Goal: Task Accomplishment & Management: Complete application form

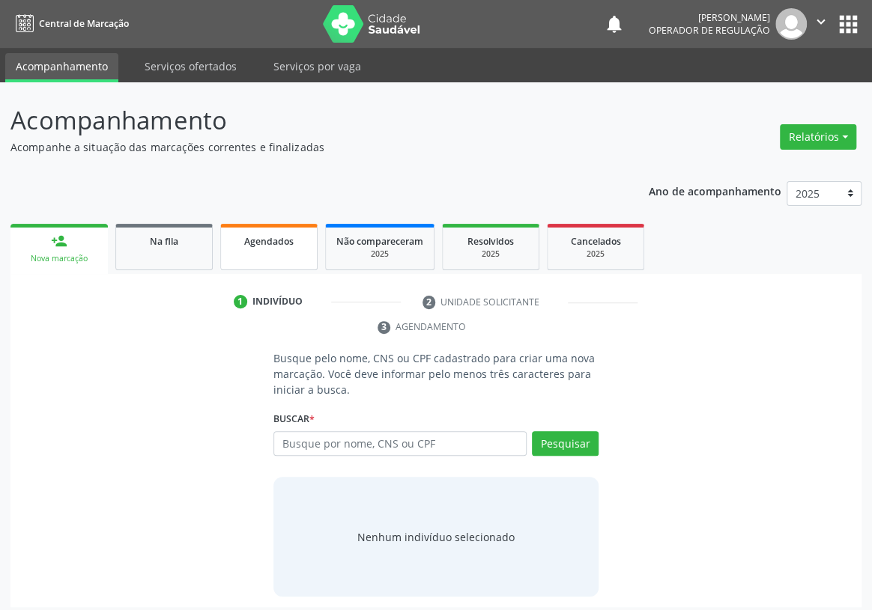
click at [264, 240] on span "Agendados" at bounding box center [268, 241] width 49 height 13
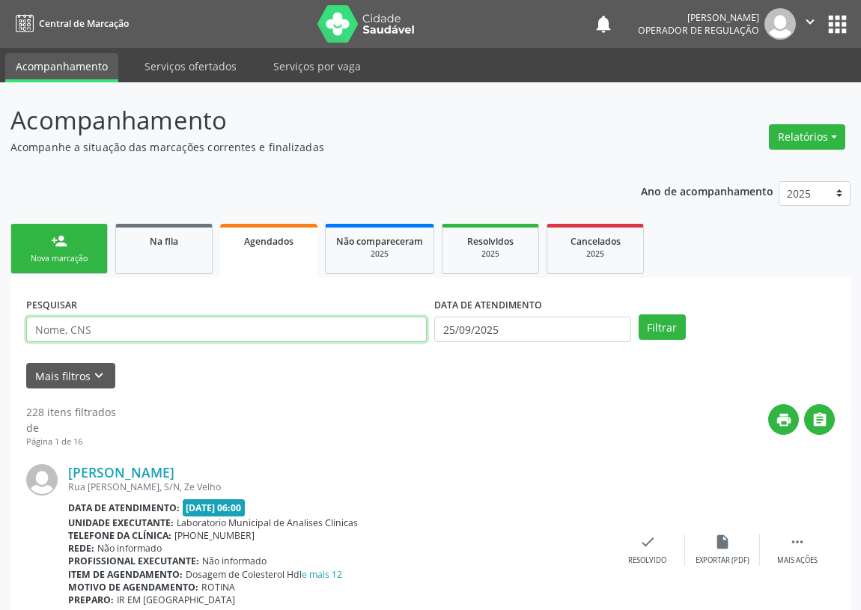
click at [48, 327] on input "text" at bounding box center [226, 329] width 401 height 25
type input "704804544781744"
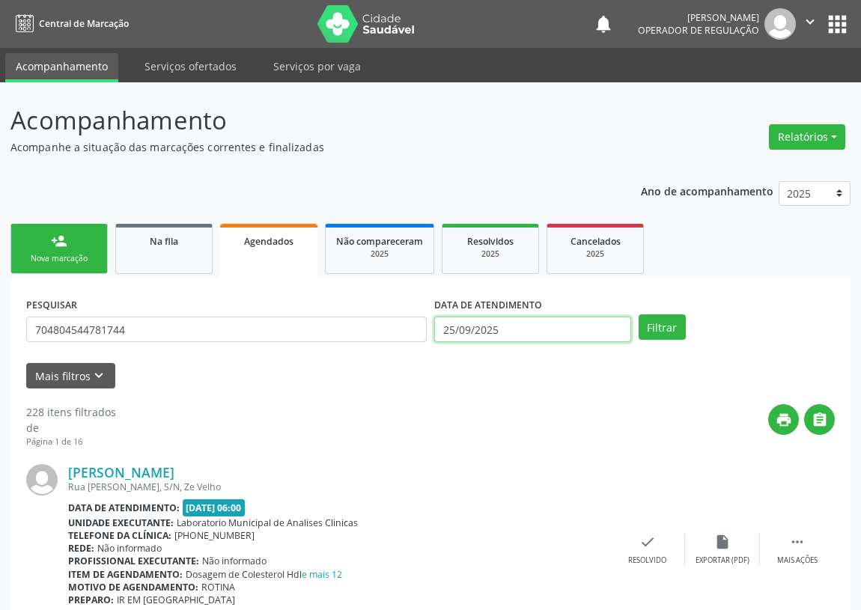
click at [512, 324] on input "25/09/2025" at bounding box center [532, 329] width 197 height 25
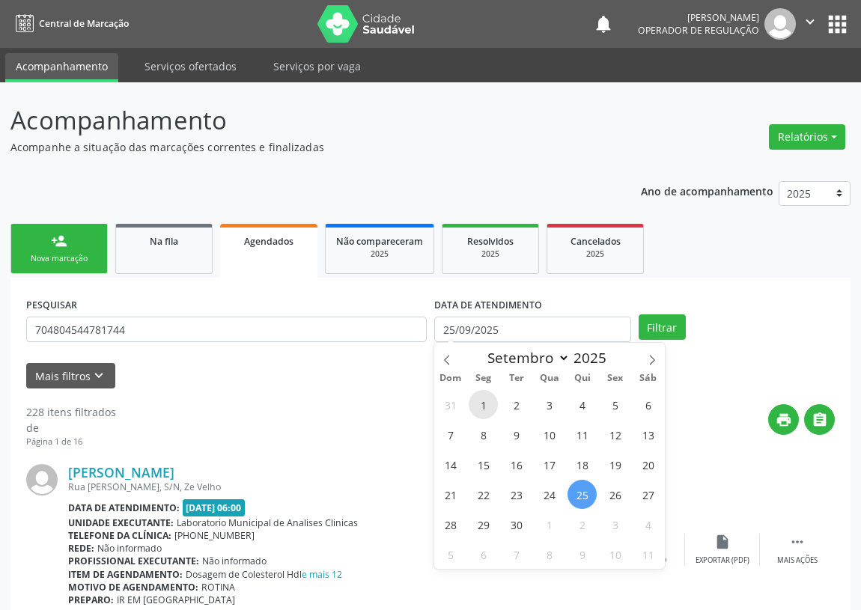
click at [486, 406] on span "1" at bounding box center [483, 404] width 29 height 29
type input "01/09/2025"
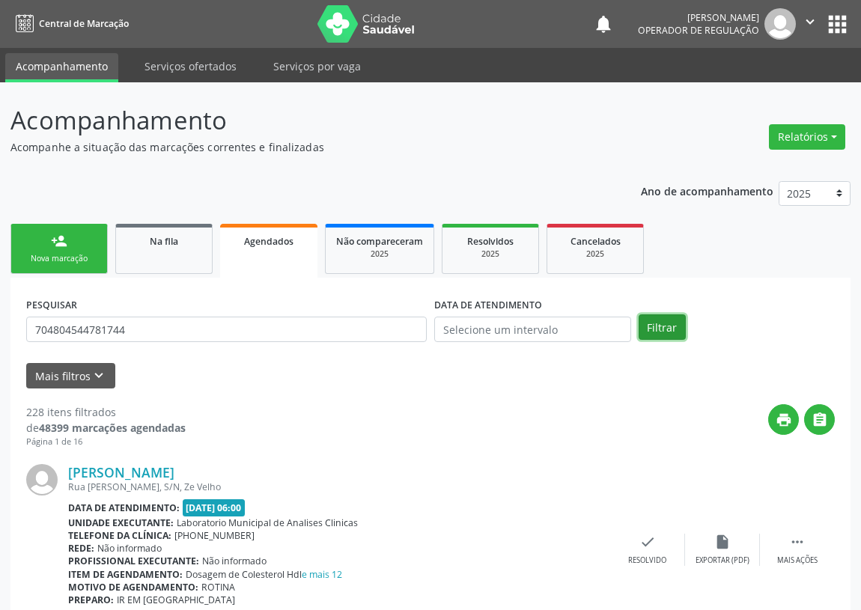
drag, startPoint x: 656, startPoint y: 329, endPoint x: 609, endPoint y: 348, distance: 50.8
click at [649, 328] on button "Filtrar" at bounding box center [662, 327] width 47 height 25
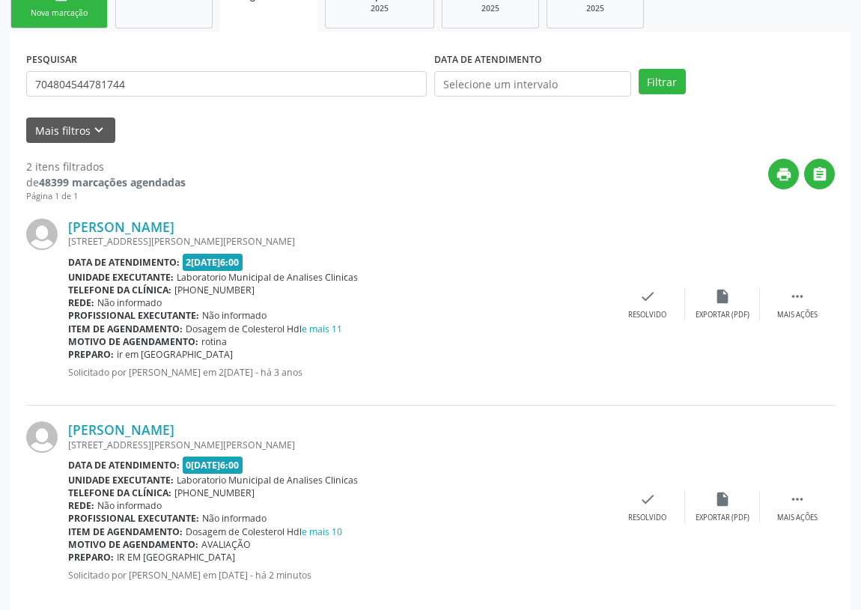
scroll to position [268, 0]
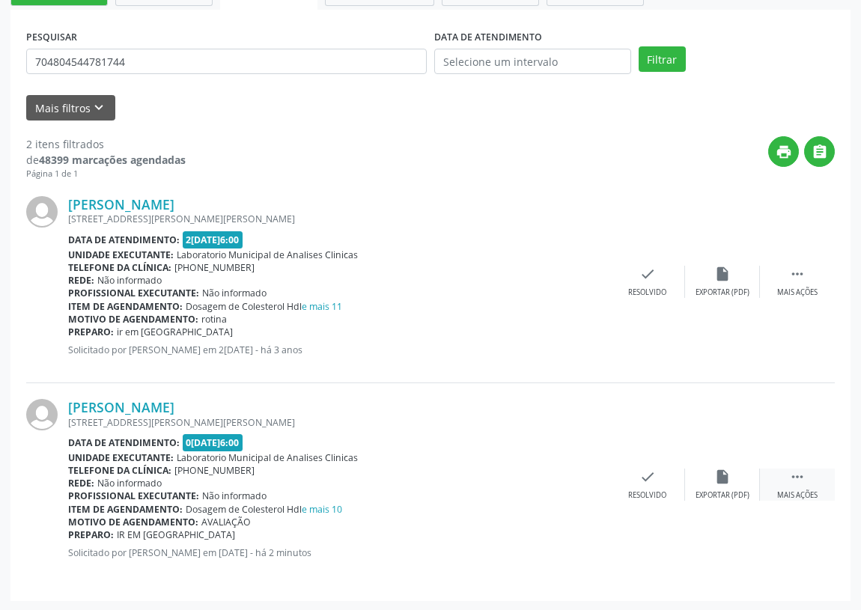
click at [802, 479] on icon "" at bounding box center [797, 477] width 16 height 16
click at [500, 476] on icon "print" at bounding box center [498, 477] width 16 height 16
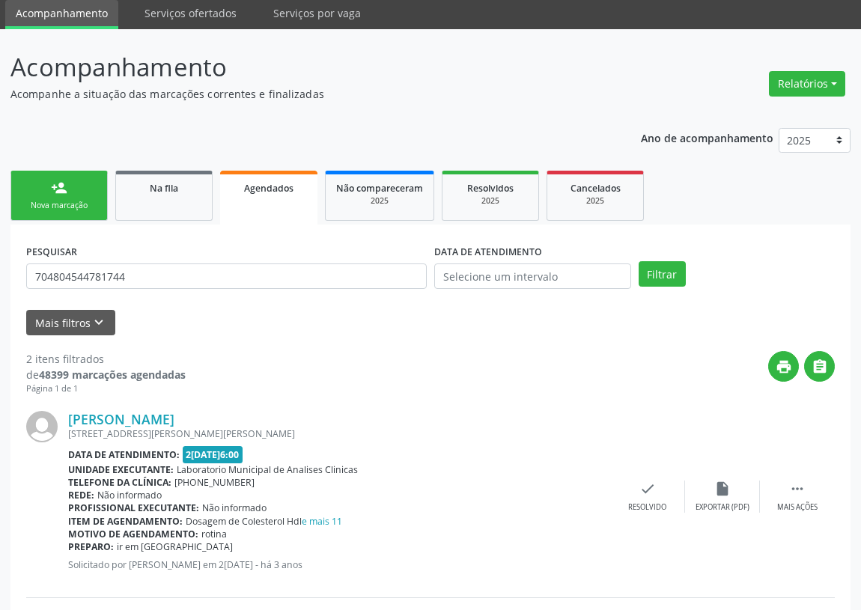
scroll to position [0, 0]
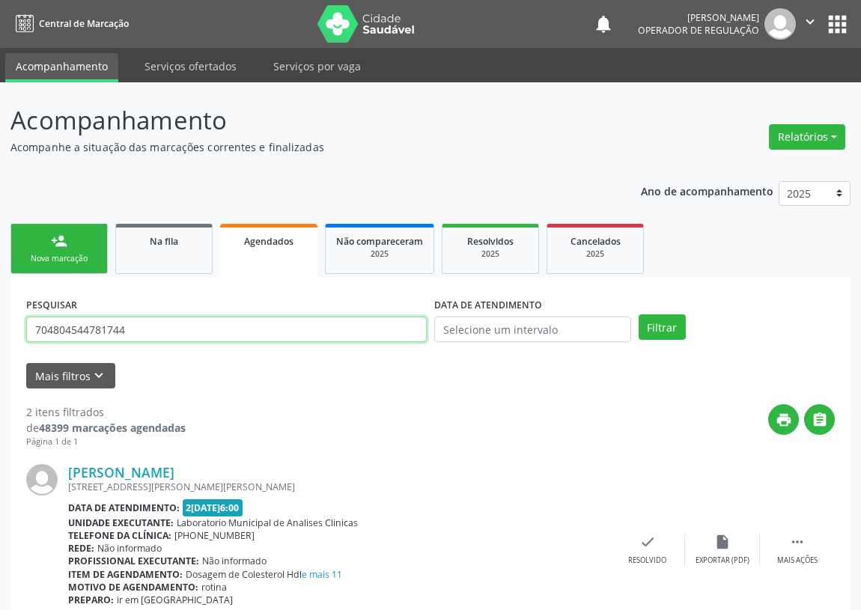
drag, startPoint x: 125, startPoint y: 331, endPoint x: 0, endPoint y: 348, distance: 126.3
click at [0, 348] on div "Acompanhamento Acompanhe a situação das marcações correntes e finalizadas Relat…" at bounding box center [430, 481] width 861 height 798
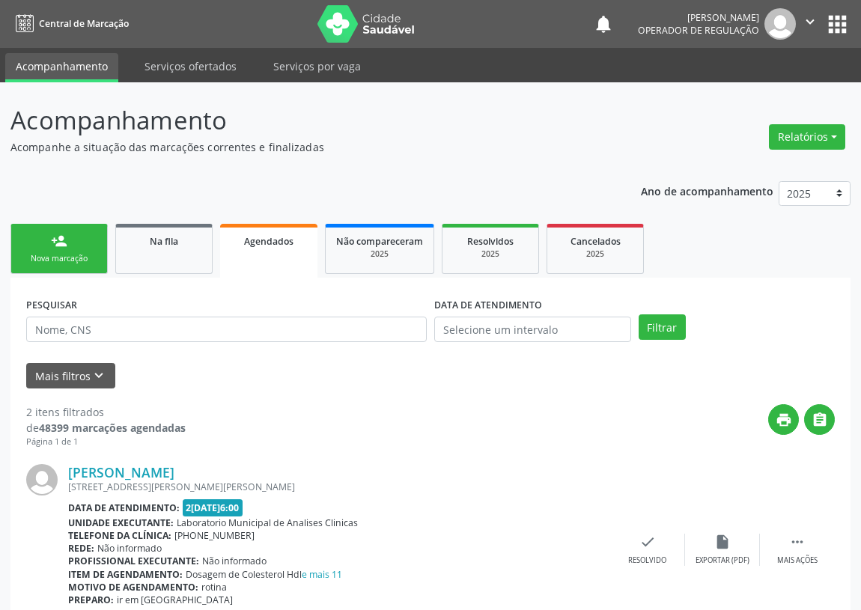
click at [834, 20] on button "apps" at bounding box center [838, 24] width 26 height 26
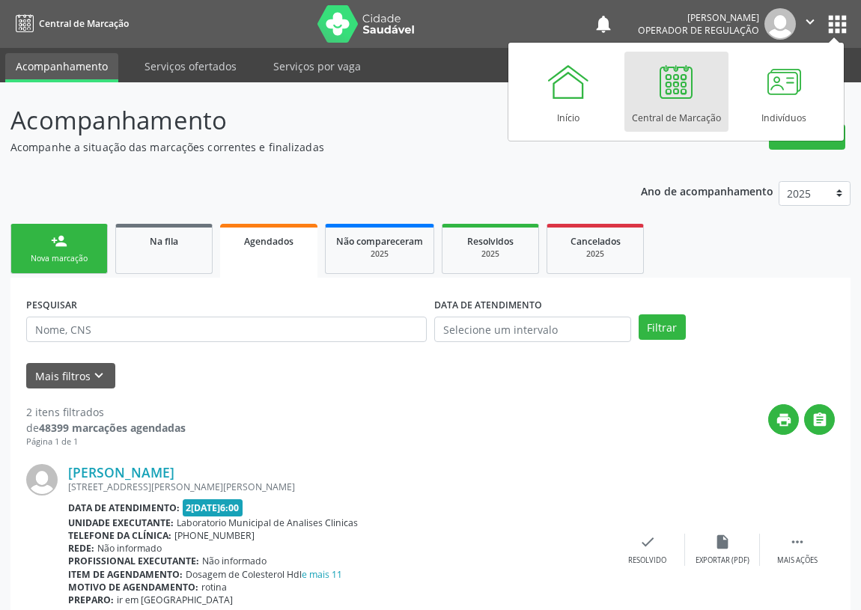
click at [394, 160] on div "Acompanhamento Acompanhe a situação das marcações correntes e finalizadas Relat…" at bounding box center [430, 486] width 840 height 768
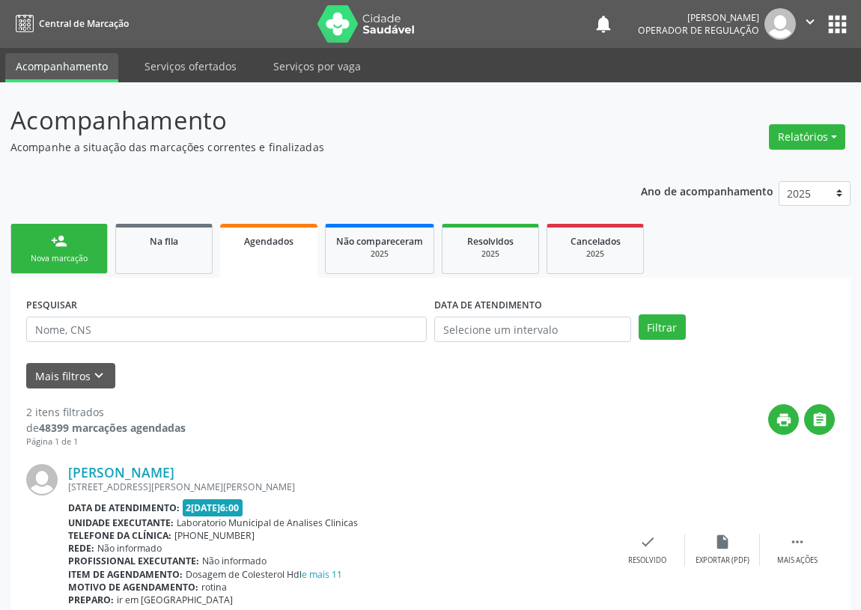
click at [26, 249] on link "person_add Nova marcação" at bounding box center [58, 249] width 97 height 50
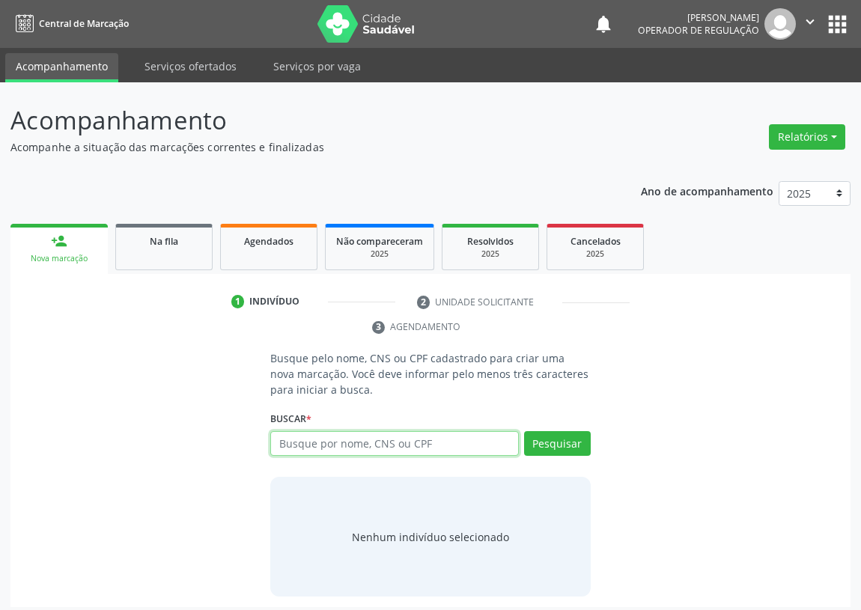
click at [303, 440] on input "text" at bounding box center [394, 443] width 249 height 25
type input "702804625578861"
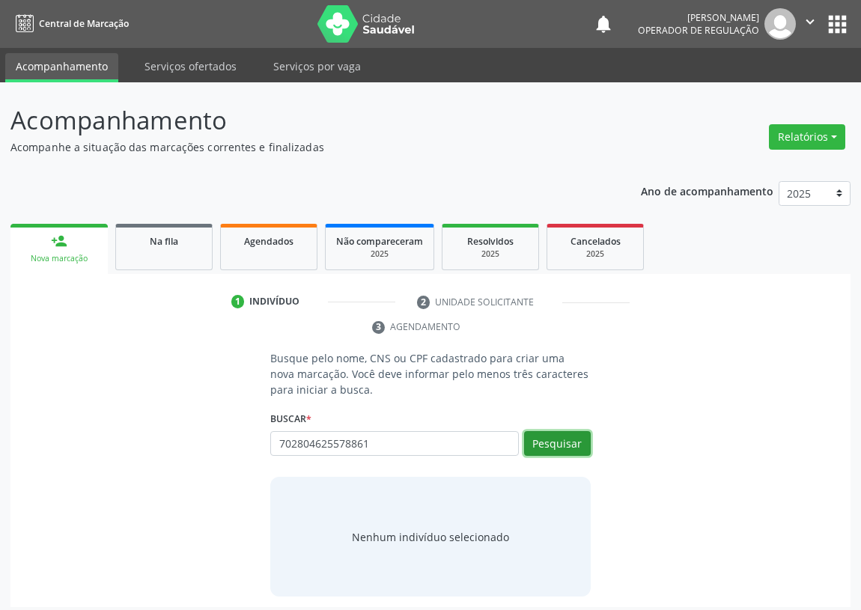
click at [553, 444] on button "Pesquisar" at bounding box center [557, 443] width 67 height 25
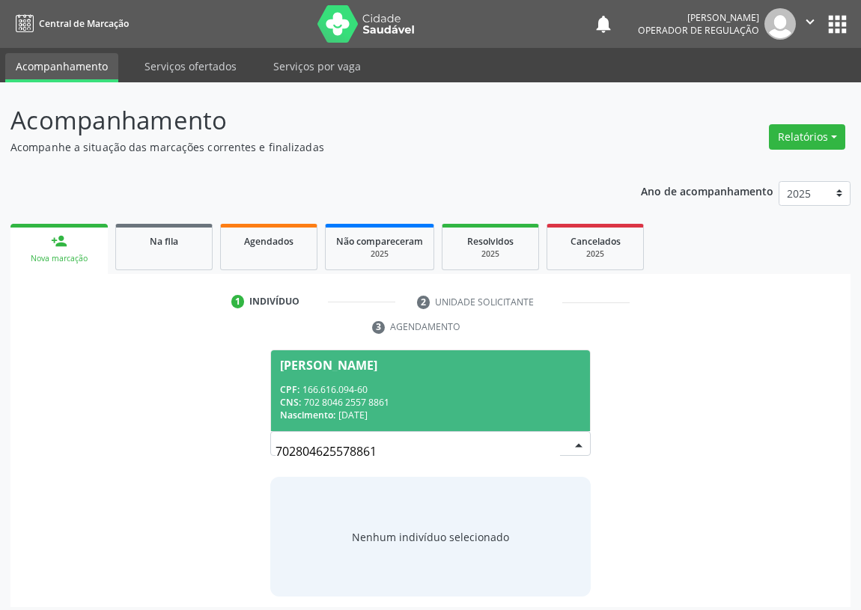
click at [374, 394] on div "CPF: 166.616.094-60" at bounding box center [430, 389] width 301 height 13
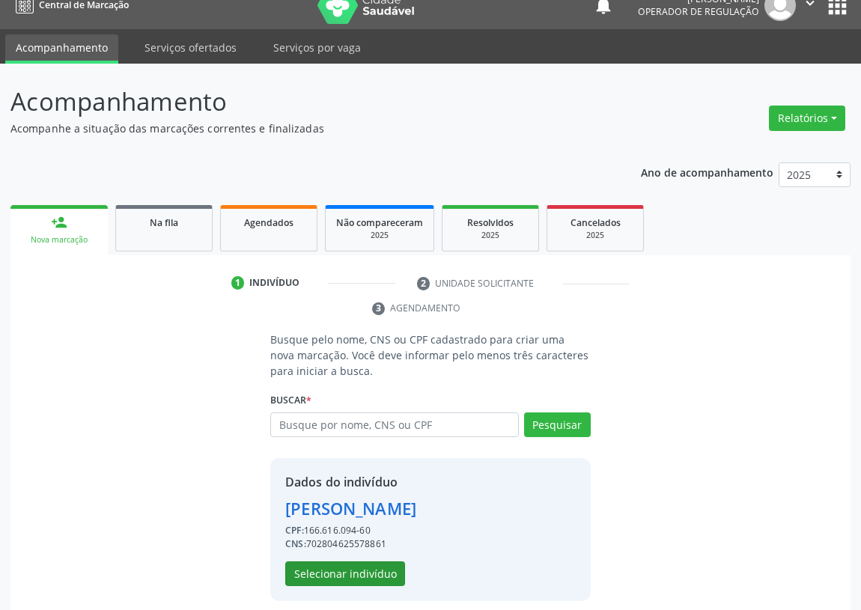
scroll to position [29, 0]
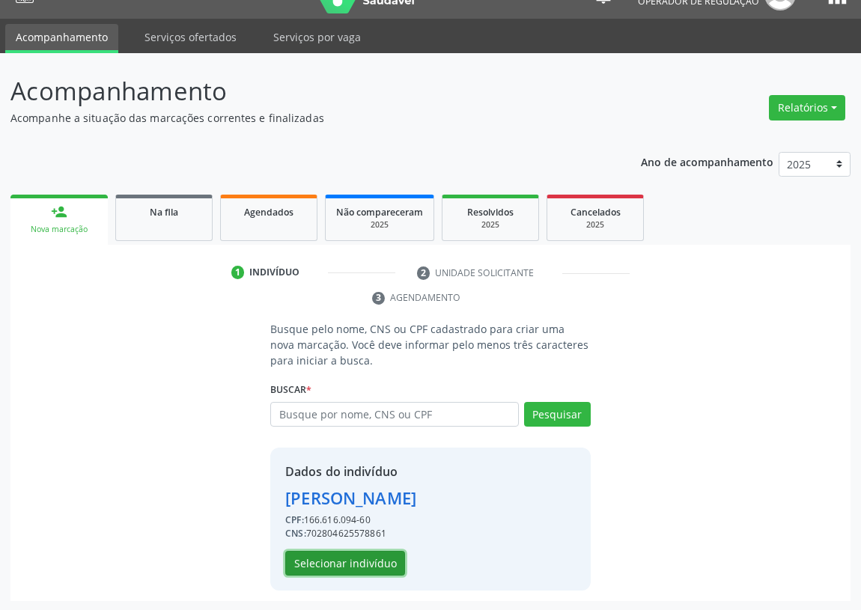
click at [341, 564] on button "Selecionar indivíduo" at bounding box center [345, 563] width 120 height 25
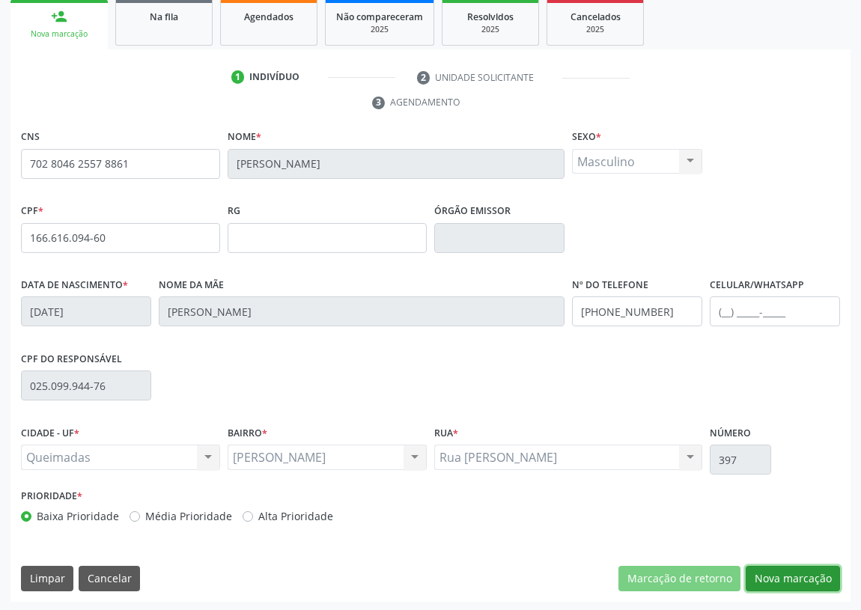
drag, startPoint x: 787, startPoint y: 573, endPoint x: 659, endPoint y: 552, distance: 129.8
click at [779, 571] on button "Nova marcação" at bounding box center [793, 578] width 94 height 25
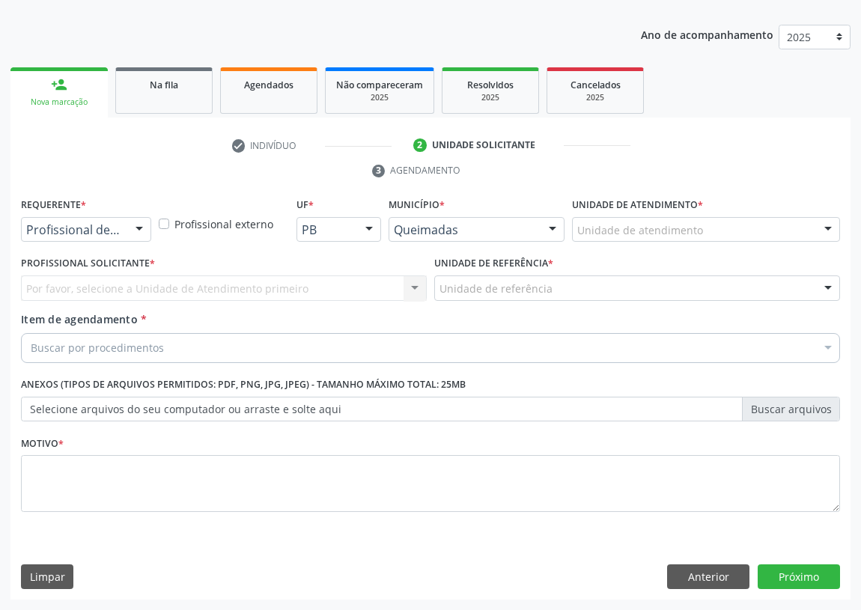
scroll to position [155, 0]
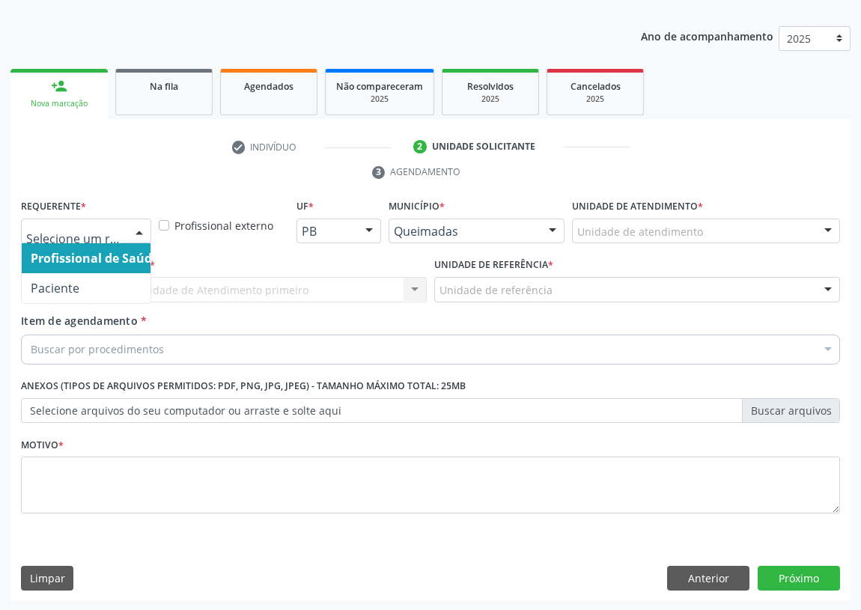
drag, startPoint x: 142, startPoint y: 228, endPoint x: 85, endPoint y: 315, distance: 103.9
click at [141, 228] on div at bounding box center [139, 231] width 22 height 25
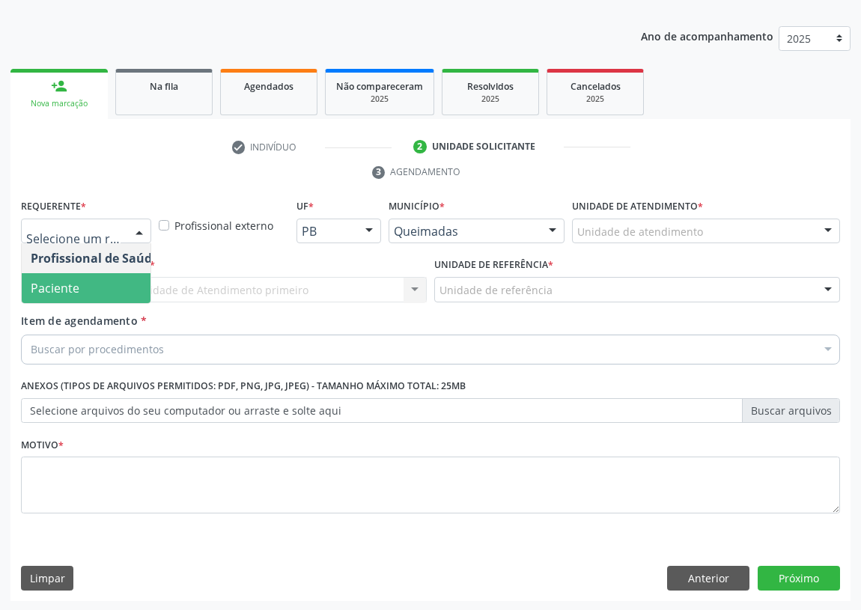
drag, startPoint x: 117, startPoint y: 288, endPoint x: 201, endPoint y: 294, distance: 84.9
click at [117, 287] on span "Paciente" at bounding box center [95, 288] width 146 height 30
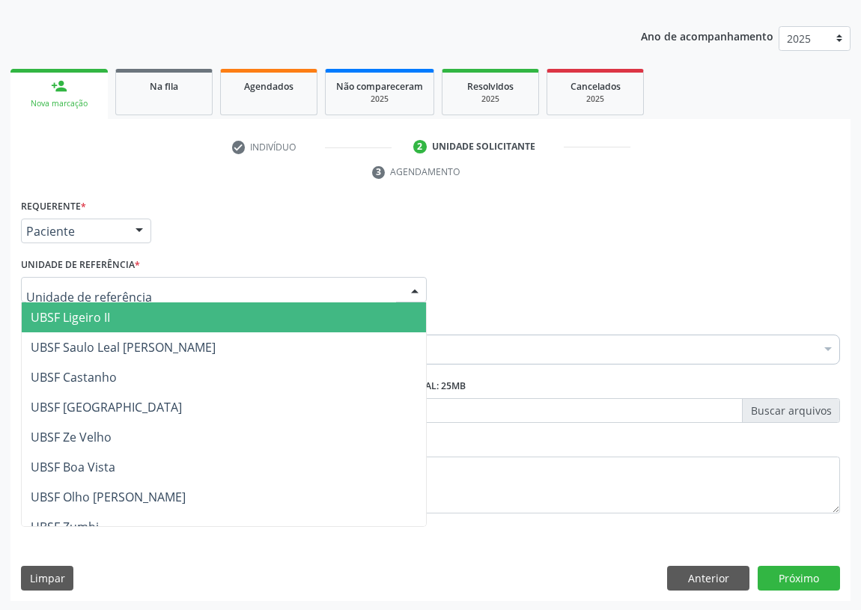
click at [377, 277] on div at bounding box center [224, 289] width 406 height 25
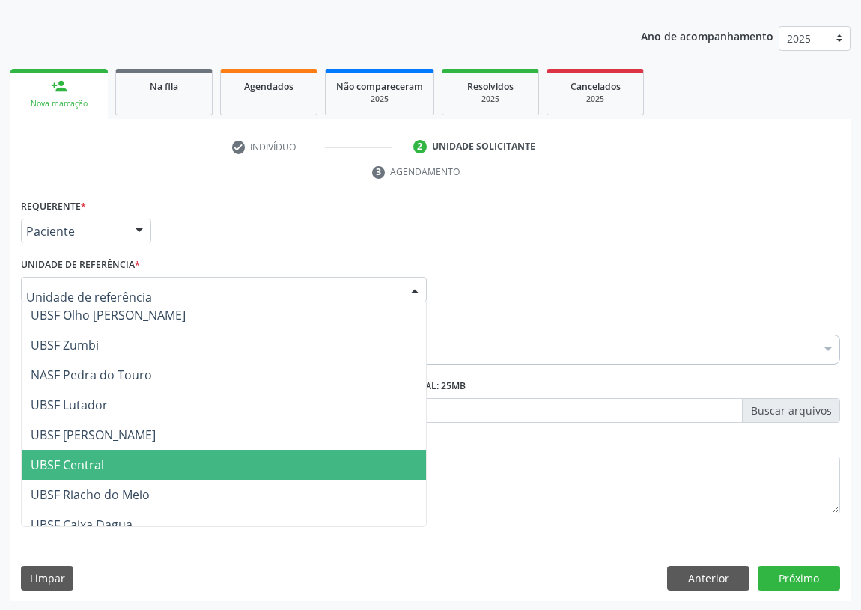
scroll to position [204, 0]
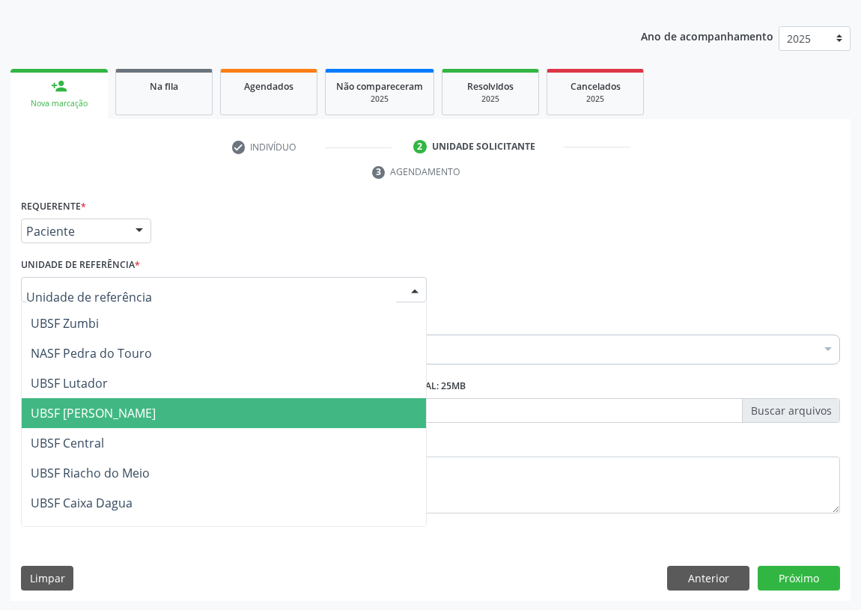
click at [89, 409] on span "UBSF [PERSON_NAME]" at bounding box center [93, 413] width 125 height 16
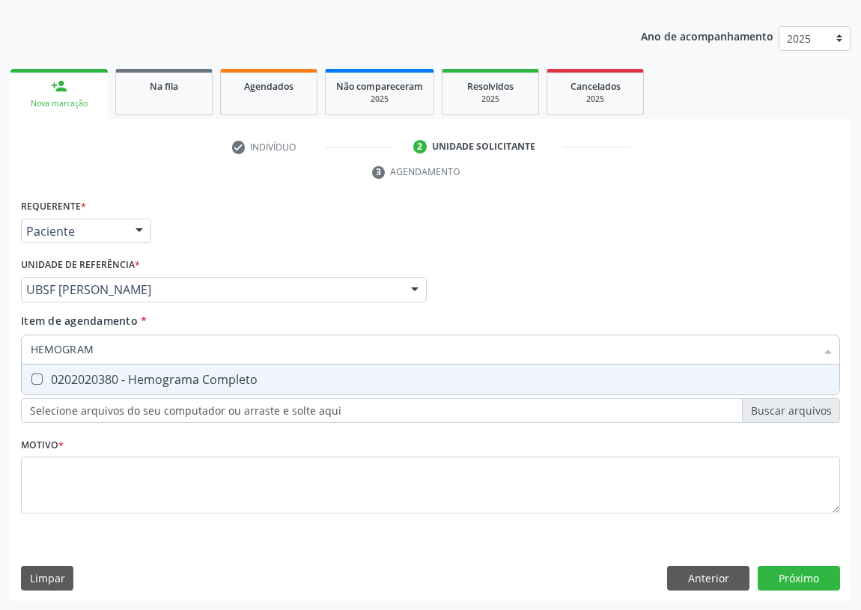
type input "HEMOGRAMA"
drag, startPoint x: 38, startPoint y: 386, endPoint x: 53, endPoint y: 352, distance: 36.9
click at [38, 378] on span "0202020380 - Hemograma Completo" at bounding box center [431, 380] width 818 height 30
checkbox Completo "true"
drag, startPoint x: 139, startPoint y: 347, endPoint x: 0, endPoint y: 351, distance: 138.6
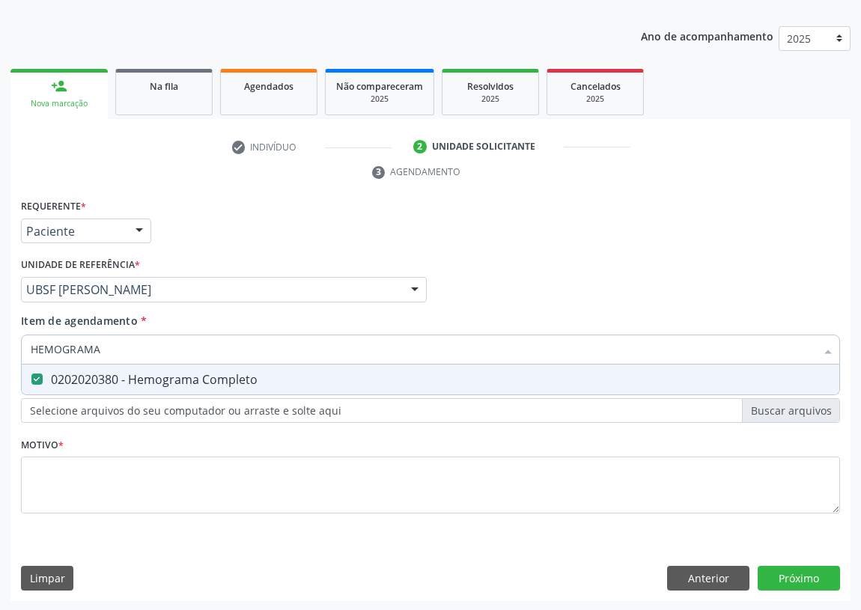
click at [0, 351] on div "Acompanhamento Acompanhe a situação das marcações correntes e finalizadas Relat…" at bounding box center [430, 269] width 861 height 685
type input "G"
checkbox Completo "false"
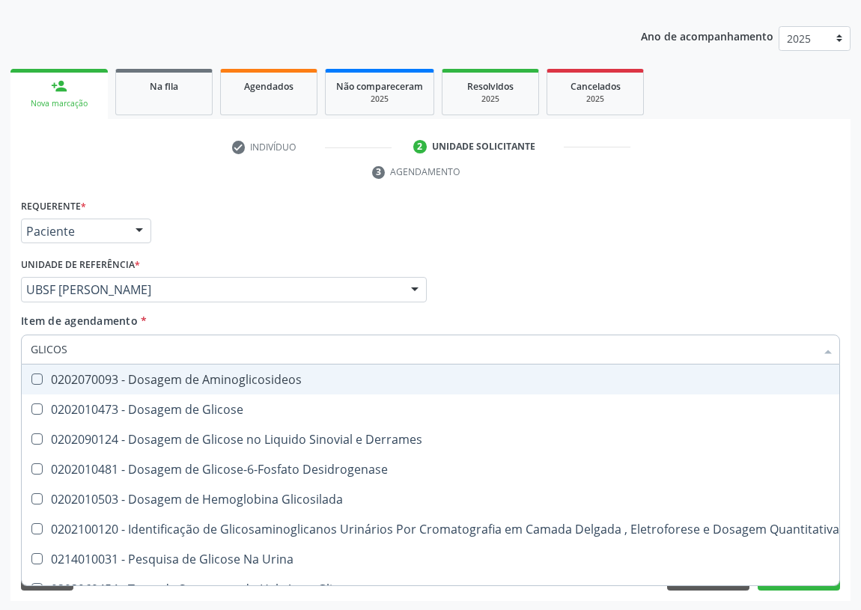
type input "GLICOSE"
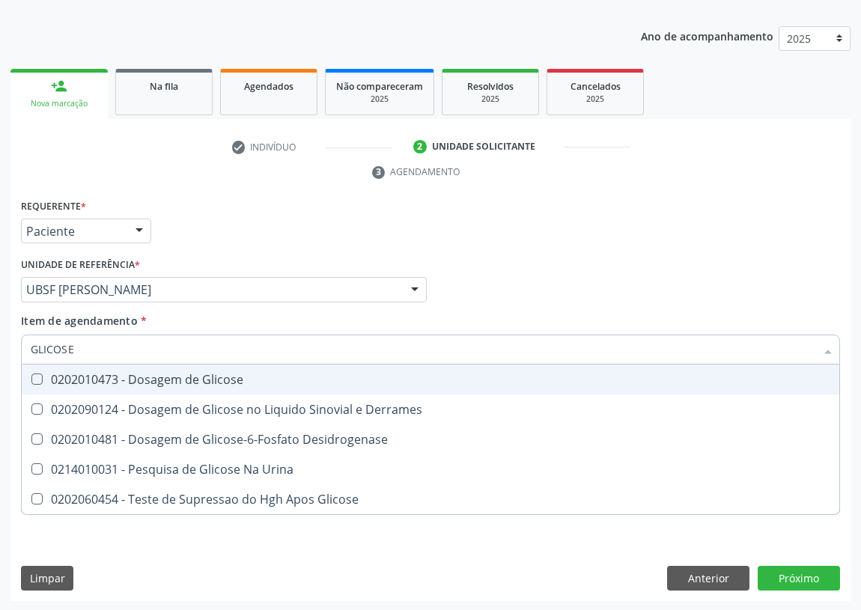
drag, startPoint x: 33, startPoint y: 371, endPoint x: 97, endPoint y: 373, distance: 64.4
click at [42, 374] on span "0202010473 - Dosagem de Glicose" at bounding box center [431, 380] width 818 height 30
checkbox Glicose "true"
drag, startPoint x: 105, startPoint y: 347, endPoint x: 5, endPoint y: 320, distance: 103.2
click at [0, 344] on div "Acompanhamento Acompanhe a situação das marcações correntes e finalizadas Relat…" at bounding box center [430, 269] width 861 height 685
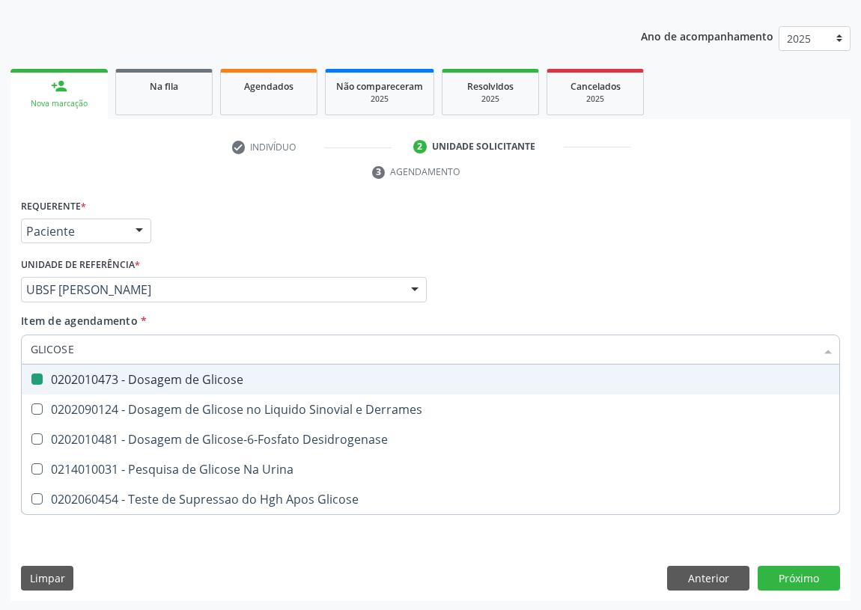
type input "C"
checkbox Glicose "false"
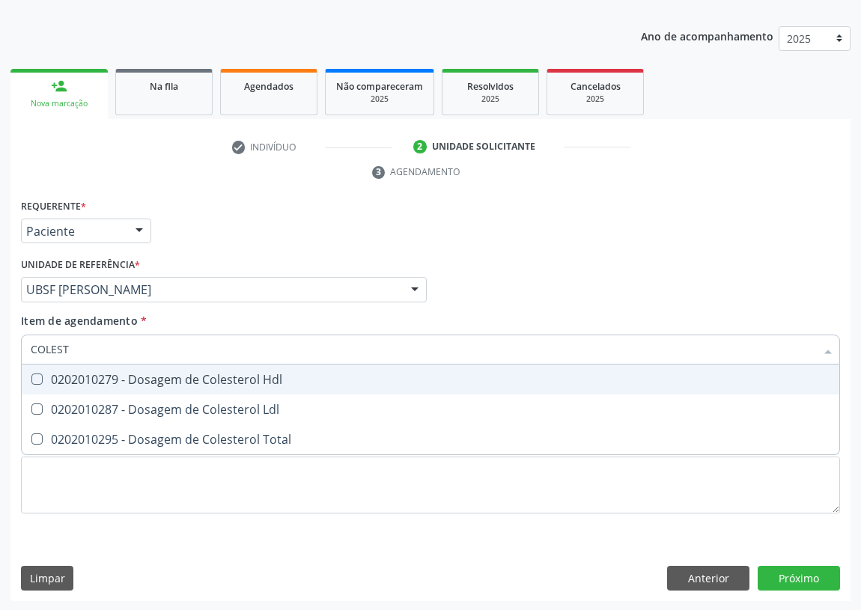
type input "COLESTE"
drag, startPoint x: 36, startPoint y: 371, endPoint x: 30, endPoint y: 403, distance: 32.8
click at [35, 374] on span "0202010279 - Dosagem de Colesterol Hdl" at bounding box center [431, 380] width 818 height 30
checkbox Hdl "true"
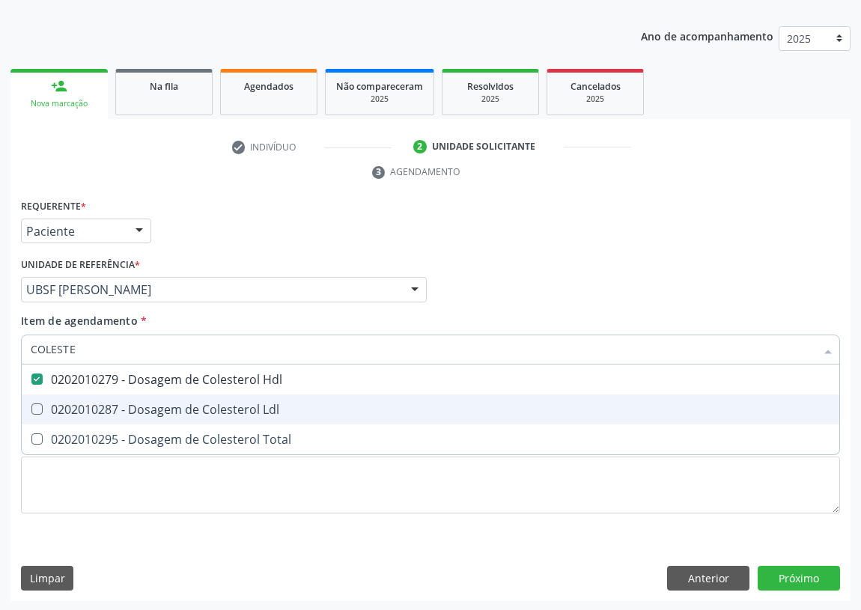
drag, startPoint x: 30, startPoint y: 404, endPoint x: 57, endPoint y: 380, distance: 36.6
click at [43, 404] on div "0202010287 - Dosagem de Colesterol Ldl" at bounding box center [431, 410] width 800 height 12
checkbox Ldl "true"
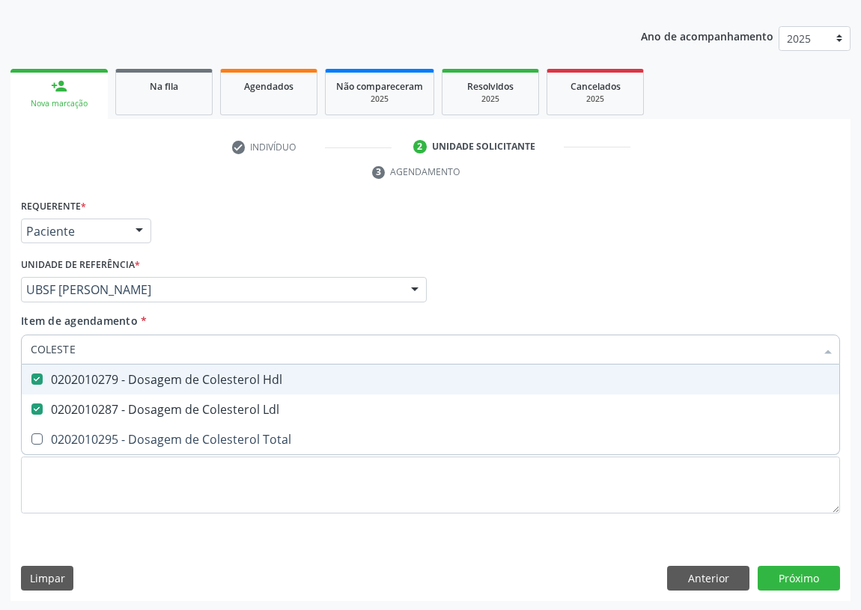
drag, startPoint x: 78, startPoint y: 345, endPoint x: 0, endPoint y: 356, distance: 78.6
click at [0, 357] on div "Acompanhamento Acompanhe a situação das marcações correntes e finalizadas Relat…" at bounding box center [430, 269] width 861 height 685
type input "TR"
checkbox Hdl "false"
checkbox Ldl "false"
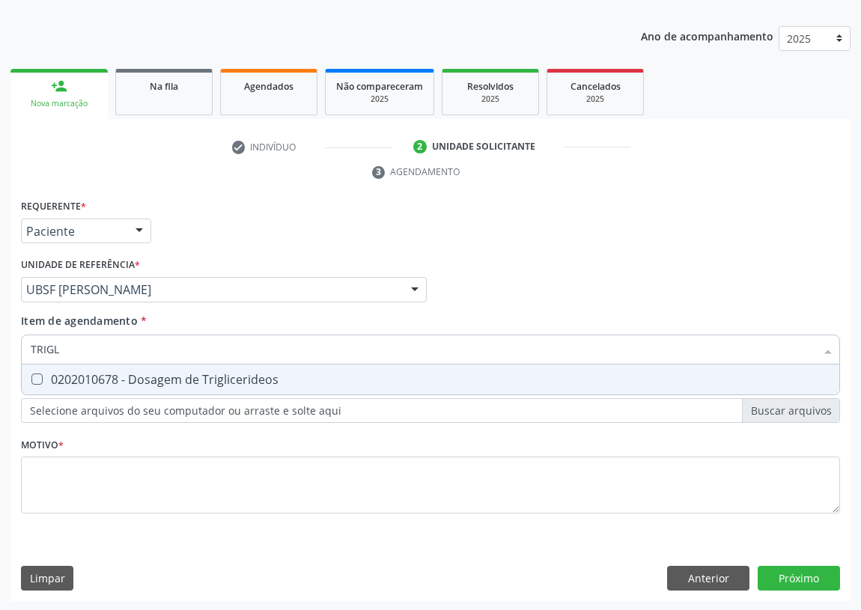
type input "TRIGLI"
drag, startPoint x: 31, startPoint y: 378, endPoint x: 57, endPoint y: 359, distance: 32.7
click at [34, 377] on Triglicerideos at bounding box center [36, 379] width 11 height 11
click at [31, 377] on Triglicerideos "checkbox" at bounding box center [27, 379] width 10 height 10
checkbox Triglicerideos "true"
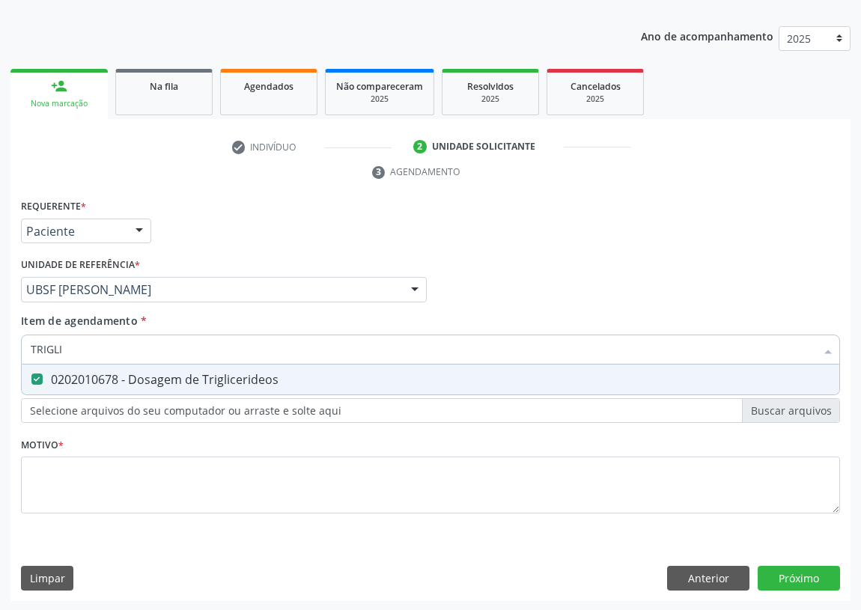
click at [0, 349] on div "Acompanhamento Acompanhe a situação das marcações correntes e finalizadas Relat…" at bounding box center [430, 269] width 861 height 685
type input "02"
checkbox Triglicerideos "false"
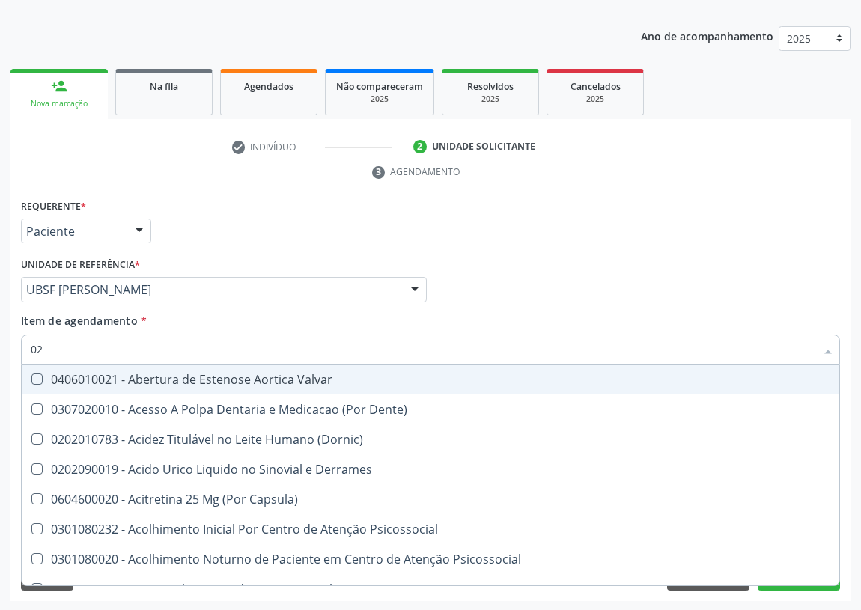
type input "020"
checkbox \(Pos-Pasteurização\) "true"
checkbox Debridamento "true"
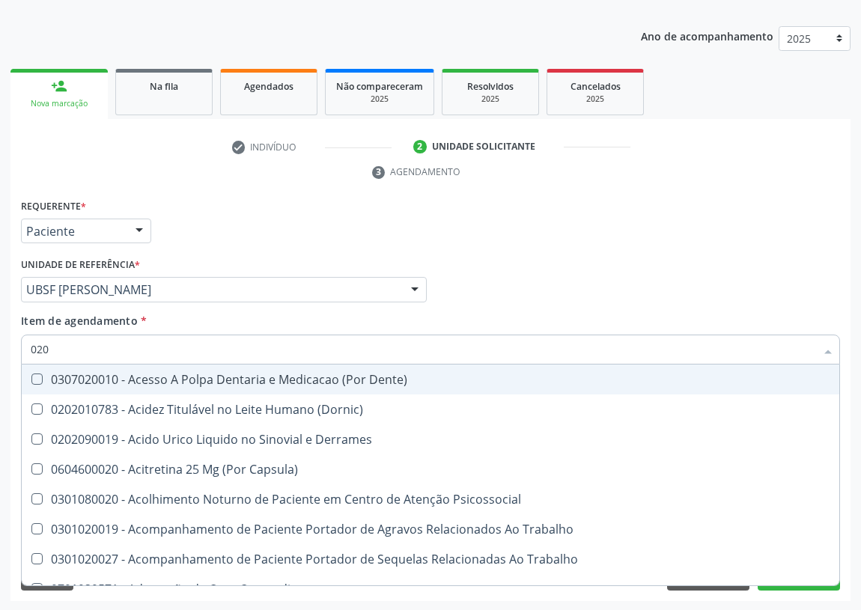
type input "0202"
checkbox Ocular "true"
checkbox Aberto\) "true"
checkbox Cortante "true"
checkbox Projecoes\) "true"
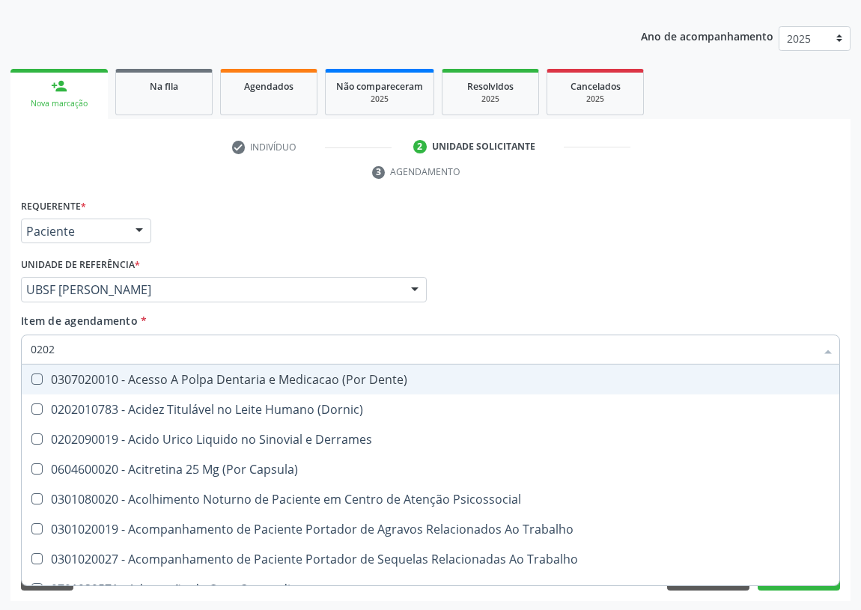
checkbox Revisao "true"
checkbox Hdl "false"
checkbox Ldl "false"
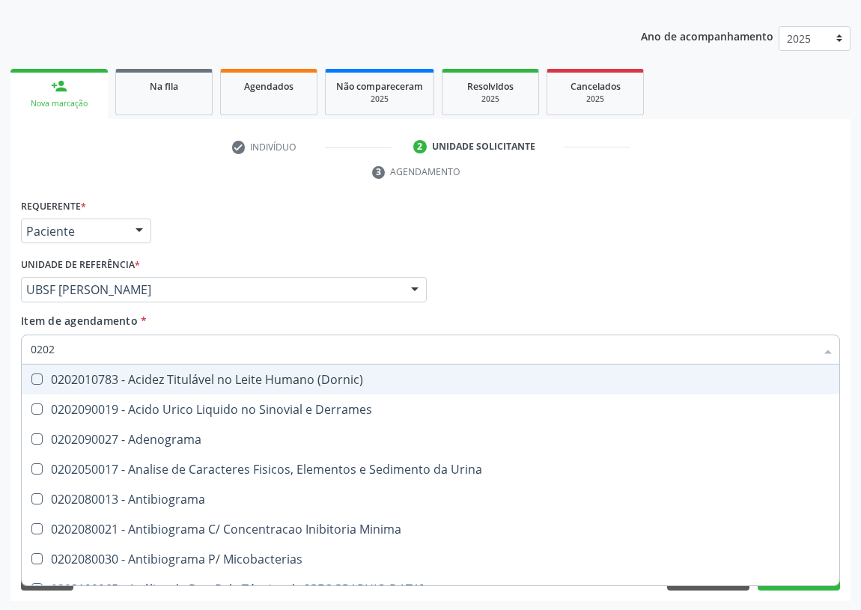
type input "02020"
checkbox Barbituratos "true"
checkbox Benzodiazepinicos "true"
checkbox Hdl "false"
checkbox Ldl "false"
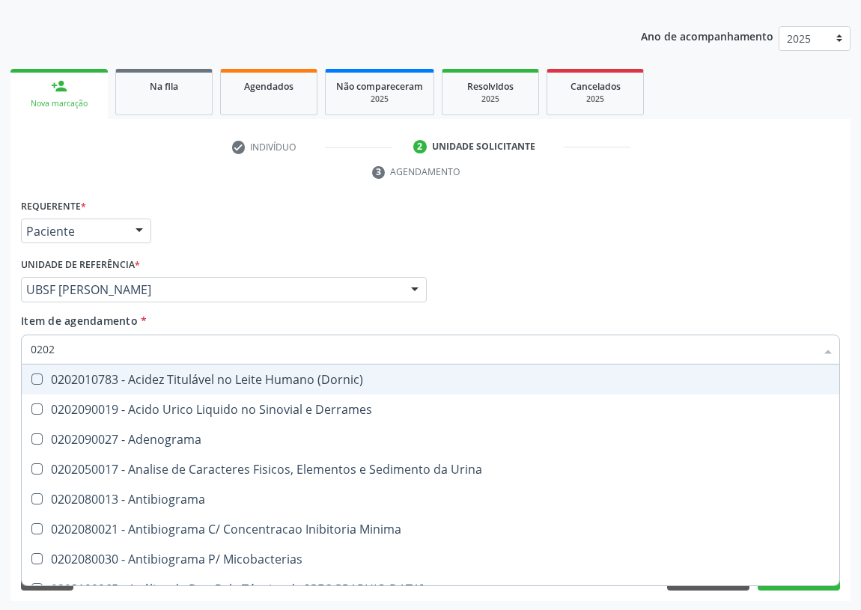
checkbox Xiii "true"
checkbox Glicose "false"
checkbox Horas\) "true"
checkbox Triglicerideos "false"
checkbox Zinco "true"
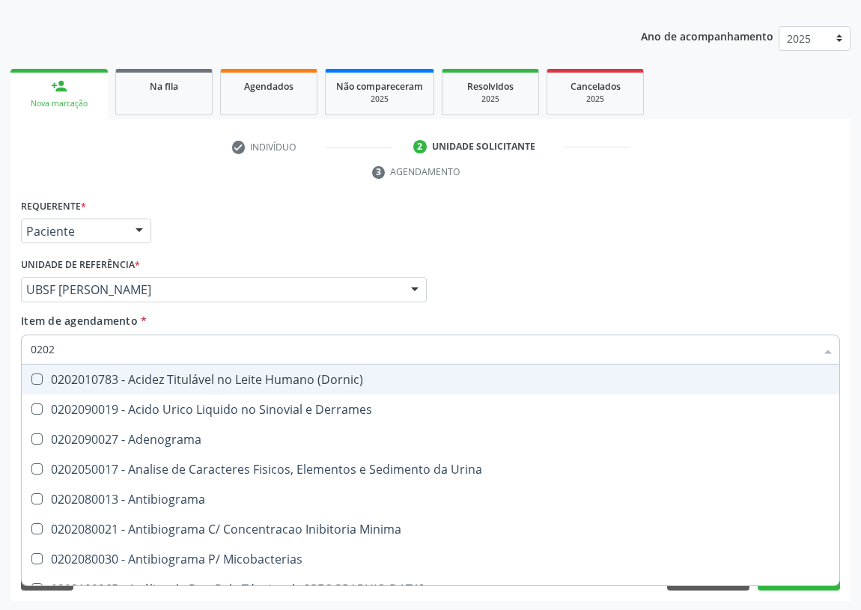
checkbox Completo "false"
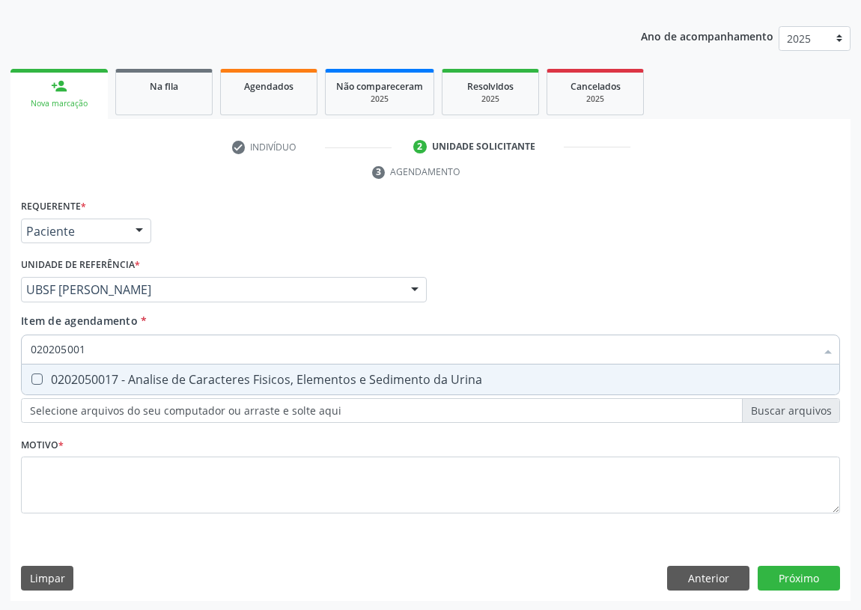
type input "0202050017"
drag, startPoint x: 36, startPoint y: 374, endPoint x: 34, endPoint y: 467, distance: 92.9
click at [34, 374] on Urina at bounding box center [36, 379] width 11 height 11
click at [31, 374] on Urina "checkbox" at bounding box center [27, 379] width 10 height 10
checkbox Urina "true"
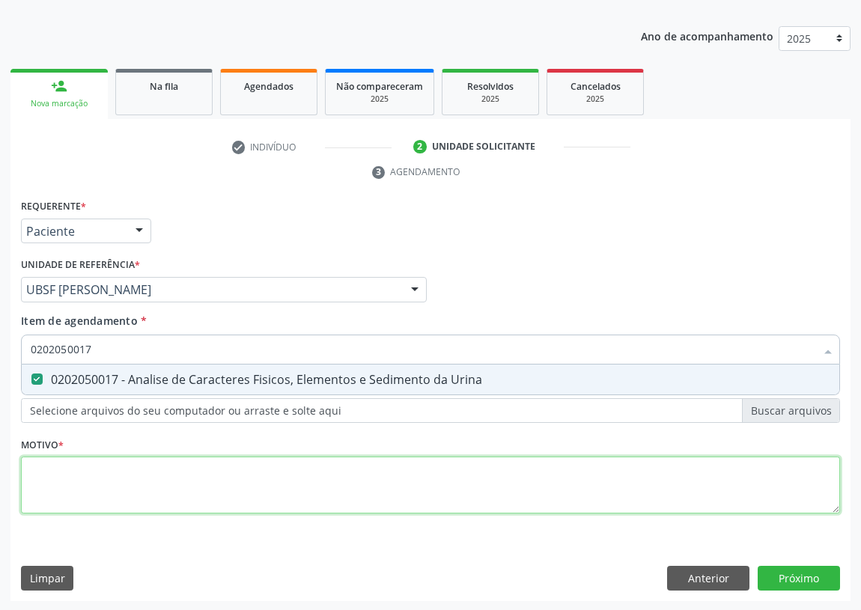
click at [43, 488] on div "Requerente * Paciente Profissional de Saúde Paciente Nenhum resultado encontrad…" at bounding box center [430, 364] width 819 height 339
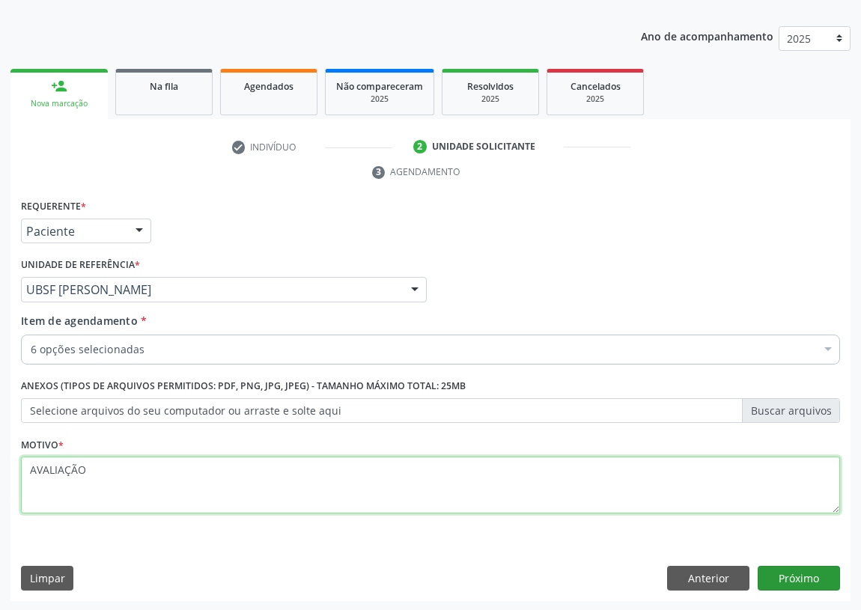
type textarea "AVALIAÇÃO"
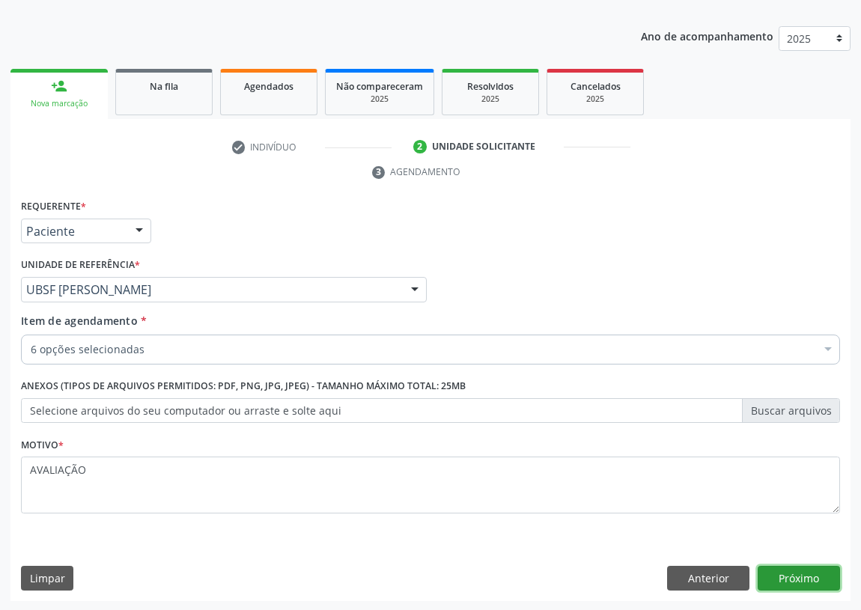
click at [796, 571] on button "Próximo" at bounding box center [799, 578] width 82 height 25
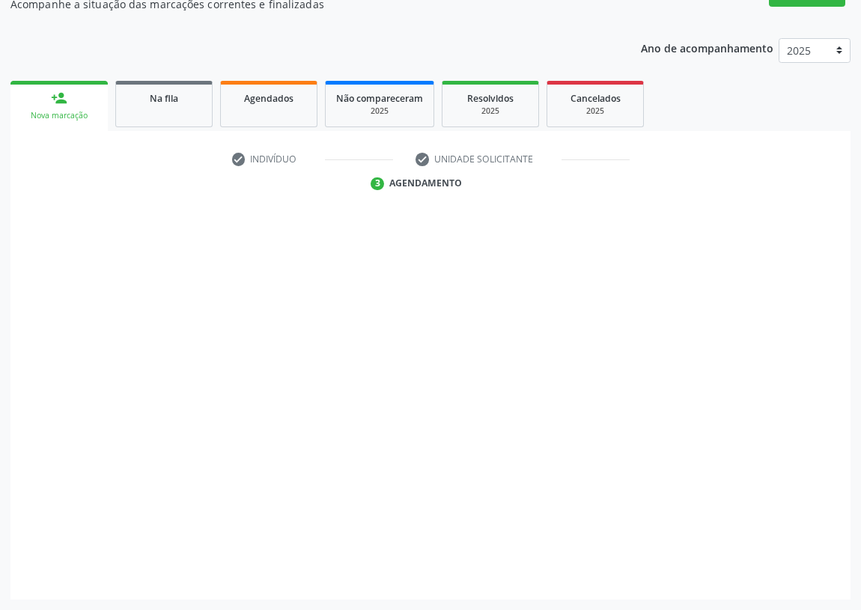
scroll to position [142, 0]
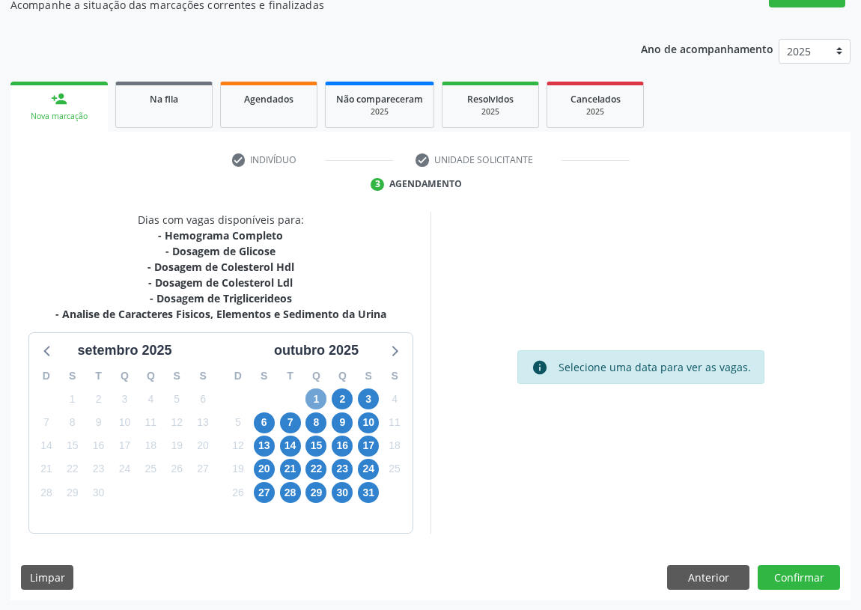
click at [312, 393] on span "1" at bounding box center [316, 399] width 21 height 21
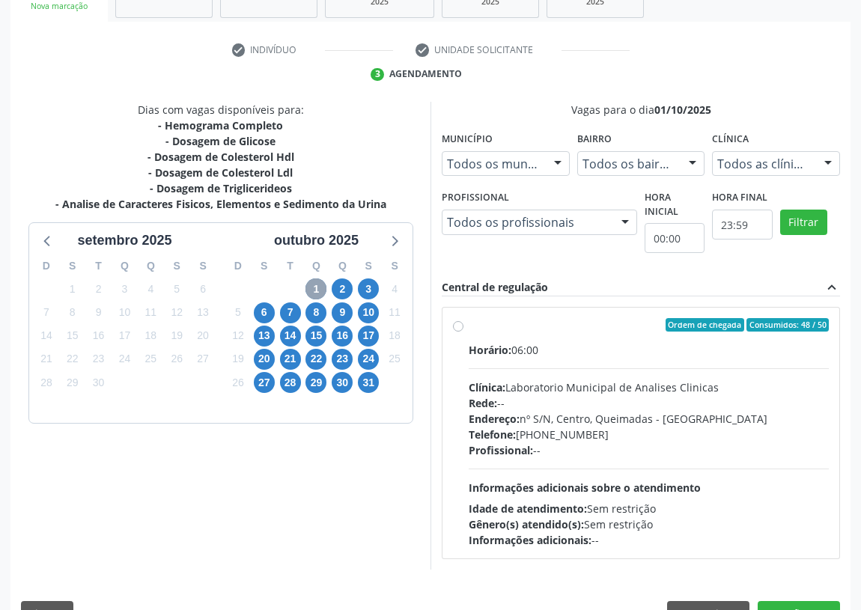
scroll to position [278, 0]
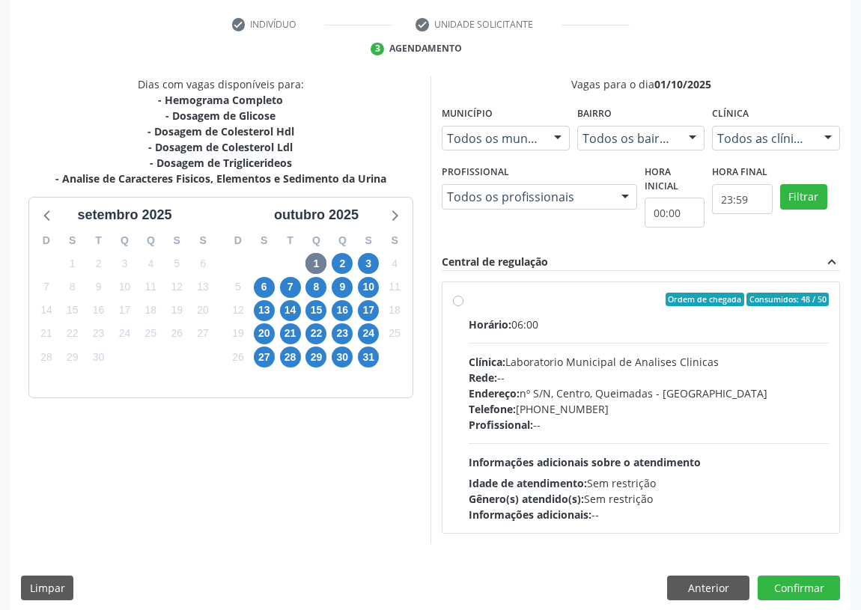
drag, startPoint x: 461, startPoint y: 299, endPoint x: 449, endPoint y: 342, distance: 44.3
click at [469, 299] on label "Ordem de chegada Consumidos: 48 / 50 Horário: 06:00 Clínica: Laboratorio Munici…" at bounding box center [649, 408] width 360 height 230
click at [460, 299] on input "Ordem de chegada Consumidos: 48 / 50 Horário: 06:00 Clínica: Laboratorio Munici…" at bounding box center [458, 299] width 10 height 13
radio input "true"
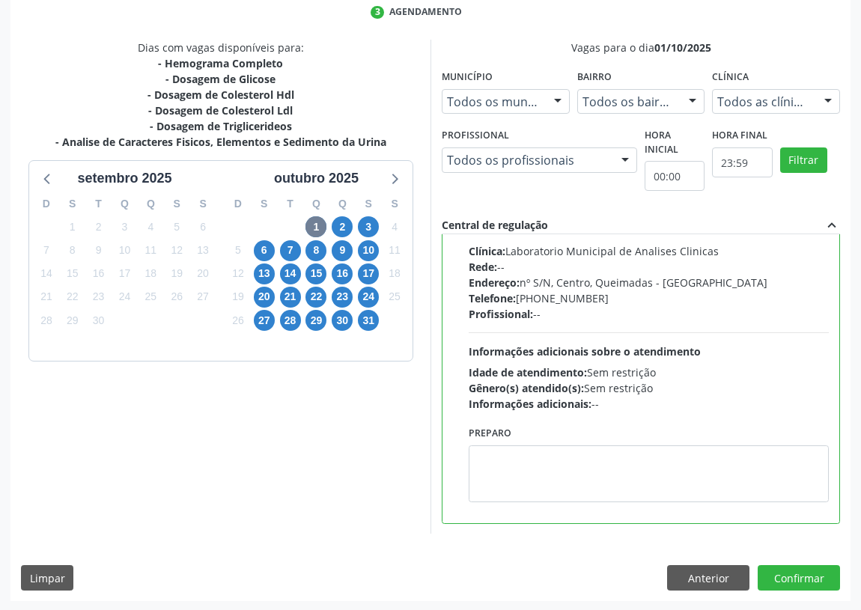
scroll to position [315, 0]
click at [501, 489] on textarea at bounding box center [649, 474] width 360 height 57
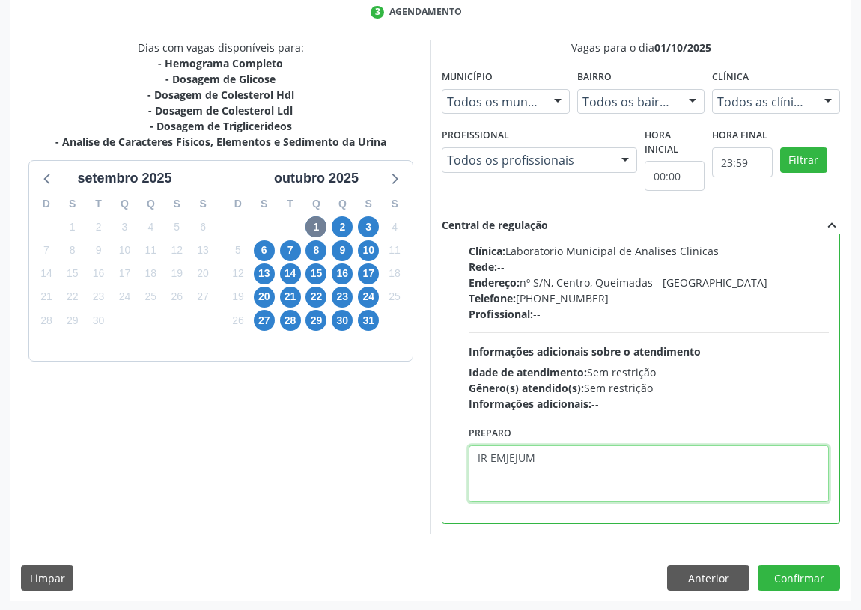
click at [503, 455] on textarea "IR EMJEJUM" at bounding box center [649, 474] width 360 height 57
type textarea "IR EM [GEOGRAPHIC_DATA]"
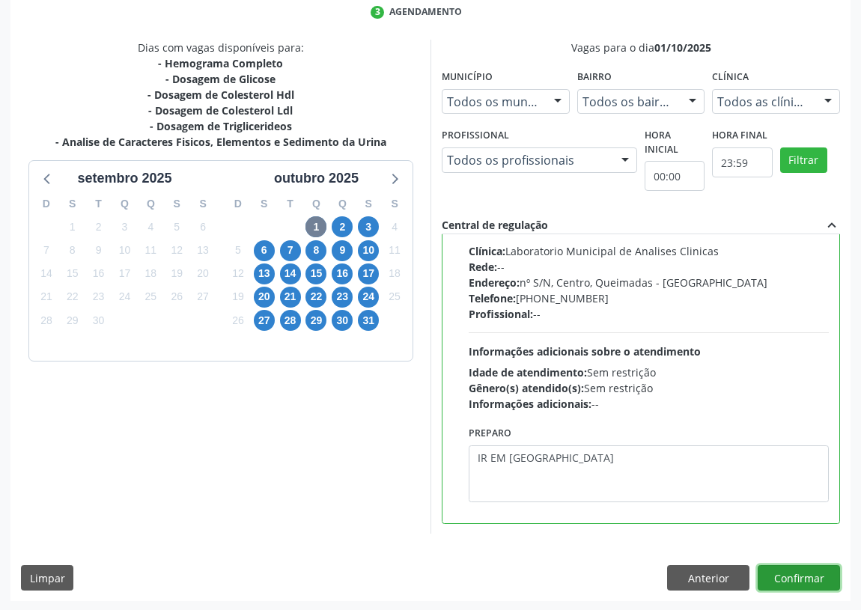
click at [806, 572] on button "Confirmar" at bounding box center [799, 577] width 82 height 25
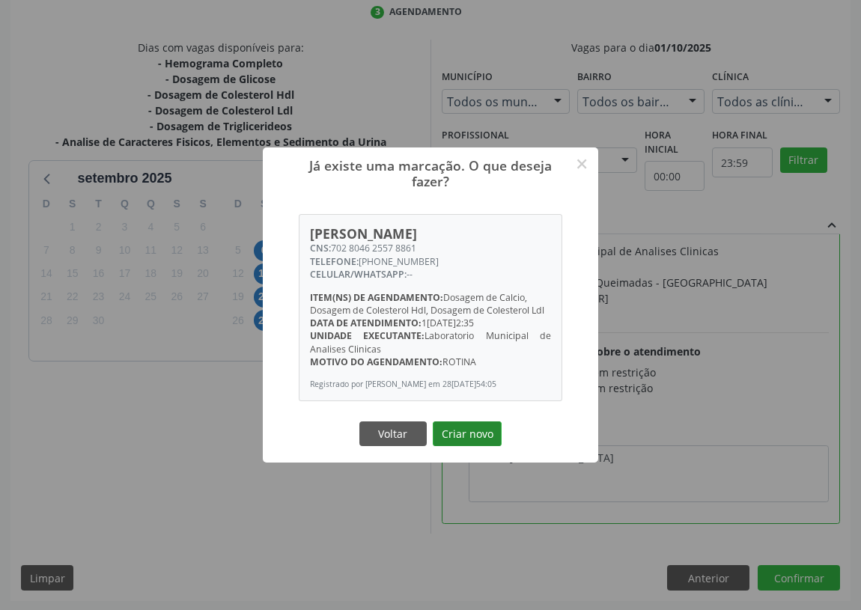
click at [484, 436] on button "Criar novo" at bounding box center [467, 434] width 69 height 25
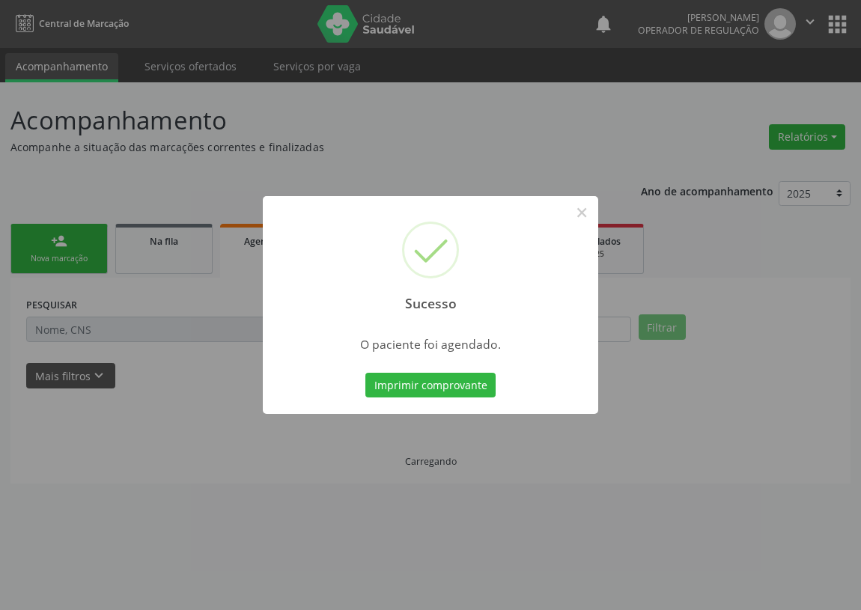
scroll to position [0, 0]
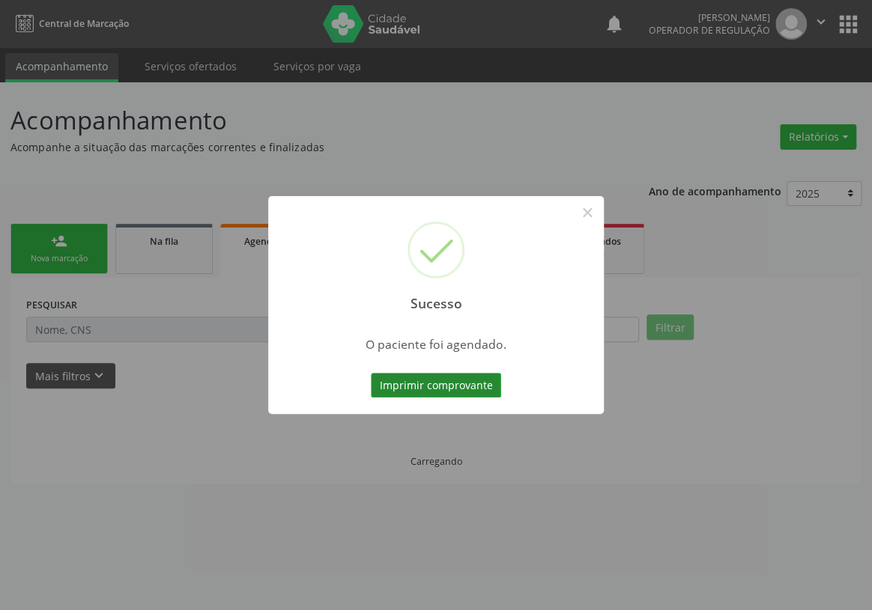
click at [392, 388] on button "Imprimir comprovante" at bounding box center [436, 385] width 130 height 25
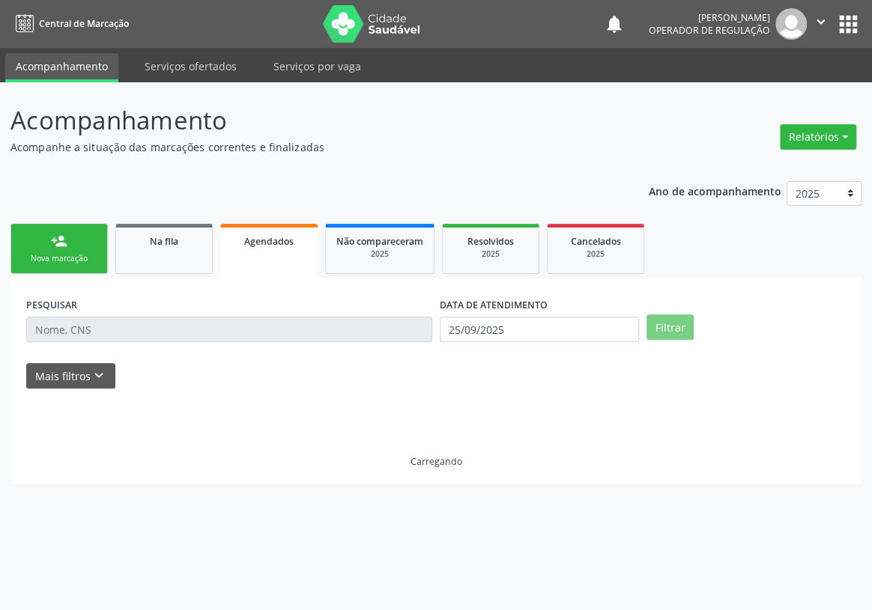
click at [79, 269] on link "person_add Nova marcação" at bounding box center [58, 249] width 97 height 50
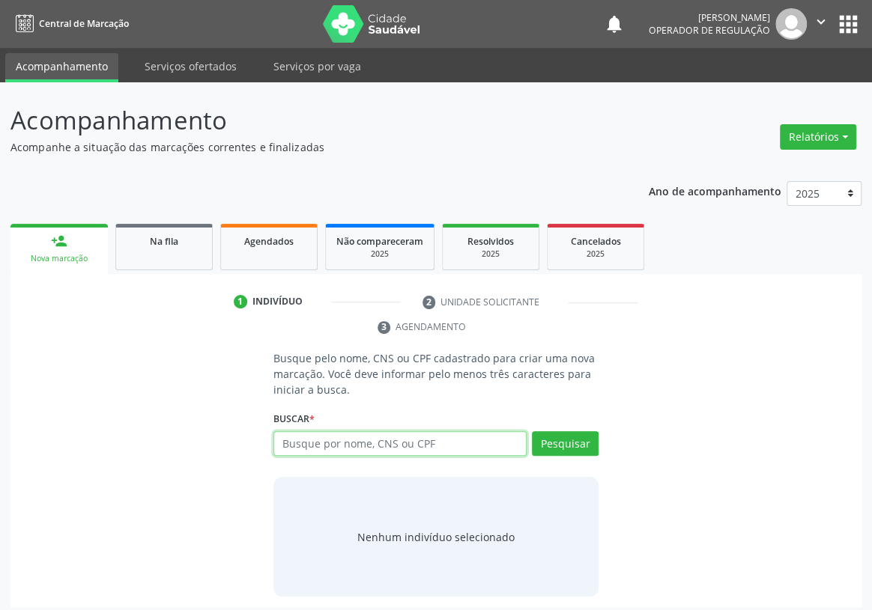
click at [286, 431] on input "text" at bounding box center [399, 443] width 253 height 25
click at [297, 431] on input "text" at bounding box center [399, 443] width 253 height 25
type input "708402287252068"
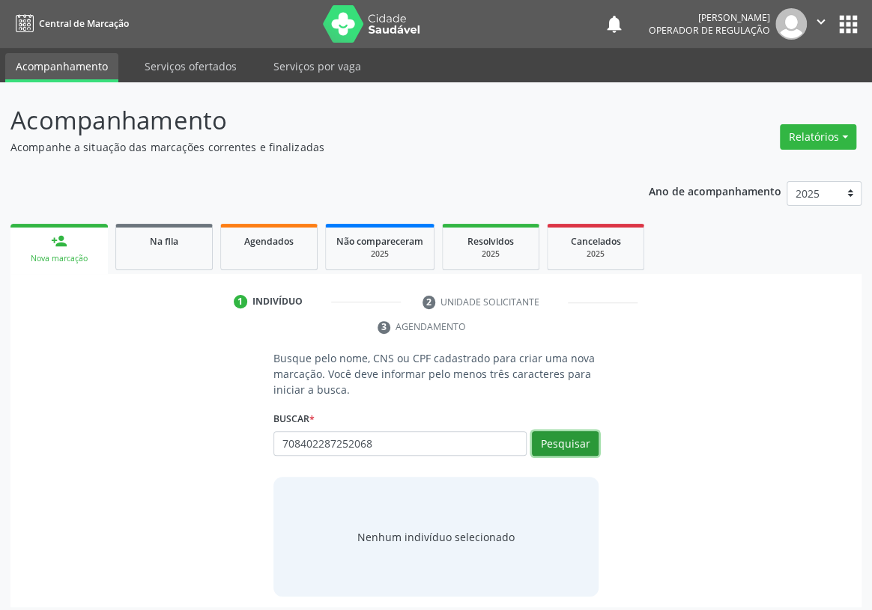
click at [571, 431] on button "Pesquisar" at bounding box center [565, 443] width 67 height 25
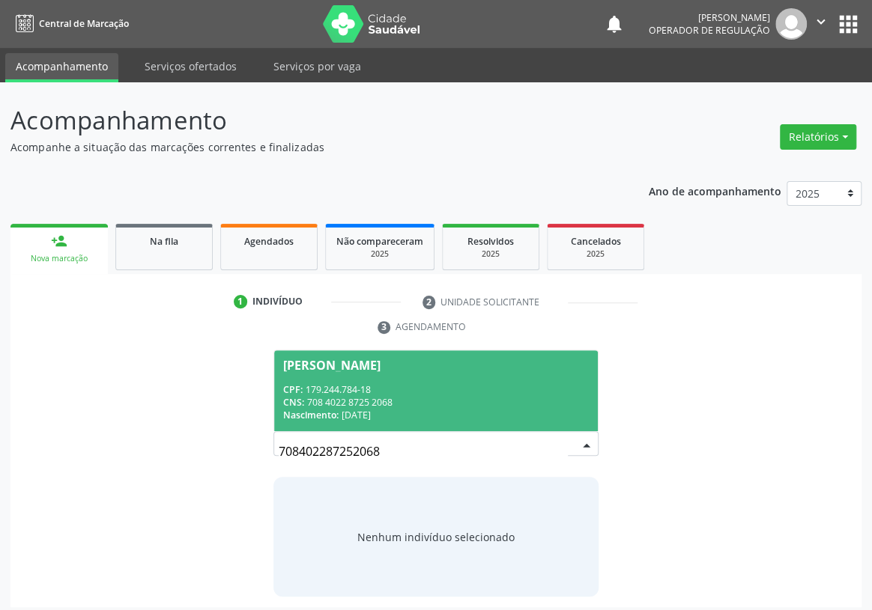
click at [336, 383] on div "CPF: 179.244.784-18" at bounding box center [436, 389] width 306 height 13
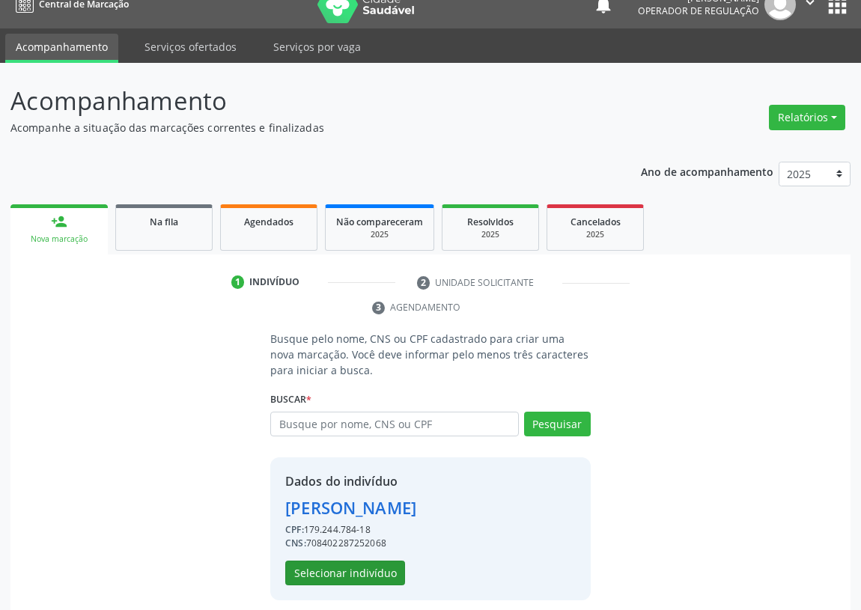
scroll to position [29, 0]
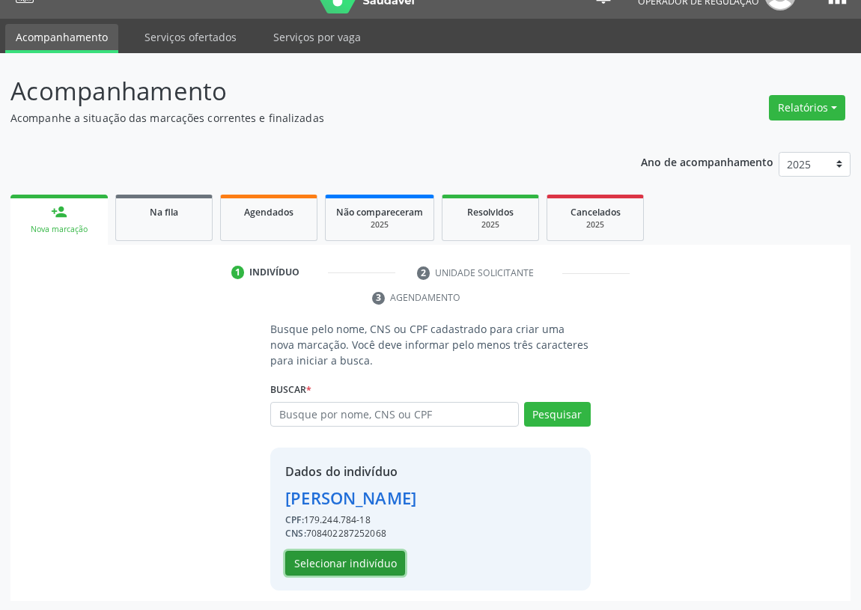
click at [363, 559] on button "Selecionar indivíduo" at bounding box center [345, 563] width 120 height 25
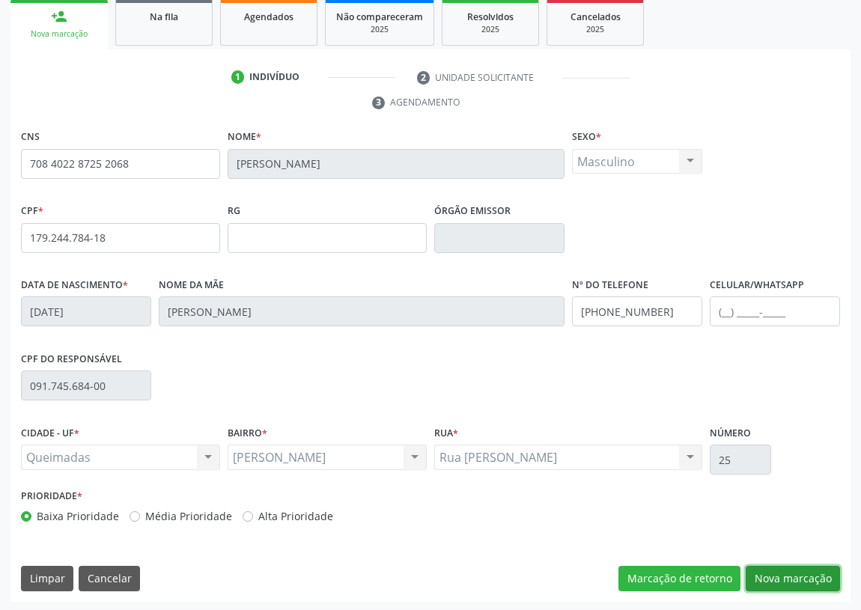
click at [798, 574] on button "Nova marcação" at bounding box center [793, 578] width 94 height 25
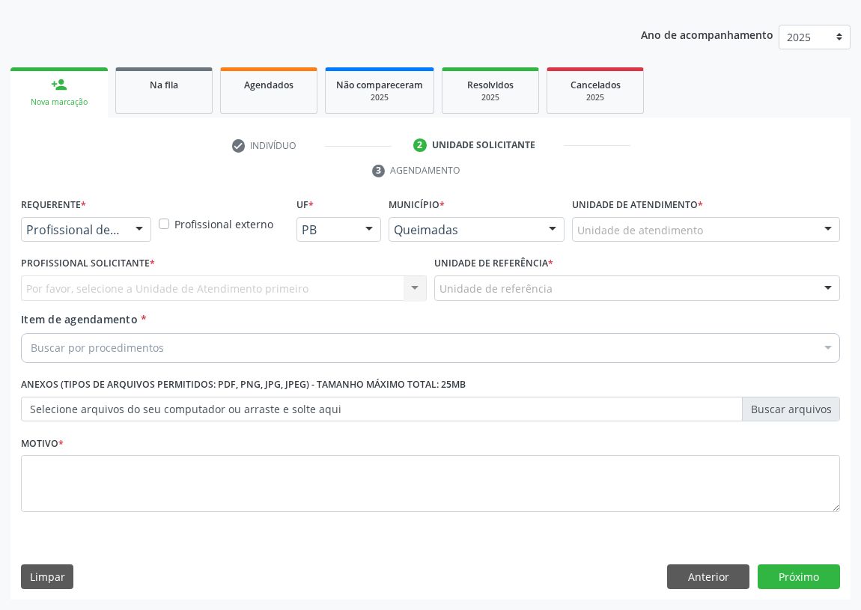
scroll to position [155, 0]
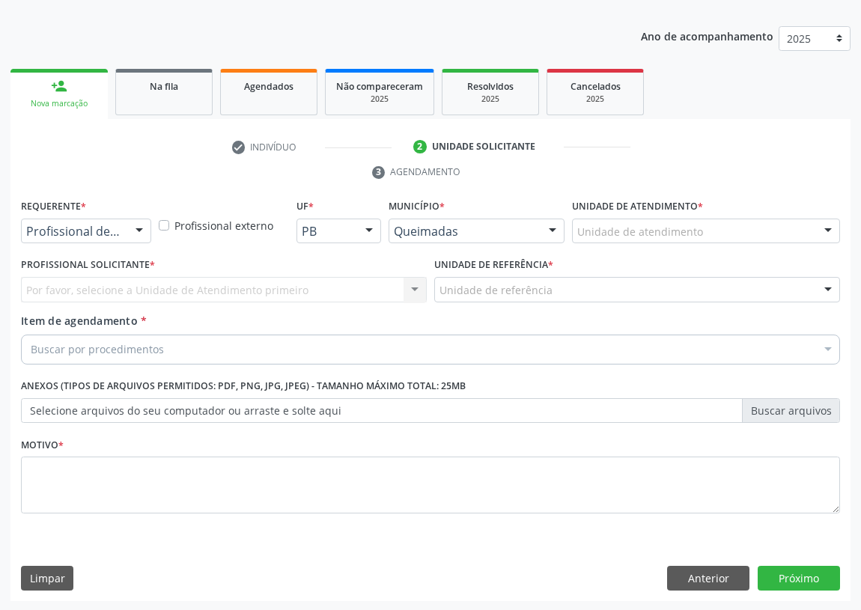
drag, startPoint x: 136, startPoint y: 225, endPoint x: 92, endPoint y: 315, distance: 99.5
click at [135, 227] on div at bounding box center [139, 231] width 22 height 25
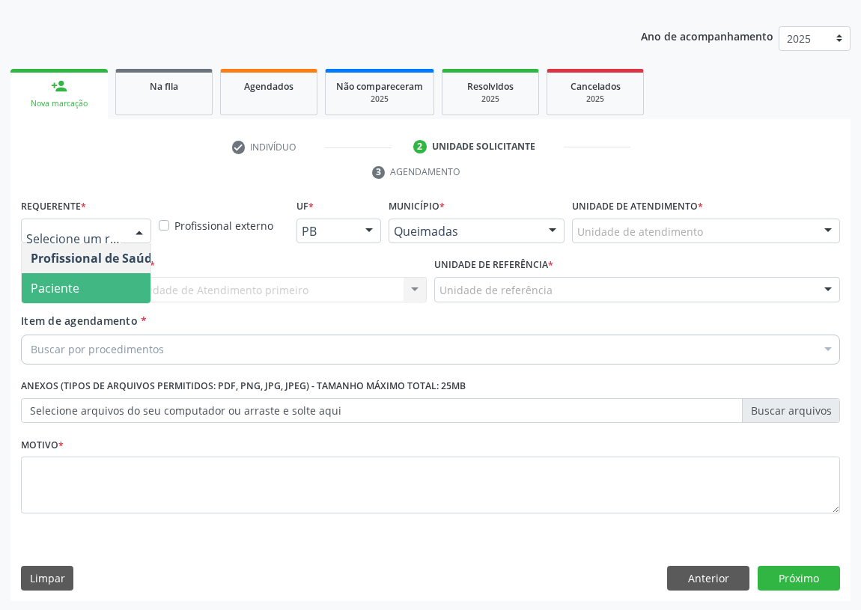
click at [118, 288] on span "Paciente" at bounding box center [95, 288] width 146 height 30
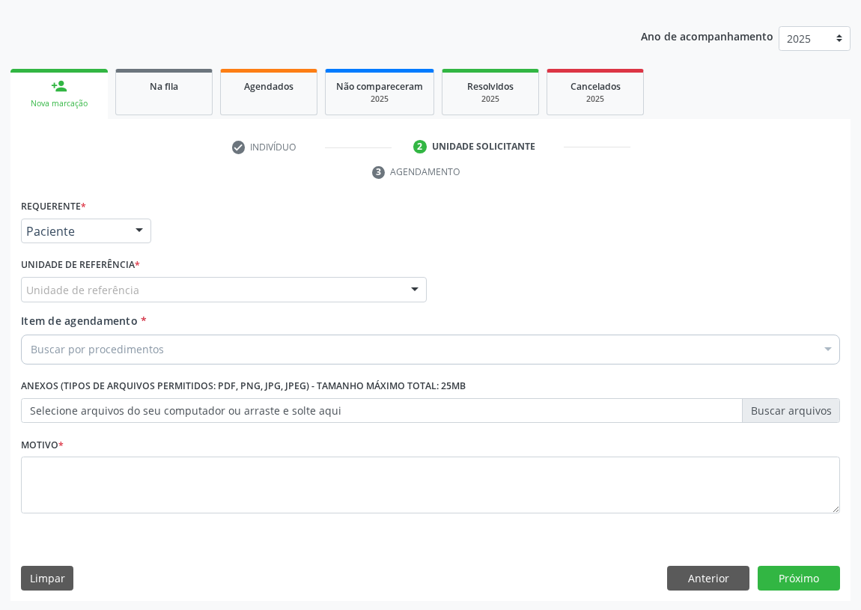
click at [311, 273] on div "Unidade de referência * Unidade de referência UBSF Ligeiro II UBSF Saulo Leal E…" at bounding box center [224, 278] width 406 height 48
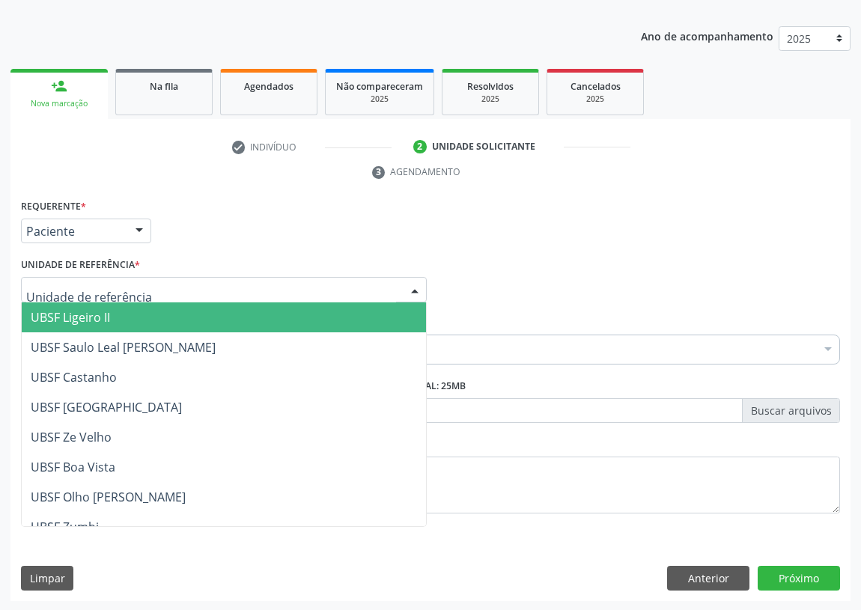
drag, startPoint x: 392, startPoint y: 291, endPoint x: 0, endPoint y: 351, distance: 396.3
click at [383, 292] on div at bounding box center [224, 289] width 406 height 25
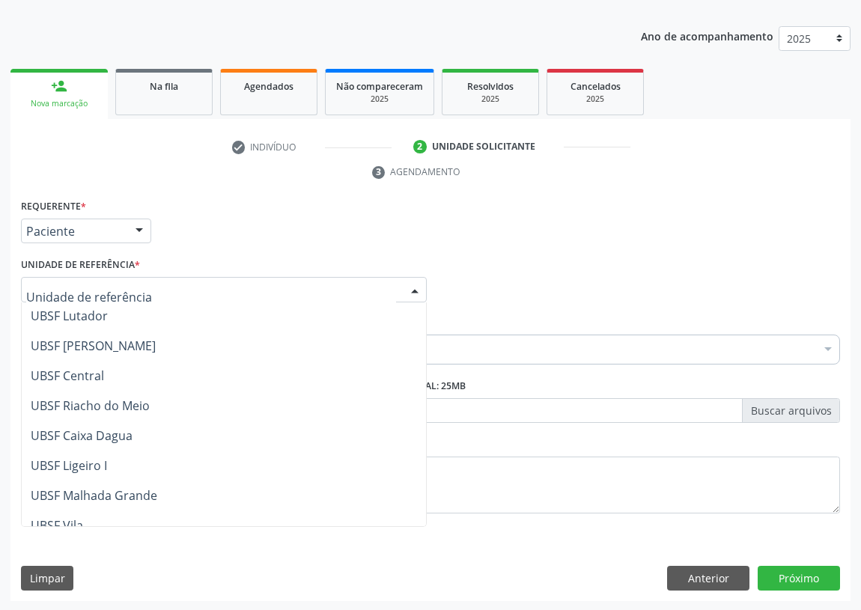
scroll to position [272, 0]
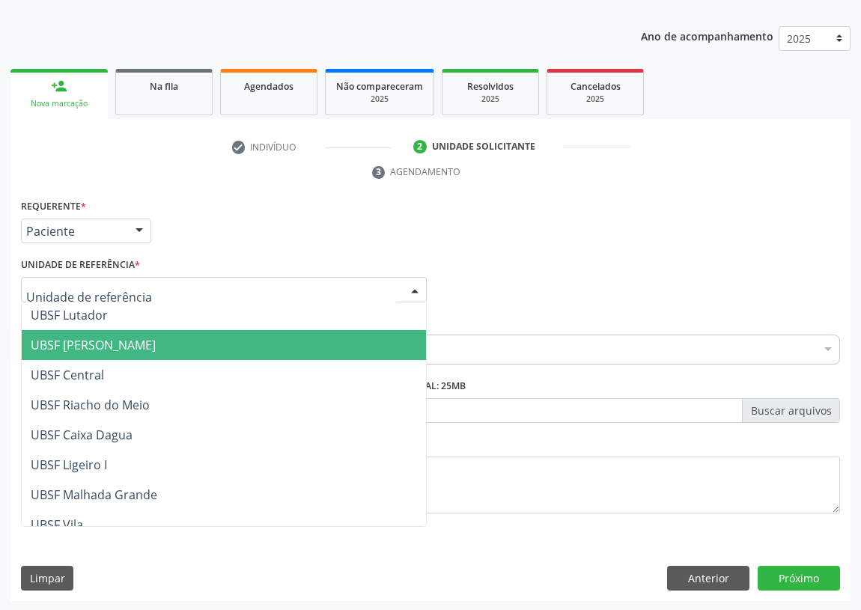
click at [113, 344] on span "UBSF [PERSON_NAME]" at bounding box center [93, 345] width 125 height 16
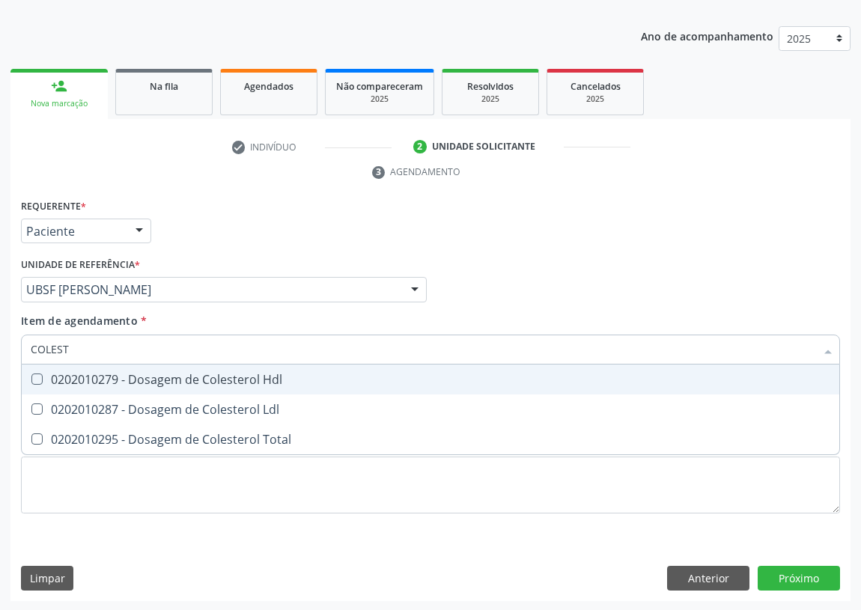
type input "COLESTE"
drag, startPoint x: 37, startPoint y: 373, endPoint x: 33, endPoint y: 392, distance: 19.8
click at [37, 374] on Hdl at bounding box center [36, 379] width 11 height 11
click at [31, 374] on Hdl "checkbox" at bounding box center [27, 379] width 10 height 10
checkbox Hdl "true"
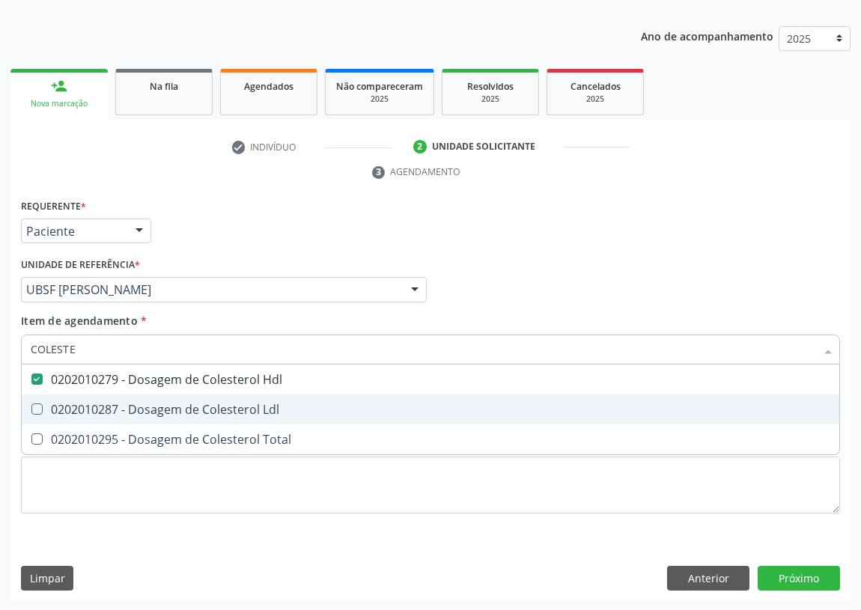
drag, startPoint x: 36, startPoint y: 407, endPoint x: 88, endPoint y: 346, distance: 80.2
click at [43, 399] on span "0202010287 - Dosagem de Colesterol Ldl" at bounding box center [431, 410] width 818 height 30
checkbox Ldl "true"
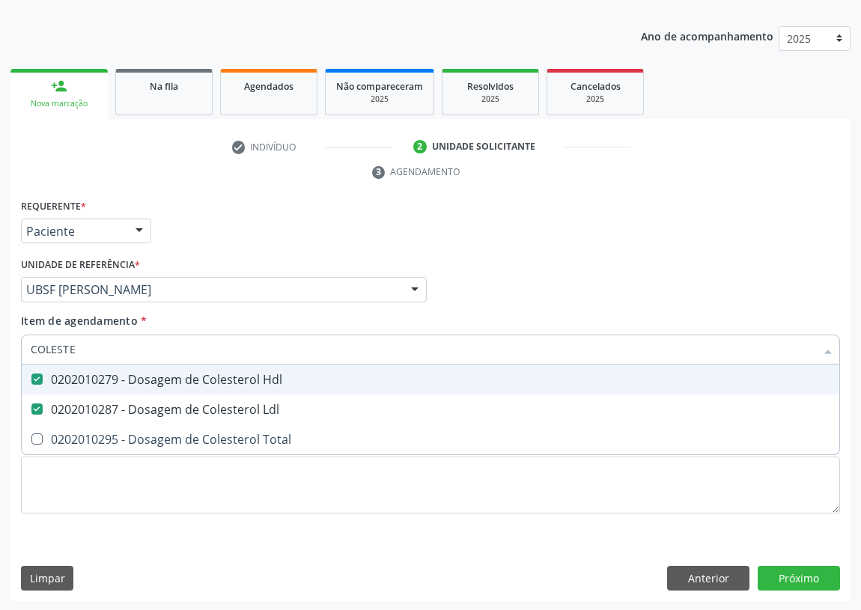
drag, startPoint x: 80, startPoint y: 345, endPoint x: 6, endPoint y: 346, distance: 74.1
click at [6, 346] on div "Acompanhamento Acompanhe a situação das marcações correntes e finalizadas Relat…" at bounding box center [430, 269] width 861 height 685
type input "V"
checkbox Hdl "false"
checkbox Ldl "false"
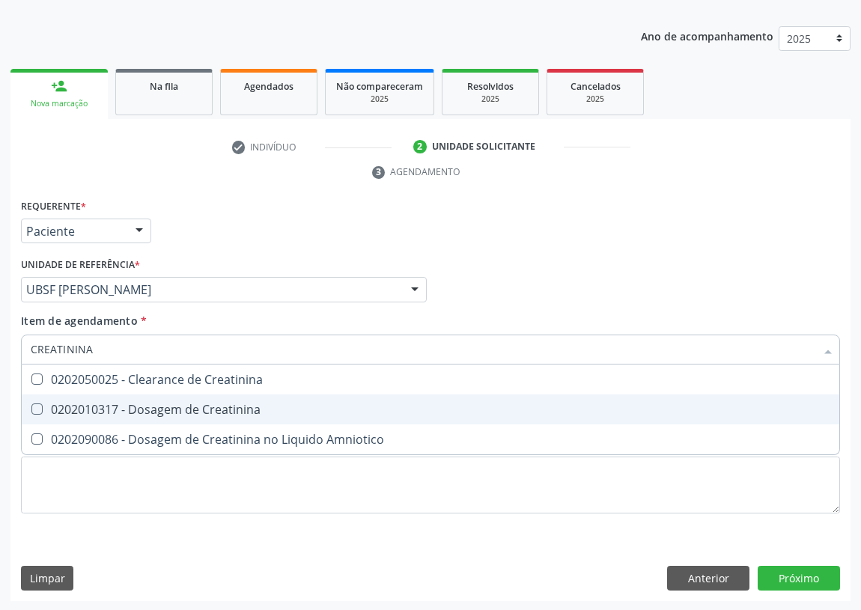
drag, startPoint x: 36, startPoint y: 402, endPoint x: 114, endPoint y: 336, distance: 102.0
click at [50, 389] on ul "Desfazer seleção 0202050025 - Clearance de Creatinina 0202010317 - Dosagem de C…" at bounding box center [431, 410] width 818 height 90
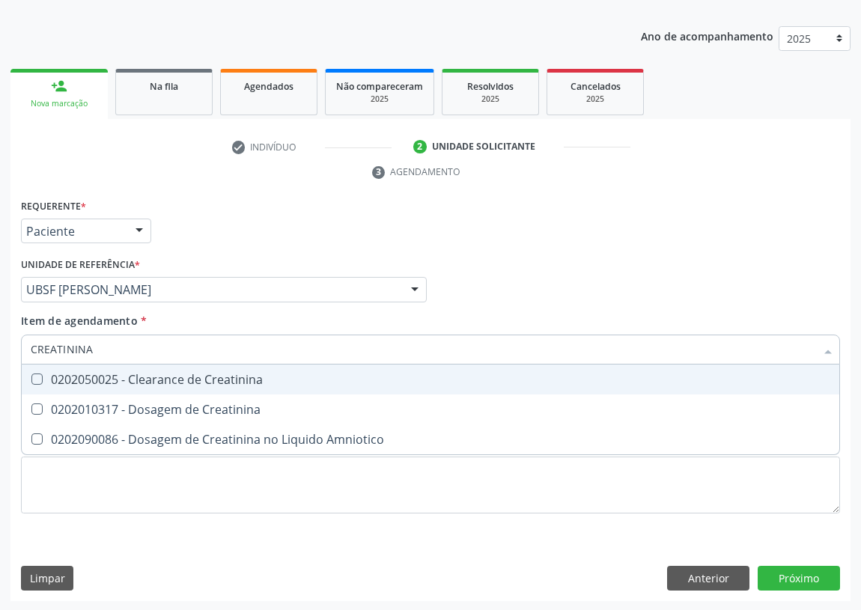
drag, startPoint x: 97, startPoint y: 350, endPoint x: 0, endPoint y: 362, distance: 98.1
click at [0, 364] on div "Acompanhamento Acompanhe a situação das marcações correntes e finalizadas Relat…" at bounding box center [430, 269] width 861 height 685
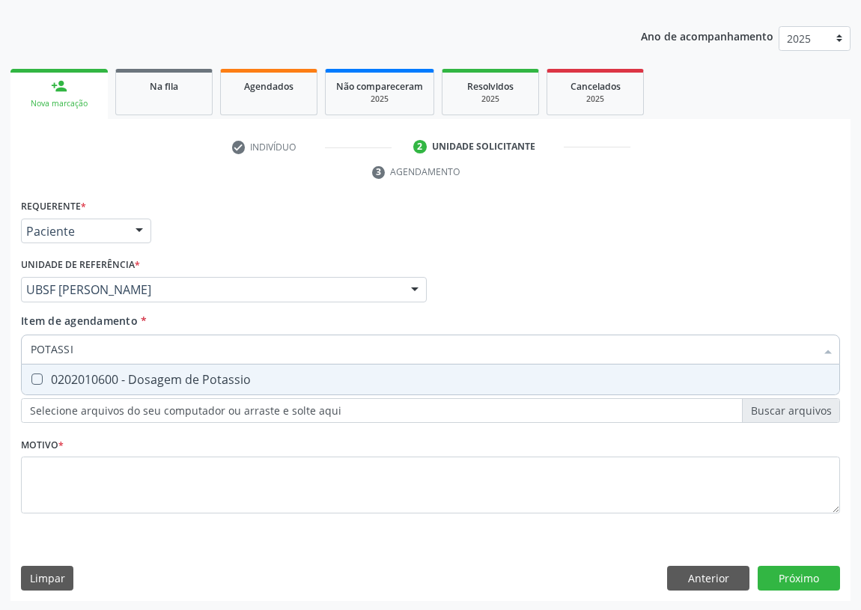
type input "POTASSIO"
drag, startPoint x: 30, startPoint y: 374, endPoint x: 91, endPoint y: 351, distance: 65.4
click at [33, 374] on div at bounding box center [27, 380] width 11 height 12
checkbox Potassio "true"
drag, startPoint x: 95, startPoint y: 349, endPoint x: 0, endPoint y: 354, distance: 95.3
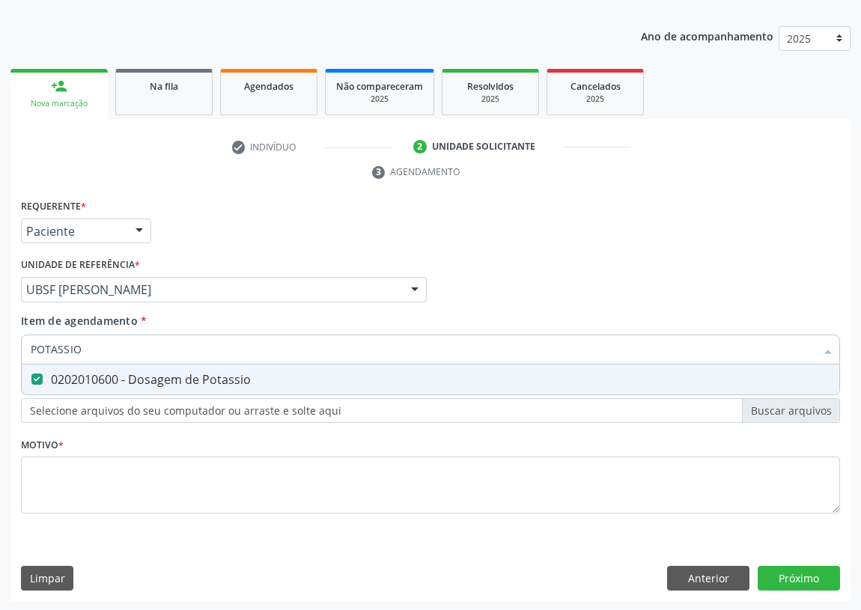
click at [0, 354] on div "Acompanhamento Acompanhe a situação das marcações correntes e finalizadas Relat…" at bounding box center [430, 269] width 861 height 685
type input "TR"
checkbox Potassio "false"
type input "TRIGLI"
drag, startPoint x: 34, startPoint y: 374, endPoint x: 64, endPoint y: 359, distance: 33.5
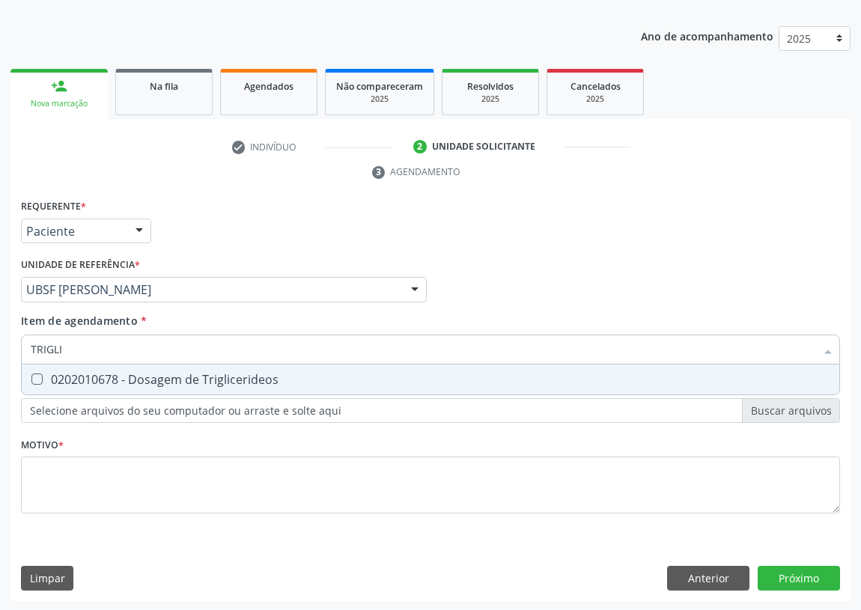
click at [43, 371] on span "0202010678 - Dosagem de Triglicerideos" at bounding box center [431, 380] width 818 height 30
checkbox Triglicerideos "true"
drag, startPoint x: 75, startPoint y: 351, endPoint x: 11, endPoint y: 336, distance: 65.4
click at [9, 348] on div "Acompanhamento Acompanhe a situação das marcações correntes e finalizadas Relat…" at bounding box center [430, 269] width 861 height 685
type input "02"
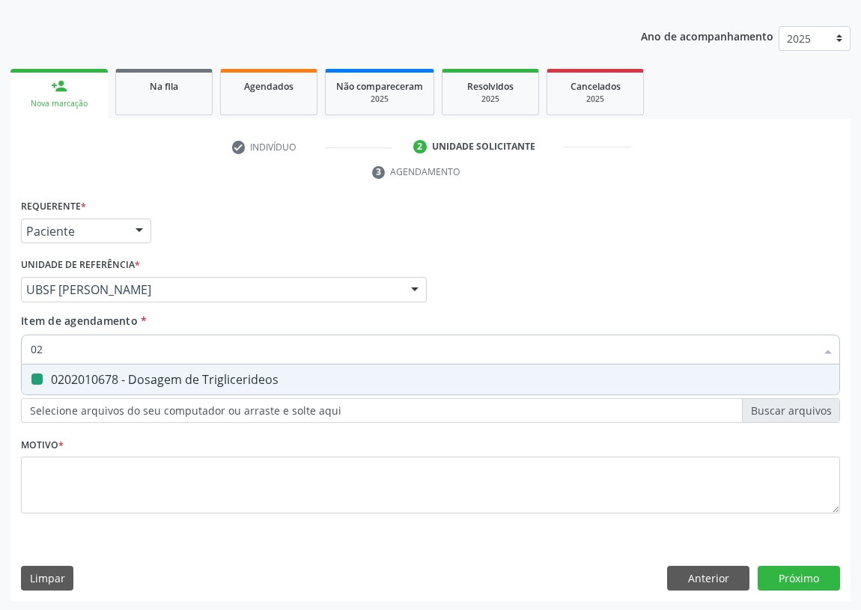
checkbox Triglicerideos "false"
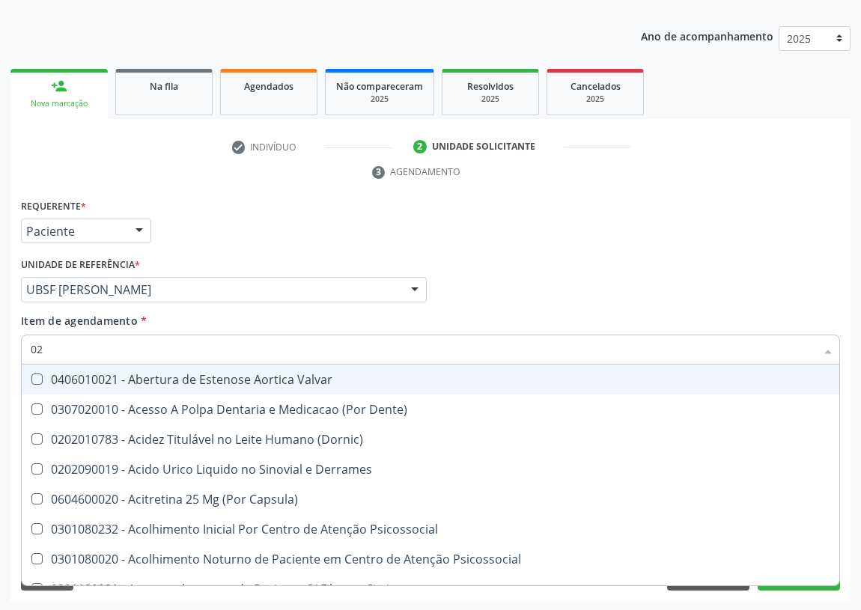
type input "020"
checkbox \(Pos-Pasteurização\) "true"
checkbox Debridamento "true"
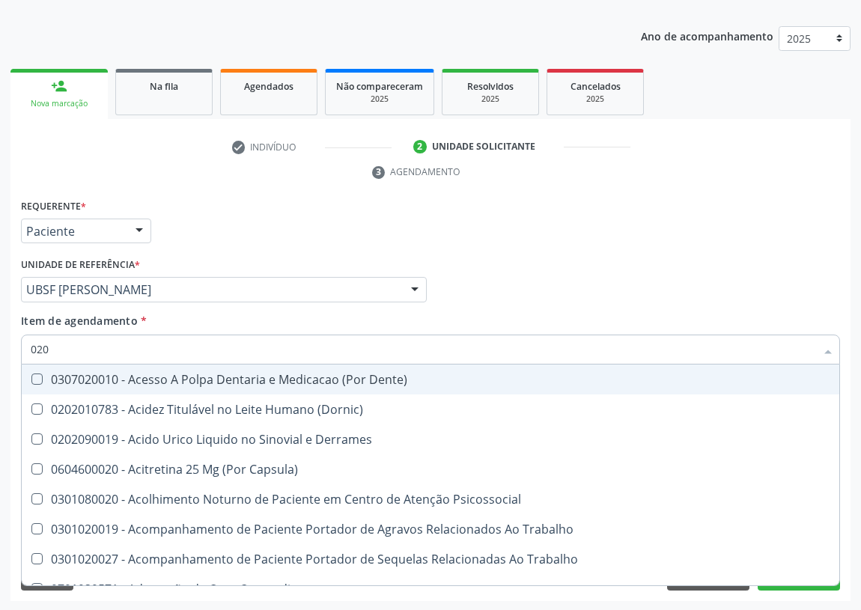
type input "0202"
checkbox Ocular "true"
checkbox Aberto\) "true"
checkbox Gastro-Esofagico "true"
checkbox Projecoes\) "true"
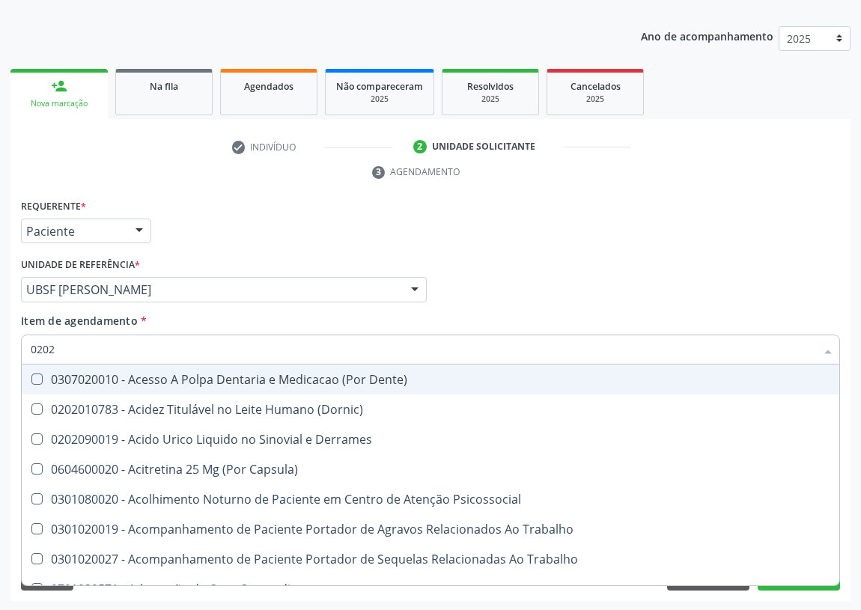
checkbox Hdl "false"
checkbox Ldl "false"
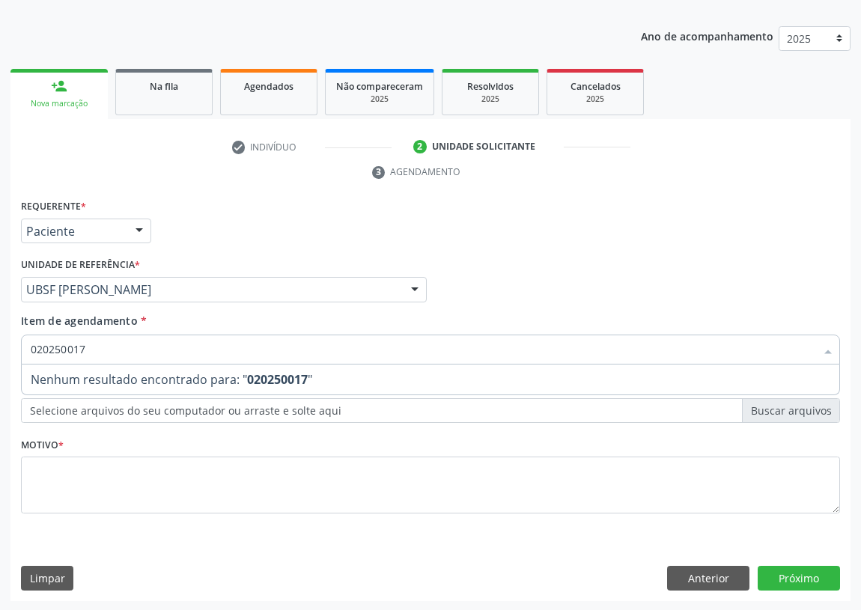
click at [52, 347] on input "020250017" at bounding box center [423, 350] width 785 height 30
drag, startPoint x: 122, startPoint y: 351, endPoint x: 0, endPoint y: 373, distance: 124.0
click at [0, 373] on div "Acompanhamento Acompanhe a situação das marcações correntes e finalizadas Relat…" at bounding box center [430, 269] width 861 height 685
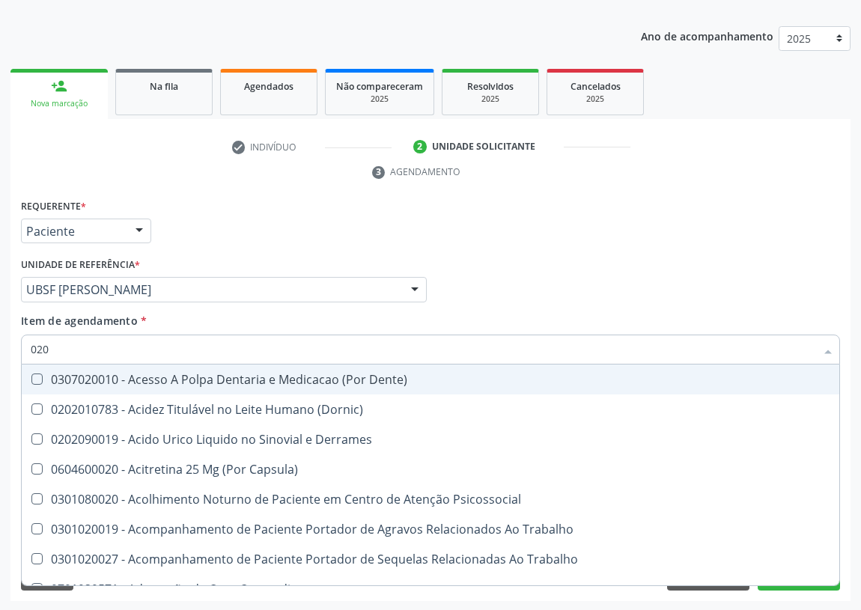
type input "0202"
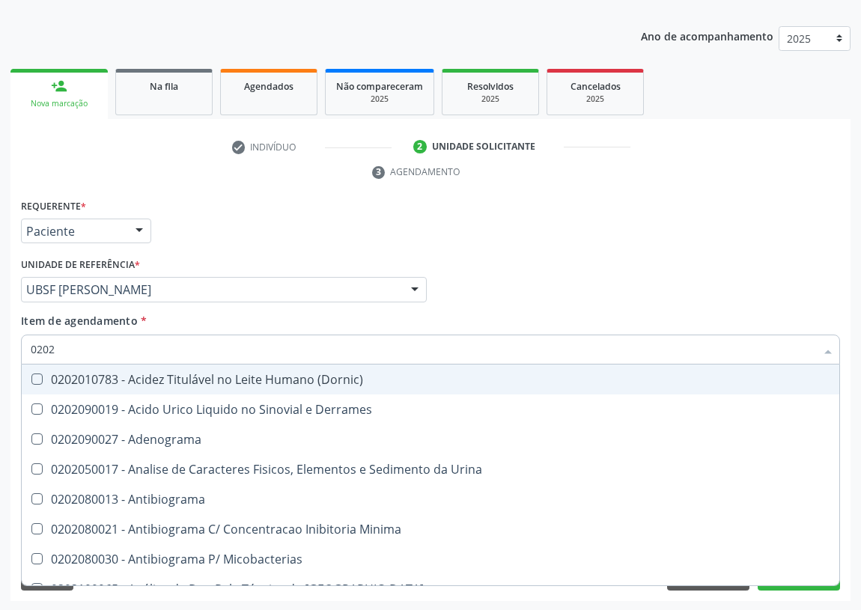
checkbox Hdl "true"
checkbox Ldl "true"
checkbox Potassio "true"
checkbox Triglicerideos "true"
checkbox Bilateral "false"
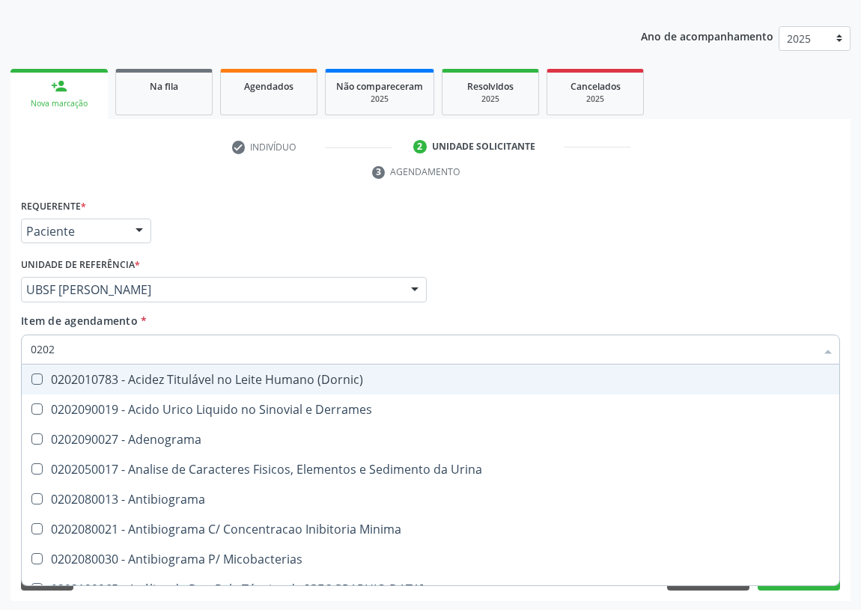
checkbox Unilateral "false"
type input "02020"
checkbox Barbituratos "true"
checkbox Benzodiazepinicos "true"
checkbox Hdl "false"
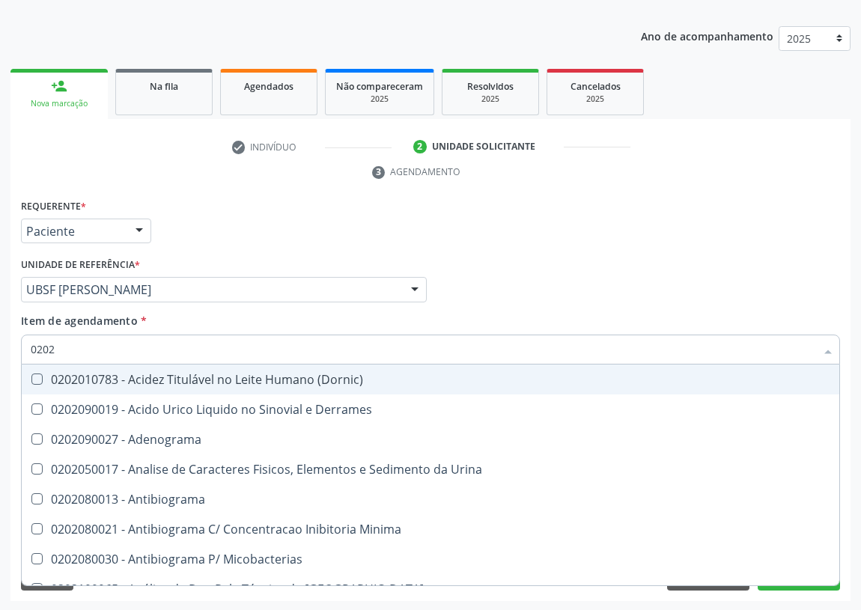
checkbox Ldl "false"
checkbox \(Igm\) "true"
checkbox Potassio "false"
checkbox Horas\) "true"
checkbox Triglicerideos "false"
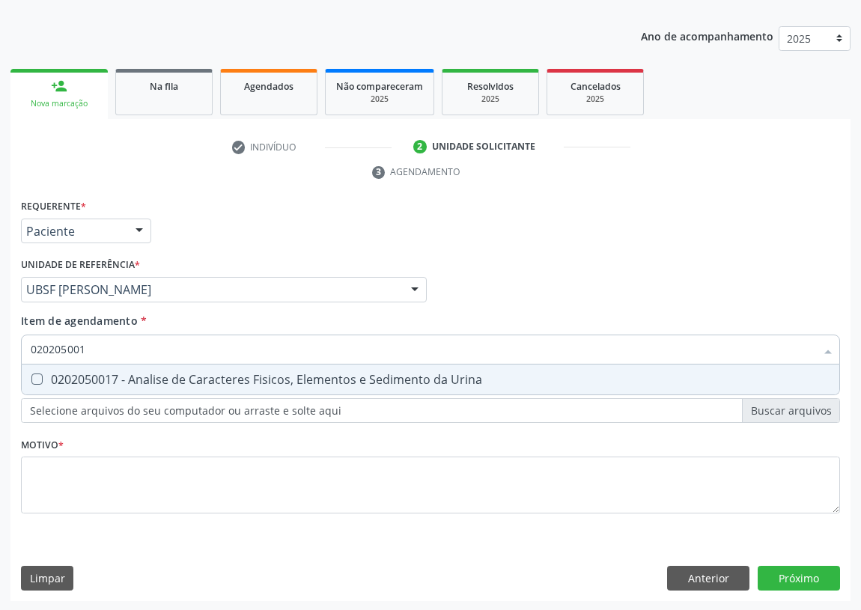
type input "0202050017"
drag, startPoint x: 36, startPoint y: 377, endPoint x: 94, endPoint y: 351, distance: 63.7
click at [43, 377] on div "0202050017 - Analise de Caracteres Fisicos, Elementos e Sedimento da Urina" at bounding box center [431, 380] width 800 height 12
checkbox Urina "true"
drag, startPoint x: 100, startPoint y: 348, endPoint x: 0, endPoint y: 368, distance: 102.2
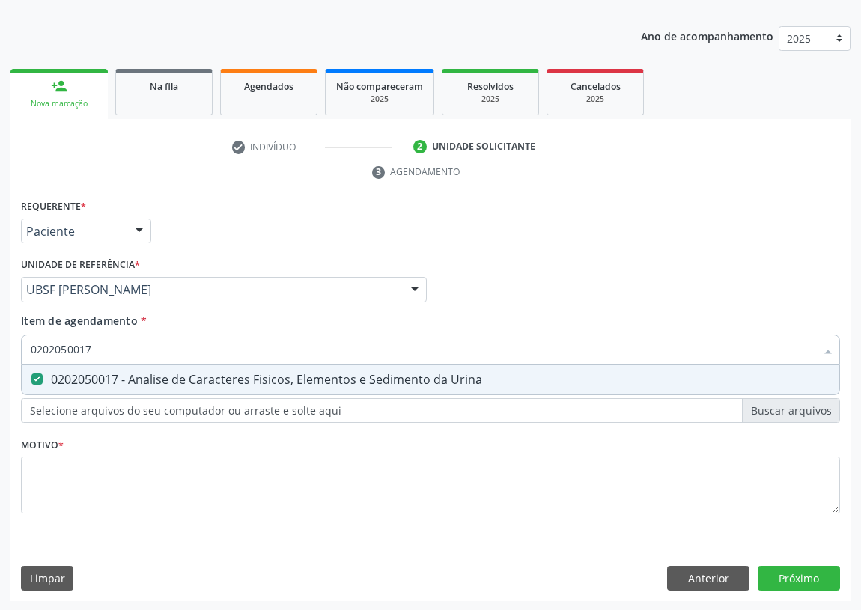
click at [0, 368] on div "Acompanhamento Acompanhe a situação das marcações correntes e finalizadas Relat…" at bounding box center [430, 269] width 861 height 685
type input "G"
checkbox Urina "false"
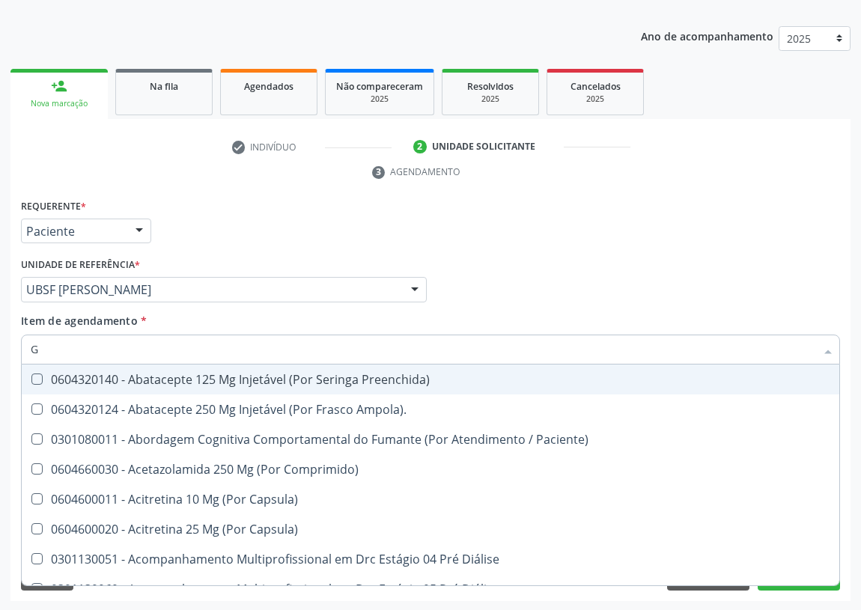
type input "GL"
checkbox Bucomaxilofacial "true"
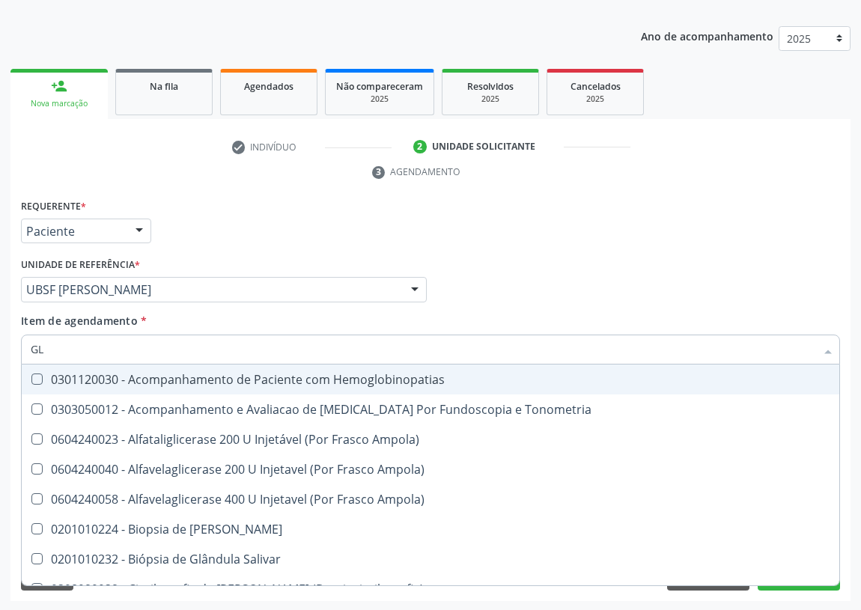
type input "GLI"
checkbox Dosagens\) "true"
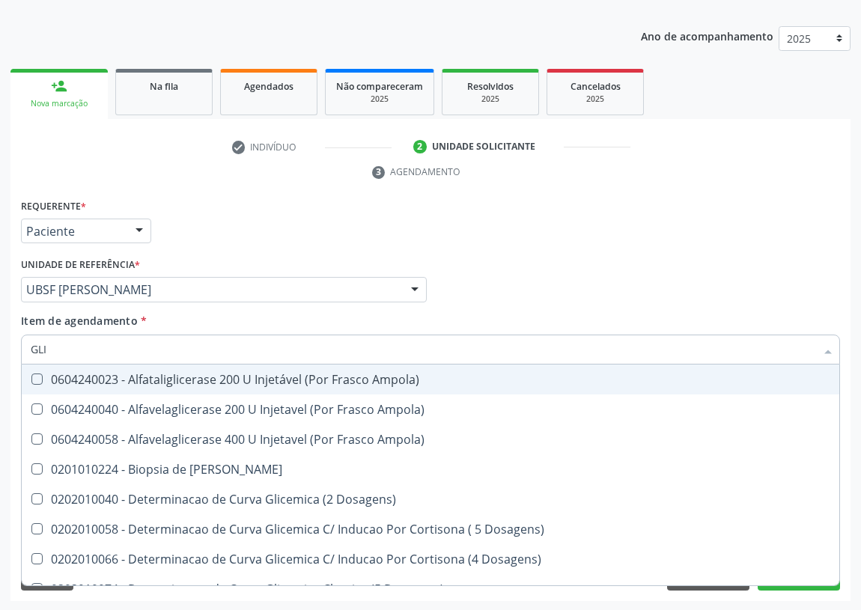
type input "GLIC"
checkbox Glicosilada "true"
checkbox Triglicerideos "false"
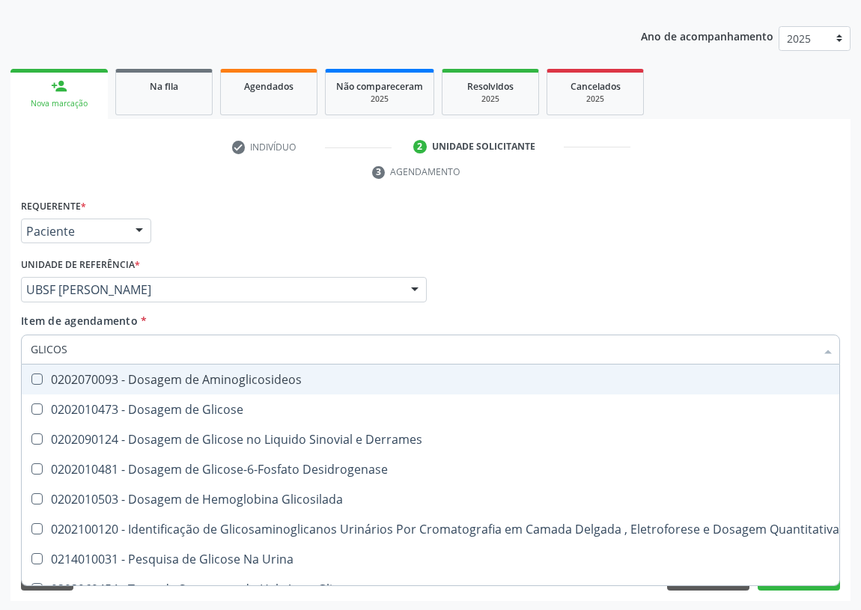
type input "GLICOSE"
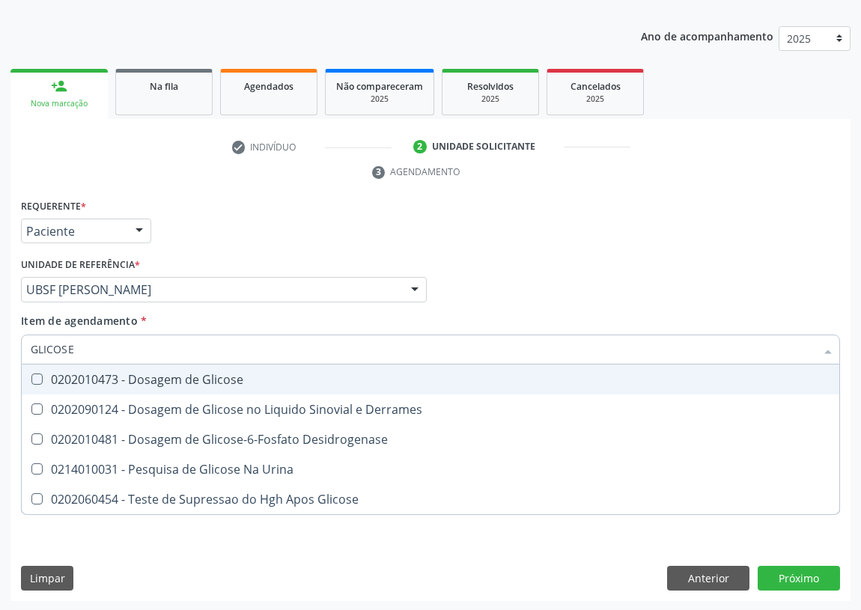
drag, startPoint x: 36, startPoint y: 371, endPoint x: 97, endPoint y: 348, distance: 65.7
click at [42, 369] on span "0202010473 - Dosagem de Glicose" at bounding box center [431, 380] width 818 height 30
checkbox Glicose "true"
drag, startPoint x: 88, startPoint y: 348, endPoint x: 0, endPoint y: 348, distance: 87.6
click at [0, 351] on div "Acompanhamento Acompanhe a situação das marcações correntes e finalizadas Relat…" at bounding box center [430, 269] width 861 height 685
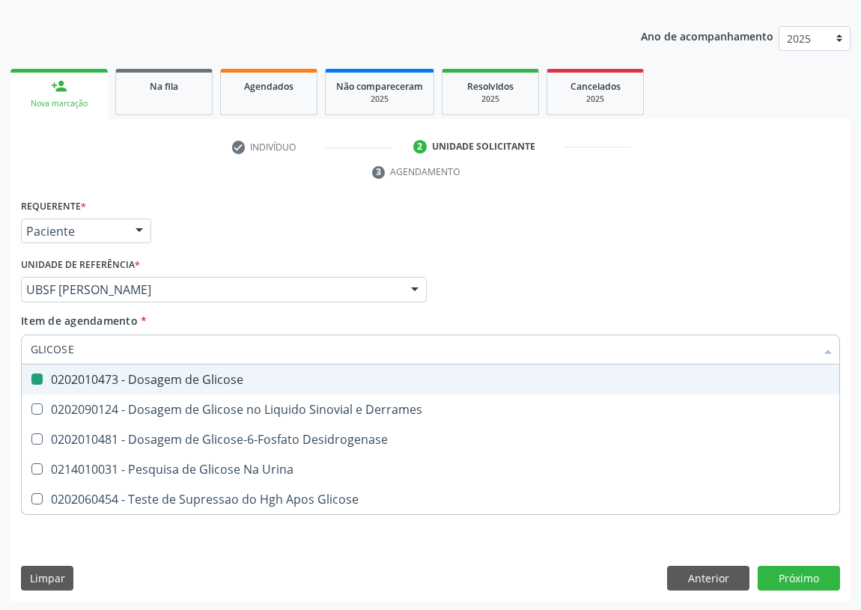
type input "V"
checkbox Glicose "false"
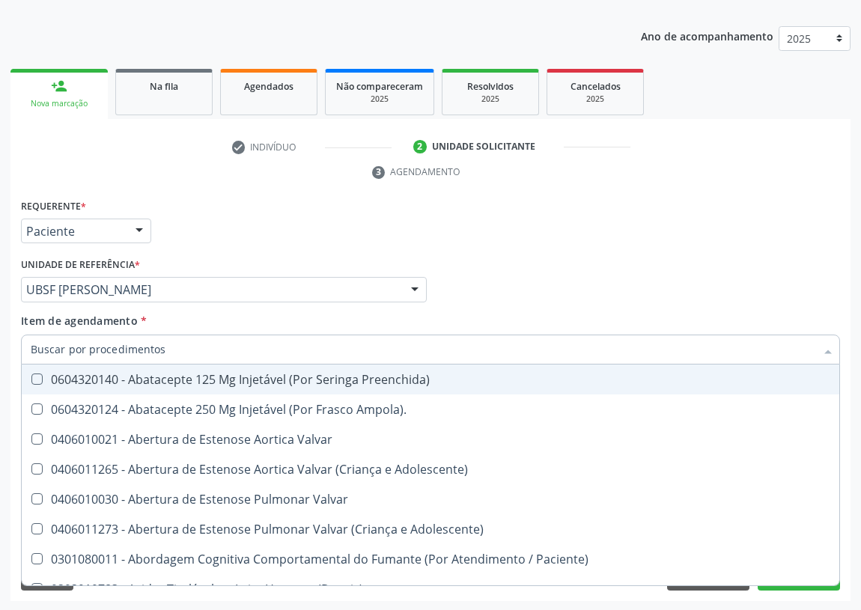
checkbox Não\) "true"
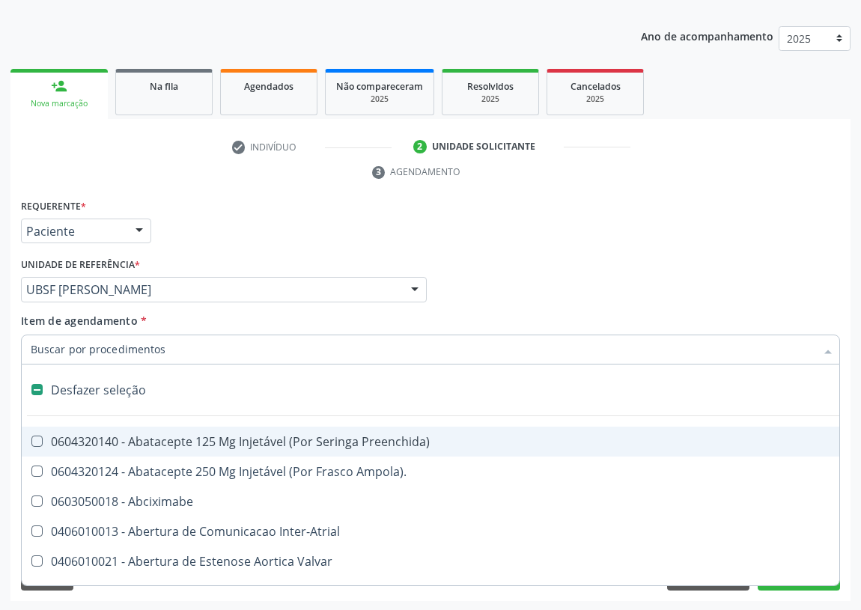
type input "C"
checkbox Dedo "true"
checkbox Urina "false"
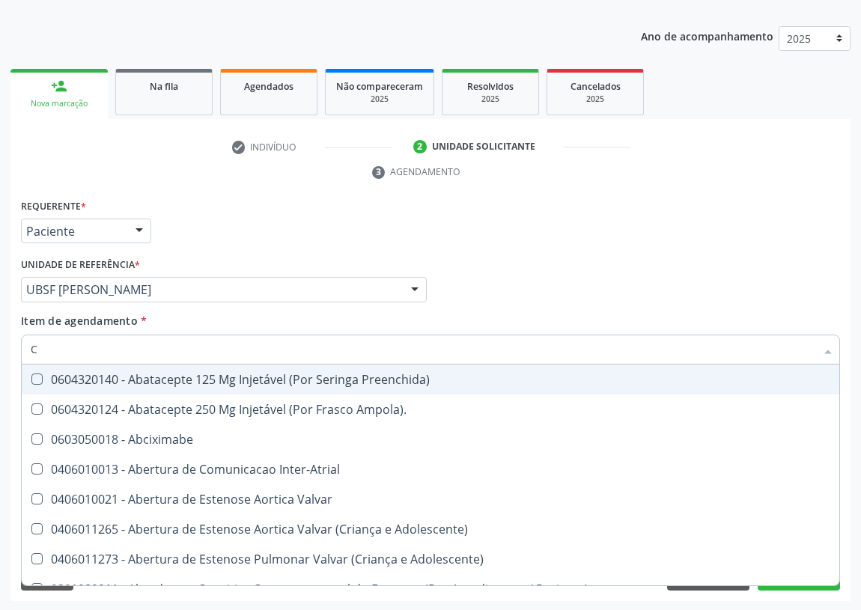
type input "CO"
checkbox Frasco-Ampola\) "true"
checkbox Urina "false"
checkbox Comprimido\) "true"
checkbox G\) "true"
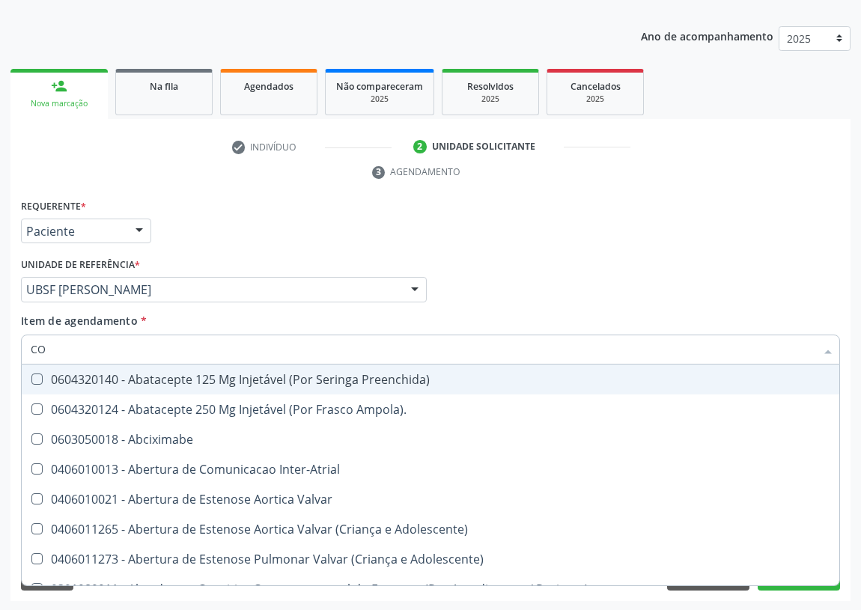
checkbox Comprimido\) "true"
type input "COL"
checkbox Frasco-Ampola\) "false"
checkbox Ar "true"
checkbox Miotendinoso "true"
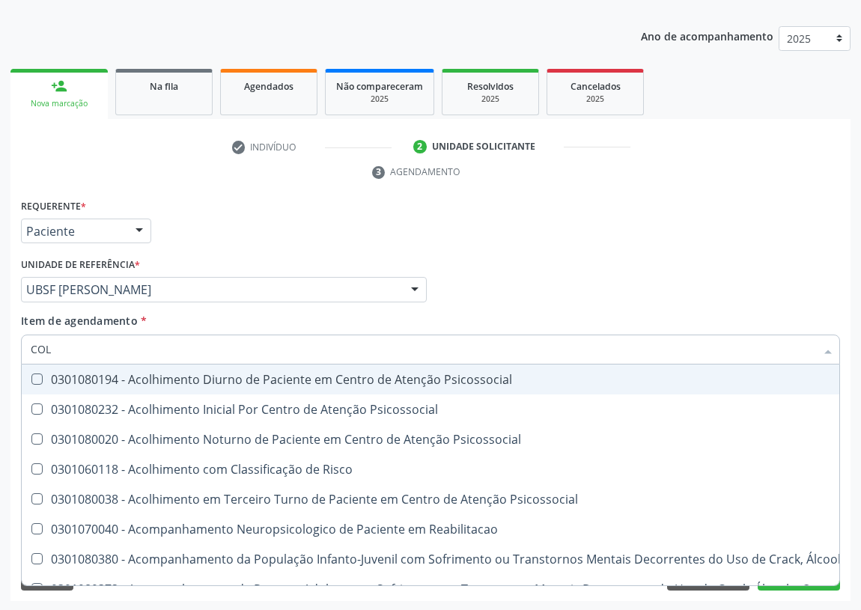
type input "COLE"
checkbox Mama "true"
checkbox Utero "true"
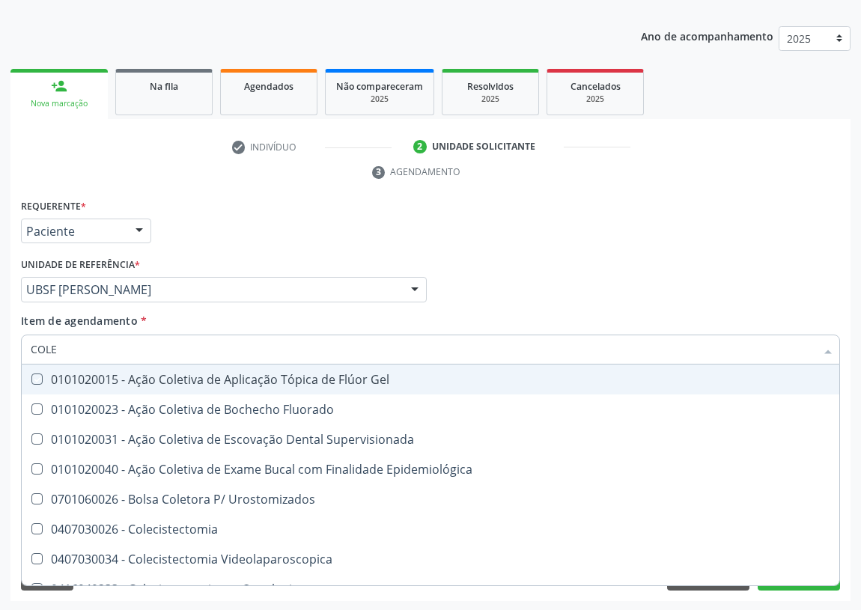
type input "COLES"
checkbox Gel "true"
checkbox Fluorado "true"
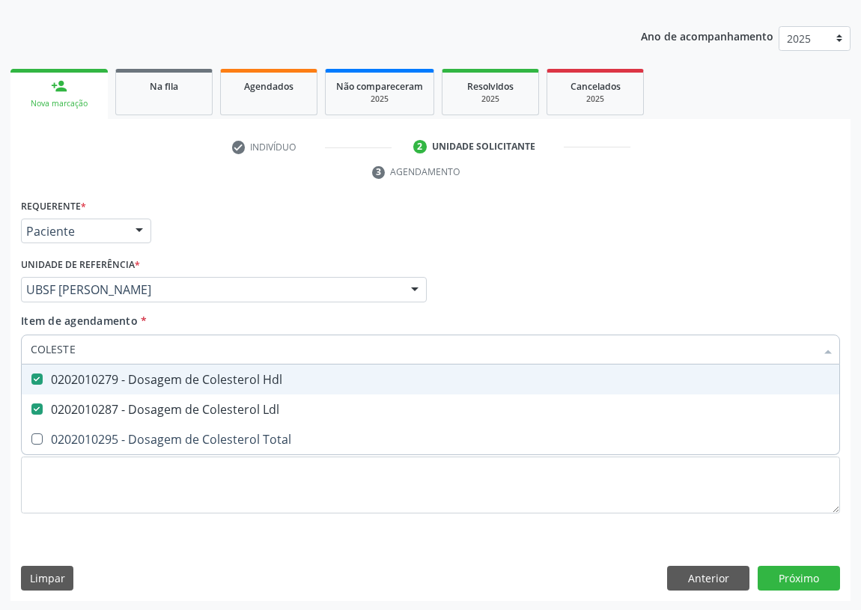
drag, startPoint x: 86, startPoint y: 343, endPoint x: 0, endPoint y: 344, distance: 86.1
click at [0, 344] on div "Acompanhamento Acompanhe a situação das marcações correntes e finalizadas Relat…" at bounding box center [430, 269] width 861 height 685
type input "TG"
checkbox Hdl "false"
checkbox Ldl "false"
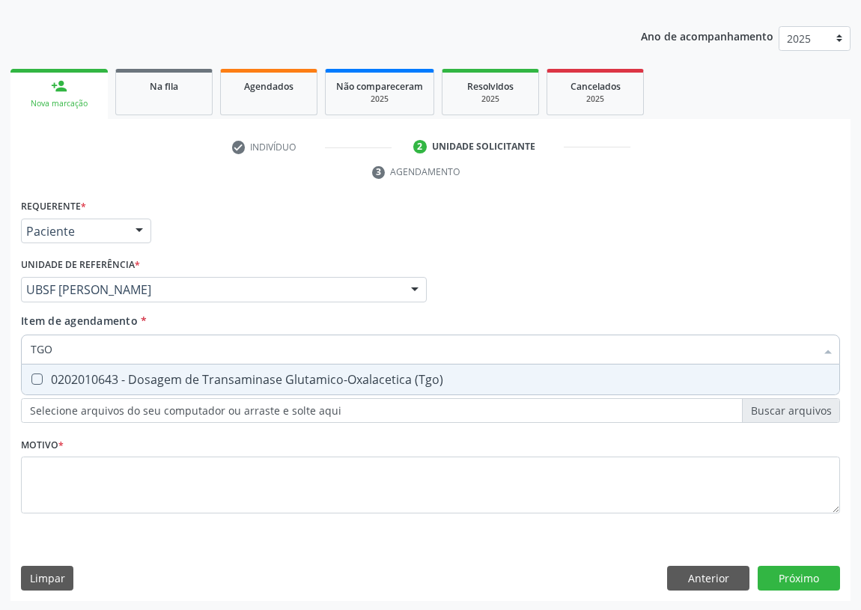
drag, startPoint x: 34, startPoint y: 373, endPoint x: 62, endPoint y: 339, distance: 43.6
click at [42, 360] on div "TGO Desfazer seleção 0202010643 - Dosagem de Transaminase Glutamico-Oxalacetica…" at bounding box center [430, 347] width 819 height 25
drag, startPoint x: 62, startPoint y: 339, endPoint x: 0, endPoint y: 294, distance: 76.7
click at [0, 335] on div "Acompanhamento Acompanhe a situação das marcações correntes e finalizadas Relat…" at bounding box center [430, 269] width 861 height 685
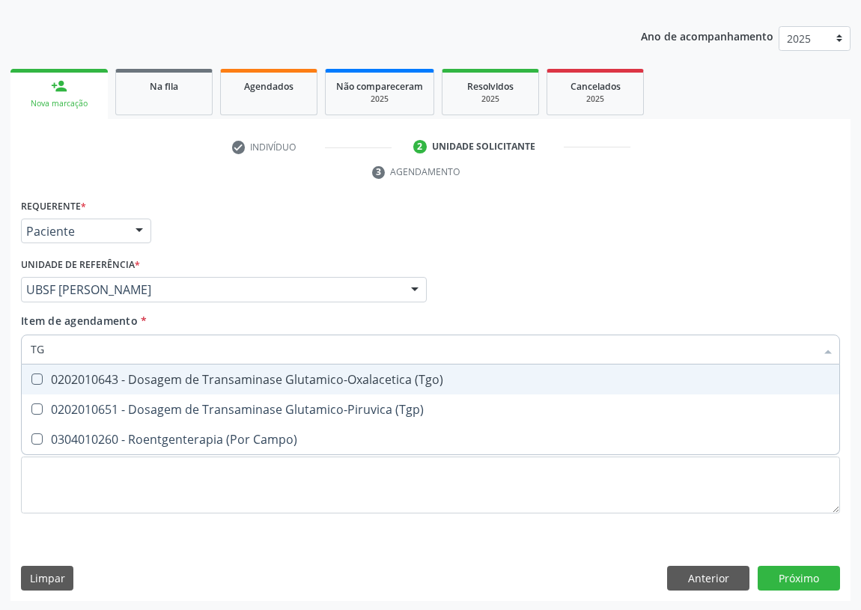
type input "TGP"
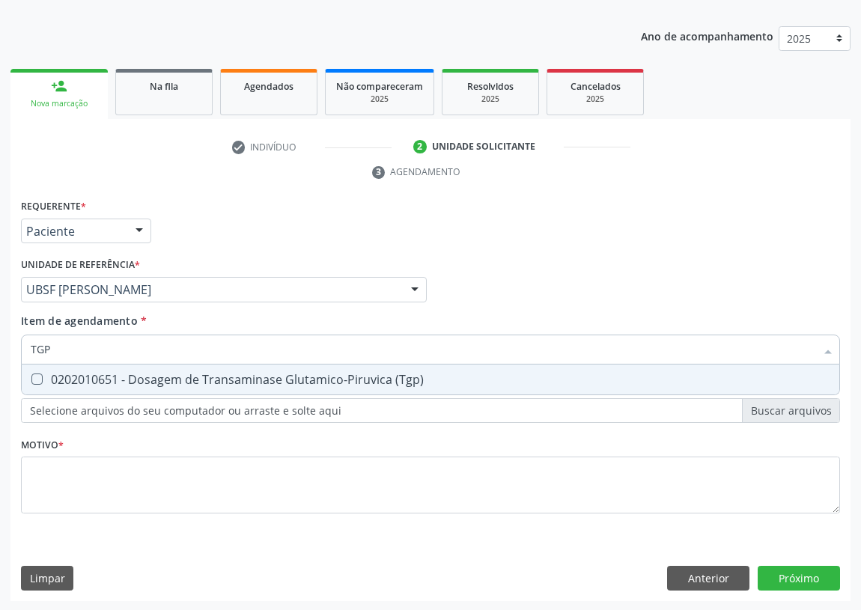
drag, startPoint x: 41, startPoint y: 378, endPoint x: 52, endPoint y: 343, distance: 36.9
click at [41, 369] on span "0202010651 - Dosagem de Transaminase Glutamico-Piruvica (Tgp)" at bounding box center [431, 380] width 818 height 30
checkbox \(Tgp\) "true"
drag, startPoint x: 56, startPoint y: 343, endPoint x: 14, endPoint y: 330, distance: 43.8
click at [15, 344] on div "Requerente * Paciente Profissional de Saúde Paciente Nenhum resultado encontrad…" at bounding box center [430, 398] width 840 height 407
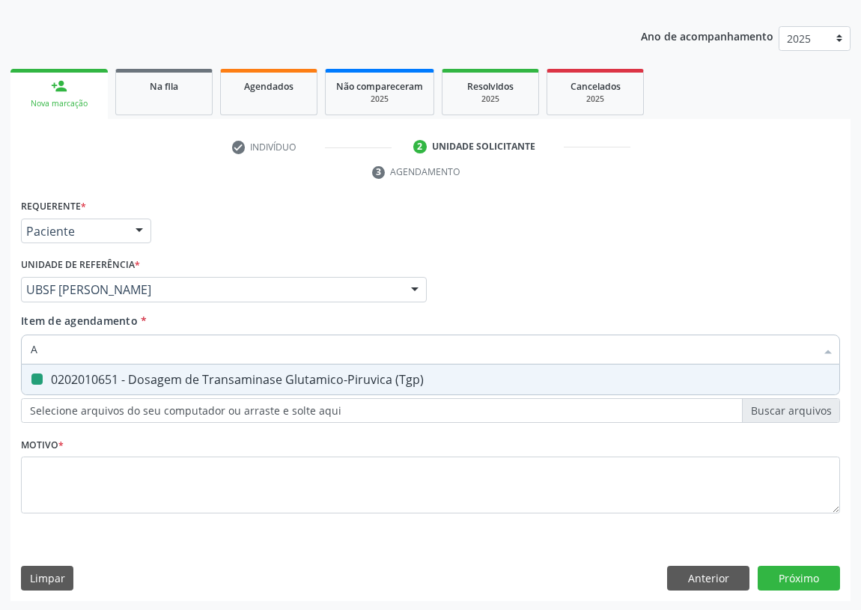
type input "AB"
checkbox \(Tgp\) "false"
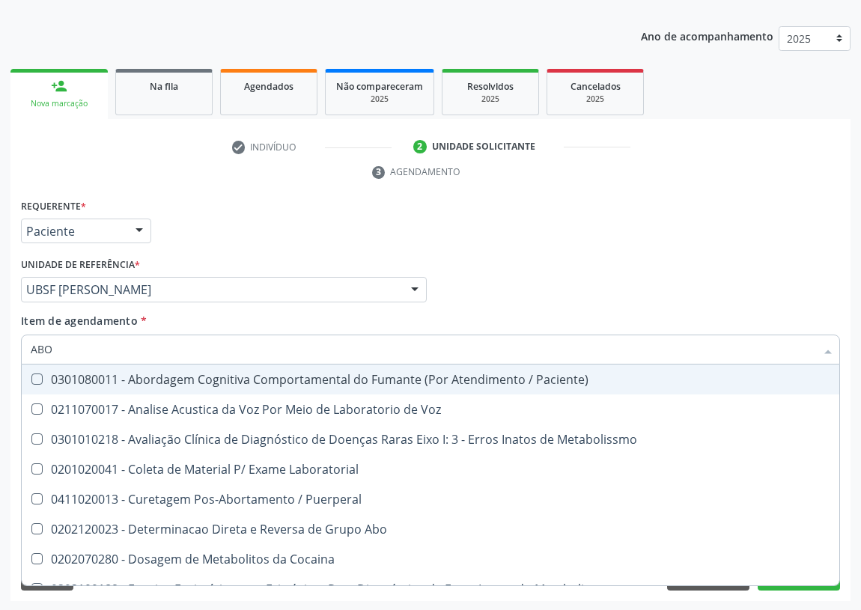
drag, startPoint x: 73, startPoint y: 354, endPoint x: 0, endPoint y: 351, distance: 73.5
click at [0, 351] on div "Acompanhamento Acompanhe a situação das marcações correntes e finalizadas Relat…" at bounding box center [430, 269] width 861 height 685
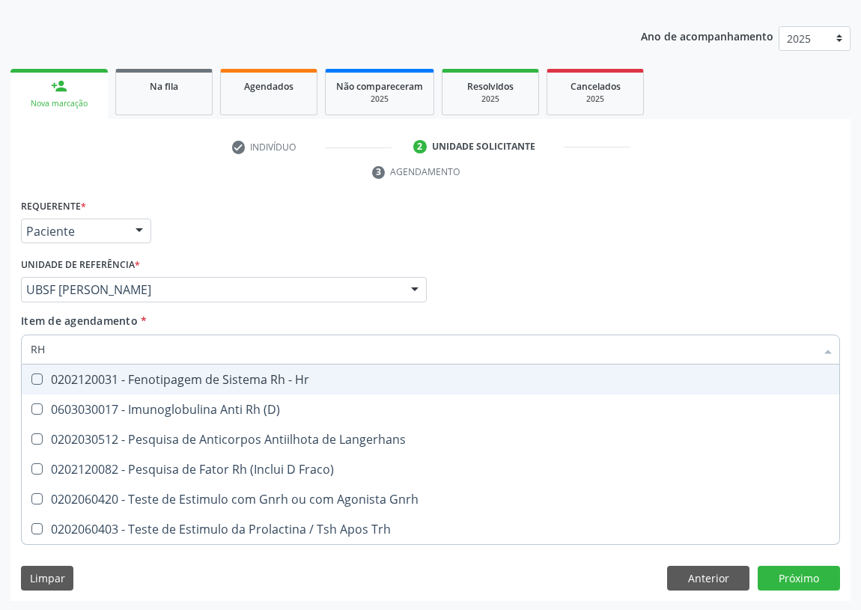
drag, startPoint x: 60, startPoint y: 354, endPoint x: 2, endPoint y: 352, distance: 57.7
click at [2, 352] on div "Acompanhamento Acompanhe a situação das marcações correntes e finalizadas Relat…" at bounding box center [430, 269] width 861 height 685
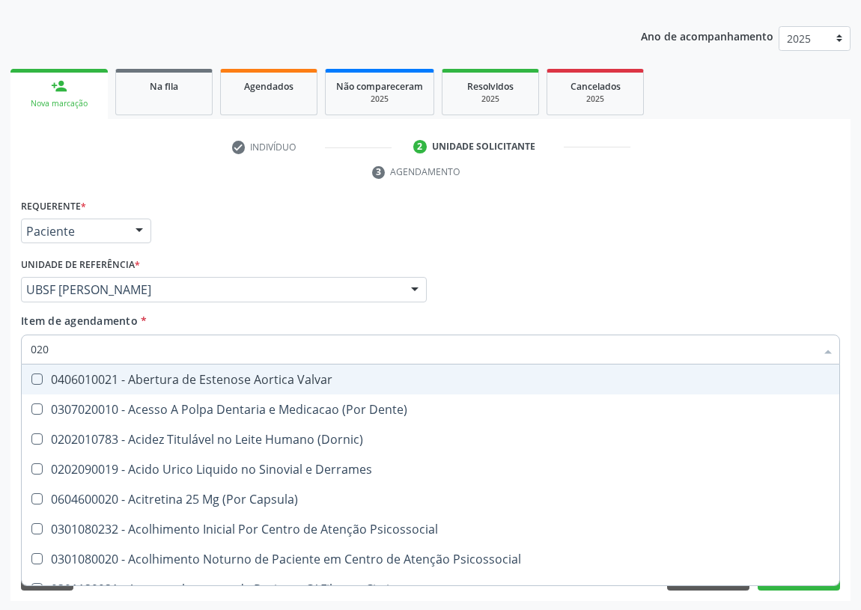
type input "0202"
checkbox Derrames "true"
checkbox Frasco-Ampola\) "false"
checkbox Urina "false"
checkbox Sistêmicas "true"
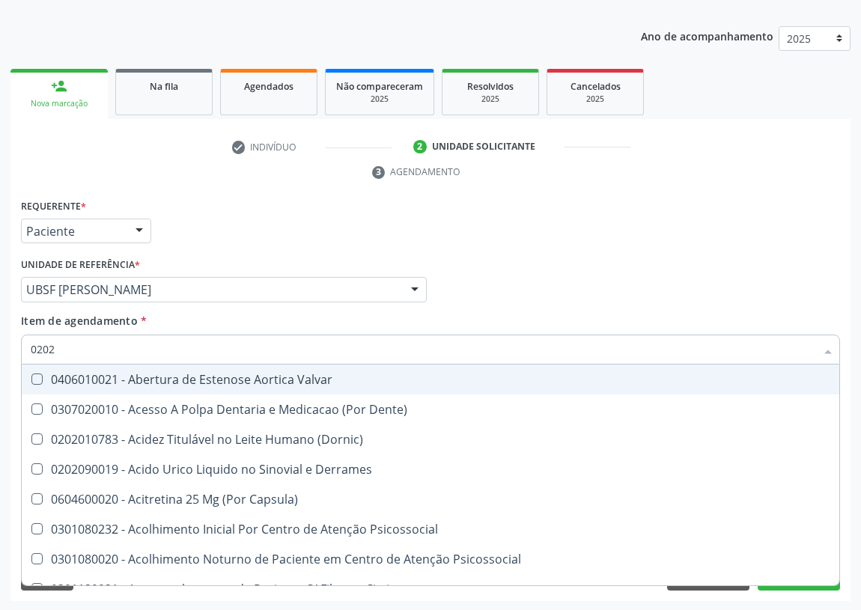
checkbox Oncológica "true"
checkbox Epidemiológica "true"
checkbox Aberto\) "true"
checkbox Uterino "true"
checkbox Vagina "true"
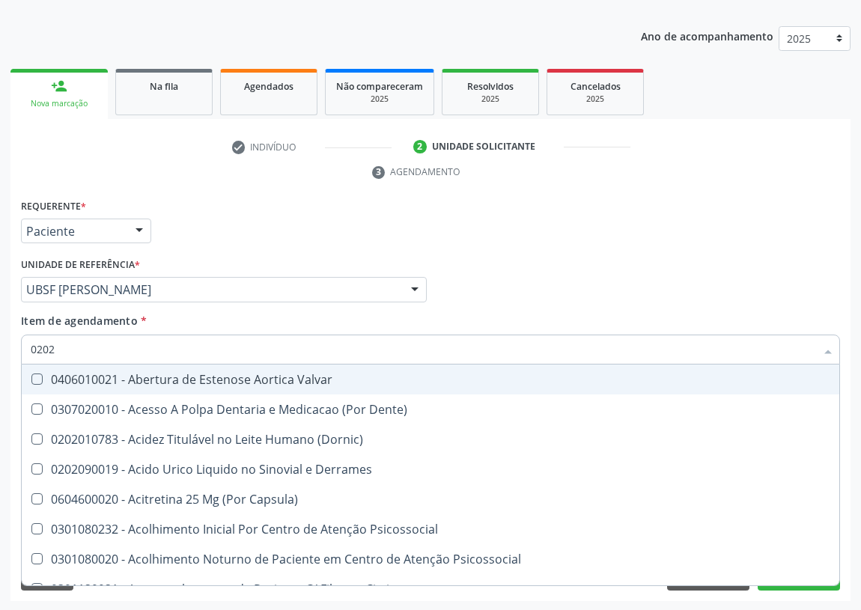
checkbox \(Pos-Pasteurização\) "false"
checkbox Debridamento "false"
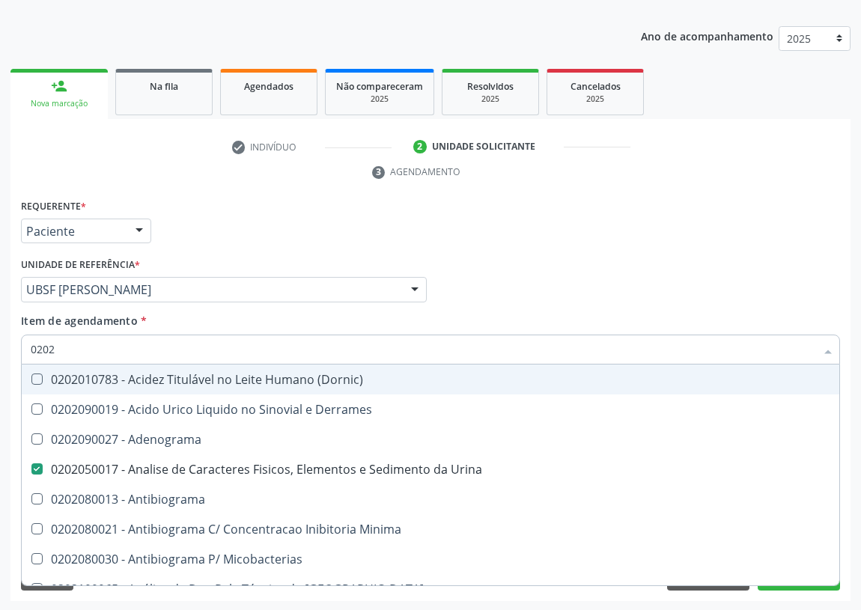
type input "02020"
checkbox Barbituratos "true"
checkbox Benzodiazepinicos "true"
checkbox Hdl "false"
checkbox Ldl "false"
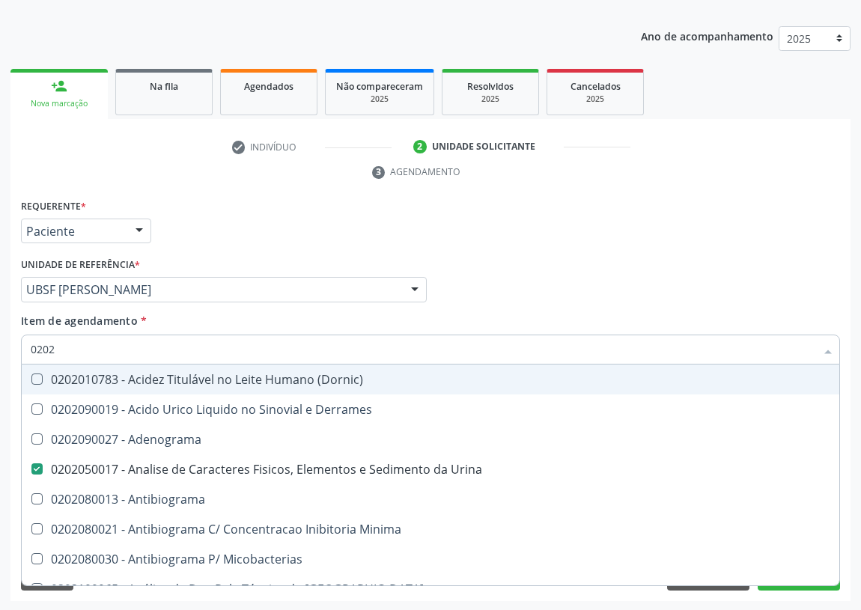
checkbox Xiii "true"
checkbox Glicose "false"
checkbox \(Igm\) "true"
checkbox Potassio "false"
checkbox Prolactina "true"
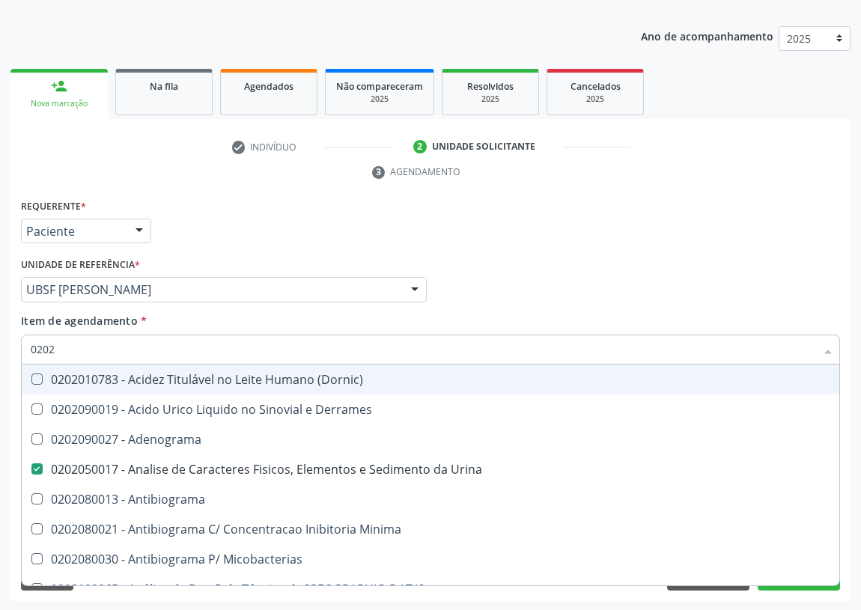
checkbox Horas\) "true"
checkbox \(Tgp\) "false"
checkbox Triglicerideos "false"
type input "020204"
checkbox Urina "false"
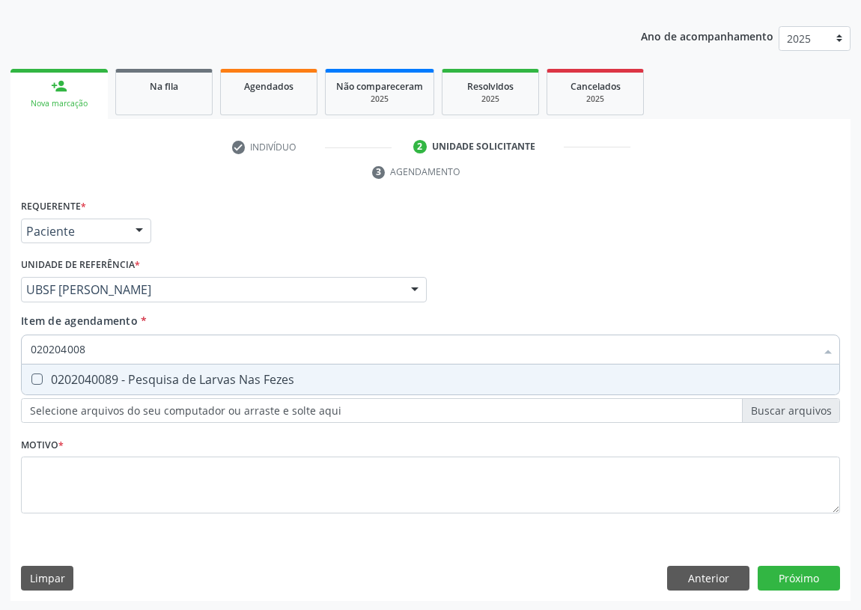
type input "0202040089"
drag, startPoint x: 33, startPoint y: 374, endPoint x: 45, endPoint y: 426, distance: 53.8
click at [34, 375] on Fezes at bounding box center [36, 379] width 11 height 11
click at [31, 375] on Fezes "checkbox" at bounding box center [27, 379] width 10 height 10
checkbox Fezes "true"
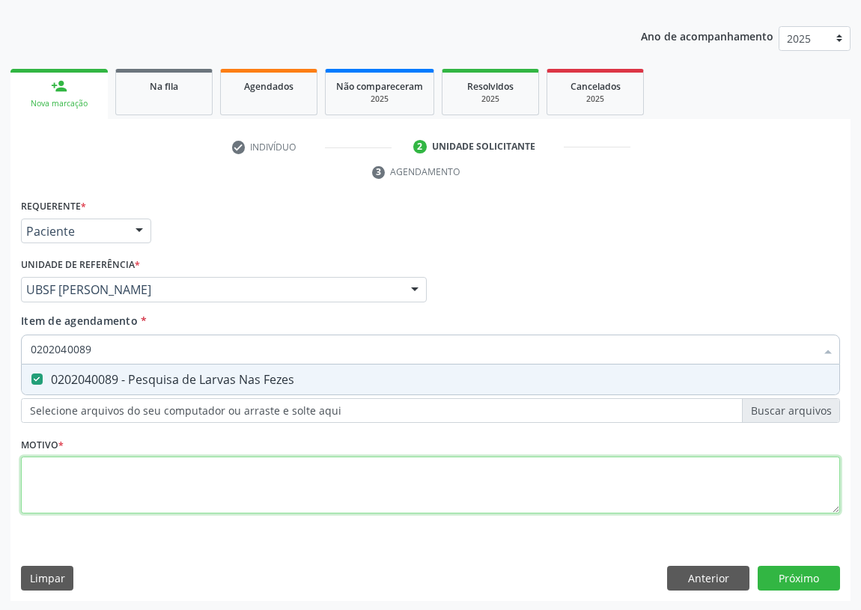
click at [58, 473] on div "Requerente * Paciente Profissional de Saúde Paciente Nenhum resultado encontrad…" at bounding box center [430, 364] width 819 height 339
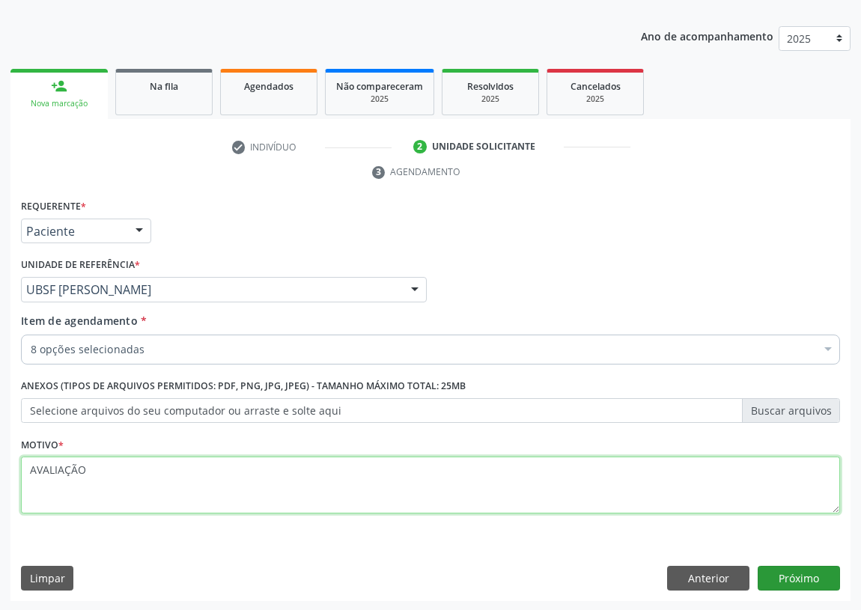
type textarea "AVALIAÇÃO"
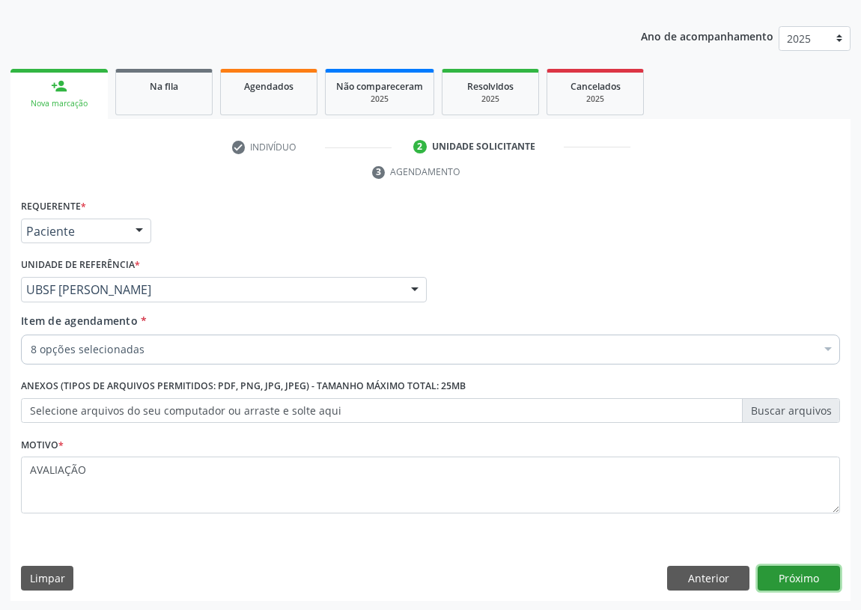
click at [792, 577] on button "Próximo" at bounding box center [799, 578] width 82 height 25
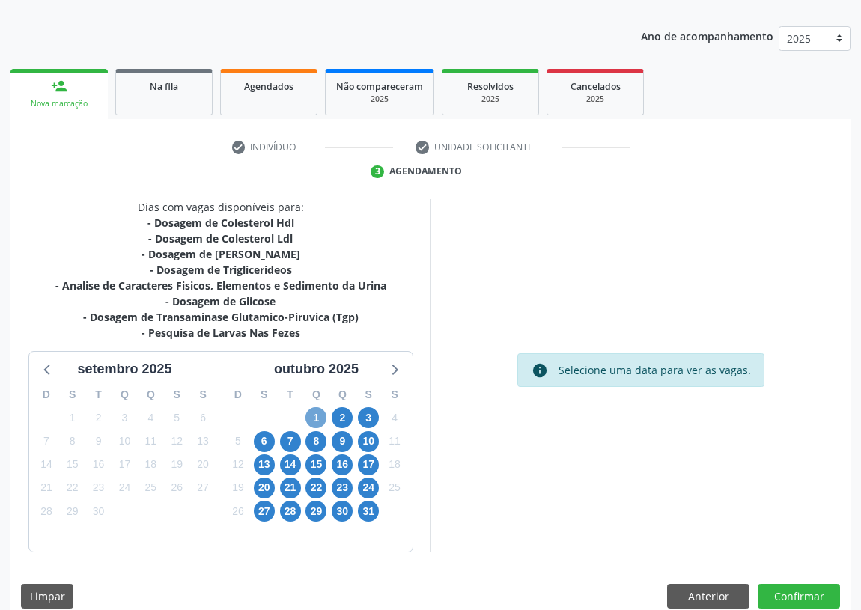
drag, startPoint x: 317, startPoint y: 419, endPoint x: 530, endPoint y: 359, distance: 221.0
click at [317, 419] on span "1" at bounding box center [316, 417] width 21 height 21
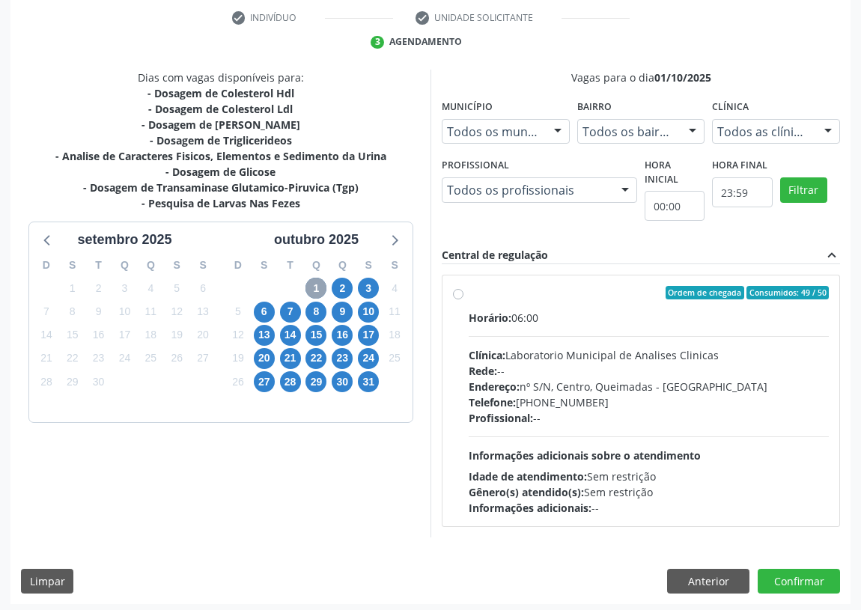
scroll to position [288, 0]
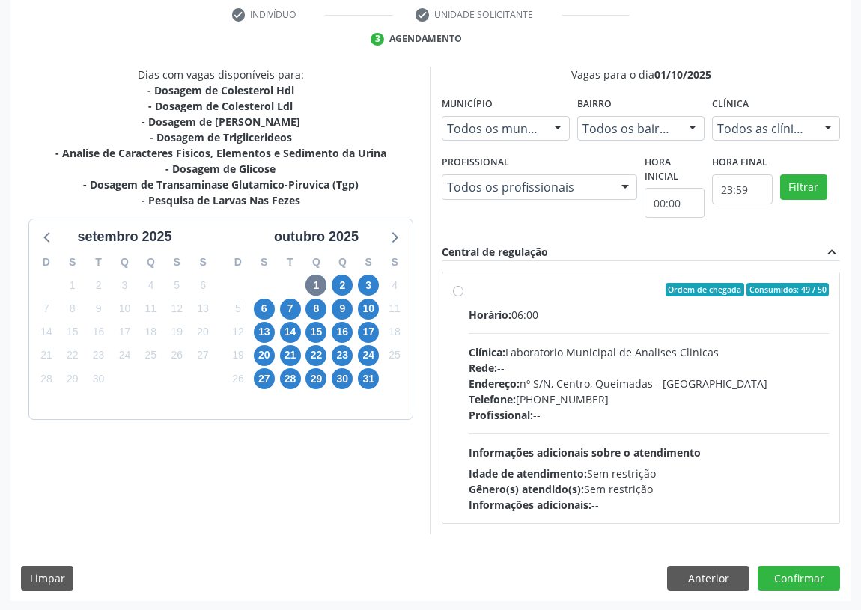
drag, startPoint x: 459, startPoint y: 288, endPoint x: 440, endPoint y: 325, distance: 41.5
click at [469, 288] on label "Ordem de chegada Consumidos: 49 / 50 Horário: 06:00 Clínica: Laboratorio Munici…" at bounding box center [649, 398] width 360 height 230
click at [455, 288] on input "Ordem de chegada Consumidos: 49 / 50 Horário: 06:00 Clínica: Laboratorio Munici…" at bounding box center [458, 289] width 10 height 13
radio input "true"
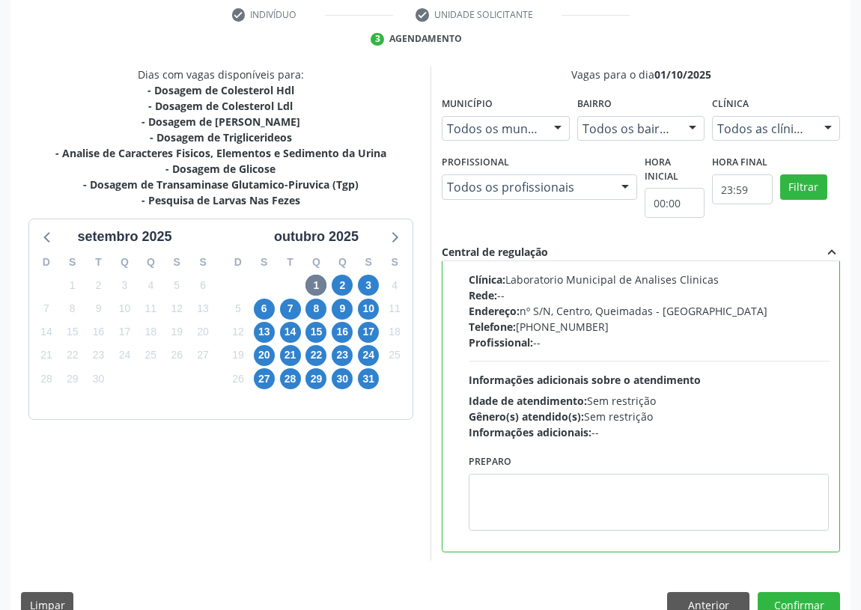
scroll to position [74, 0]
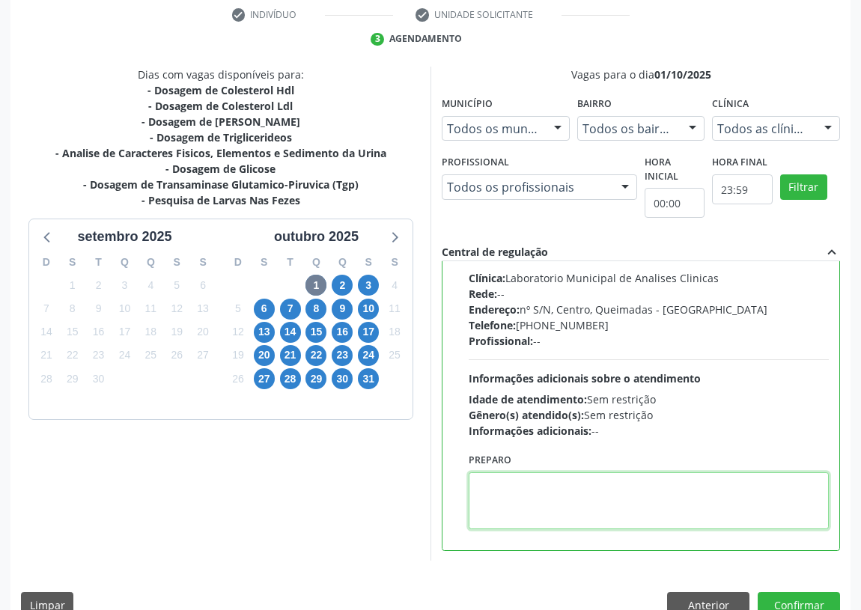
click at [499, 485] on textarea at bounding box center [649, 501] width 360 height 57
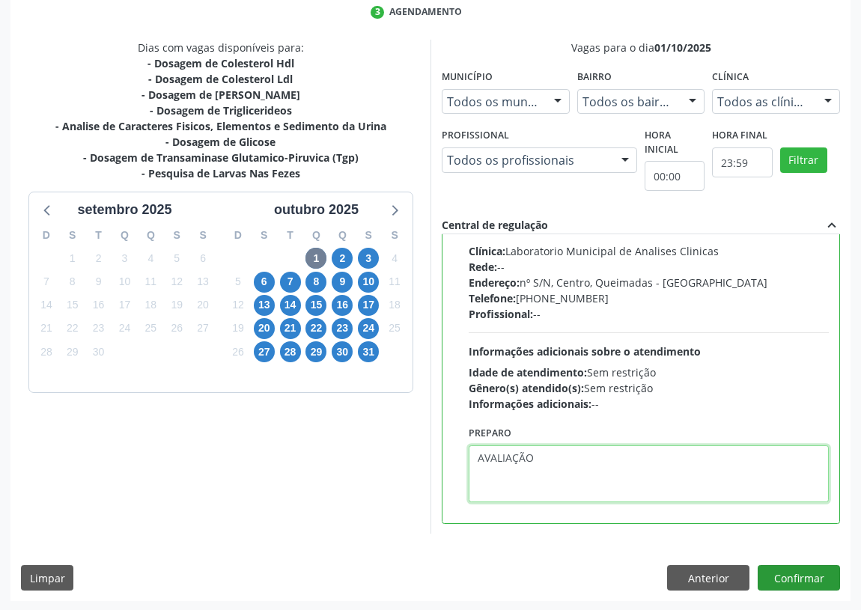
type textarea "AVALIAÇÃO"
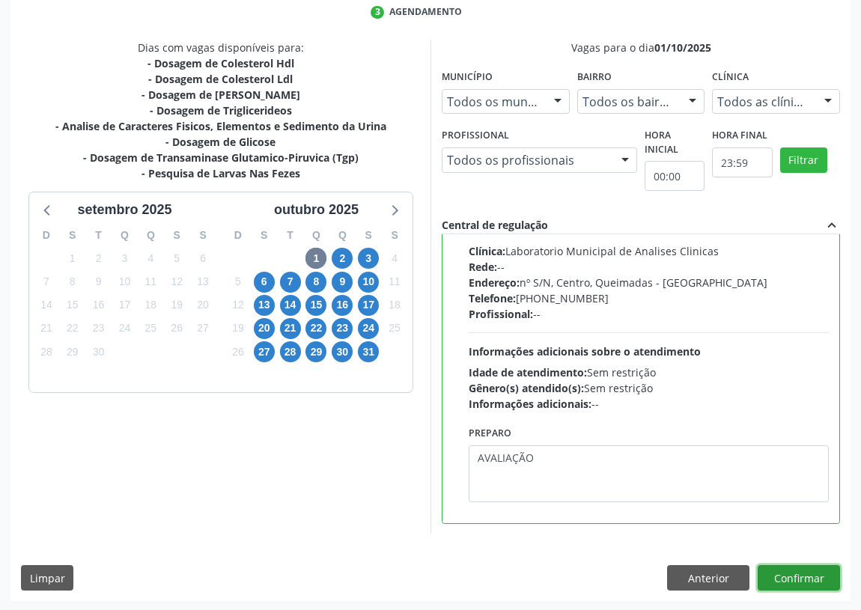
drag, startPoint x: 794, startPoint y: 571, endPoint x: 598, endPoint y: 532, distance: 199.5
click at [793, 571] on button "Confirmar" at bounding box center [799, 577] width 82 height 25
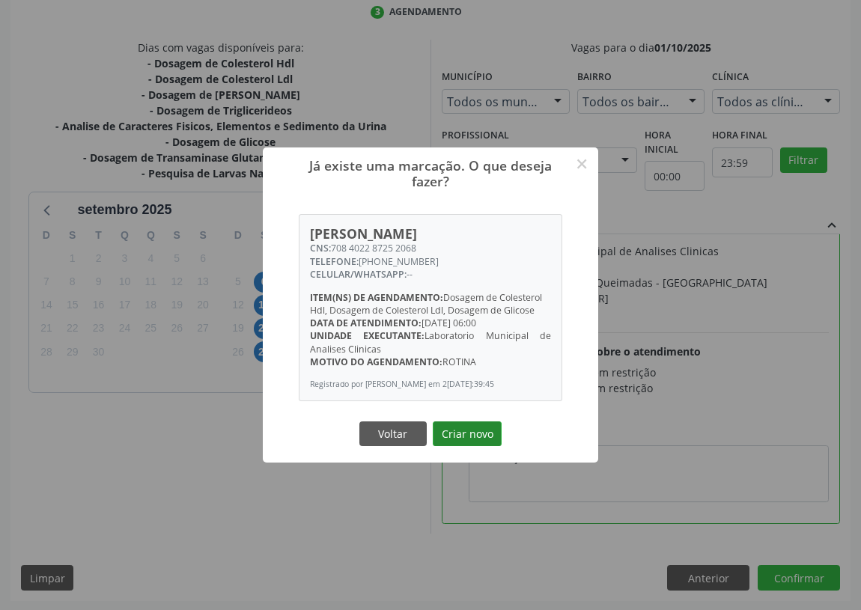
click at [464, 429] on button "Criar novo" at bounding box center [467, 434] width 69 height 25
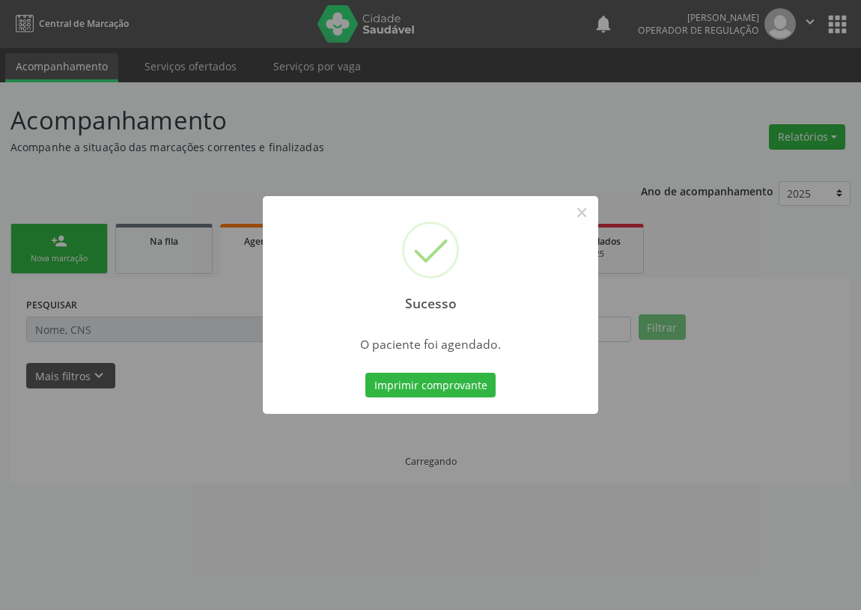
scroll to position [0, 0]
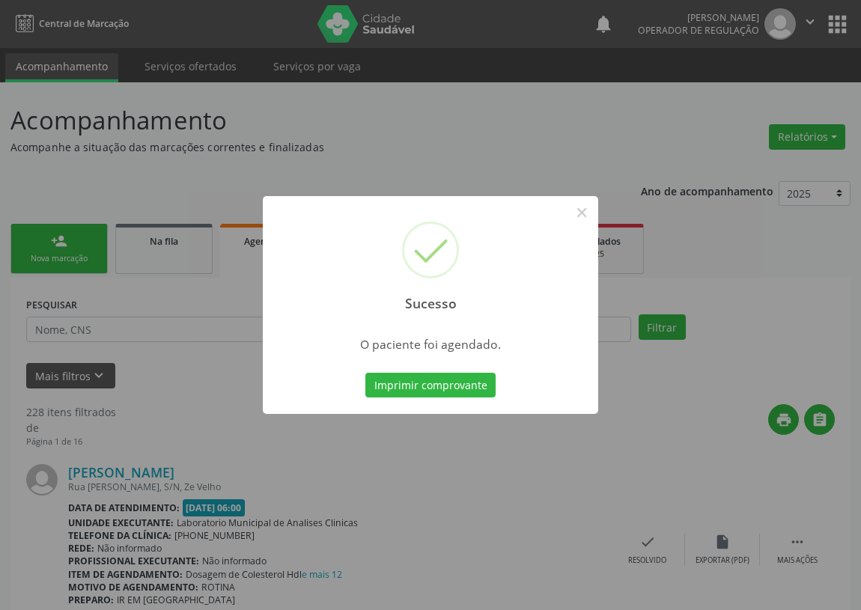
drag, startPoint x: 378, startPoint y: 385, endPoint x: 10, endPoint y: 375, distance: 368.6
click at [362, 386] on div "Sucesso × O paciente foi agendado. Imprimir comprovante Cancel" at bounding box center [431, 305] width 336 height 219
click at [457, 389] on button "Imprimir comprovante" at bounding box center [430, 385] width 130 height 25
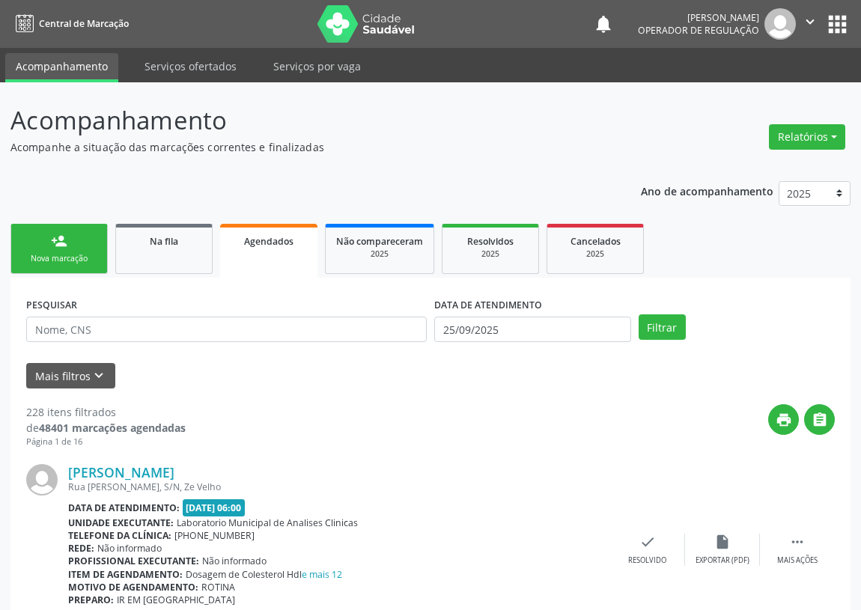
click at [46, 246] on link "person_add Nova marcação" at bounding box center [58, 249] width 97 height 50
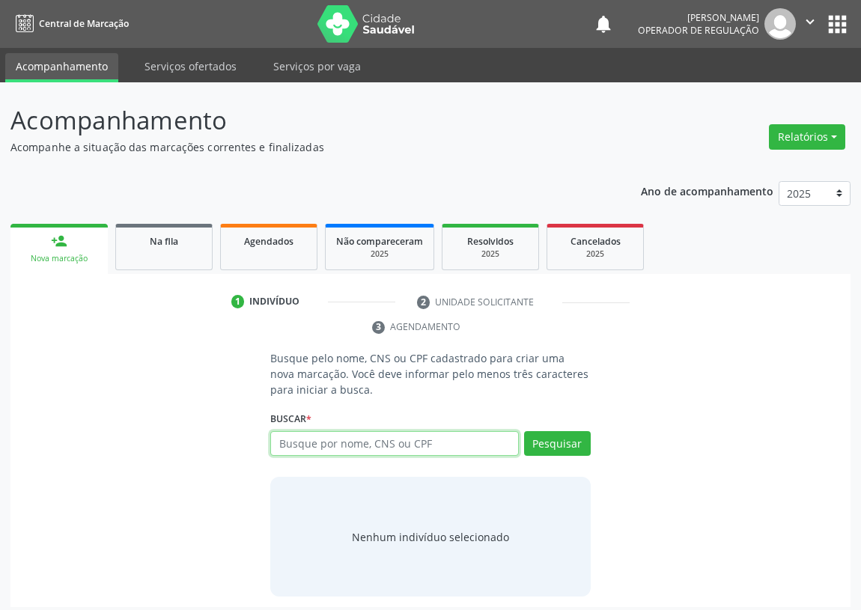
drag, startPoint x: 289, startPoint y: 442, endPoint x: 285, endPoint y: 434, distance: 8.4
click at [288, 438] on input "text" at bounding box center [394, 443] width 249 height 25
click at [292, 443] on input "text" at bounding box center [394, 443] width 249 height 25
type input "702303142769615"
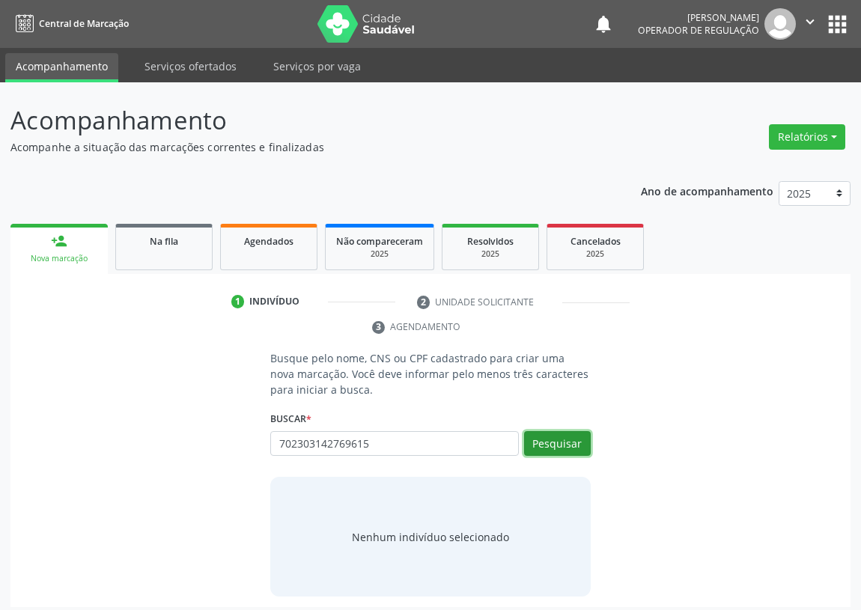
click at [571, 445] on button "Pesquisar" at bounding box center [557, 443] width 67 height 25
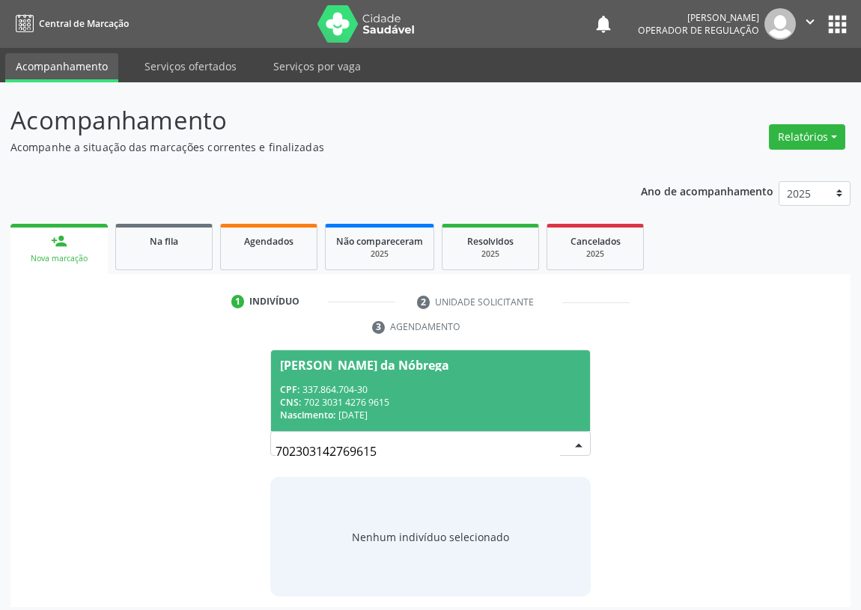
click at [356, 397] on div "CNS: 702 3031 4276 9615" at bounding box center [430, 402] width 301 height 13
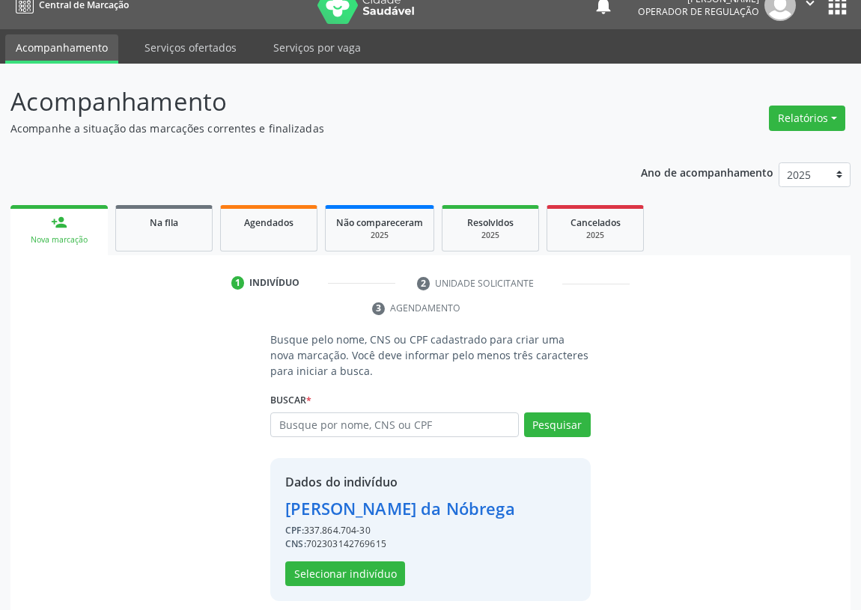
scroll to position [29, 0]
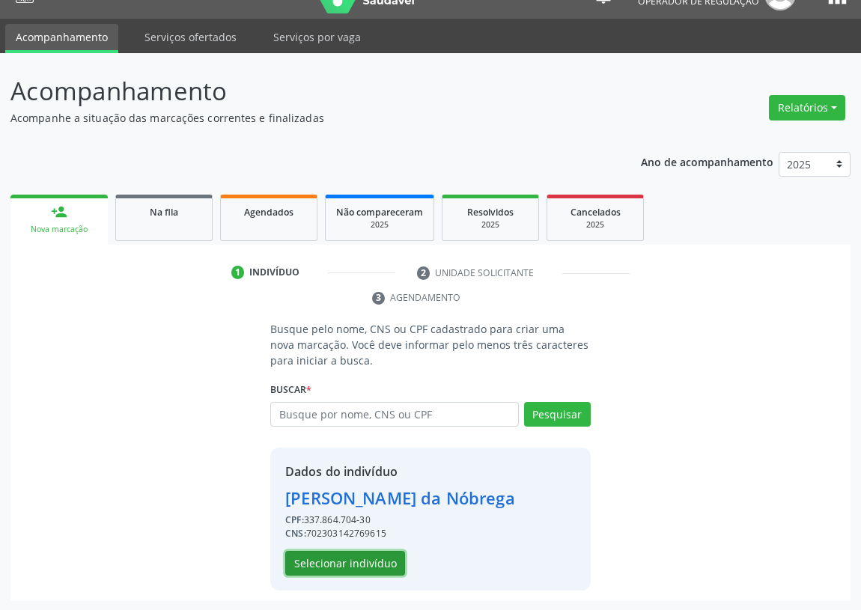
click at [347, 561] on button "Selecionar indivíduo" at bounding box center [345, 563] width 120 height 25
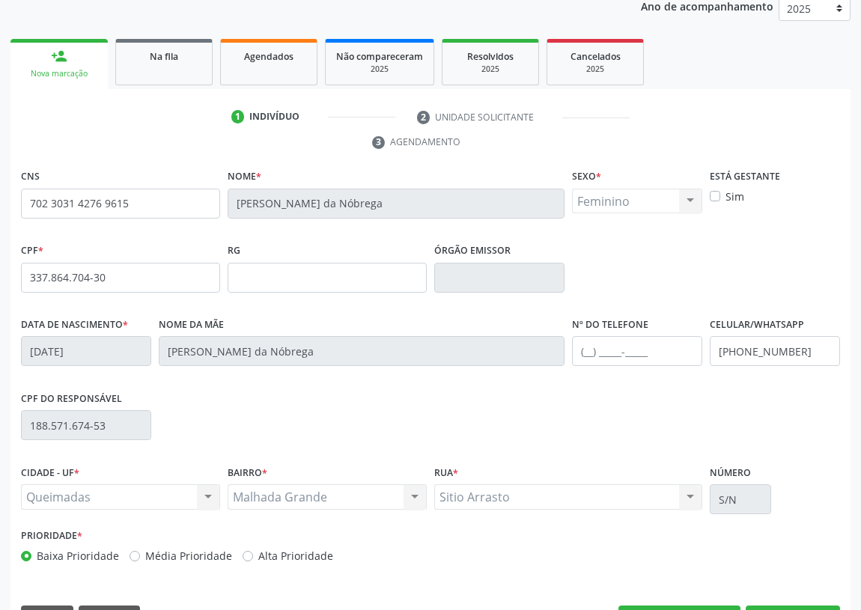
scroll to position [225, 0]
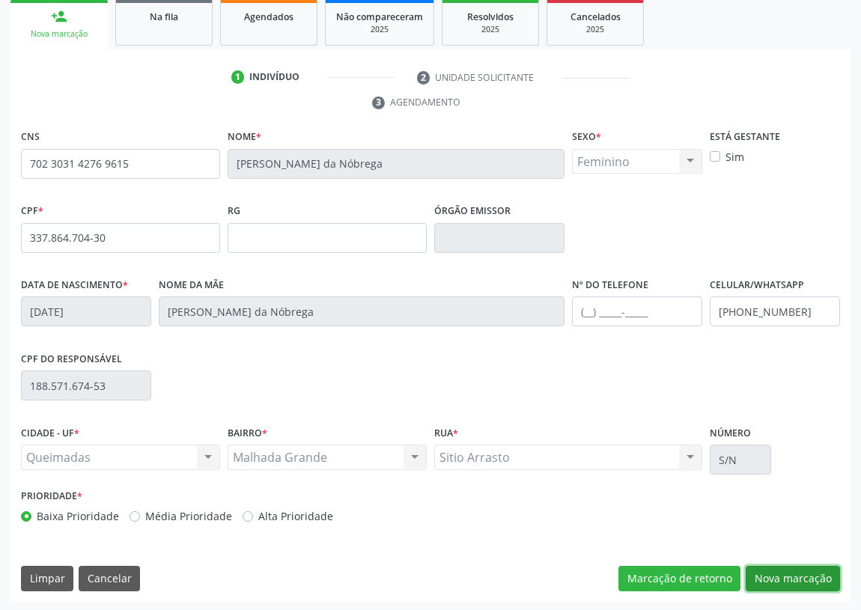
click at [792, 566] on button "Nova marcação" at bounding box center [793, 578] width 94 height 25
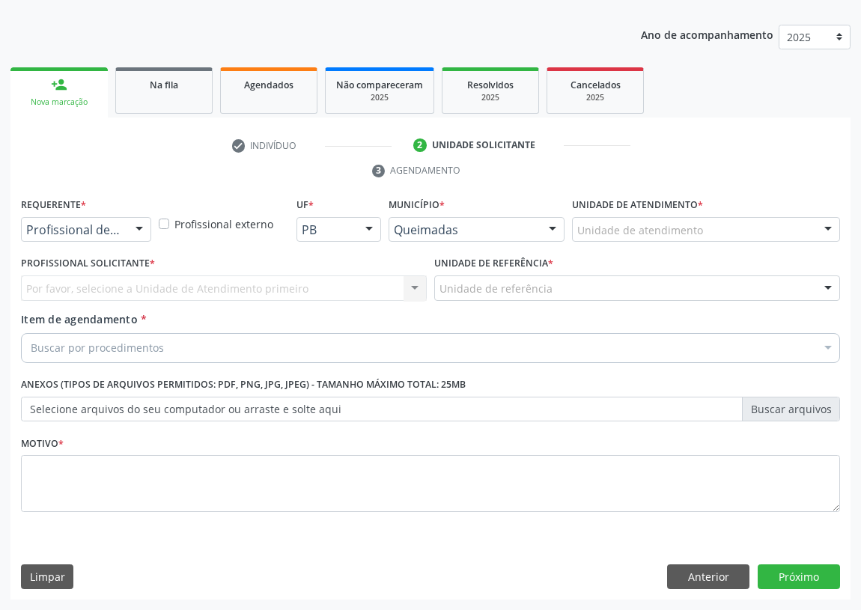
scroll to position [155, 0]
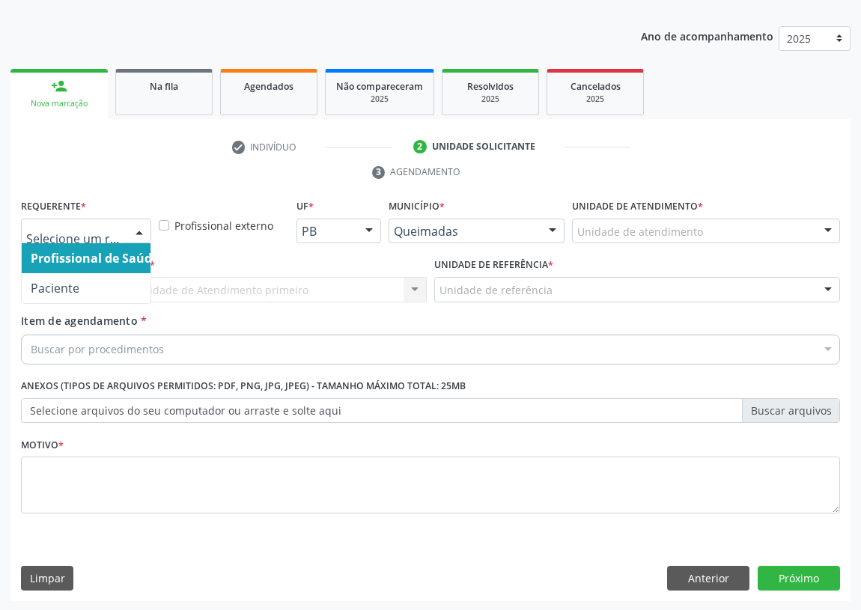
click at [138, 225] on div at bounding box center [139, 231] width 22 height 25
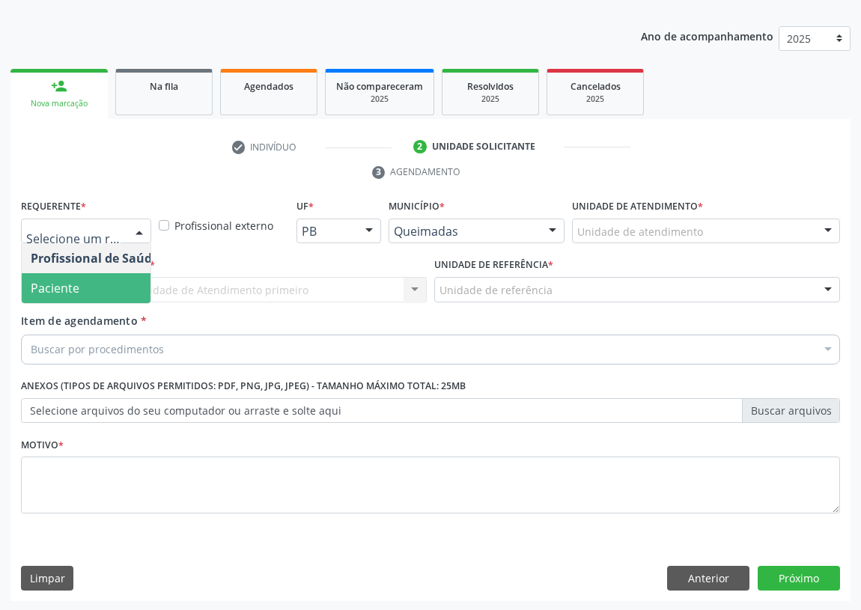
click at [129, 292] on span "Paciente" at bounding box center [95, 288] width 146 height 30
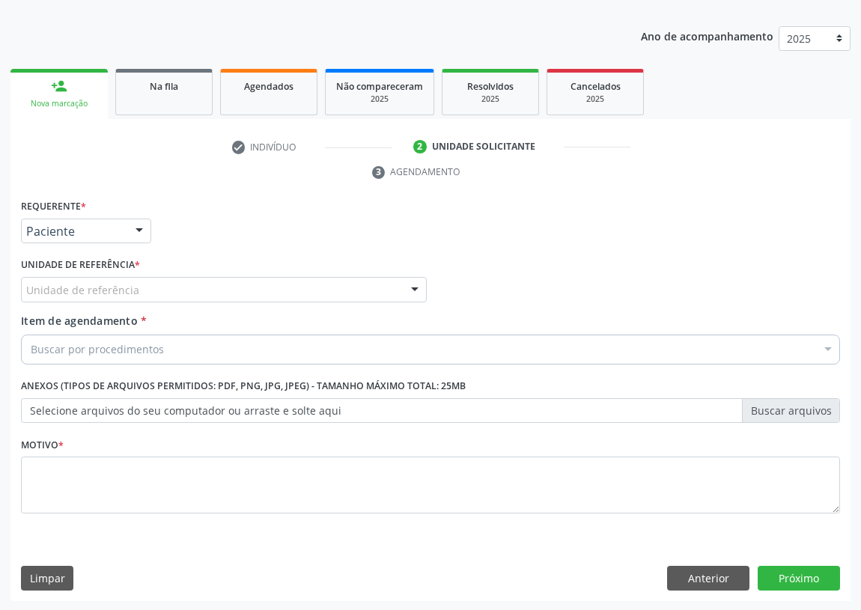
click at [419, 285] on div at bounding box center [415, 290] width 22 height 25
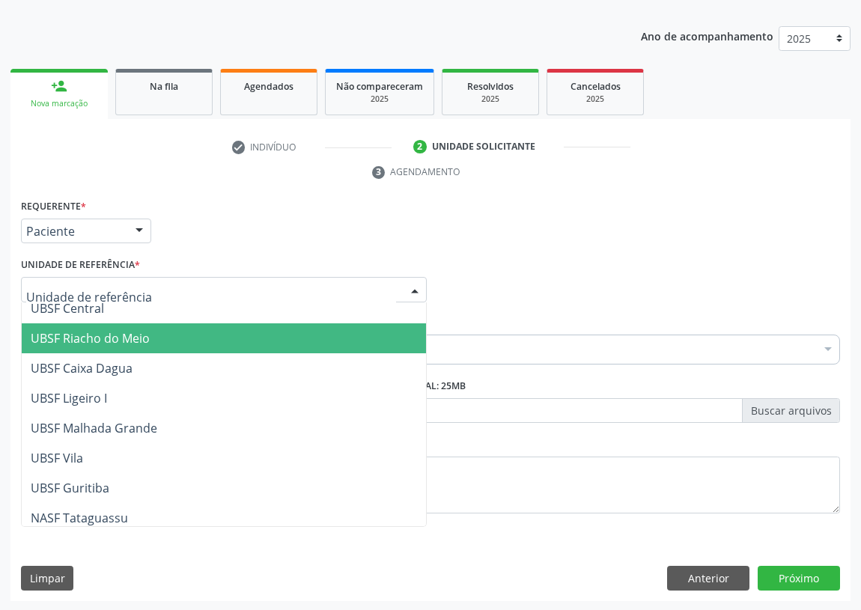
scroll to position [340, 0]
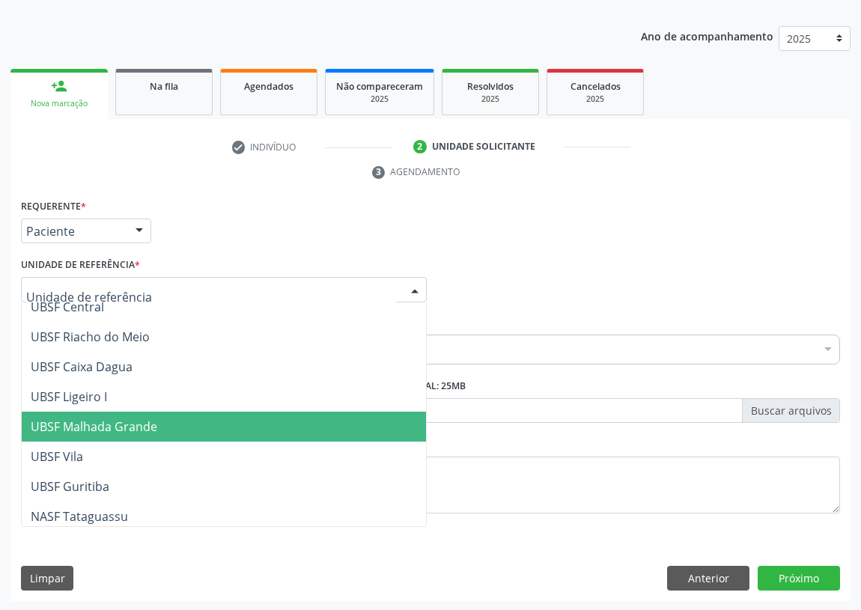
click at [100, 414] on span "UBSF Malhada Grande" at bounding box center [224, 427] width 404 height 30
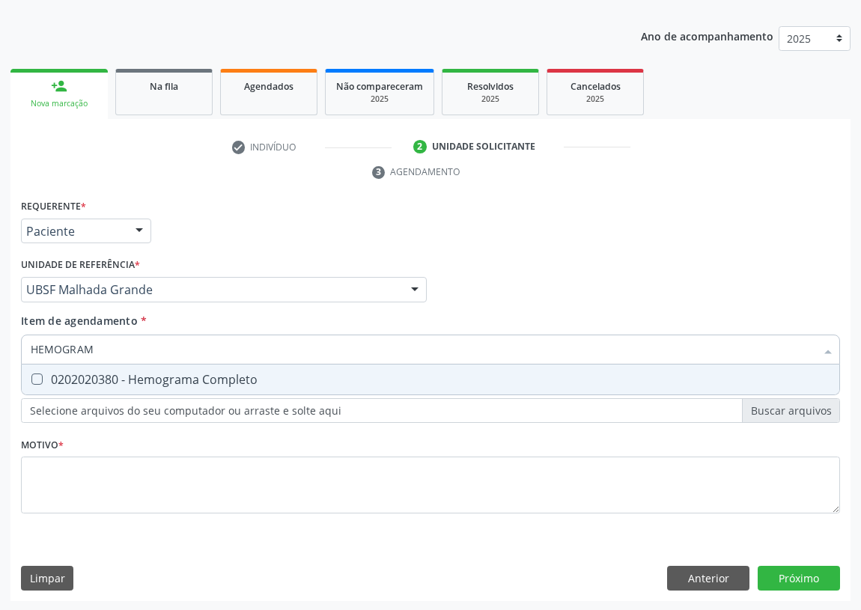
type input "HEMOGRAMA"
drag, startPoint x: 40, startPoint y: 375, endPoint x: 98, endPoint y: 339, distance: 69.0
click at [41, 374] on Completo at bounding box center [36, 379] width 11 height 11
click at [31, 374] on Completo "checkbox" at bounding box center [27, 379] width 10 height 10
checkbox Completo "true"
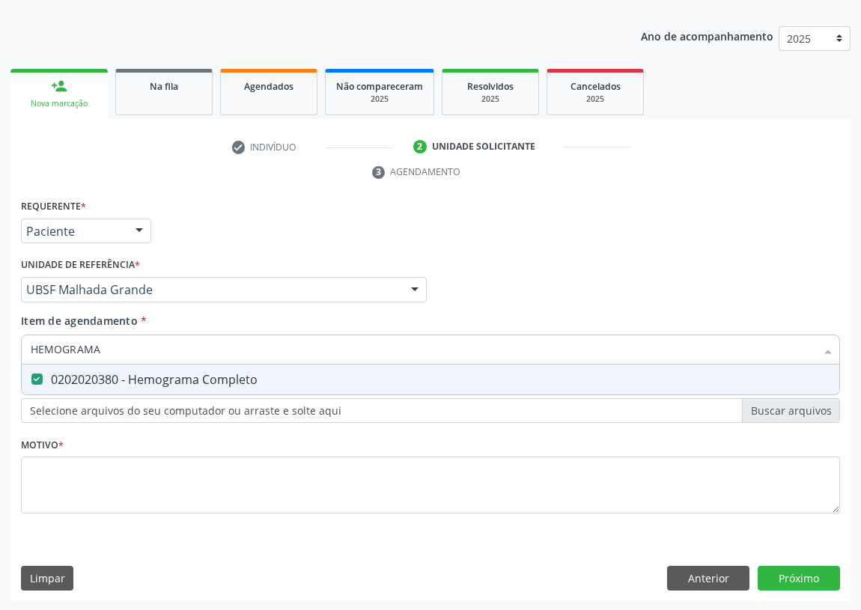
drag, startPoint x: 61, startPoint y: 354, endPoint x: 0, endPoint y: 352, distance: 60.7
click at [0, 353] on div "Acompanhamento Acompanhe a situação das marcações correntes e finalizadas Relat…" at bounding box center [430, 269] width 861 height 685
type input "TR"
checkbox Completo "false"
type input "TRIGLI"
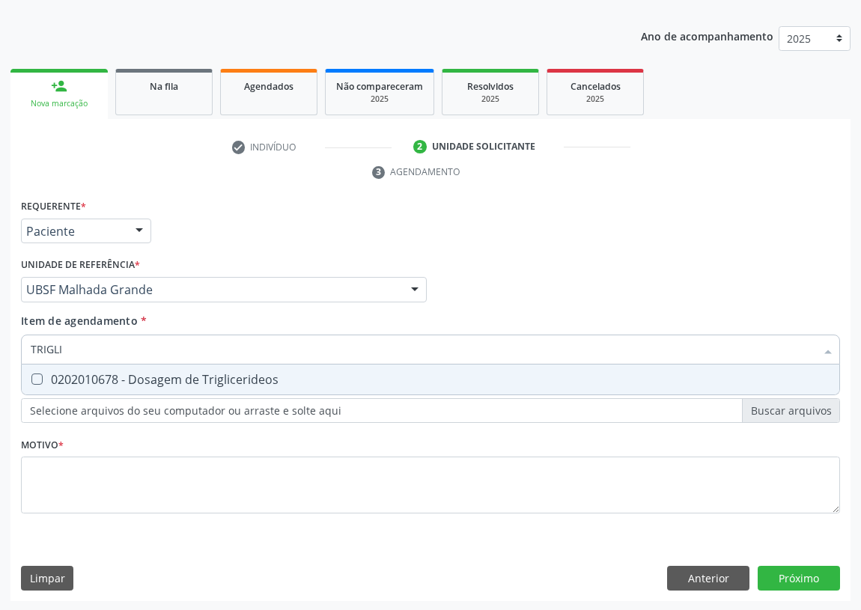
drag, startPoint x: 40, startPoint y: 381, endPoint x: 64, endPoint y: 351, distance: 39.0
click at [40, 380] on Triglicerideos at bounding box center [36, 379] width 11 height 11
click at [31, 380] on Triglicerideos "checkbox" at bounding box center [27, 379] width 10 height 10
checkbox Triglicerideos "true"
drag, startPoint x: 77, startPoint y: 345, endPoint x: 0, endPoint y: 348, distance: 77.2
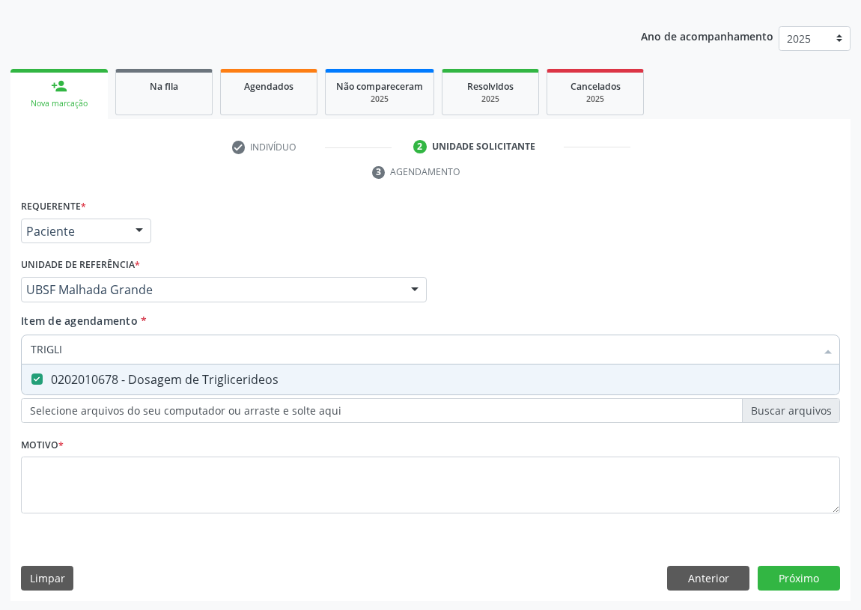
click at [0, 348] on div "Acompanhamento Acompanhe a situação das marcações correntes e finalizadas Relat…" at bounding box center [430, 269] width 861 height 685
type input "CO"
checkbox Triglicerideos "false"
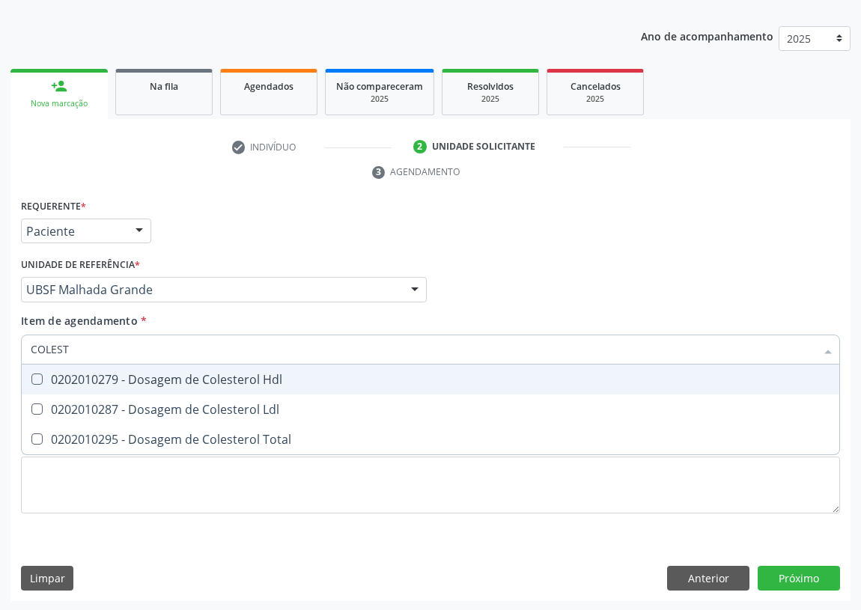
type input "COLESTE"
drag, startPoint x: 37, startPoint y: 372, endPoint x: 37, endPoint y: 388, distance: 15.7
click at [37, 377] on Hdl at bounding box center [36, 379] width 11 height 11
click at [31, 377] on Hdl "checkbox" at bounding box center [27, 379] width 10 height 10
checkbox Hdl "true"
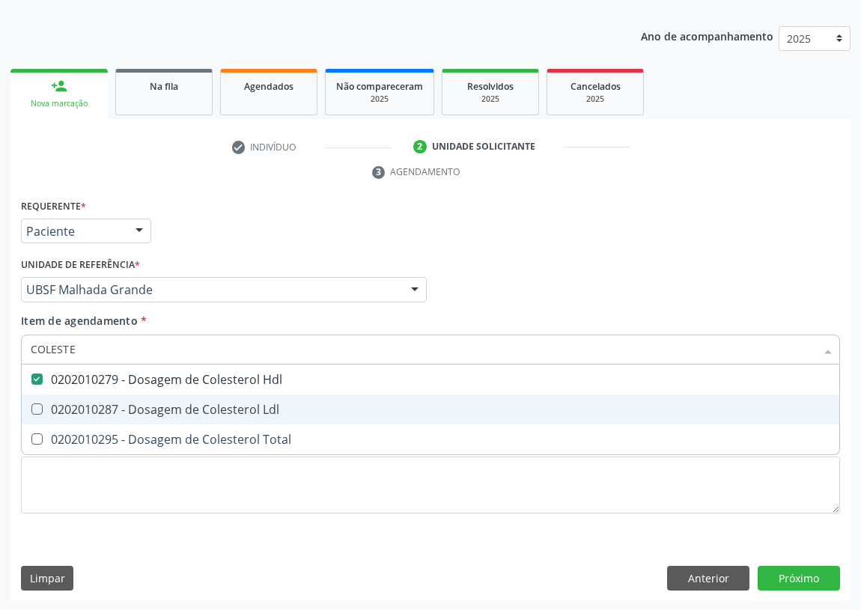
drag, startPoint x: 37, startPoint y: 404, endPoint x: 61, endPoint y: 362, distance: 49.0
click at [37, 399] on span "0202010287 - Dosagem de Colesterol Ldl" at bounding box center [431, 410] width 818 height 30
checkbox Ldl "true"
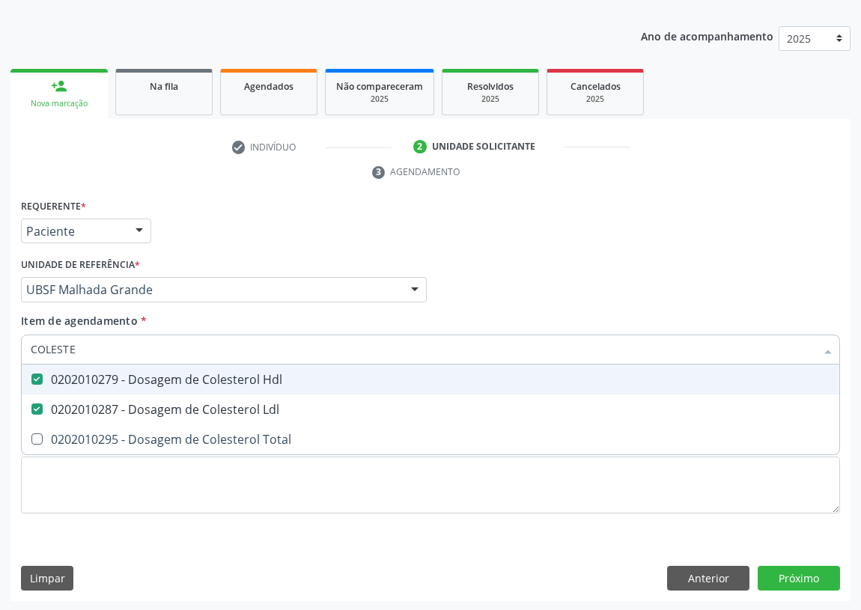
drag, startPoint x: 75, startPoint y: 350, endPoint x: 0, endPoint y: 361, distance: 75.7
click at [0, 361] on div "Acompanhamento Acompanhe a situação das marcações correntes e finalizadas Relat…" at bounding box center [430, 269] width 861 height 685
type input "G"
checkbox Hdl "false"
checkbox Ldl "false"
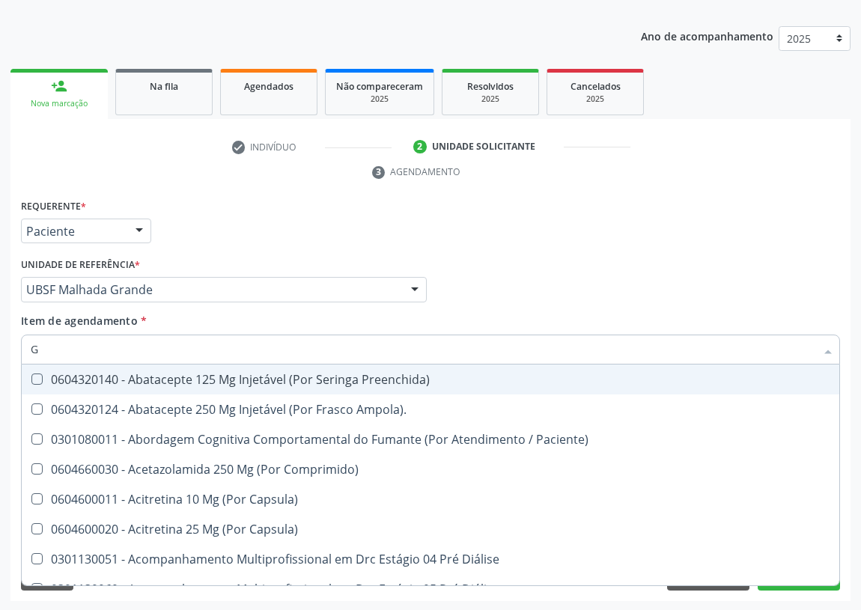
type input "GL"
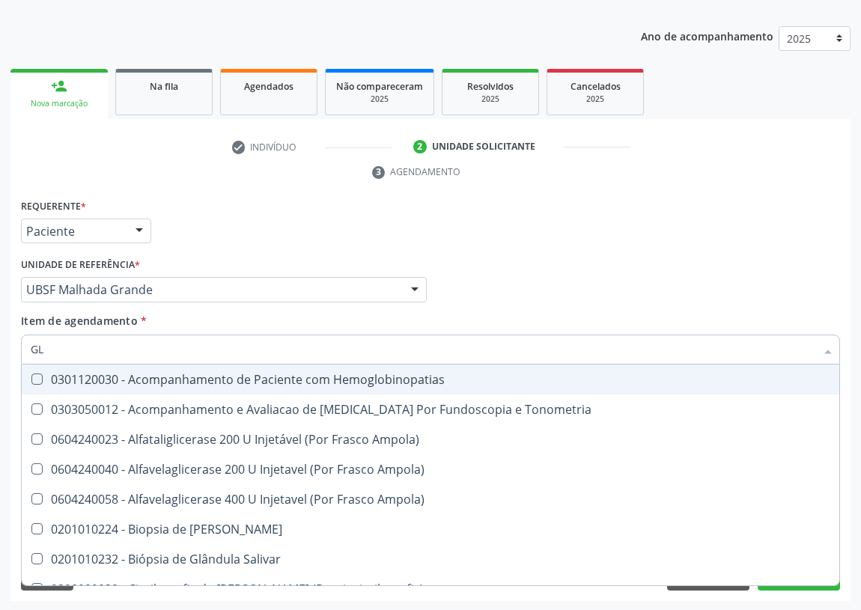
checkbox Triglicerideos "true"
type input "GLI"
checkbox Dosagens\) "true"
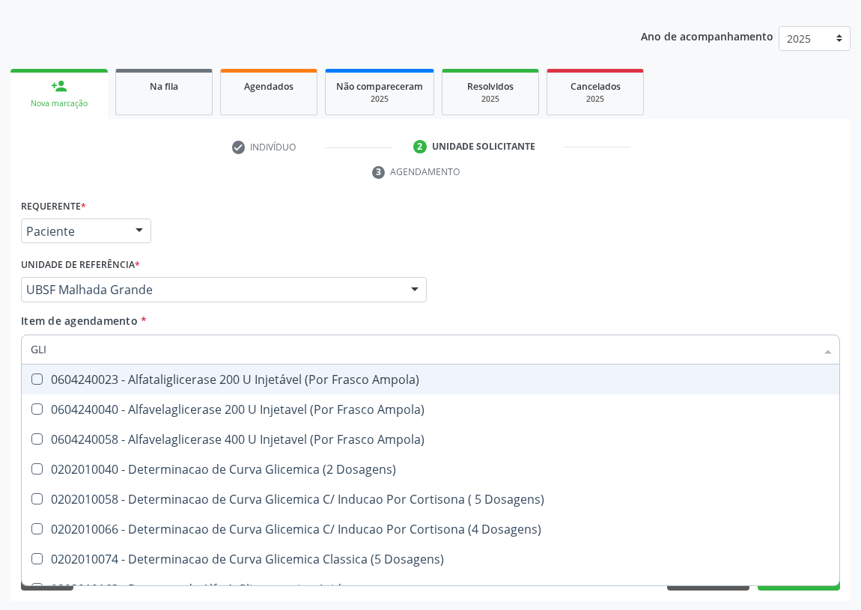
type input "GLIC"
checkbox Triglicerideos "true"
checkbox Capilar "false"
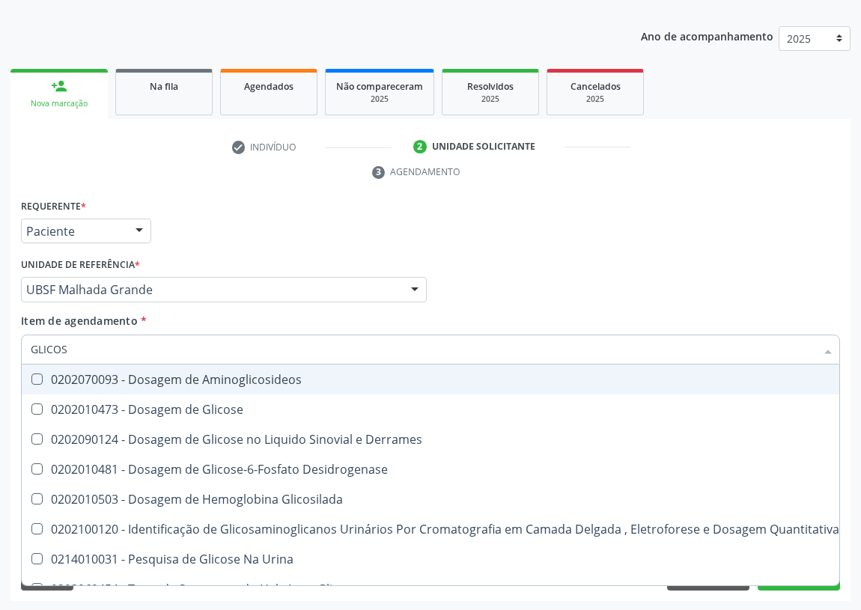
type input "GLICOSE"
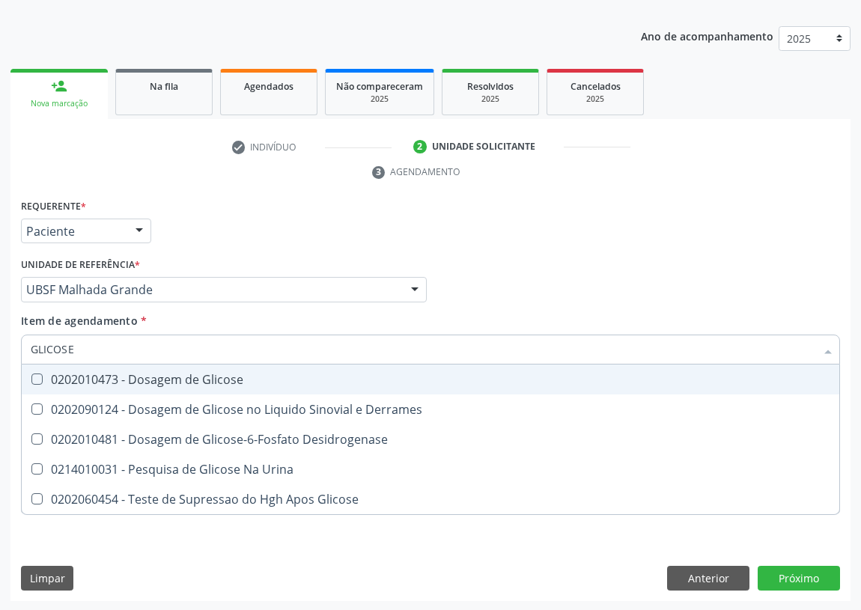
drag, startPoint x: 35, startPoint y: 380, endPoint x: 82, endPoint y: 337, distance: 63.6
click at [41, 371] on span "0202010473 - Dosagem de Glicose" at bounding box center [431, 380] width 818 height 30
checkbox Glicose "true"
drag, startPoint x: 37, startPoint y: 351, endPoint x: 0, endPoint y: 346, distance: 37.1
click at [0, 349] on div "Acompanhamento Acompanhe a situação das marcações correntes e finalizadas Relat…" at bounding box center [430, 269] width 861 height 685
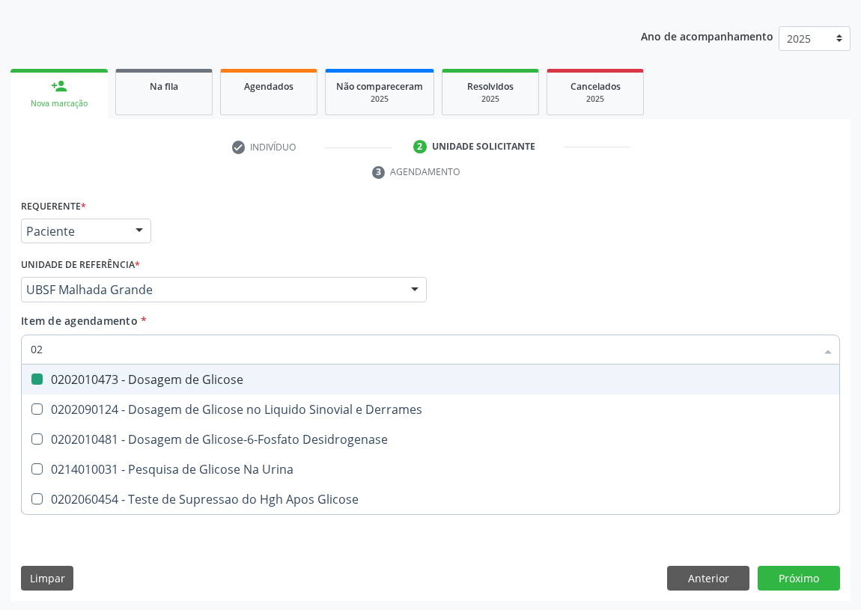
type input "020"
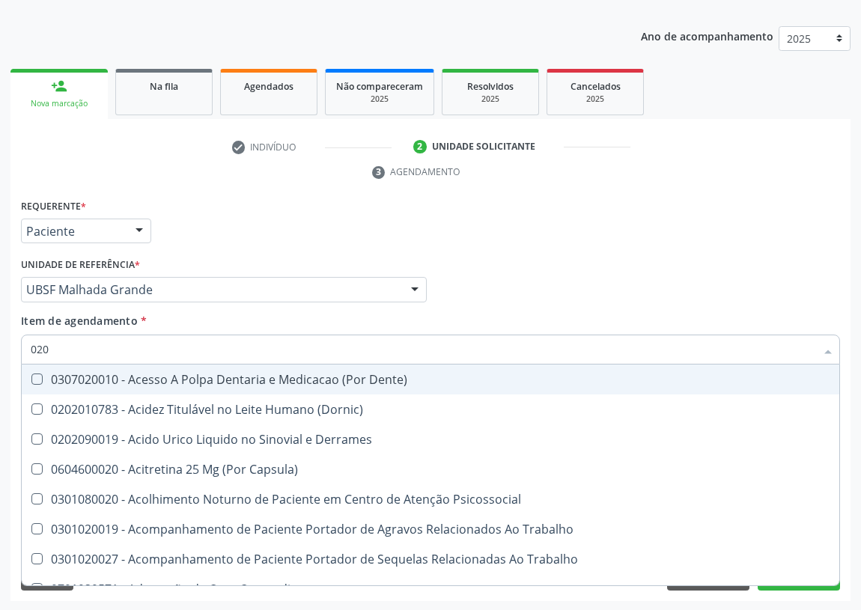
checkbox Dente\) "false"
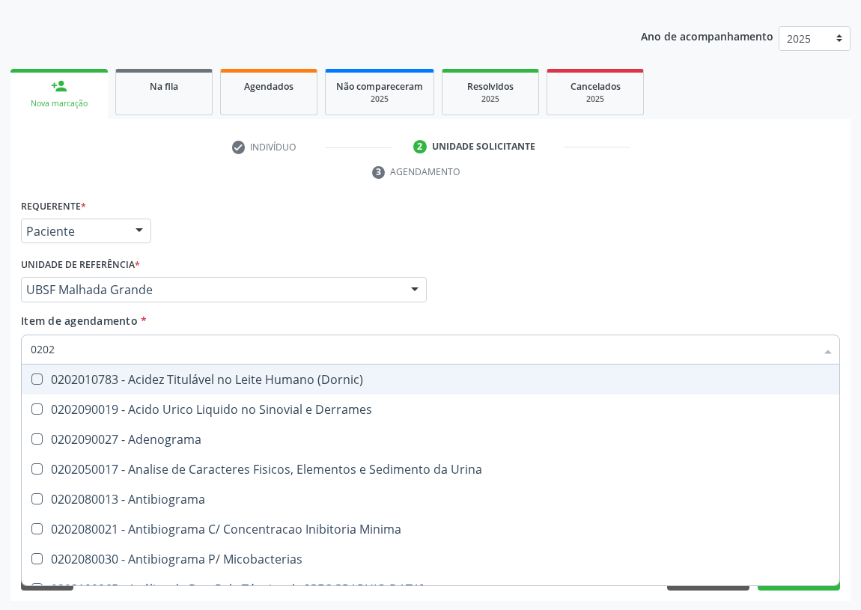
type input "02020"
checkbox Barbituratos "true"
checkbox Benzodiazepinicos "true"
checkbox Hdl "false"
checkbox Ldl "false"
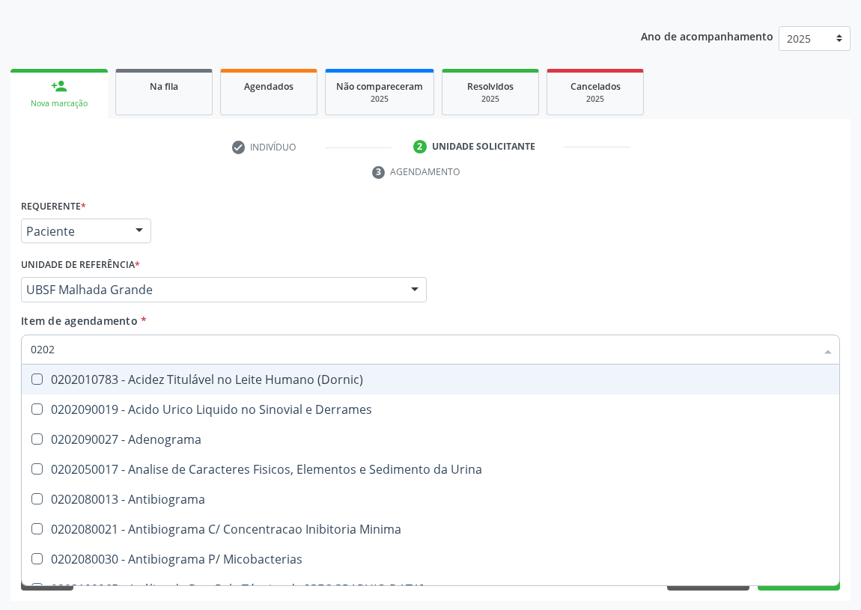
checkbox Xiii "true"
checkbox Glicose "false"
checkbox Horas\) "true"
checkbox Triglicerideos "false"
checkbox Zinco "true"
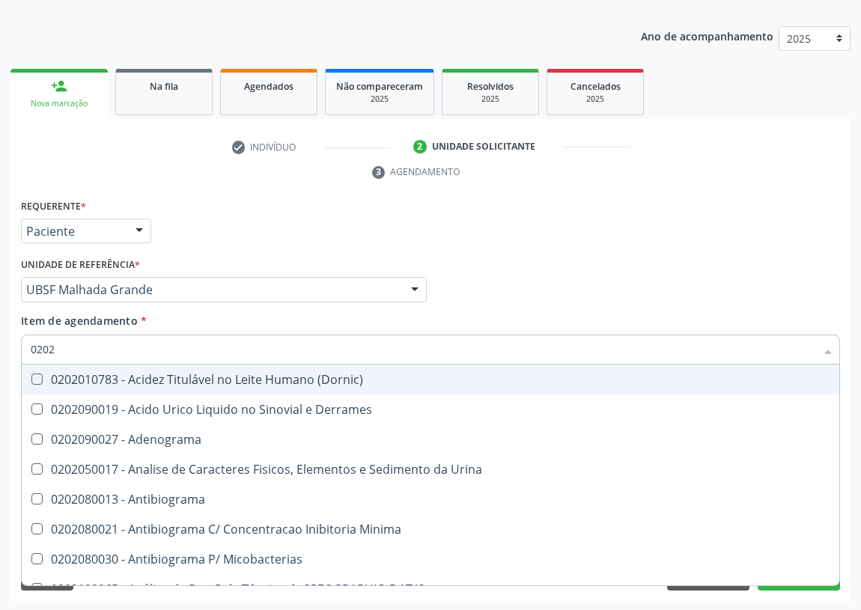
checkbox Completo "false"
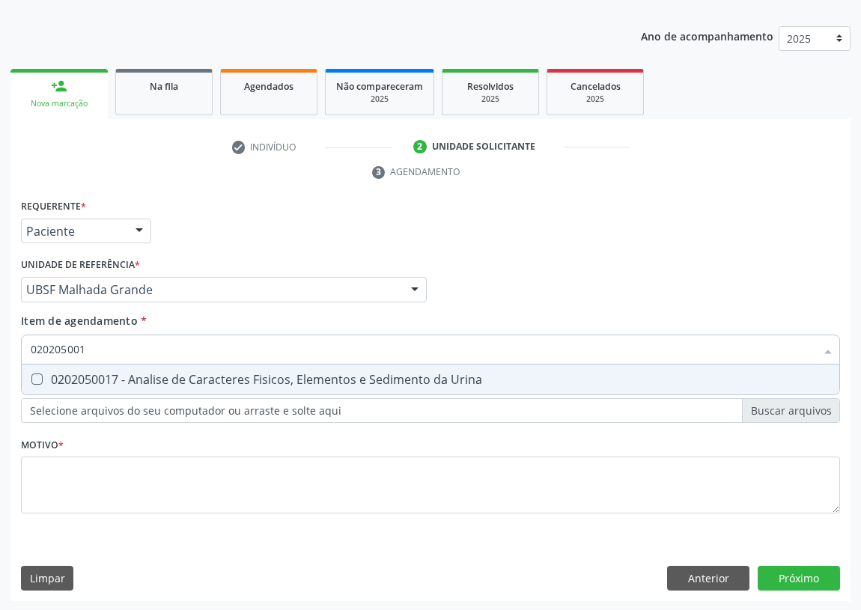
type input "0202050017"
drag, startPoint x: 37, startPoint y: 381, endPoint x: 101, endPoint y: 339, distance: 77.3
click at [40, 374] on Urina at bounding box center [36, 379] width 11 height 11
click at [31, 374] on Urina "checkbox" at bounding box center [27, 379] width 10 height 10
checkbox Urina "true"
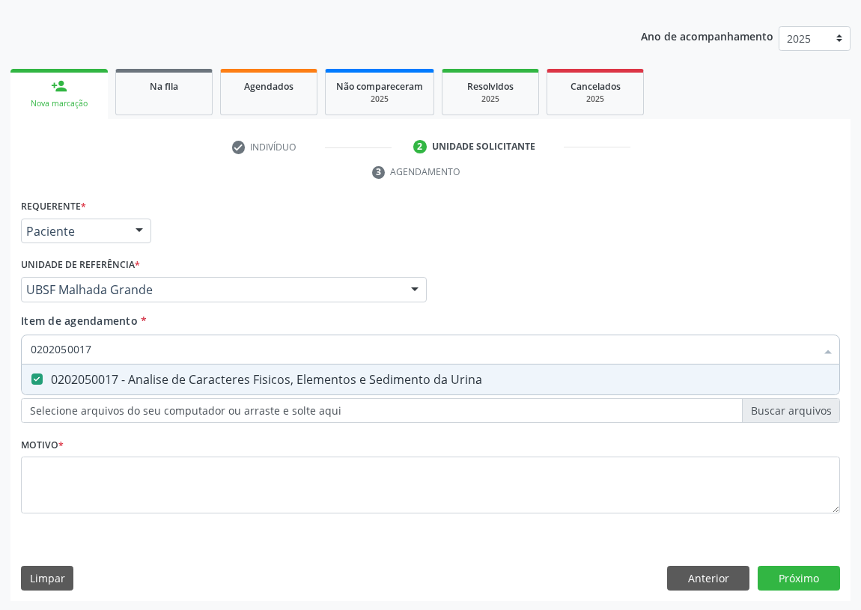
drag, startPoint x: 106, startPoint y: 339, endPoint x: 0, endPoint y: 342, distance: 106.4
click at [0, 342] on div "Acompanhamento Acompanhe a situação das marcações correntes e finalizadas Relat…" at bounding box center [430, 269] width 861 height 685
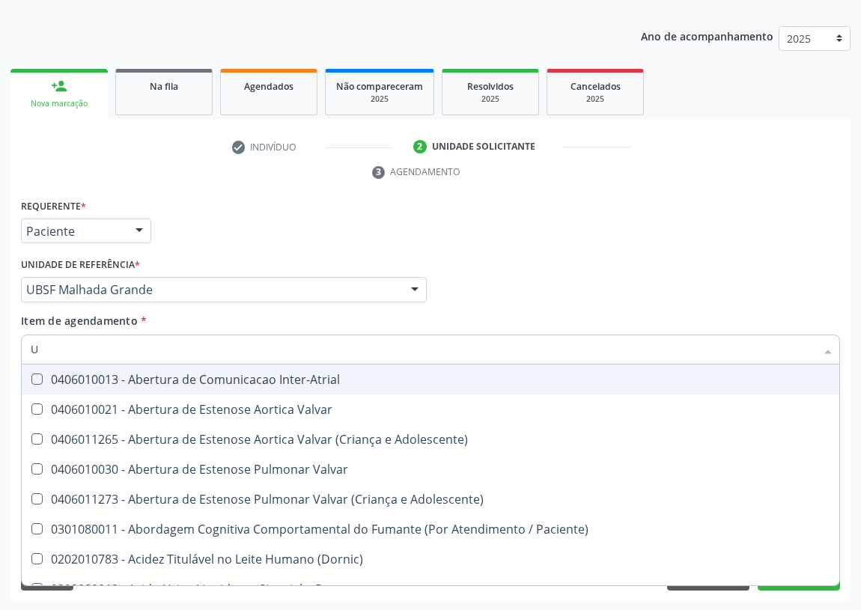
type input "UR"
checkbox Inter-Atrial "false"
checkbox Reabilitacao "true"
checkbox Urina "false"
type input "URE"
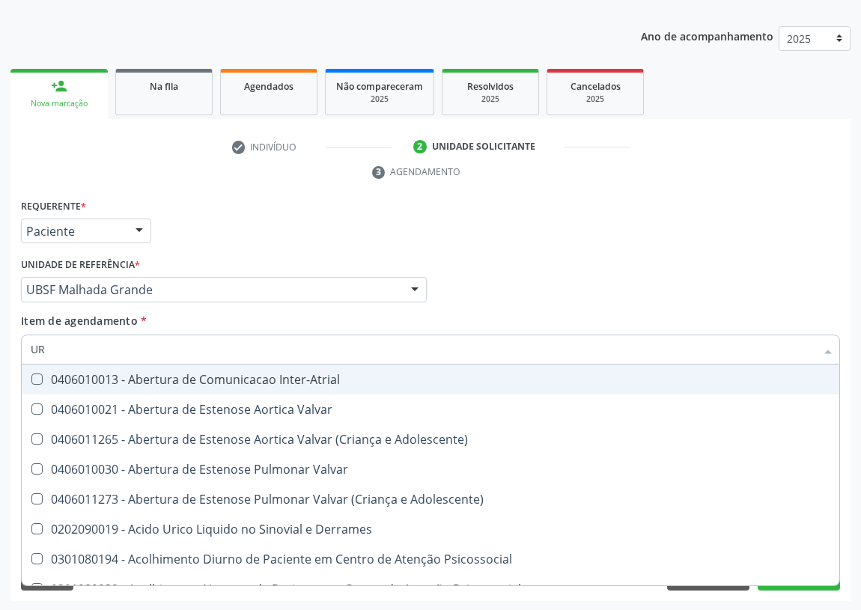
checkbox Urina "false"
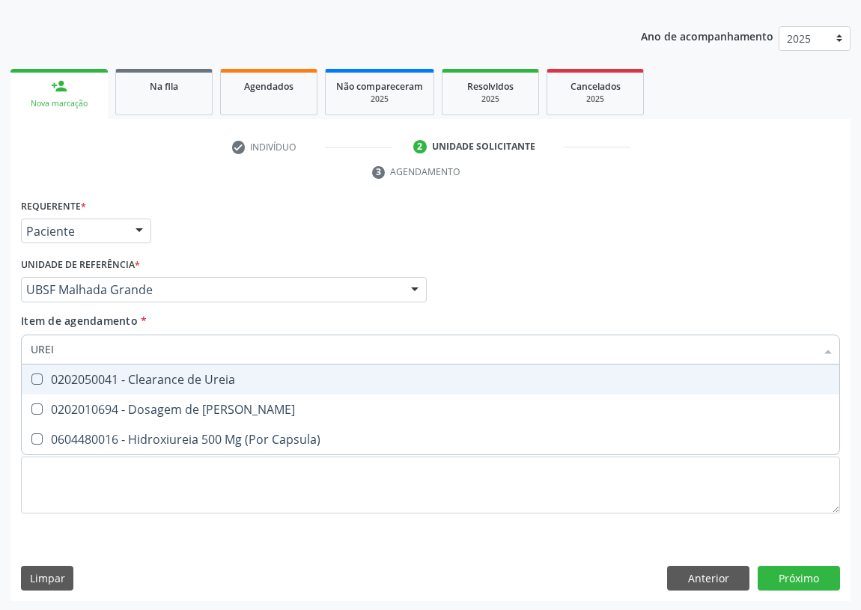
type input "UREIA"
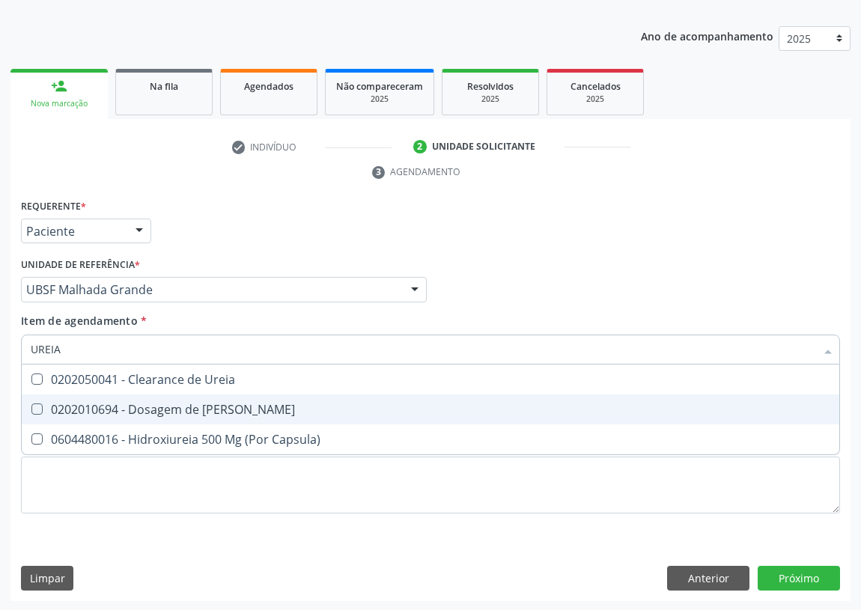
drag, startPoint x: 34, startPoint y: 407, endPoint x: 41, endPoint y: 383, distance: 25.1
click at [34, 404] on Ureia at bounding box center [36, 409] width 11 height 11
click at [31, 404] on Ureia "checkbox" at bounding box center [27, 409] width 10 height 10
checkbox Ureia "true"
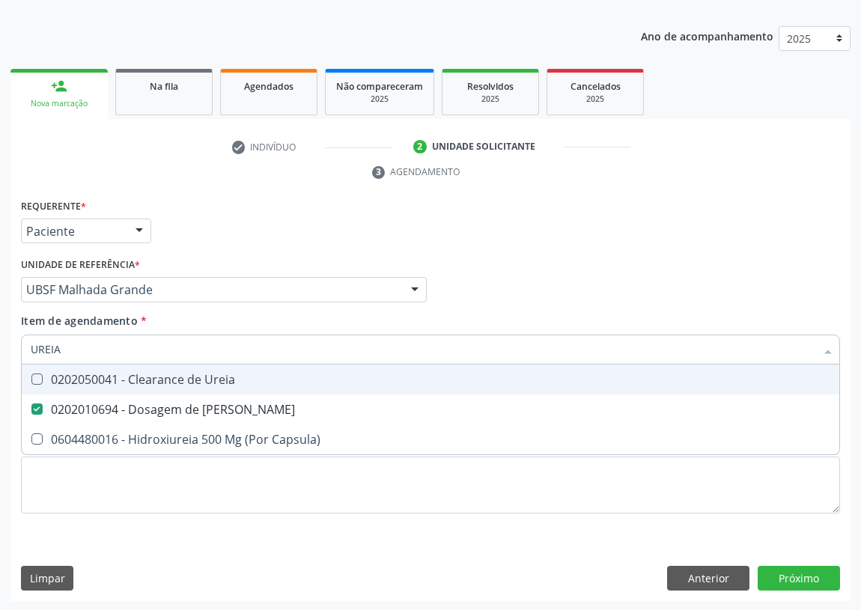
drag, startPoint x: 76, startPoint y: 349, endPoint x: 0, endPoint y: 352, distance: 76.5
click at [0, 352] on div "Acompanhamento Acompanhe a situação das marcações correntes e finalizadas Relat…" at bounding box center [430, 269] width 861 height 685
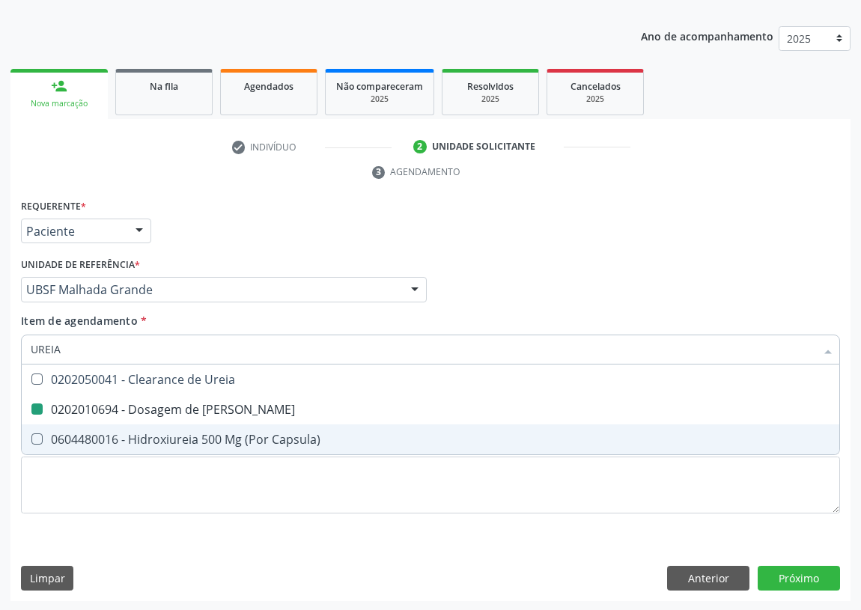
type input "C"
checkbox Ureia "false"
type input "CREATININA"
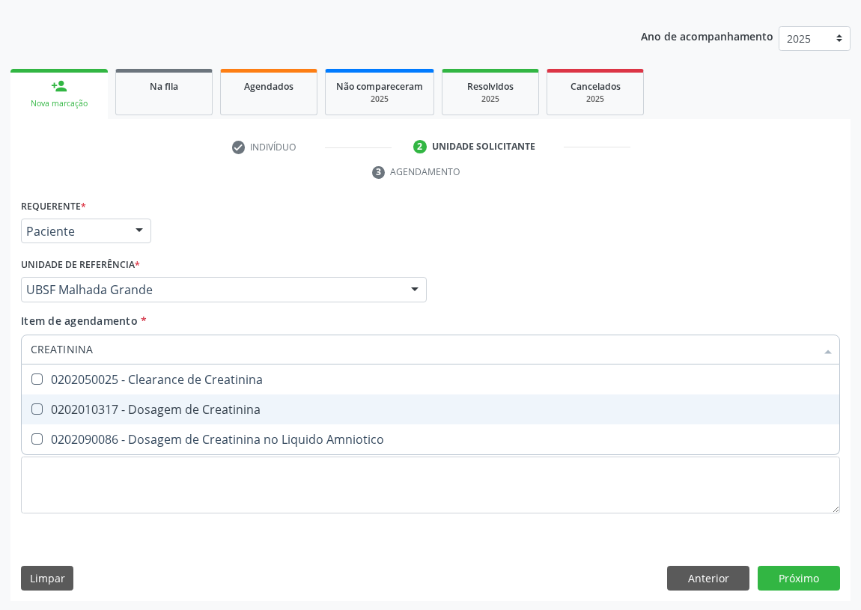
drag, startPoint x: 28, startPoint y: 404, endPoint x: 59, endPoint y: 374, distance: 44.0
click at [28, 404] on div at bounding box center [27, 410] width 11 height 12
checkbox Creatinina "true"
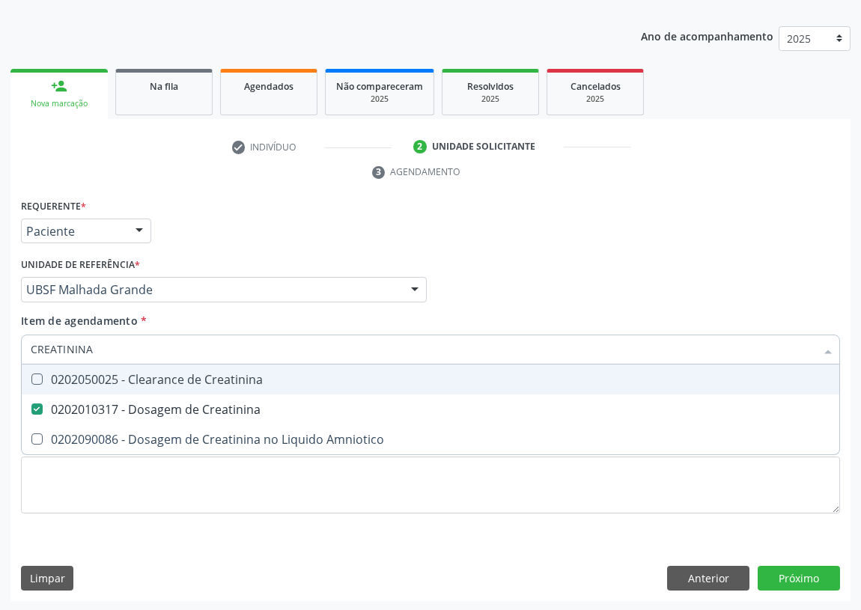
drag, startPoint x: 99, startPoint y: 349, endPoint x: 0, endPoint y: 349, distance: 98.9
click at [0, 349] on div "Acompanhamento Acompanhe a situação das marcações correntes e finalizadas Relat…" at bounding box center [430, 269] width 861 height 685
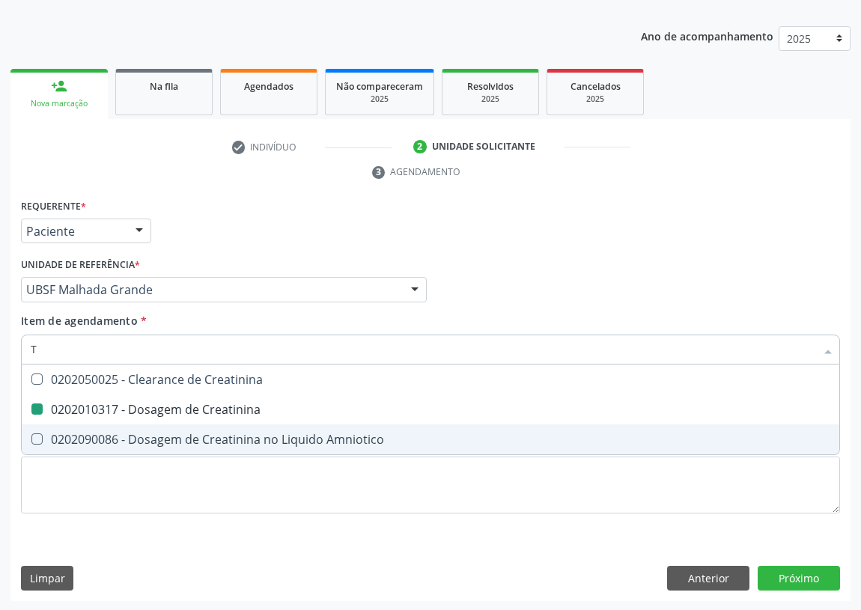
type input "TG"
checkbox Creatinina "false"
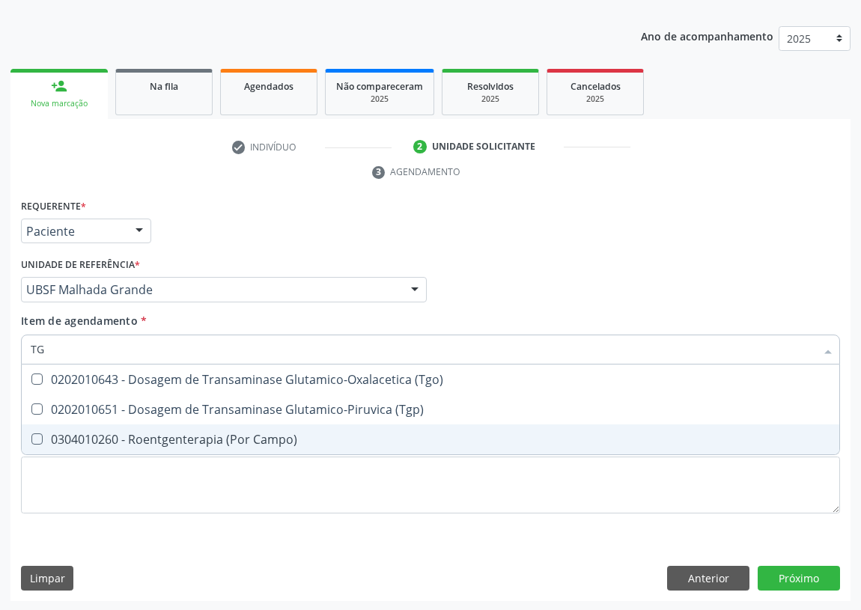
type input "TGO"
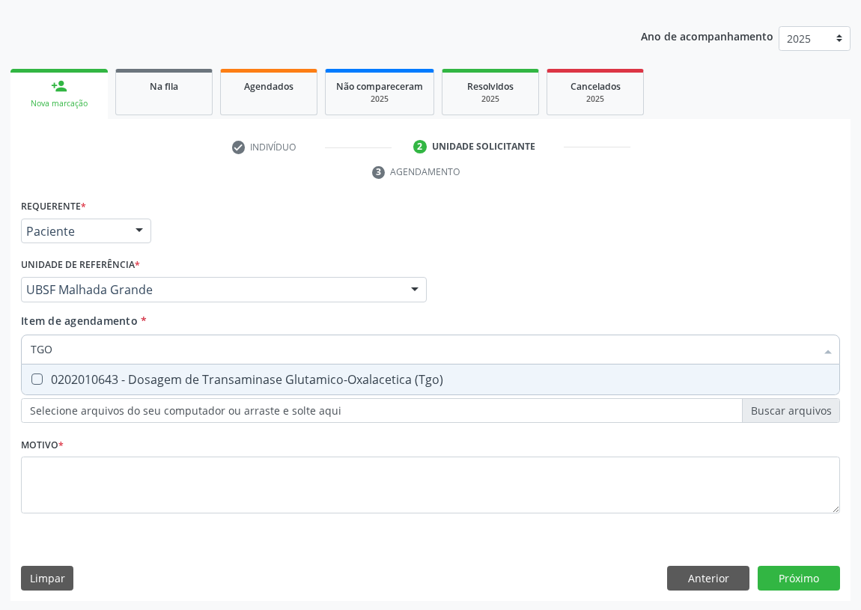
drag, startPoint x: 40, startPoint y: 378, endPoint x: 43, endPoint y: 366, distance: 12.6
click at [40, 377] on \(Tgo\) at bounding box center [36, 379] width 11 height 11
click at [31, 377] on \(Tgo\) "checkbox" at bounding box center [27, 379] width 10 height 10
checkbox \(Tgo\) "true"
drag, startPoint x: 56, startPoint y: 351, endPoint x: 46, endPoint y: 349, distance: 10.7
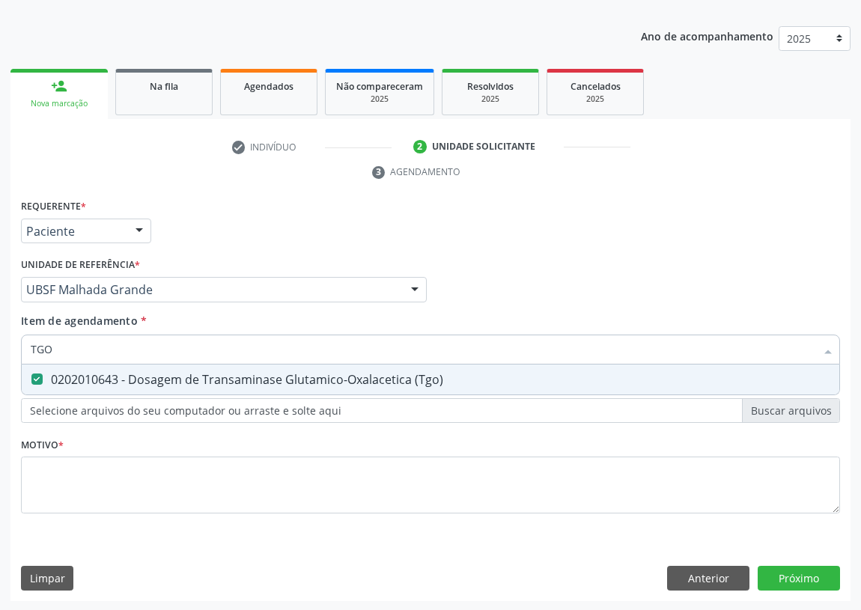
click at [46, 349] on input "TGO" at bounding box center [423, 350] width 785 height 30
type input "TGP"
drag, startPoint x: 34, startPoint y: 381, endPoint x: 54, endPoint y: 342, distance: 44.2
click at [34, 374] on \(Tgp\) at bounding box center [36, 379] width 11 height 11
click at [31, 374] on \(Tgp\) "checkbox" at bounding box center [27, 379] width 10 height 10
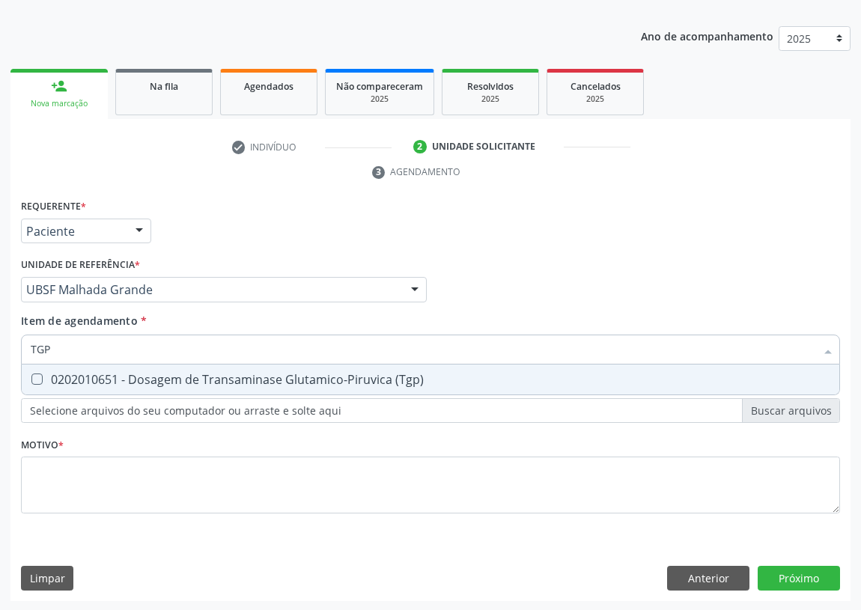
checkbox \(Tgp\) "true"
drag, startPoint x: 56, startPoint y: 340, endPoint x: 6, endPoint y: 342, distance: 50.2
click at [6, 342] on div "Acompanhamento Acompanhe a situação das marcações correntes e finalizadas Relat…" at bounding box center [430, 269] width 861 height 685
type input "VI"
checkbox \(Tgp\) "false"
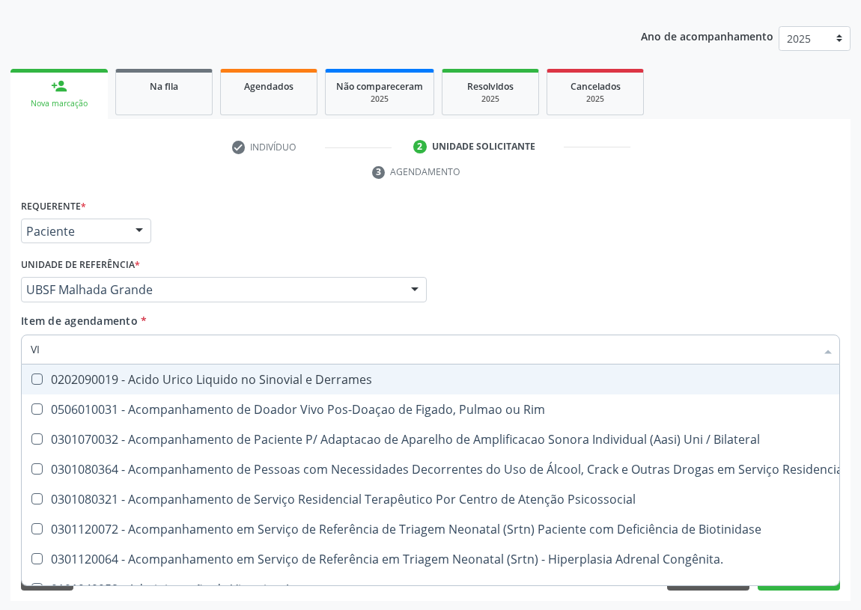
type input "VIT"
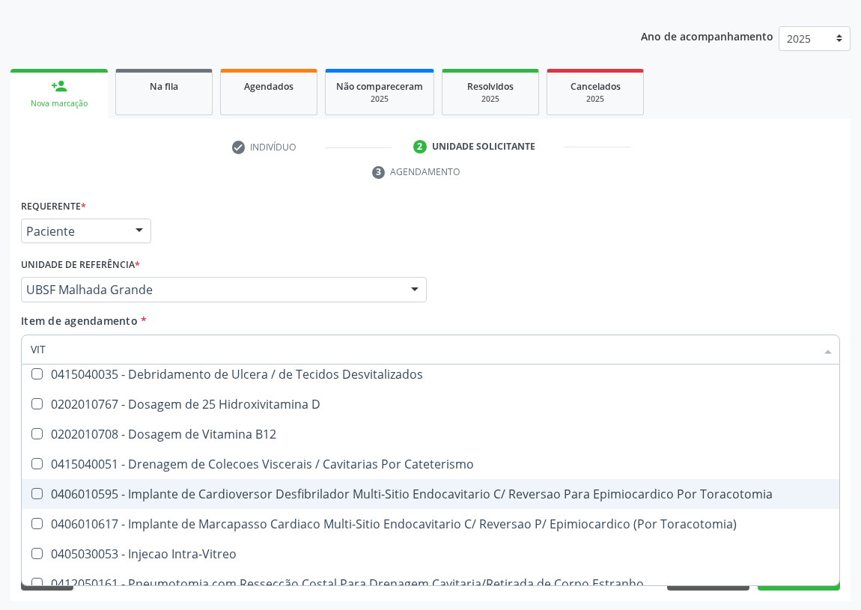
scroll to position [136, 0]
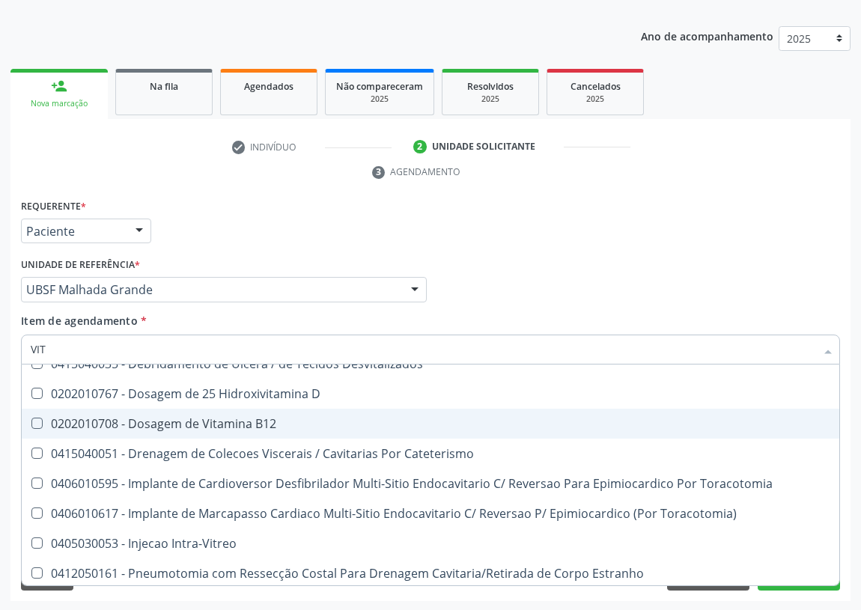
drag, startPoint x: 231, startPoint y: 419, endPoint x: 255, endPoint y: 389, distance: 37.8
click at [231, 418] on div "0202010708 - Dosagem de Vitamina B12" at bounding box center [431, 424] width 800 height 12
checkbox B12 "true"
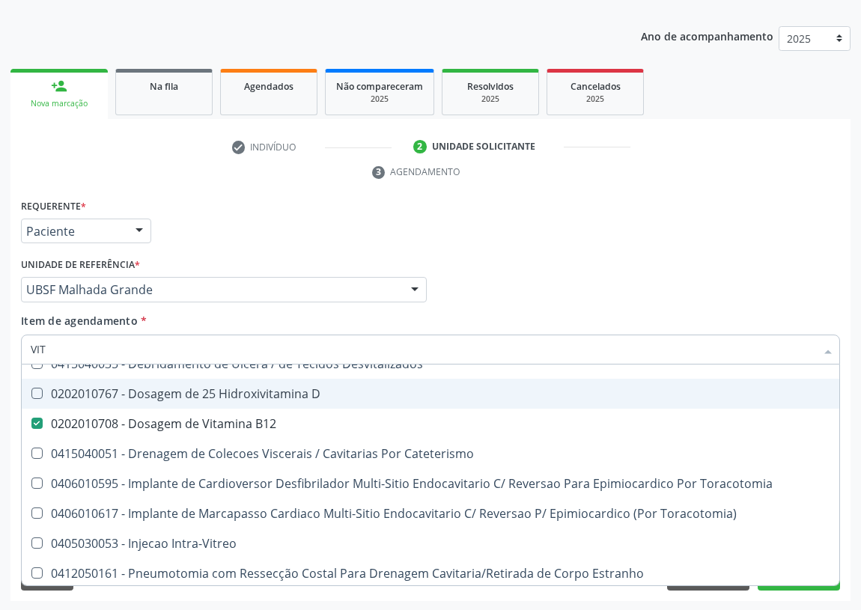
click at [255, 389] on div "0202010767 - Dosagem de 25 Hidroxivitamina D" at bounding box center [431, 394] width 800 height 12
checkbox D "true"
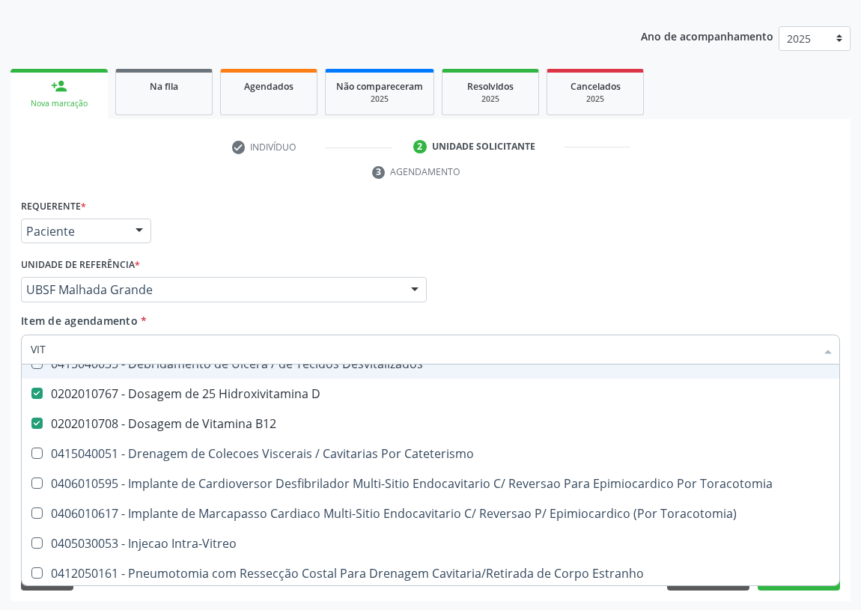
click at [483, 279] on div "Profissional Solicitante Por favor, selecione a Unidade de Atendimento primeiro…" at bounding box center [430, 283] width 827 height 58
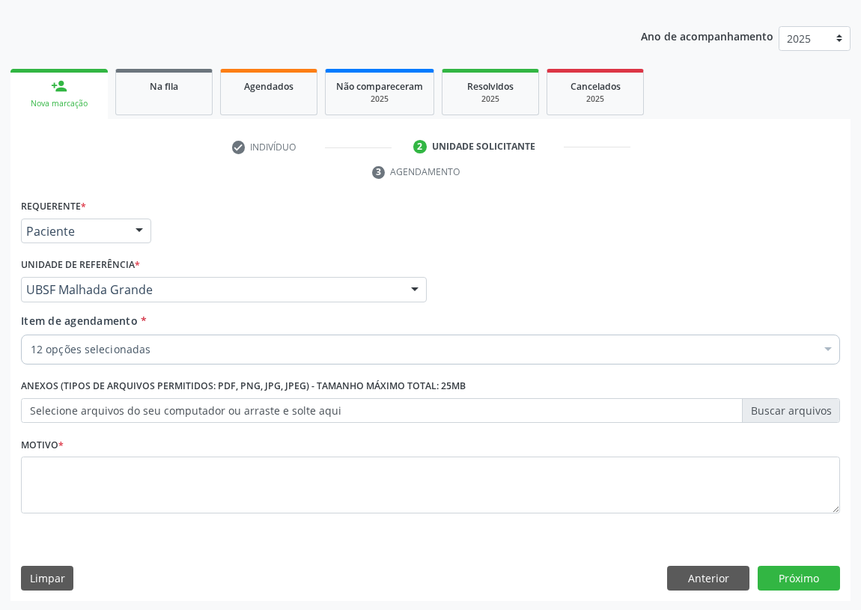
scroll to position [0, 0]
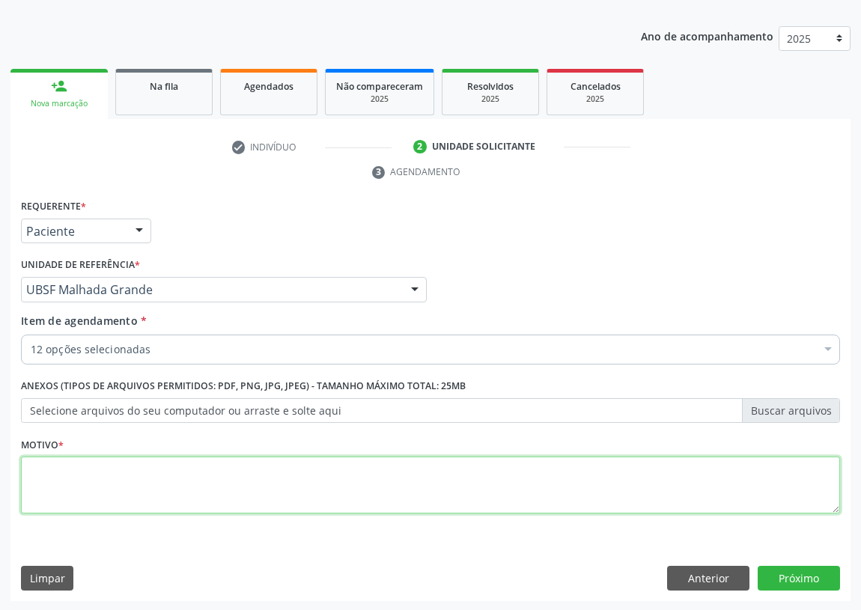
click at [54, 495] on textarea at bounding box center [430, 485] width 819 height 57
type textarea "AVALIAÇÃO"
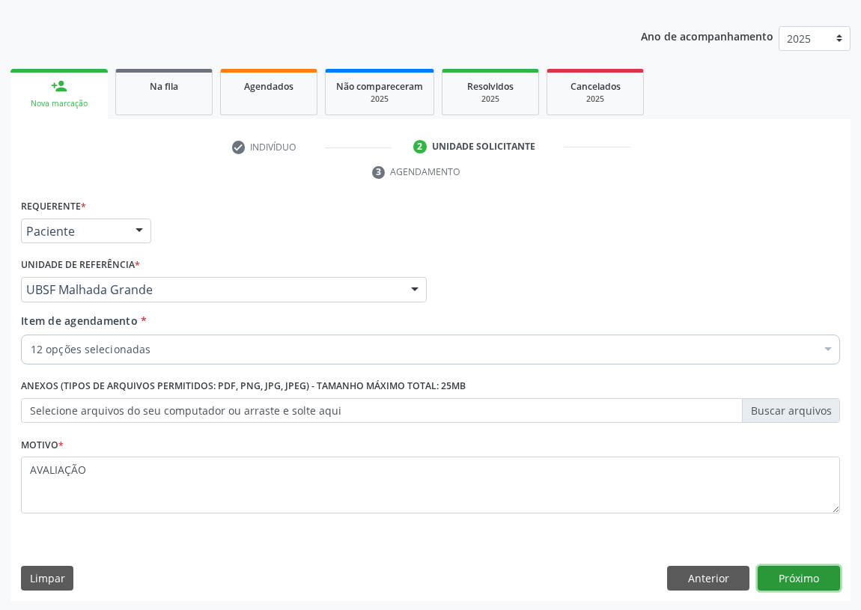
drag, startPoint x: 780, startPoint y: 578, endPoint x: 760, endPoint y: 576, distance: 20.3
click at [760, 576] on button "Próximo" at bounding box center [799, 578] width 82 height 25
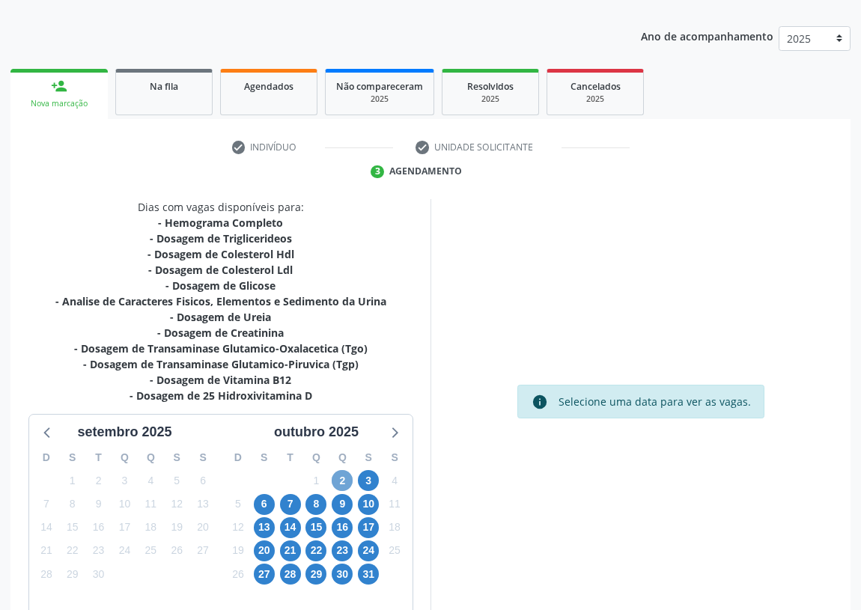
click at [337, 476] on span "2" at bounding box center [342, 480] width 21 height 21
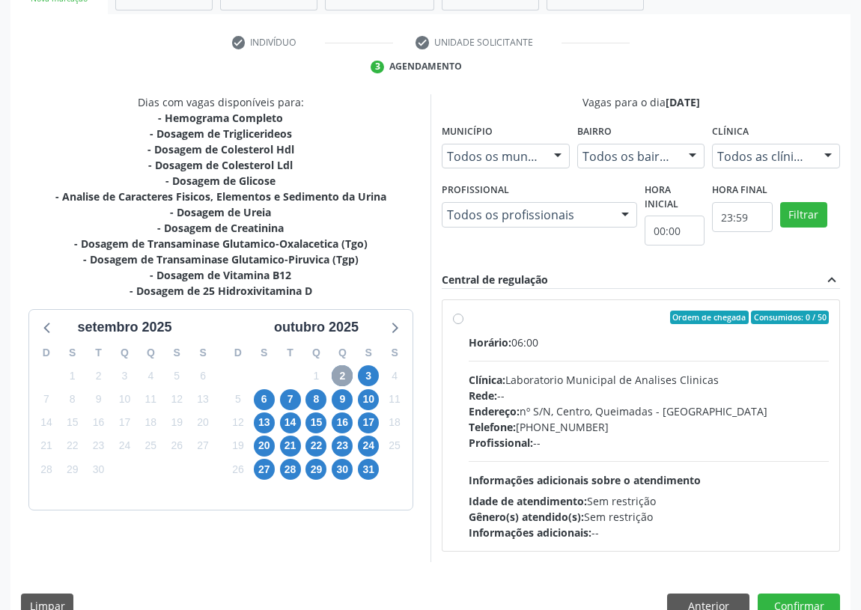
scroll to position [288, 0]
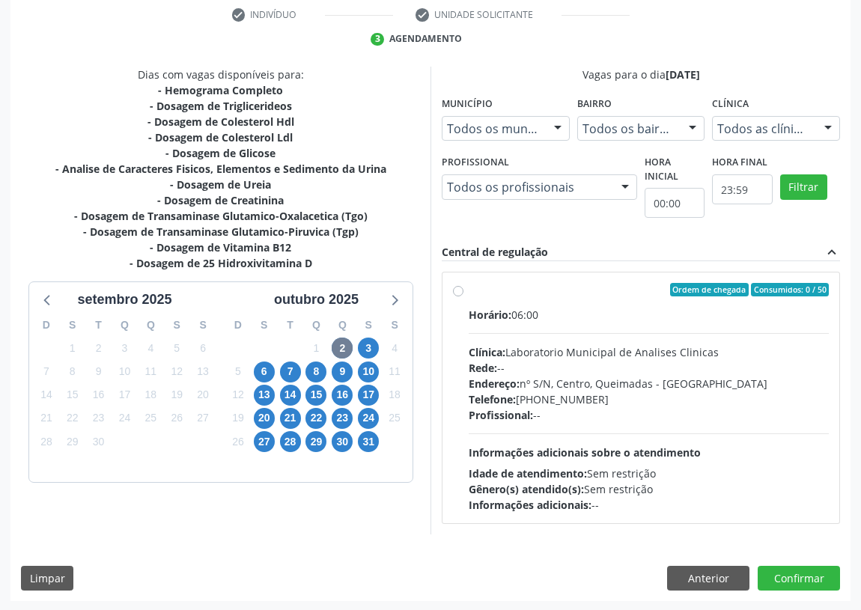
click at [469, 290] on label "Ordem de chegada Consumidos: 0 / 50 Horário: 06:00 Clínica: Laboratorio Municip…" at bounding box center [649, 398] width 360 height 230
click at [457, 290] on input "Ordem de chegada Consumidos: 0 / 50 Horário: 06:00 Clínica: Laboratorio Municip…" at bounding box center [458, 289] width 10 height 13
radio input "true"
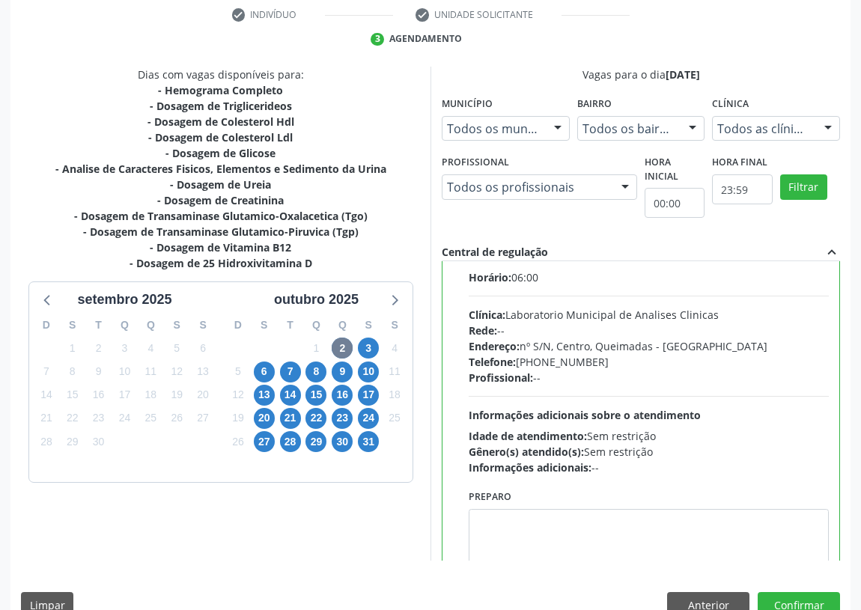
scroll to position [74, 0]
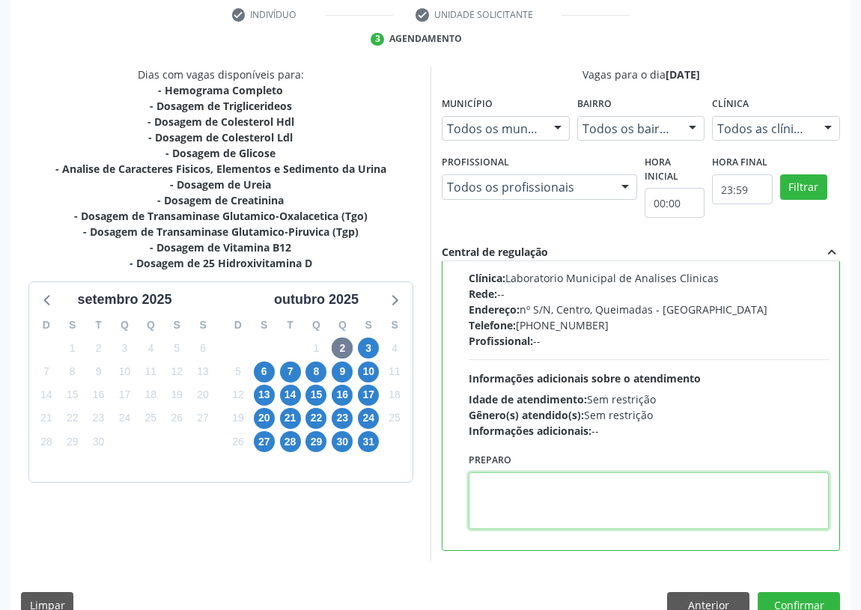
click at [493, 509] on textarea at bounding box center [649, 501] width 360 height 57
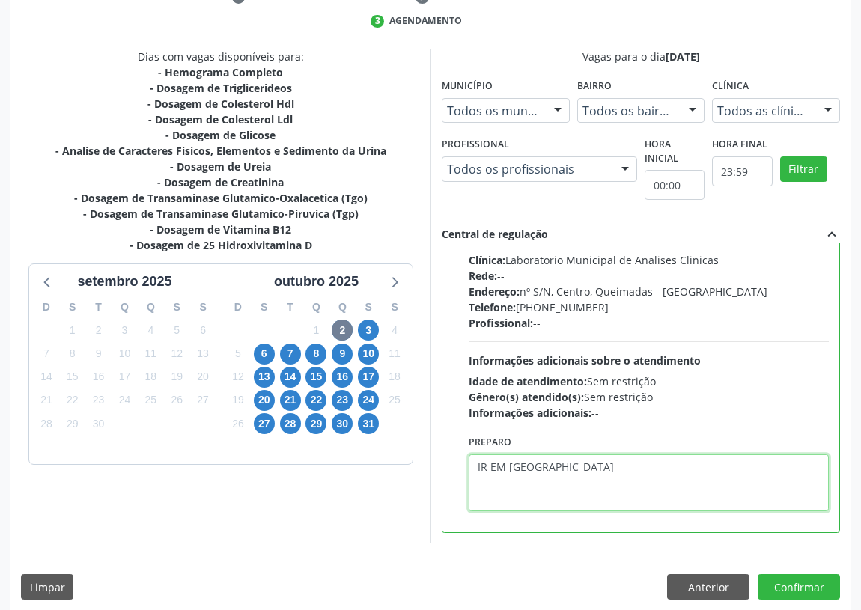
scroll to position [315, 0]
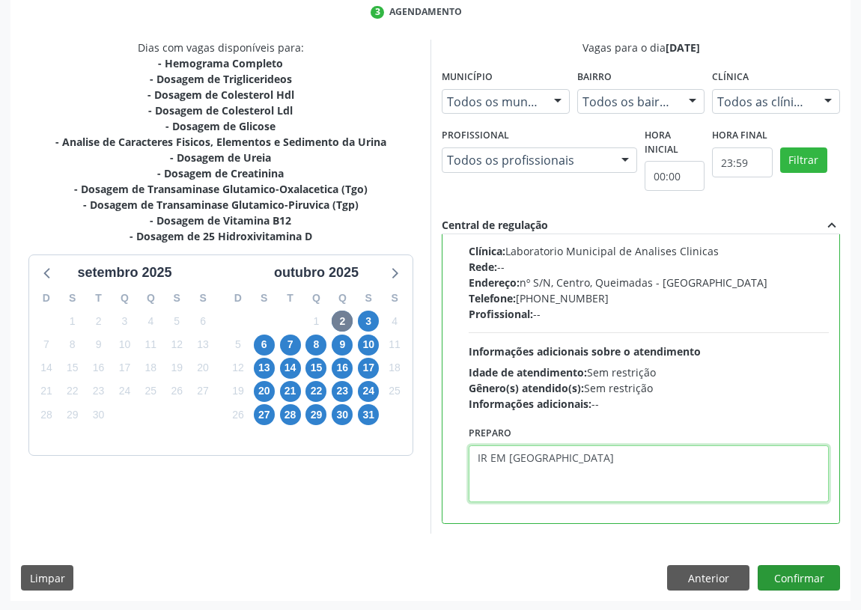
type textarea "IR EM [GEOGRAPHIC_DATA]"
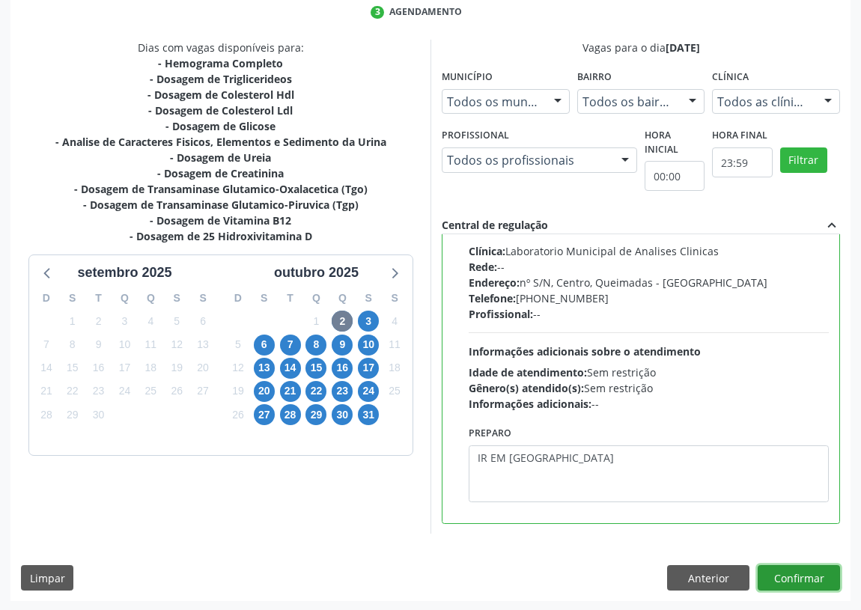
click at [783, 569] on button "Confirmar" at bounding box center [799, 577] width 82 height 25
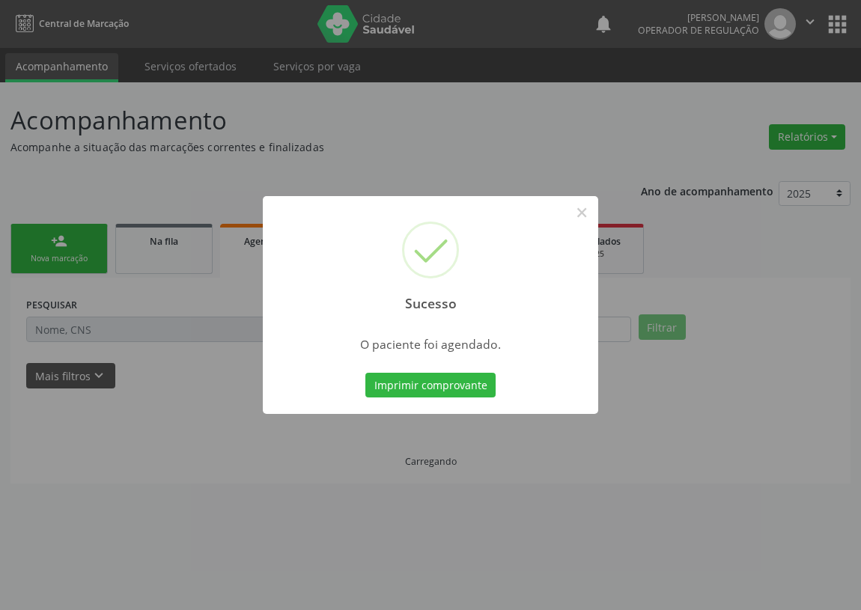
scroll to position [0, 0]
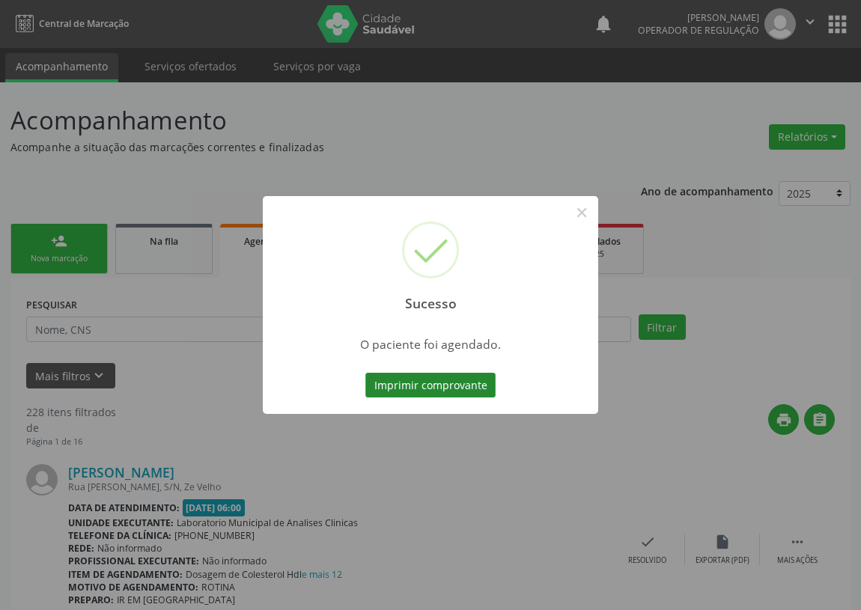
click at [431, 381] on button "Imprimir comprovante" at bounding box center [430, 385] width 130 height 25
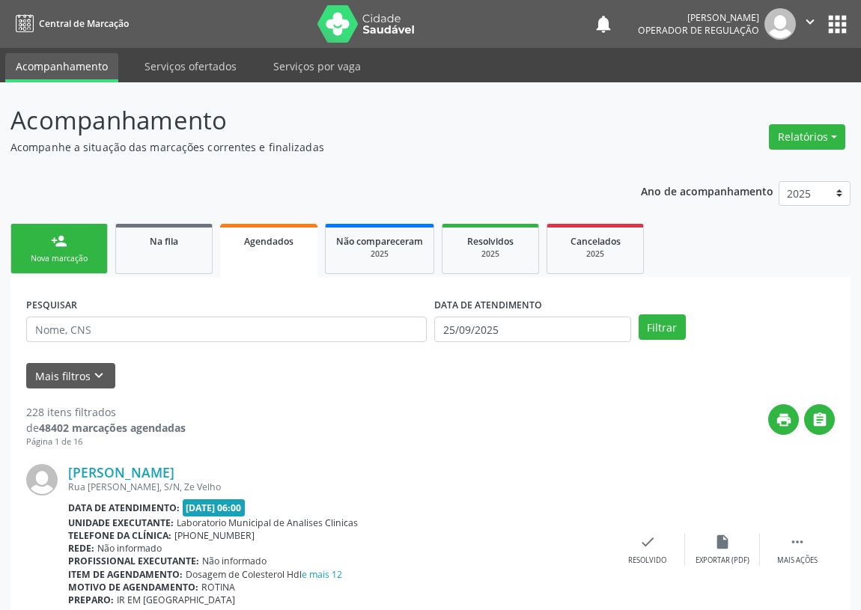
click at [46, 241] on link "person_add Nova marcação" at bounding box center [58, 249] width 97 height 50
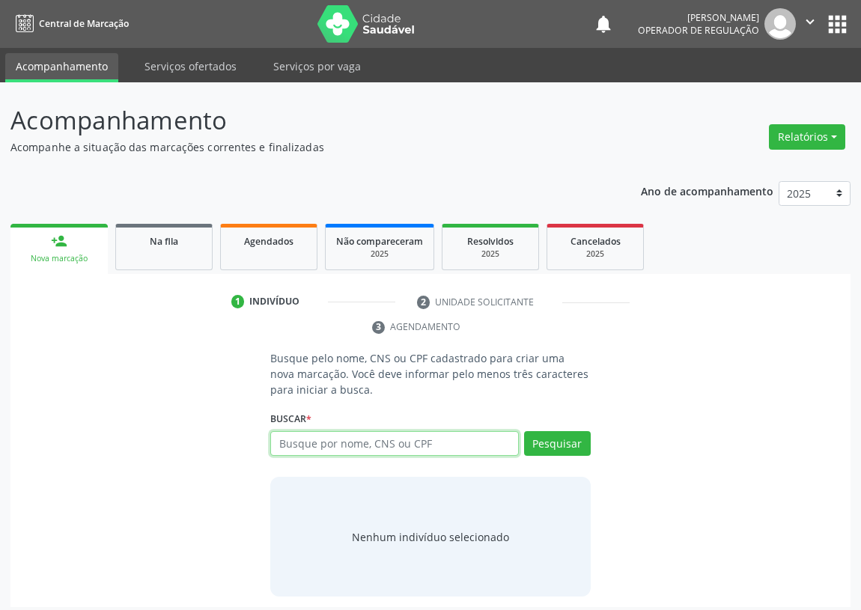
click at [284, 441] on input "text" at bounding box center [394, 443] width 249 height 25
click at [280, 424] on label "Buscar *" at bounding box center [290, 419] width 41 height 23
click at [285, 442] on input "text" at bounding box center [394, 443] width 249 height 25
type input "898005817188831"
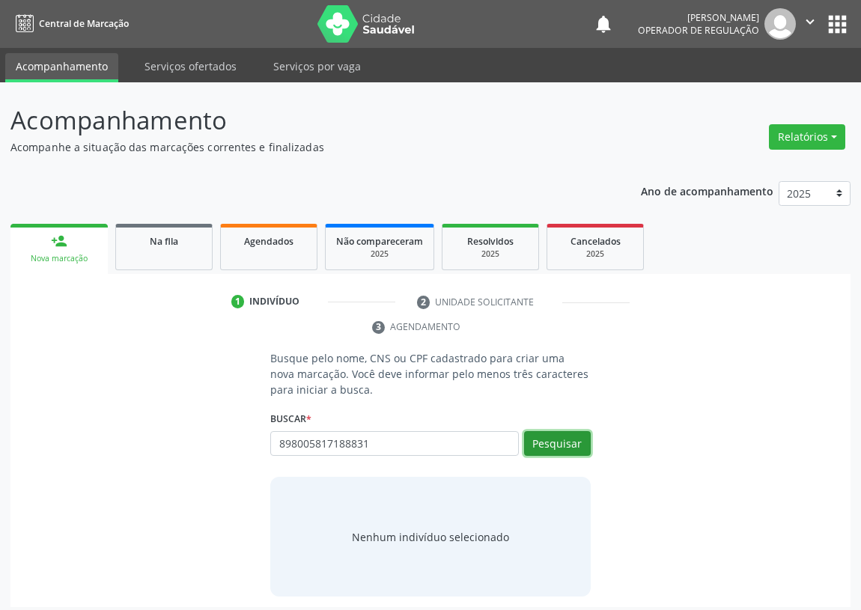
click at [559, 442] on button "Pesquisar" at bounding box center [557, 443] width 67 height 25
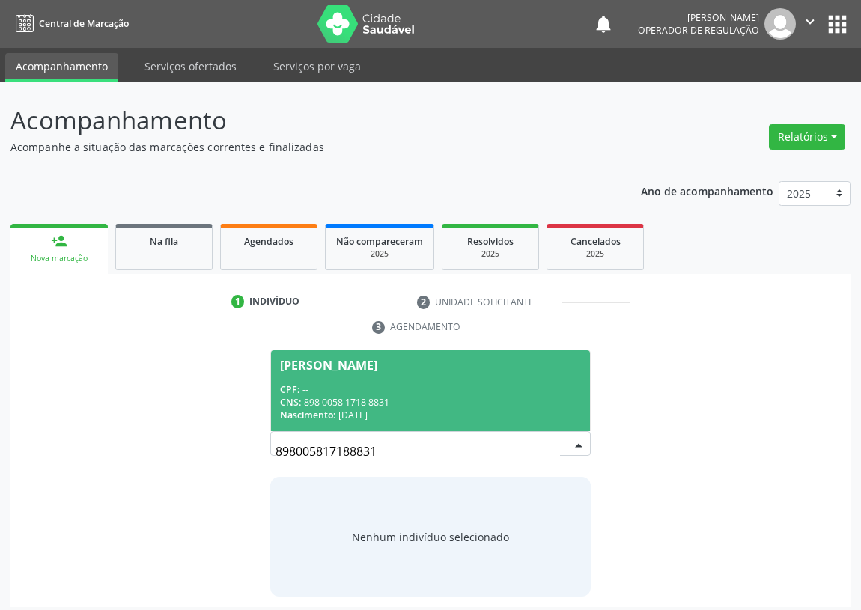
click at [330, 362] on div "Amaury Rithelly Alves da Silva" at bounding box center [328, 365] width 97 height 12
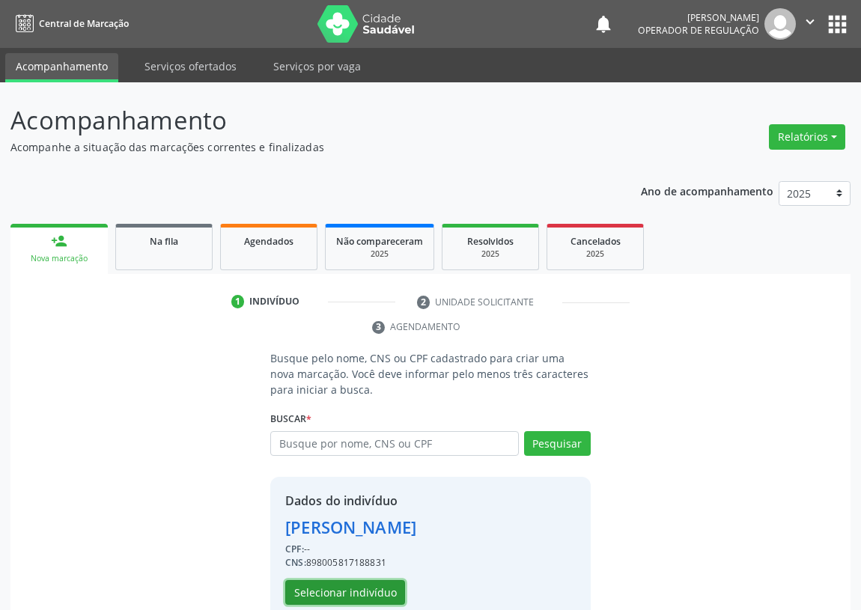
click at [341, 591] on button "Selecionar indivíduo" at bounding box center [345, 592] width 120 height 25
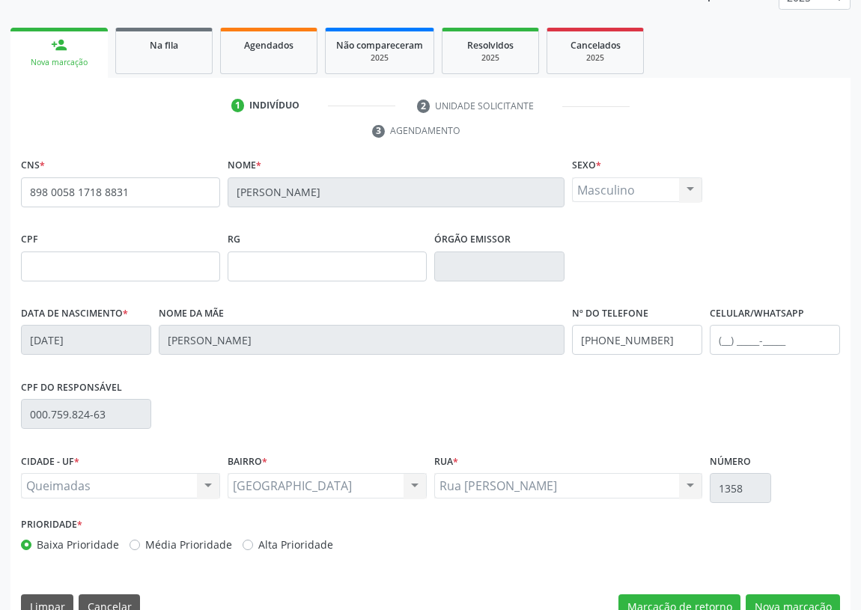
scroll to position [225, 0]
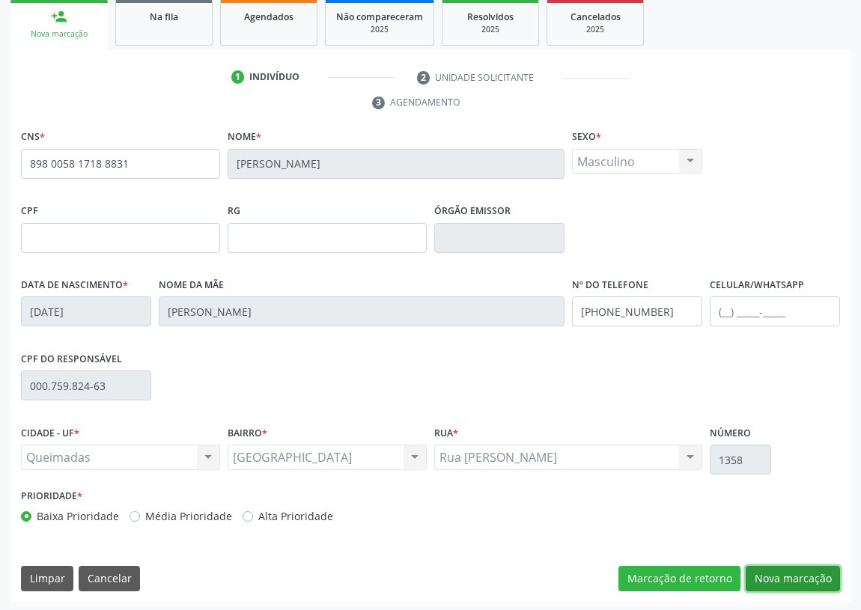
drag, startPoint x: 770, startPoint y: 577, endPoint x: 698, endPoint y: 563, distance: 73.2
click at [771, 577] on button "Nova marcação" at bounding box center [793, 578] width 94 height 25
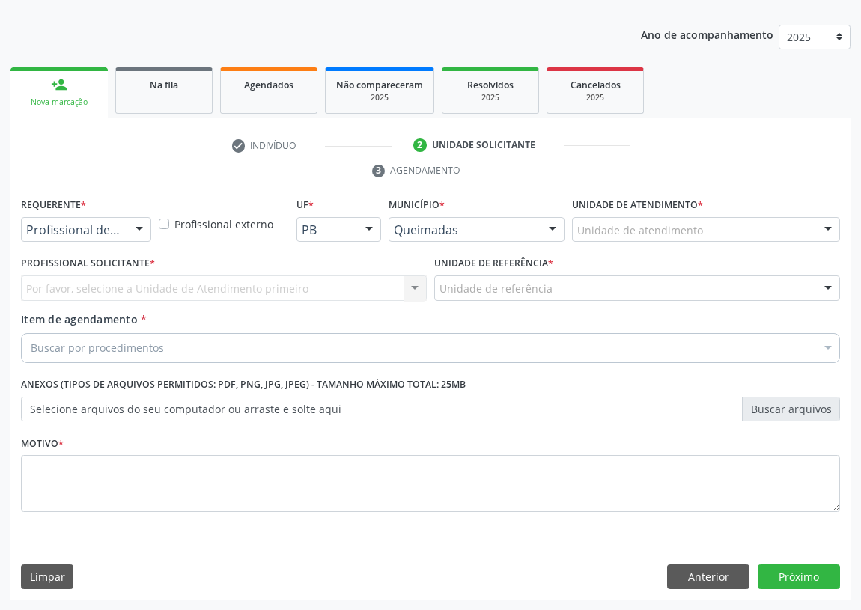
scroll to position [155, 0]
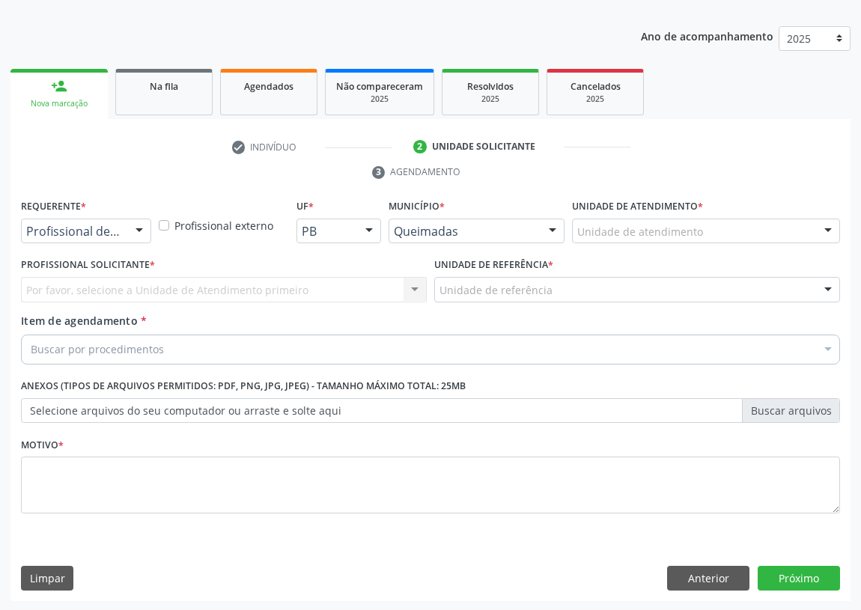
click at [133, 232] on div at bounding box center [139, 231] width 22 height 25
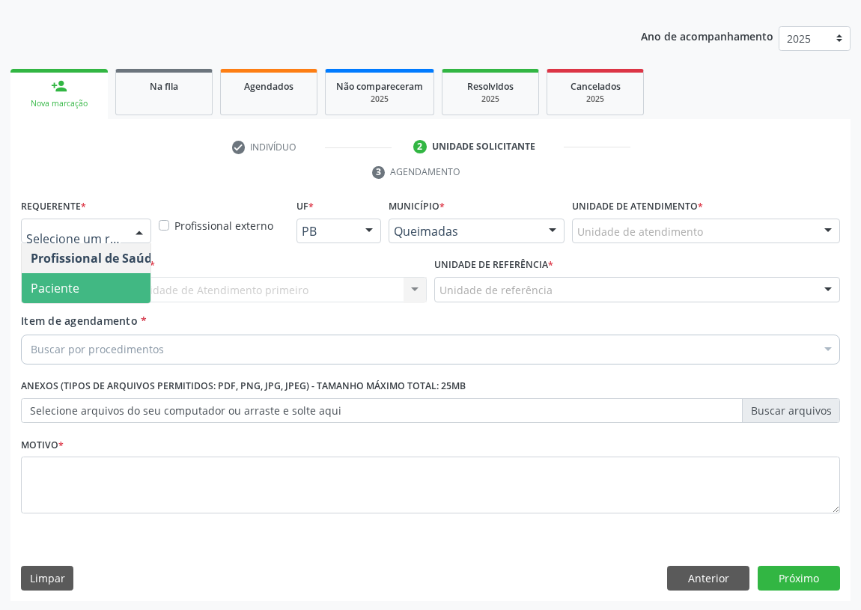
click at [121, 285] on span "Paciente" at bounding box center [95, 288] width 146 height 30
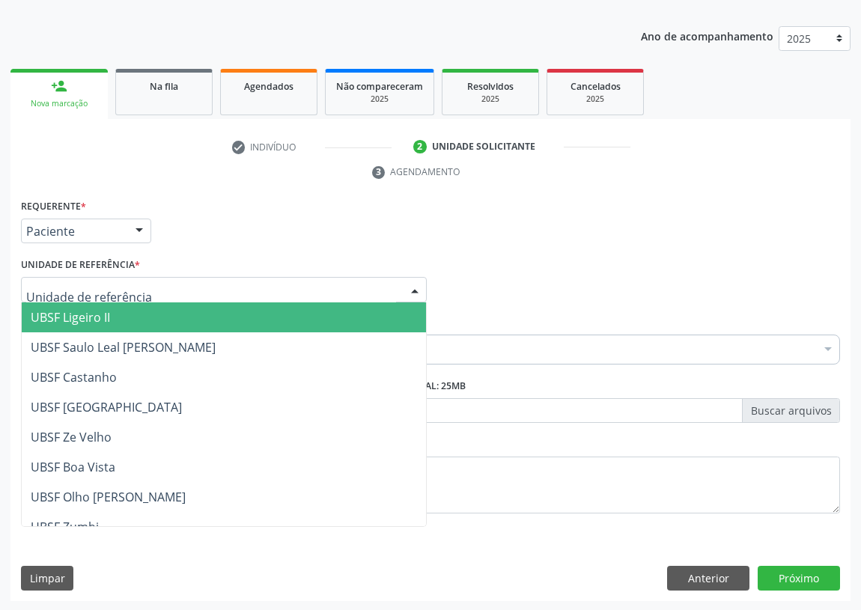
click at [382, 283] on div at bounding box center [224, 289] width 406 height 25
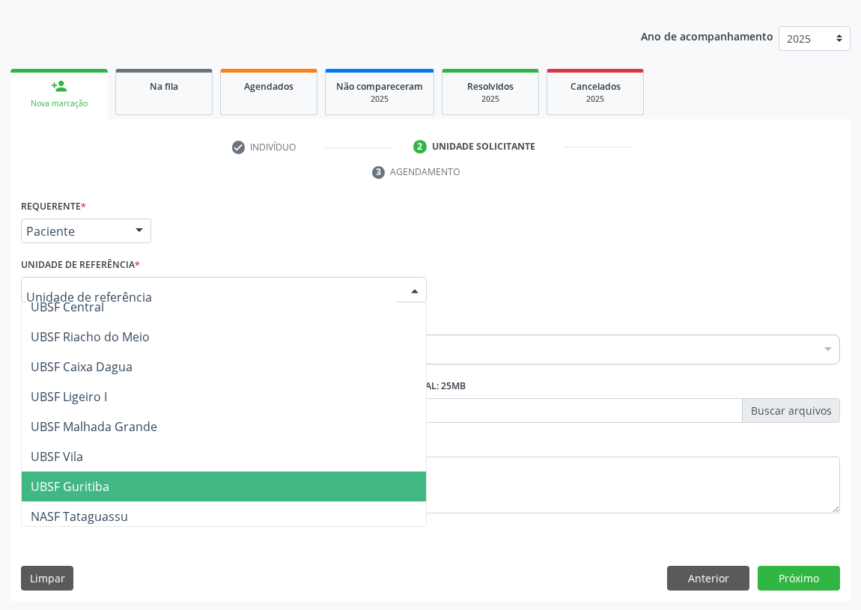
scroll to position [374, 0]
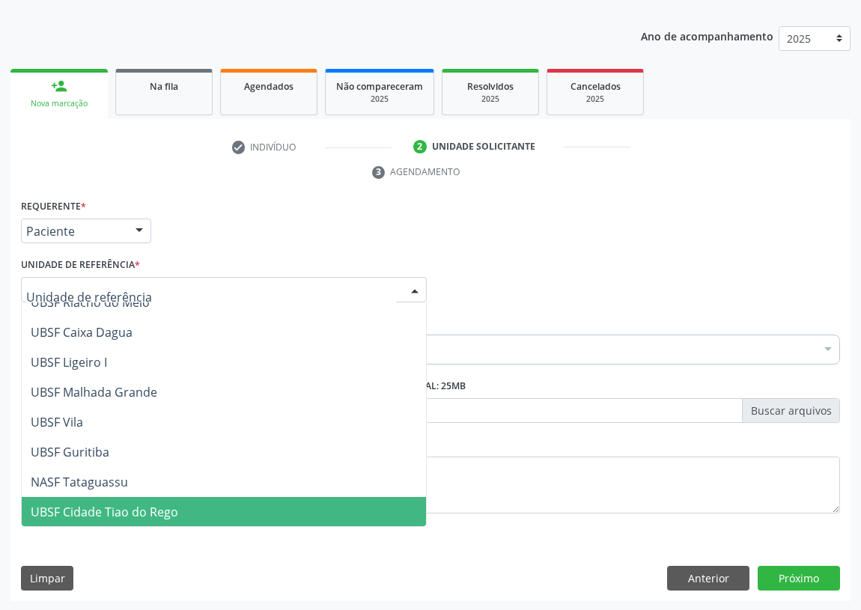
click at [85, 504] on span "UBSF Cidade Tiao do Rego" at bounding box center [105, 512] width 148 height 16
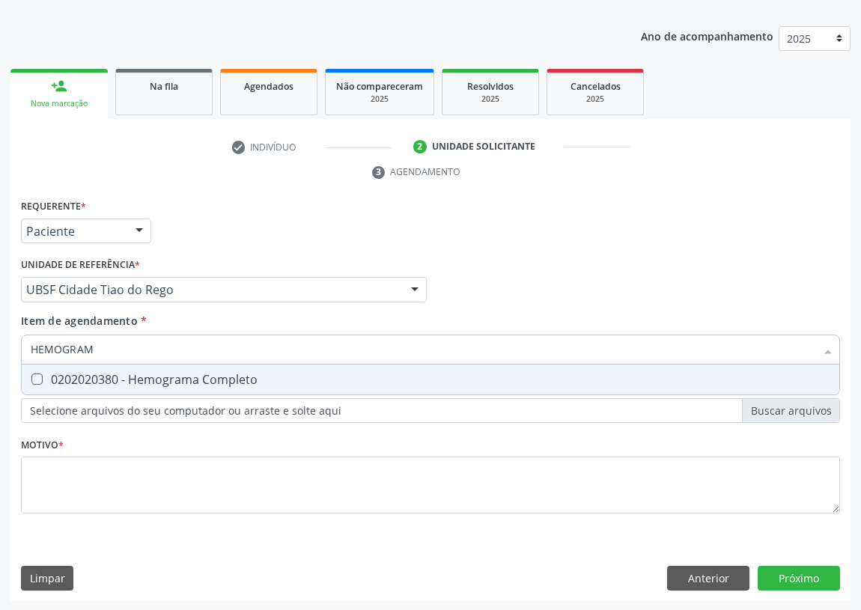
type input "HEMOGRAMA"
drag, startPoint x: 31, startPoint y: 374, endPoint x: 106, endPoint y: 347, distance: 79.2
click at [41, 368] on span "0202020380 - Hemograma Completo" at bounding box center [431, 380] width 818 height 30
checkbox Completo "true"
drag, startPoint x: 123, startPoint y: 345, endPoint x: 0, endPoint y: 344, distance: 122.8
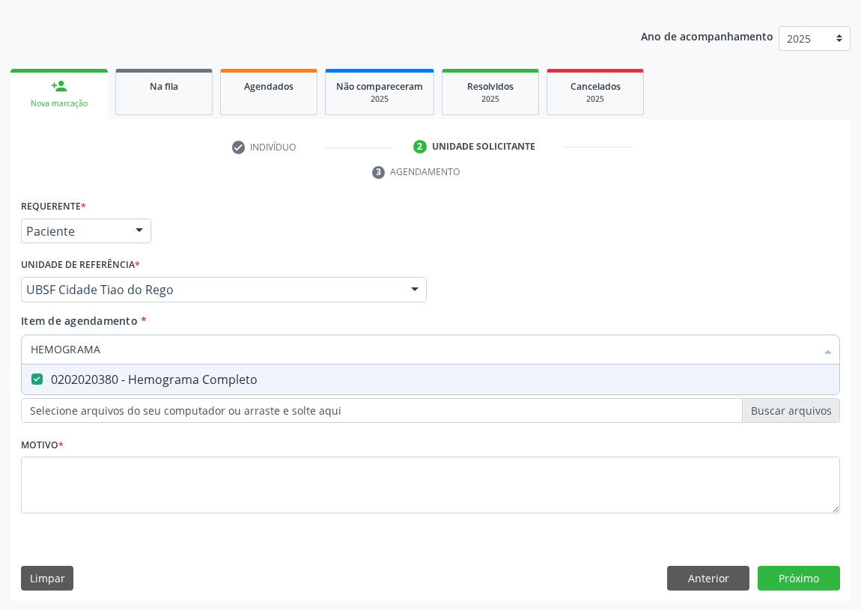
click at [0, 345] on div "Acompanhamento Acompanhe a situação das marcações correntes e finalizadas Relat…" at bounding box center [430, 269] width 861 height 685
type input "G"
checkbox Completo "false"
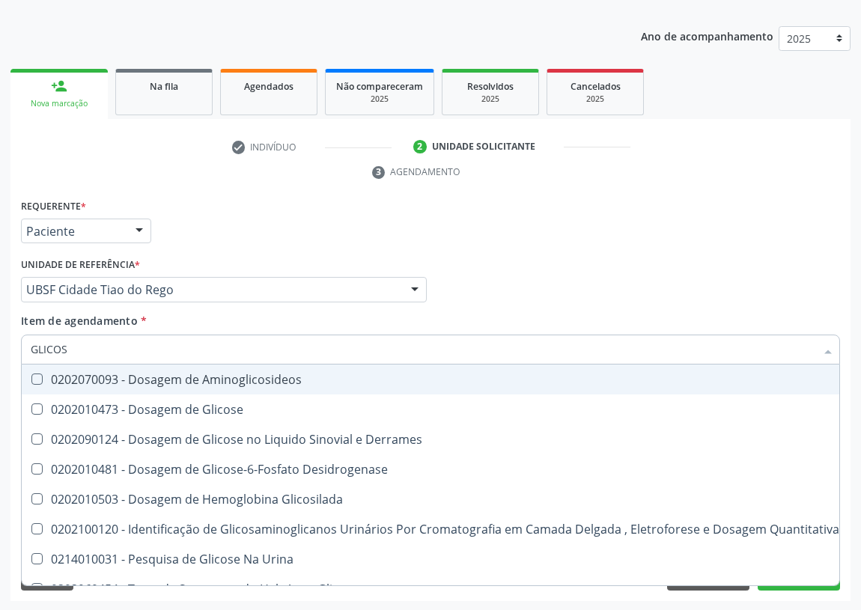
type input "GLICOSE"
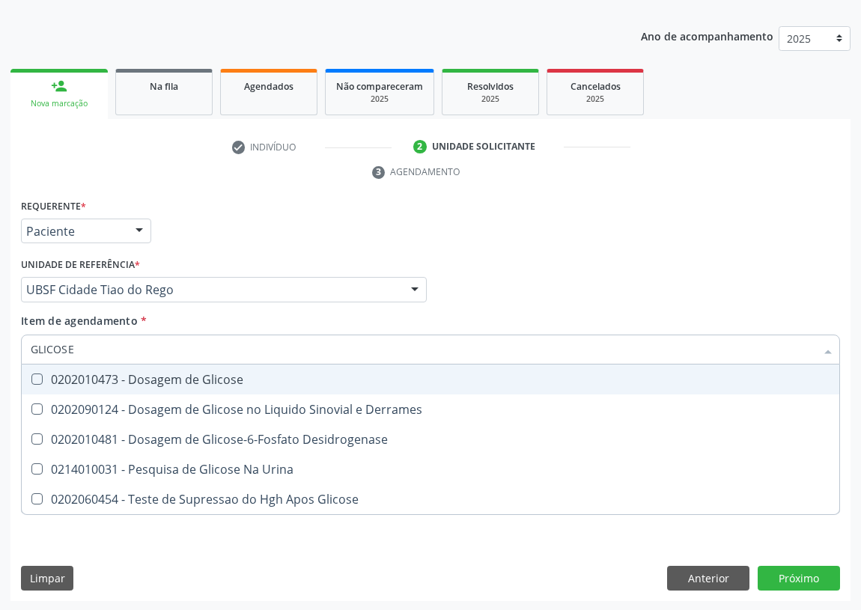
drag, startPoint x: 37, startPoint y: 377, endPoint x: 42, endPoint y: 362, distance: 15.9
click at [37, 374] on Glicose at bounding box center [36, 379] width 11 height 11
click at [31, 374] on Glicose "checkbox" at bounding box center [27, 379] width 10 height 10
checkbox Glicose "true"
drag, startPoint x: 93, startPoint y: 349, endPoint x: 7, endPoint y: 348, distance: 86.1
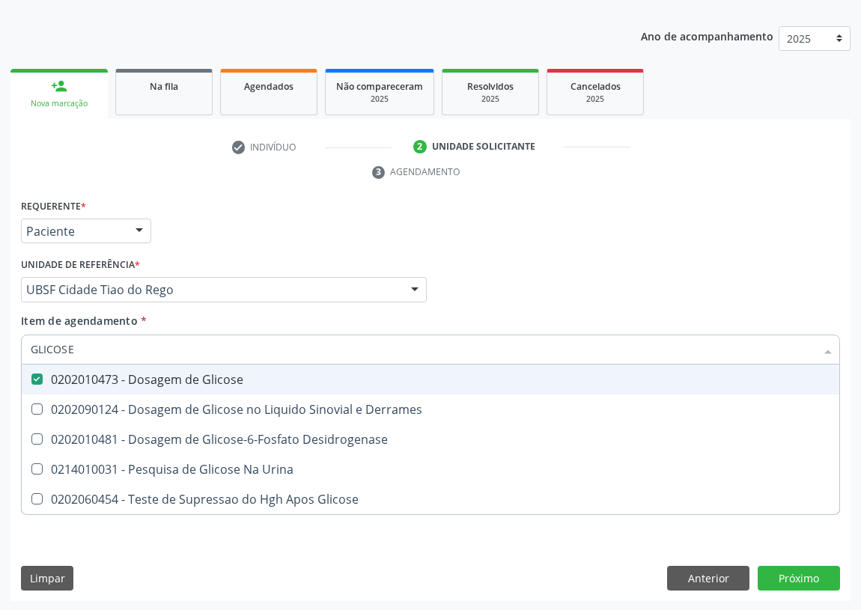
click at [8, 349] on div "Acompanhamento Acompanhe a situação das marcações correntes e finalizadas Relat…" at bounding box center [430, 269] width 861 height 685
type input "0"
checkbox Glicose "false"
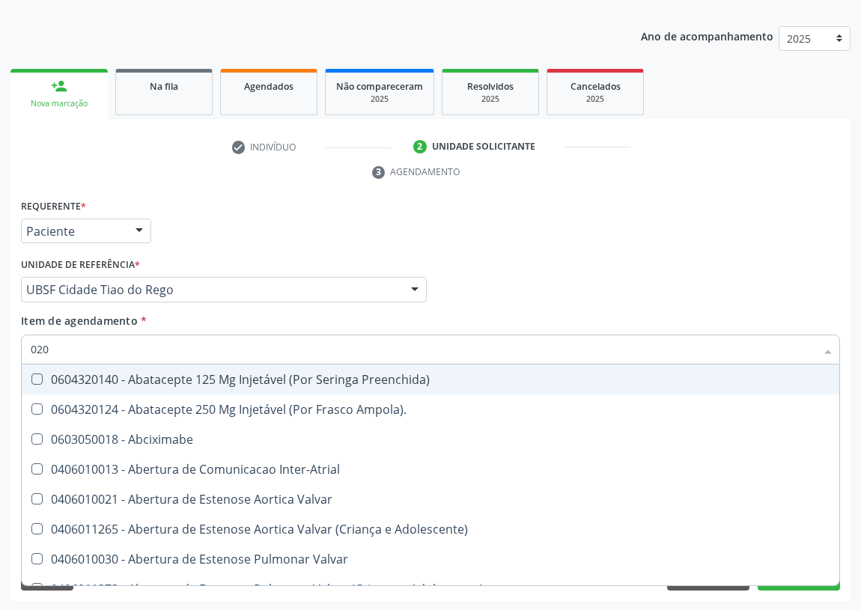
type input "0202"
checkbox Stent\) "true"
checkbox Híbrida "true"
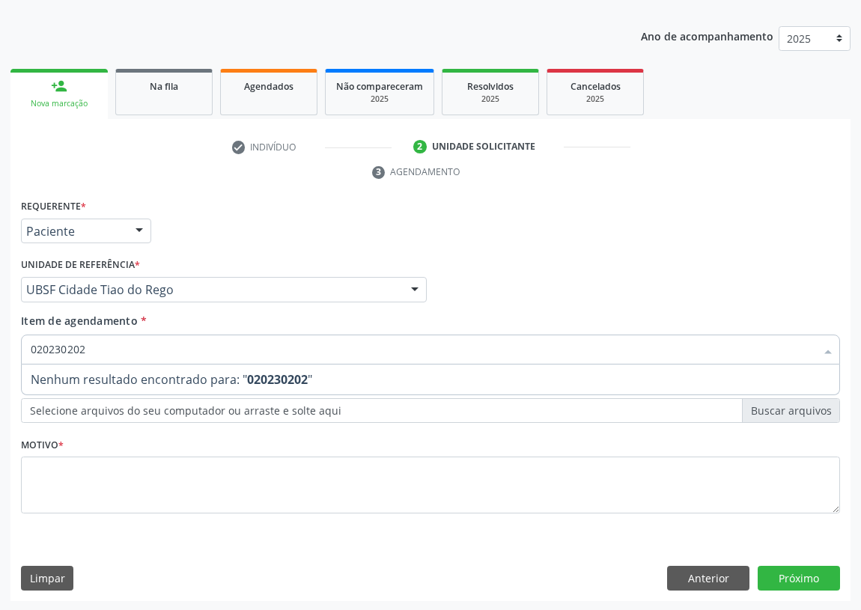
drag, startPoint x: 55, startPoint y: 351, endPoint x: 61, endPoint y: 339, distance: 12.7
click at [55, 350] on input "020230202" at bounding box center [423, 350] width 785 height 30
click at [59, 346] on input "0202O30202" at bounding box center [423, 350] width 785 height 30
type input "0202030202"
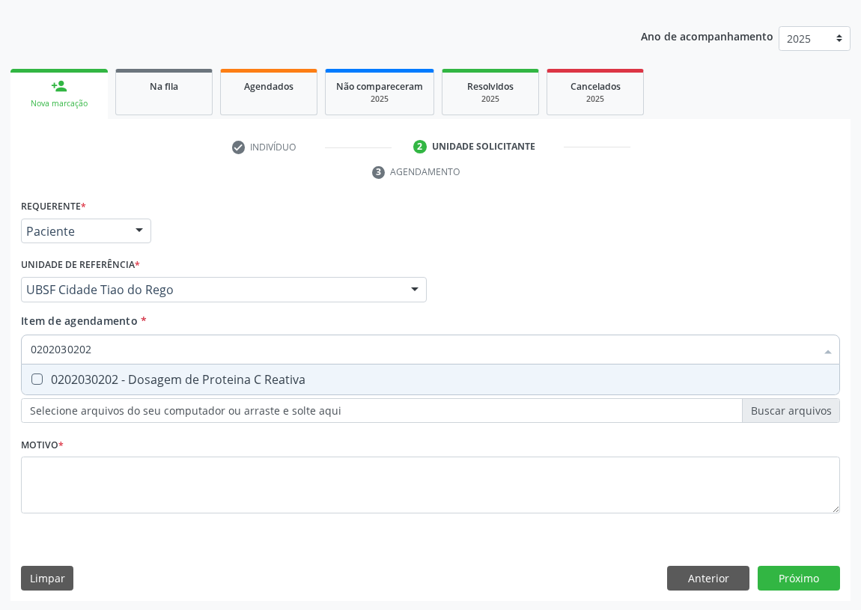
drag, startPoint x: 33, startPoint y: 380, endPoint x: 97, endPoint y: 359, distance: 67.3
click at [36, 379] on Reativa at bounding box center [36, 379] width 11 height 11
click at [31, 379] on Reativa "checkbox" at bounding box center [27, 379] width 10 height 10
checkbox Reativa "true"
drag, startPoint x: 109, startPoint y: 351, endPoint x: 0, endPoint y: 344, distance: 109.6
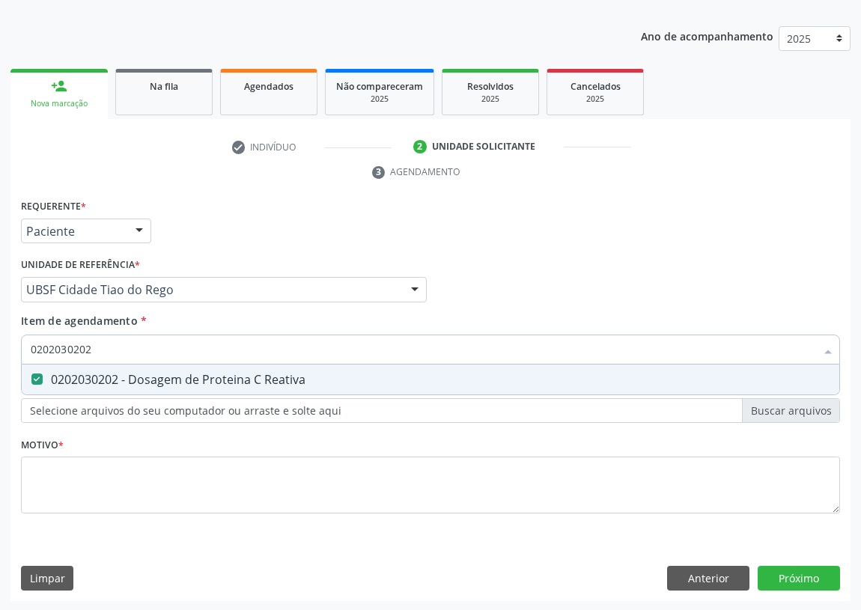
click at [0, 344] on div "Acompanhamento Acompanhe a situação das marcações correntes e finalizadas Relat…" at bounding box center [430, 269] width 861 height 685
type input "G"
checkbox Reativa "false"
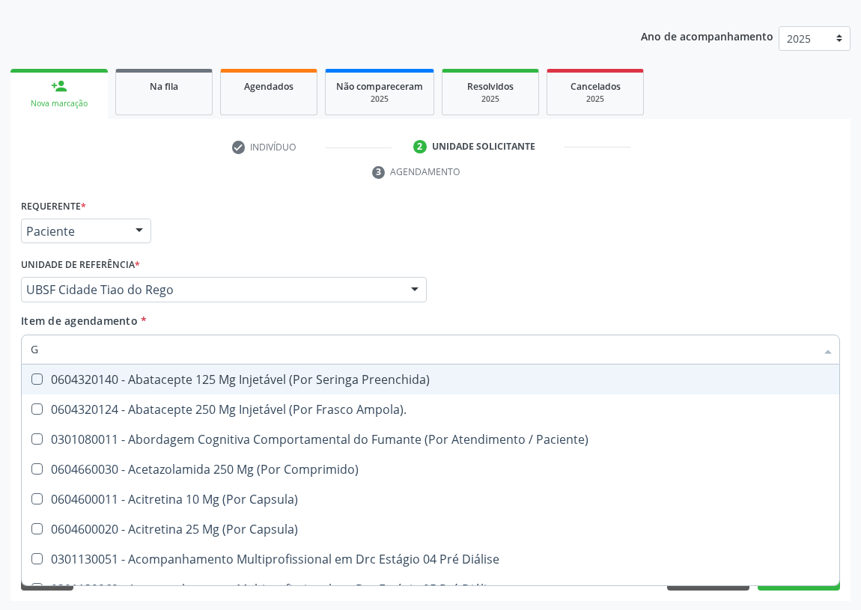
type input "GL"
checkbox Vaginal "true"
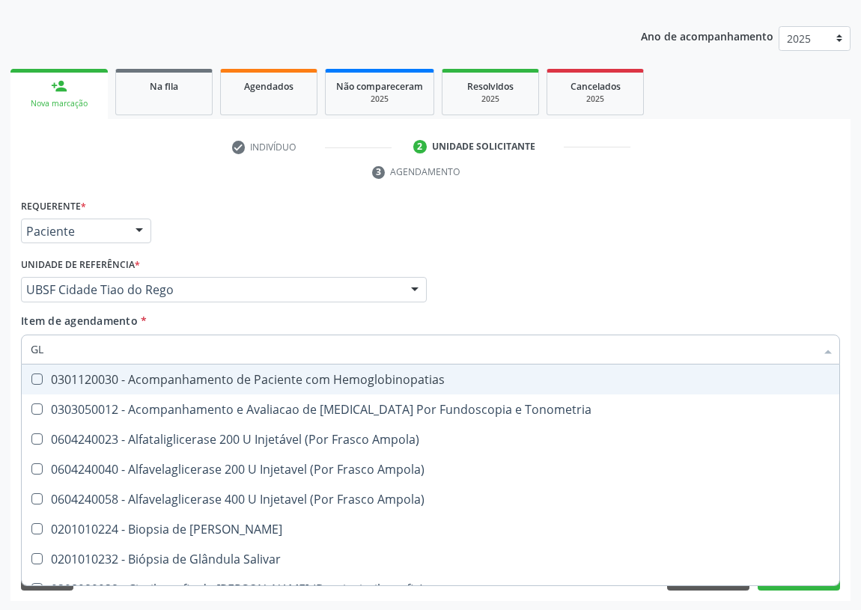
type input "GLI"
checkbox Campimetria\) "true"
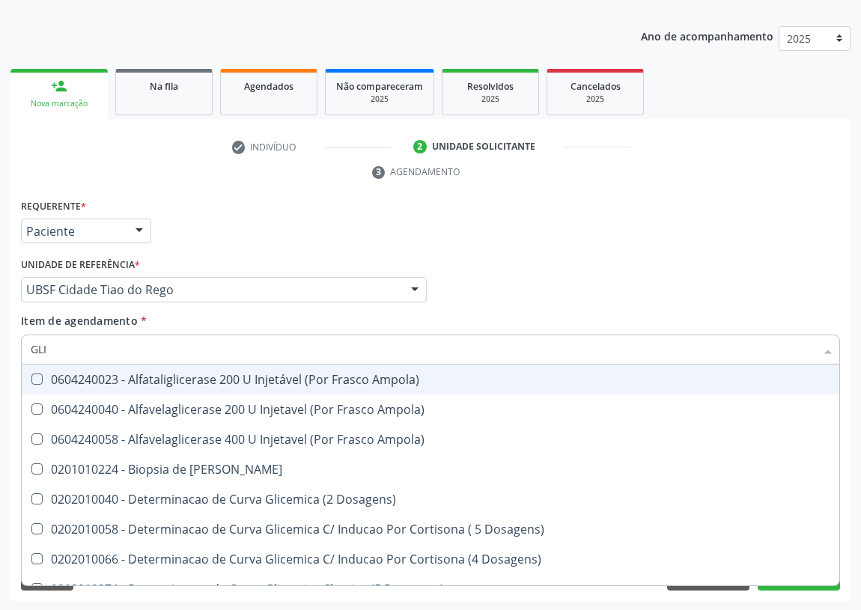
type input "GLIC"
checkbox Aminoglicosideos "true"
checkbox Glicose "false"
type input "GLICO"
checkbox Ampola\) "true"
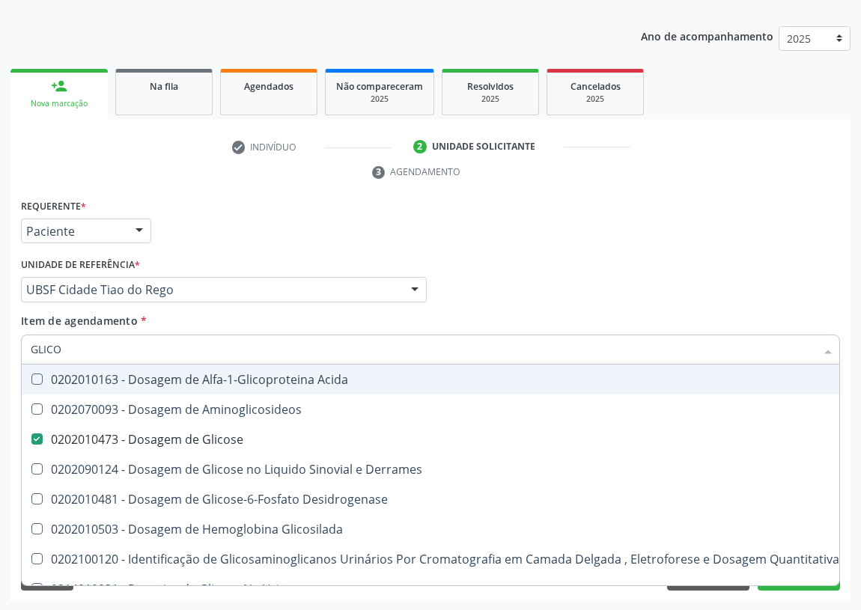
type input "GLICOS"
checkbox Aminoglicosideos "true"
checkbox Glicose "false"
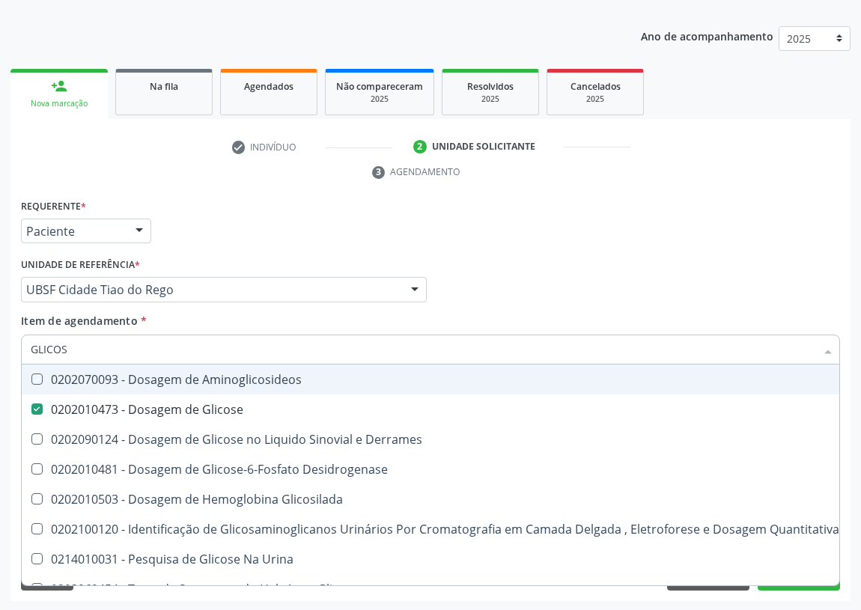
type input "GLICOSE"
checkbox Aminoglicosideos "true"
checkbox Glicose "false"
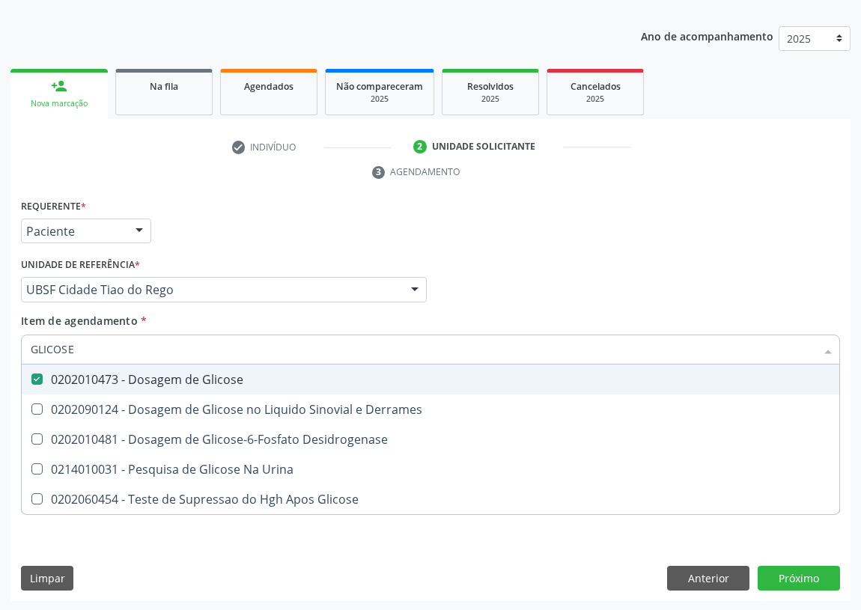
drag, startPoint x: 90, startPoint y: 351, endPoint x: 0, endPoint y: 348, distance: 89.9
click at [0, 350] on div "Acompanhamento Acompanhe a situação das marcações correntes e finalizadas Relat…" at bounding box center [430, 269] width 861 height 685
type input "02"
checkbox Glicose "false"
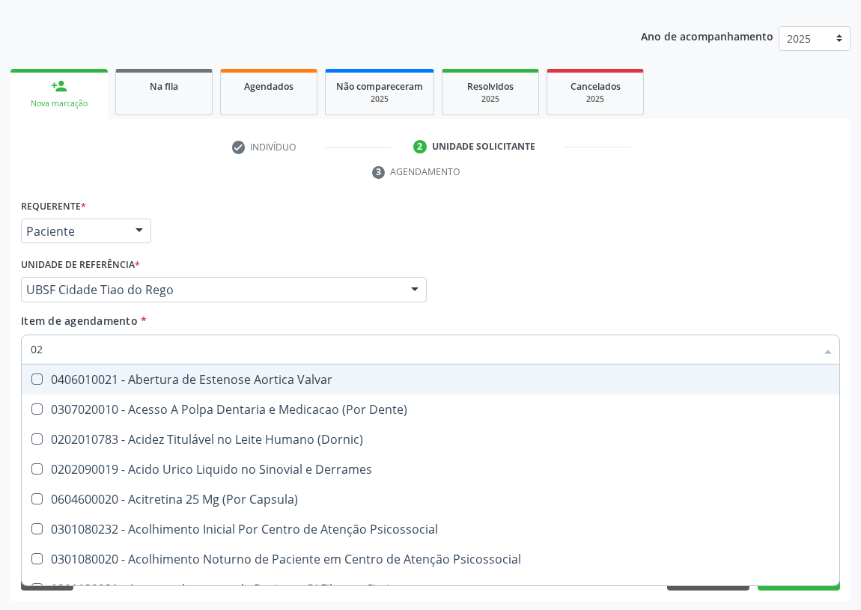
type input "020"
checkbox Osmolaridade "true"
checkbox Maior "true"
checkbox Glicose "false"
checkbox Reativa "false"
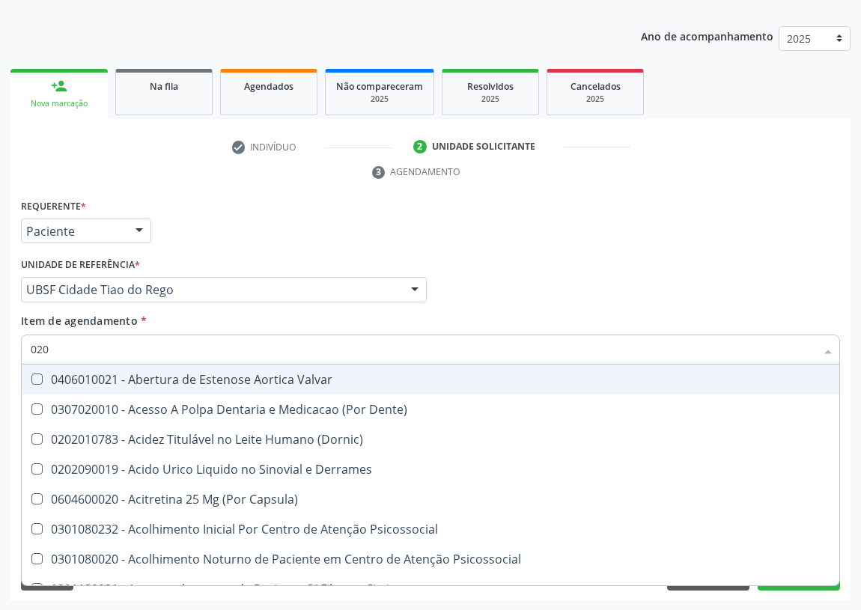
checkbox Eletro-Oculografia "true"
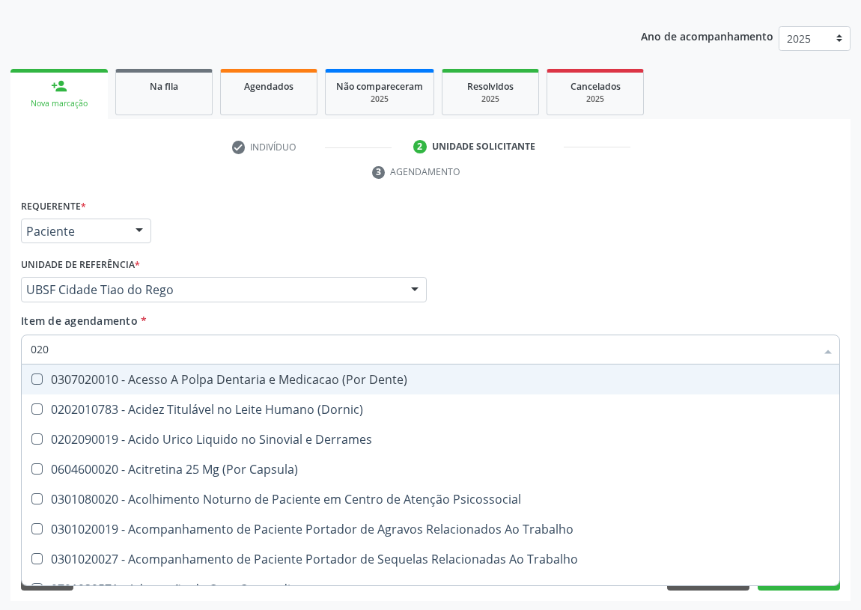
type input "0202"
checkbox Cortante "true"
checkbox Extracardiaco "true"
checkbox Revisao "true"
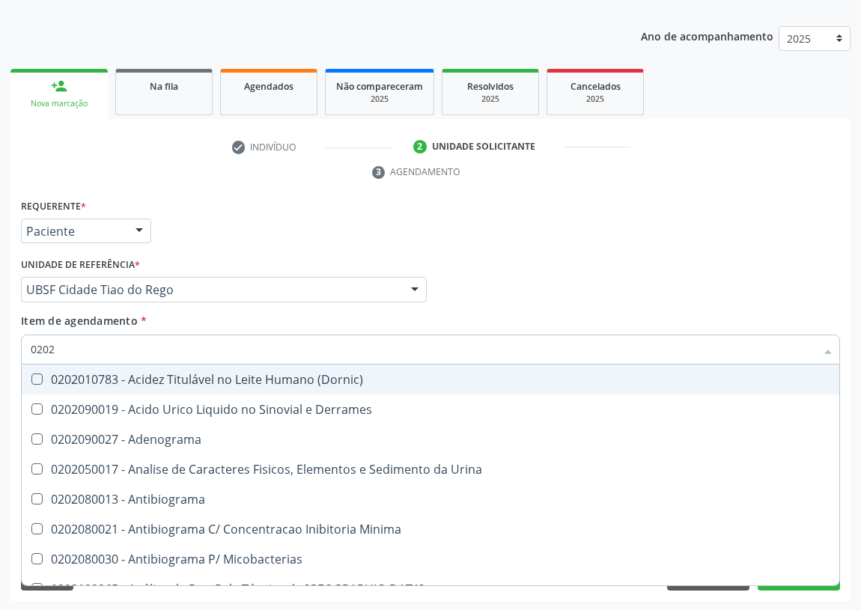
type input "02020"
checkbox Xiii "true"
checkbox Glicose "false"
checkbox Insulina "true"
checkbox Reativa "false"
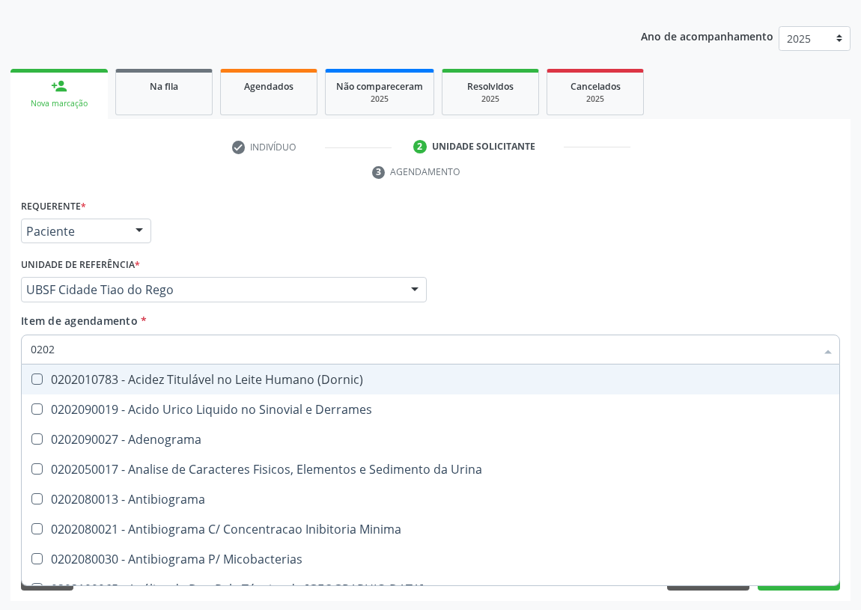
checkbox Zinco "true"
checkbox Completo "false"
type input "020203"
checkbox Plaquetas "true"
checkbox Molecular "true"
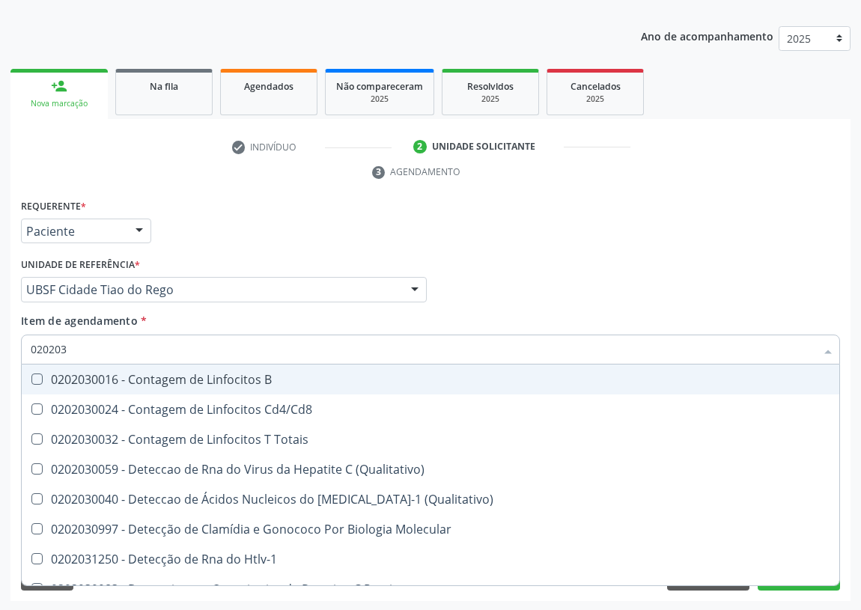
type input "0202030"
checkbox Hemossiderina "true"
checkbox Reativa "false"
checkbox Completo "false"
type input "02020302"
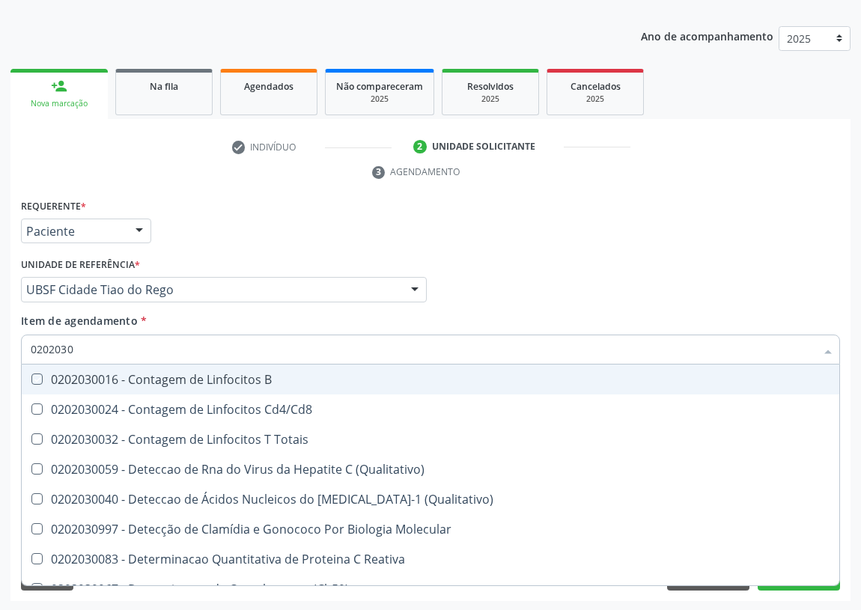
checkbox B "true"
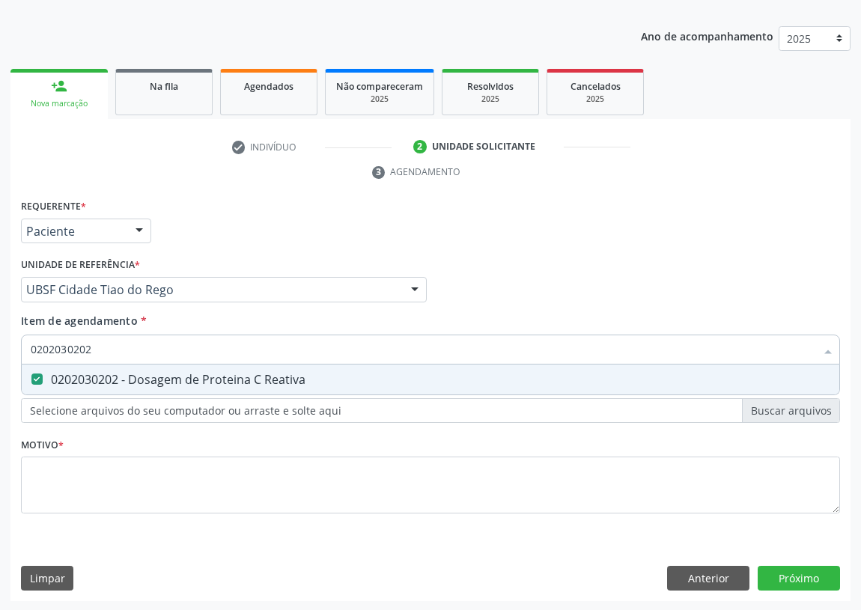
drag, startPoint x: 99, startPoint y: 352, endPoint x: 0, endPoint y: 345, distance: 99.1
click at [0, 348] on div "Acompanhamento Acompanhe a situação das marcações correntes e finalizadas Relat…" at bounding box center [430, 269] width 861 height 685
type input "0"
checkbox Reativa "false"
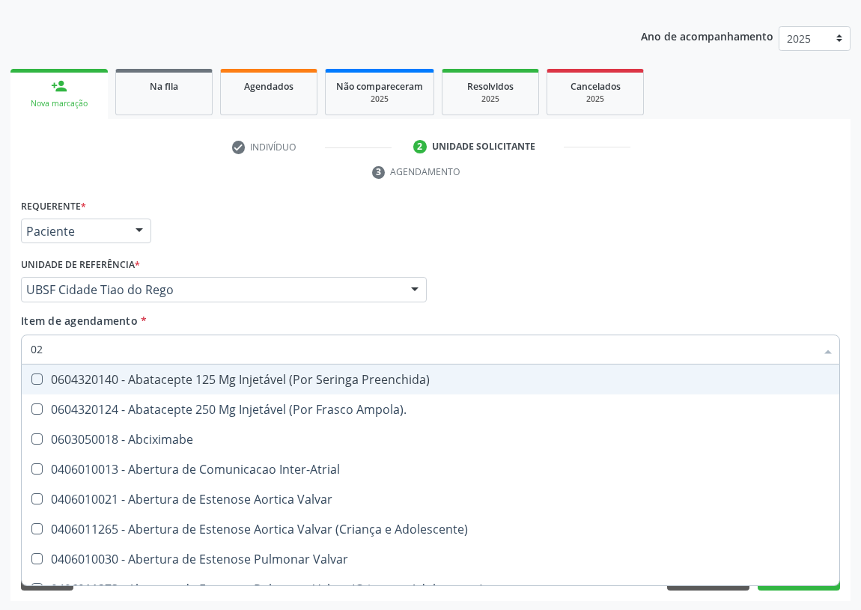
type input "020"
checkbox Ampola\) "true"
checkbox Isolado "true"
checkbox Comprimido\) "false"
checkbox Transplante "false"
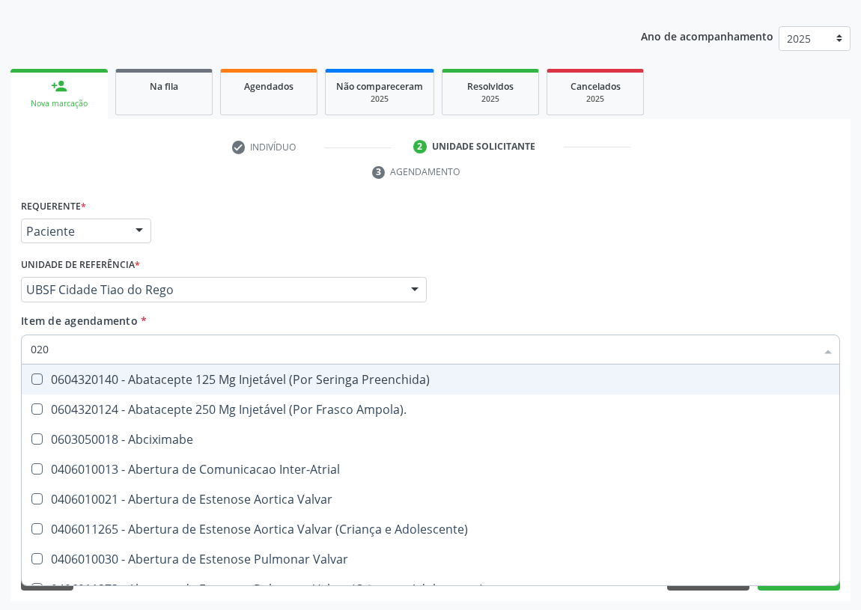
checkbox Revisao "true"
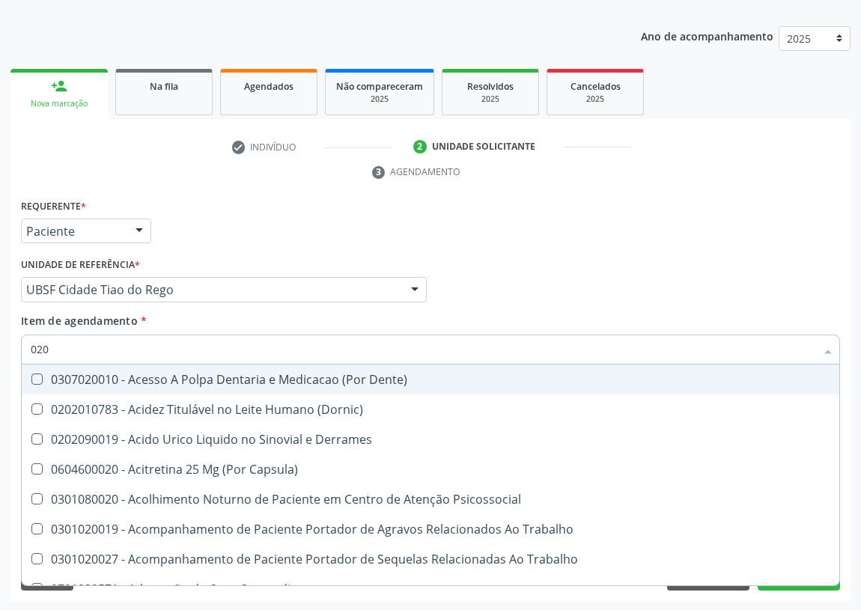
type input "0202"
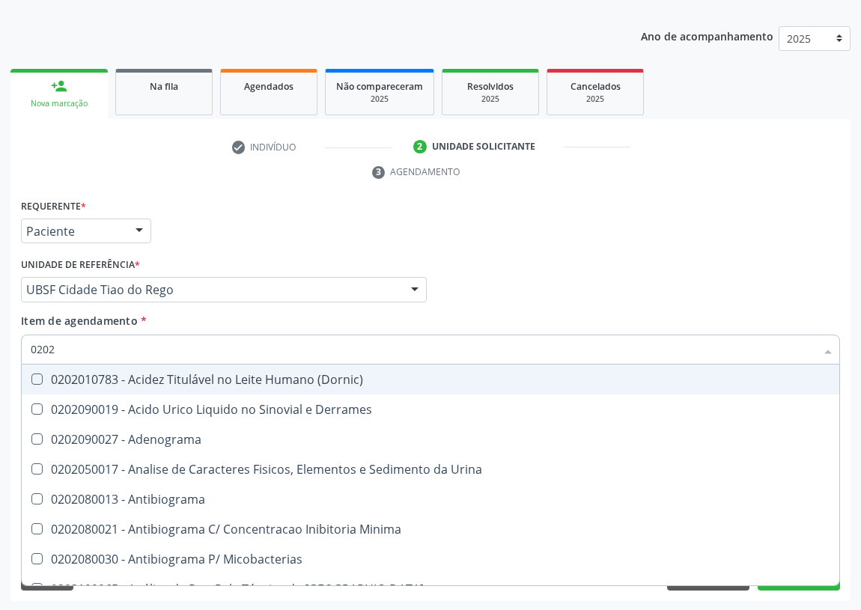
checkbox Glicose "true"
checkbox Reativa "true"
checkbox Completo "true"
type input "02020"
checkbox Xiii "true"
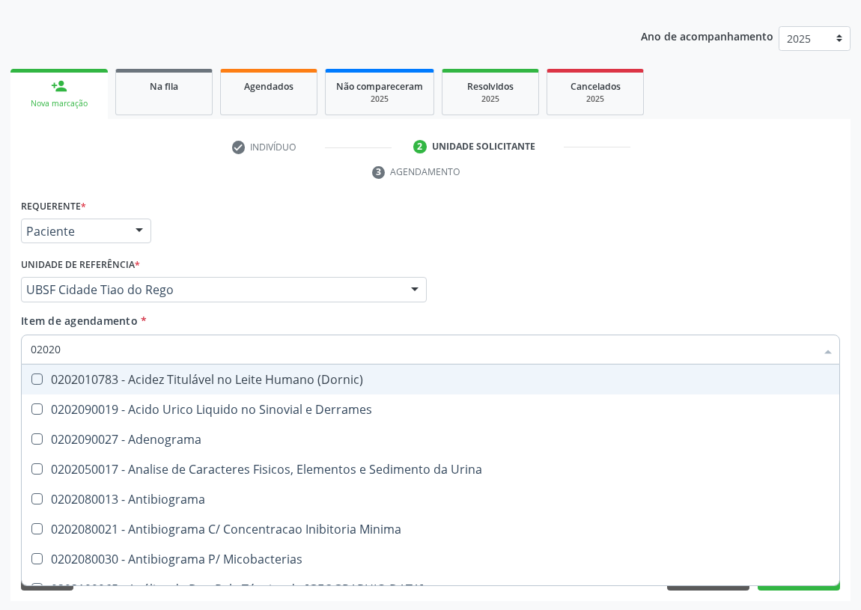
checkbox Glicose "false"
checkbox Insulina "true"
checkbox Reativa "false"
checkbox Zinco "true"
checkbox Completo "false"
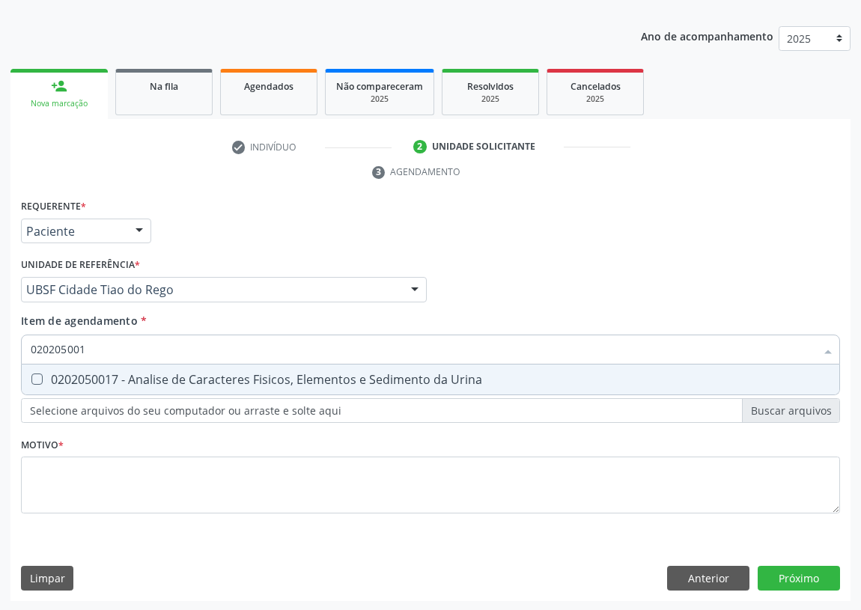
type input "0202050017"
drag, startPoint x: 37, startPoint y: 380, endPoint x: 64, endPoint y: 351, distance: 38.7
click at [50, 367] on span "0202050017 - Analise de Caracteres Fisicos, Elementos e Sedimento da Urina" at bounding box center [431, 380] width 818 height 30
checkbox Urina "true"
drag, startPoint x: 103, startPoint y: 342, endPoint x: 0, endPoint y: 353, distance: 103.2
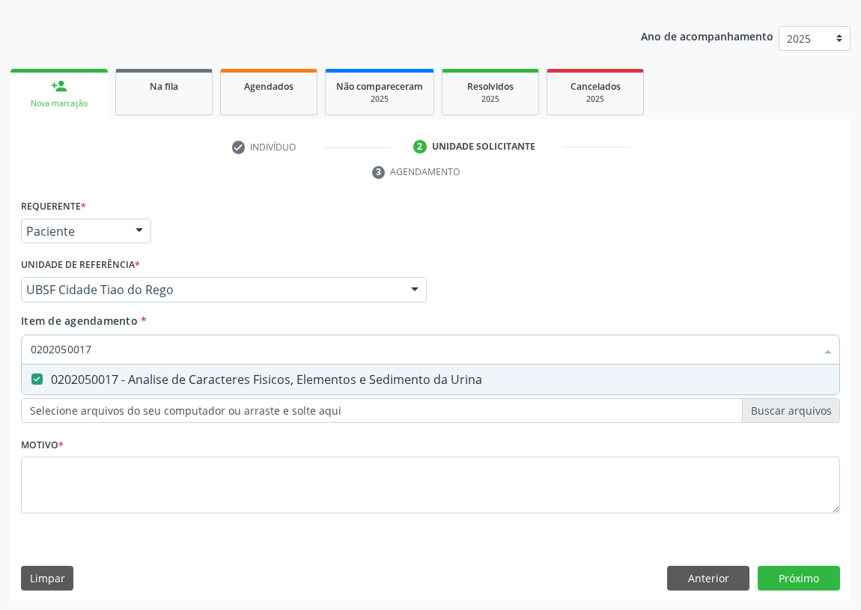
click at [0, 354] on div "Acompanhamento Acompanhe a situação das marcações correntes e finalizadas Relat…" at bounding box center [430, 269] width 861 height 685
type input "C"
checkbox Urina "false"
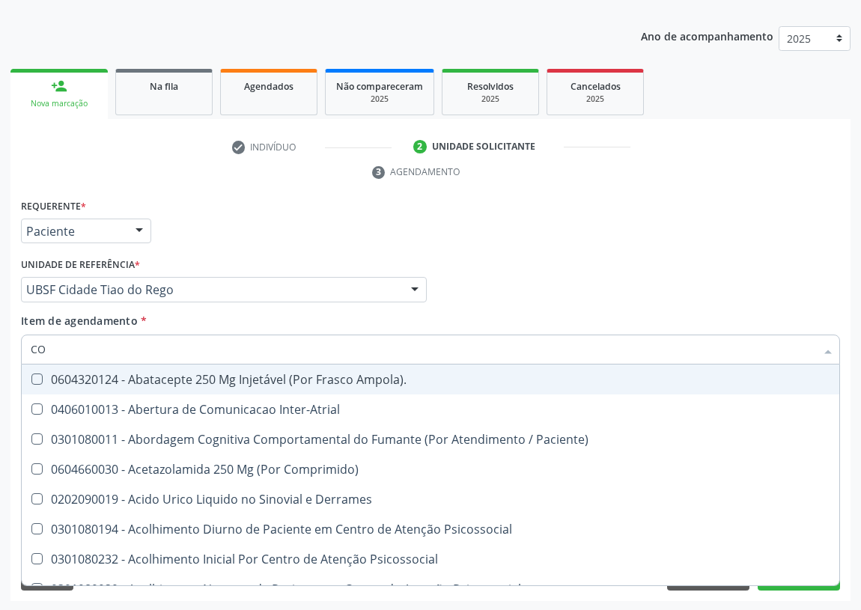
type input "COL"
checkbox Urina "false"
checkbox Cervico-Toracica "false"
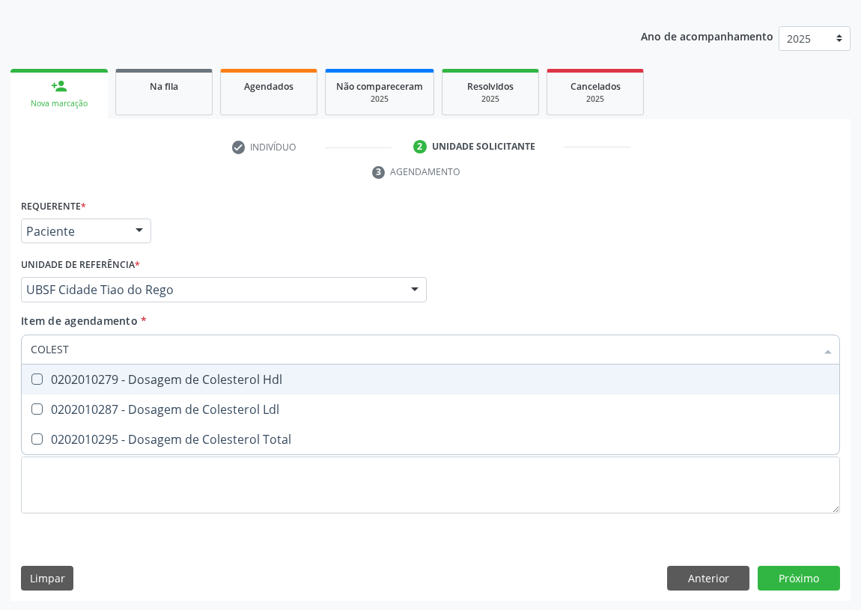
type input "COLESTE"
drag, startPoint x: 31, startPoint y: 375, endPoint x: 43, endPoint y: 399, distance: 26.5
click at [34, 378] on Hdl at bounding box center [36, 379] width 11 height 11
click at [31, 378] on Hdl "checkbox" at bounding box center [27, 379] width 10 height 10
checkbox Hdl "true"
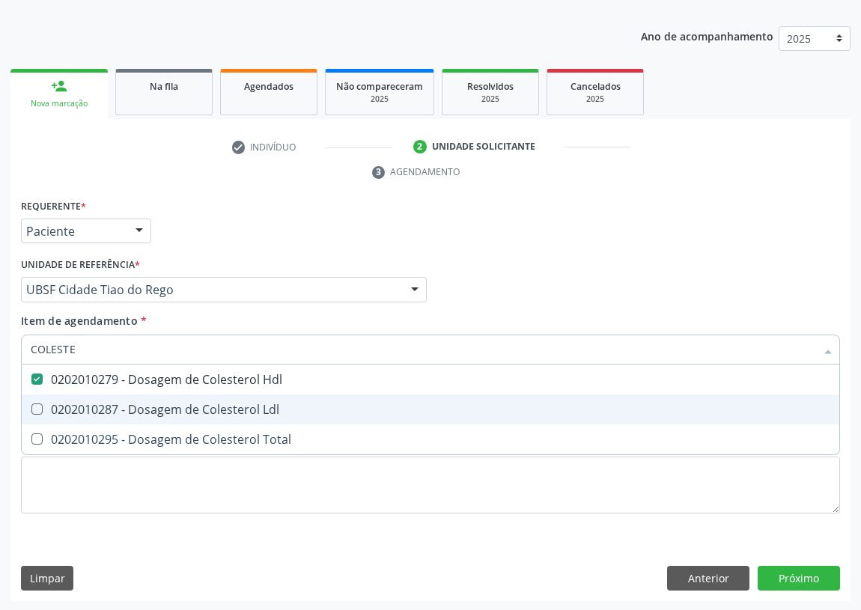
drag, startPoint x: 34, startPoint y: 407, endPoint x: 67, endPoint y: 366, distance: 52.8
click at [43, 401] on span "0202010287 - Dosagem de Colesterol Ldl" at bounding box center [431, 410] width 818 height 30
checkbox Ldl "true"
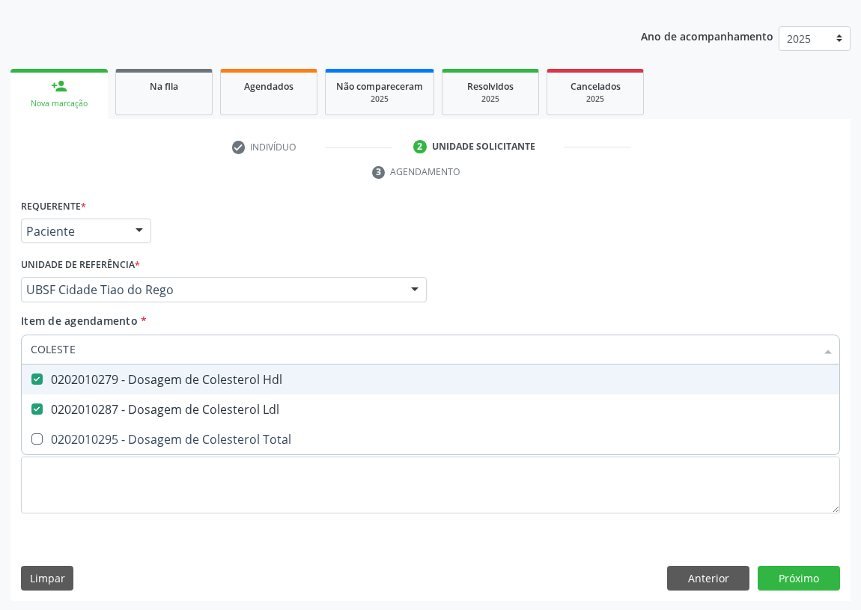
drag, startPoint x: 79, startPoint y: 350, endPoint x: 0, endPoint y: 342, distance: 79.0
click at [0, 346] on div "Acompanhamento Acompanhe a situação das marcações correntes e finalizadas Relat…" at bounding box center [430, 269] width 861 height 685
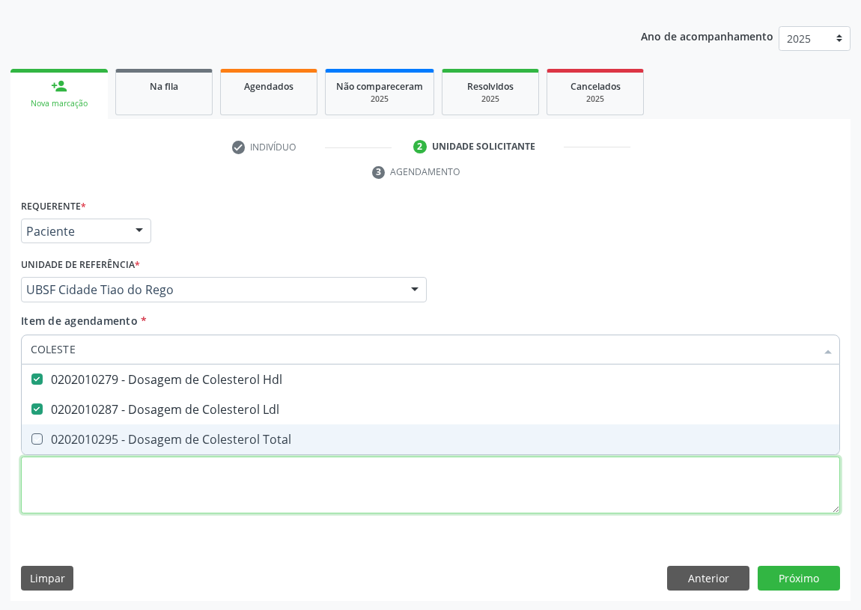
click at [97, 479] on div "Requerente * Paciente Profissional de Saúde Paciente Nenhum resultado encontrad…" at bounding box center [430, 364] width 819 height 339
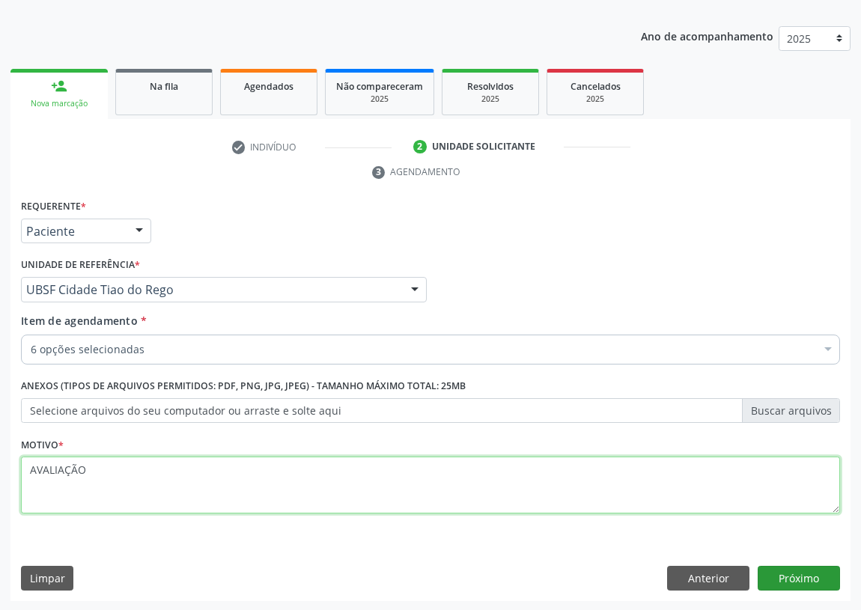
type textarea "AVALIAÇÃO"
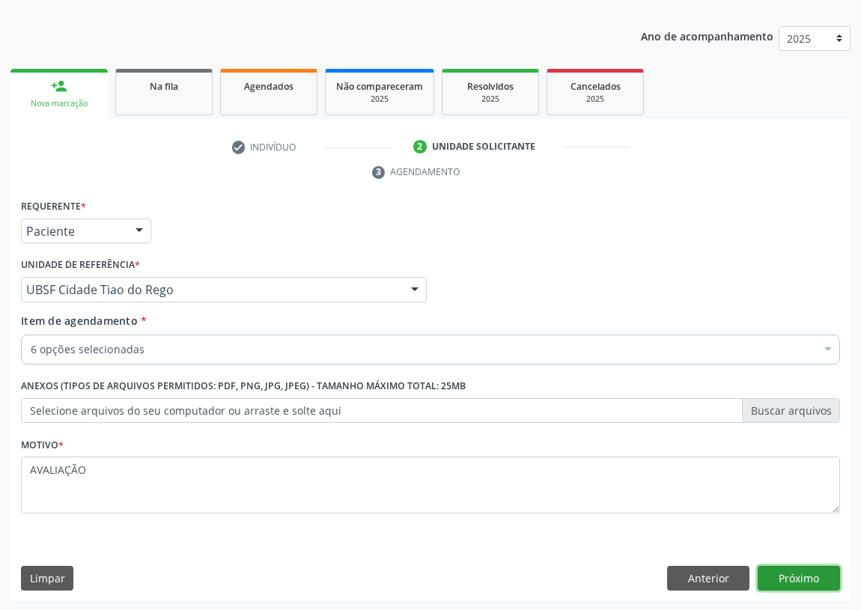
click at [789, 575] on button "Próximo" at bounding box center [799, 578] width 82 height 25
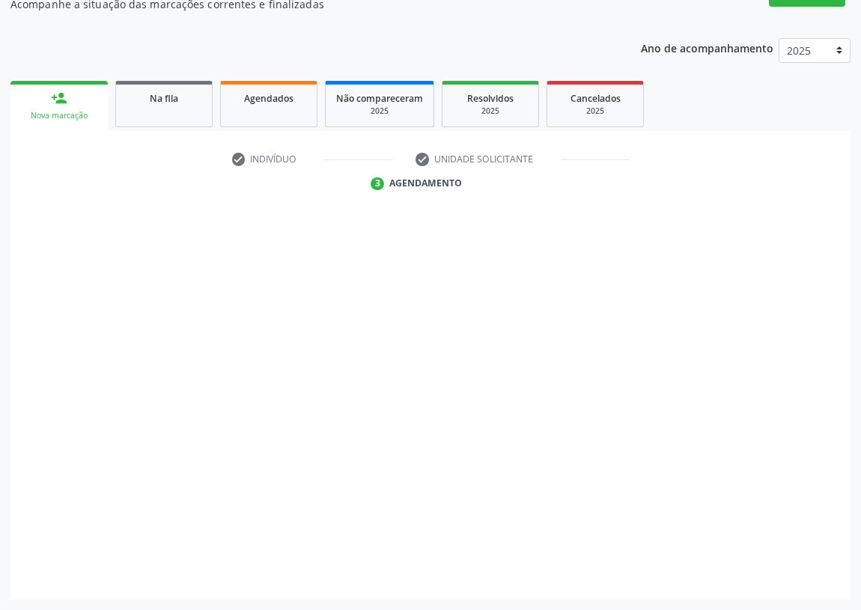
scroll to position [142, 0]
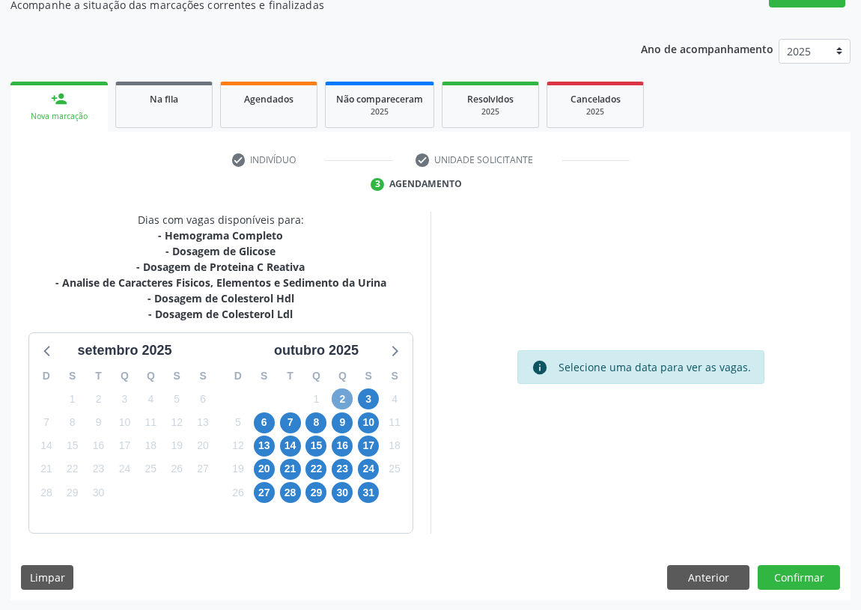
drag, startPoint x: 344, startPoint y: 396, endPoint x: 410, endPoint y: 387, distance: 66.5
click at [343, 395] on span "2" at bounding box center [342, 399] width 21 height 21
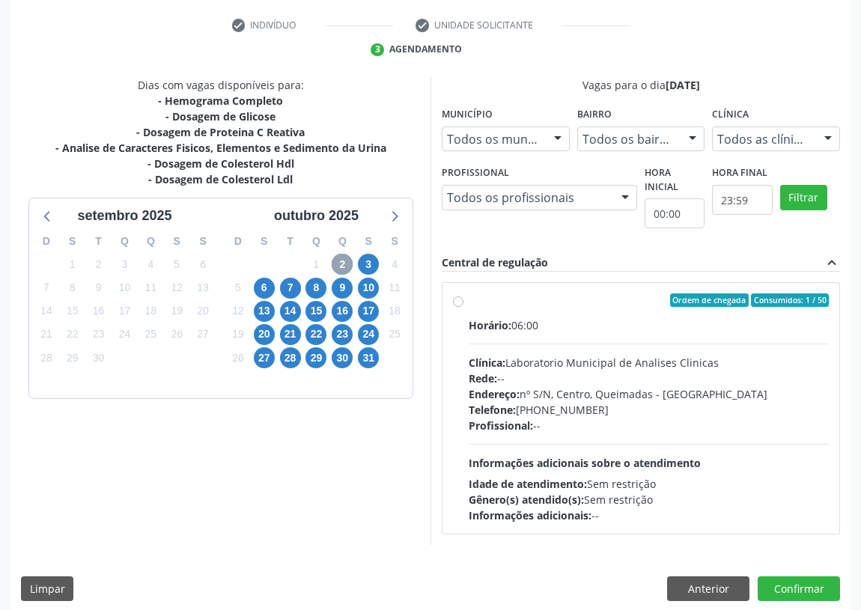
scroll to position [278, 0]
drag, startPoint x: 460, startPoint y: 297, endPoint x: 454, endPoint y: 348, distance: 51.3
click at [469, 299] on label "Ordem de chegada Consumidos: 1 / 50 Horário: 06:00 Clínica: Laboratorio Municip…" at bounding box center [649, 408] width 360 height 230
click at [457, 299] on input "Ordem de chegada Consumidos: 1 / 50 Horário: 06:00 Clínica: Laboratorio Municip…" at bounding box center [458, 299] width 10 height 13
radio input "true"
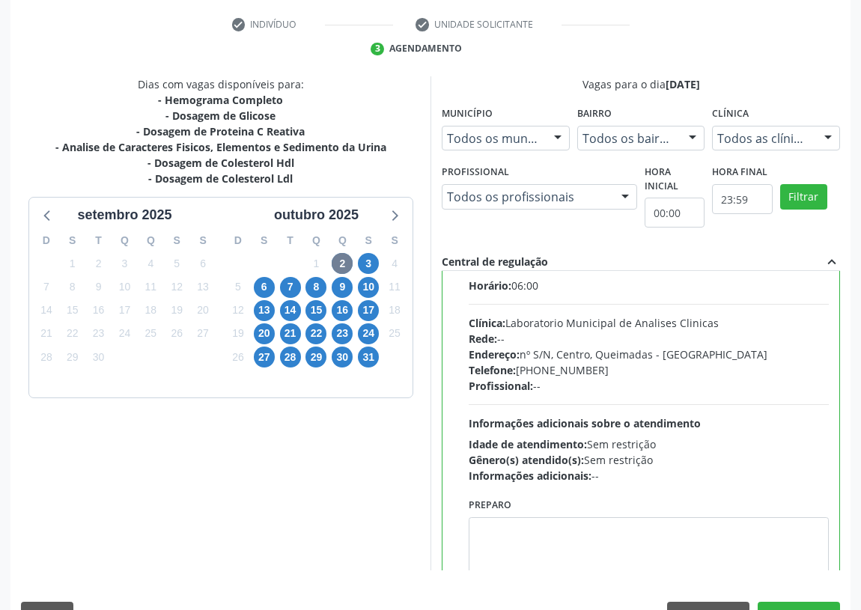
scroll to position [74, 0]
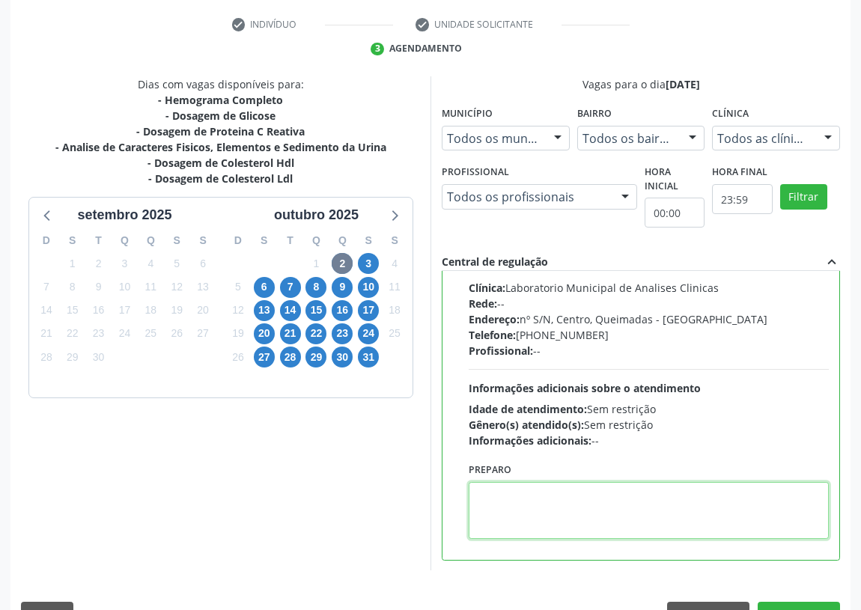
drag, startPoint x: 532, startPoint y: 509, endPoint x: 547, endPoint y: 499, distance: 18.5
click at [541, 501] on textarea at bounding box center [649, 510] width 360 height 57
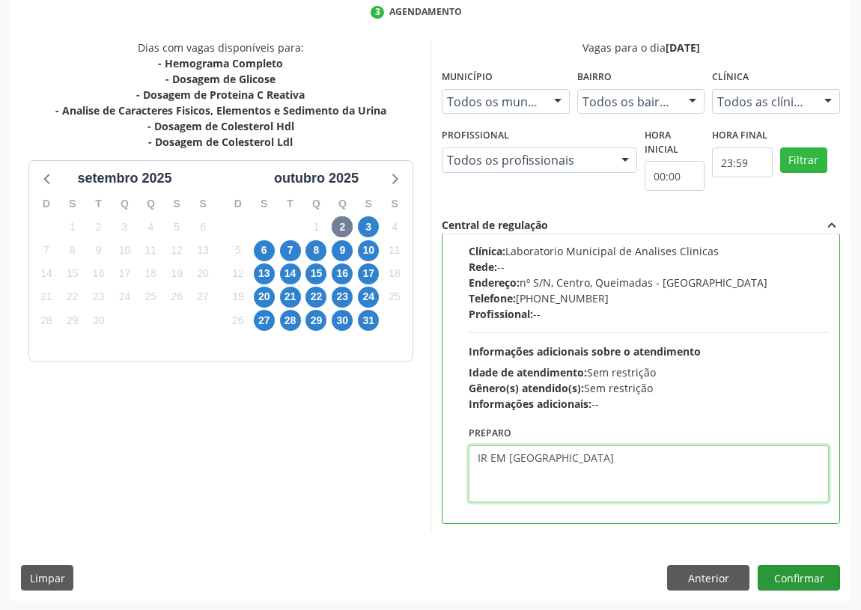
type textarea "IR EM [GEOGRAPHIC_DATA]"
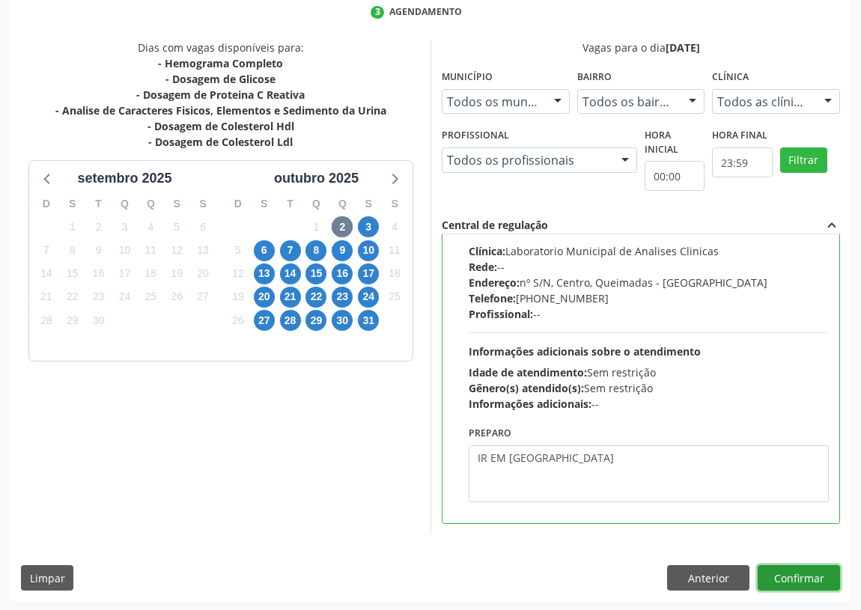
drag, startPoint x: 801, startPoint y: 579, endPoint x: 649, endPoint y: 547, distance: 156.0
click at [794, 577] on button "Confirmar" at bounding box center [799, 577] width 82 height 25
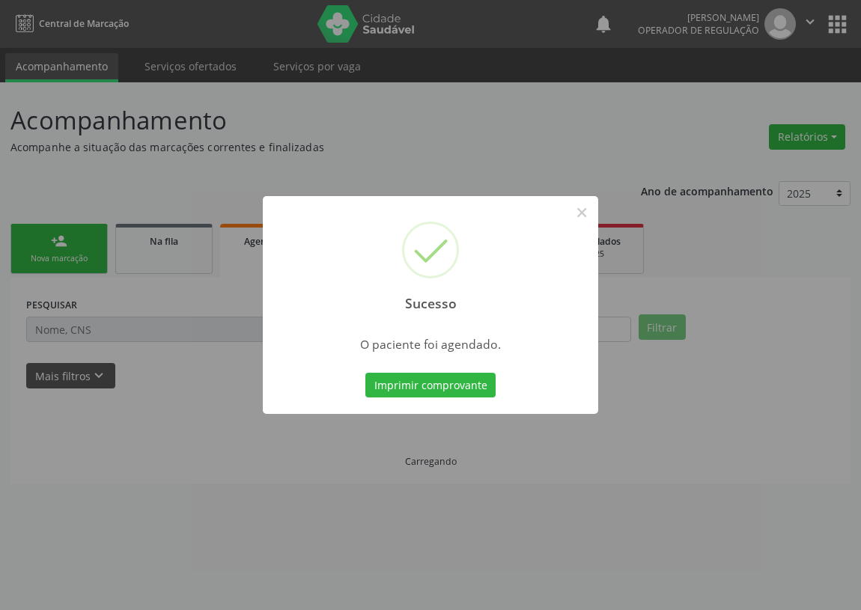
scroll to position [0, 0]
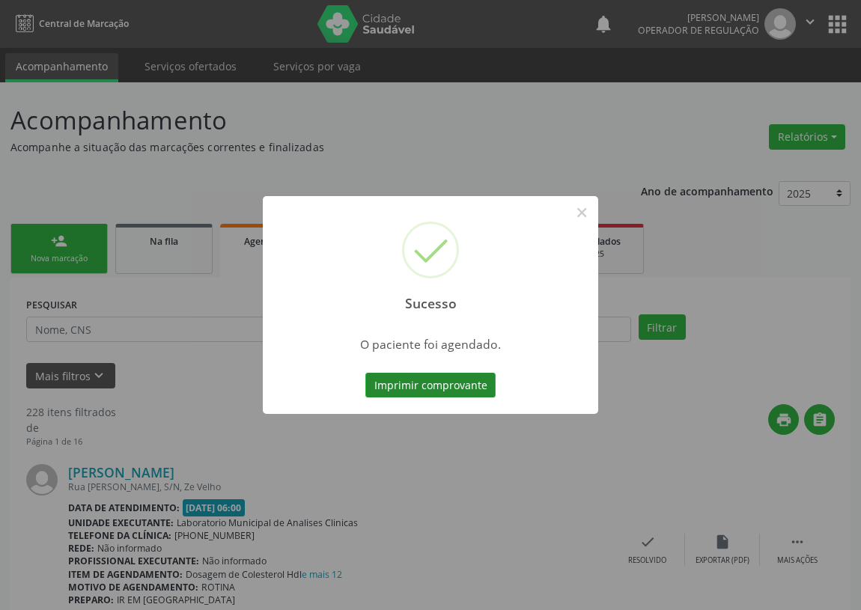
click at [411, 389] on button "Imprimir comprovante" at bounding box center [430, 385] width 130 height 25
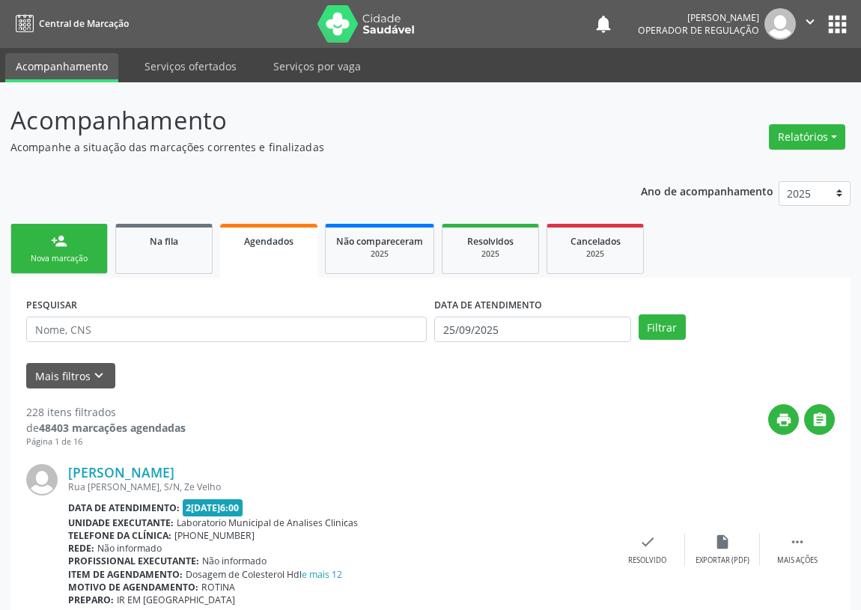
click at [27, 255] on div "Nova marcação" at bounding box center [59, 258] width 75 height 11
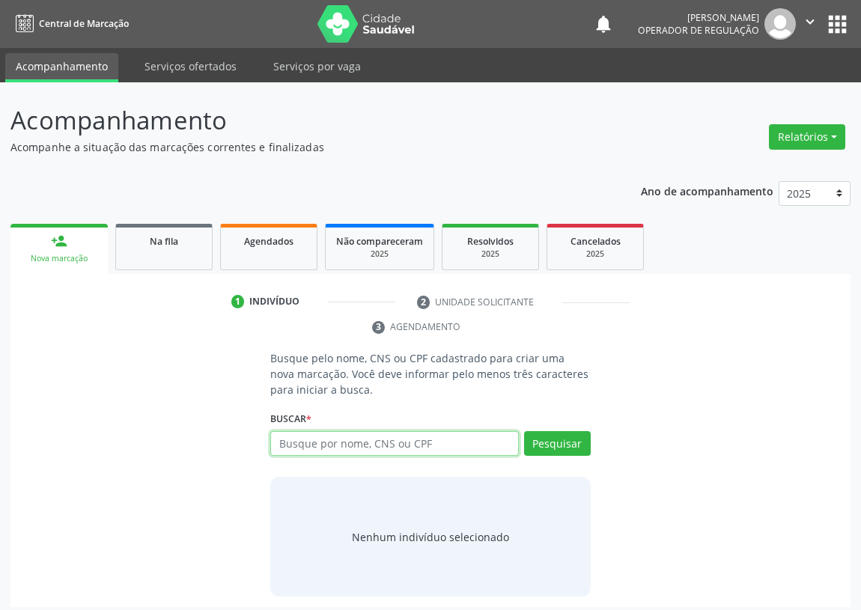
click at [309, 449] on input "text" at bounding box center [394, 443] width 249 height 25
type input "700907958727697"
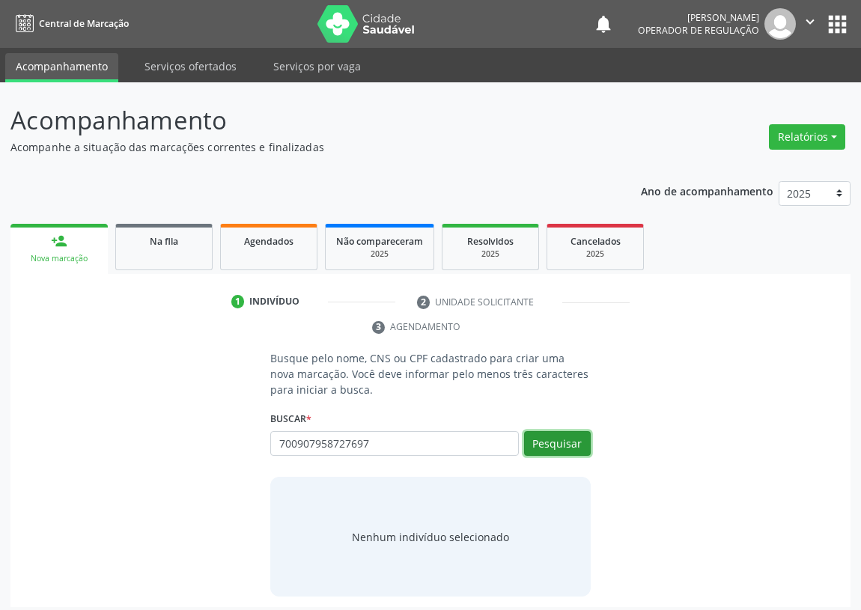
drag, startPoint x: 565, startPoint y: 449, endPoint x: 411, endPoint y: 407, distance: 159.2
click at [553, 440] on button "Pesquisar" at bounding box center [557, 443] width 67 height 25
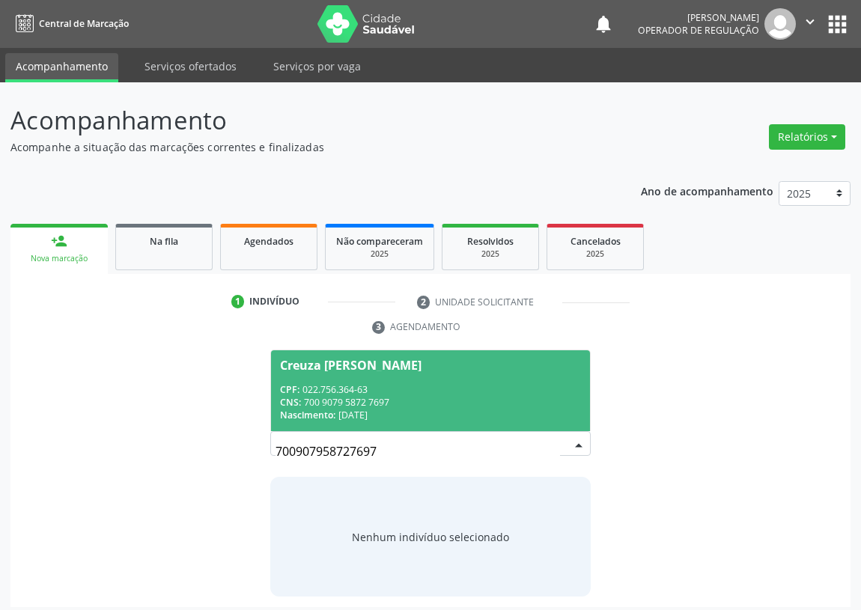
drag, startPoint x: 381, startPoint y: 378, endPoint x: 313, endPoint y: 402, distance: 72.2
click at [378, 377] on span "Creuza [PERSON_NAME] CPF: 022.756.364-63 CNS: 700 9079 5872 7697 Nascimento: [D…" at bounding box center [430, 391] width 319 height 80
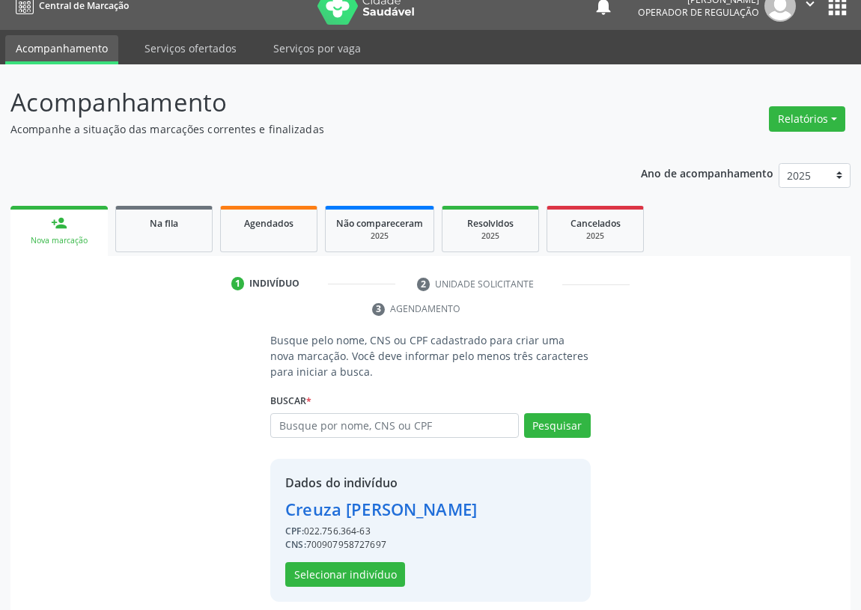
scroll to position [29, 0]
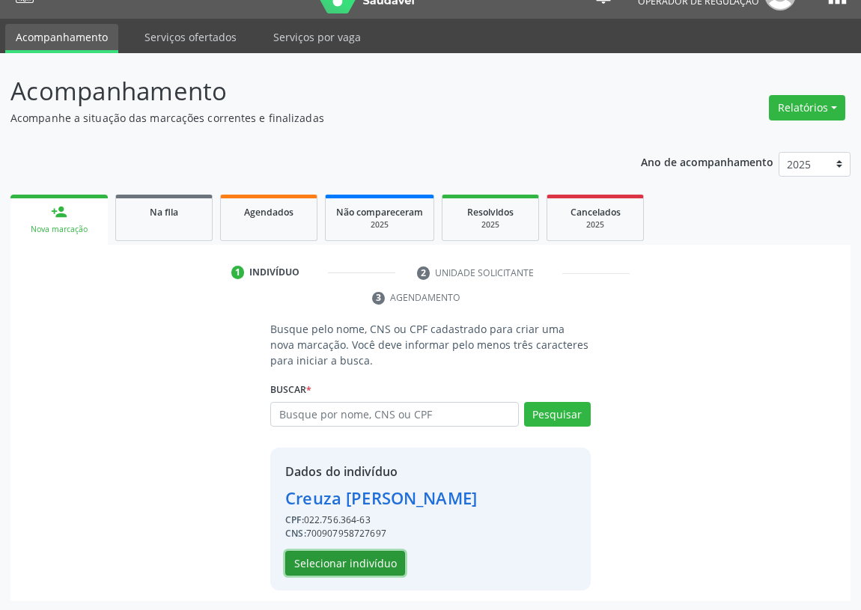
click at [329, 565] on button "Selecionar indivíduo" at bounding box center [345, 563] width 120 height 25
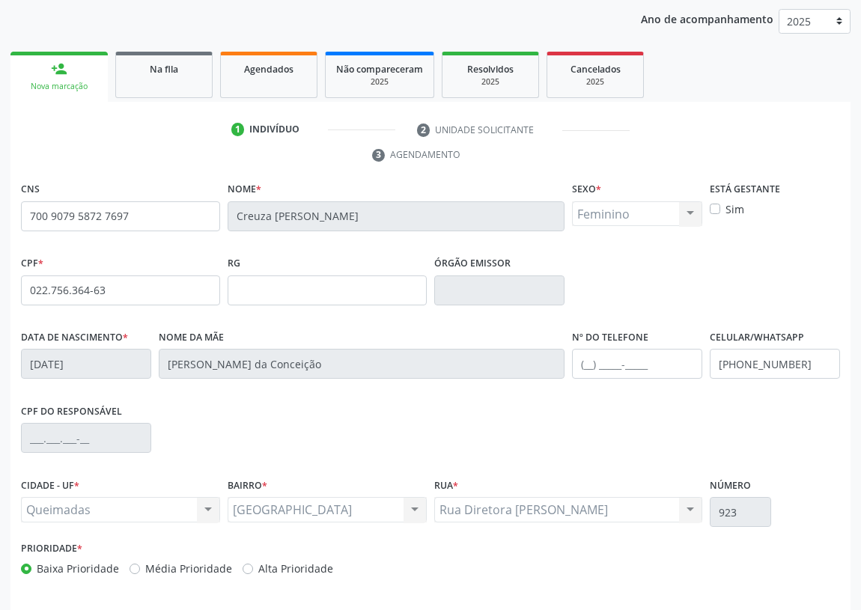
scroll to position [225, 0]
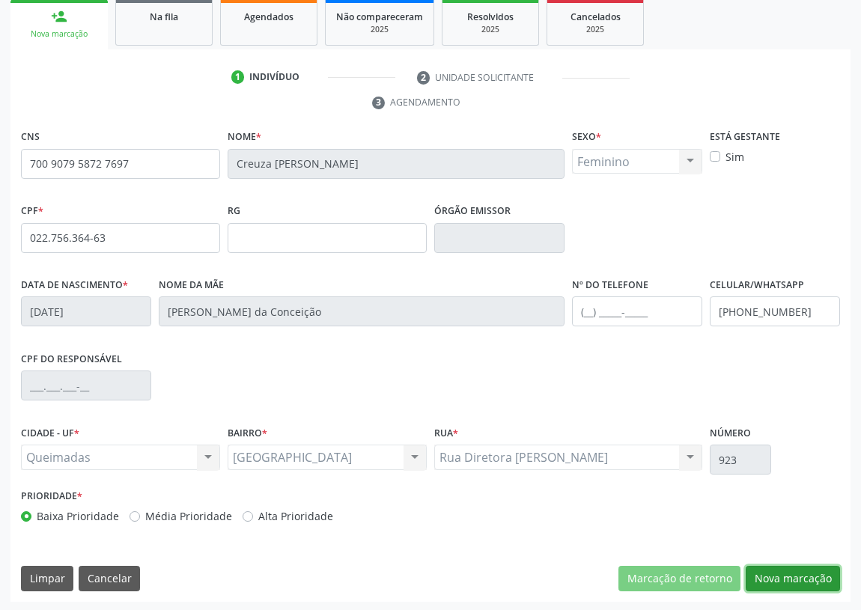
drag, startPoint x: 792, startPoint y: 572, endPoint x: 129, endPoint y: 427, distance: 679.3
click at [789, 571] on button "Nova marcação" at bounding box center [793, 578] width 94 height 25
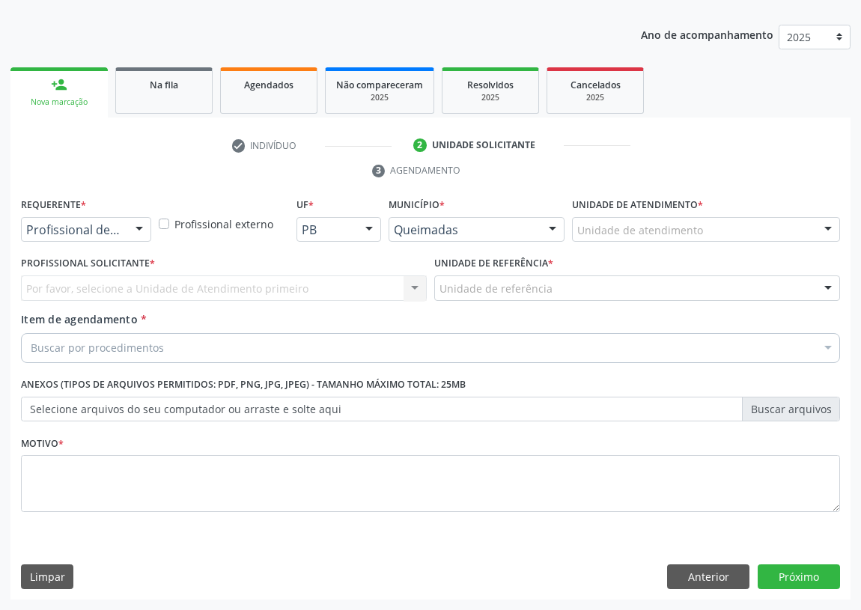
scroll to position [155, 0]
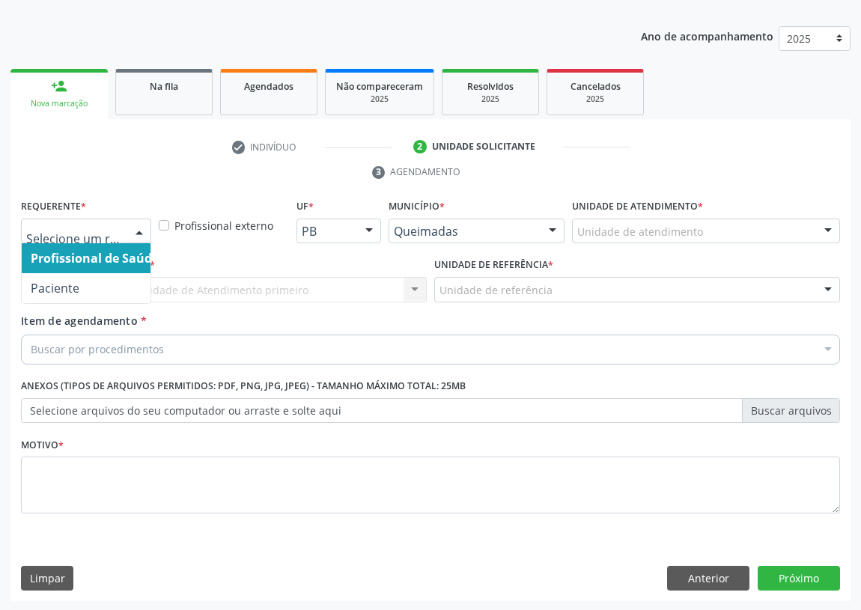
click at [141, 227] on div at bounding box center [139, 231] width 22 height 25
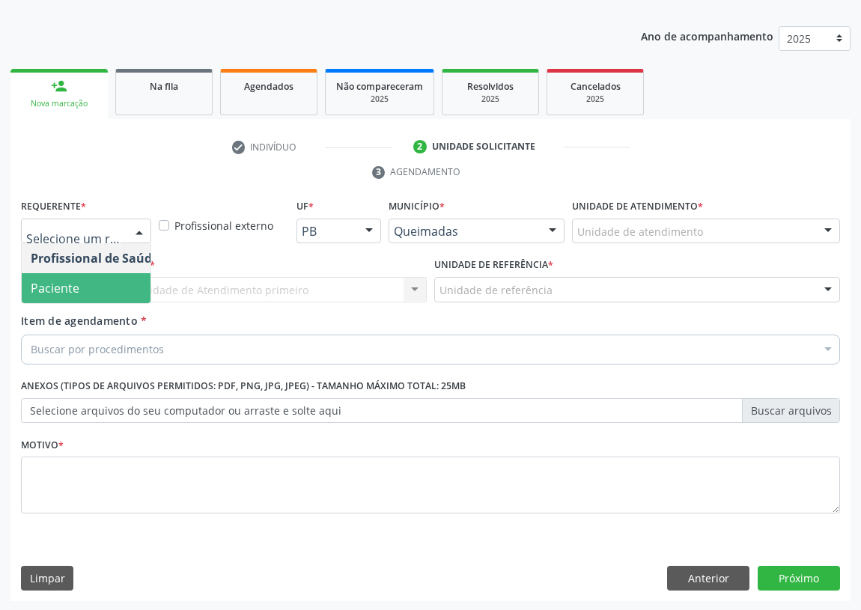
click at [121, 285] on span "Paciente" at bounding box center [95, 288] width 146 height 30
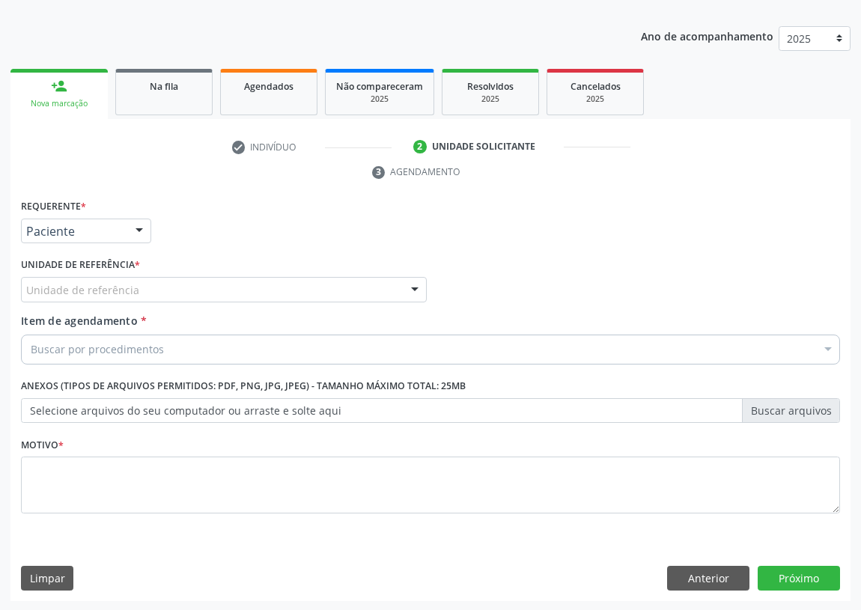
click at [411, 283] on div at bounding box center [415, 290] width 22 height 25
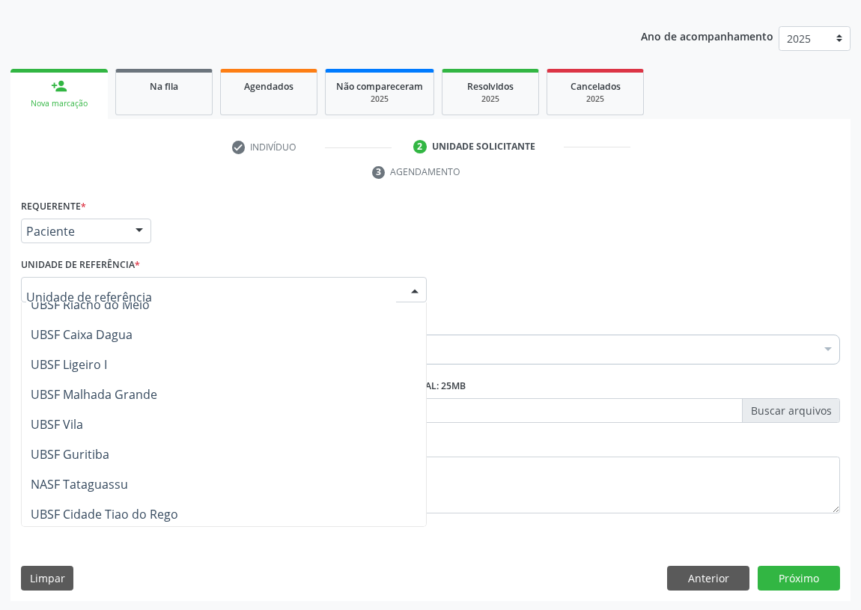
scroll to position [374, 0]
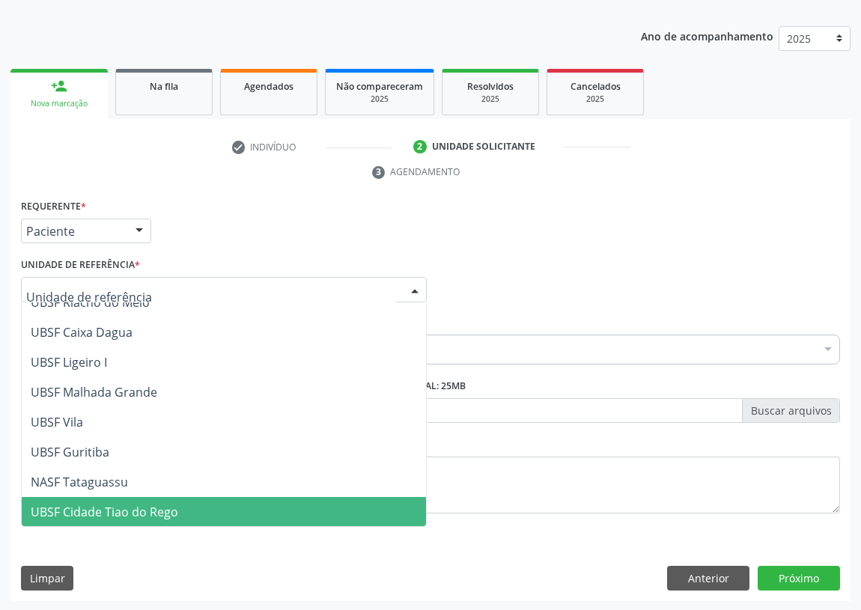
click at [142, 506] on span "UBSF Cidade Tiao do Rego" at bounding box center [105, 512] width 148 height 16
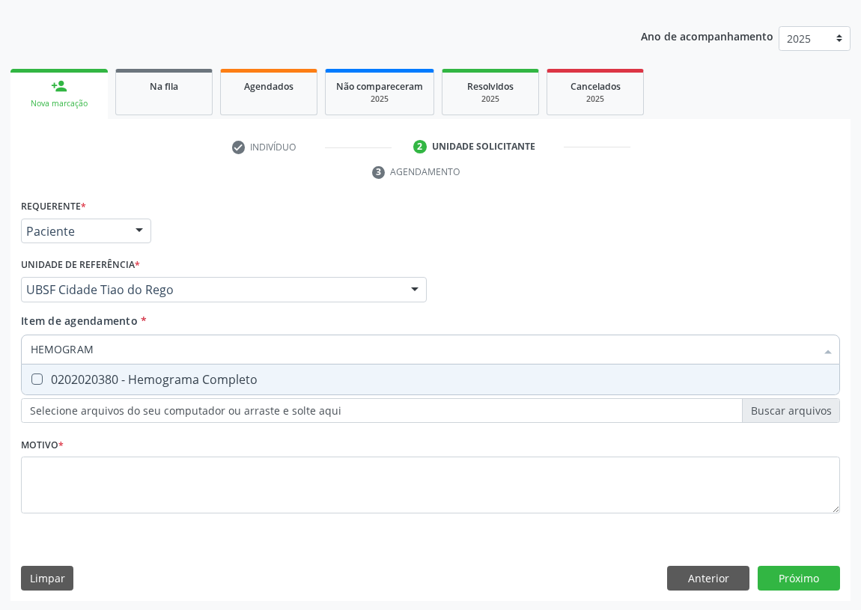
type input "HEMOGRAMA"
drag, startPoint x: 28, startPoint y: 380, endPoint x: 73, endPoint y: 362, distance: 49.1
click at [31, 377] on div at bounding box center [27, 380] width 11 height 12
checkbox Completo "true"
drag, startPoint x: 131, startPoint y: 349, endPoint x: 17, endPoint y: 357, distance: 114.1
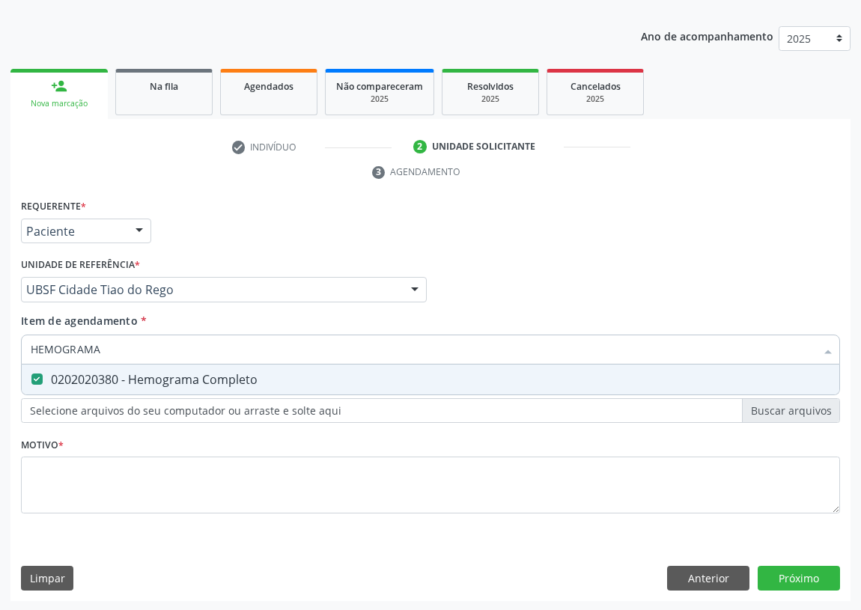
click at [17, 357] on div "Item de agendamento * HEMOGRAMA Desfazer seleção 0202020380 - Hemograma Complet…" at bounding box center [430, 342] width 827 height 58
type input "G"
checkbox Completo "false"
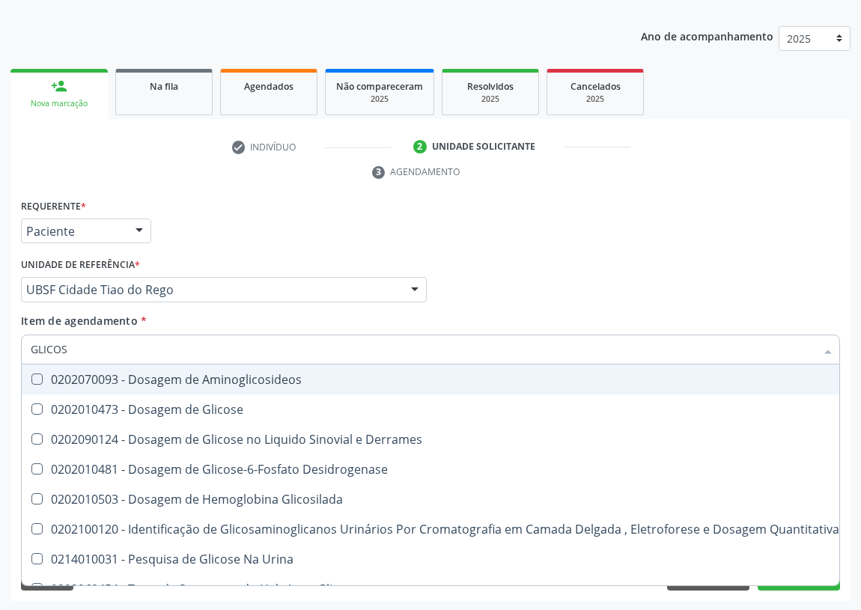
type input "GLICOSE"
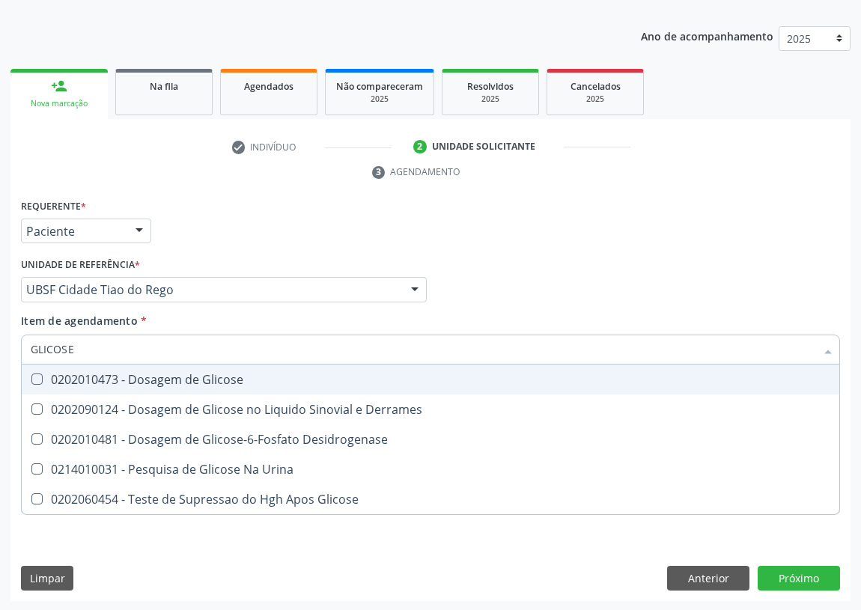
drag, startPoint x: 29, startPoint y: 377, endPoint x: 61, endPoint y: 357, distance: 37.4
click at [33, 375] on div at bounding box center [27, 380] width 11 height 12
checkbox Glicose "true"
drag, startPoint x: 81, startPoint y: 347, endPoint x: 0, endPoint y: 351, distance: 81.0
click at [0, 351] on div "Acompanhamento Acompanhe a situação das marcações correntes e finalizadas Relat…" at bounding box center [430, 269] width 861 height 685
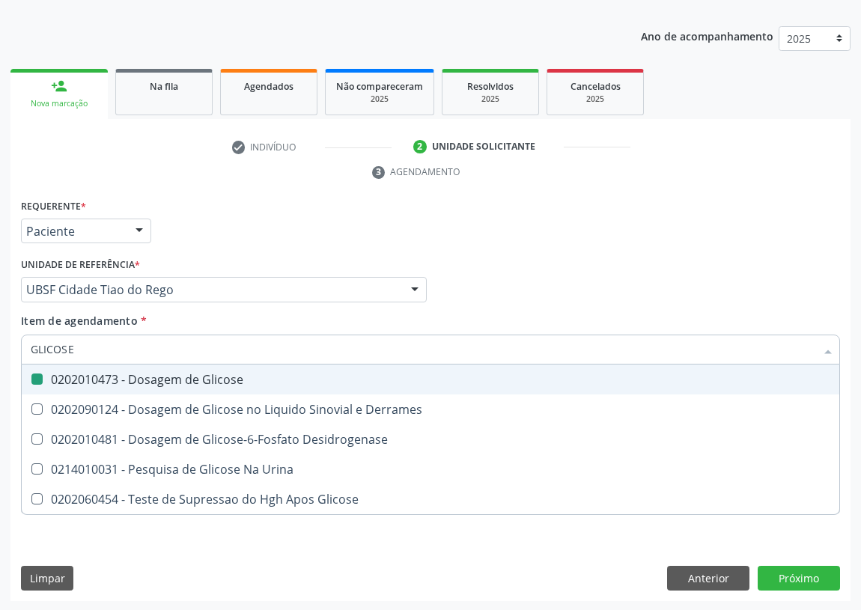
type input "H"
checkbox Glicose "false"
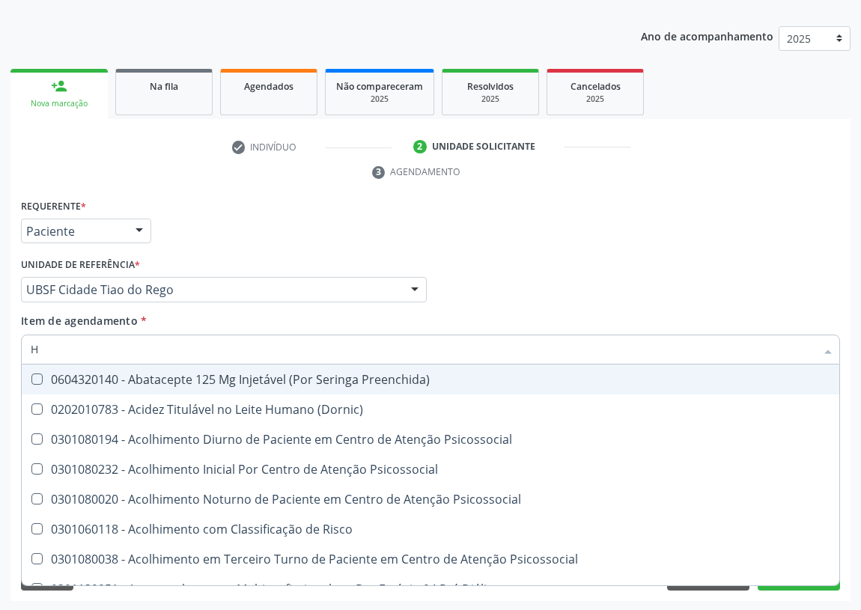
type input "HE"
checkbox C "true"
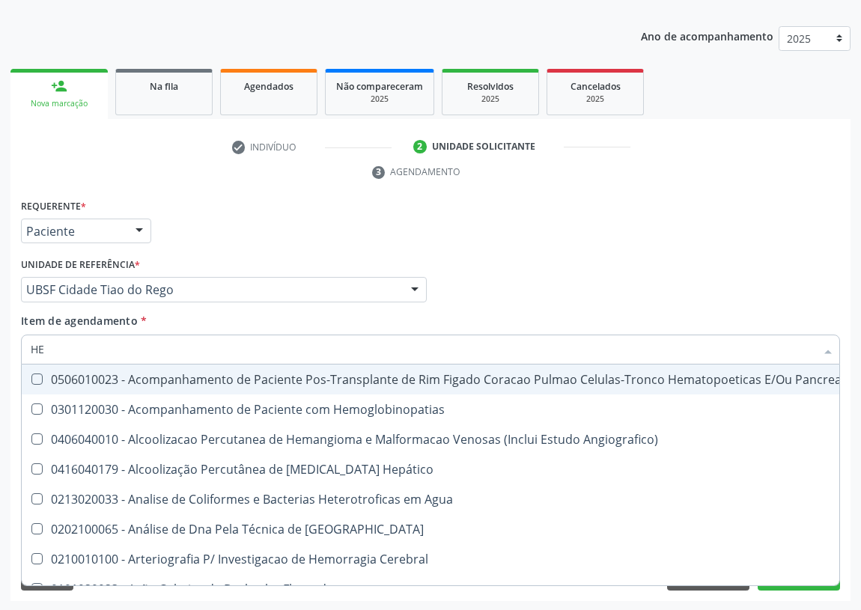
type input "HEM"
checkbox Transplante "true"
checkbox Completo "false"
type input "HEMO"
checkbox Retro-Retal "true"
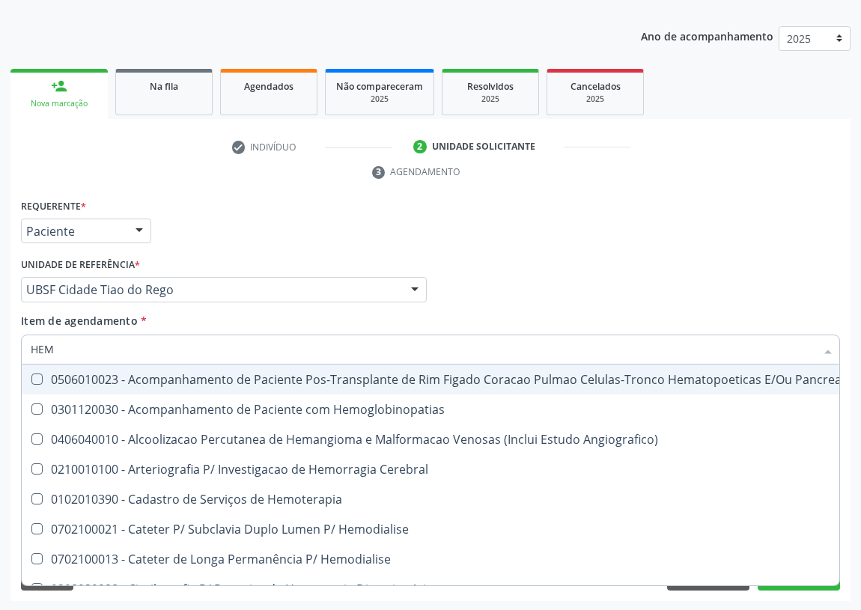
checkbox Completo "false"
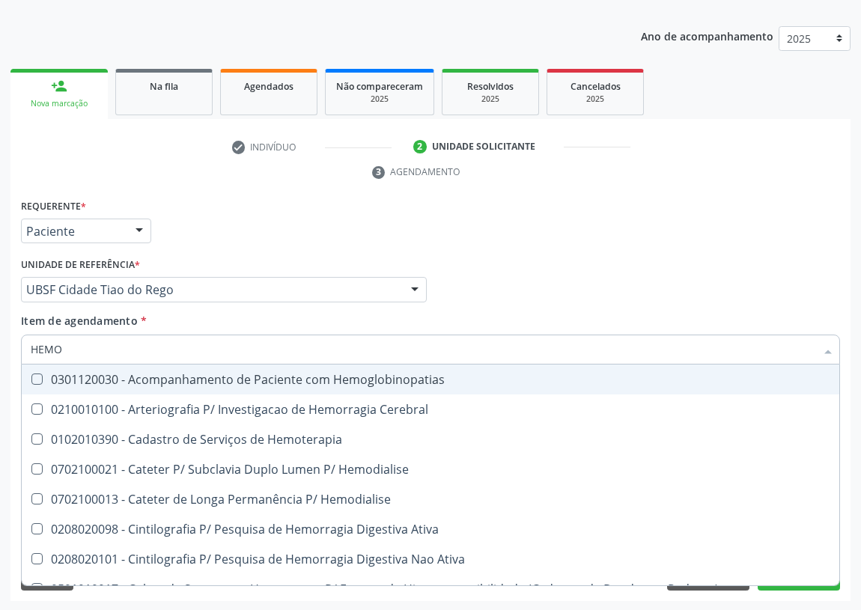
type input "HEMOG"
checkbox Carboxi-Hemoglobina "true"
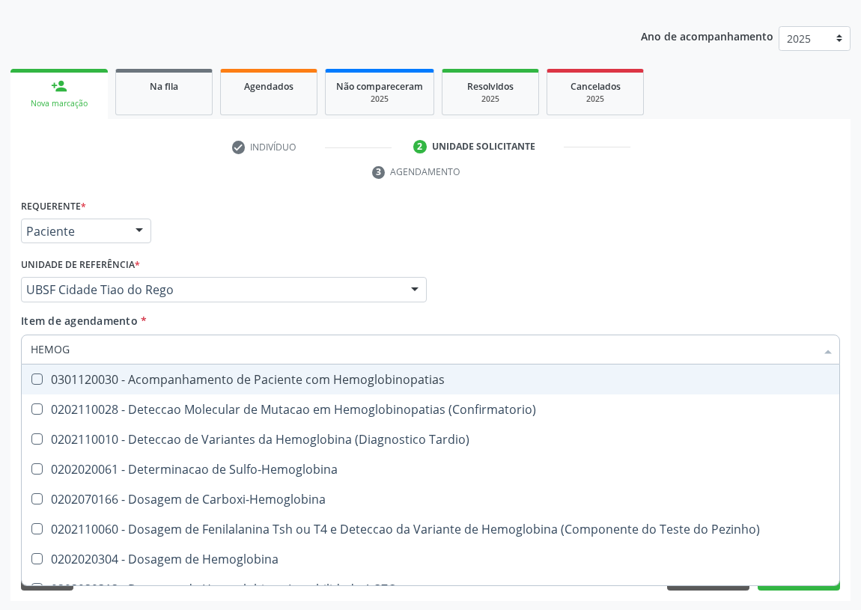
type input "HEMOGL"
checkbox Completo "false"
type input "HEMOGLOBINA"
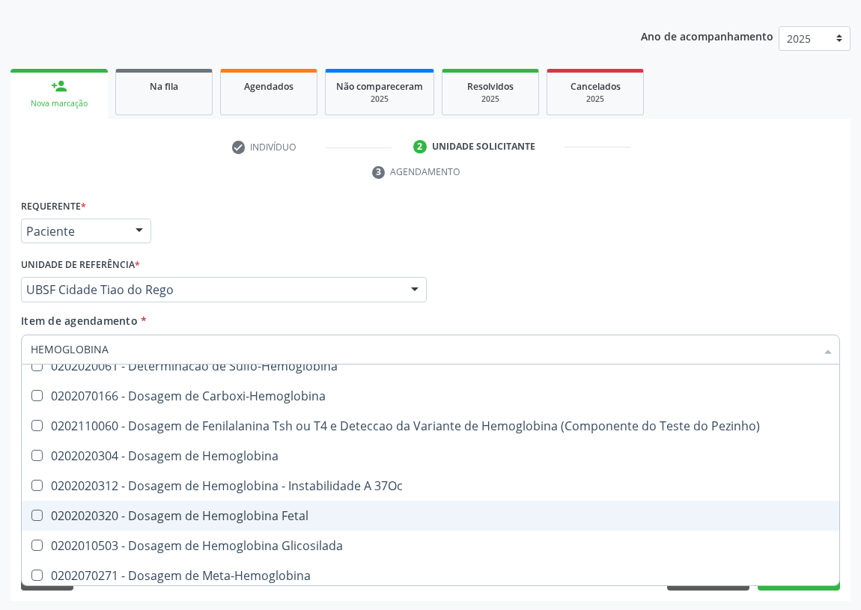
scroll to position [67, 0]
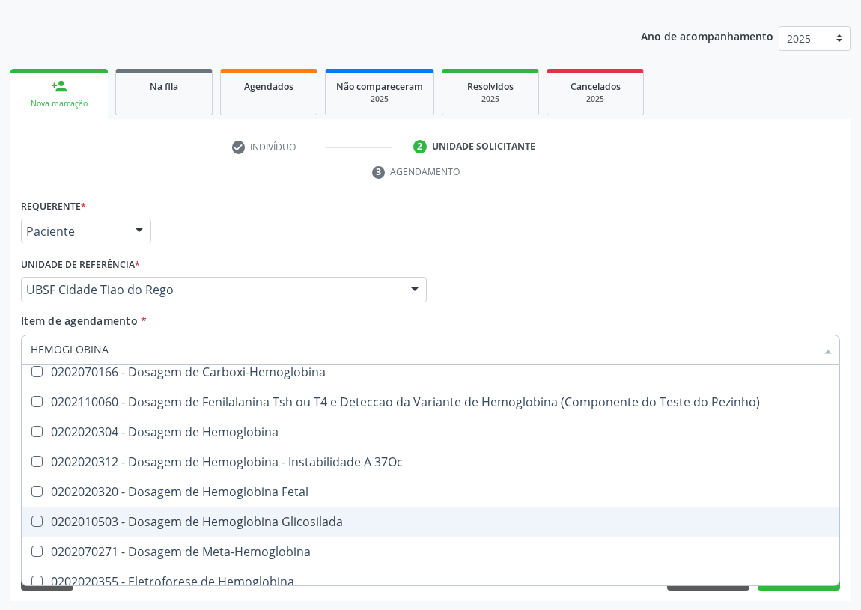
drag, startPoint x: 198, startPoint y: 521, endPoint x: 0, endPoint y: 369, distance: 249.4
click at [188, 520] on div "0202010503 - Dosagem de Hemoglobina Glicosilada" at bounding box center [431, 522] width 800 height 12
checkbox Glicosilada "true"
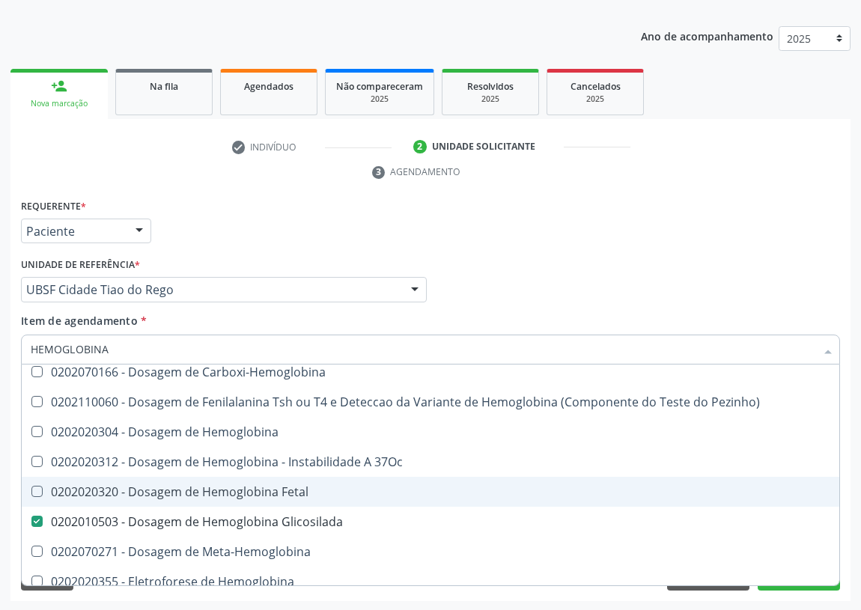
drag, startPoint x: 112, startPoint y: 351, endPoint x: 0, endPoint y: 345, distance: 112.5
click at [0, 347] on div "Acompanhamento Acompanhe a situação das marcações correntes e finalizadas Relat…" at bounding box center [430, 269] width 861 height 685
type input "C"
checkbox Glicosilada "false"
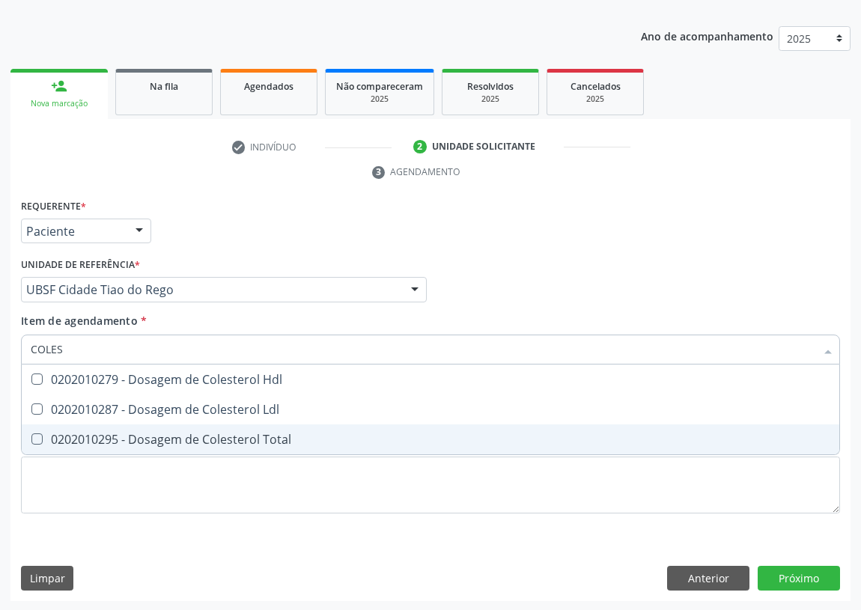
type input "COLEST"
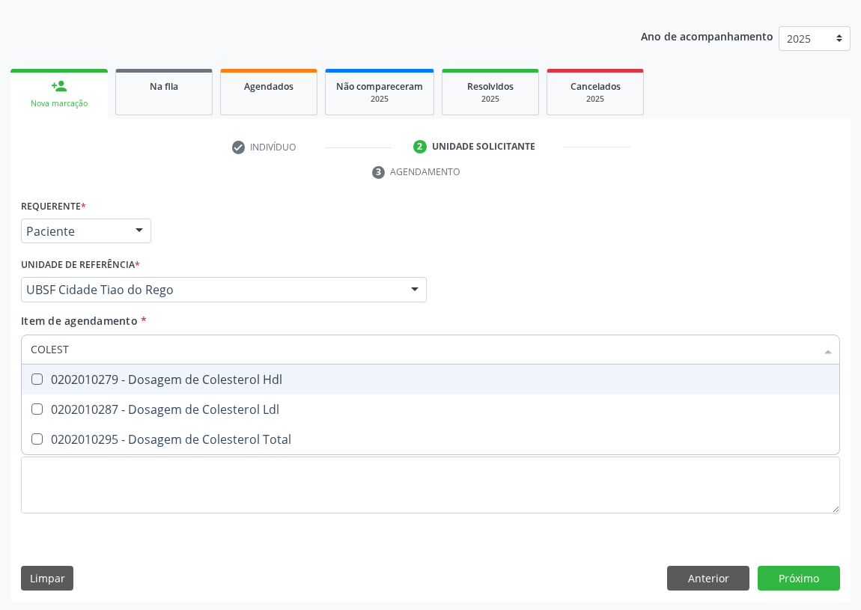
drag, startPoint x: 37, startPoint y: 376, endPoint x: 21, endPoint y: 400, distance: 29.1
click at [32, 384] on span "0202010279 - Dosagem de Colesterol Hdl" at bounding box center [431, 380] width 818 height 30
checkbox Hdl "true"
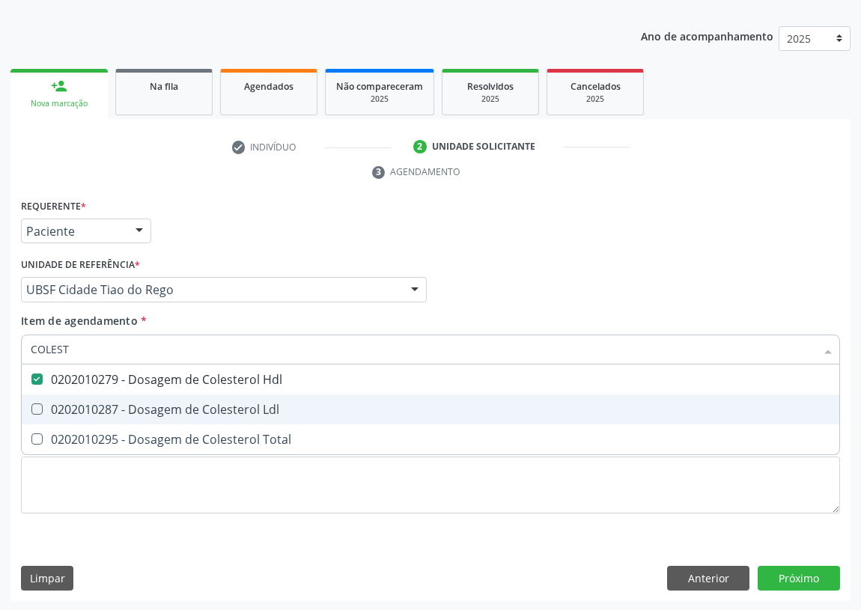
drag, startPoint x: 37, startPoint y: 407, endPoint x: 84, endPoint y: 351, distance: 73.5
click at [38, 404] on Ldl at bounding box center [36, 409] width 11 height 11
click at [31, 404] on Ldl "checkbox" at bounding box center [27, 409] width 10 height 10
checkbox Ldl "true"
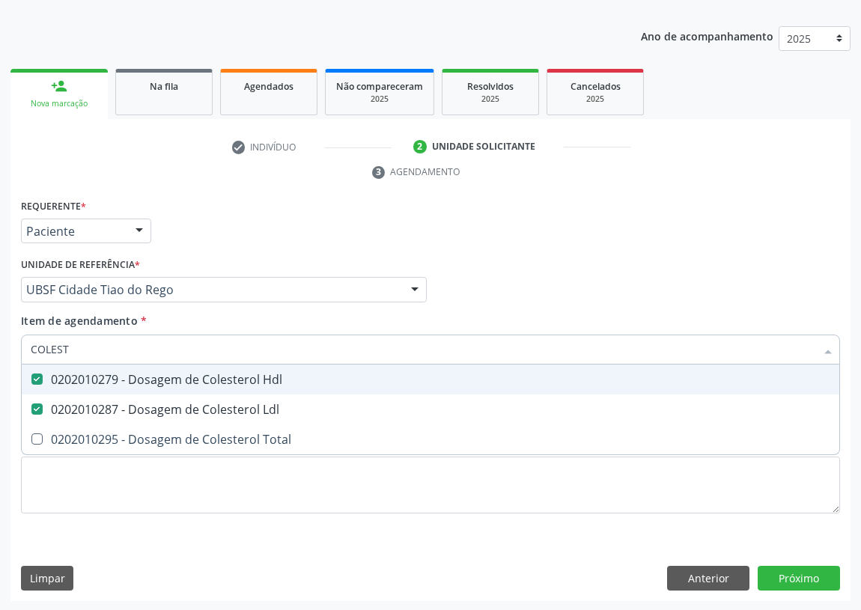
drag, startPoint x: 87, startPoint y: 344, endPoint x: 0, endPoint y: 354, distance: 87.4
click at [0, 359] on div "Acompanhamento Acompanhe a situação das marcações correntes e finalizadas Relat…" at bounding box center [430, 269] width 861 height 685
type input "TR"
checkbox Hdl "false"
checkbox Ldl "false"
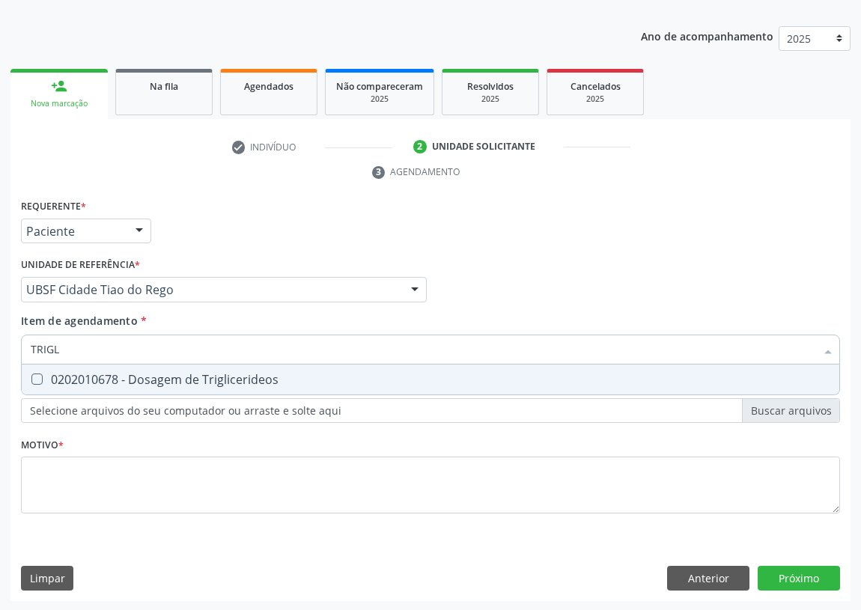
type input "TRIGLI"
drag, startPoint x: 33, startPoint y: 377, endPoint x: 69, endPoint y: 344, distance: 49.3
click at [37, 374] on Triglicerideos at bounding box center [36, 379] width 11 height 11
click at [31, 374] on Triglicerideos "checkbox" at bounding box center [27, 379] width 10 height 10
checkbox Triglicerideos "true"
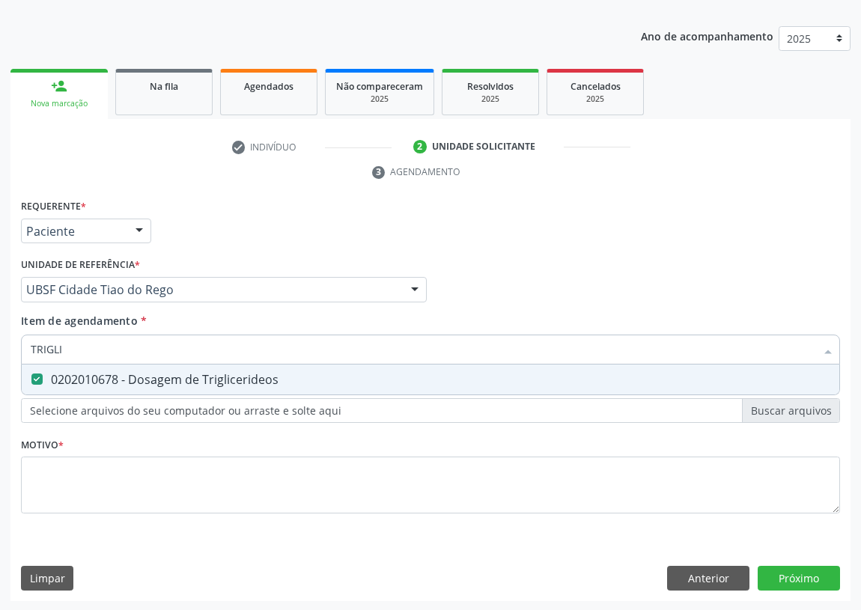
drag, startPoint x: 30, startPoint y: 351, endPoint x: 0, endPoint y: 340, distance: 31.7
click at [0, 348] on div "Acompanhamento Acompanhe a situação das marcações correntes e finalizadas Relat…" at bounding box center [430, 269] width 861 height 685
type input "TG"
checkbox Triglicerideos "false"
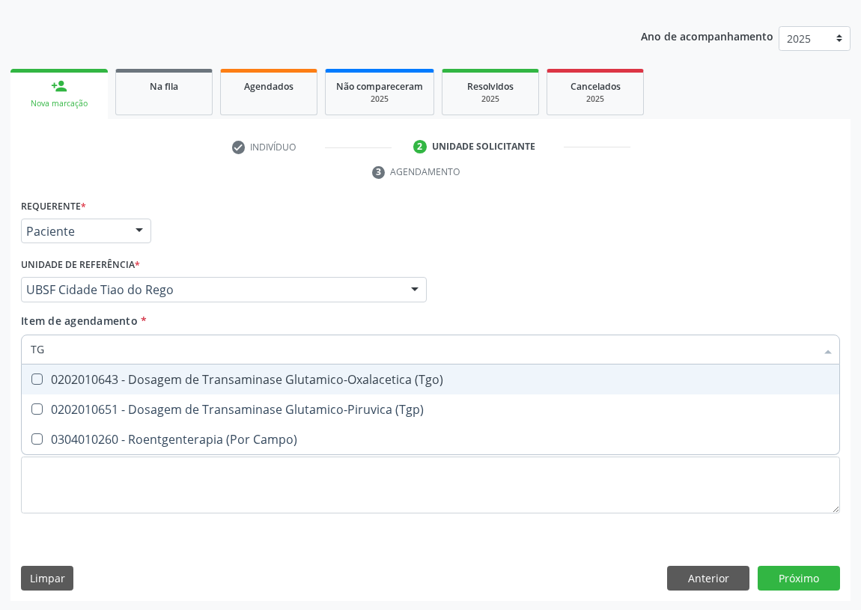
type input "TGO"
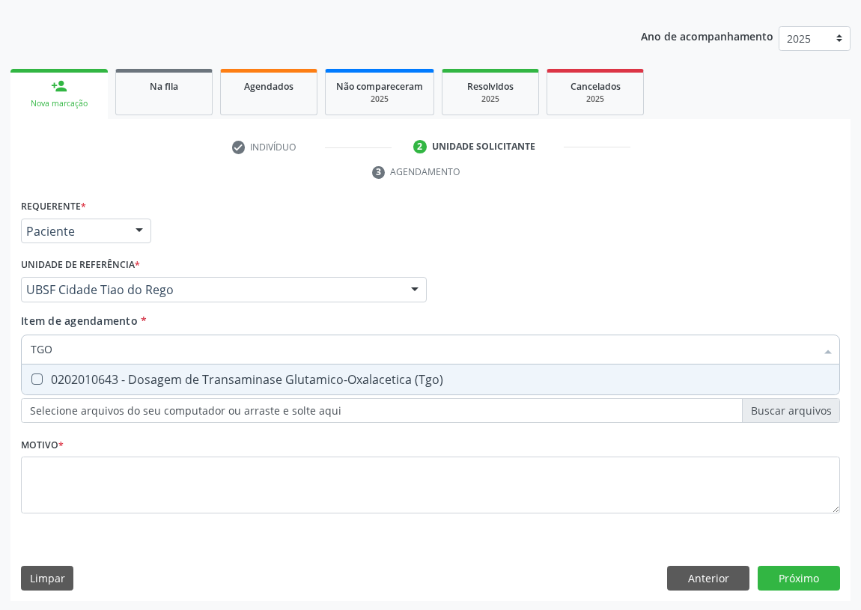
drag, startPoint x: 37, startPoint y: 380, endPoint x: 46, endPoint y: 347, distance: 34.2
click at [38, 371] on span "0202010643 - Dosagem de Transaminase Glutamico-Oxalacetica (Tgo)" at bounding box center [431, 380] width 818 height 30
checkbox \(Tgo\) "true"
drag, startPoint x: 31, startPoint y: 351, endPoint x: 4, endPoint y: 354, distance: 27.1
click at [4, 355] on div "Acompanhamento Acompanhe a situação das marcações correntes e finalizadas Relat…" at bounding box center [430, 269] width 861 height 685
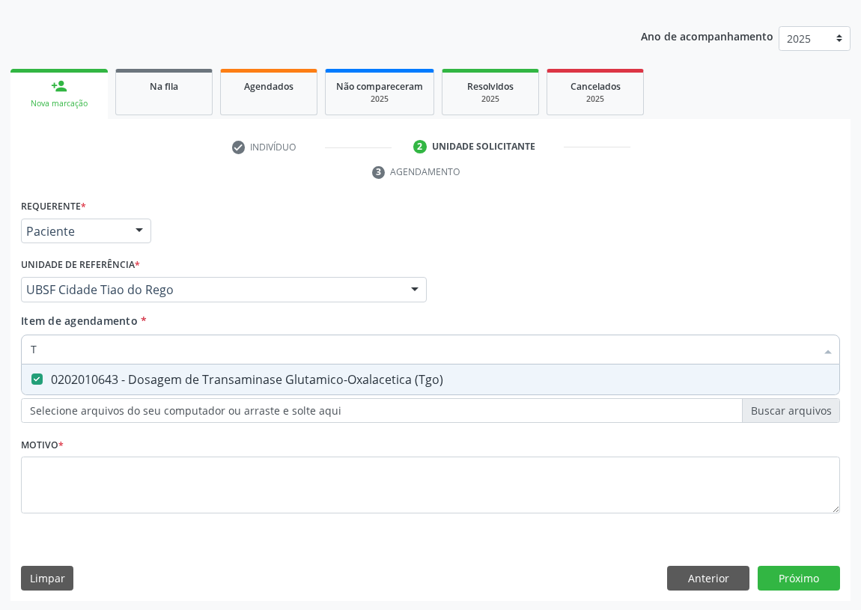
type input "TG"
checkbox \(Tgo\) "true"
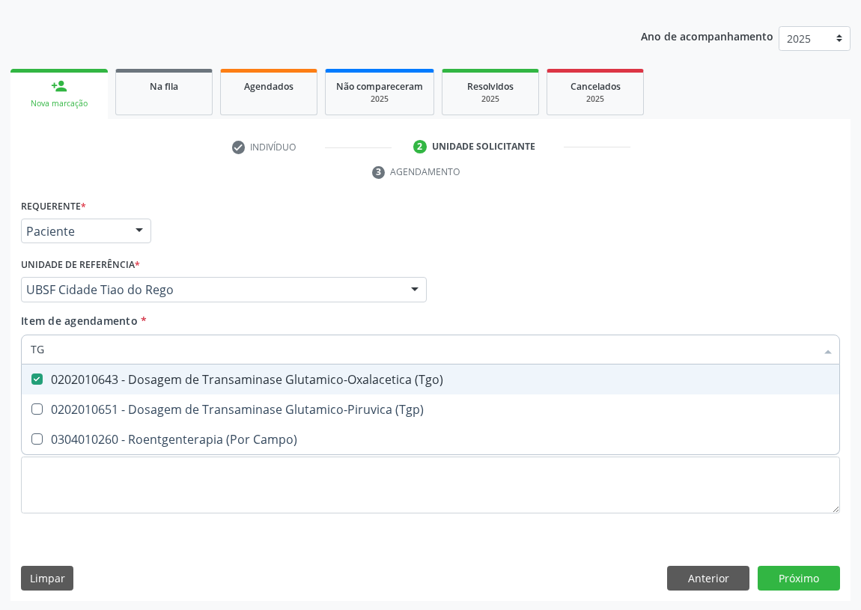
type input "TGP"
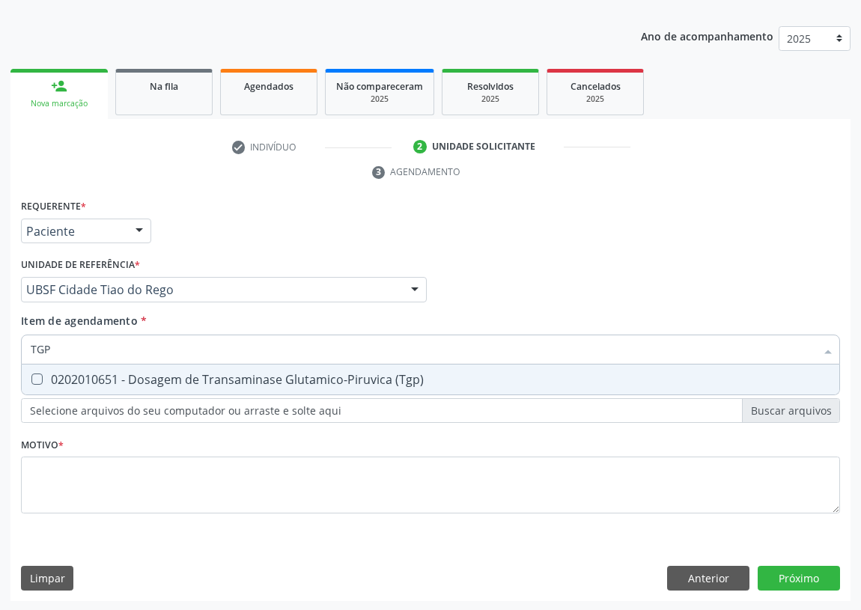
click at [39, 376] on \(Tgp\) at bounding box center [36, 379] width 11 height 11
click at [31, 376] on \(Tgp\) "checkbox" at bounding box center [27, 379] width 10 height 10
checkbox \(Tgp\) "true"
drag, startPoint x: 52, startPoint y: 349, endPoint x: 0, endPoint y: 361, distance: 53.8
click at [0, 361] on div "Acompanhamento Acompanhe a situação das marcações correntes e finalizadas Relat…" at bounding box center [430, 269] width 861 height 685
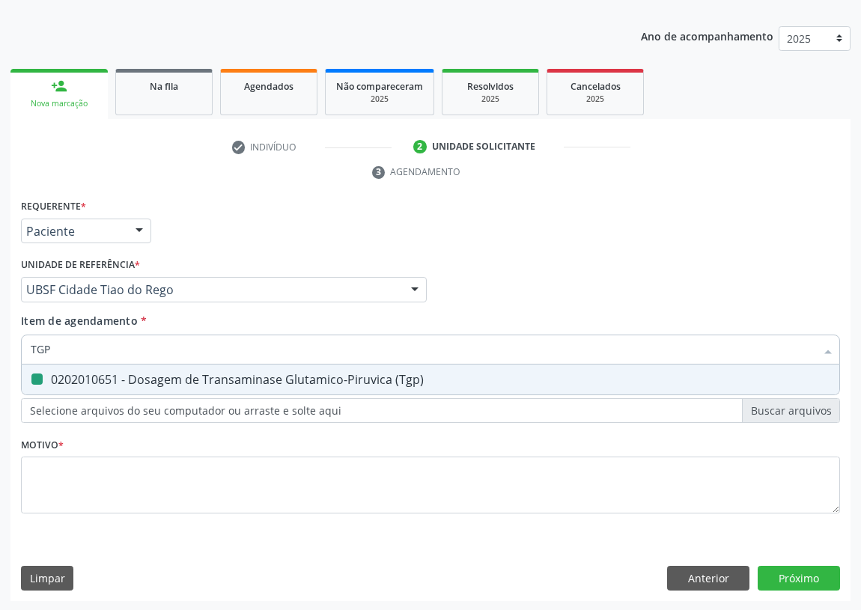
type input "U"
checkbox \(Tgp\) "false"
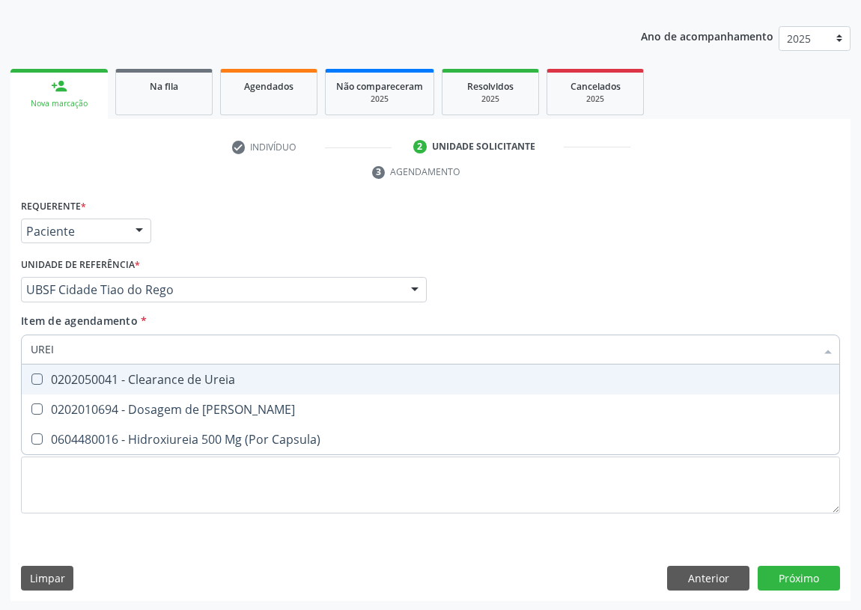
type input "UREIA"
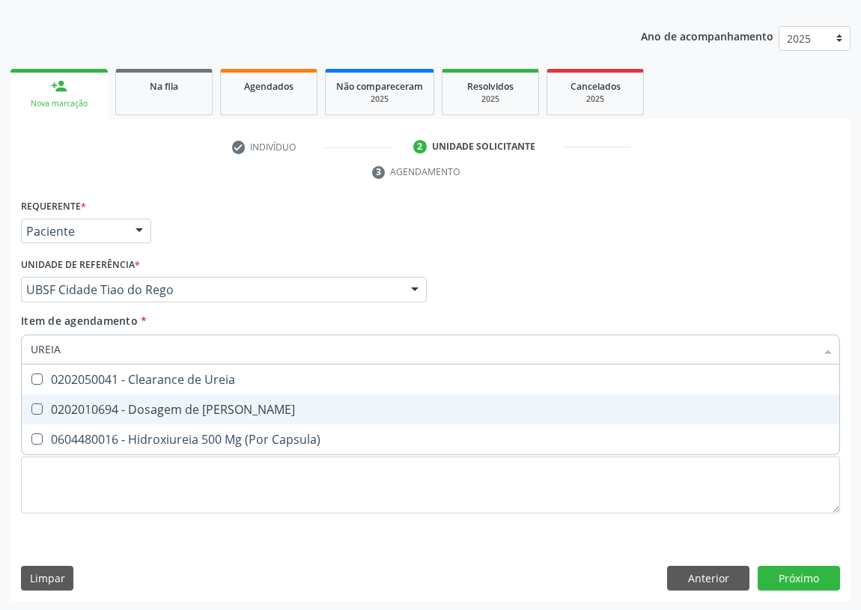
drag, startPoint x: 36, startPoint y: 404, endPoint x: 52, endPoint y: 368, distance: 39.5
click at [41, 396] on span "0202010694 - Dosagem de [PERSON_NAME]" at bounding box center [431, 410] width 818 height 30
checkbox Ureia "true"
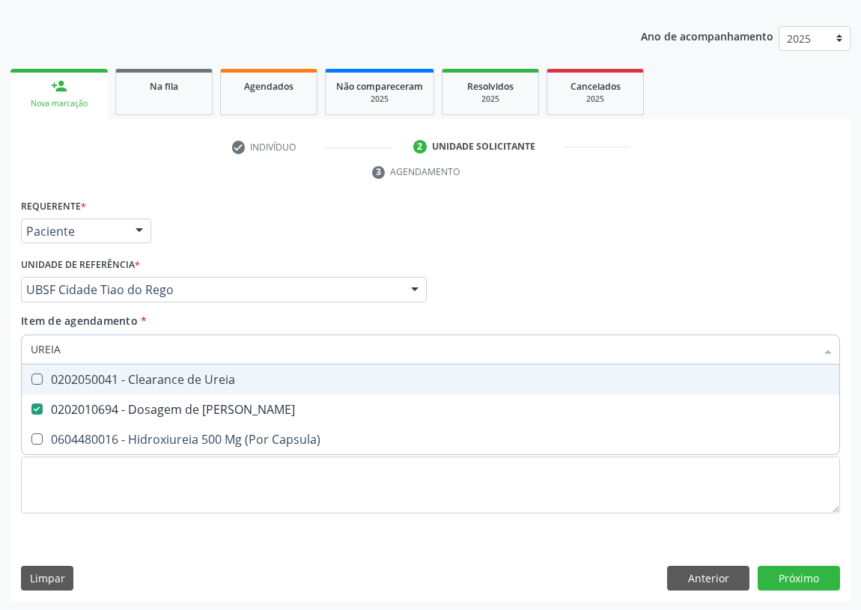
drag, startPoint x: 60, startPoint y: 349, endPoint x: 19, endPoint y: 359, distance: 41.8
click at [21, 359] on div "UREIA" at bounding box center [430, 350] width 819 height 30
type input "C"
checkbox Ureia "false"
type input "CREATININA"
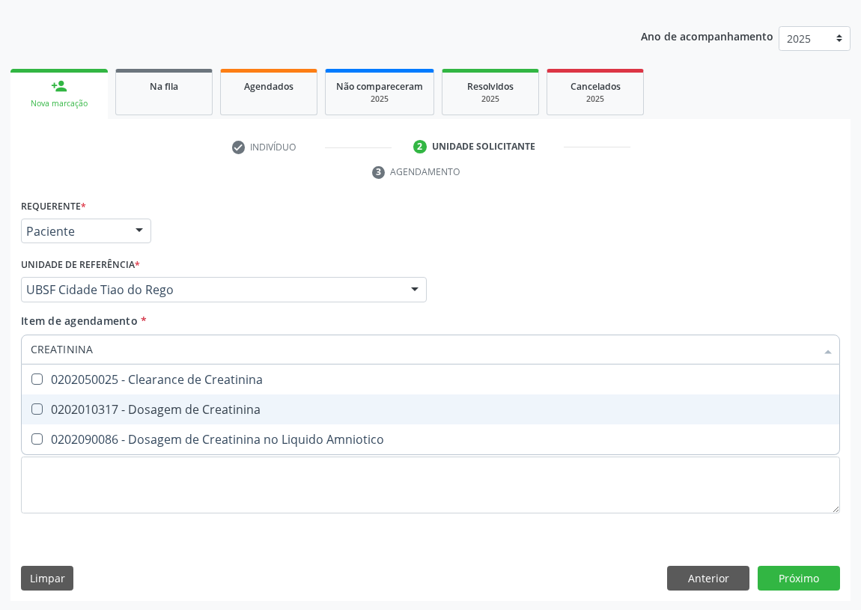
drag, startPoint x: 35, startPoint y: 404, endPoint x: 68, endPoint y: 382, distance: 39.9
click at [37, 404] on Creatinina at bounding box center [36, 409] width 11 height 11
click at [31, 404] on Creatinina "checkbox" at bounding box center [27, 409] width 10 height 10
checkbox Creatinina "true"
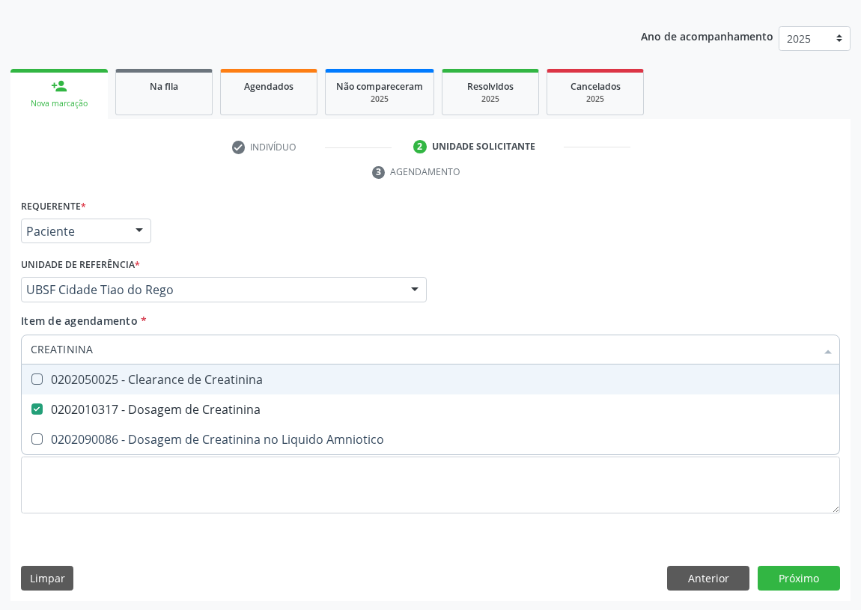
drag, startPoint x: 109, startPoint y: 346, endPoint x: 10, endPoint y: 350, distance: 98.9
click at [13, 355] on div "Requerente * Paciente Profissional de Saúde Paciente Nenhum resultado encontrad…" at bounding box center [430, 398] width 840 height 407
type input "T"
checkbox Creatinina "false"
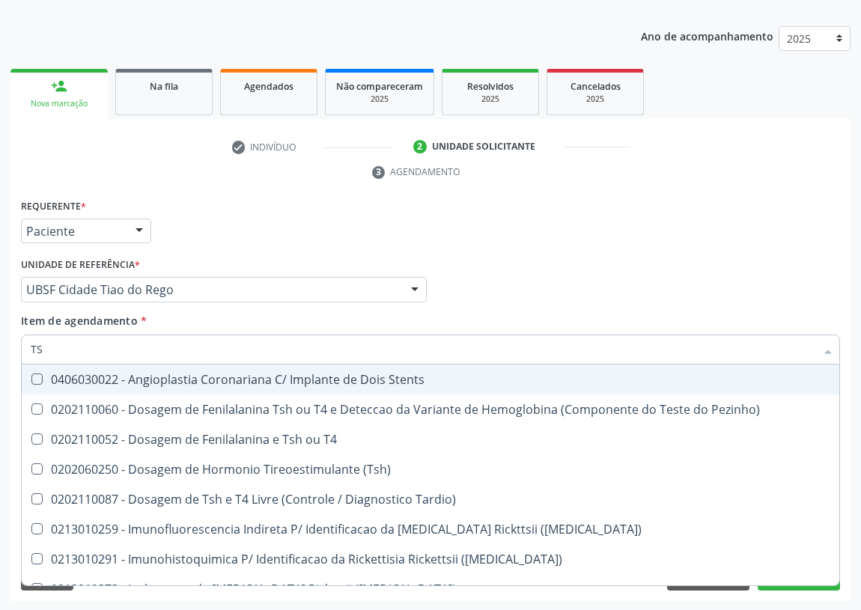
type input "TSH"
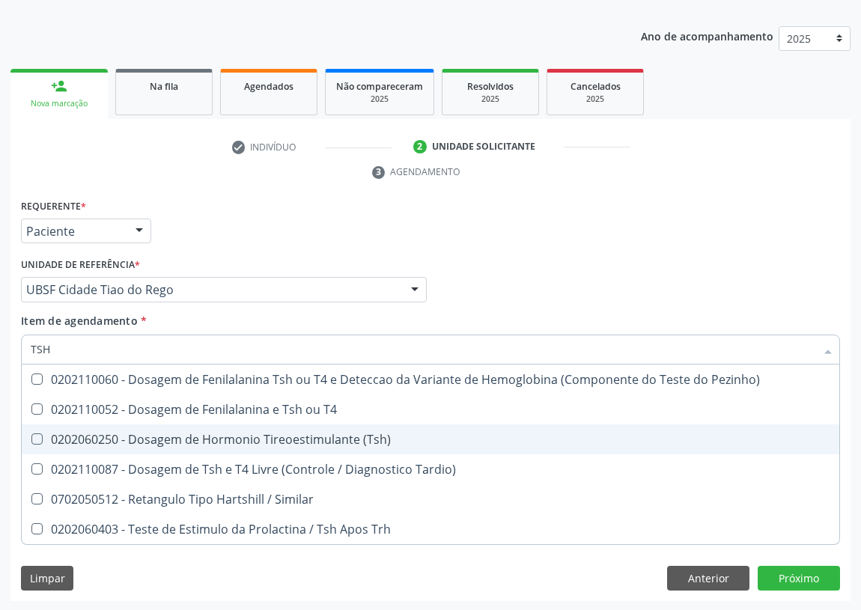
click at [39, 440] on \(Tsh\) at bounding box center [36, 439] width 11 height 11
click at [31, 440] on \(Tsh\) "checkbox" at bounding box center [27, 439] width 10 height 10
checkbox \(Tsh\) "true"
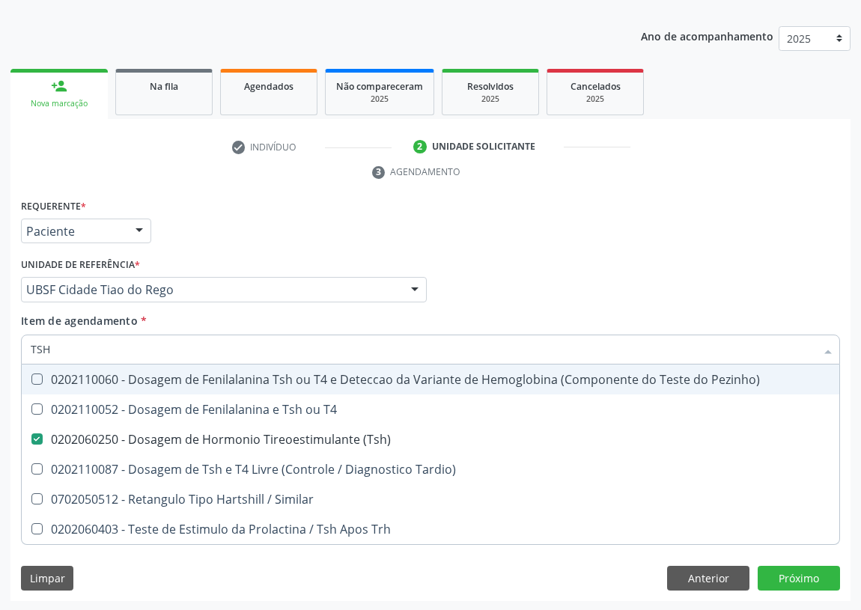
drag, startPoint x: 61, startPoint y: 343, endPoint x: 0, endPoint y: 343, distance: 60.7
click at [0, 343] on div "Acompanhamento Acompanhe a situação das marcações correntes e finalizadas Relat…" at bounding box center [430, 269] width 861 height 685
type input "T"
checkbox \(Tsh\) "false"
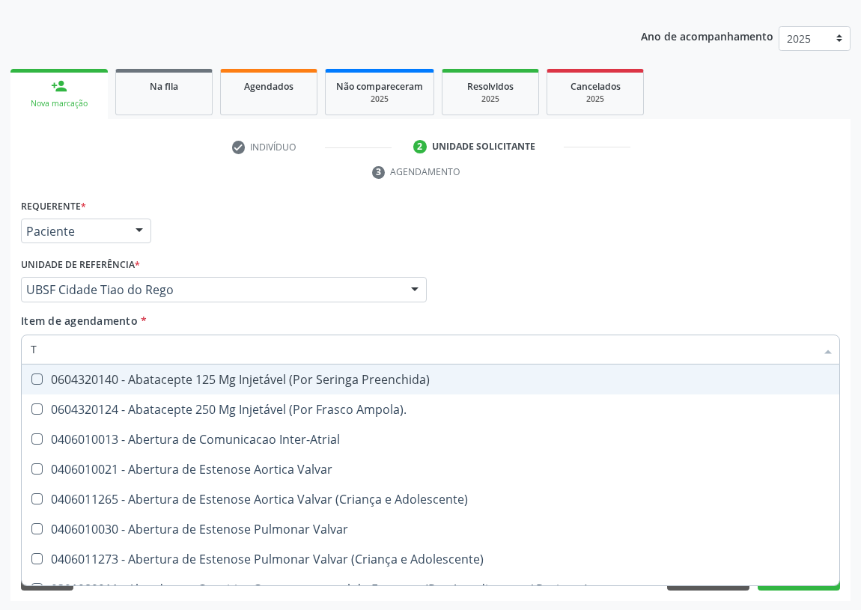
type input "T4"
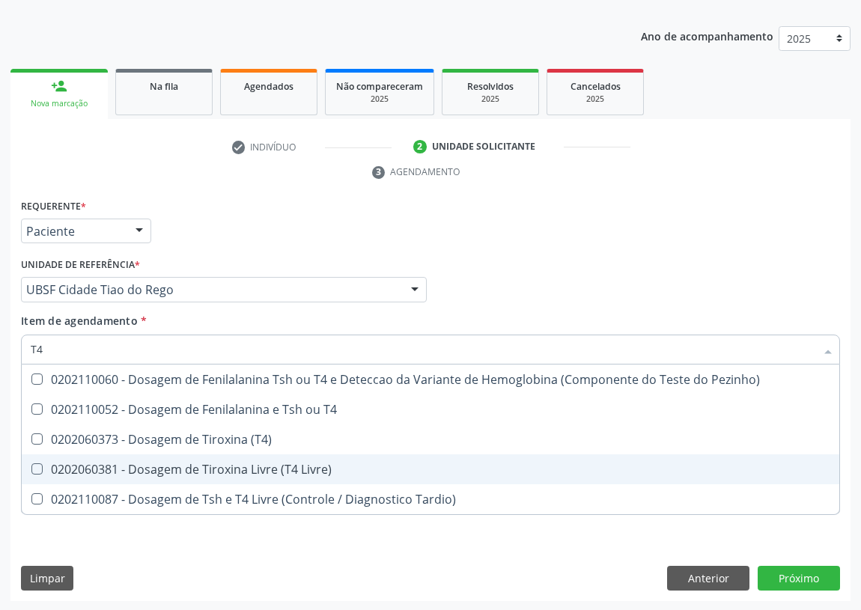
drag, startPoint x: 37, startPoint y: 471, endPoint x: 24, endPoint y: 386, distance: 85.7
click at [35, 464] on Livre\) at bounding box center [36, 469] width 11 height 11
click at [31, 464] on Livre\) "checkbox" at bounding box center [27, 469] width 10 height 10
checkbox Livre\) "true"
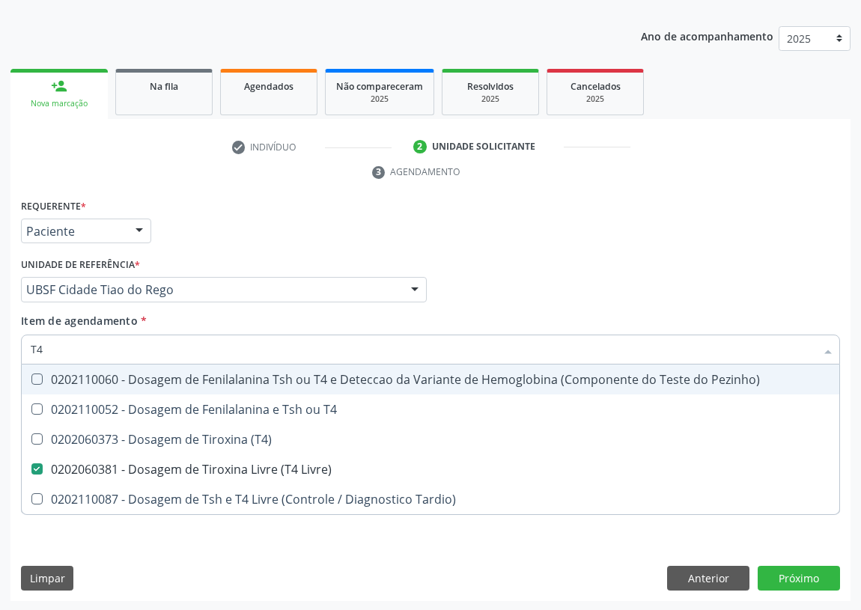
drag, startPoint x: 46, startPoint y: 340, endPoint x: 9, endPoint y: 345, distance: 37.0
click at [11, 346] on div "Requerente * Paciente Profissional de Saúde Paciente Nenhum resultado encontrad…" at bounding box center [430, 398] width 840 height 407
type input "02"
checkbox Livre\) "false"
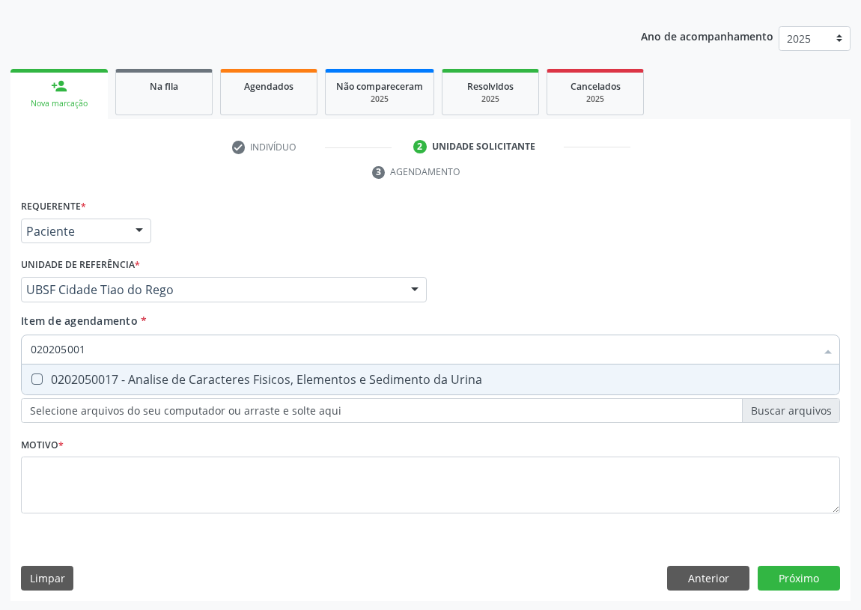
type input "0202050017"
drag, startPoint x: 38, startPoint y: 377, endPoint x: 52, endPoint y: 363, distance: 20.1
click at [37, 377] on Urina at bounding box center [36, 379] width 11 height 11
click at [31, 377] on Urina "checkbox" at bounding box center [27, 379] width 10 height 10
checkbox Urina "true"
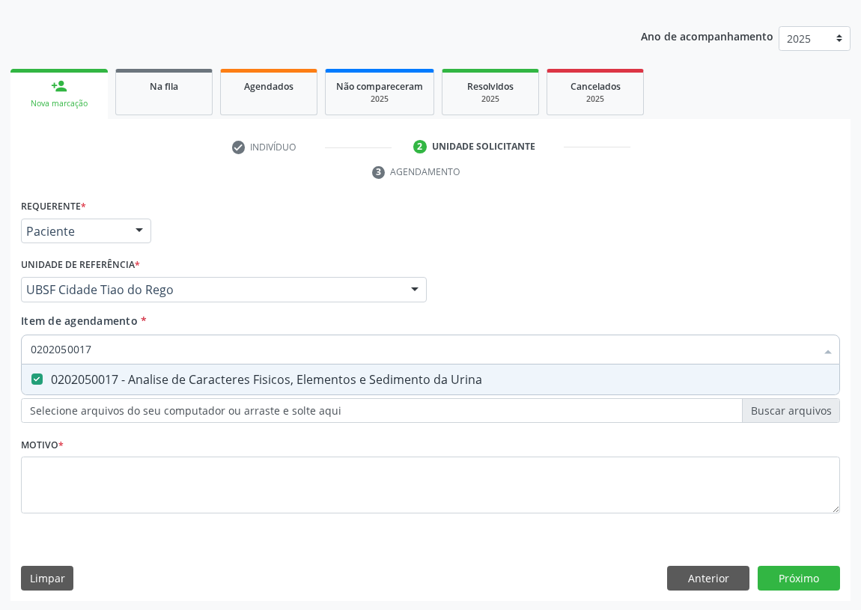
drag, startPoint x: 96, startPoint y: 351, endPoint x: 0, endPoint y: 349, distance: 95.9
click at [0, 355] on div "Acompanhamento Acompanhe a situação das marcações correntes e finalizadas Relat…" at bounding box center [430, 269] width 861 height 685
type input "A"
checkbox Urina "false"
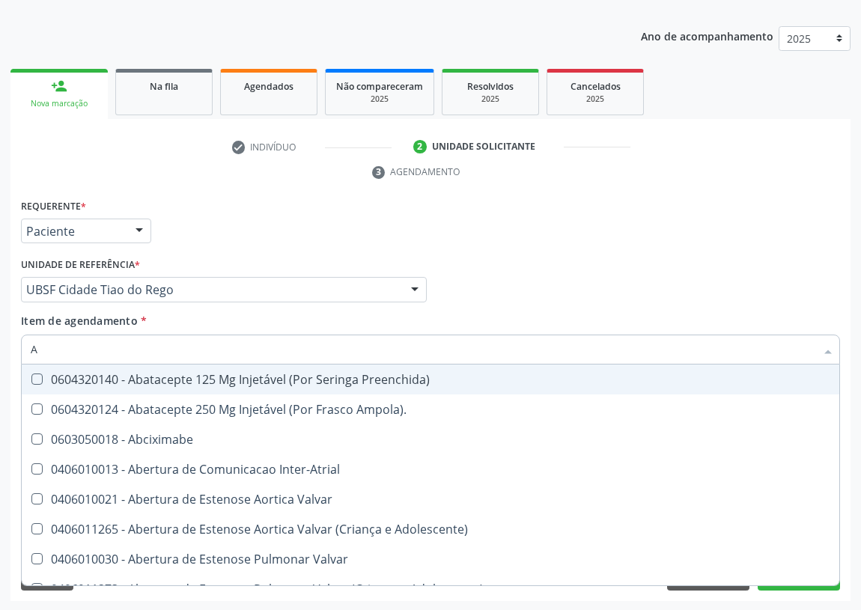
type input "AC"
checkbox Cnrac\) "true"
checkbox Urina "false"
checkbox Comprimido\) "true"
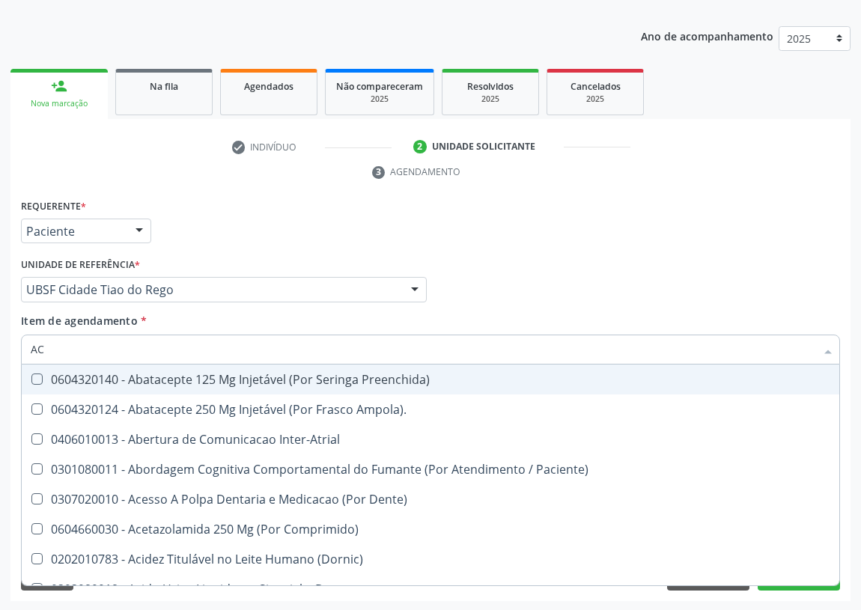
type input "ACI"
checkbox Urina "false"
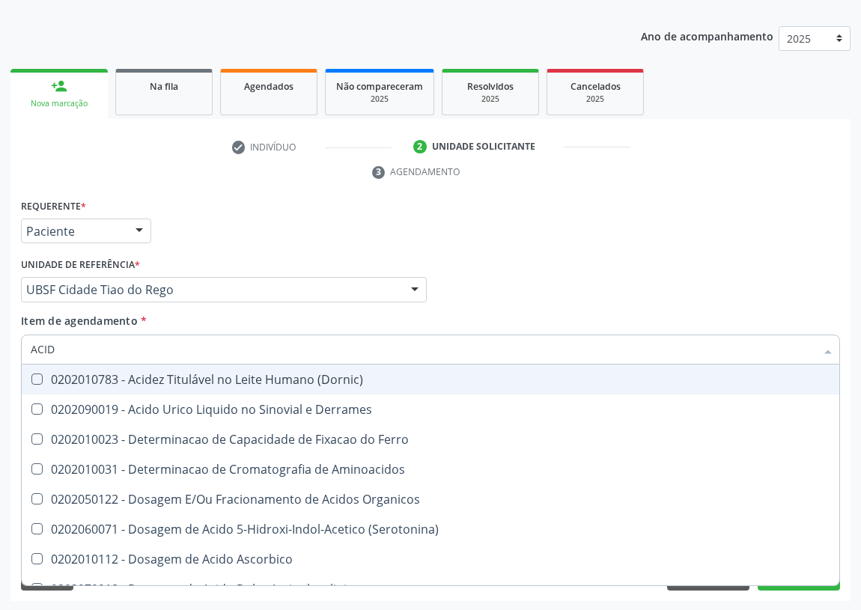
type input "ACIDO"
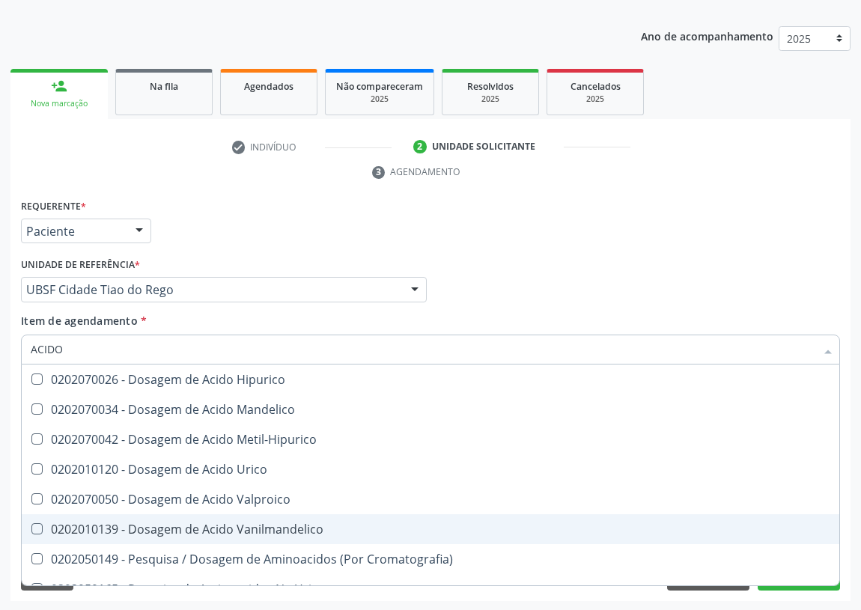
scroll to position [204, 0]
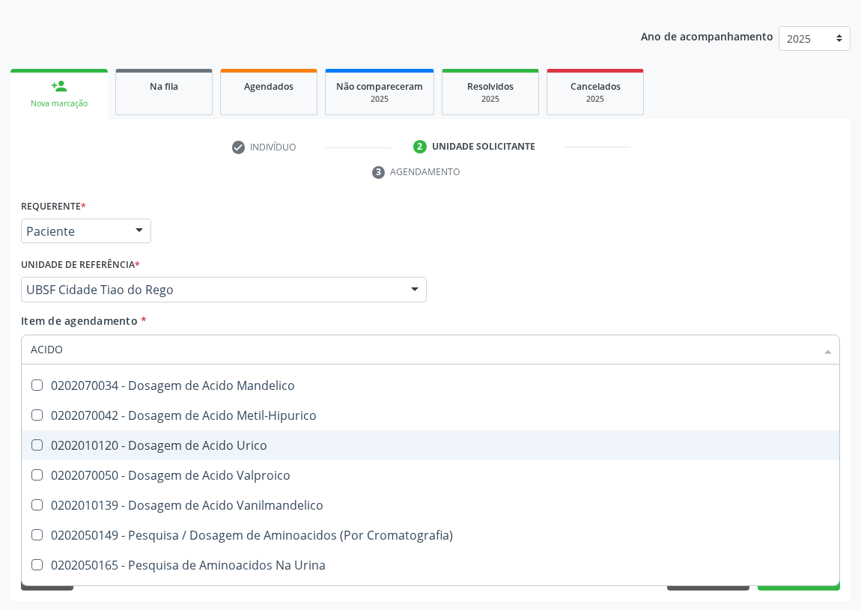
drag, startPoint x: 226, startPoint y: 441, endPoint x: 79, endPoint y: 465, distance: 148.7
click at [219, 442] on div "0202010120 - Dosagem de Acido Urico" at bounding box center [431, 446] width 800 height 12
checkbox Urico "true"
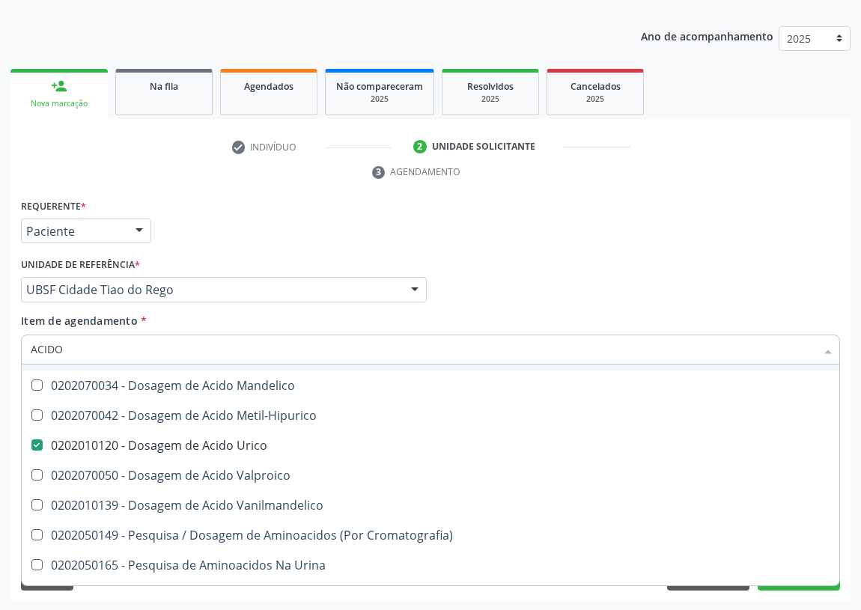
drag, startPoint x: 617, startPoint y: 284, endPoint x: 6, endPoint y: 512, distance: 652.2
click at [595, 286] on div "Profissional Solicitante Por favor, selecione a Unidade de Atendimento primeiro…" at bounding box center [430, 283] width 827 height 58
checkbox Aminoacidos "true"
checkbox Organicos "true"
checkbox \(Serotonina\) "true"
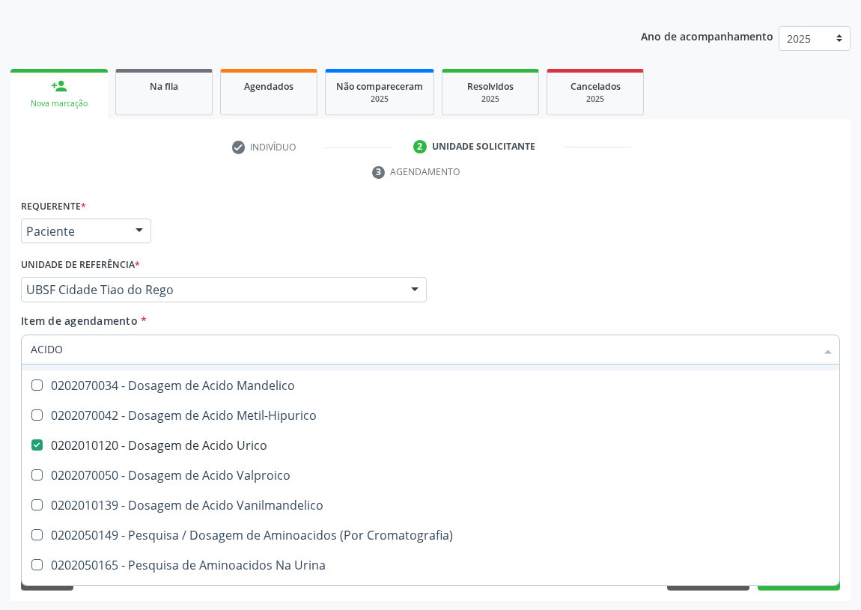
checkbox Ascorbico "true"
checkbox Delta-Aminolevulinico "true"
checkbox Hipurico "true"
checkbox Mandelico "true"
checkbox Metil-Hipurico "true"
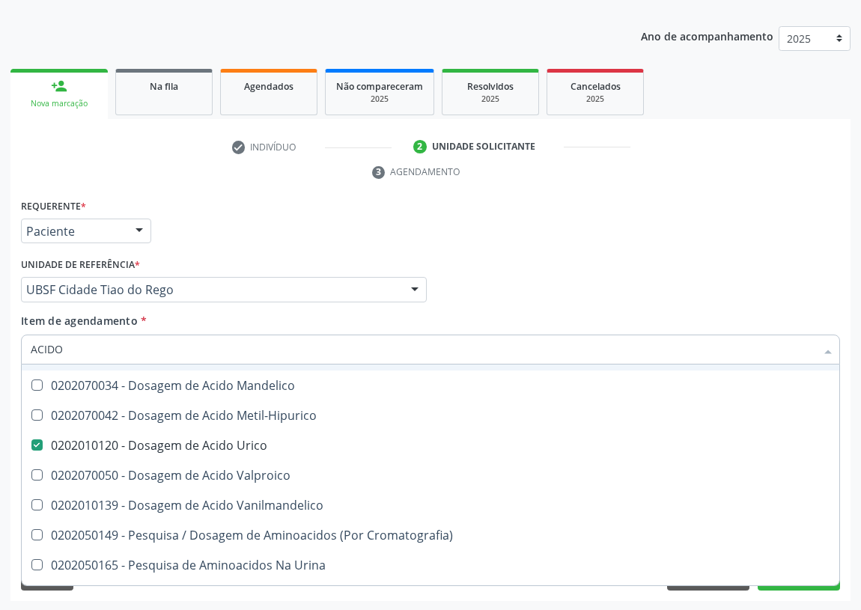
checkbox Valproico "true"
checkbox Vanilmandelico "true"
checkbox Cromatografia\) "true"
checkbox Urina "true"
checkbox Amostras "true"
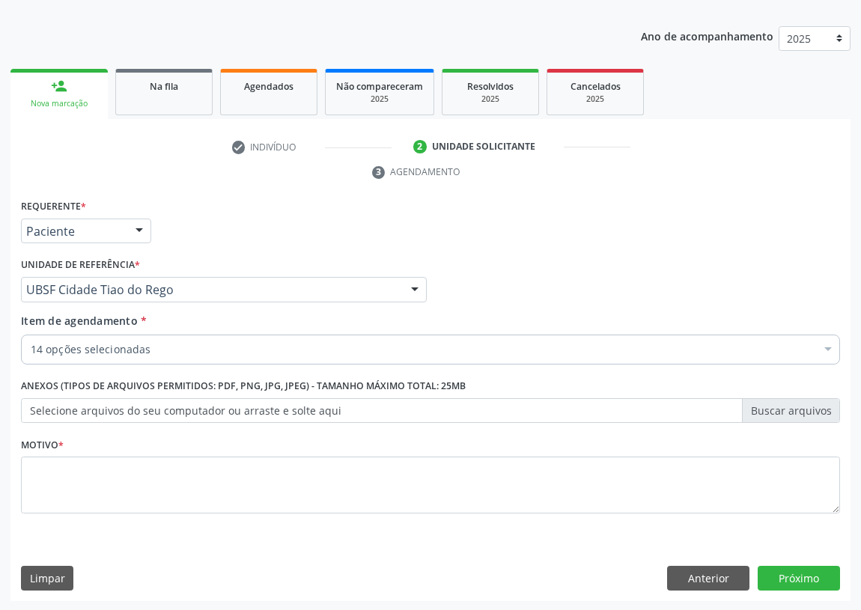
scroll to position [0, 0]
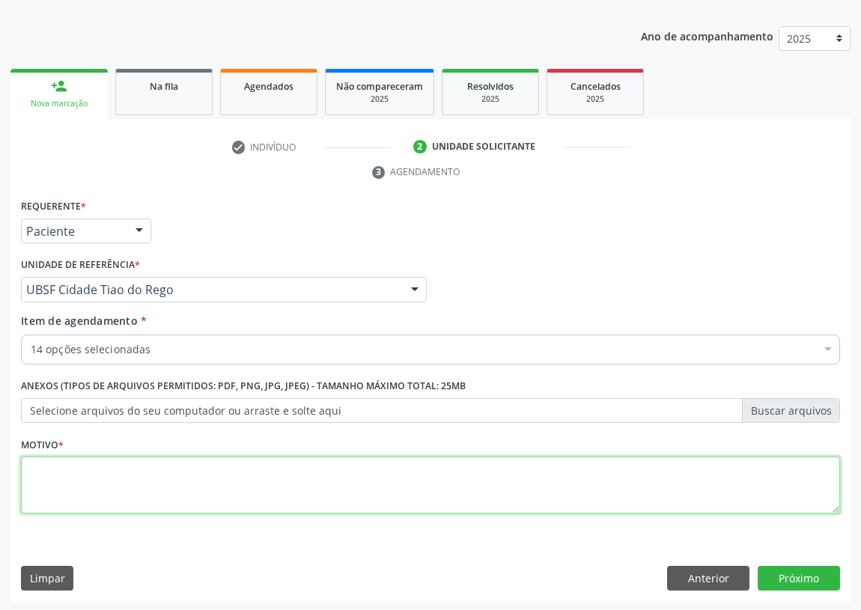
click at [60, 502] on textarea at bounding box center [430, 485] width 819 height 57
type textarea "AVALIAÇÃO"
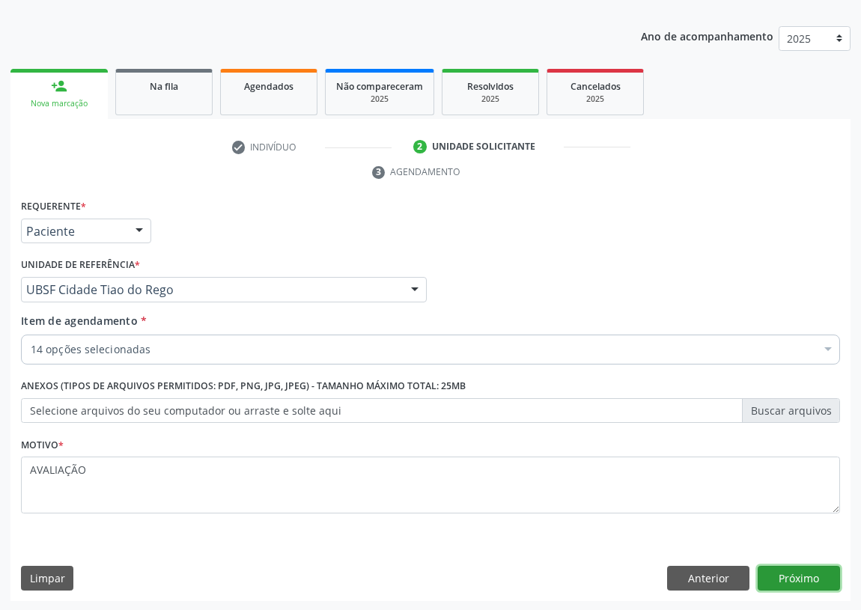
drag, startPoint x: 797, startPoint y: 577, endPoint x: 0, endPoint y: 377, distance: 821.4
click at [756, 572] on div "Anterior Próximo" at bounding box center [753, 578] width 173 height 25
click at [782, 571] on button "Próximo" at bounding box center [799, 578] width 82 height 25
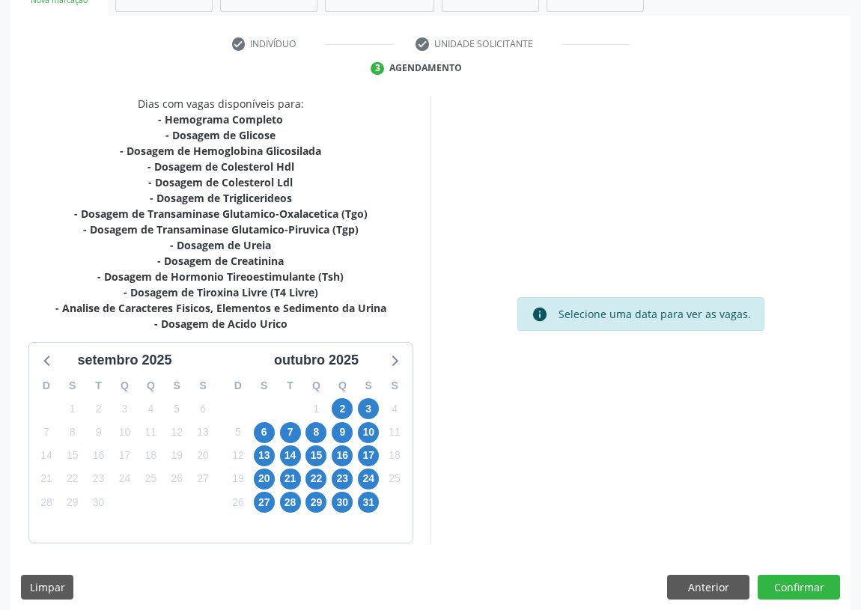
scroll to position [268, 0]
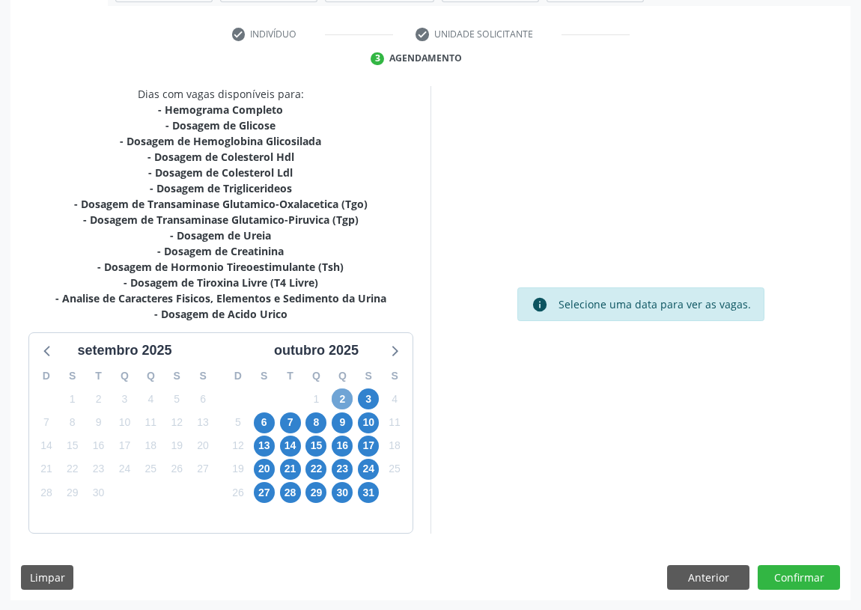
drag, startPoint x: 344, startPoint y: 397, endPoint x: 0, endPoint y: 353, distance: 346.6
click at [340, 396] on span "2" at bounding box center [342, 399] width 21 height 21
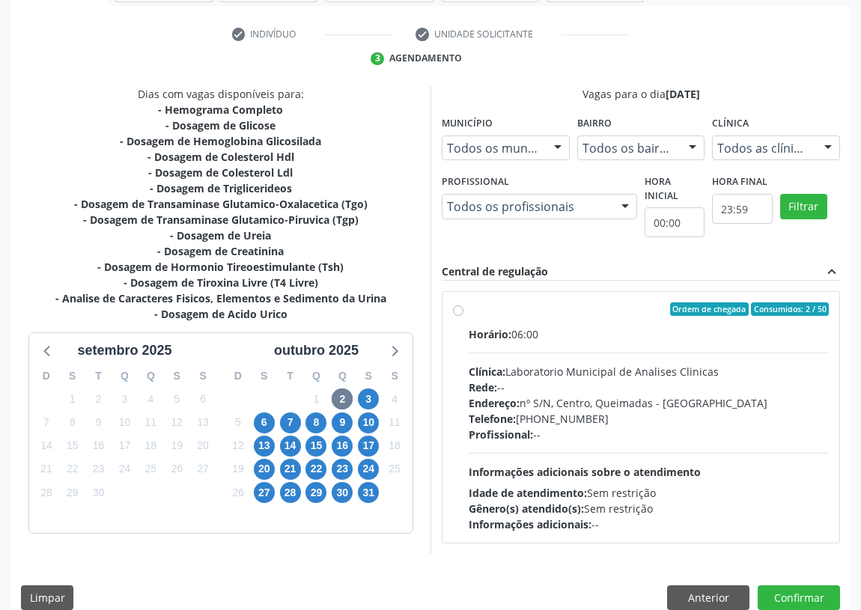
click at [469, 309] on label "Ordem de chegada Consumidos: 2 / 50 Horário: 06:00 Clínica: Laboratorio Municip…" at bounding box center [649, 418] width 360 height 230
click at [462, 309] on input "Ordem de chegada Consumidos: 2 / 50 Horário: 06:00 Clínica: Laboratorio Municip…" at bounding box center [458, 309] width 10 height 13
radio input "true"
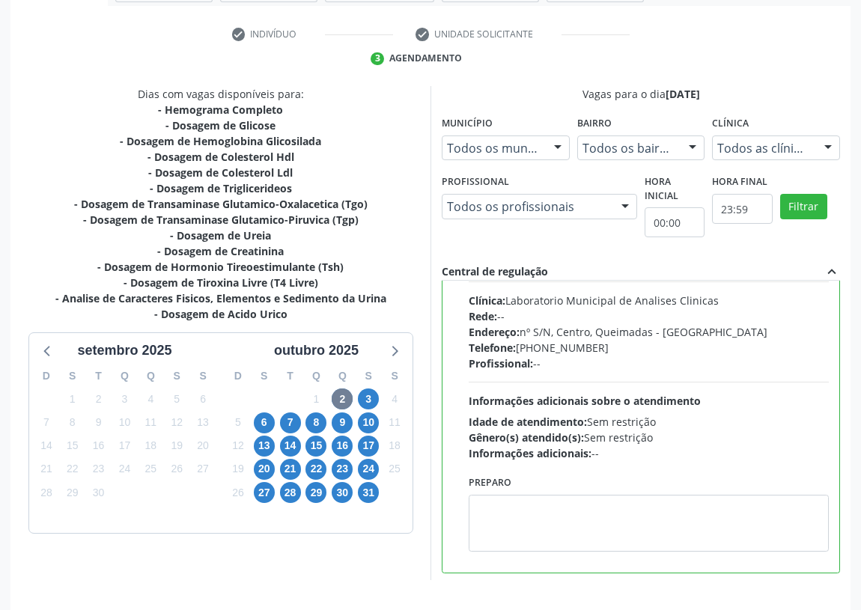
scroll to position [74, 0]
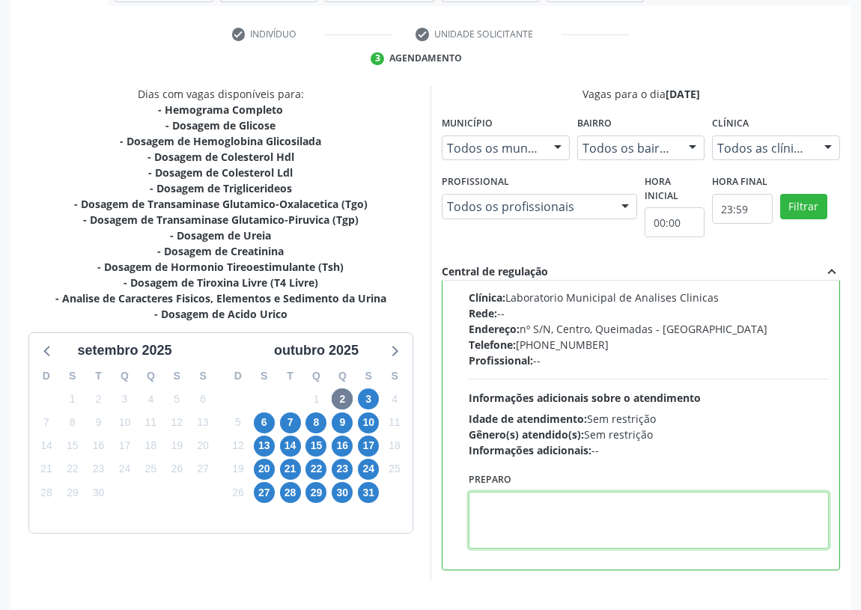
click at [536, 511] on textarea at bounding box center [649, 520] width 360 height 57
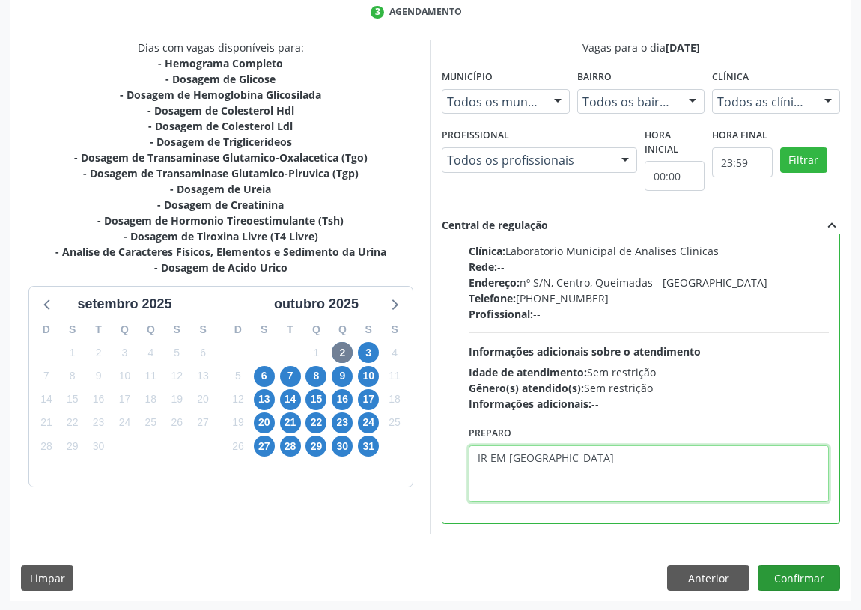
type textarea "IR EM [GEOGRAPHIC_DATA]"
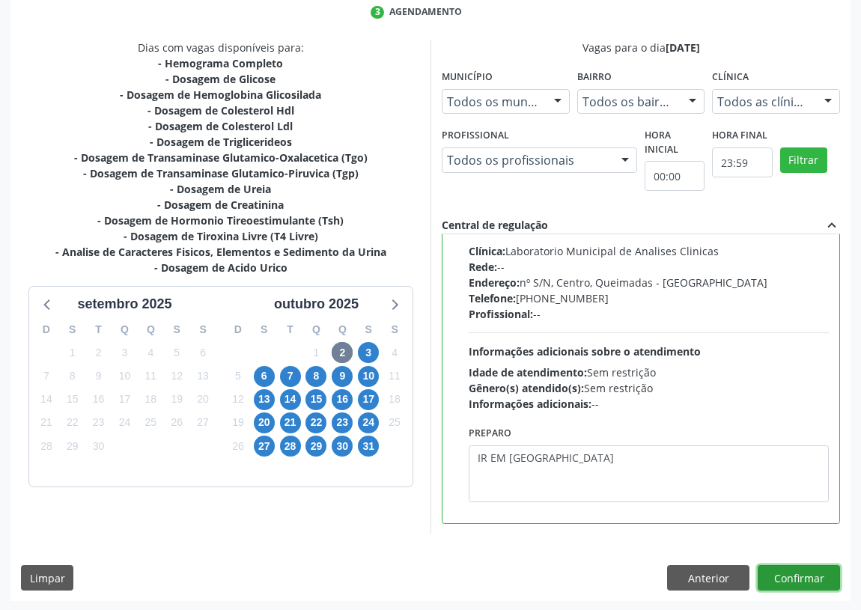
click at [809, 575] on button "Confirmar" at bounding box center [799, 577] width 82 height 25
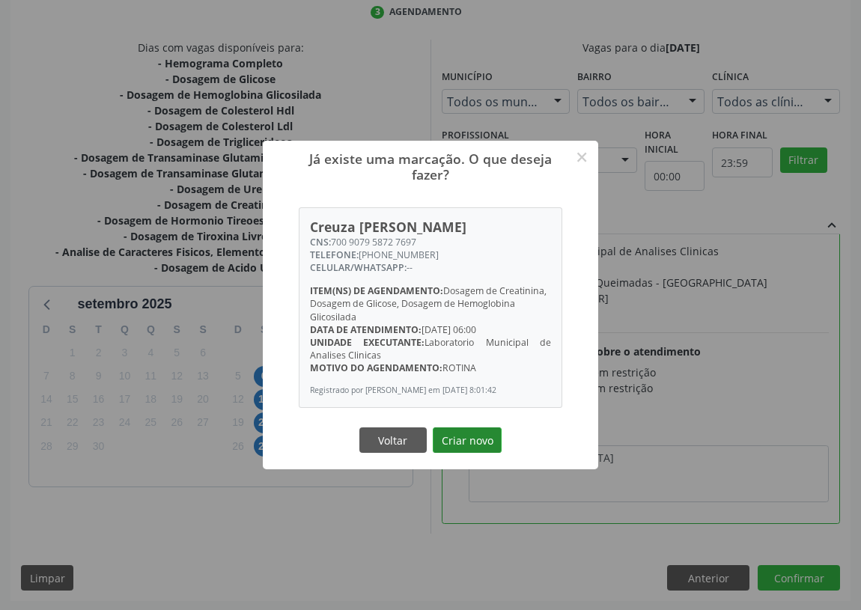
drag, startPoint x: 477, startPoint y: 447, endPoint x: 412, endPoint y: 419, distance: 70.8
click at [475, 445] on button "Criar novo" at bounding box center [467, 440] width 69 height 25
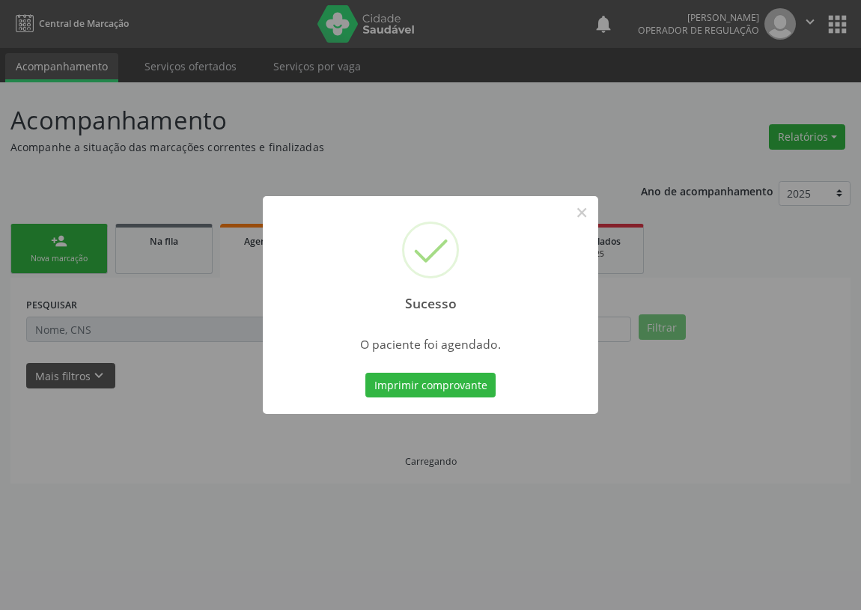
scroll to position [0, 0]
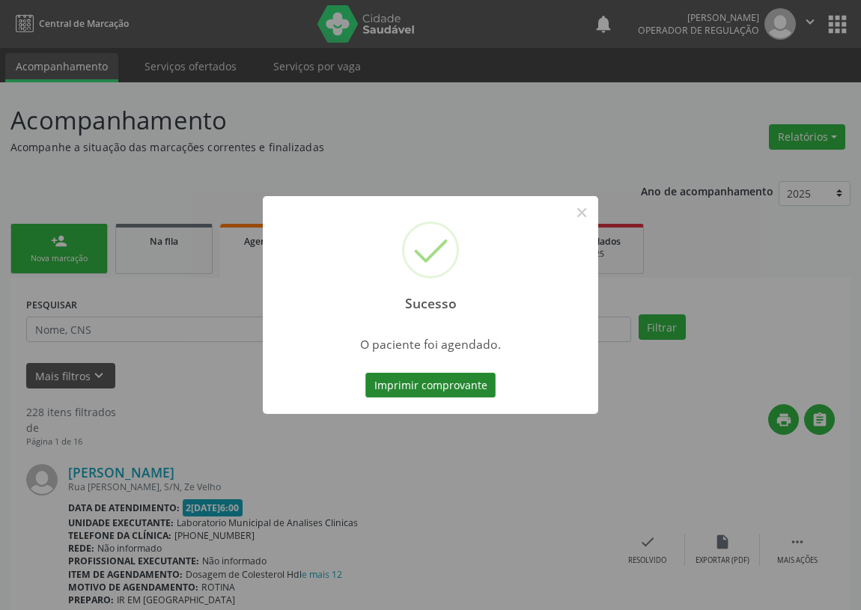
drag, startPoint x: 410, startPoint y: 384, endPoint x: 401, endPoint y: 382, distance: 8.5
click at [401, 382] on button "Imprimir comprovante" at bounding box center [430, 385] width 130 height 25
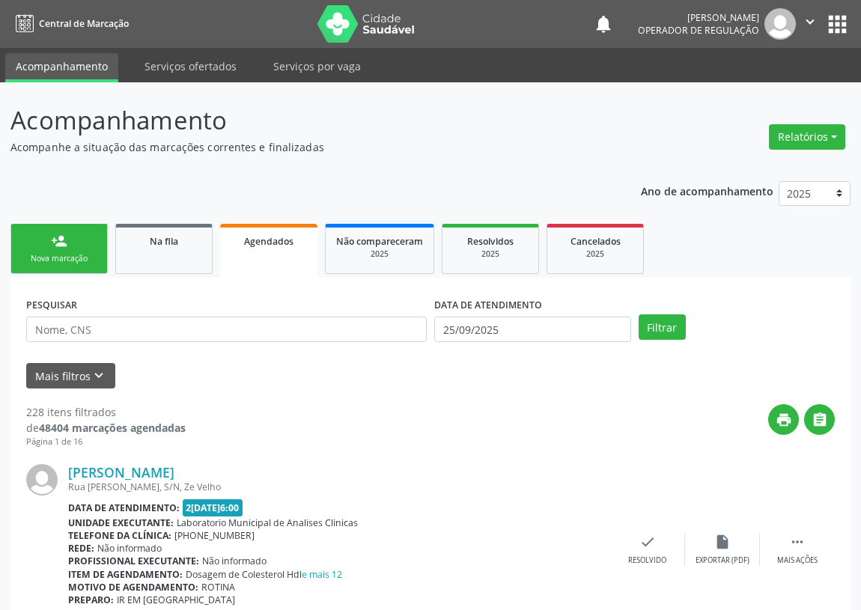
click at [40, 236] on link "person_add Nova marcação" at bounding box center [58, 249] width 97 height 50
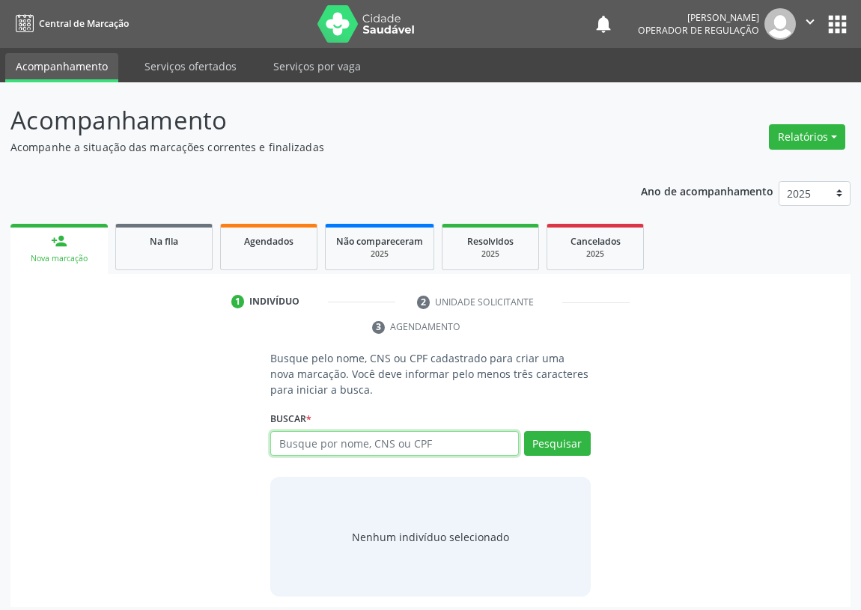
drag, startPoint x: 302, startPoint y: 443, endPoint x: 304, endPoint y: 433, distance: 10.0
click at [301, 441] on input "text" at bounding box center [394, 443] width 249 height 25
click at [318, 444] on input "text" at bounding box center [394, 443] width 249 height 25
type input "700003932532400"
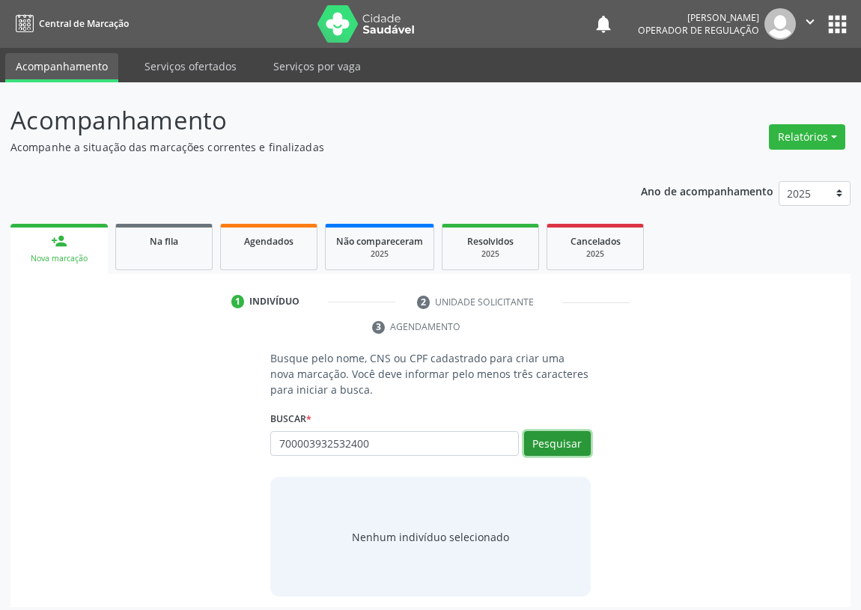
click at [556, 447] on button "Pesquisar" at bounding box center [557, 443] width 67 height 25
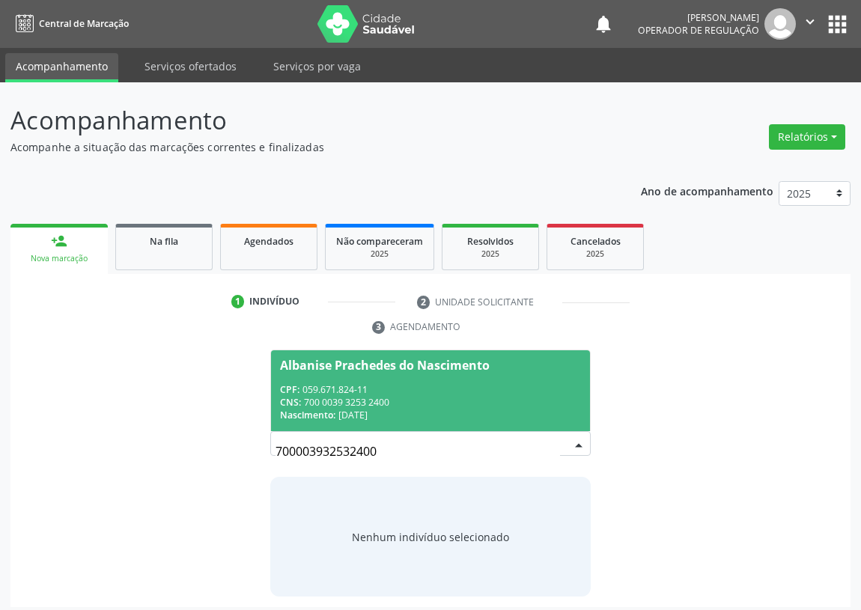
click at [339, 375] on span "Albanise Prachedes do Nascimento CPF: 059.671.824-11 CNS: 700 0039 3253 2400 Na…" at bounding box center [430, 391] width 319 height 80
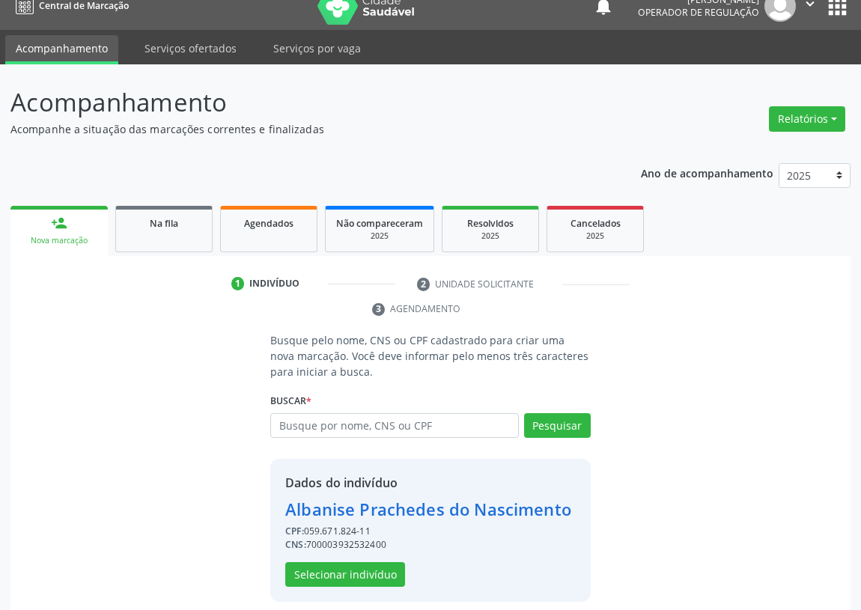
scroll to position [29, 0]
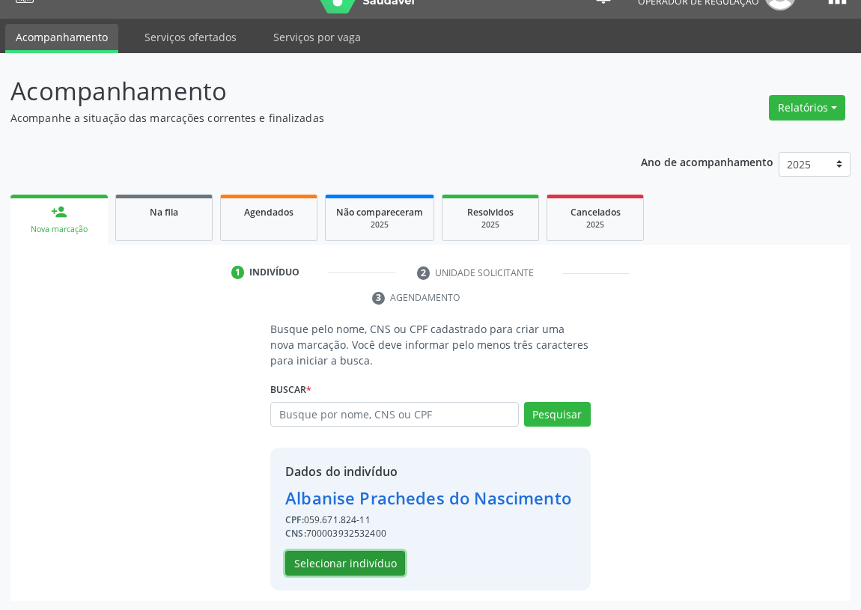
click at [361, 562] on button "Selecionar indivíduo" at bounding box center [345, 563] width 120 height 25
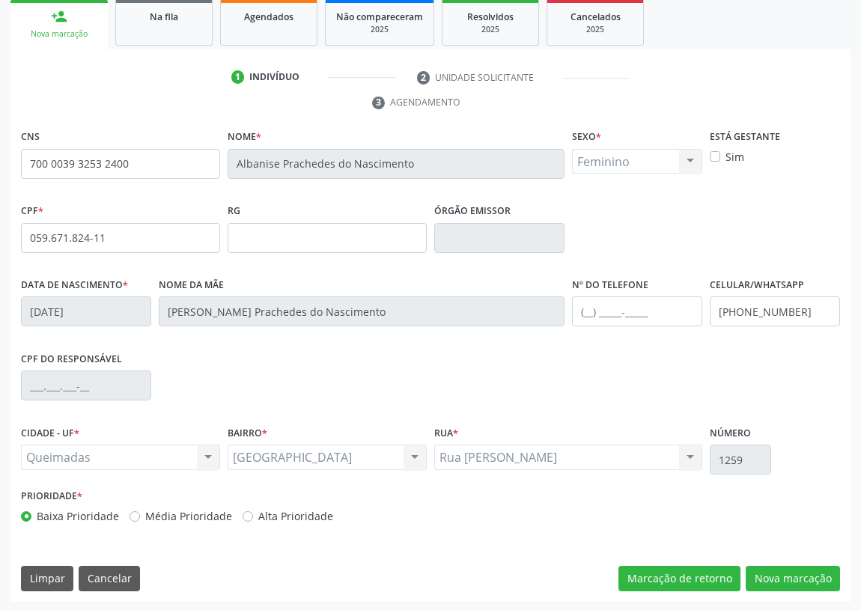
scroll to position [225, 0]
drag, startPoint x: 790, startPoint y: 575, endPoint x: 159, endPoint y: 417, distance: 650.8
click at [774, 574] on button "Nova marcação" at bounding box center [793, 578] width 94 height 25
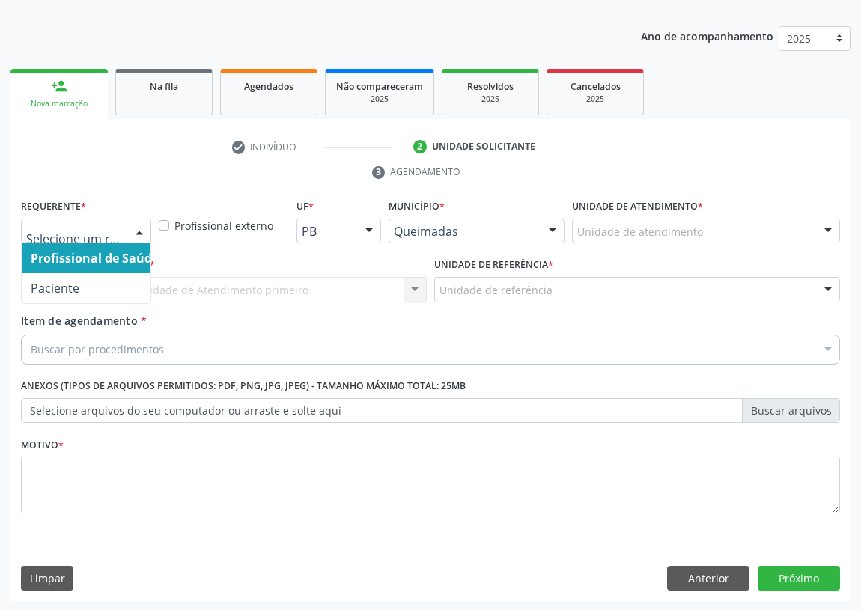
drag, startPoint x: 138, startPoint y: 225, endPoint x: 112, endPoint y: 336, distance: 113.9
click at [134, 228] on div at bounding box center [139, 231] width 22 height 25
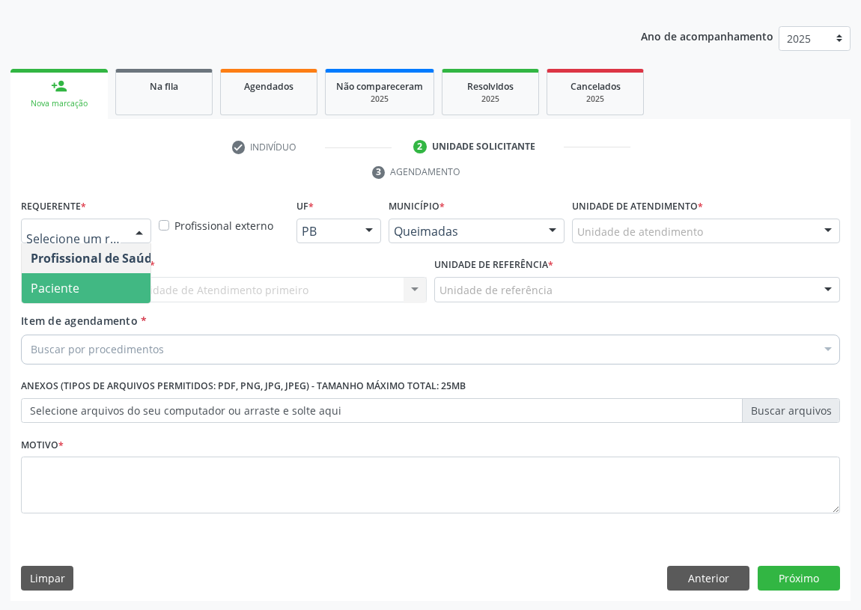
click at [127, 286] on span "Paciente" at bounding box center [95, 288] width 146 height 30
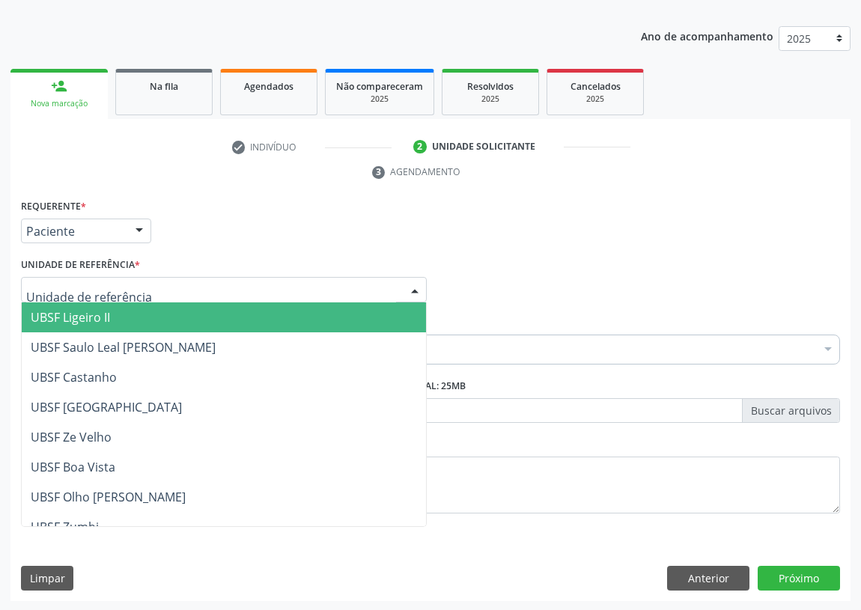
drag, startPoint x: 390, startPoint y: 285, endPoint x: 0, endPoint y: 556, distance: 475.1
click at [387, 285] on div at bounding box center [224, 289] width 406 height 25
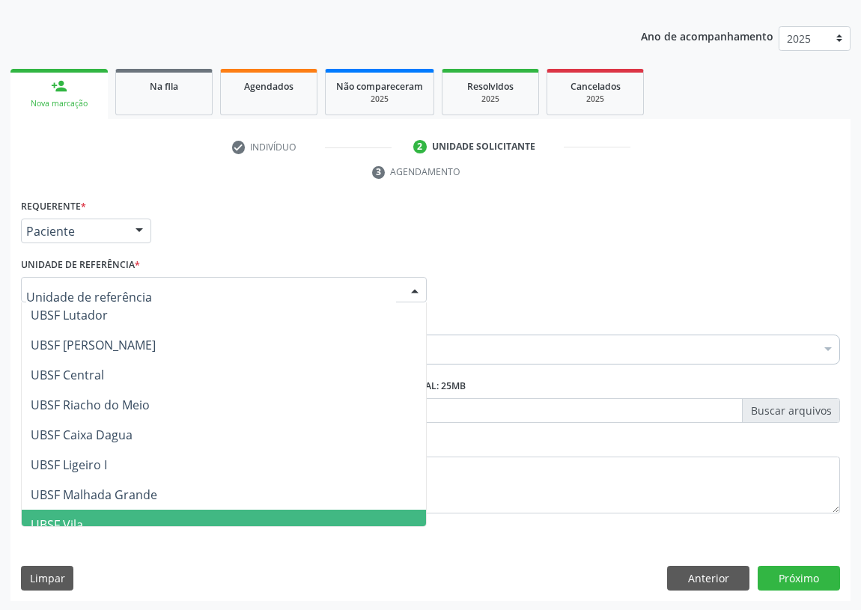
scroll to position [374, 0]
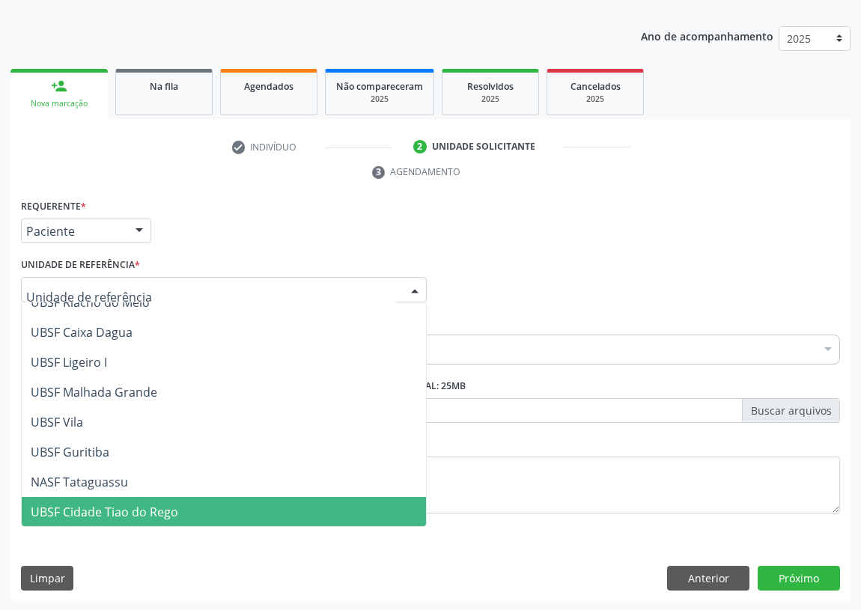
click at [80, 507] on span "UBSF Cidade Tiao do Rego" at bounding box center [105, 512] width 148 height 16
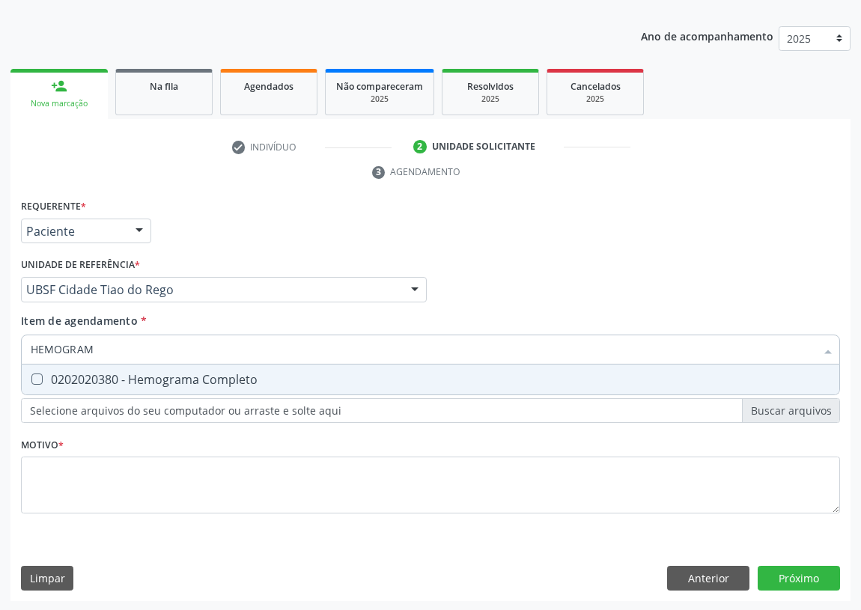
type input "HEMOGRAMA"
drag, startPoint x: 31, startPoint y: 377, endPoint x: 41, endPoint y: 372, distance: 11.1
click at [34, 376] on Completo at bounding box center [36, 379] width 11 height 11
click at [31, 376] on Completo "checkbox" at bounding box center [27, 379] width 10 height 10
checkbox Completo "true"
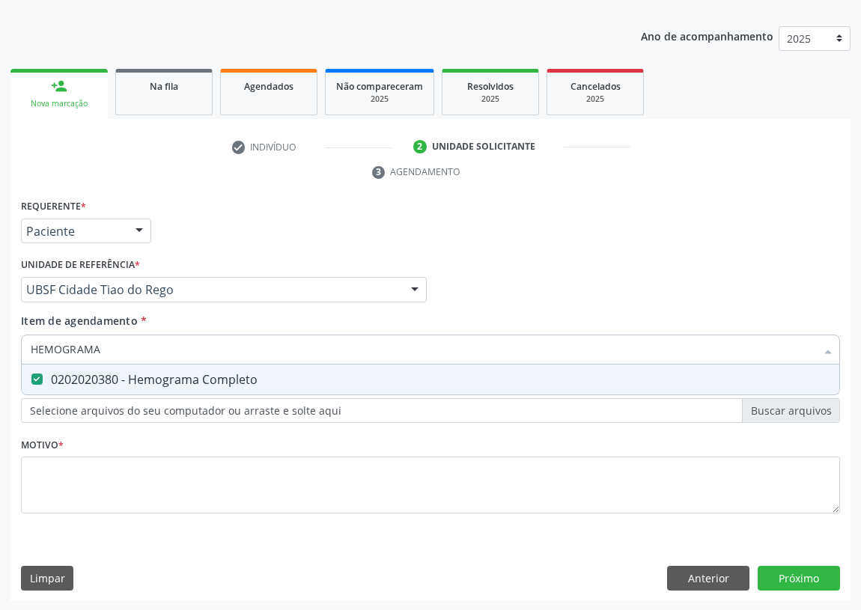
drag, startPoint x: 73, startPoint y: 354, endPoint x: 0, endPoint y: 365, distance: 74.4
click at [0, 365] on div "Acompanhamento Acompanhe a situação das marcações correntes e finalizadas Relat…" at bounding box center [430, 269] width 861 height 685
type input "CR"
checkbox Completo "false"
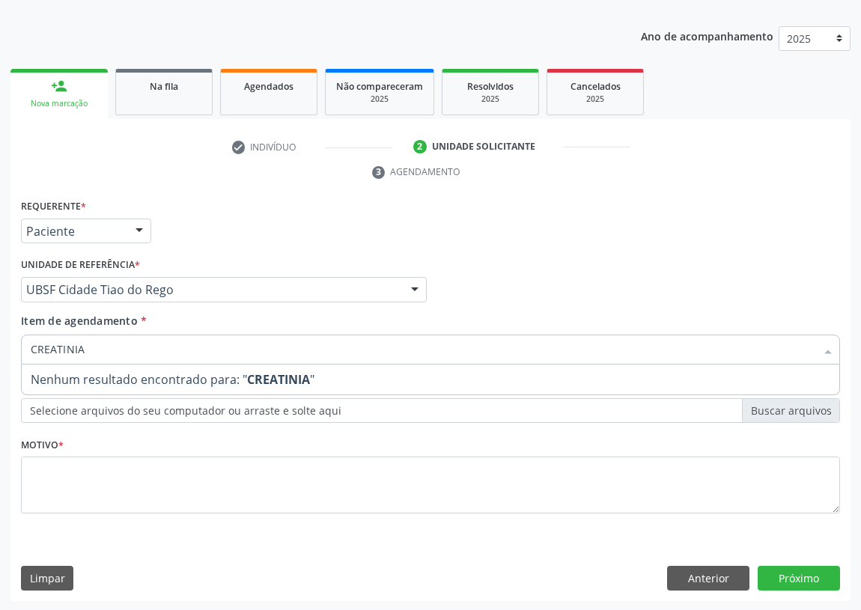
type input "CREATINI"
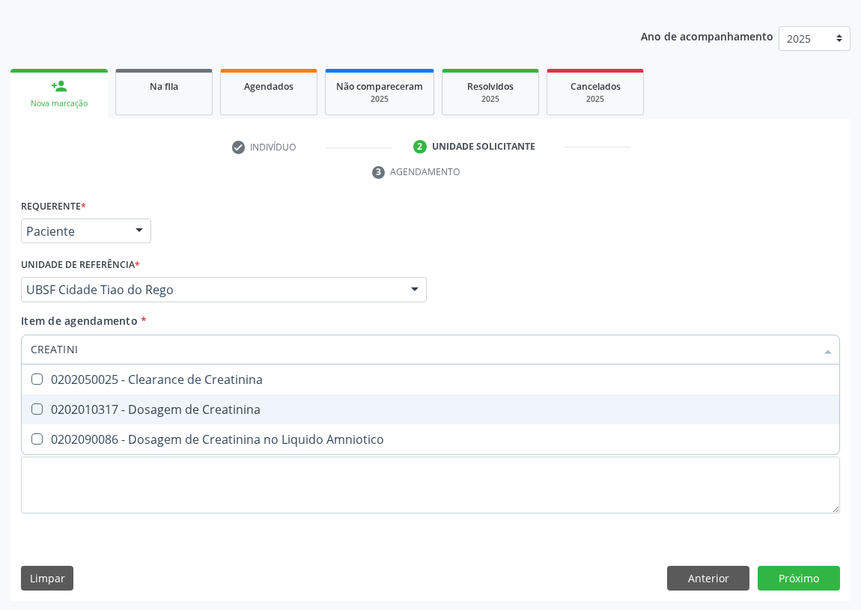
drag, startPoint x: 34, startPoint y: 405, endPoint x: 44, endPoint y: 388, distance: 19.8
click at [37, 401] on span "0202010317 - Dosagem de Creatinina" at bounding box center [431, 410] width 818 height 30
checkbox Creatinina "true"
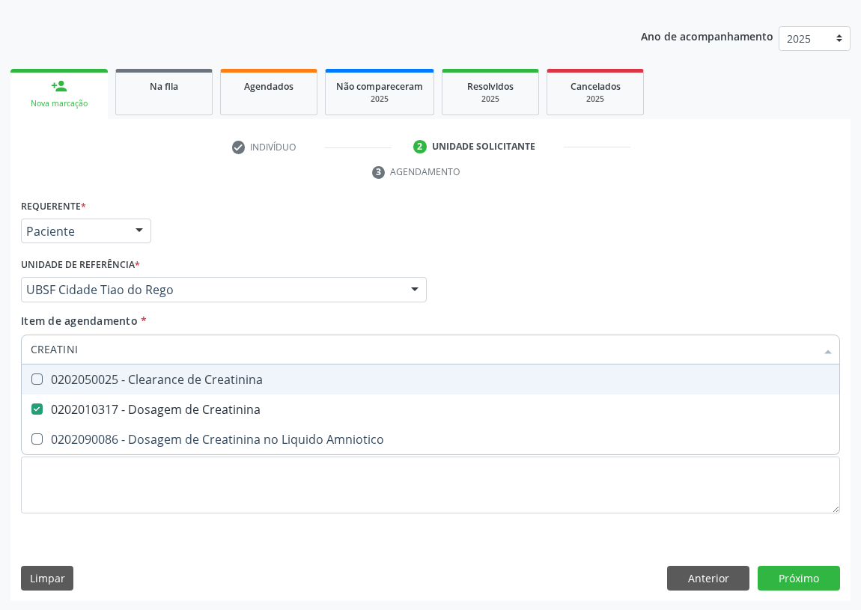
drag, startPoint x: 56, startPoint y: 352, endPoint x: 0, endPoint y: 358, distance: 56.5
click at [0, 358] on div "Acompanhamento Acompanhe a situação das marcações correntes e finalizadas Relat…" at bounding box center [430, 269] width 861 height 685
type input "G"
checkbox Creatinina "false"
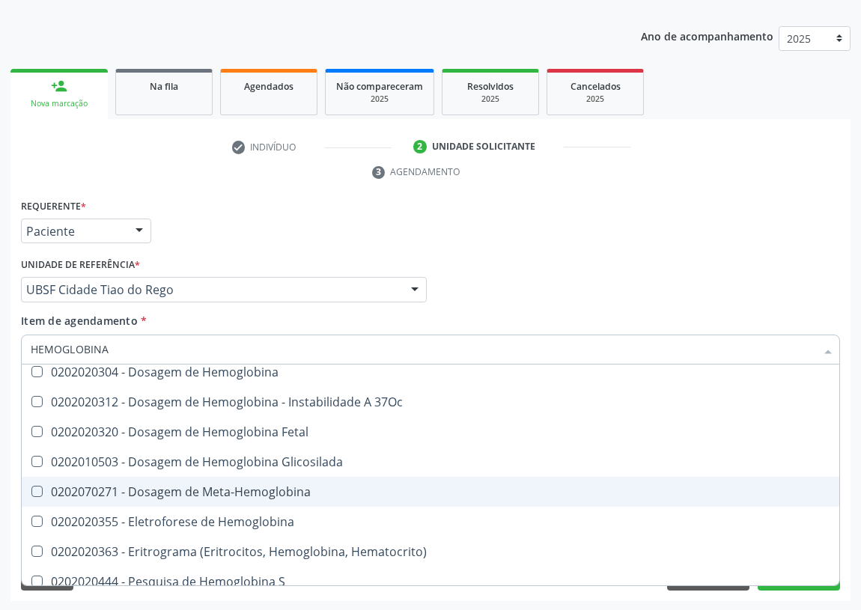
scroll to position [138, 0]
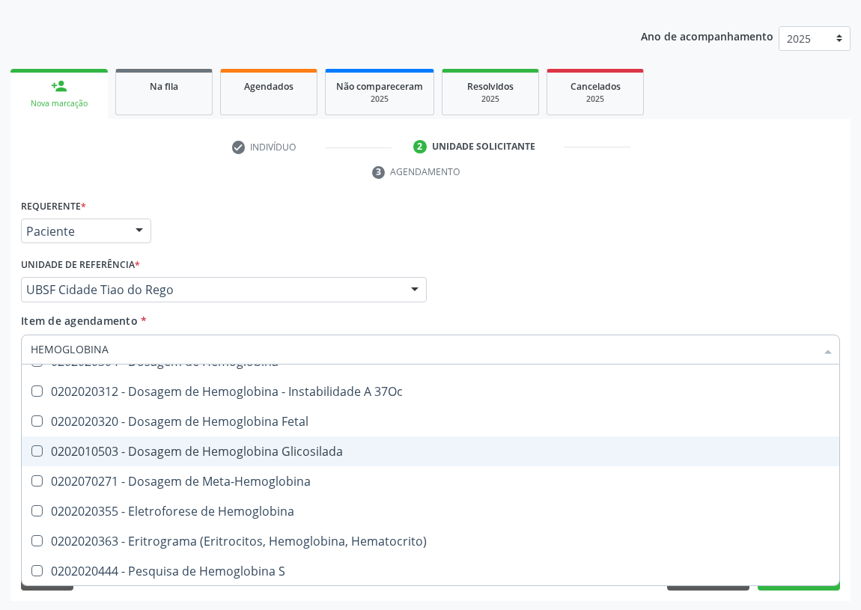
drag, startPoint x: 270, startPoint y: 451, endPoint x: 254, endPoint y: 451, distance: 15.7
click at [263, 451] on div "0202010503 - Dosagem de Hemoglobina Glicosilada" at bounding box center [431, 452] width 800 height 12
checkbox Glicosilada "true"
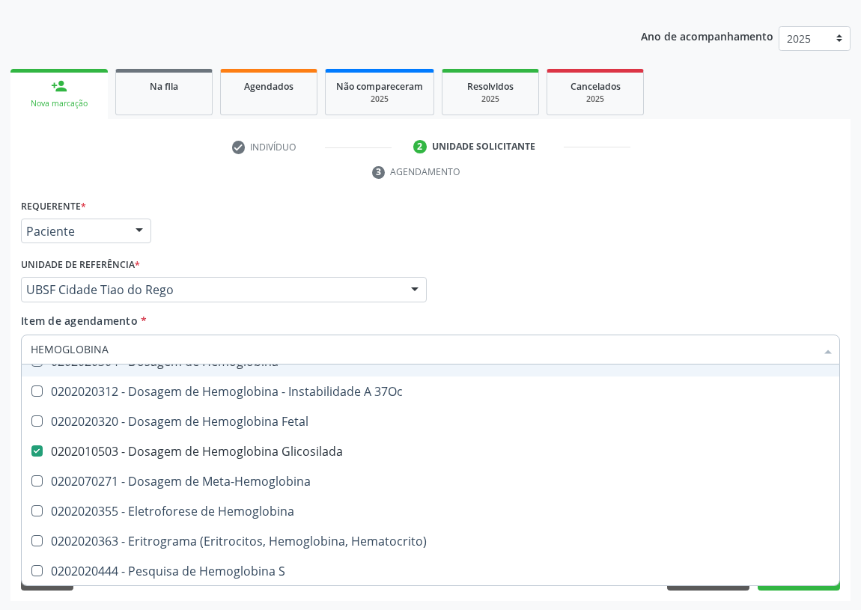
drag, startPoint x: 114, startPoint y: 346, endPoint x: 0, endPoint y: 347, distance: 113.8
click at [0, 347] on div "Acompanhamento Acompanhe a situação das marcações correntes e finalizadas Relat…" at bounding box center [430, 269] width 861 height 685
type input "CO"
checkbox Glicosilada "false"
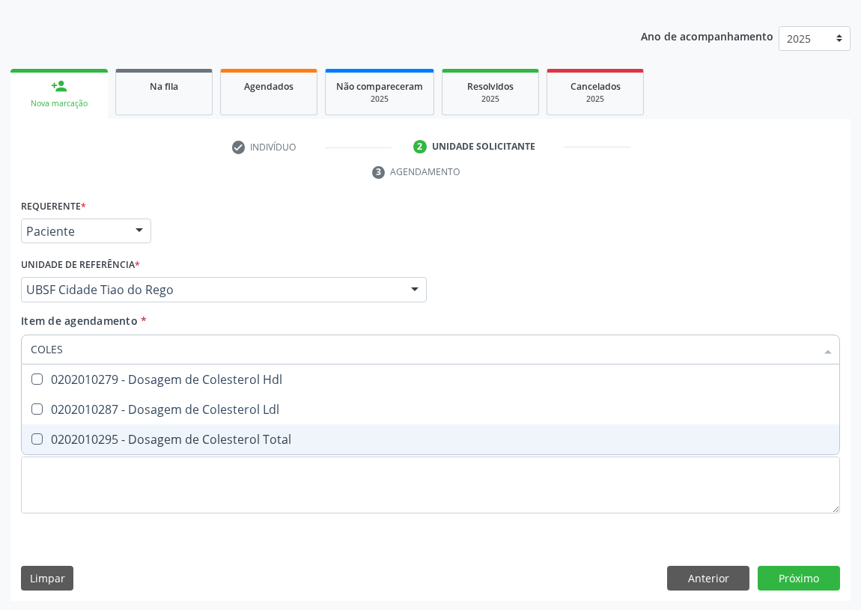
scroll to position [0, 0]
type input "COLEST"
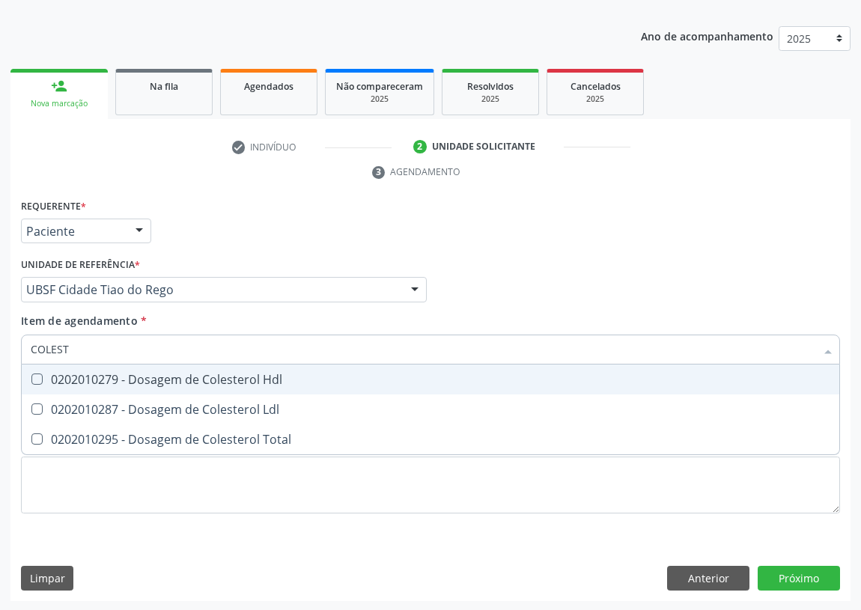
drag, startPoint x: 37, startPoint y: 374, endPoint x: 34, endPoint y: 413, distance: 39.0
click at [35, 383] on div "0202010279 - Dosagem de Colesterol Hdl" at bounding box center [431, 380] width 800 height 12
checkbox Hdl "true"
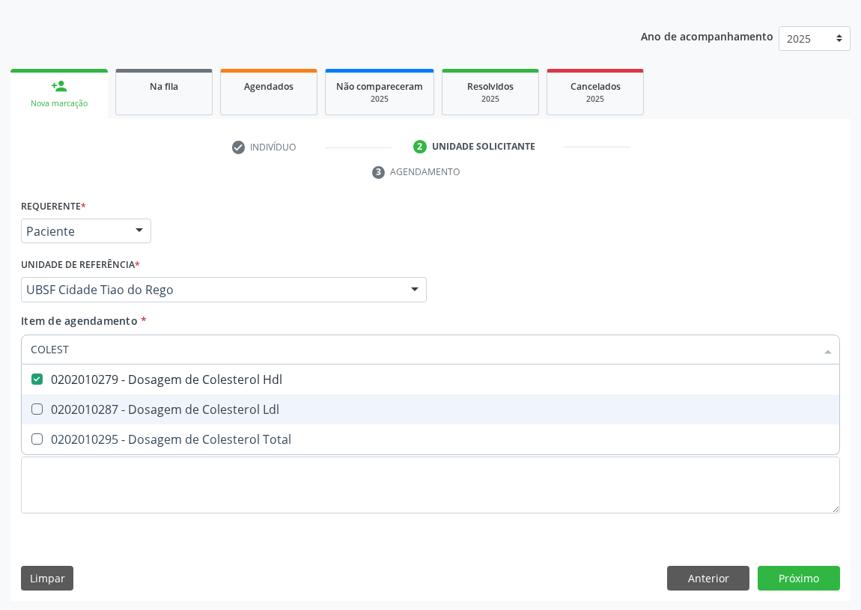
drag, startPoint x: 40, startPoint y: 407, endPoint x: 43, endPoint y: 356, distance: 51.8
click at [40, 400] on span "0202010287 - Dosagem de Colesterol Ldl" at bounding box center [431, 410] width 818 height 30
checkbox Ldl "true"
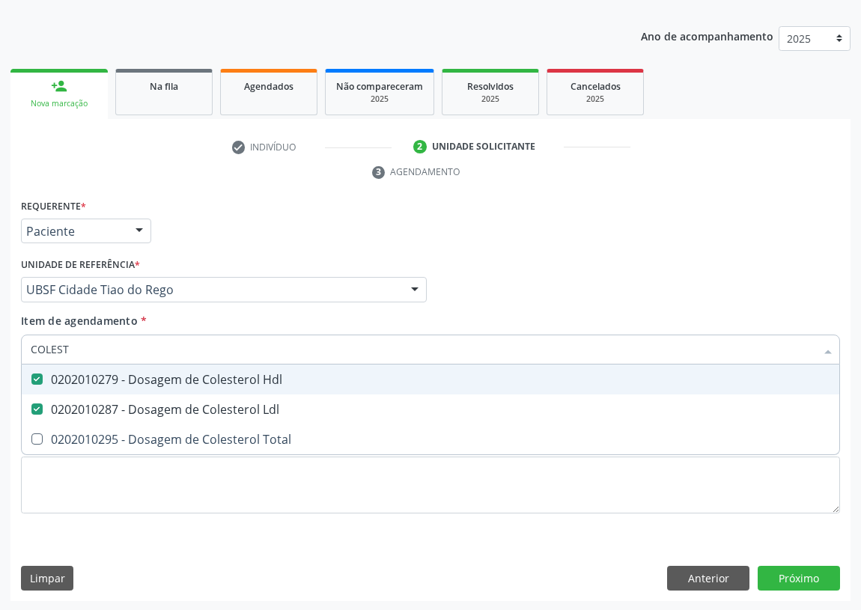
drag, startPoint x: 62, startPoint y: 345, endPoint x: 0, endPoint y: 345, distance: 62.2
click at [0, 350] on div "Acompanhamento Acompanhe a situação das marcações correntes e finalizadas Relat…" at bounding box center [430, 269] width 861 height 685
type input "T"
checkbox Hdl "false"
checkbox Ldl "false"
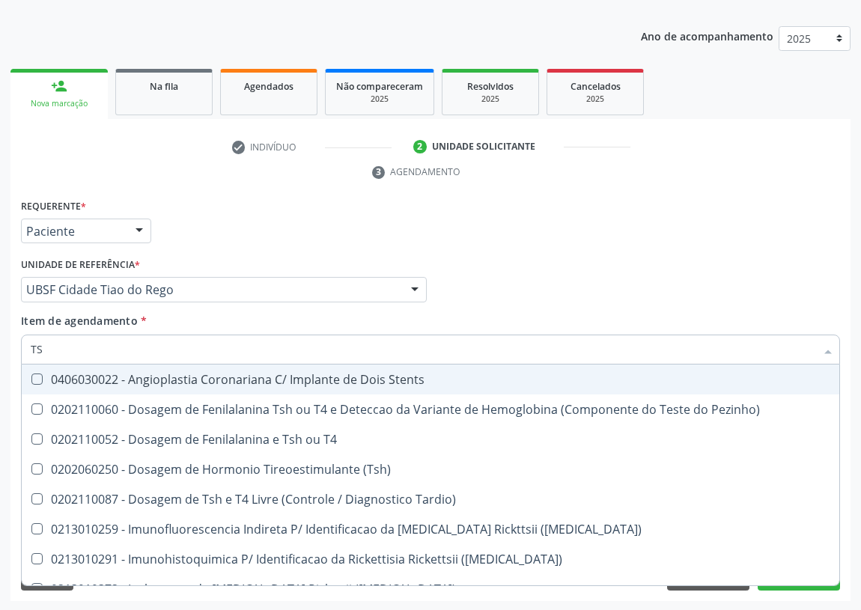
type input "TSH"
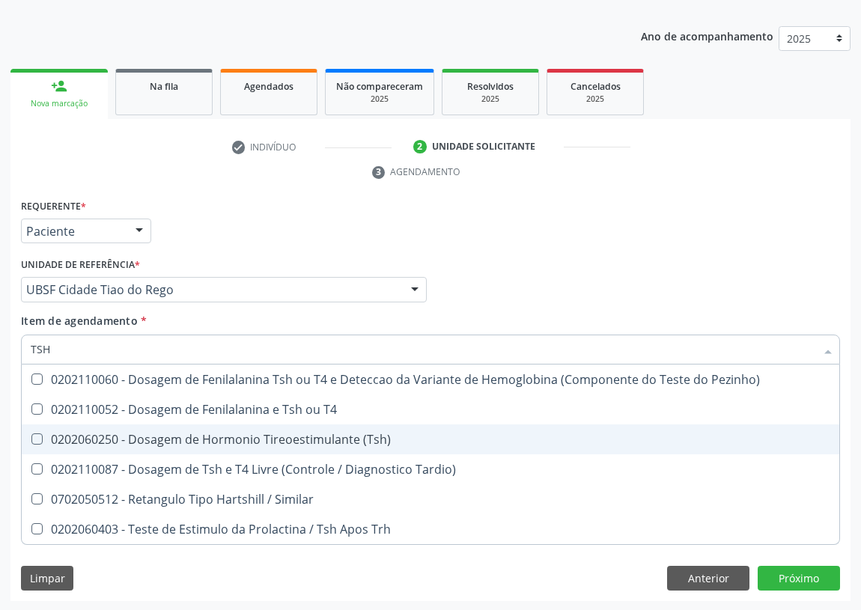
drag, startPoint x: 36, startPoint y: 434, endPoint x: 37, endPoint y: 412, distance: 22.5
click at [36, 434] on \(Tsh\) at bounding box center [36, 439] width 11 height 11
click at [31, 434] on \(Tsh\) "checkbox" at bounding box center [27, 439] width 10 height 10
checkbox \(Tsh\) "true"
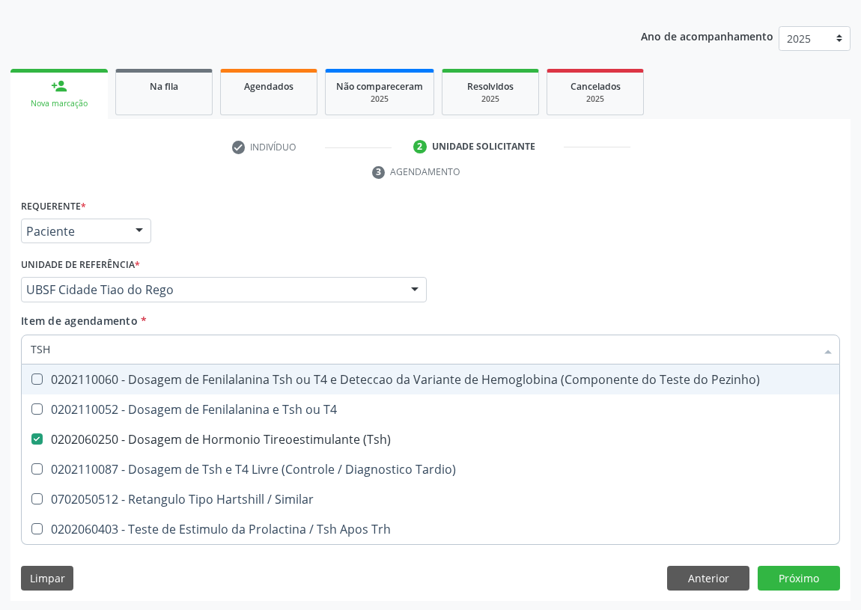
drag, startPoint x: 61, startPoint y: 349, endPoint x: 0, endPoint y: 355, distance: 61.0
click at [0, 355] on div "Acompanhamento Acompanhe a situação das marcações correntes e finalizadas Relat…" at bounding box center [430, 269] width 861 height 685
type input "V"
checkbox \(Tsh\) "false"
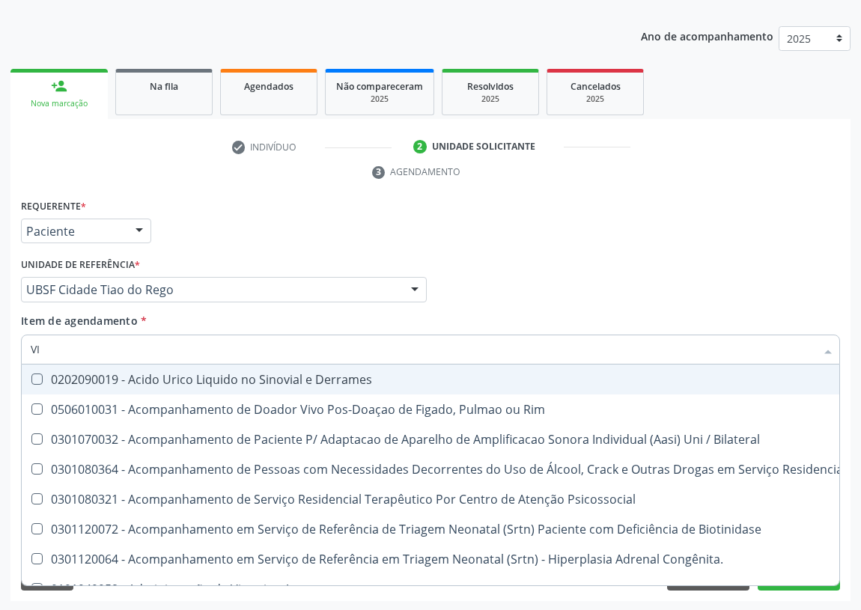
type input "VIT"
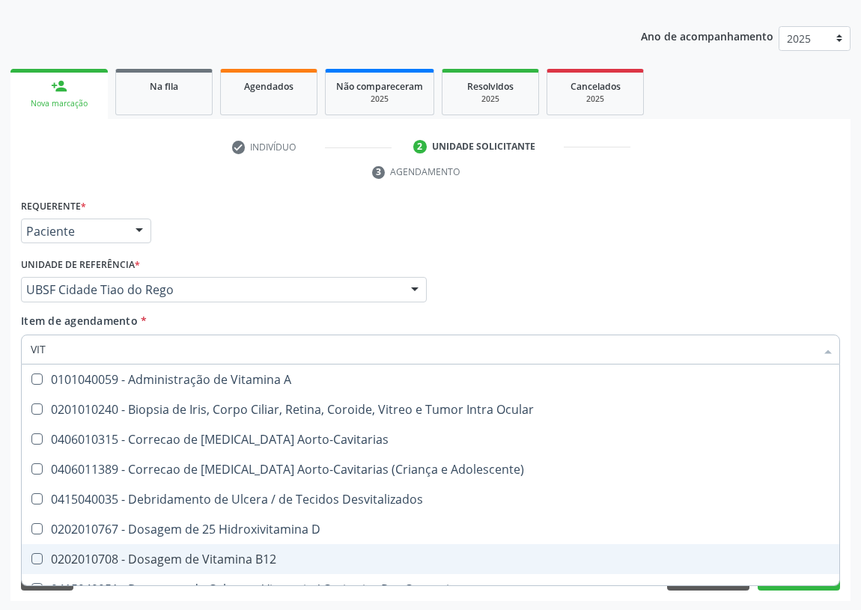
drag, startPoint x: 268, startPoint y: 557, endPoint x: 274, endPoint y: 525, distance: 32.8
click at [268, 556] on div "0202010708 - Dosagem de Vitamina B12" at bounding box center [431, 559] width 800 height 12
checkbox B12 "true"
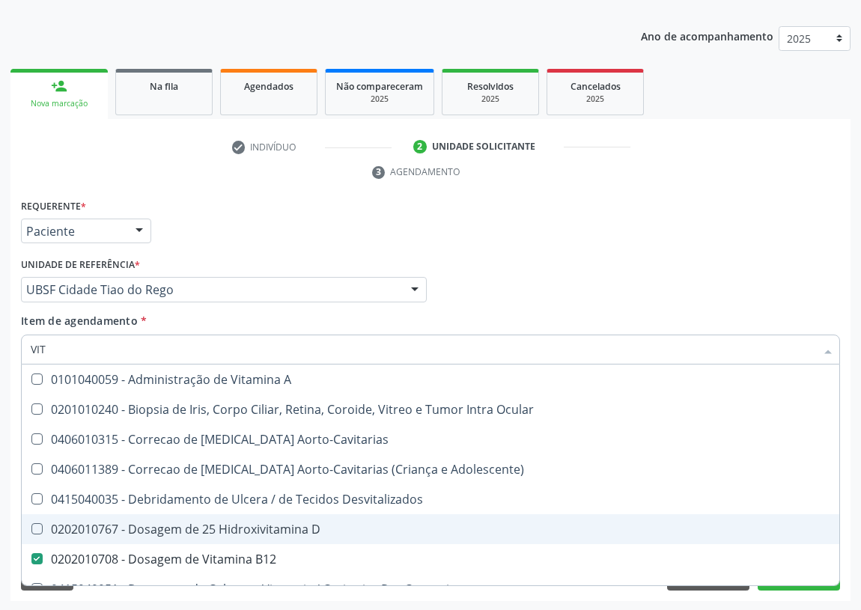
click at [276, 524] on div "0202010767 - Dosagem de 25 Hidroxivitamina D" at bounding box center [431, 530] width 800 height 12
checkbox D "true"
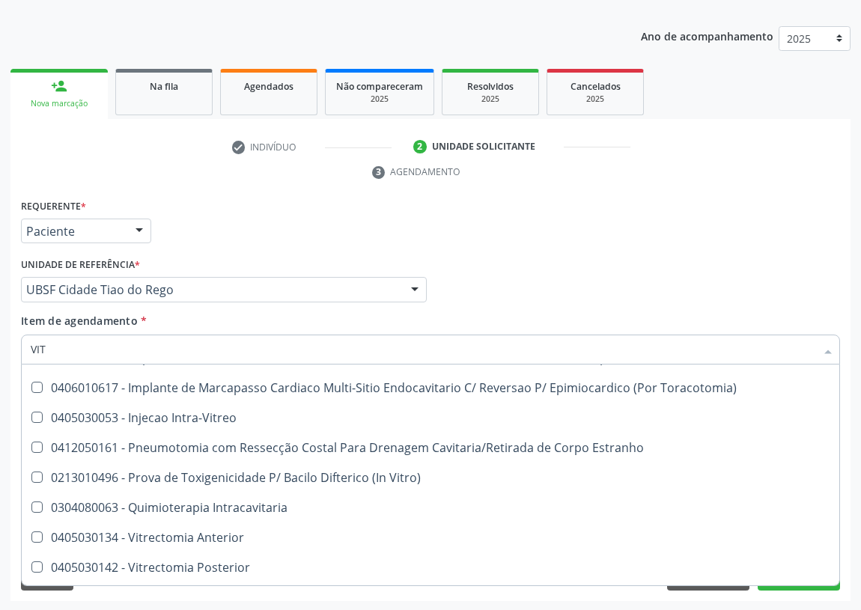
scroll to position [272, 0]
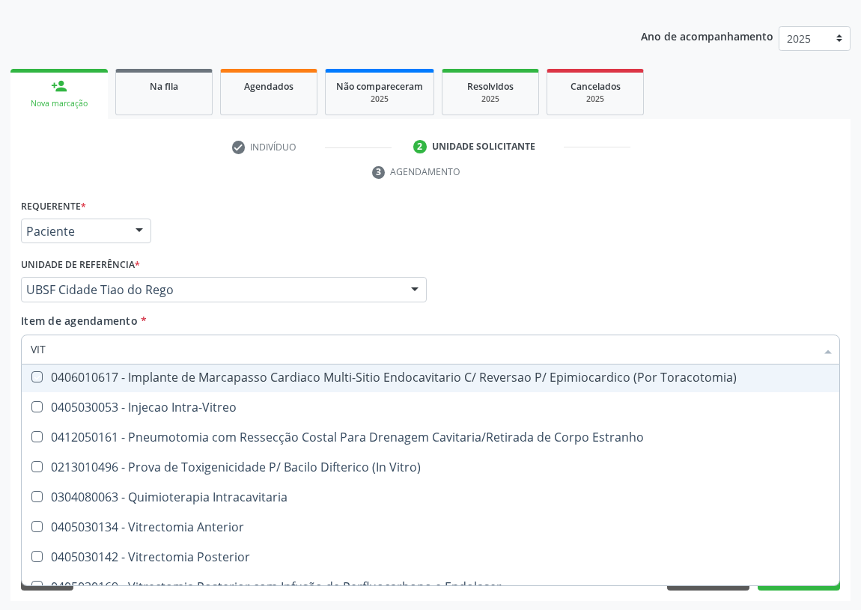
click at [544, 289] on div "Profissional Solicitante Por favor, selecione a Unidade de Atendimento primeiro…" at bounding box center [430, 283] width 827 height 58
checkbox Ocular "true"
checkbox Aorto-Cavitarias "true"
checkbox Adolescente\) "true"
checkbox Desvitalizados "true"
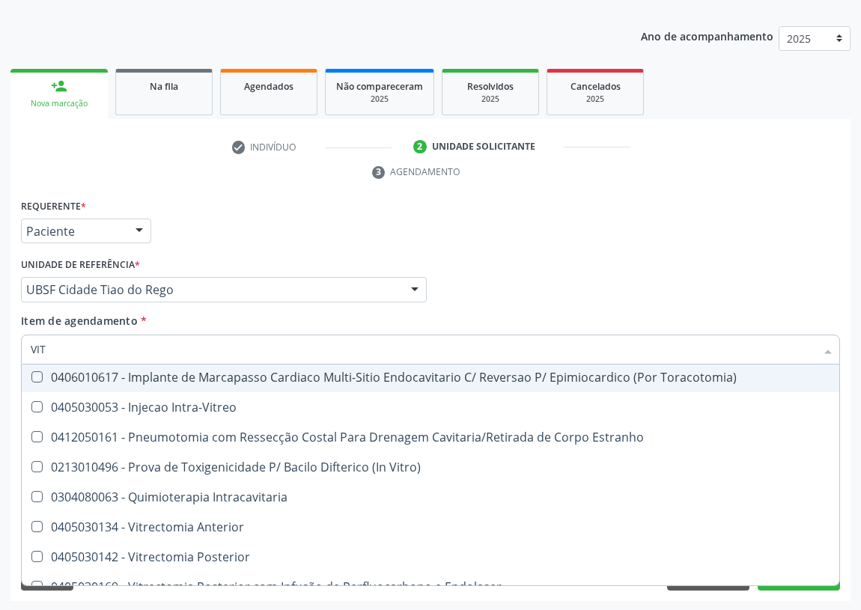
checkbox Cateterismo "true"
checkbox Toracotomia "true"
checkbox Toracotomia\) "true"
checkbox Intra-Vitreo "true"
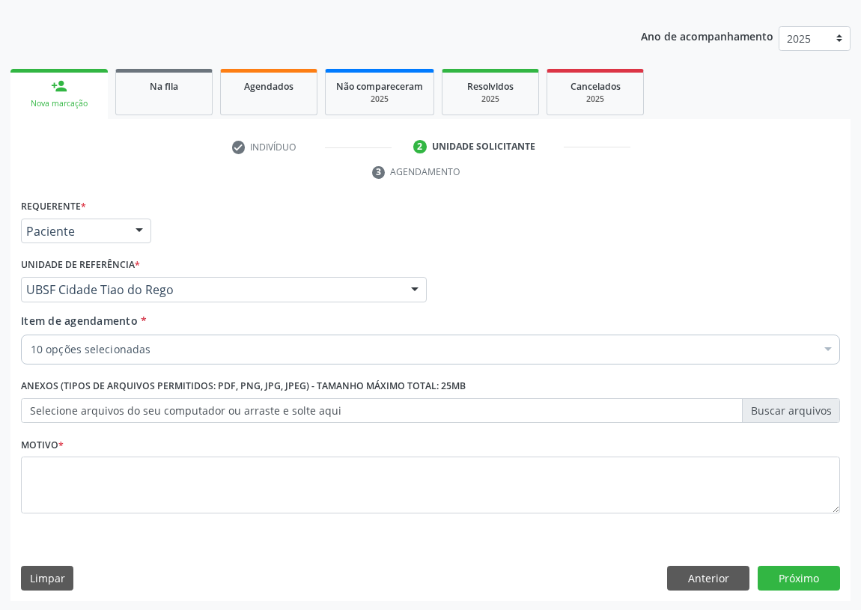
scroll to position [0, 0]
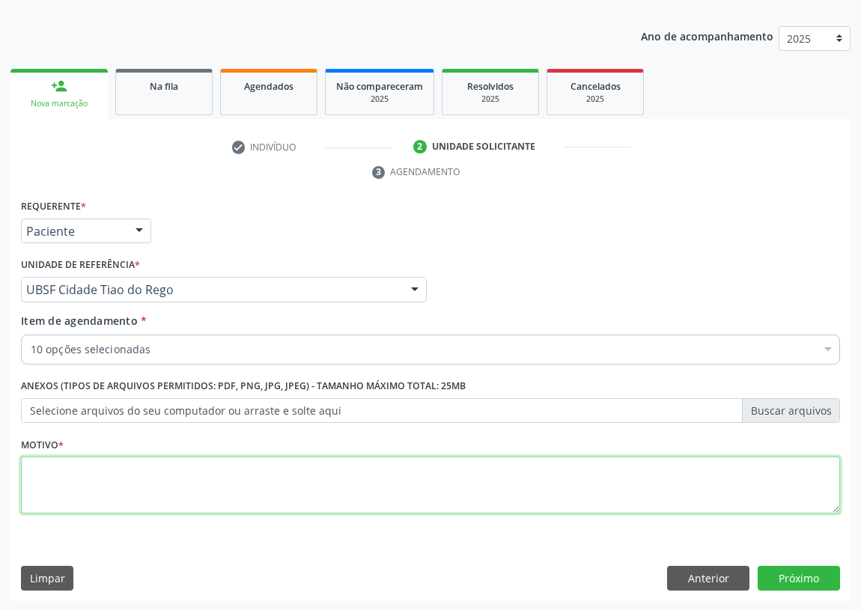
click at [46, 473] on textarea at bounding box center [430, 485] width 819 height 57
type textarea "AVALIAÇÃO"
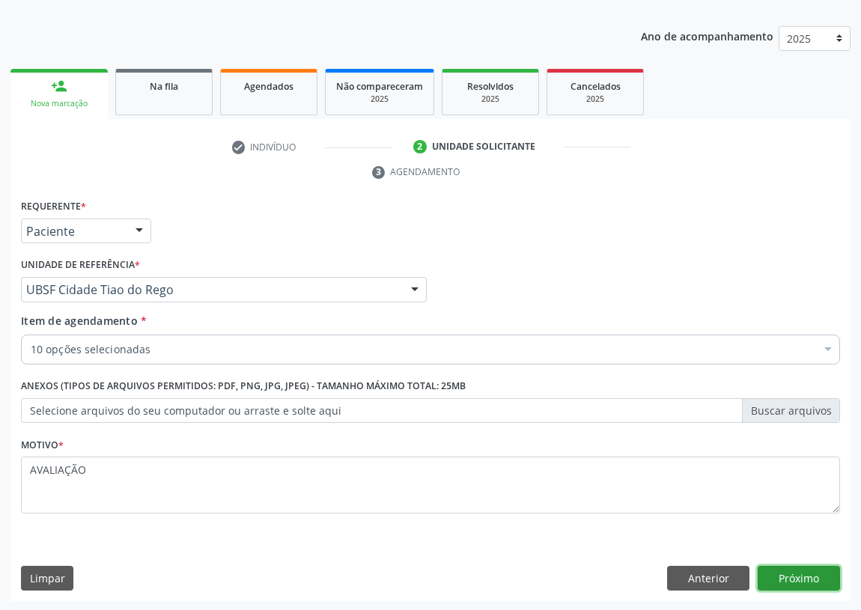
click at [804, 573] on button "Próximo" at bounding box center [799, 578] width 82 height 25
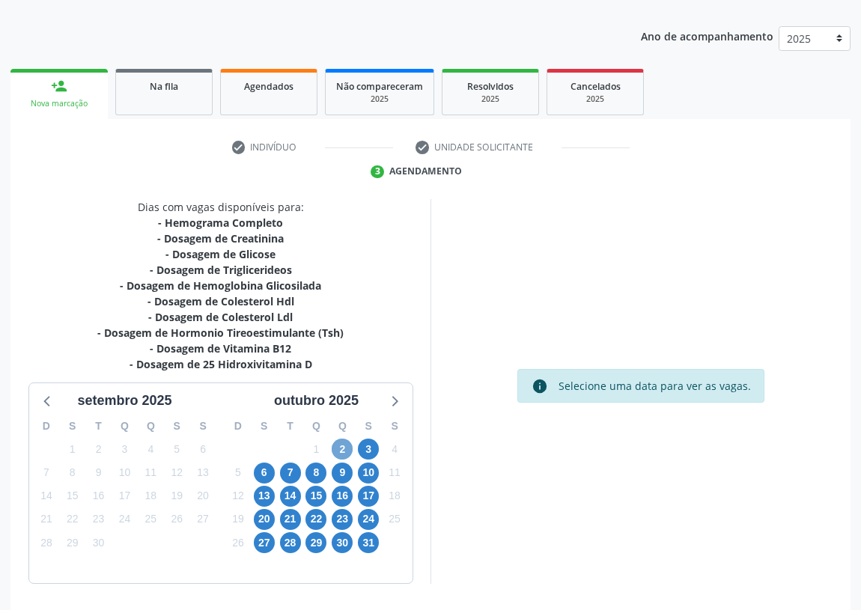
drag, startPoint x: 347, startPoint y: 446, endPoint x: 223, endPoint y: 449, distance: 123.6
click at [344, 446] on span "2" at bounding box center [342, 449] width 21 height 21
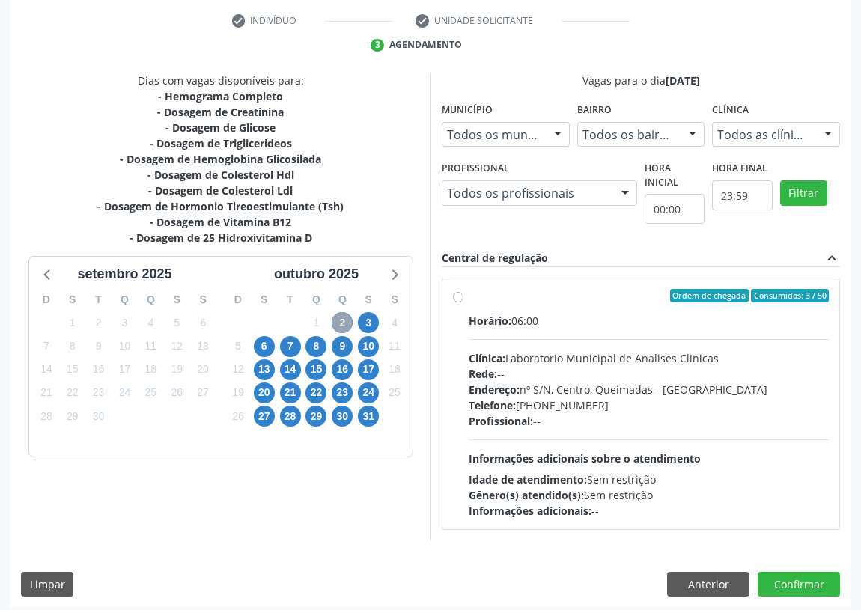
scroll to position [288, 0]
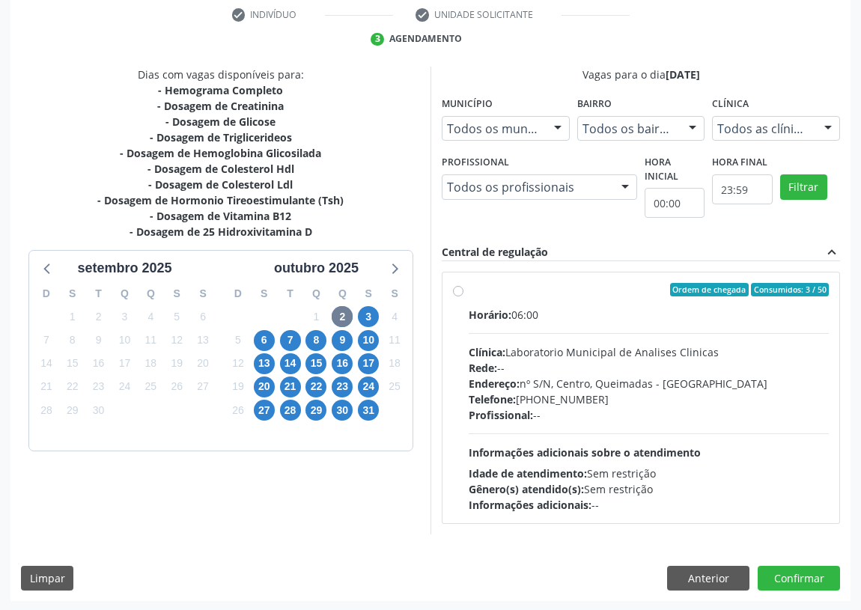
click at [469, 288] on label "Ordem de chegada Consumidos: 3 / 50 Horário: 06:00 Clínica: Laboratorio Municip…" at bounding box center [649, 398] width 360 height 230
click at [458, 288] on input "Ordem de chegada Consumidos: 3 / 50 Horário: 06:00 Clínica: Laboratorio Municip…" at bounding box center [458, 289] width 10 height 13
radio input "true"
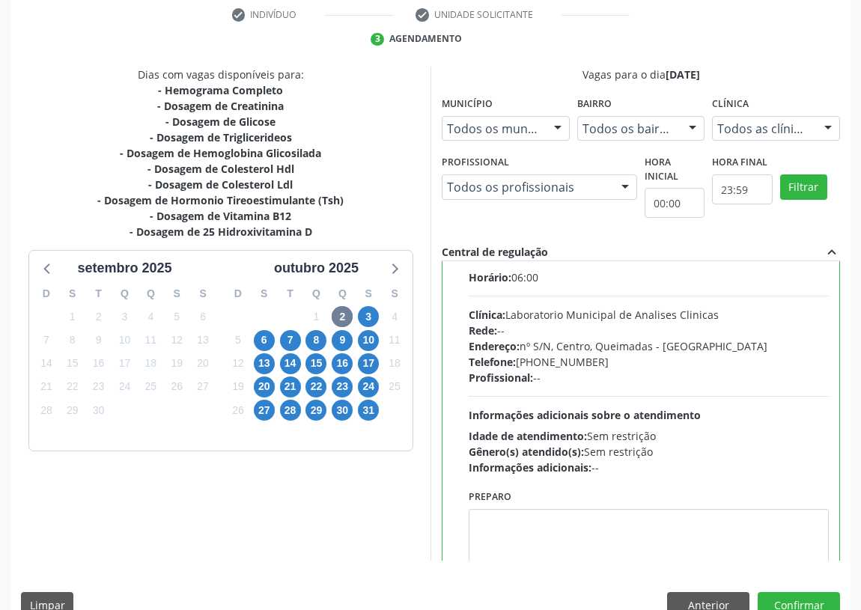
scroll to position [74, 0]
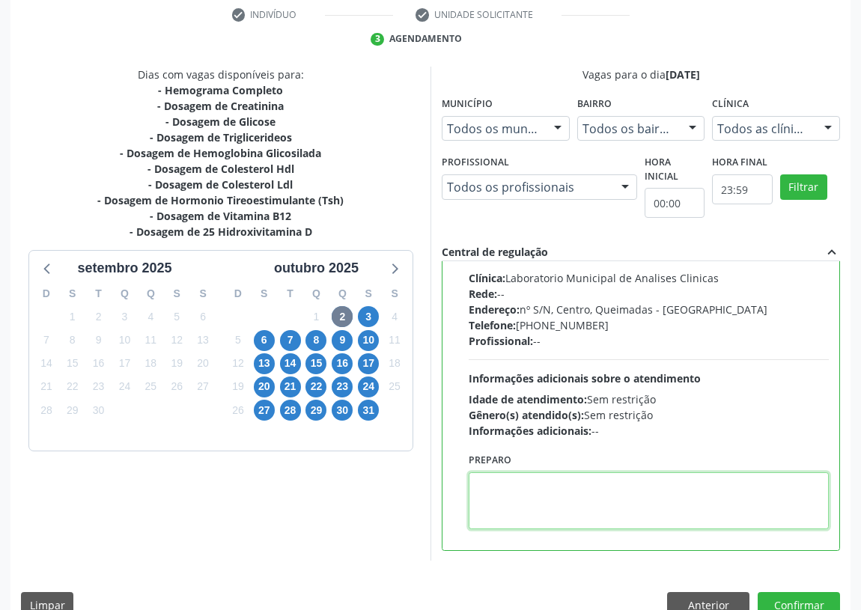
click at [510, 498] on textarea at bounding box center [649, 501] width 360 height 57
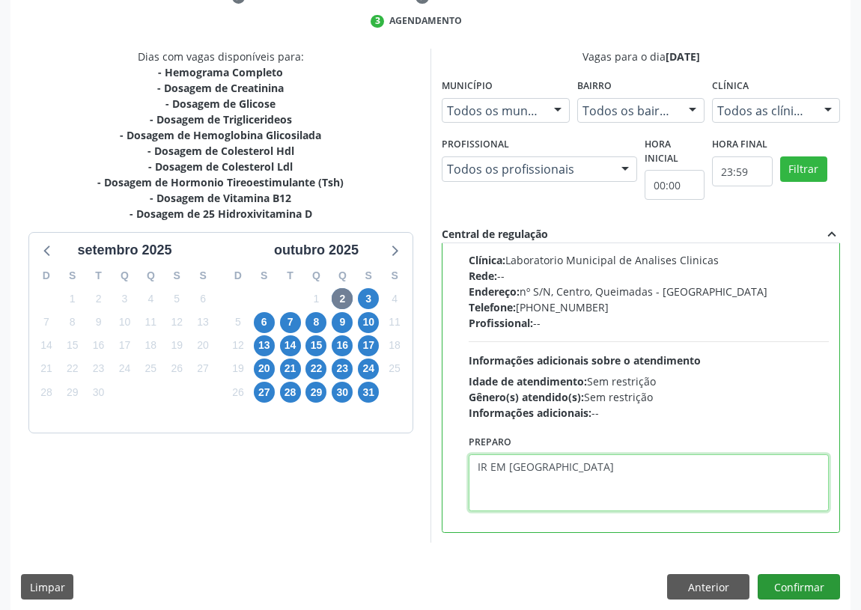
scroll to position [315, 0]
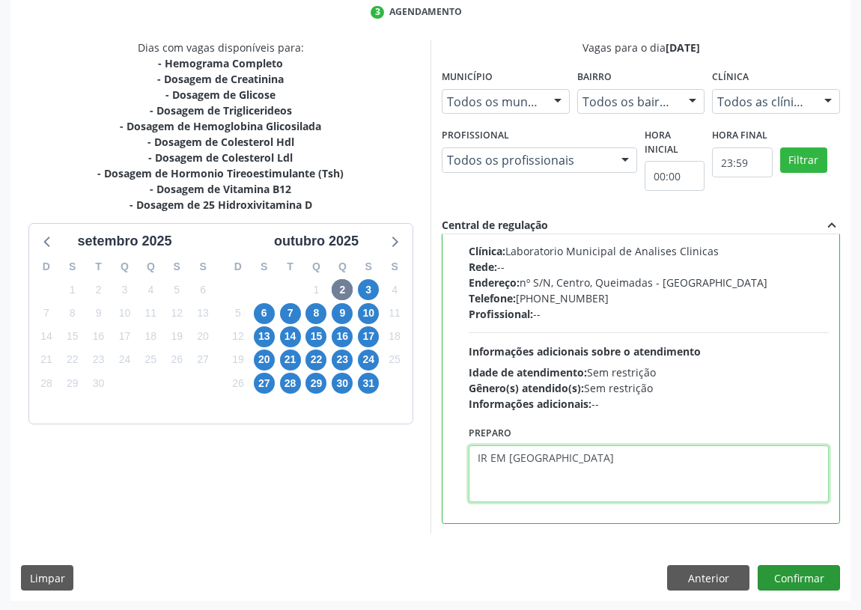
type textarea "IR EM [GEOGRAPHIC_DATA]"
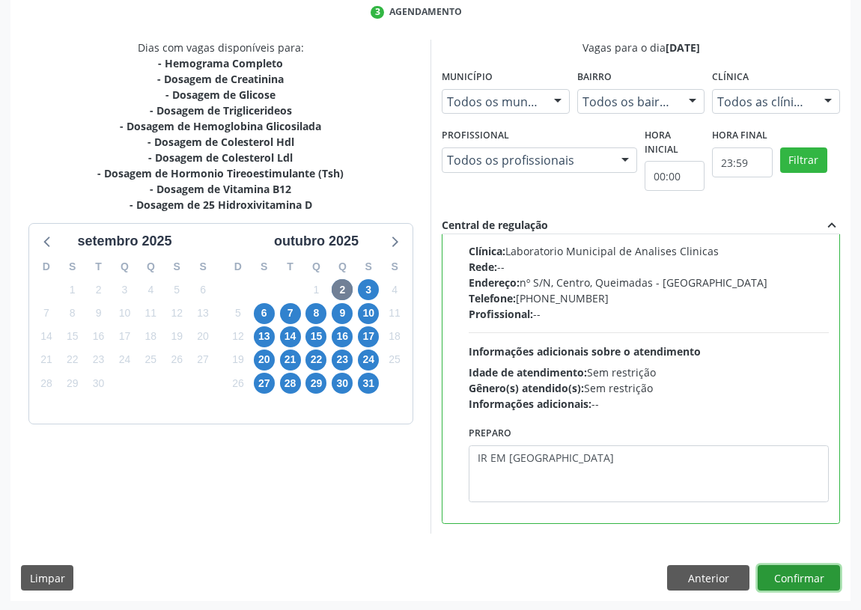
click at [810, 571] on button "Confirmar" at bounding box center [799, 577] width 82 height 25
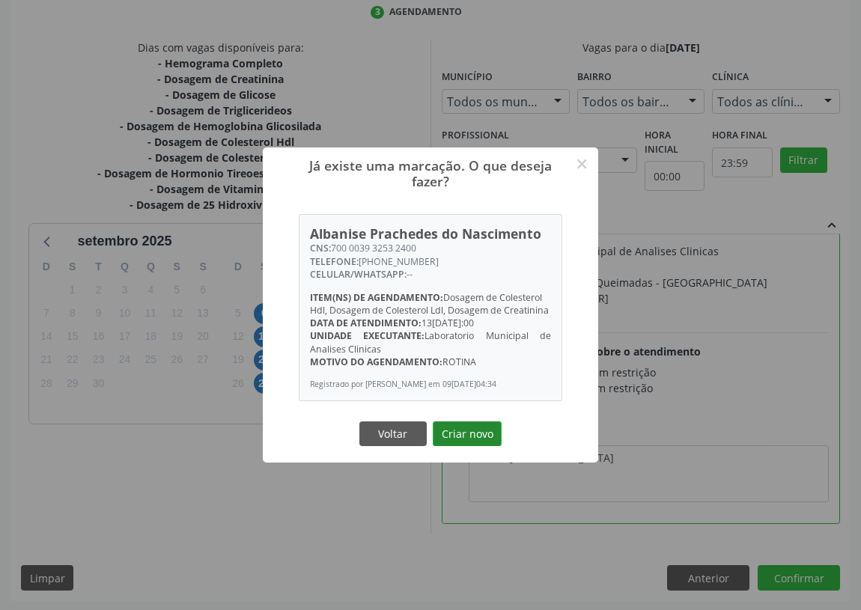
click at [467, 447] on button "Criar novo" at bounding box center [467, 434] width 69 height 25
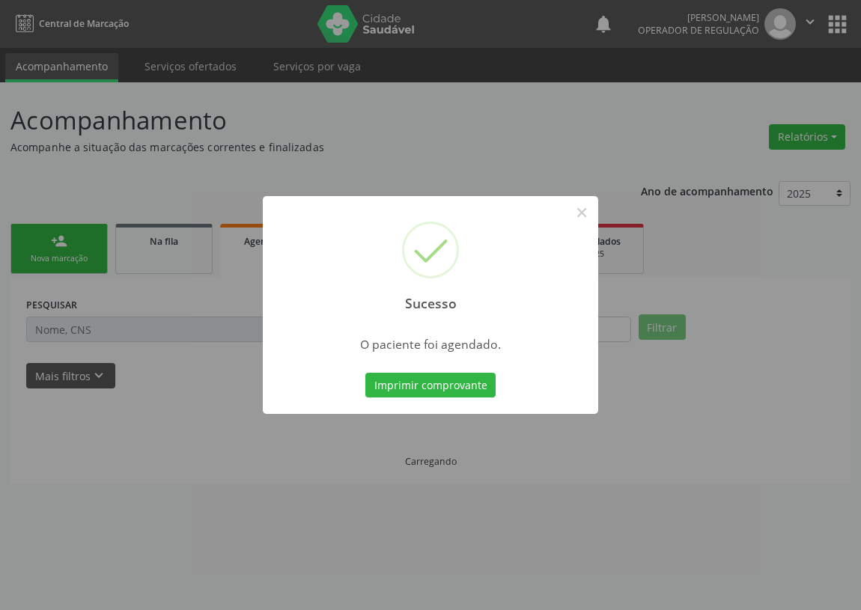
scroll to position [0, 0]
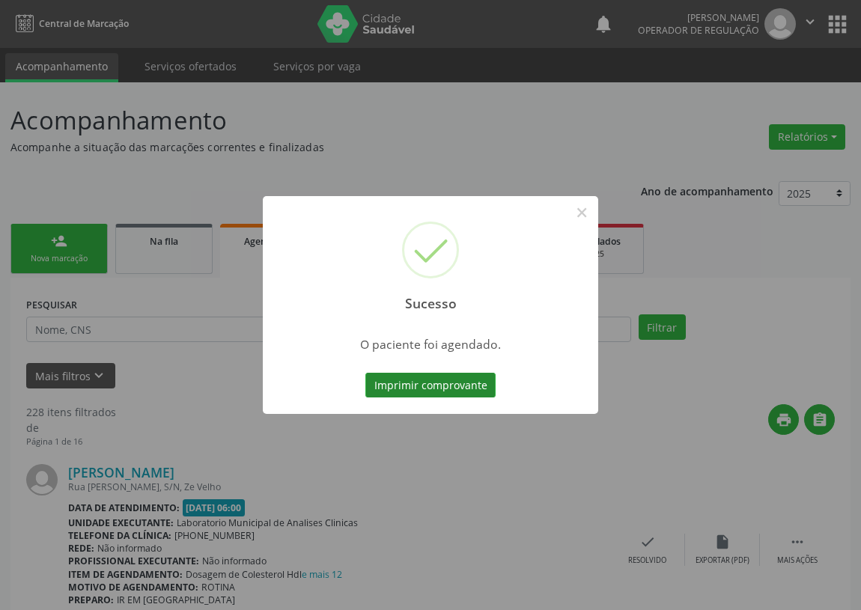
click at [437, 383] on button "Imprimir comprovante" at bounding box center [430, 385] width 130 height 25
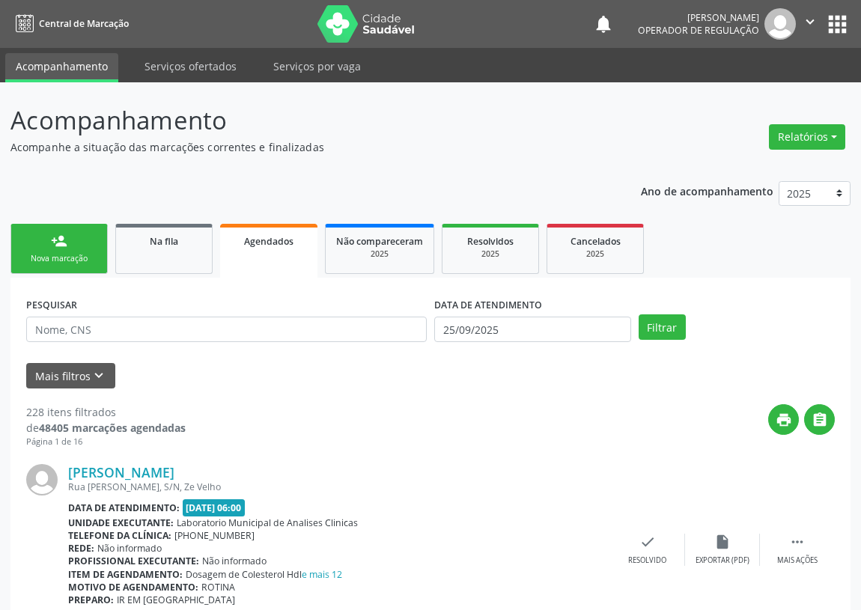
click at [49, 251] on link "person_add Nova marcação" at bounding box center [58, 249] width 97 height 50
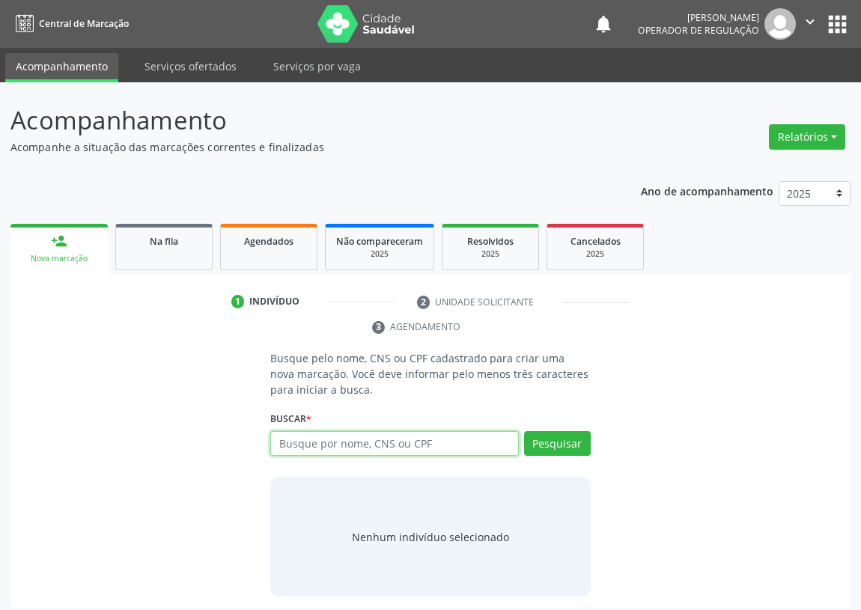
click at [293, 443] on input "text" at bounding box center [394, 443] width 249 height 25
drag, startPoint x: 300, startPoint y: 436, endPoint x: 300, endPoint y: 416, distance: 19.5
click at [300, 424] on div "Buscar * Busque por nome, CNS ou CPF Nenhum resultado encontrado para: " " Digi…" at bounding box center [430, 437] width 321 height 58
type input "700505945817953"
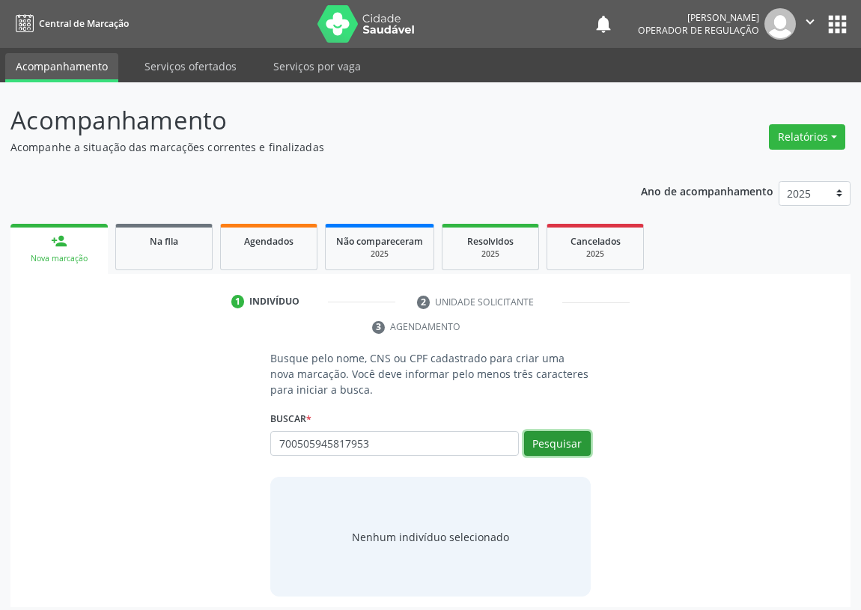
drag, startPoint x: 560, startPoint y: 435, endPoint x: 558, endPoint y: 419, distance: 16.6
click at [562, 432] on button "Pesquisar" at bounding box center [557, 443] width 67 height 25
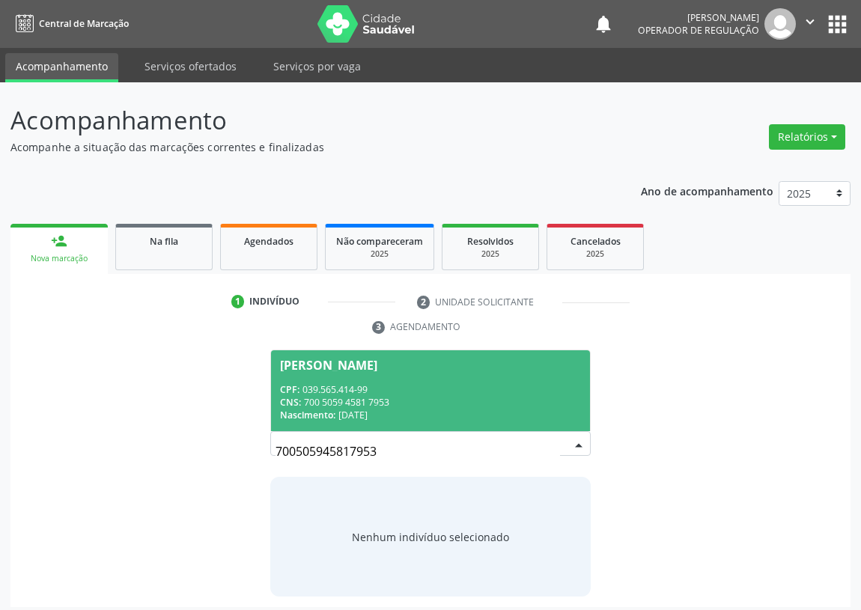
click at [351, 395] on div "CPF: 039.565.414-99" at bounding box center [430, 389] width 301 height 13
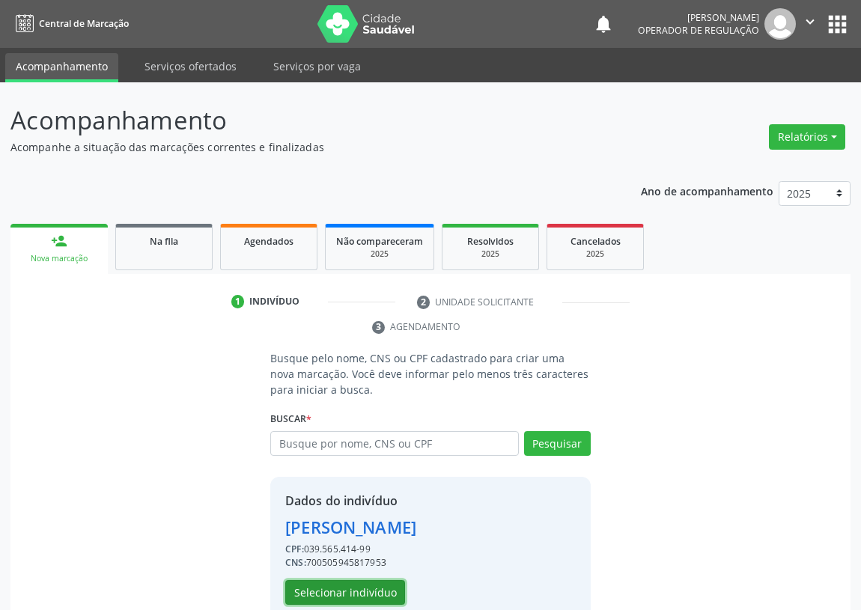
drag, startPoint x: 356, startPoint y: 592, endPoint x: 350, endPoint y: 585, distance: 9.6
click at [350, 585] on button "Selecionar indivíduo" at bounding box center [345, 592] width 120 height 25
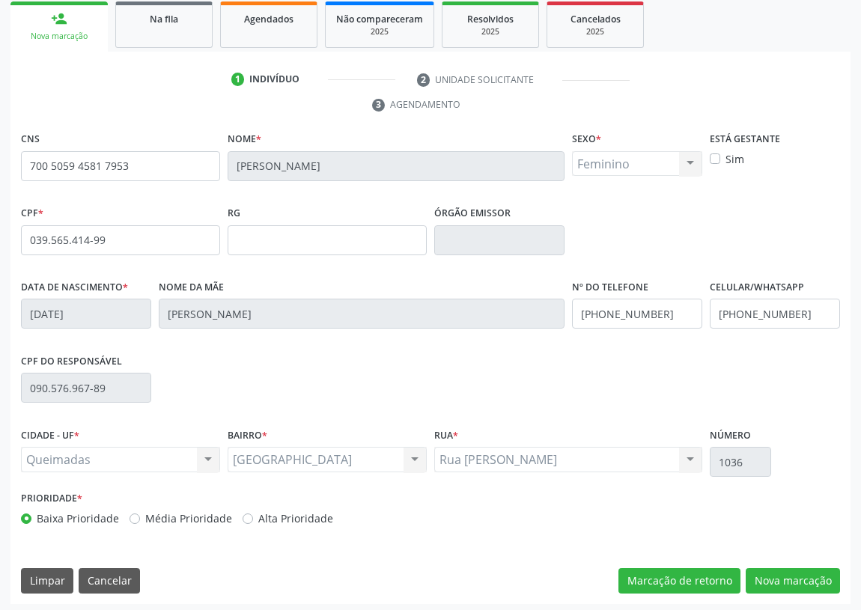
scroll to position [225, 0]
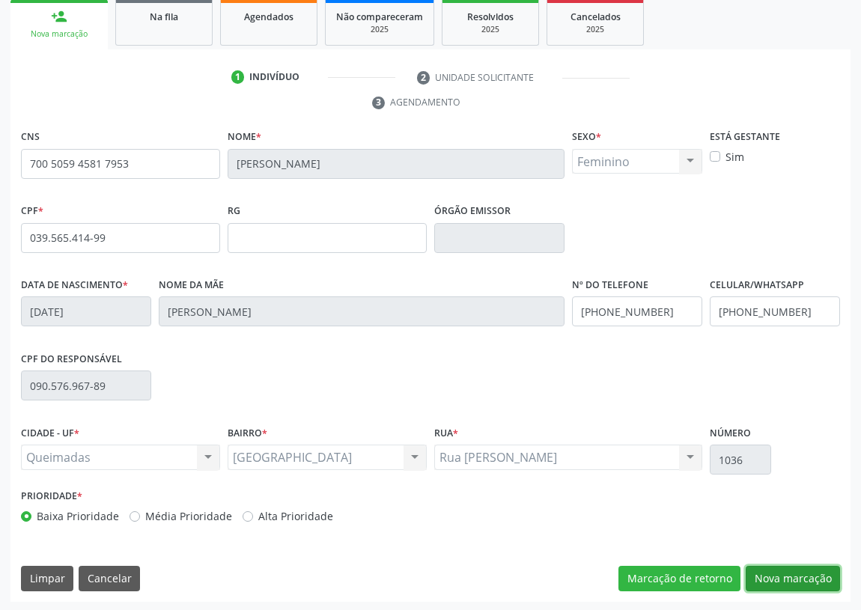
drag, startPoint x: 789, startPoint y: 573, endPoint x: 555, endPoint y: 491, distance: 248.5
click at [780, 567] on button "Nova marcação" at bounding box center [793, 578] width 94 height 25
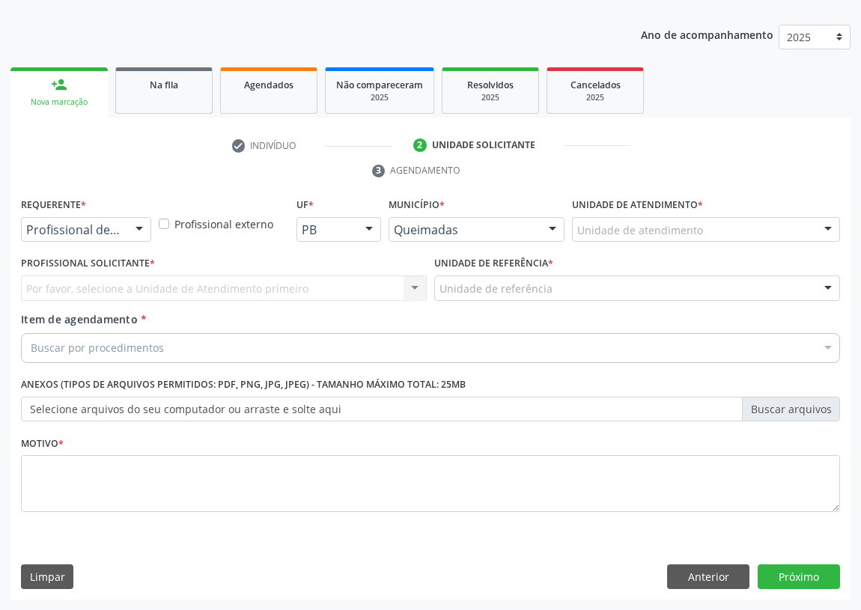
scroll to position [155, 0]
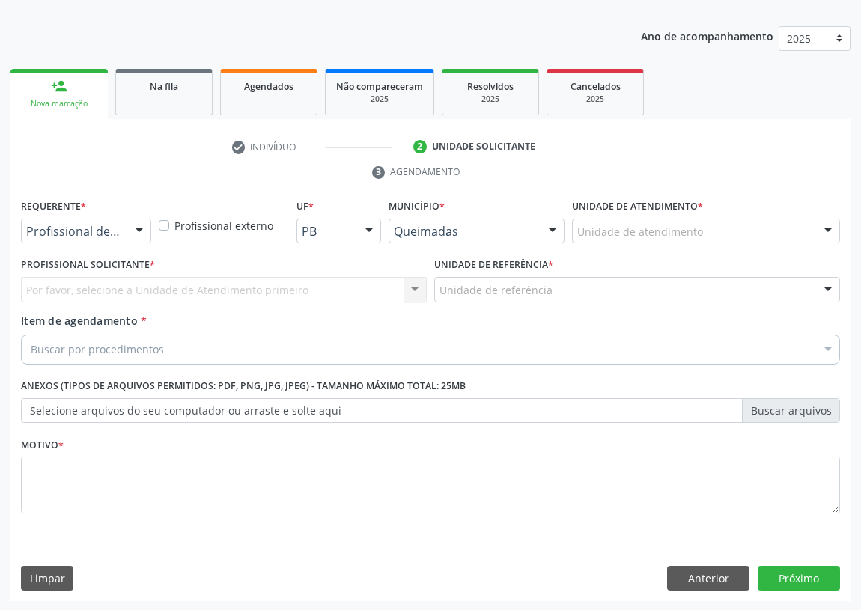
click at [142, 228] on div at bounding box center [139, 231] width 22 height 25
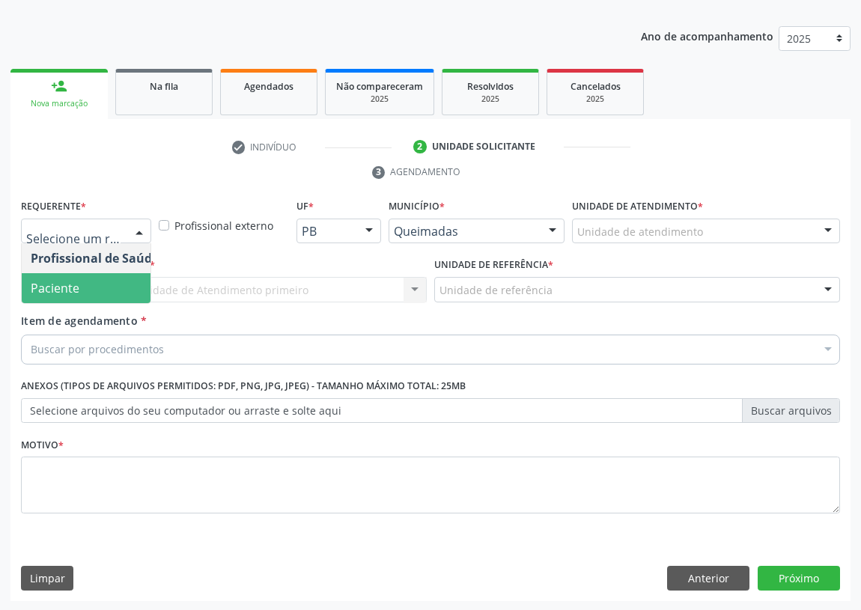
click at [122, 290] on span "Paciente" at bounding box center [95, 288] width 146 height 30
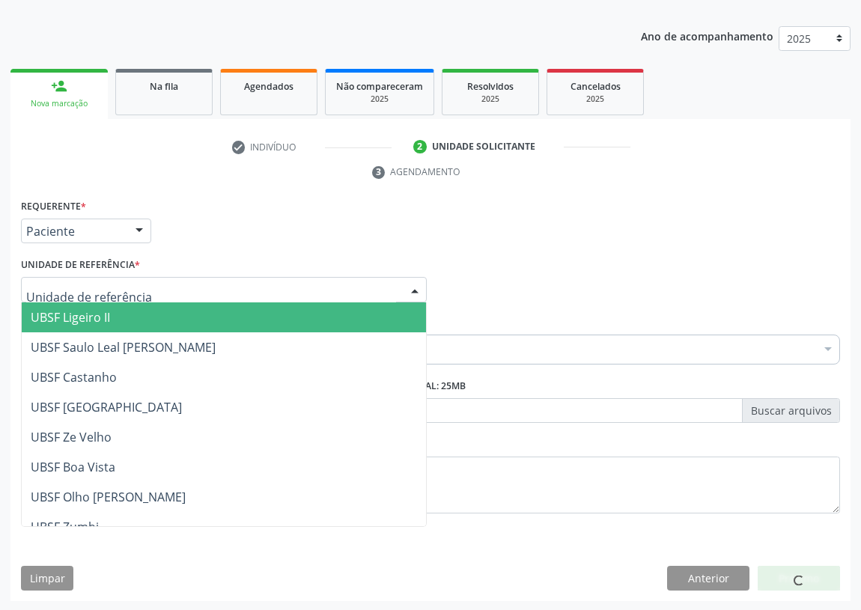
click at [396, 289] on div at bounding box center [224, 289] width 406 height 25
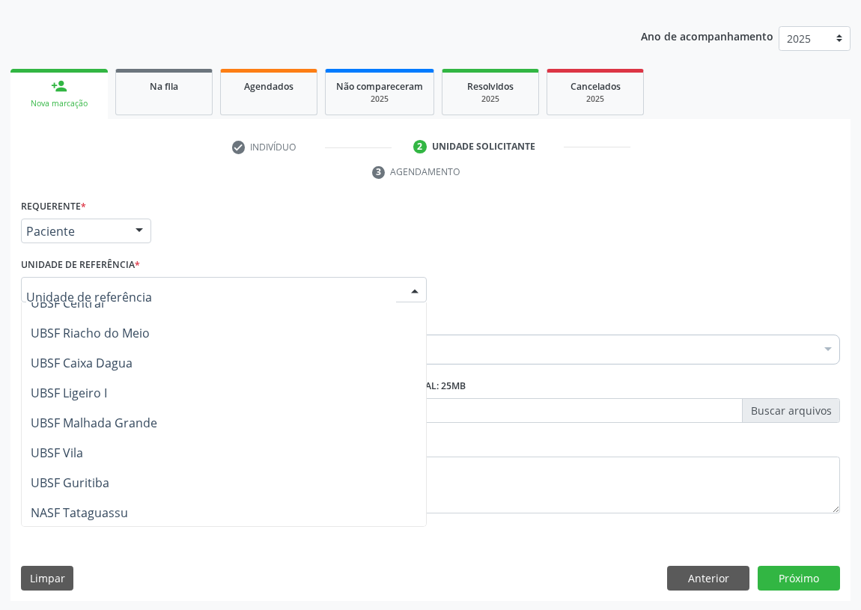
scroll to position [374, 0]
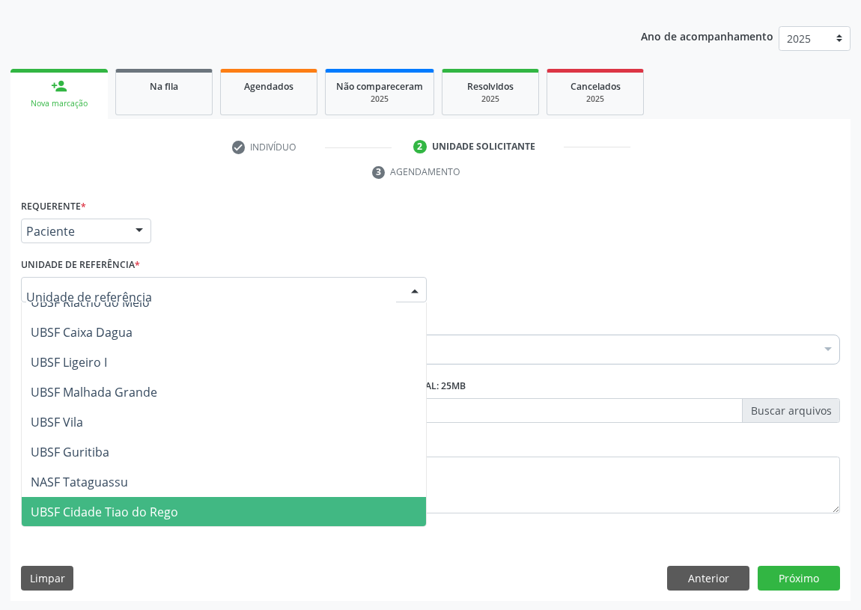
click at [61, 504] on span "UBSF Cidade Tiao do Rego" at bounding box center [105, 512] width 148 height 16
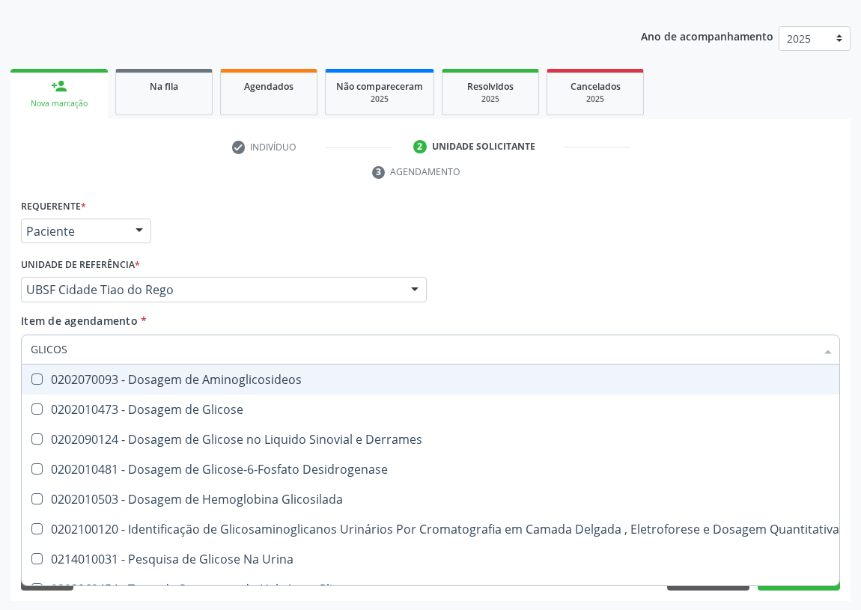
type input "GLICOSE"
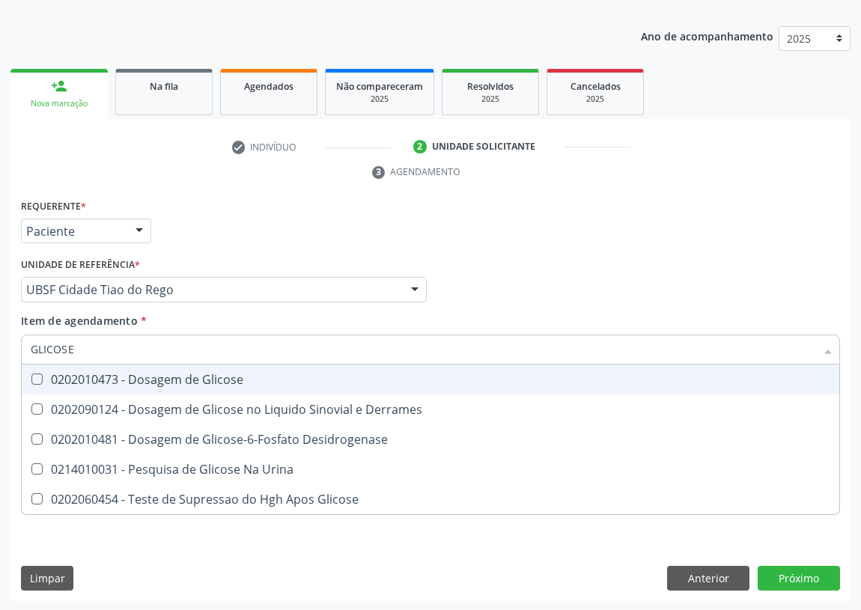
drag, startPoint x: 37, startPoint y: 380, endPoint x: 75, endPoint y: 345, distance: 50.9
click at [39, 375] on Glicose at bounding box center [36, 379] width 11 height 11
click at [31, 375] on Glicose "checkbox" at bounding box center [27, 379] width 10 height 10
checkbox Glicose "true"
drag, startPoint x: 77, startPoint y: 345, endPoint x: 2, endPoint y: 329, distance: 76.7
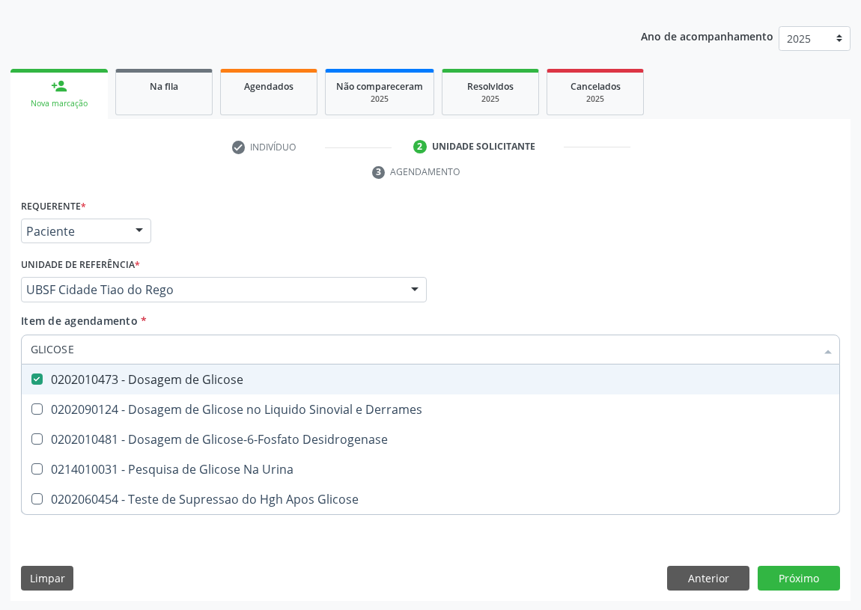
click at [0, 344] on div "Acompanhamento Acompanhe a situação das marcações correntes e finalizadas Relat…" at bounding box center [430, 269] width 861 height 685
type input "H"
checkbox Glicose "false"
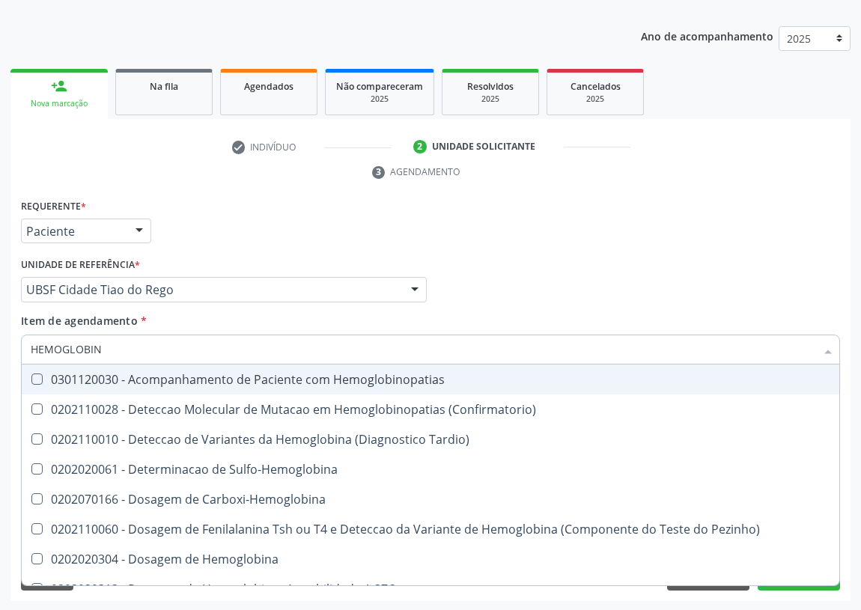
type input "HEMOGLOBINA"
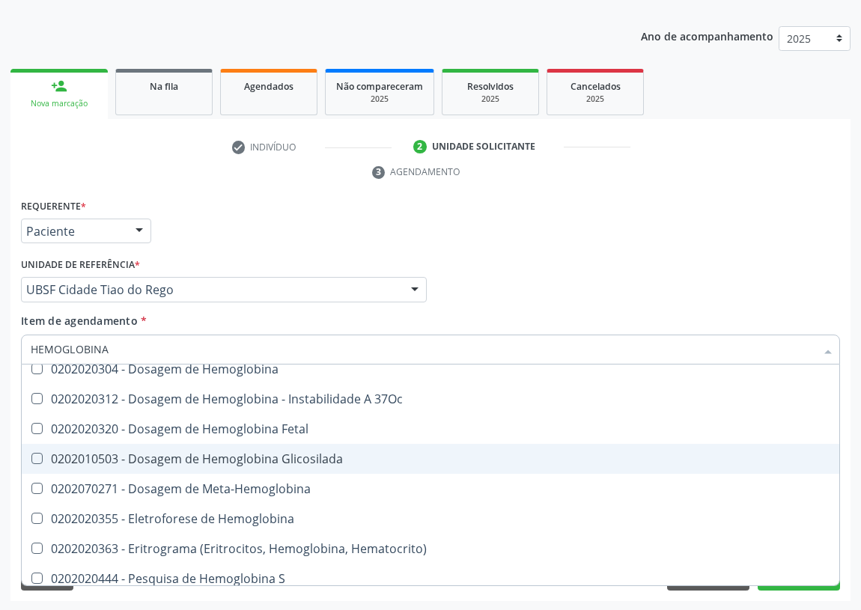
scroll to position [136, 0]
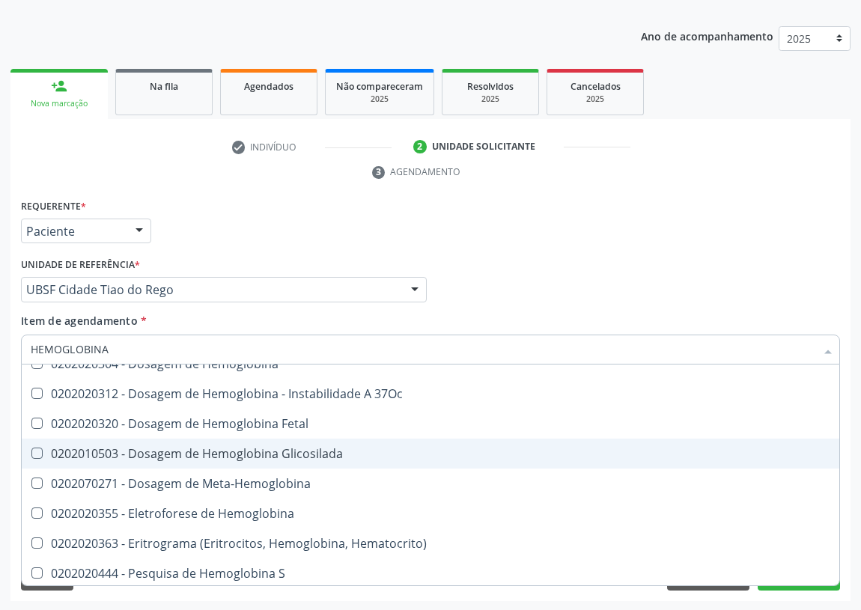
drag, startPoint x: 261, startPoint y: 458, endPoint x: 231, endPoint y: 449, distance: 31.3
click at [244, 452] on div "0202010503 - Dosagem de Hemoglobina Glicosilada" at bounding box center [431, 454] width 800 height 12
checkbox Glicosilada "true"
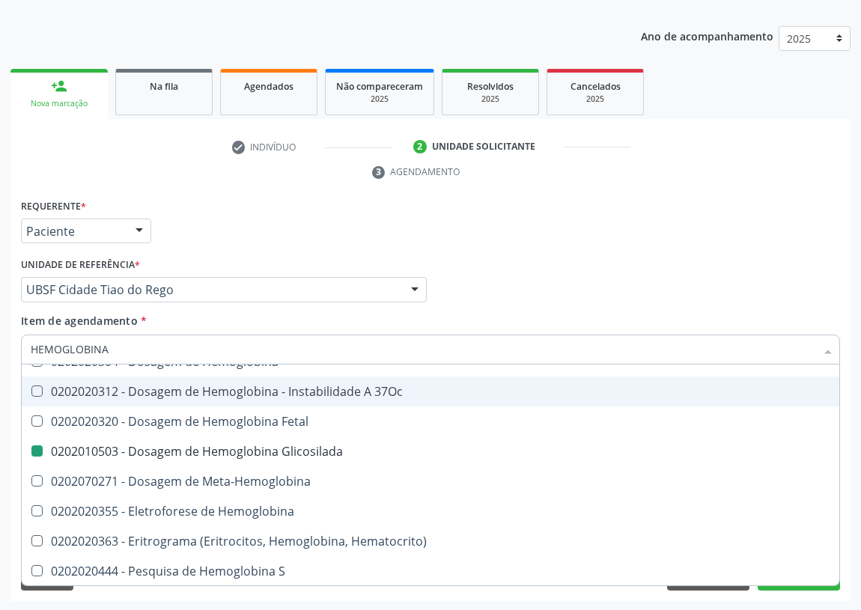
click at [519, 268] on div "Profissional Solicitante Por favor, selecione a Unidade de Atendimento primeiro…" at bounding box center [430, 283] width 827 height 58
checkbox Sulfo-Hemoglobina "true"
checkbox Carboxi-Hemoglobina "true"
checkbox Glicosilada "false"
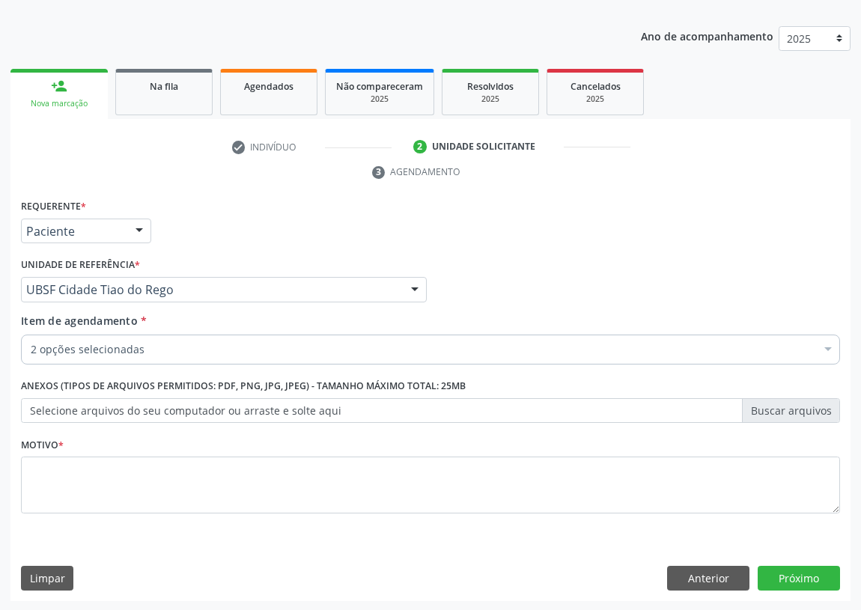
scroll to position [0, 0]
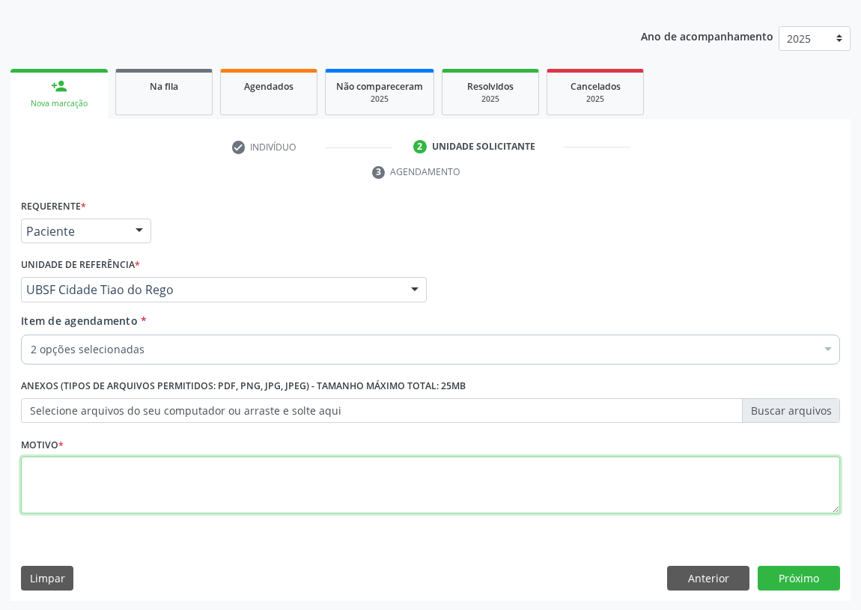
click at [64, 480] on textarea at bounding box center [430, 485] width 819 height 57
type textarea "AVALIAÇÃO"
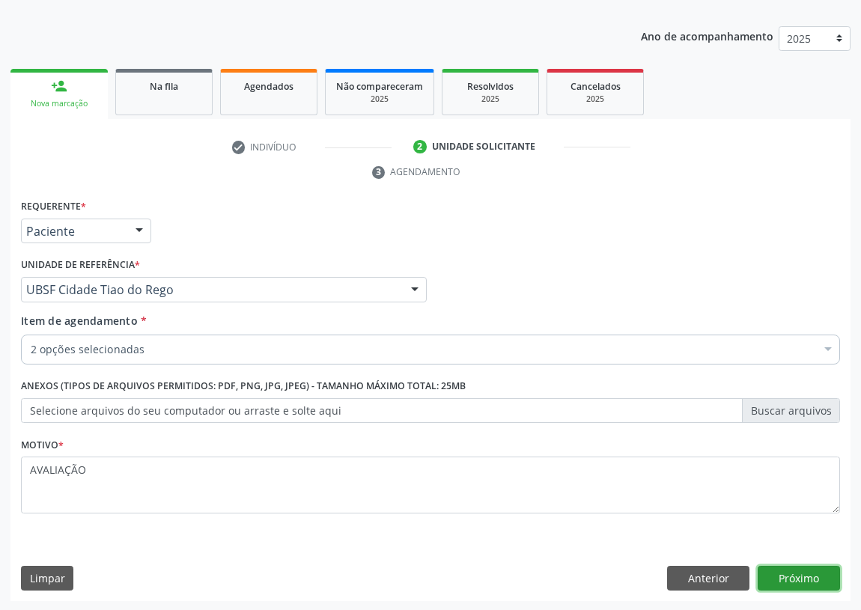
click at [781, 586] on button "Próximo" at bounding box center [799, 578] width 82 height 25
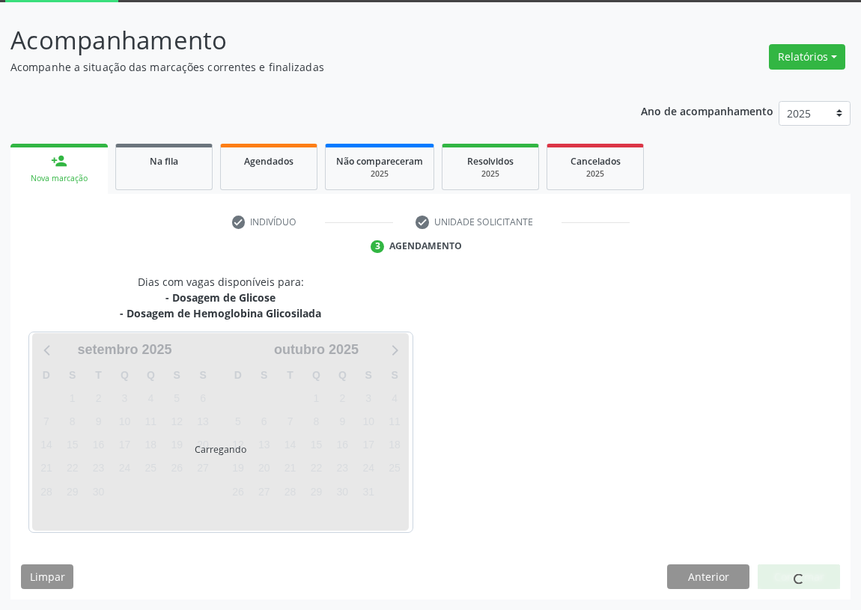
scroll to position [79, 0]
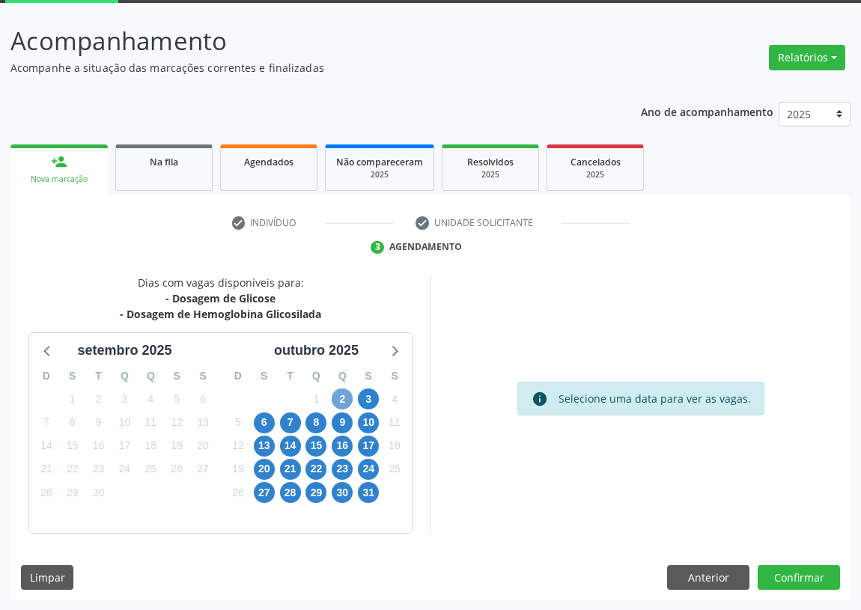
click at [344, 397] on span "2" at bounding box center [342, 399] width 21 height 21
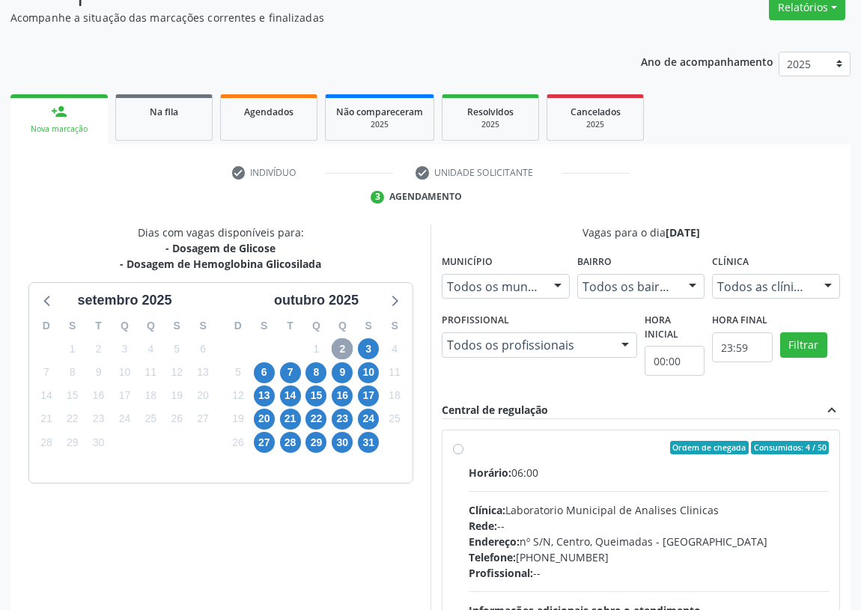
scroll to position [288, 0]
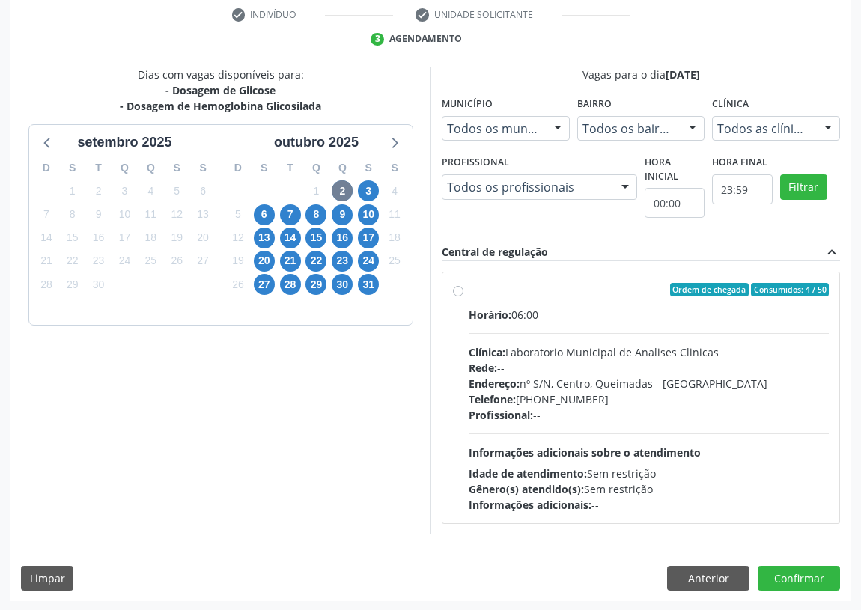
click at [469, 291] on label "Ordem de chegada Consumidos: 4 / 50 Horário: 06:00 Clínica: Laboratorio Municip…" at bounding box center [649, 398] width 360 height 230
click at [459, 291] on input "Ordem de chegada Consumidos: 4 / 50 Horário: 06:00 Clínica: Laboratorio Municip…" at bounding box center [458, 289] width 10 height 13
radio input "true"
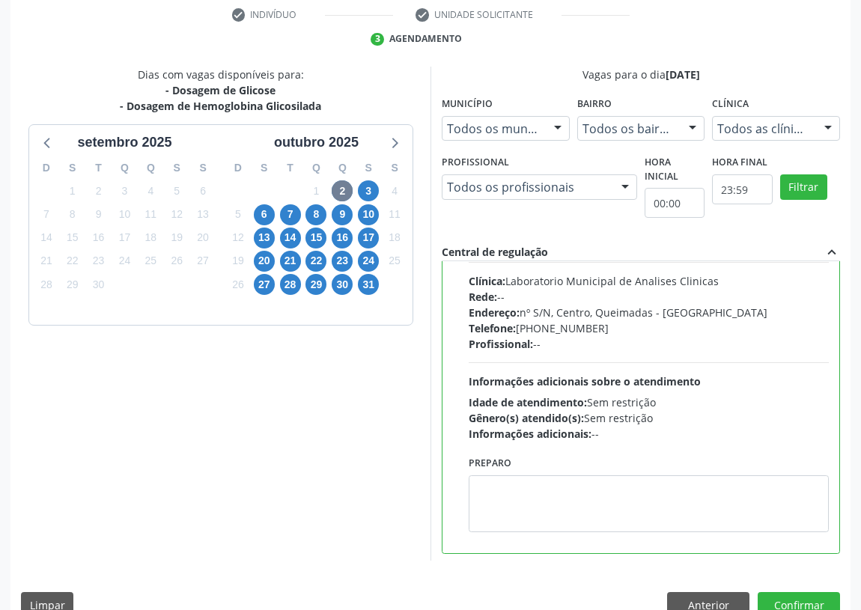
scroll to position [74, 0]
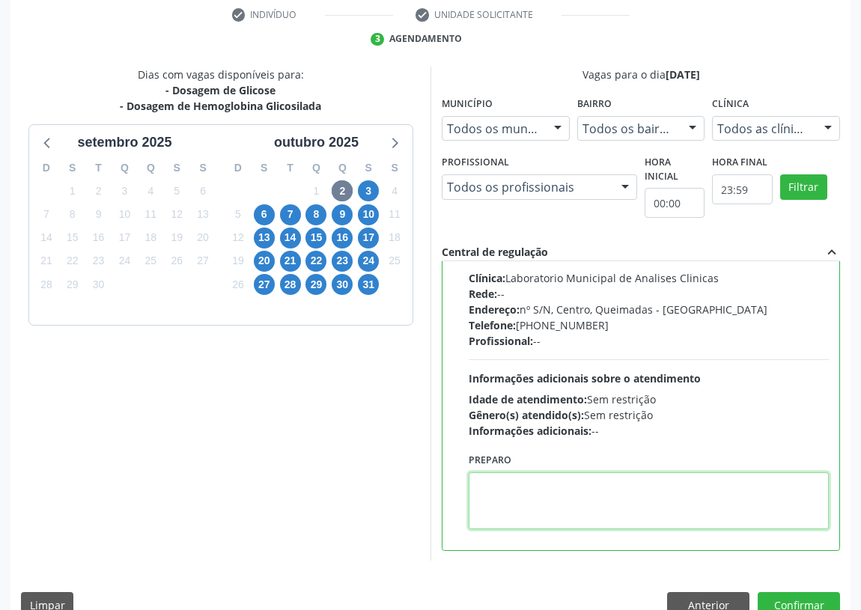
click at [530, 514] on textarea at bounding box center [649, 501] width 360 height 57
type textarea "I"
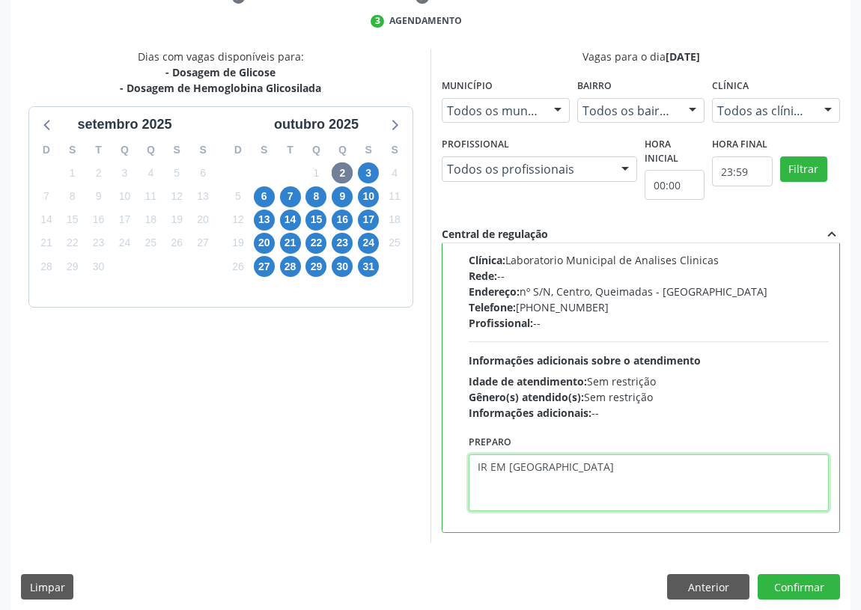
scroll to position [315, 0]
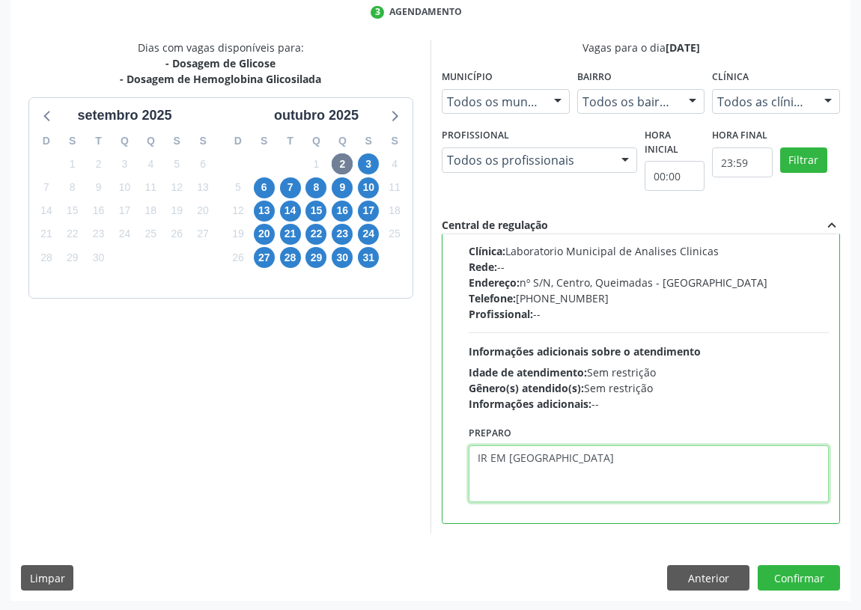
type textarea "IR EM JEJUM"
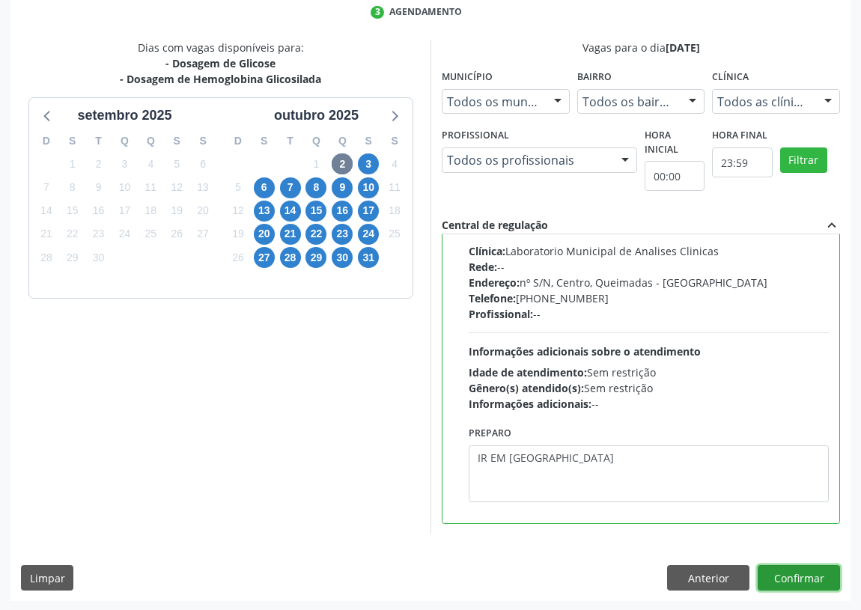
click at [816, 580] on button "Confirmar" at bounding box center [799, 577] width 82 height 25
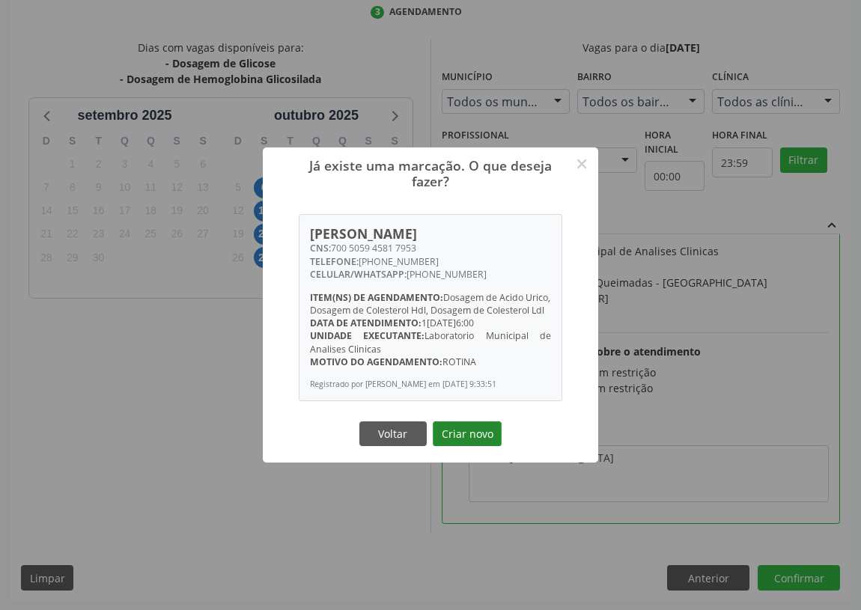
click at [472, 442] on button "Criar novo" at bounding box center [467, 434] width 69 height 25
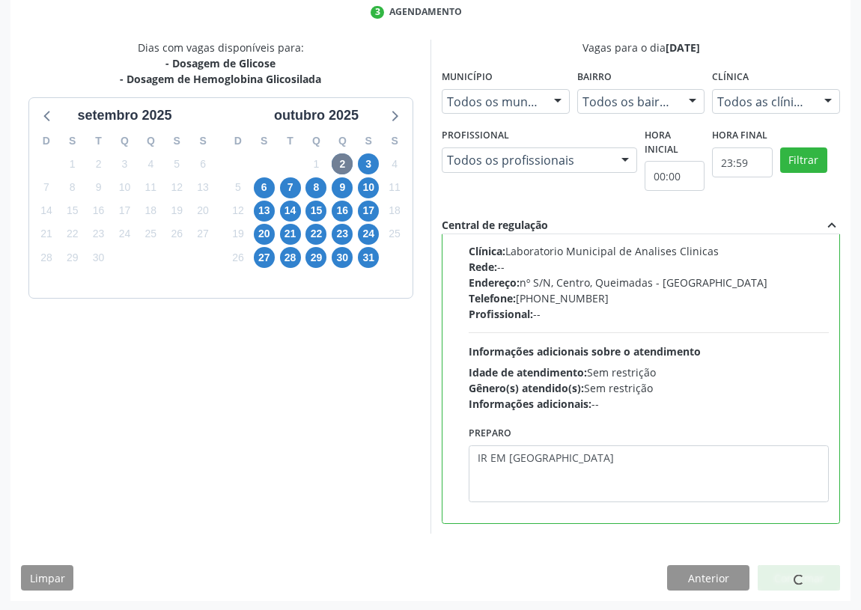
scroll to position [0, 0]
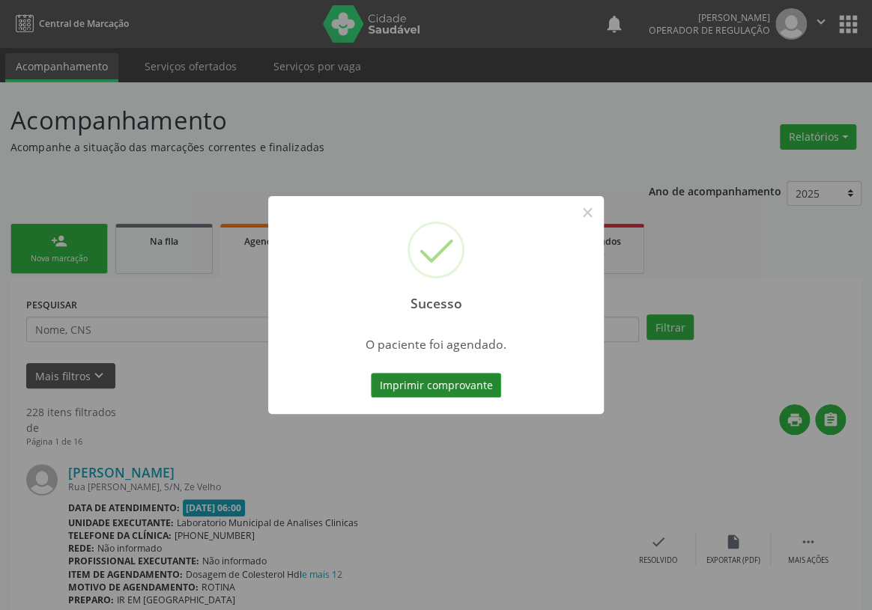
click at [449, 381] on button "Imprimir comprovante" at bounding box center [436, 385] width 130 height 25
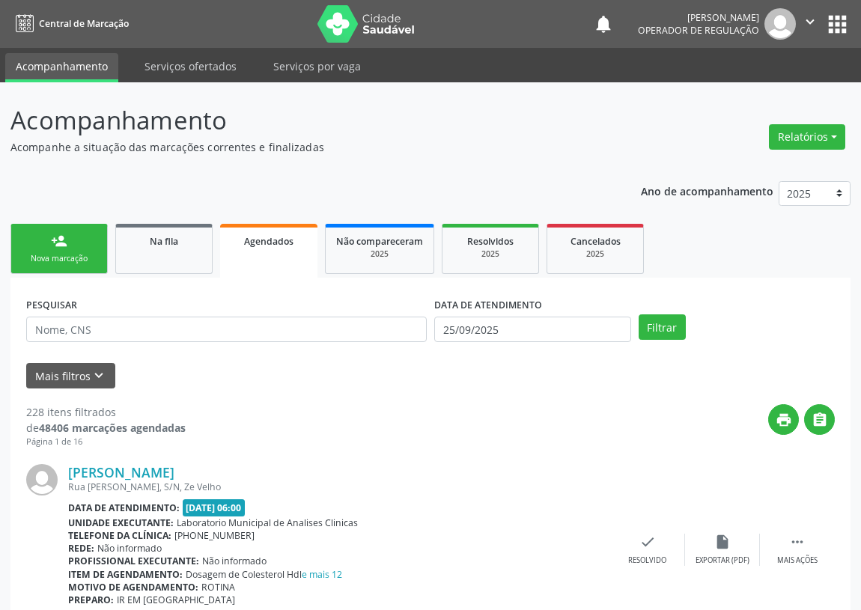
click at [61, 259] on div "Nova marcação" at bounding box center [59, 258] width 75 height 11
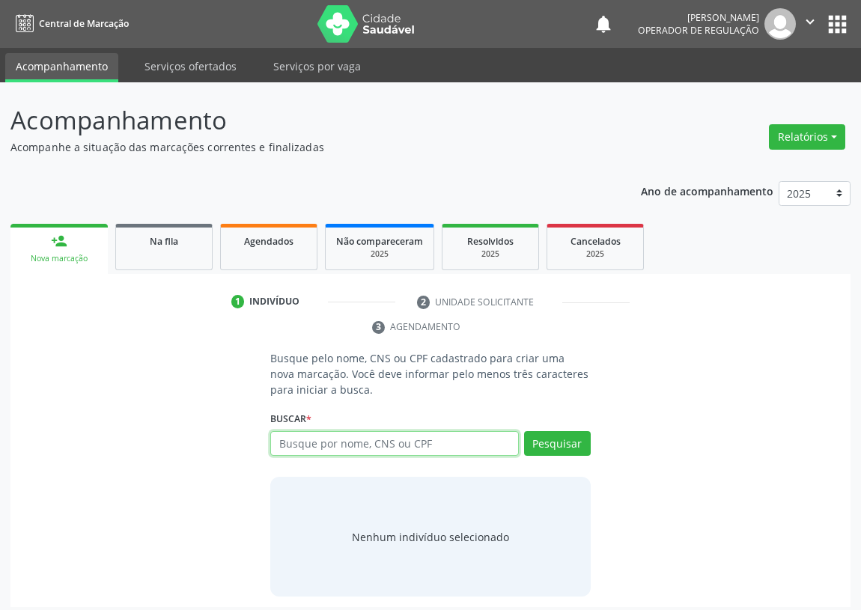
click at [283, 445] on input "text" at bounding box center [394, 443] width 249 height 25
type input "ROGERIO LOURENÇO GOMES"
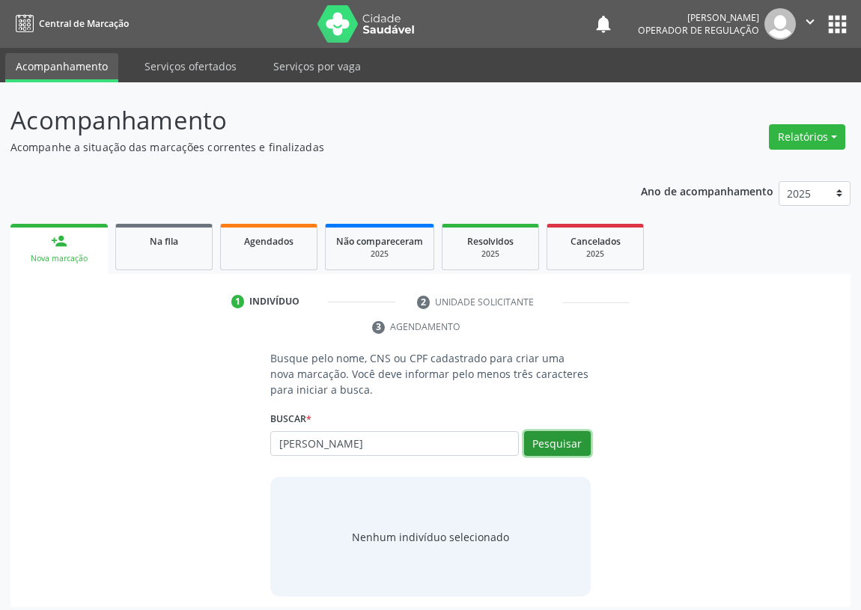
click at [553, 431] on button "Pesquisar" at bounding box center [557, 443] width 67 height 25
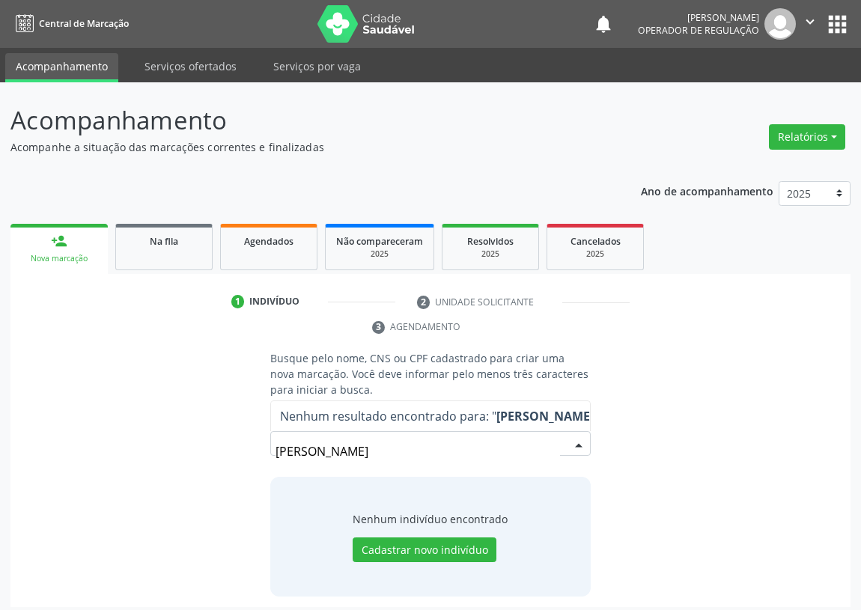
click at [64, 443] on div "Busque pelo nome, CNS ou CPF cadastrado para criar uma nova marcação. Você deve…" at bounding box center [430, 474] width 819 height 246
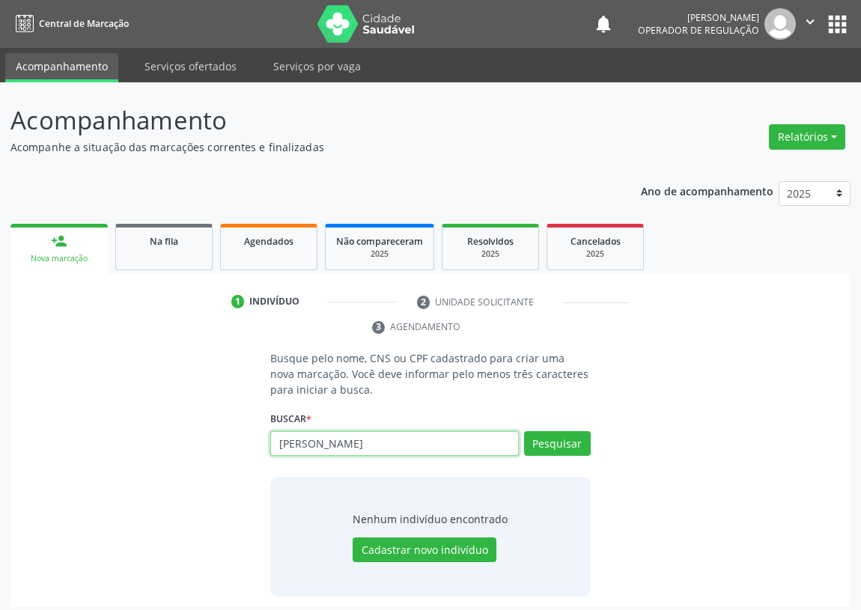
drag, startPoint x: 431, startPoint y: 442, endPoint x: 258, endPoint y: 461, distance: 174.8
click at [258, 461] on div "Busque pelo nome, CNS ou CPF cadastrado para criar uma nova marcação. Você deve…" at bounding box center [430, 474] width 819 height 246
type input "SONIA MARIS GOMES MONTEIRO"
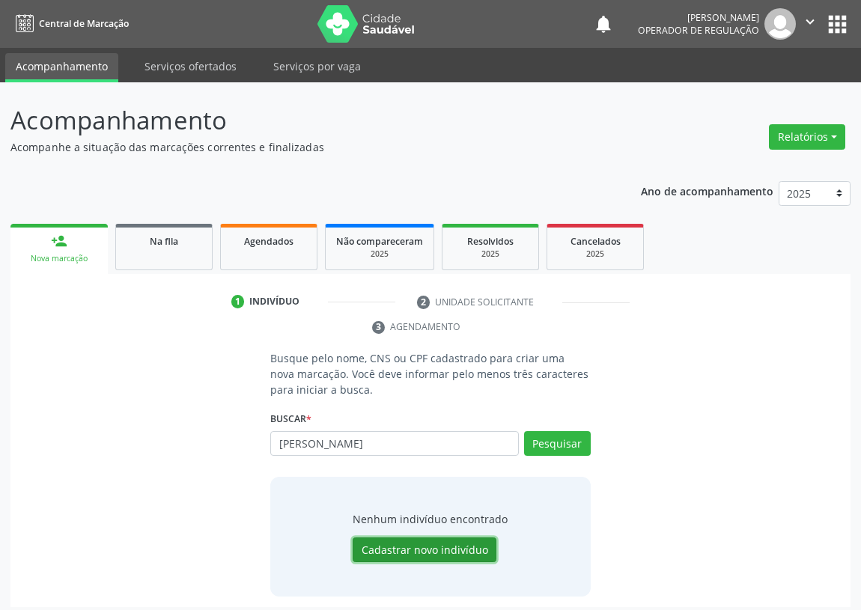
click at [429, 547] on button "Cadastrar novo indivíduo" at bounding box center [425, 550] width 144 height 25
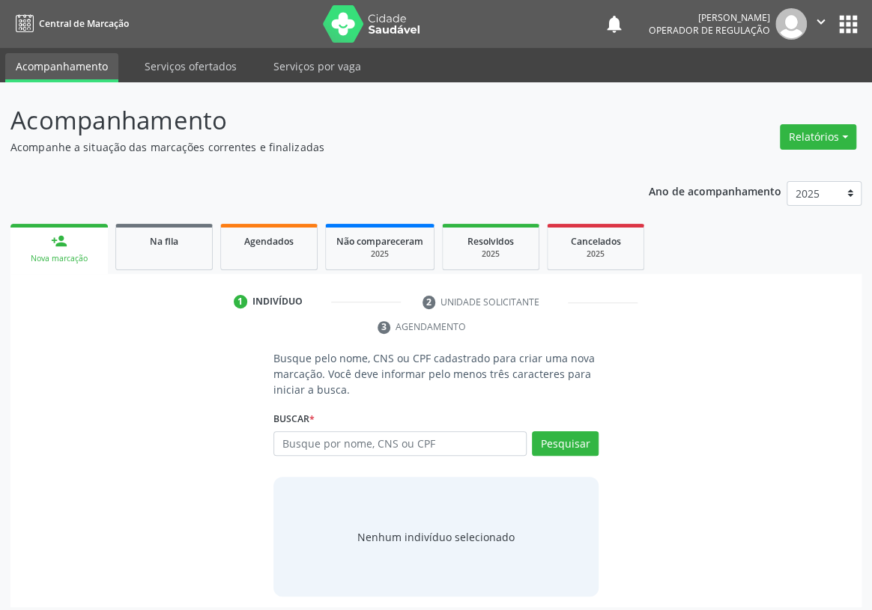
click at [295, 431] on input "text" at bounding box center [399, 443] width 253 height 25
type input "[PERSON_NAME]"
click at [553, 431] on button "Pesquisar" at bounding box center [565, 443] width 67 height 25
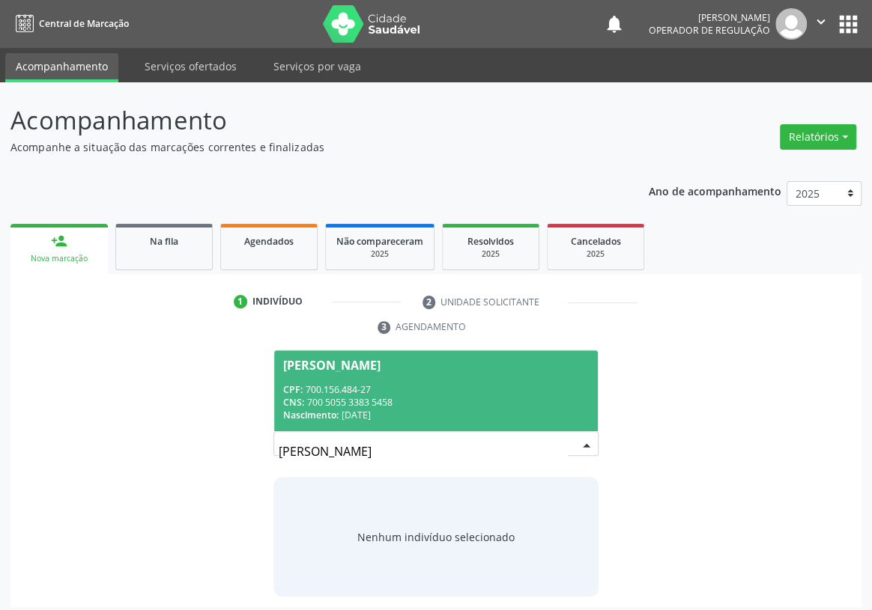
click at [374, 396] on div "CNS: 700 5055 3383 5458" at bounding box center [436, 402] width 306 height 13
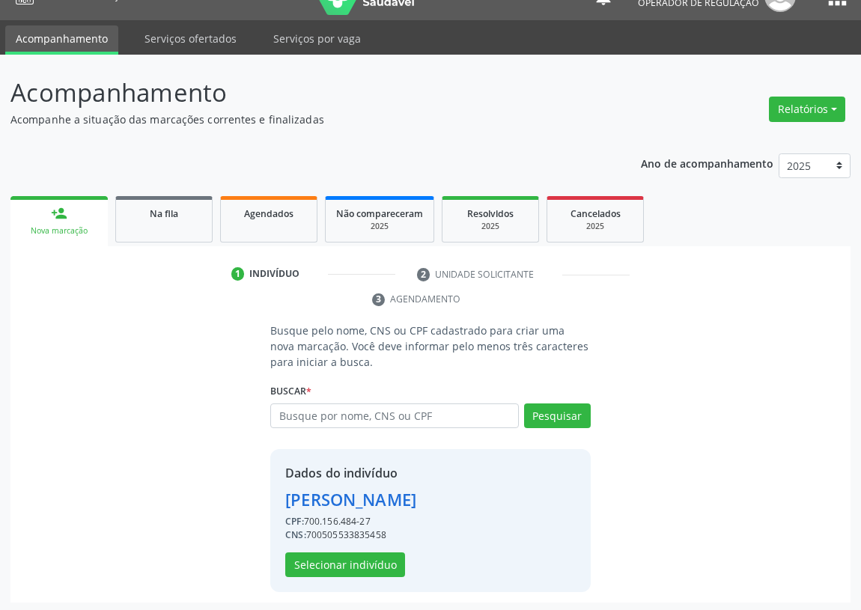
scroll to position [29, 0]
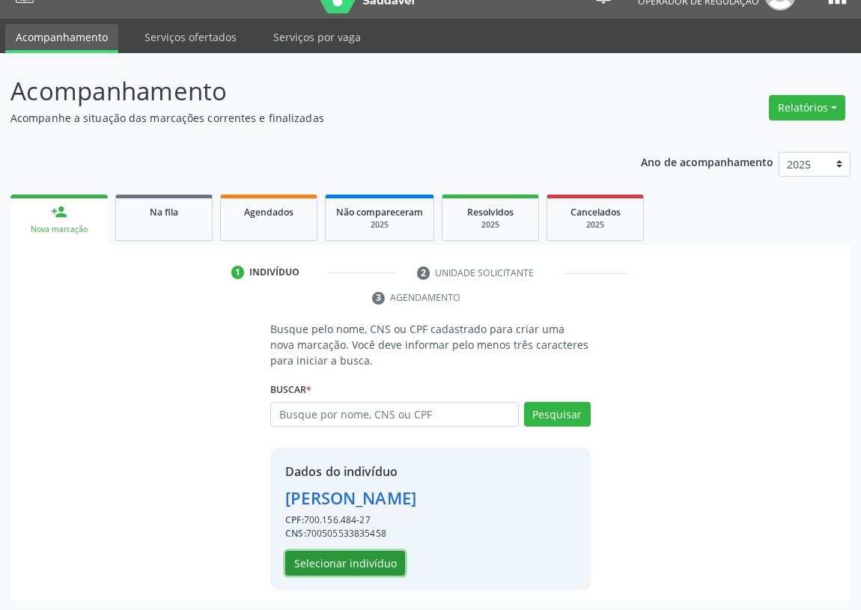
click at [323, 554] on button "Selecionar indivíduo" at bounding box center [345, 563] width 120 height 25
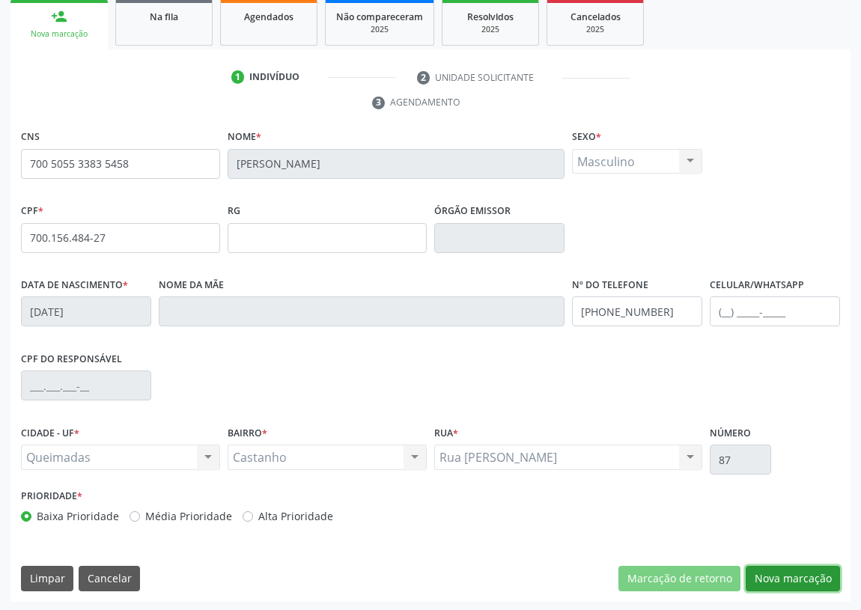
drag, startPoint x: 767, startPoint y: 570, endPoint x: 499, endPoint y: 526, distance: 271.7
click at [764, 570] on button "Nova marcação" at bounding box center [793, 578] width 94 height 25
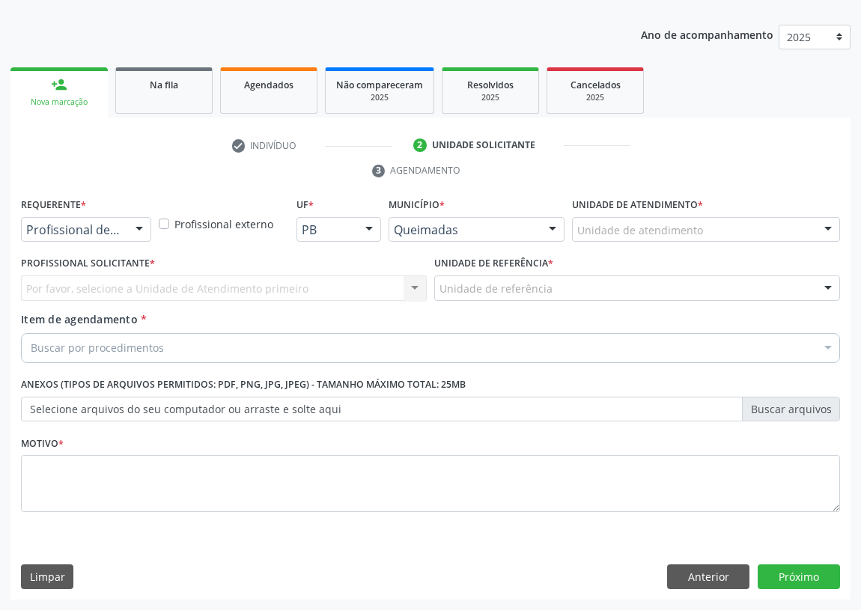
scroll to position [155, 0]
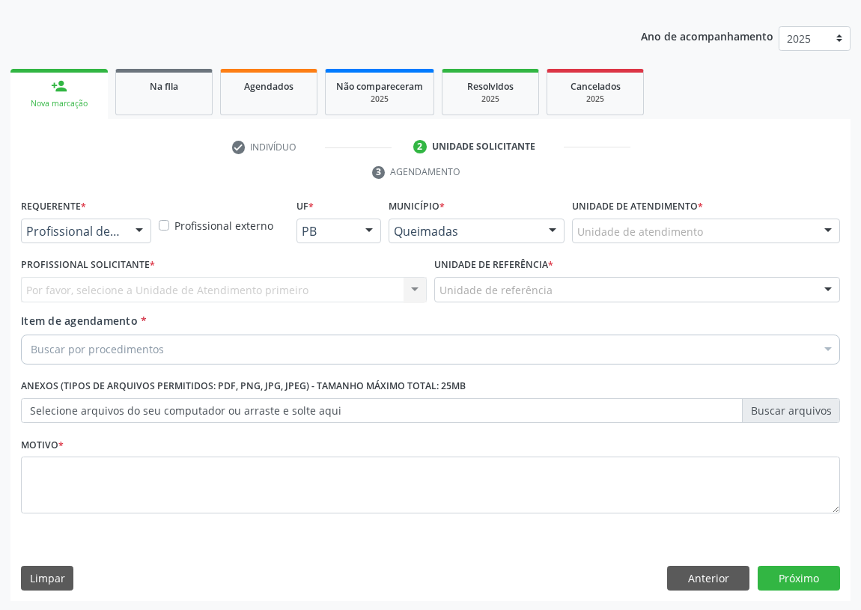
drag, startPoint x: 140, startPoint y: 225, endPoint x: 129, endPoint y: 247, distance: 25.1
click at [139, 225] on div at bounding box center [139, 231] width 22 height 25
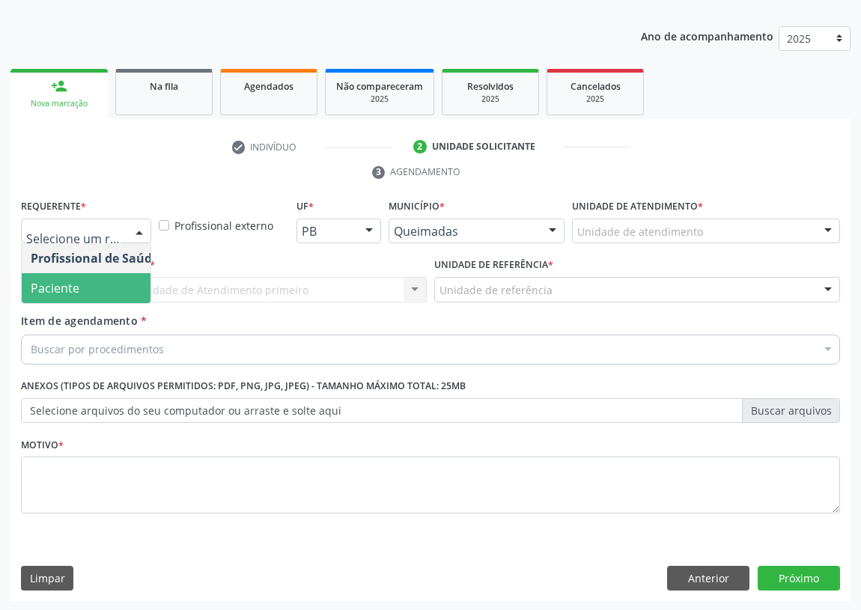
drag, startPoint x: 131, startPoint y: 295, endPoint x: 231, endPoint y: 284, distance: 101.0
click at [131, 294] on span "Paciente" at bounding box center [95, 288] width 146 height 30
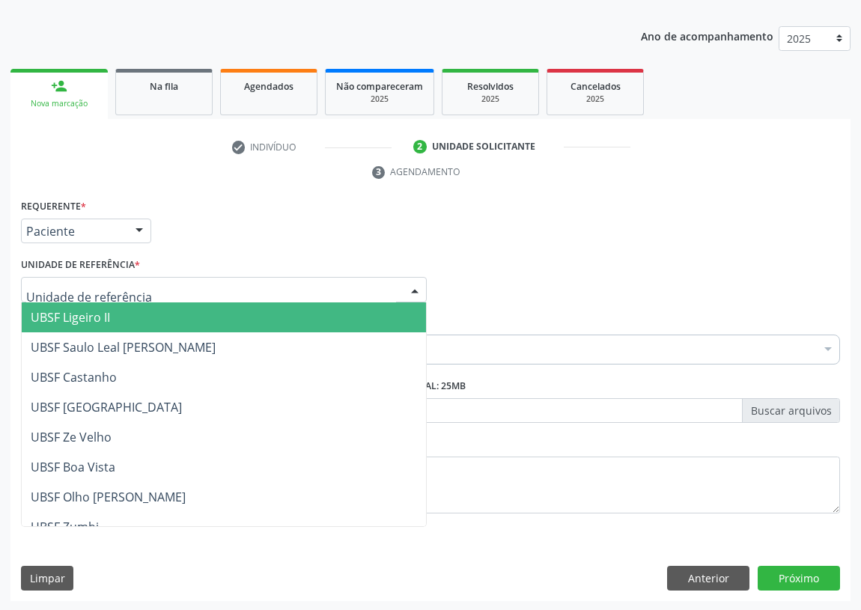
drag, startPoint x: 376, startPoint y: 289, endPoint x: 127, endPoint y: 417, distance: 279.7
click at [374, 289] on div at bounding box center [224, 289] width 406 height 25
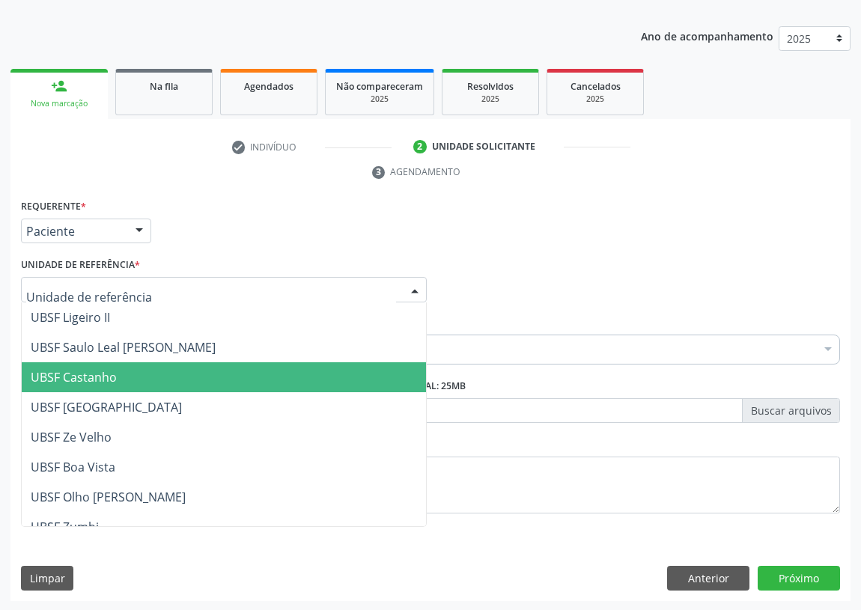
drag, startPoint x: 85, startPoint y: 374, endPoint x: 0, endPoint y: 448, distance: 112.0
click at [85, 375] on span "UBSF Castanho" at bounding box center [74, 377] width 86 height 16
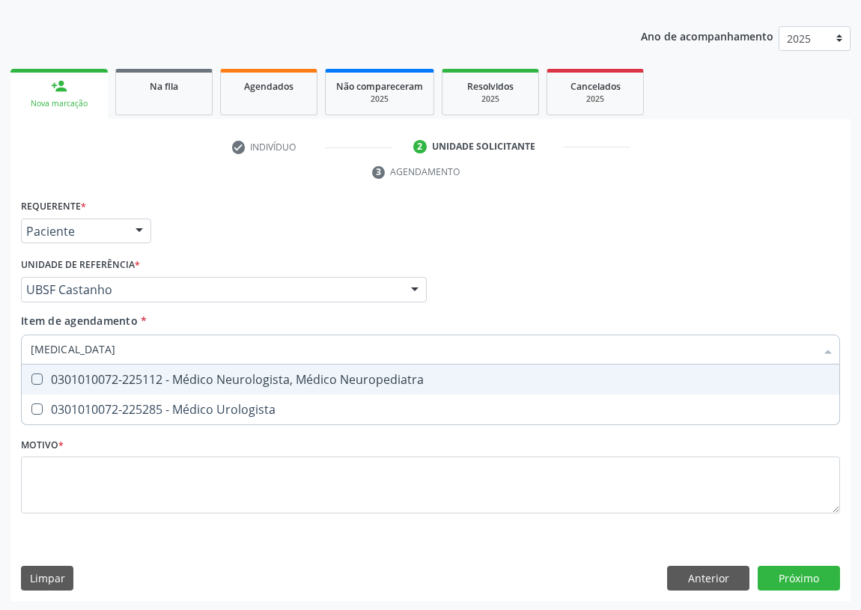
type input "UROLOGISTA"
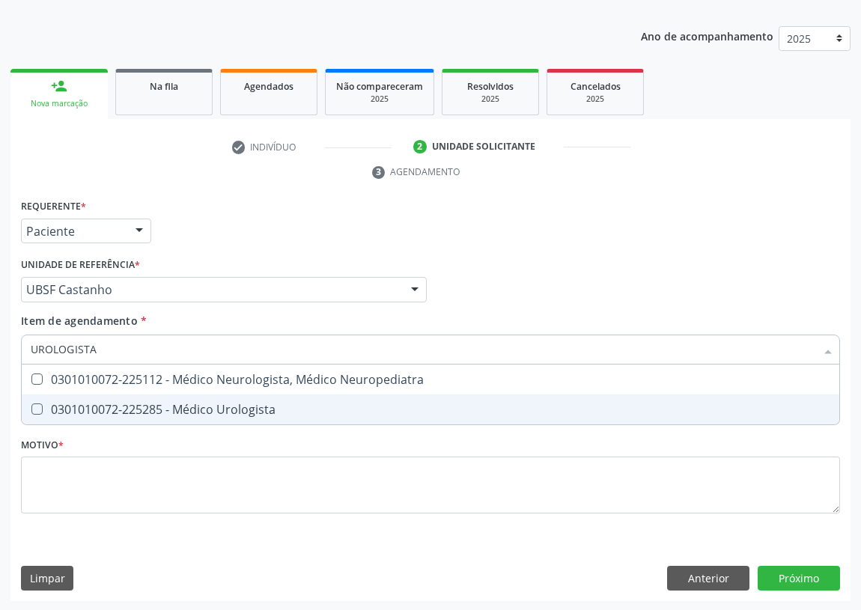
click at [40, 406] on Urologista at bounding box center [36, 409] width 11 height 11
click at [31, 406] on Urologista "checkbox" at bounding box center [27, 409] width 10 height 10
checkbox Urologista "true"
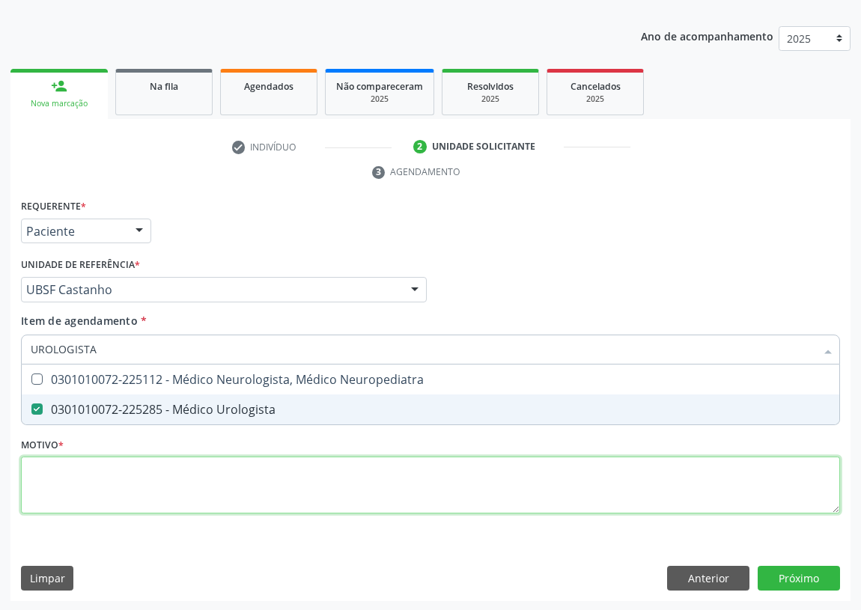
click at [43, 471] on div "Requerente * Paciente Profissional de Saúde Paciente Nenhum resultado encontrad…" at bounding box center [430, 364] width 819 height 339
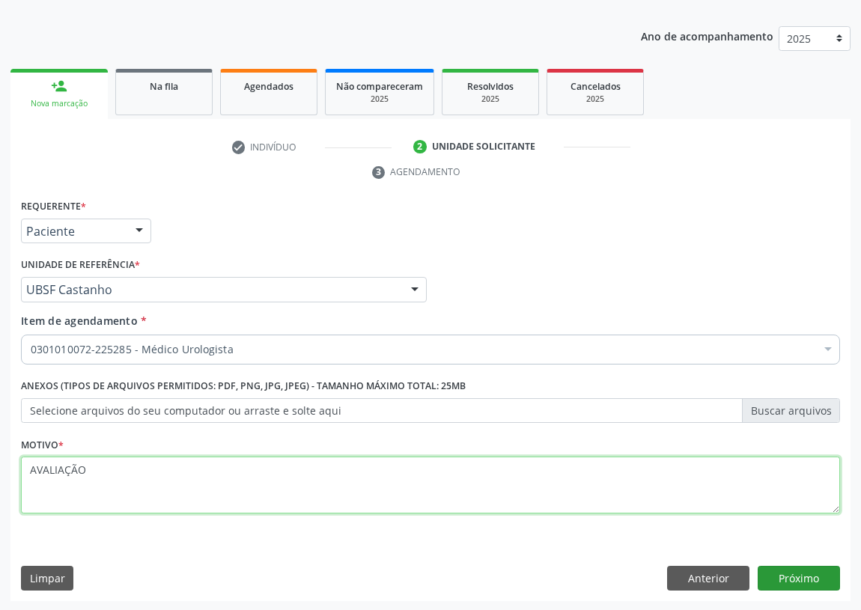
type textarea "AVALIAÇÃO"
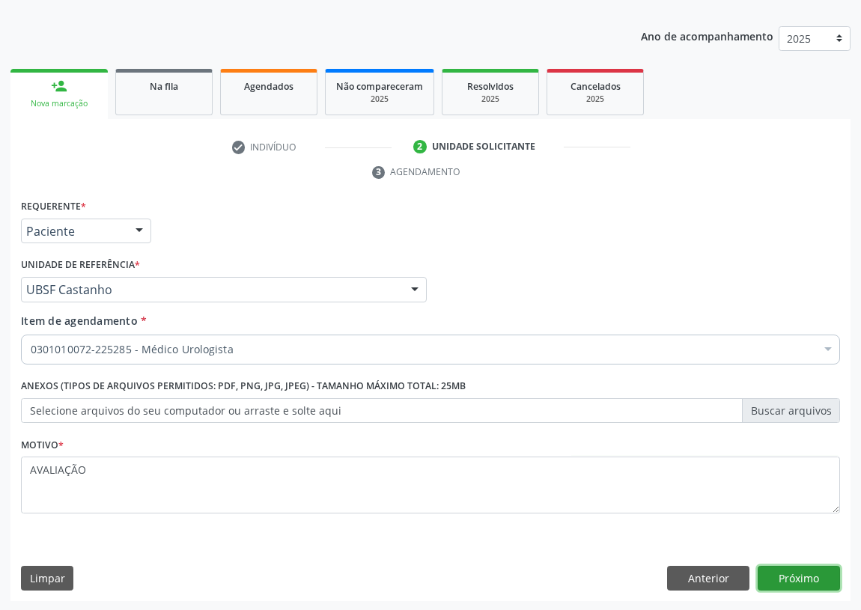
click at [803, 577] on button "Próximo" at bounding box center [799, 578] width 82 height 25
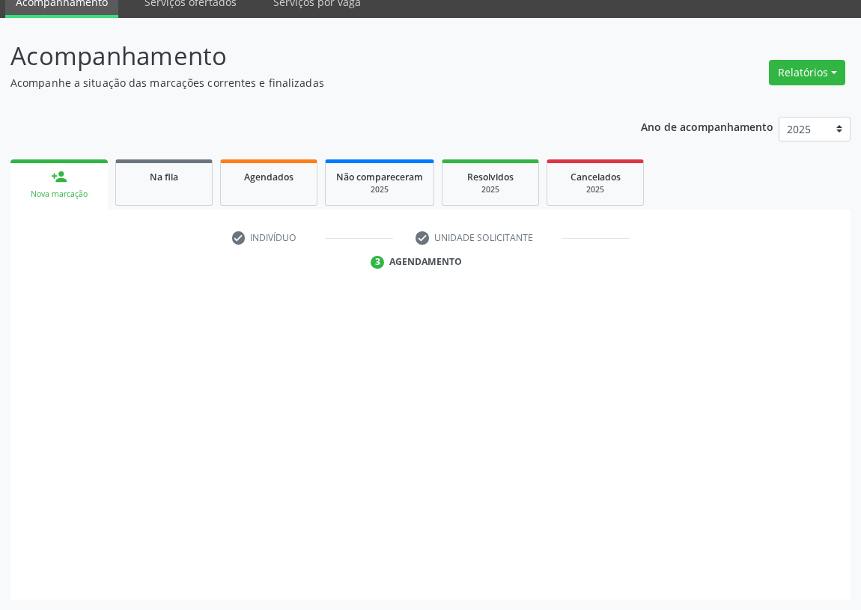
scroll to position [63, 0]
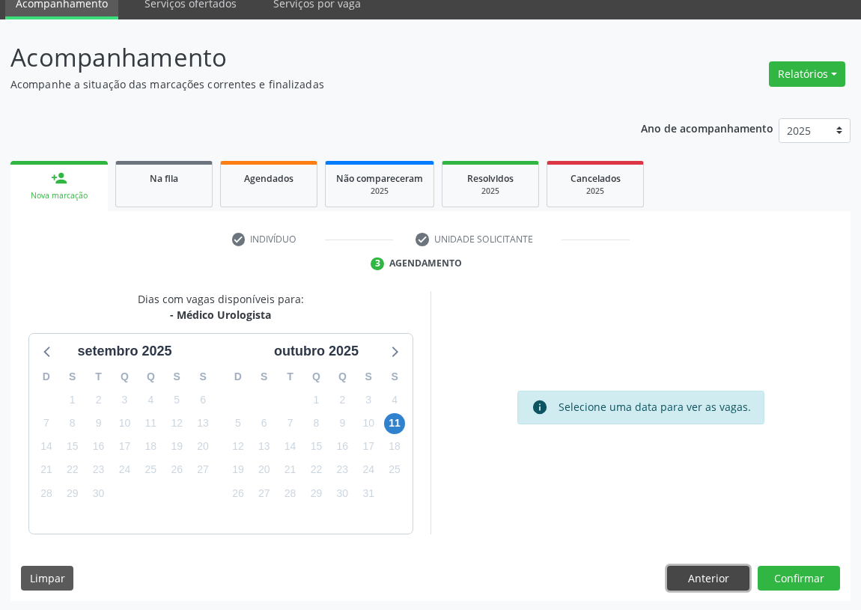
click at [696, 573] on button "Anterior" at bounding box center [708, 578] width 82 height 25
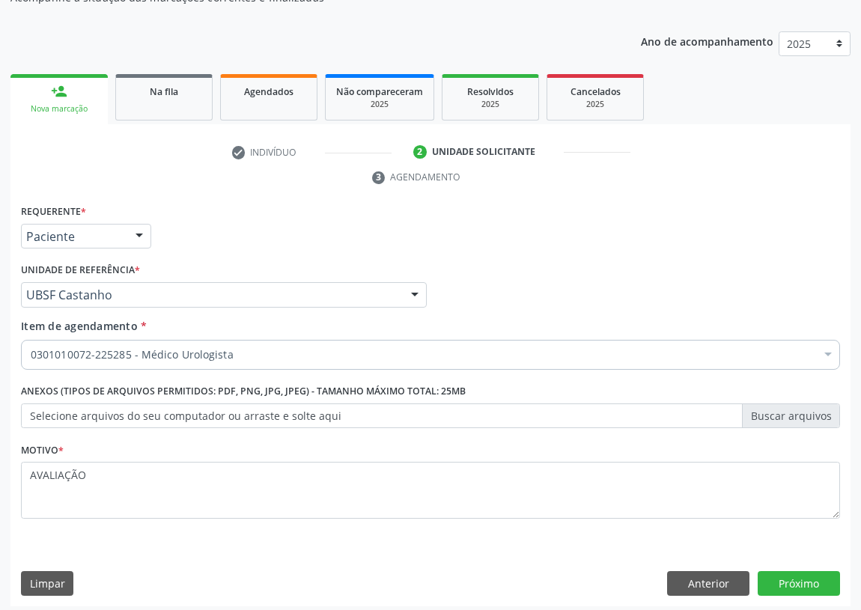
scroll to position [155, 0]
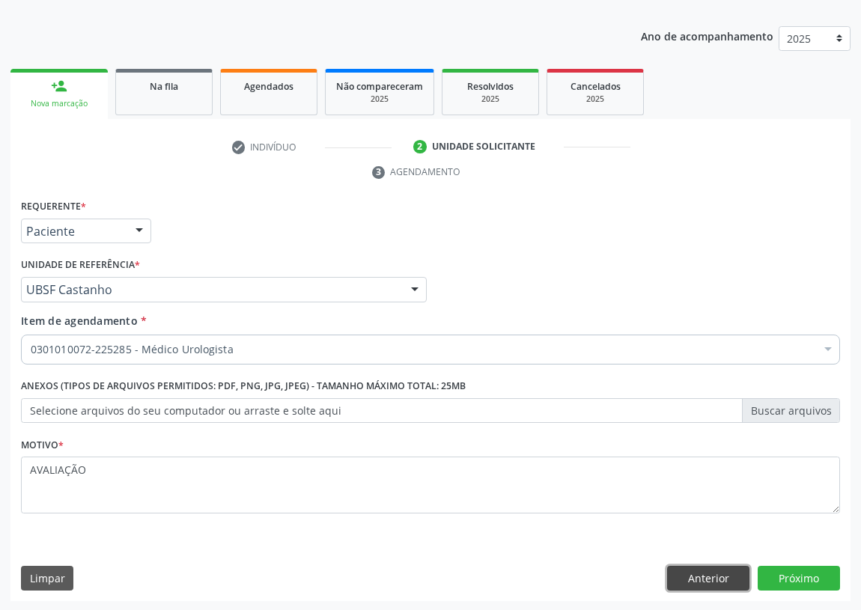
click at [732, 579] on button "Anterior" at bounding box center [708, 578] width 82 height 25
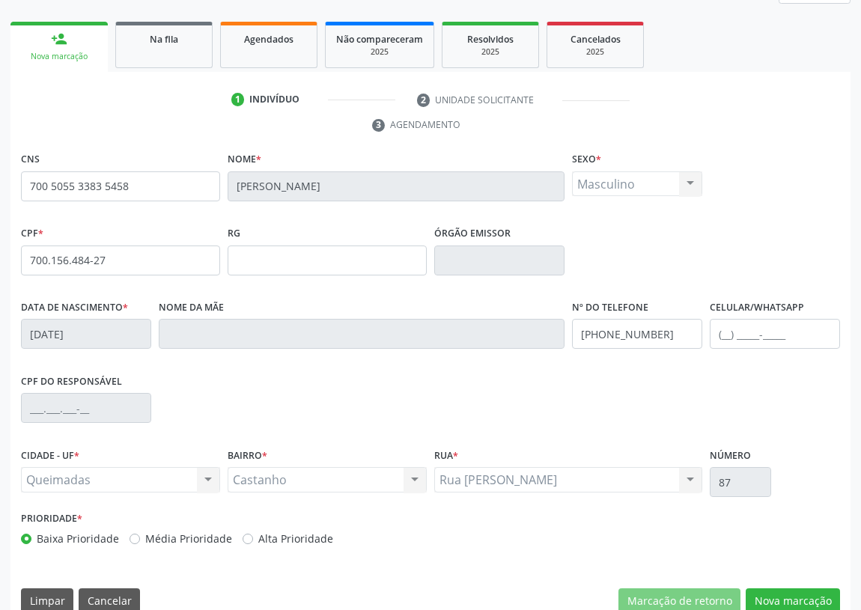
scroll to position [225, 0]
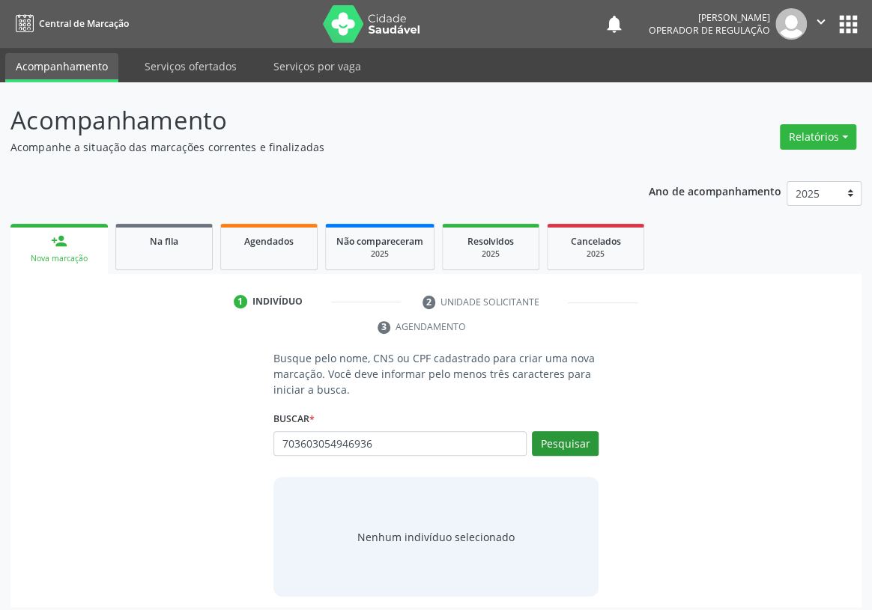
type input "703603054946936"
click at [562, 431] on button "Pesquisar" at bounding box center [565, 443] width 67 height 25
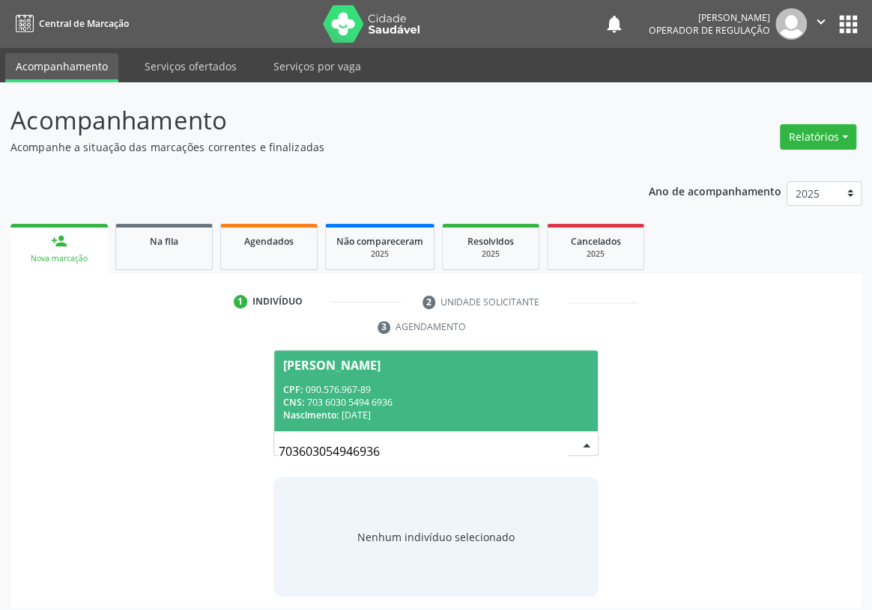
click at [325, 356] on span "[PERSON_NAME] CPF: 090.576.967-89 CNS: 703 6030 5494 6936 Nascimento: [DATE]" at bounding box center [436, 391] width 324 height 80
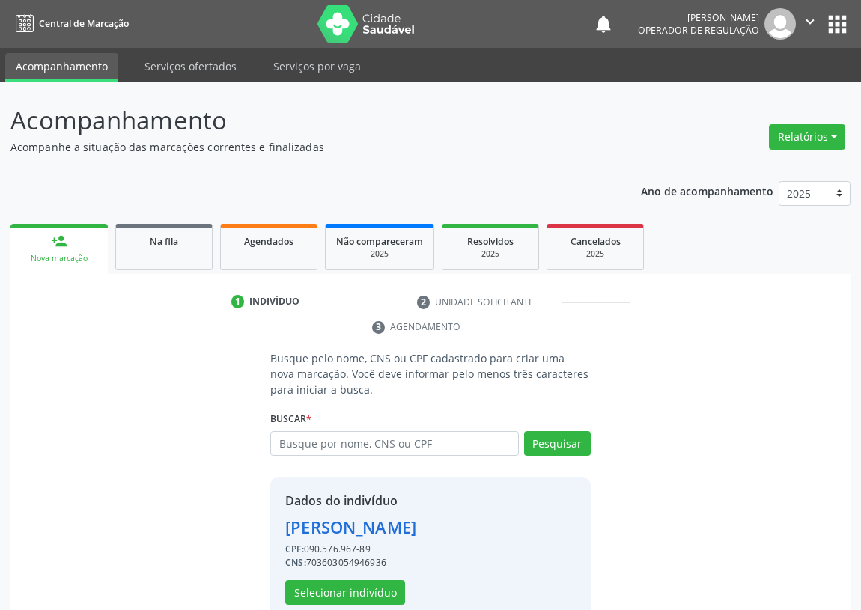
scroll to position [29, 0]
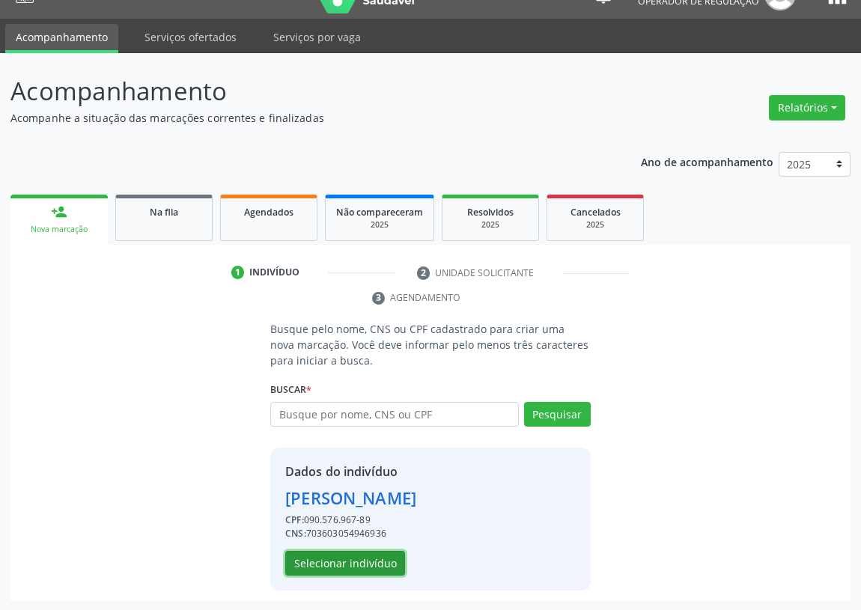
click at [366, 559] on button "Selecionar indivíduo" at bounding box center [345, 563] width 120 height 25
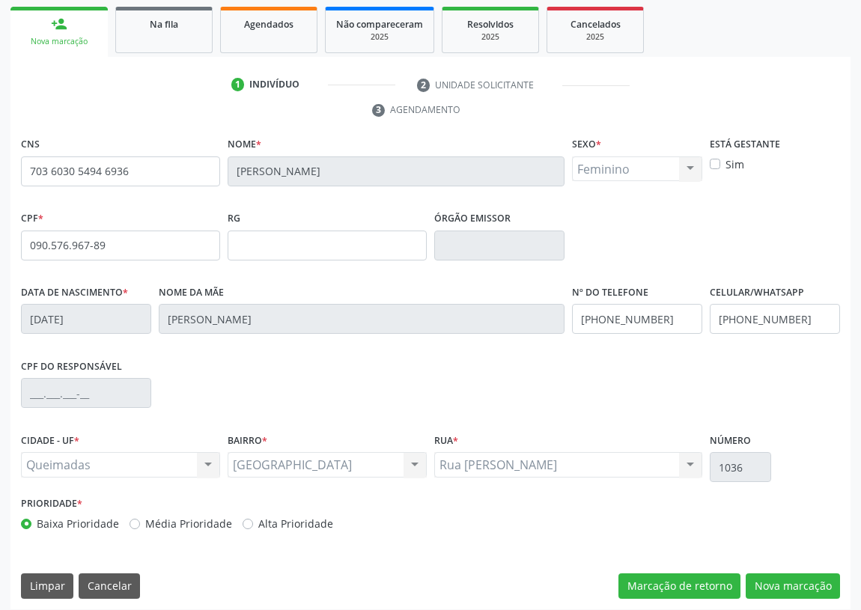
scroll to position [225, 0]
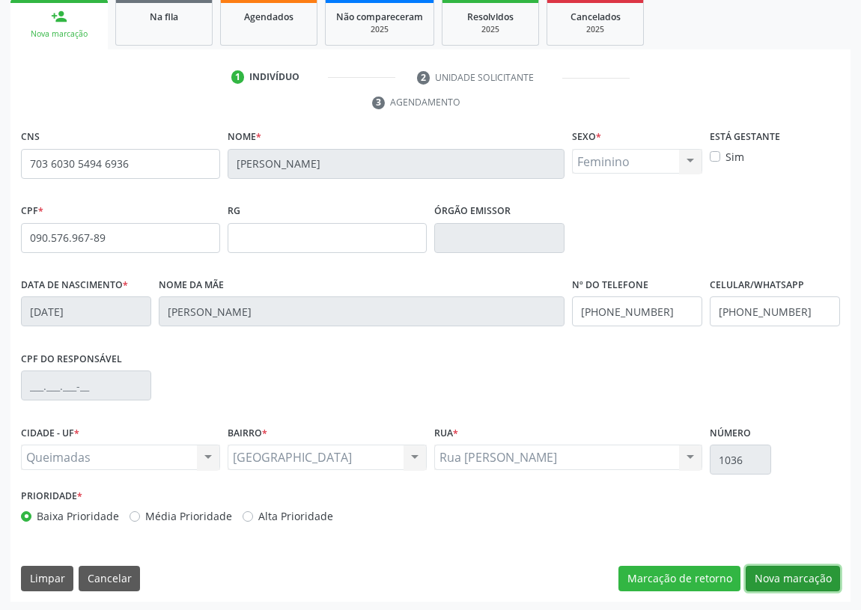
drag, startPoint x: 787, startPoint y: 577, endPoint x: 512, endPoint y: 514, distance: 282.0
click at [786, 577] on button "Nova marcação" at bounding box center [793, 578] width 94 height 25
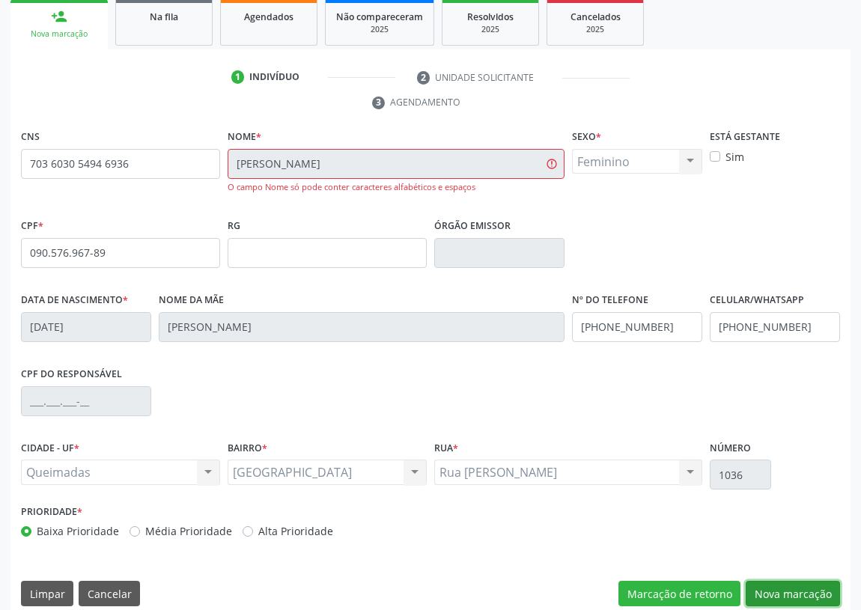
click at [797, 592] on button "Nova marcação" at bounding box center [793, 593] width 94 height 25
drag, startPoint x: 801, startPoint y: 594, endPoint x: 758, endPoint y: 584, distance: 44.5
click at [801, 592] on button "Nova marcação" at bounding box center [793, 593] width 94 height 25
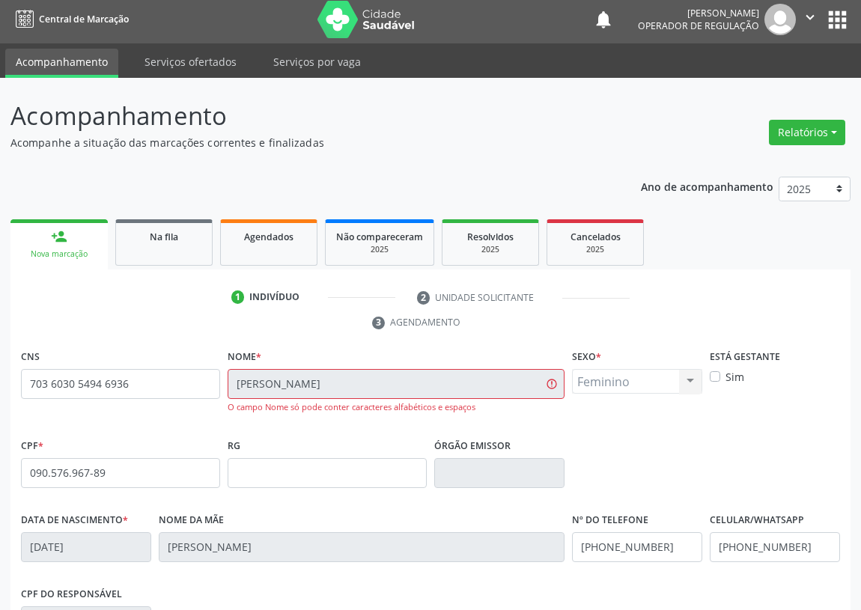
scroll to position [0, 0]
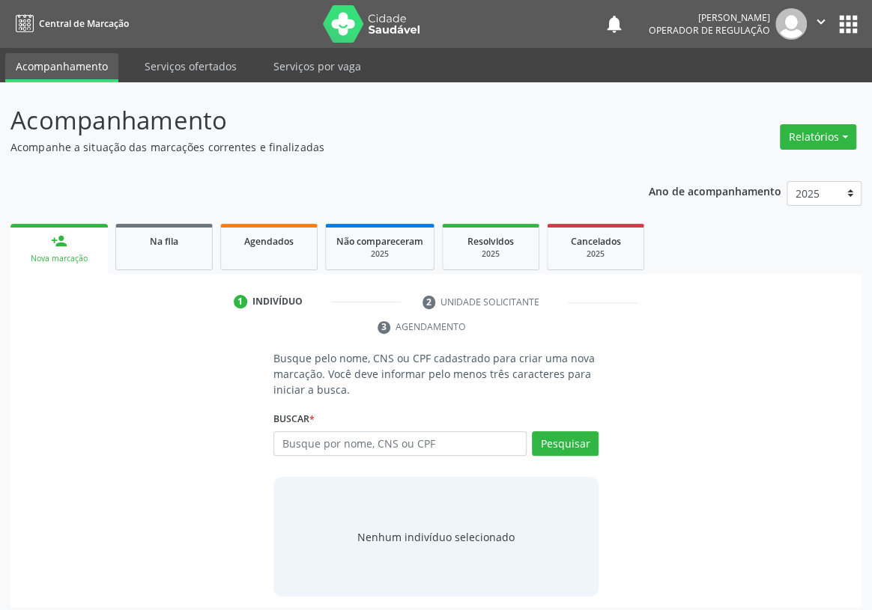
click at [292, 431] on input "text" at bounding box center [399, 443] width 253 height 25
type input "704105153685779"
click at [558, 431] on button "Pesquisar" at bounding box center [565, 443] width 67 height 25
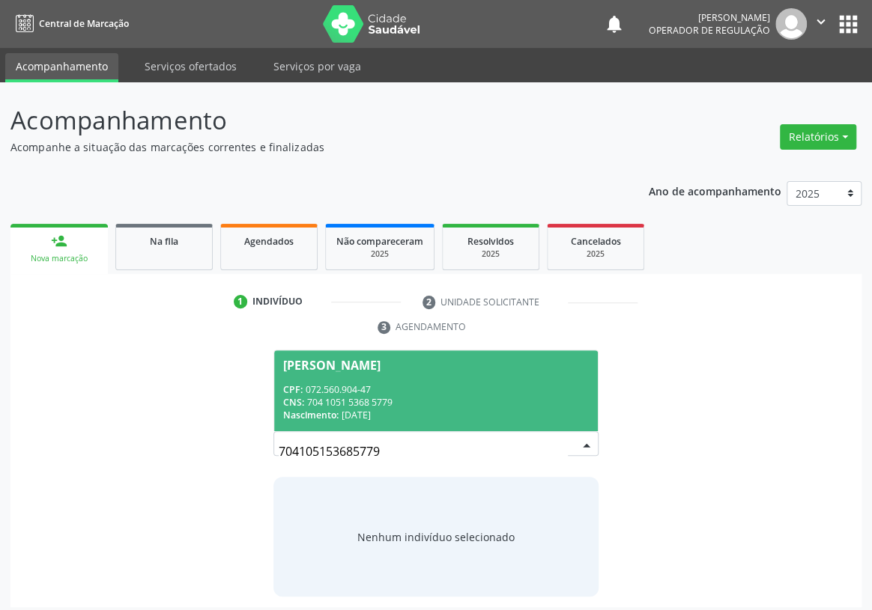
click at [354, 383] on div "CPF: 072.560.904-47" at bounding box center [436, 389] width 306 height 13
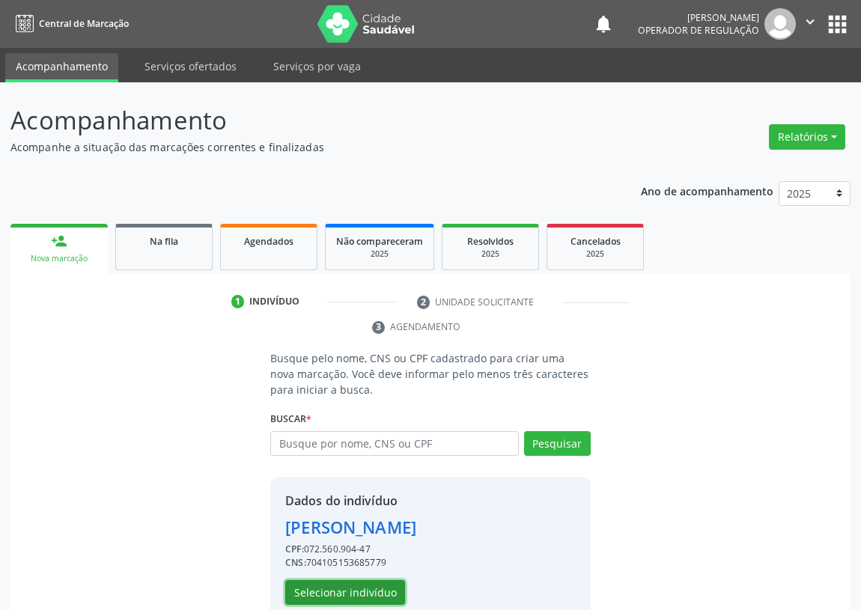
click at [316, 597] on button "Selecionar indivíduo" at bounding box center [345, 592] width 120 height 25
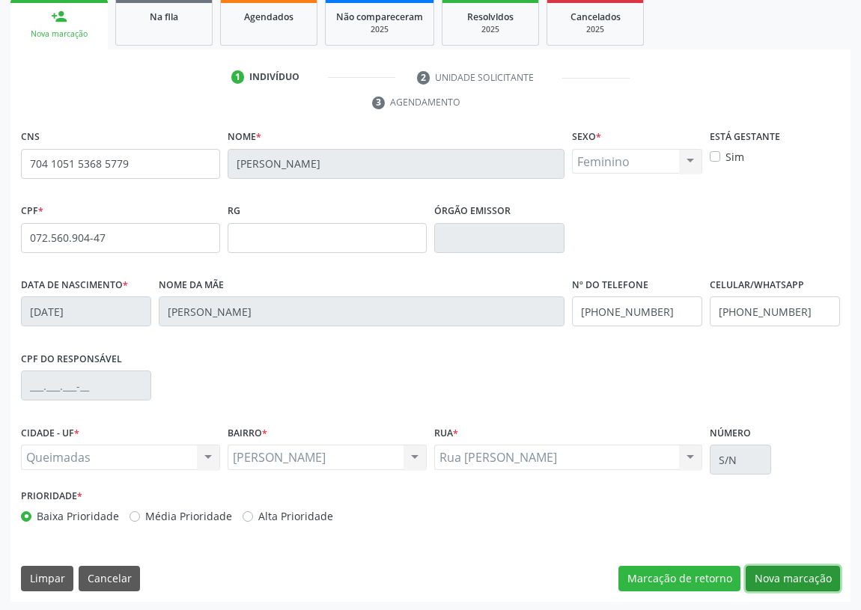
click at [794, 577] on button "Nova marcação" at bounding box center [793, 578] width 94 height 25
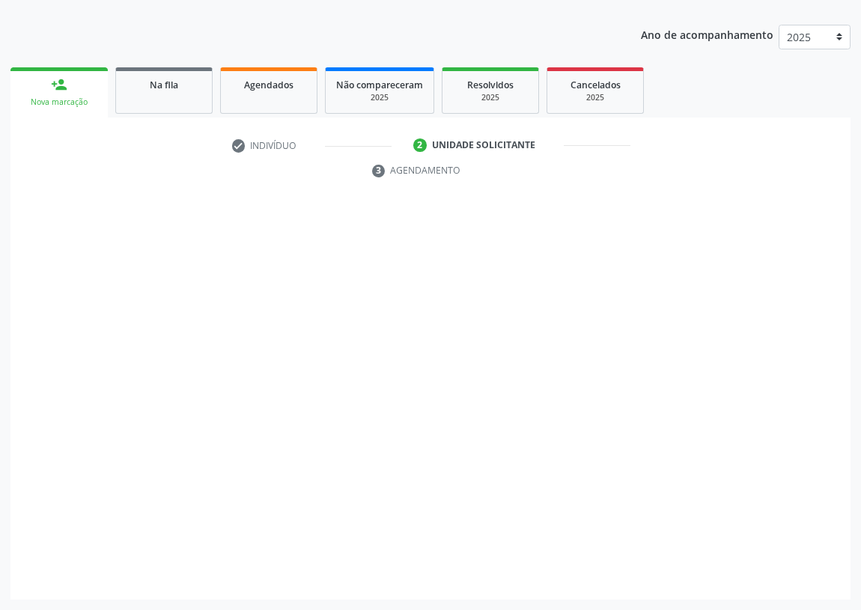
scroll to position [155, 0]
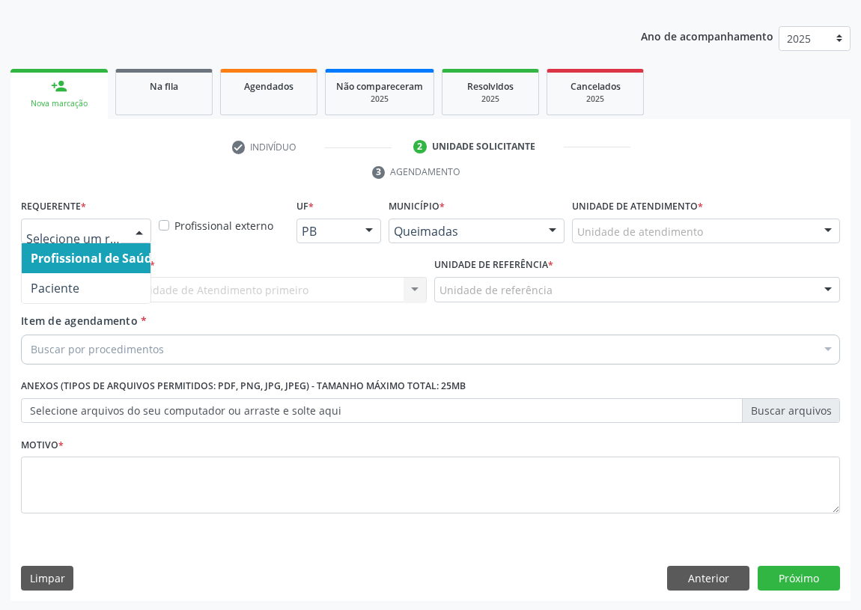
click at [141, 224] on div at bounding box center [139, 231] width 22 height 25
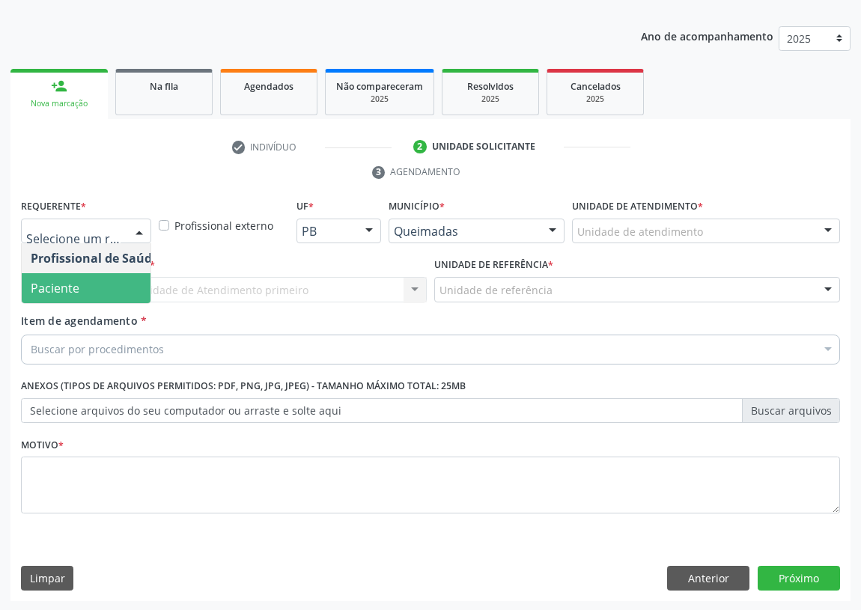
click at [101, 294] on span "Paciente" at bounding box center [95, 288] width 146 height 30
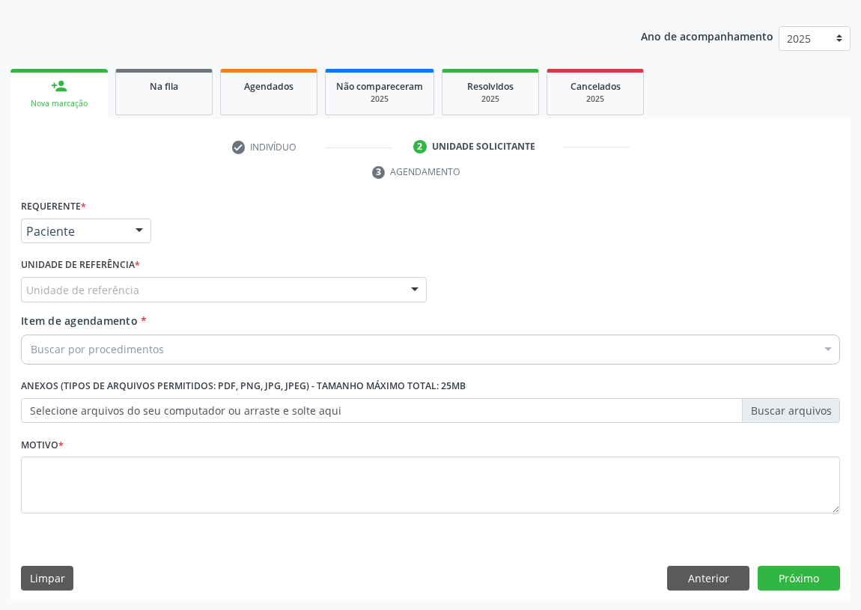
click at [361, 287] on div "Unidade de referência" at bounding box center [224, 289] width 406 height 25
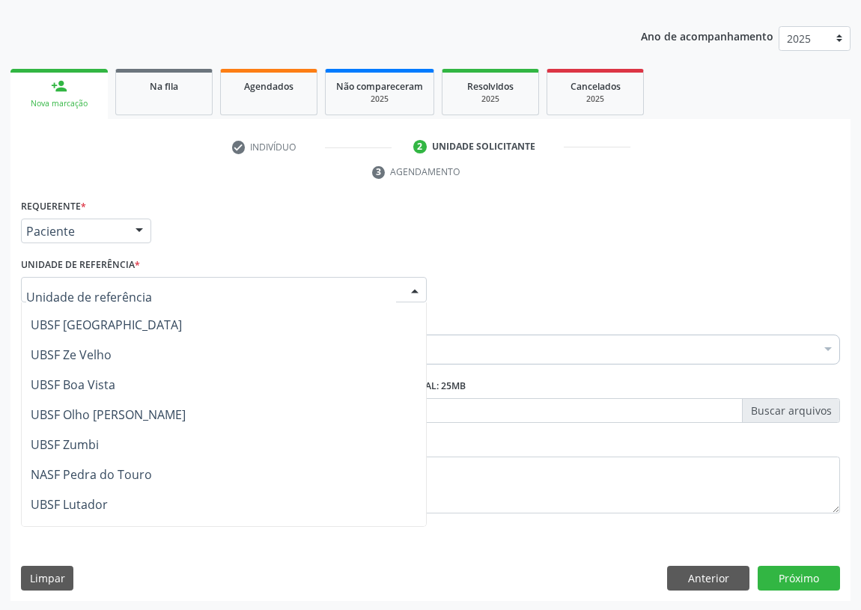
scroll to position [374, 0]
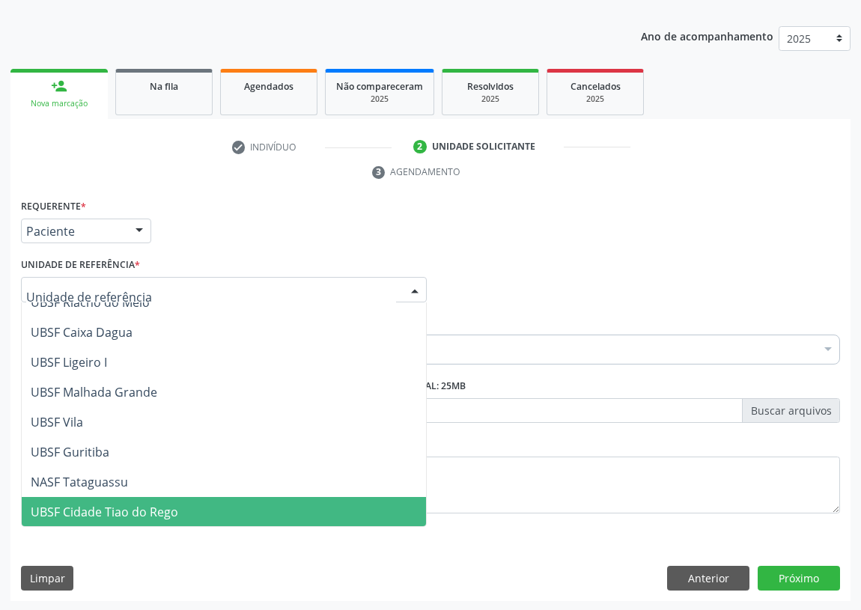
click at [92, 507] on span "UBSF Cidade Tiao do Rego" at bounding box center [105, 512] width 148 height 16
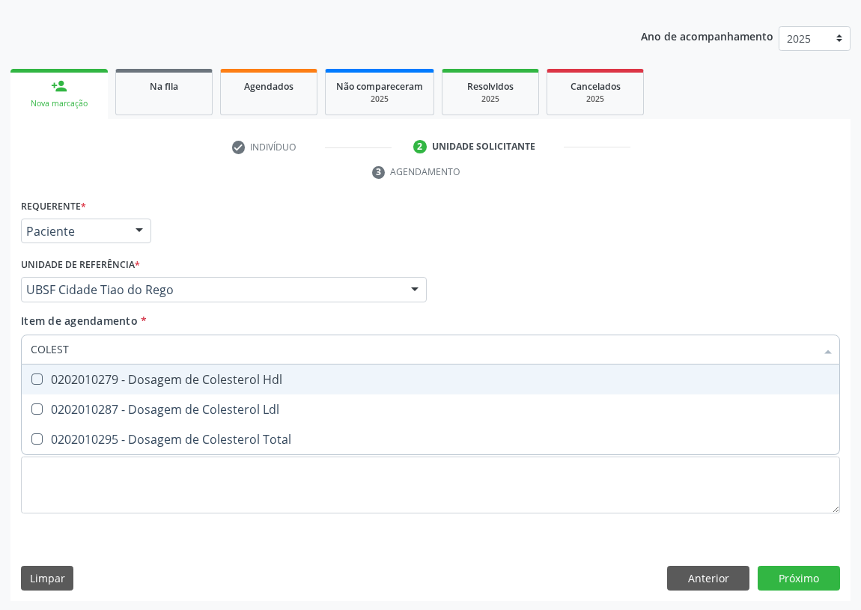
type input "COLESTE"
drag, startPoint x: 36, startPoint y: 372, endPoint x: 32, endPoint y: 392, distance: 19.8
click at [36, 374] on Hdl at bounding box center [36, 379] width 11 height 11
click at [31, 374] on Hdl "checkbox" at bounding box center [27, 379] width 10 height 10
checkbox Hdl "true"
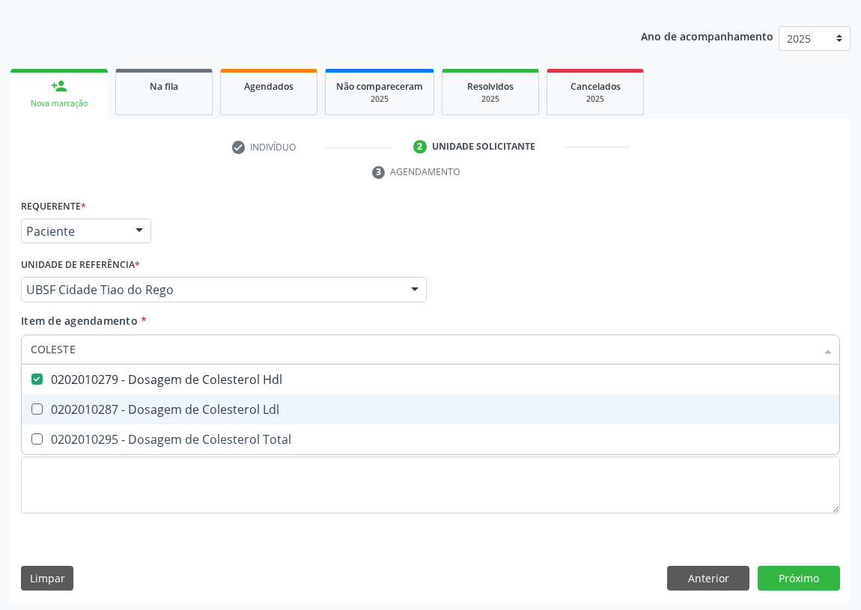
drag, startPoint x: 37, startPoint y: 413, endPoint x: 52, endPoint y: 355, distance: 59.8
click at [37, 404] on Ldl at bounding box center [36, 409] width 11 height 11
click at [31, 404] on Ldl "checkbox" at bounding box center [27, 409] width 10 height 10
checkbox Ldl "true"
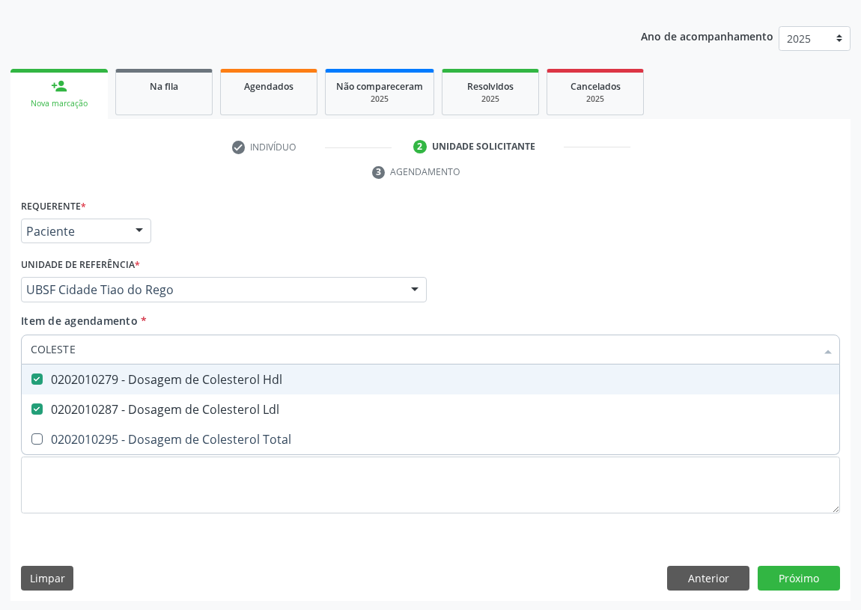
drag, startPoint x: 77, startPoint y: 345, endPoint x: 0, endPoint y: 346, distance: 77.2
click at [0, 346] on div "Acompanhamento Acompanhe a situação das marcações correntes e finalizadas Relat…" at bounding box center [430, 269] width 861 height 685
type input "TR"
checkbox Hdl "false"
checkbox Ldl "false"
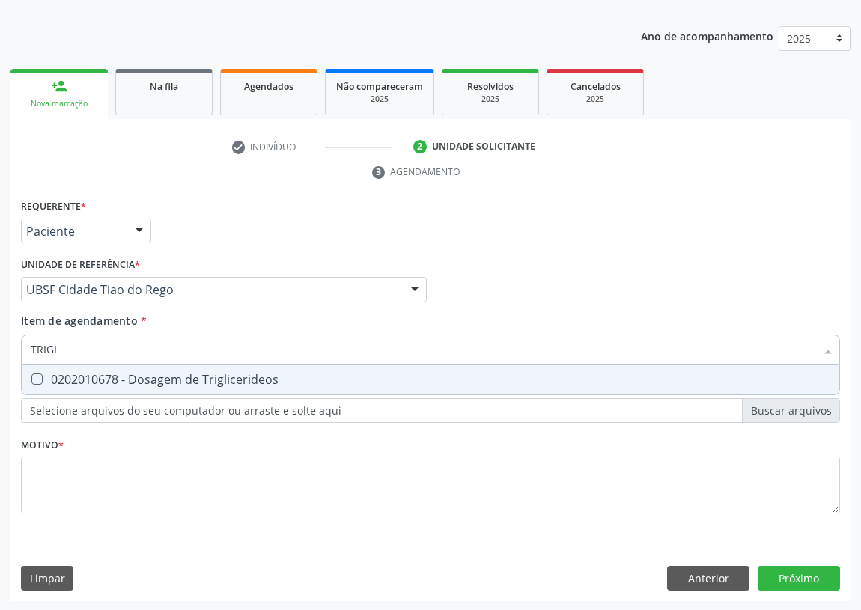
type input "TRIGLI"
drag, startPoint x: 37, startPoint y: 380, endPoint x: 43, endPoint y: 373, distance: 9.6
click at [39, 380] on Triglicerideos at bounding box center [36, 379] width 11 height 11
click at [31, 380] on Triglicerideos "checkbox" at bounding box center [27, 379] width 10 height 10
checkbox Triglicerideos "true"
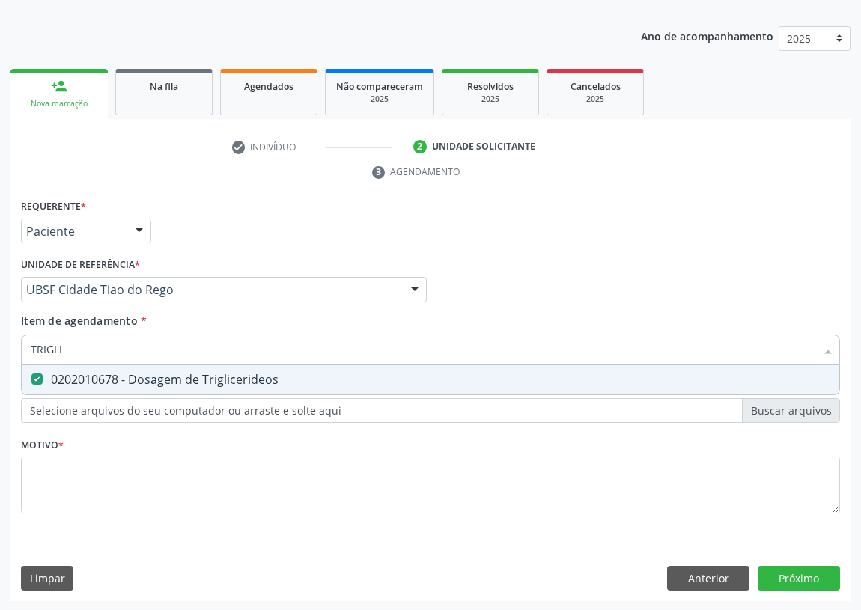
drag, startPoint x: 36, startPoint y: 350, endPoint x: 7, endPoint y: 348, distance: 28.5
click at [7, 348] on div "Acompanhamento Acompanhe a situação das marcações correntes e finalizadas Relat…" at bounding box center [430, 269] width 861 height 685
type input "02"
checkbox Triglicerideos "false"
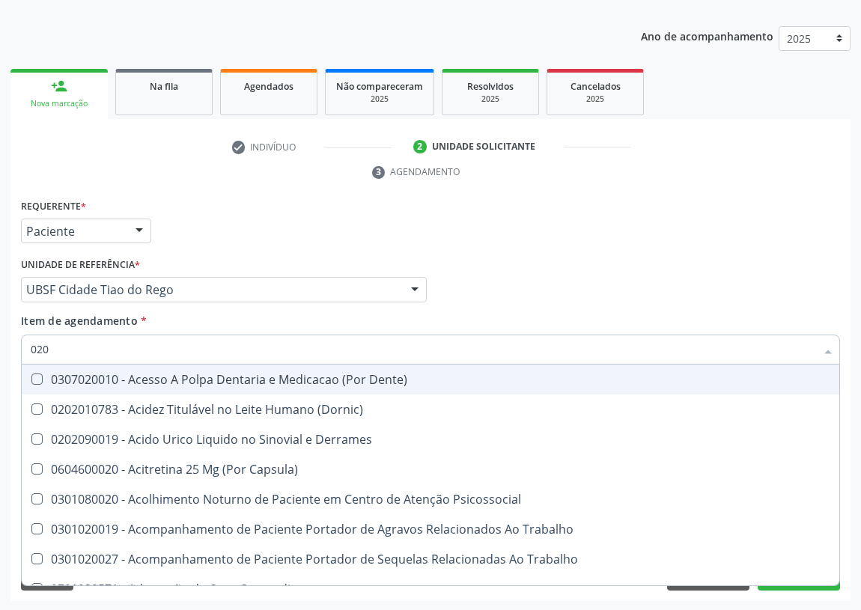
type input "0202"
checkbox Ocular "true"
checkbox Aberto\) "true"
checkbox Projecoes\) "true"
checkbox Hdl "false"
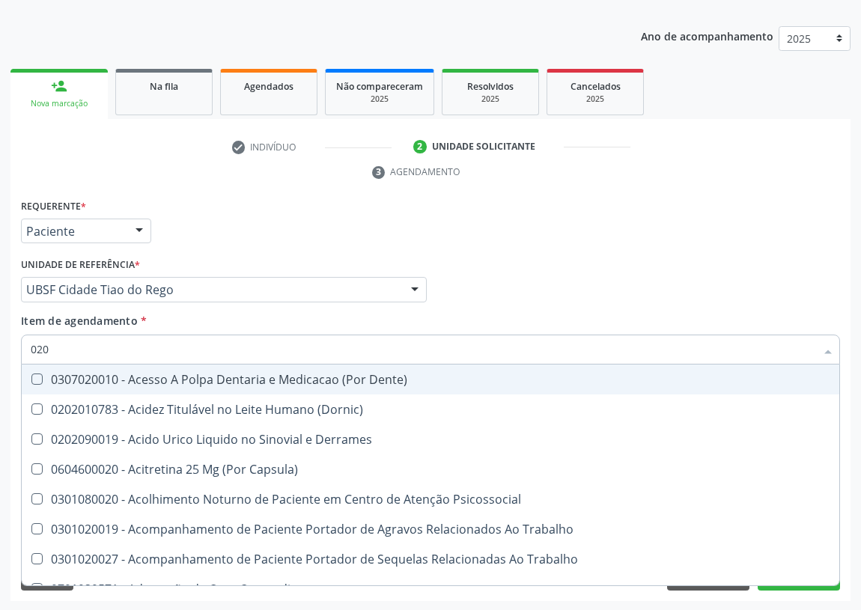
checkbox Ldl "false"
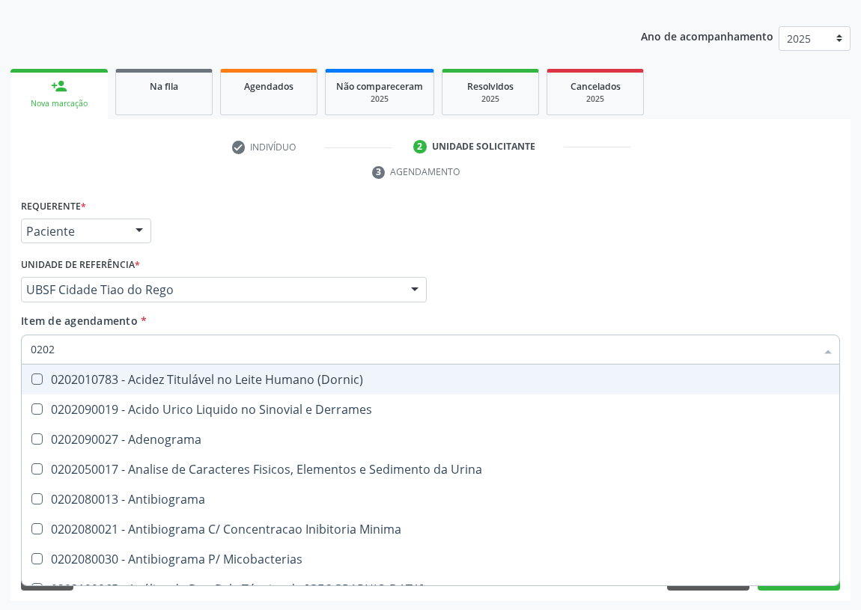
type input "02020"
checkbox Barbituratos "true"
checkbox Benzodiazepinicos "true"
checkbox Hdl "false"
checkbox Ldl "false"
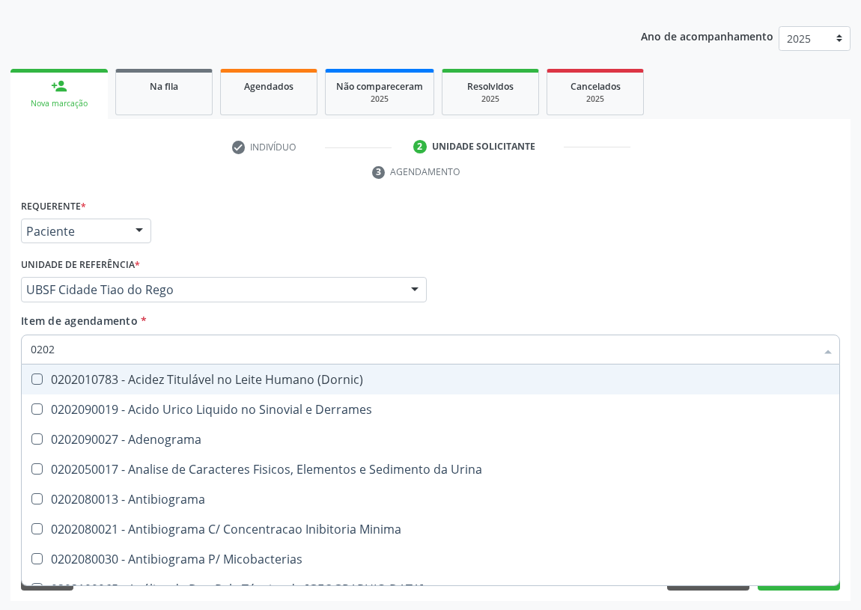
checkbox Horas\) "true"
checkbox Triglicerideos "false"
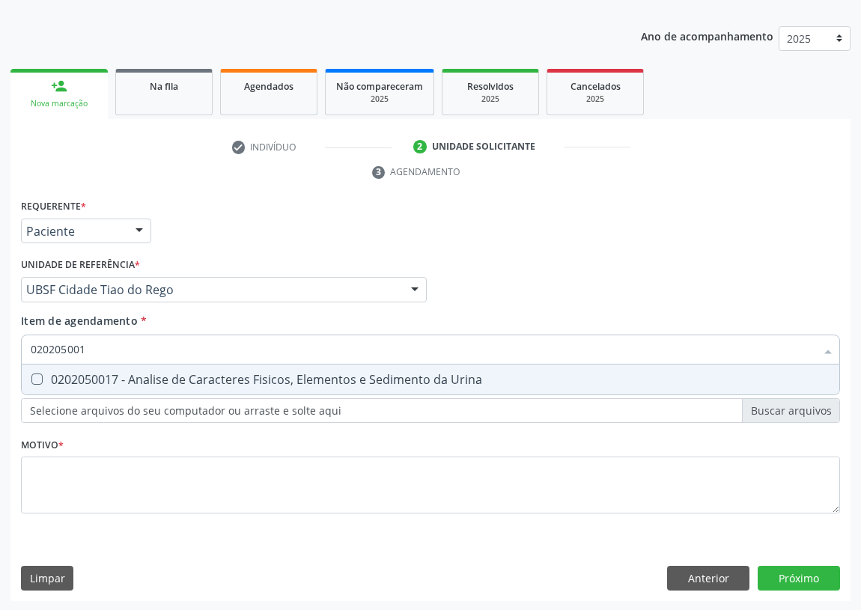
type input "0202050017"
drag, startPoint x: 36, startPoint y: 379, endPoint x: 103, endPoint y: 333, distance: 81.4
click at [39, 375] on Urina at bounding box center [36, 379] width 11 height 11
click at [31, 375] on Urina "checkbox" at bounding box center [27, 379] width 10 height 10
checkbox Urina "true"
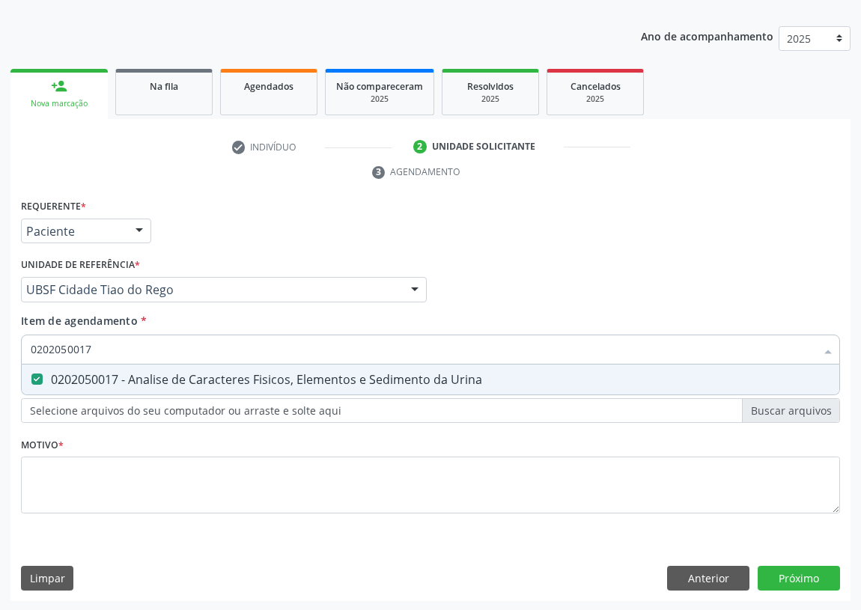
drag, startPoint x: 110, startPoint y: 337, endPoint x: 0, endPoint y: 342, distance: 110.2
click at [0, 345] on div "Acompanhamento Acompanhe a situação das marcações correntes e finalizadas Relat…" at bounding box center [430, 269] width 861 height 685
type input "G"
checkbox Urina "false"
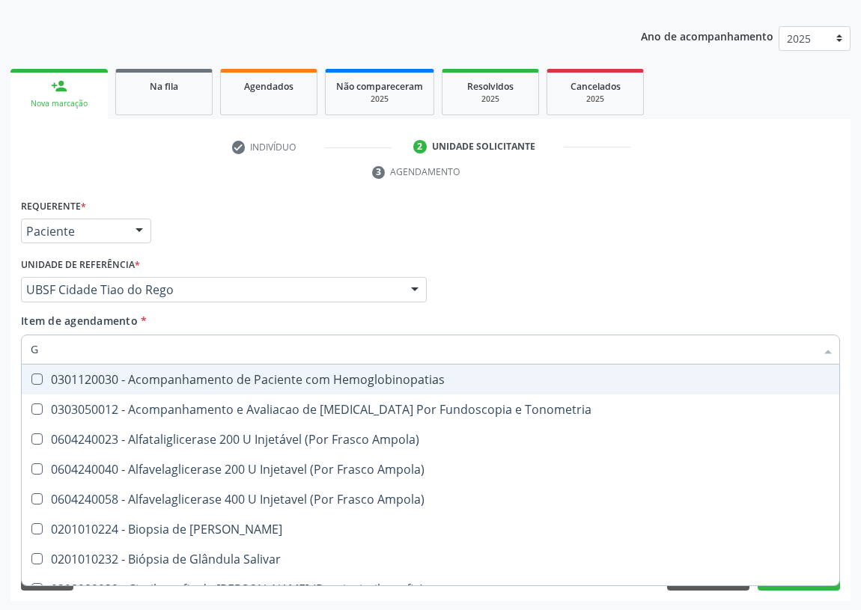
type input "GL"
checkbox Triglicerideos "true"
type input "GLI"
checkbox Dosagens\) "true"
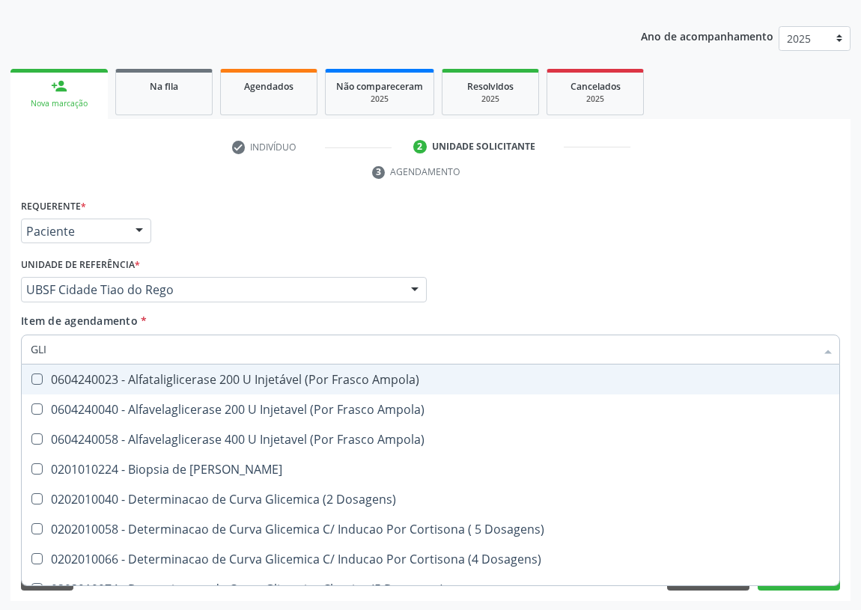
type input "GLIC"
checkbox Glicosilada "true"
checkbox Triglicerideos "false"
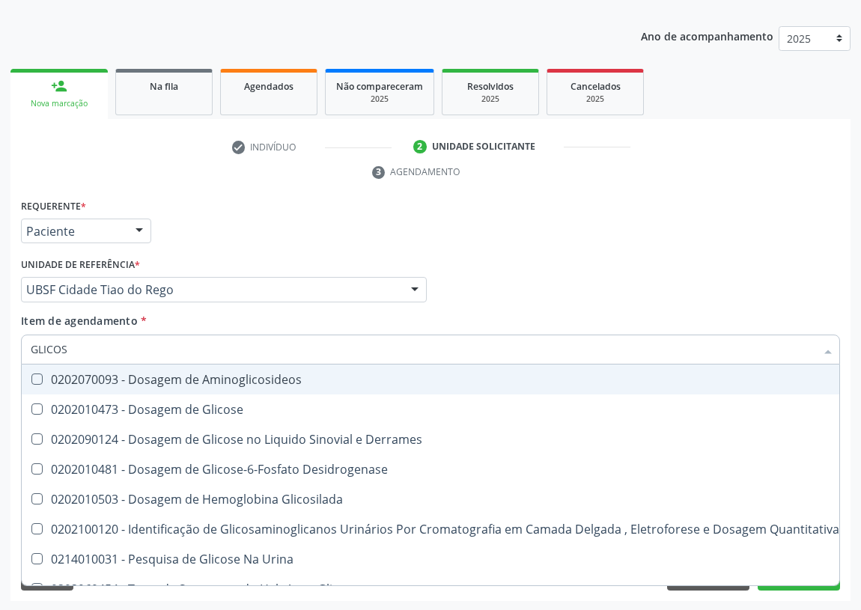
type input "GLICOSE"
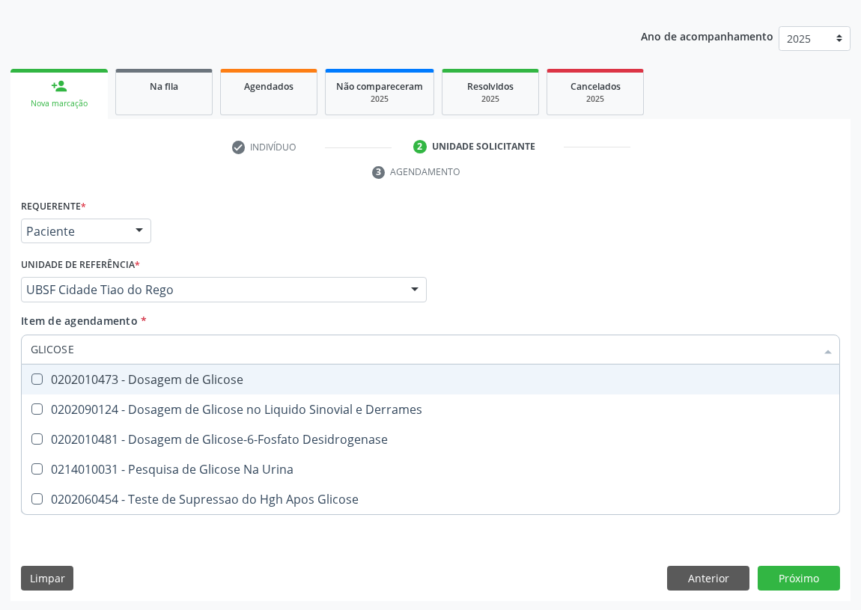
drag, startPoint x: 37, startPoint y: 379, endPoint x: 42, endPoint y: 368, distance: 11.7
click at [37, 378] on Glicose at bounding box center [36, 379] width 11 height 11
click at [31, 378] on Glicose "checkbox" at bounding box center [27, 379] width 10 height 10
checkbox Glicose "true"
drag, startPoint x: 88, startPoint y: 347, endPoint x: 0, endPoint y: 340, distance: 87.9
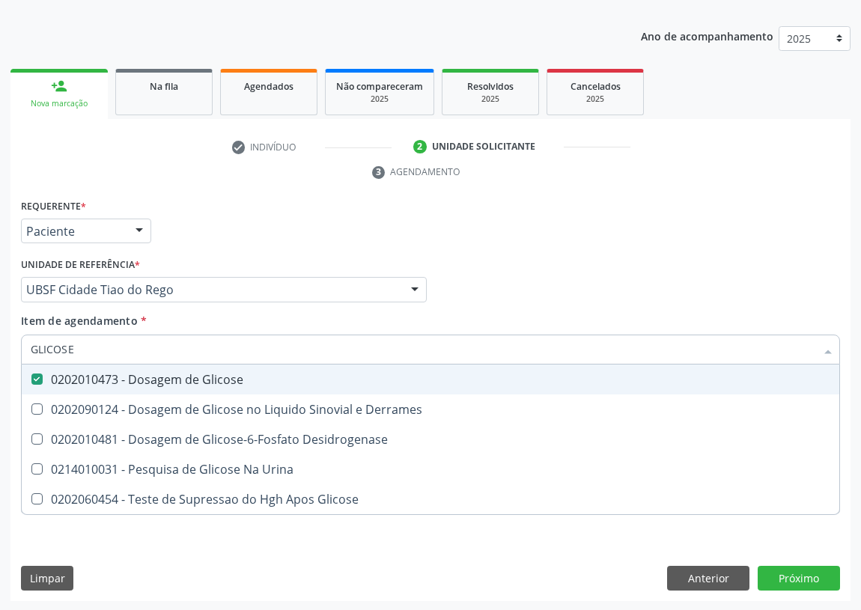
click at [0, 351] on div "Acompanhamento Acompanhe a situação das marcações correntes e finalizadas Relat…" at bounding box center [430, 269] width 861 height 685
type input "C"
checkbox Glicose "false"
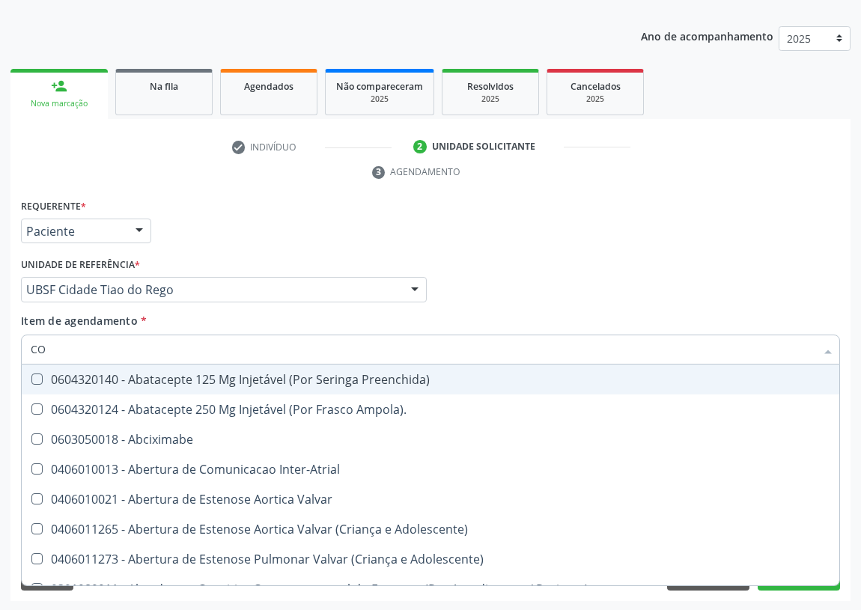
type input "COL"
checkbox Frasco-Ampola\) "false"
checkbox Ar "true"
checkbox Miotendinoso "true"
checkbox Urina "false"
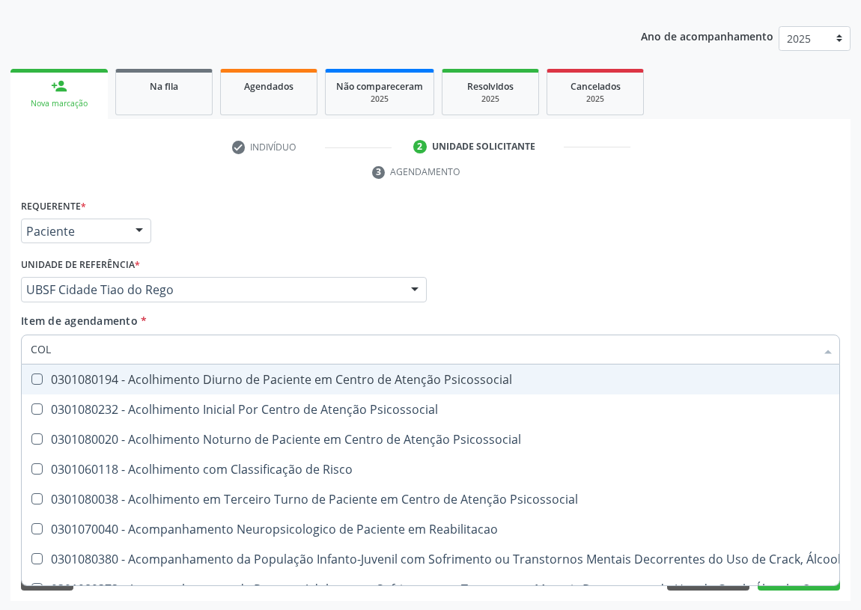
type input "COLE"
checkbox Mama "true"
checkbox Utero "true"
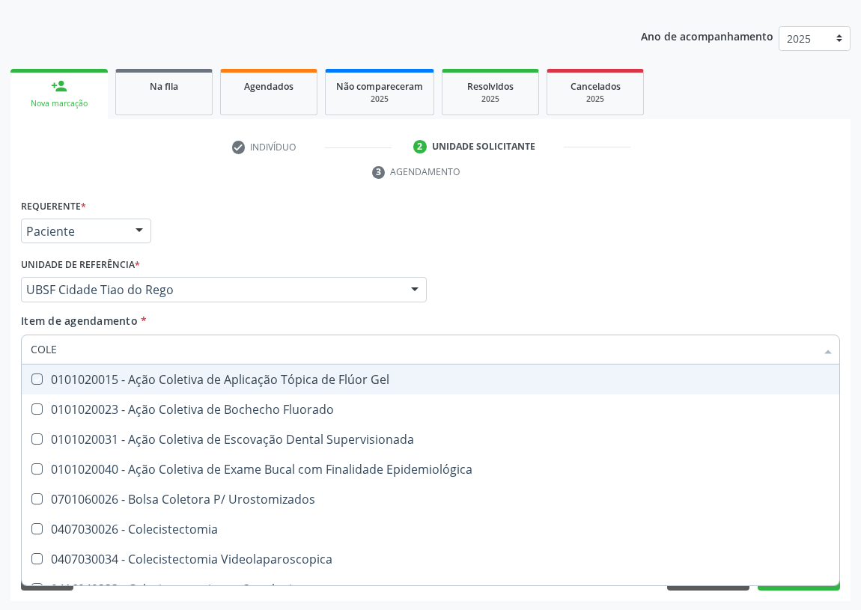
type input "COLES"
checkbox Gel "true"
checkbox Fluorado "true"
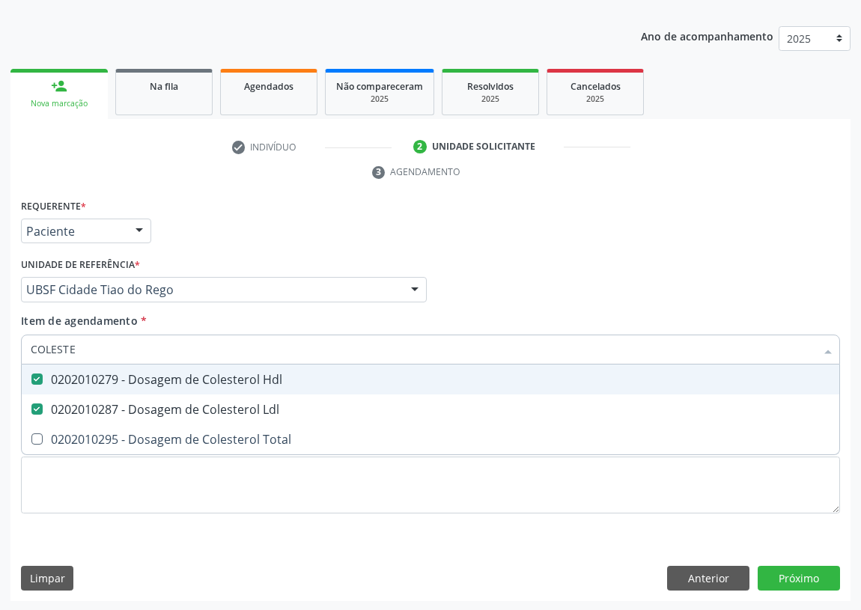
drag, startPoint x: 88, startPoint y: 355, endPoint x: 0, endPoint y: 350, distance: 87.8
click at [0, 350] on div "Acompanhamento Acompanhe a situação das marcações correntes e finalizadas Relat…" at bounding box center [430, 269] width 861 height 685
type input "H"
checkbox Hdl "false"
checkbox Ldl "false"
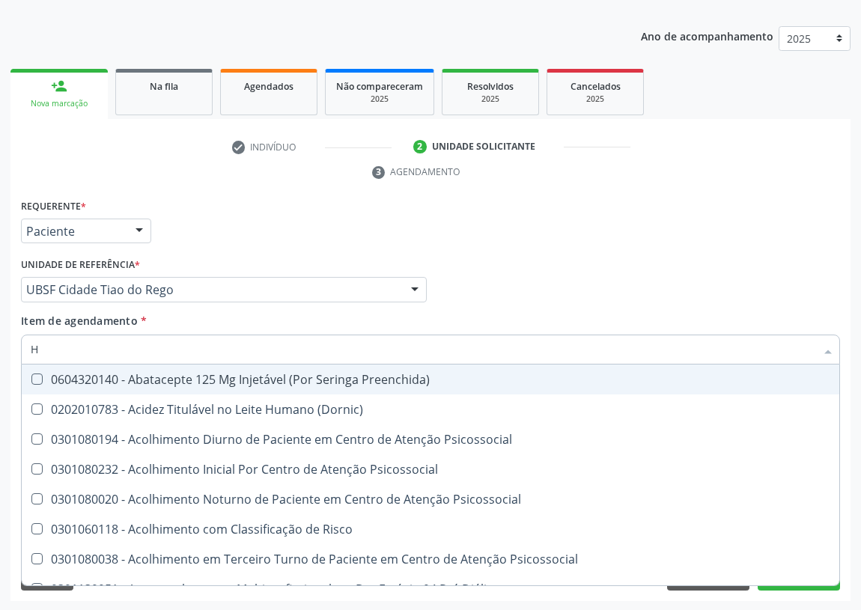
type input "HE"
checkbox Hdl "false"
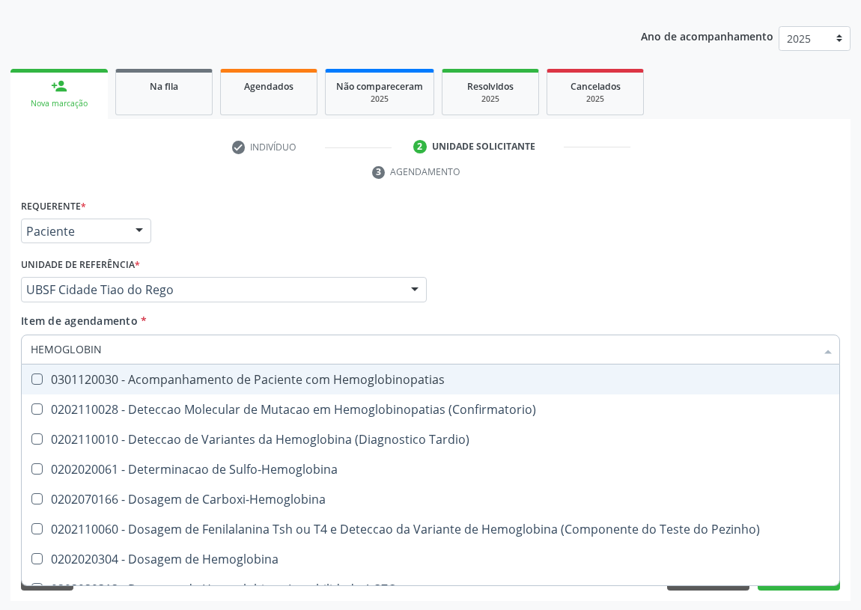
type input "HEMOGLOBINA"
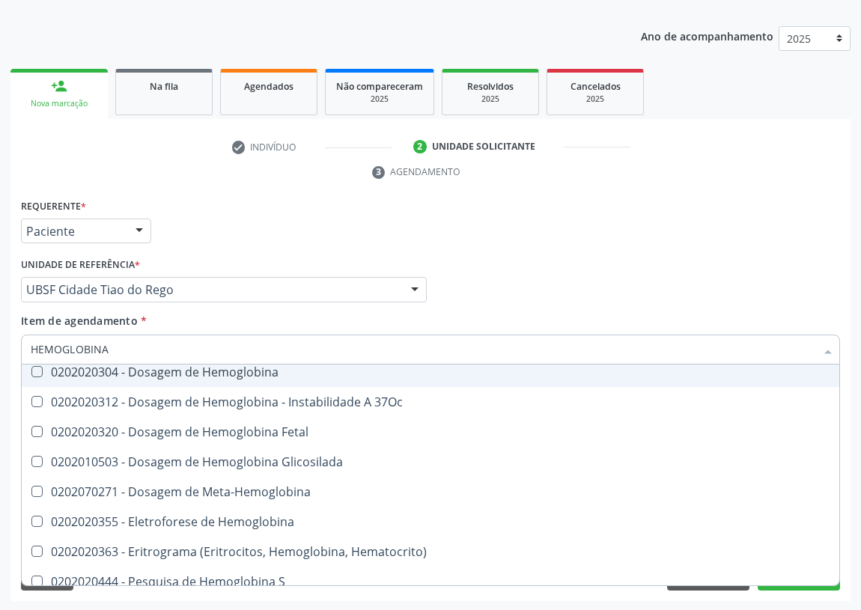
scroll to position [138, 0]
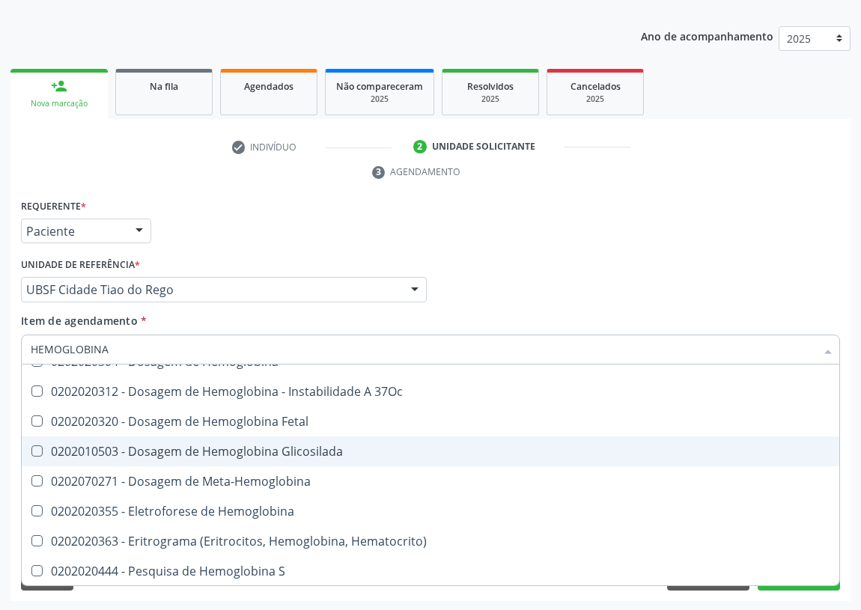
drag, startPoint x: 241, startPoint y: 452, endPoint x: 202, endPoint y: 435, distance: 42.3
click at [236, 449] on div "0202010503 - Dosagem de Hemoglobina Glicosilada" at bounding box center [431, 452] width 800 height 12
checkbox Glicosilada "true"
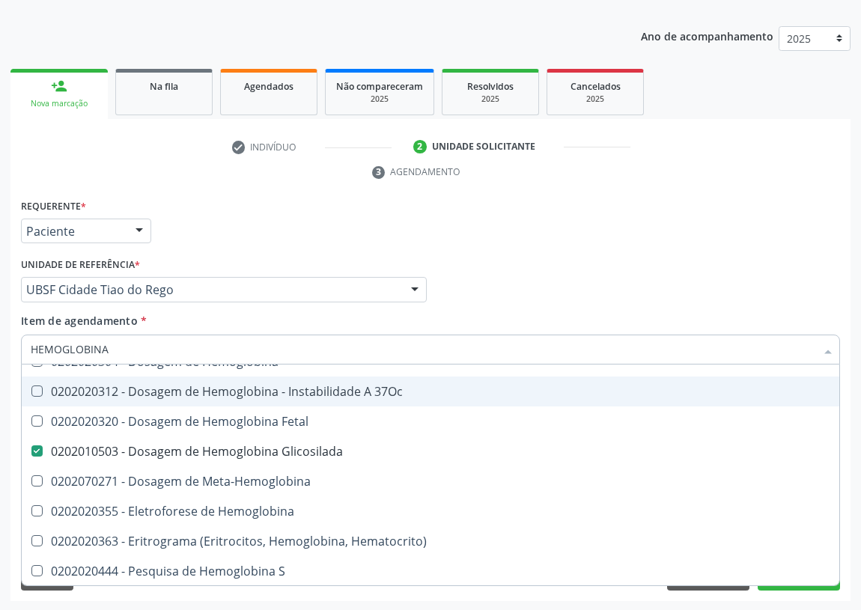
drag, startPoint x: 115, startPoint y: 353, endPoint x: 0, endPoint y: 349, distance: 115.4
click at [0, 354] on div "Acompanhamento Acompanhe a situação das marcações correntes e finalizadas Relat…" at bounding box center [430, 269] width 861 height 685
type input "T"
checkbox Glicosilada "false"
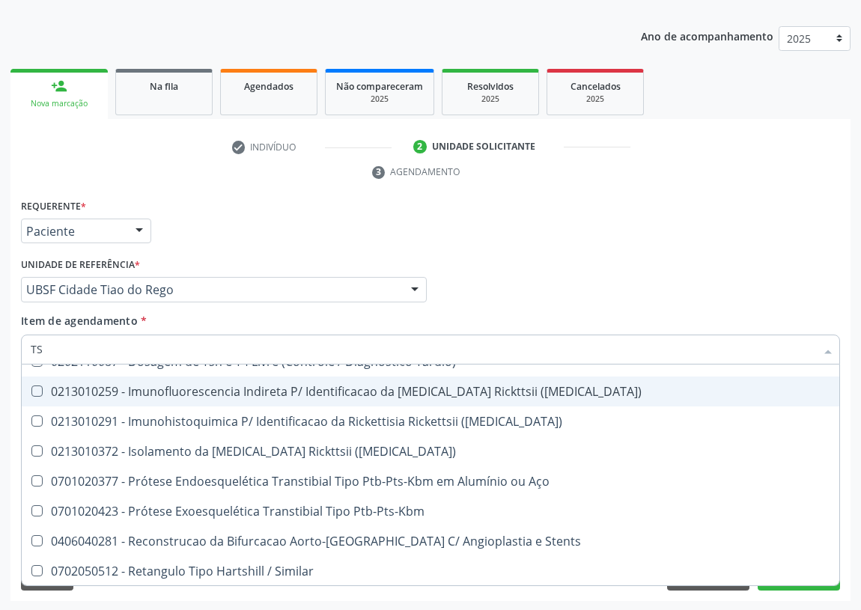
type input "TSH"
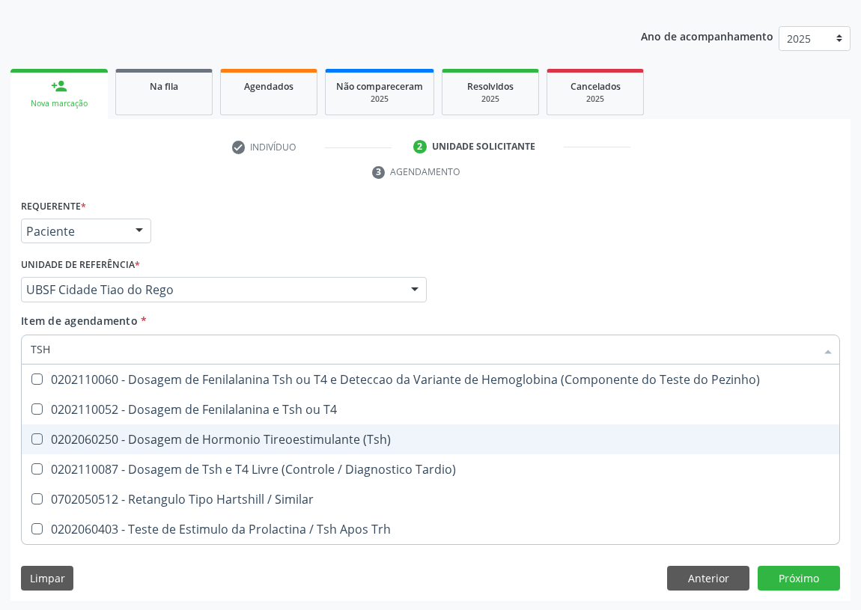
drag, startPoint x: 33, startPoint y: 443, endPoint x: 61, endPoint y: 393, distance: 56.7
click at [43, 428] on span "0202060250 - Dosagem de Hormonio Tireoestimulante (Tsh)" at bounding box center [431, 440] width 818 height 30
checkbox \(Tsh\) "true"
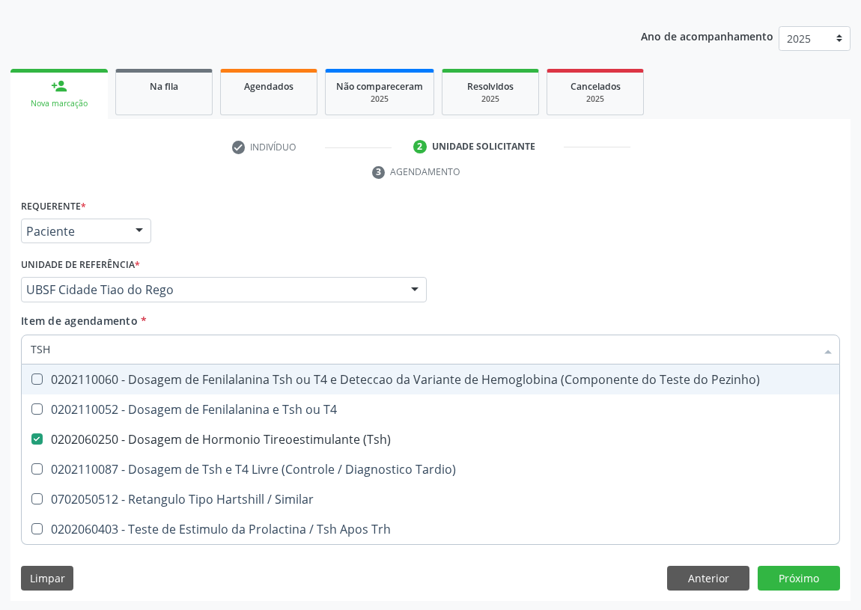
drag, startPoint x: 67, startPoint y: 344, endPoint x: 0, endPoint y: 327, distance: 69.4
click at [4, 345] on div "Acompanhamento Acompanhe a situação das marcações correntes e finalizadas Relat…" at bounding box center [430, 269] width 861 height 685
type input "H"
checkbox \(Tsh\) "false"
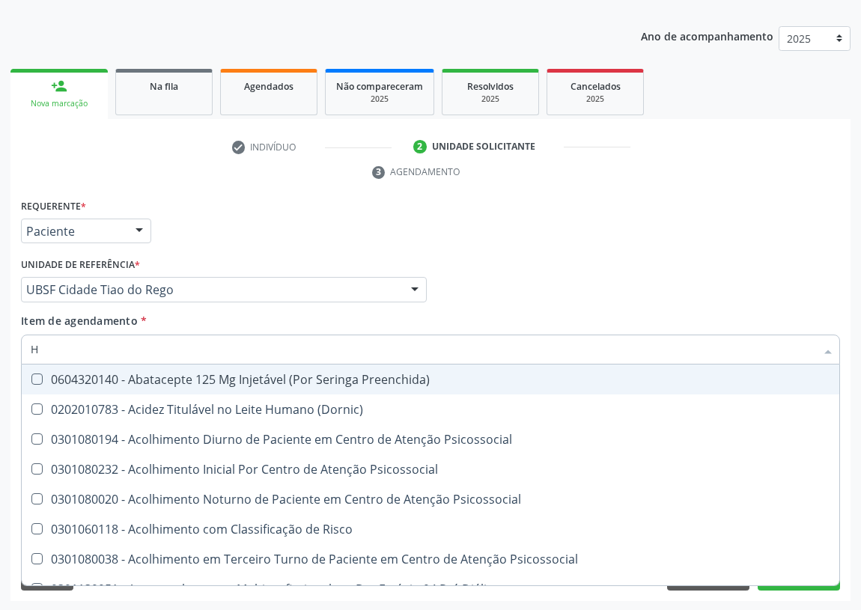
type input "HE"
checkbox Genético "true"
checkbox Hdl "false"
checkbox Glicosilada "false"
checkbox \(Tsh\) "false"
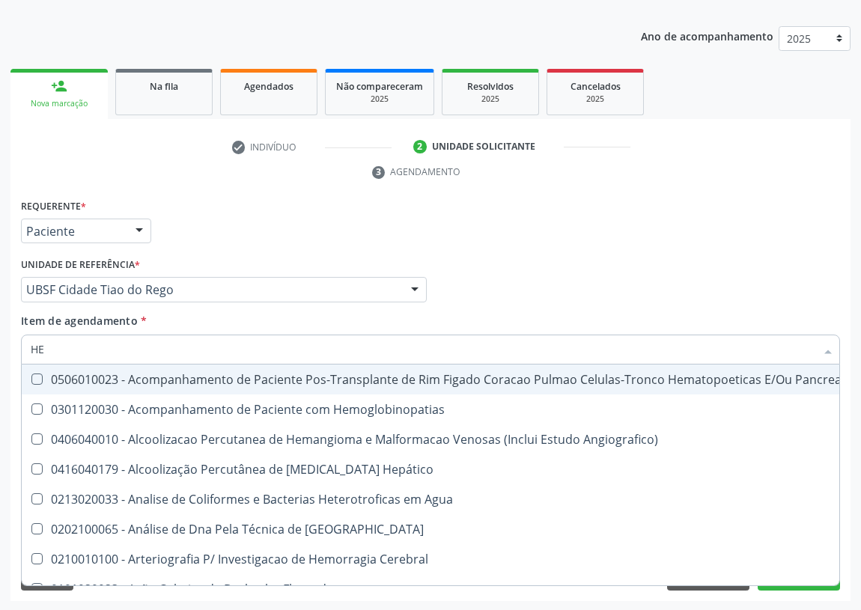
type input "HEM"
checkbox Radiosotopos\) "true"
checkbox Glicosilada "false"
type input "HEMO"
checkbox Fase "true"
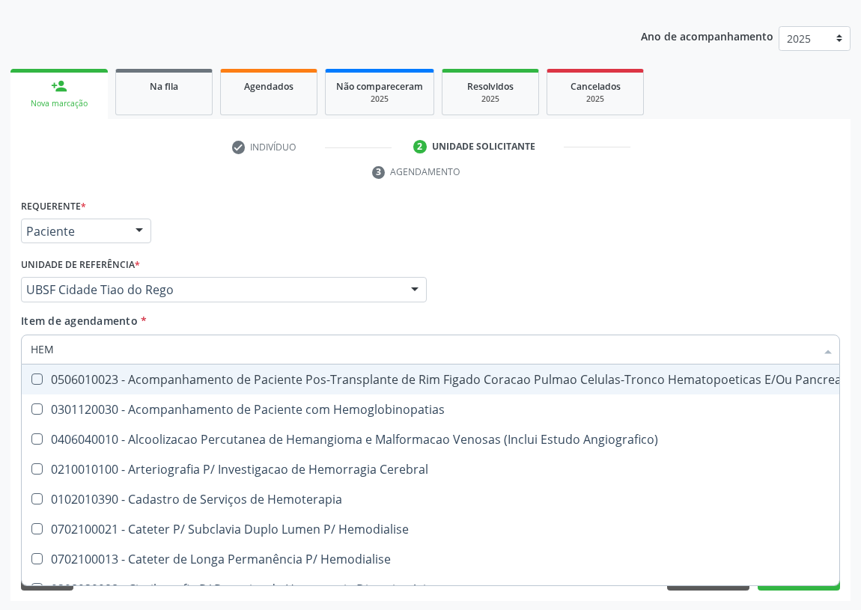
checkbox Glicosilada "false"
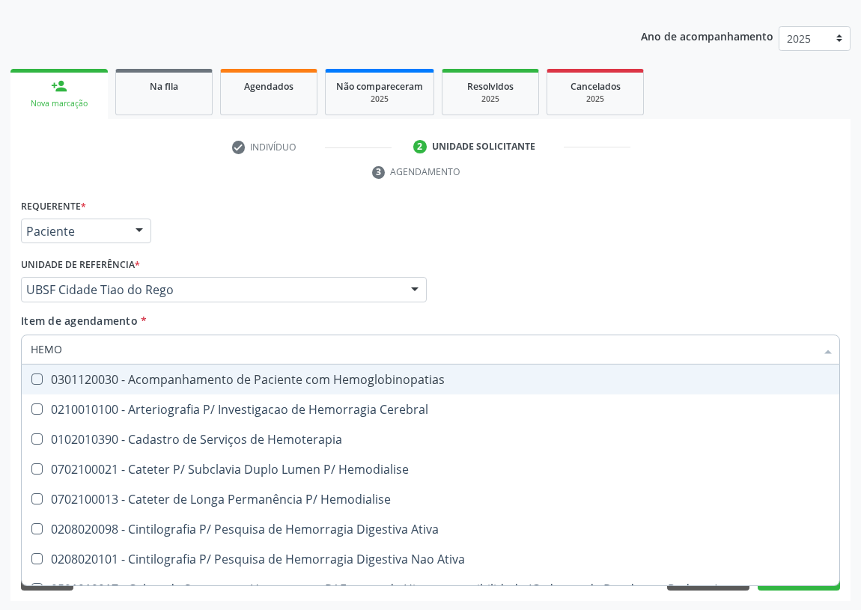
type input "HEMOG"
checkbox \(Confirmatorio\) "true"
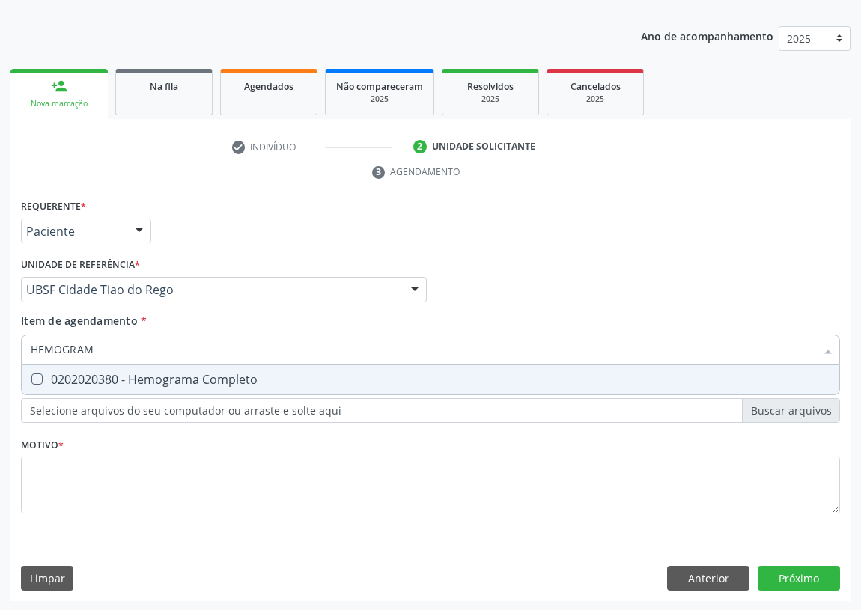
type input "HEMOGRAMA"
drag, startPoint x: 27, startPoint y: 374, endPoint x: 99, endPoint y: 359, distance: 73.3
click at [49, 374] on div "0202020380 - Hemograma Completo" at bounding box center [431, 380] width 800 height 12
checkbox Completo "true"
drag, startPoint x: 45, startPoint y: 351, endPoint x: 0, endPoint y: 327, distance: 50.9
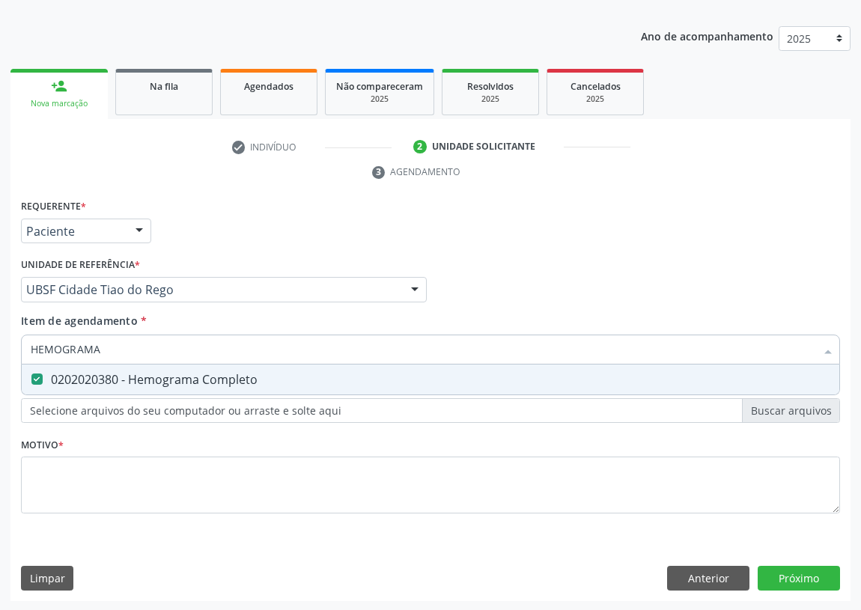
click at [0, 340] on div "Acompanhamento Acompanhe a situação das marcações correntes e finalizadas Relat…" at bounding box center [430, 269] width 861 height 685
type input "V"
checkbox Completo "false"
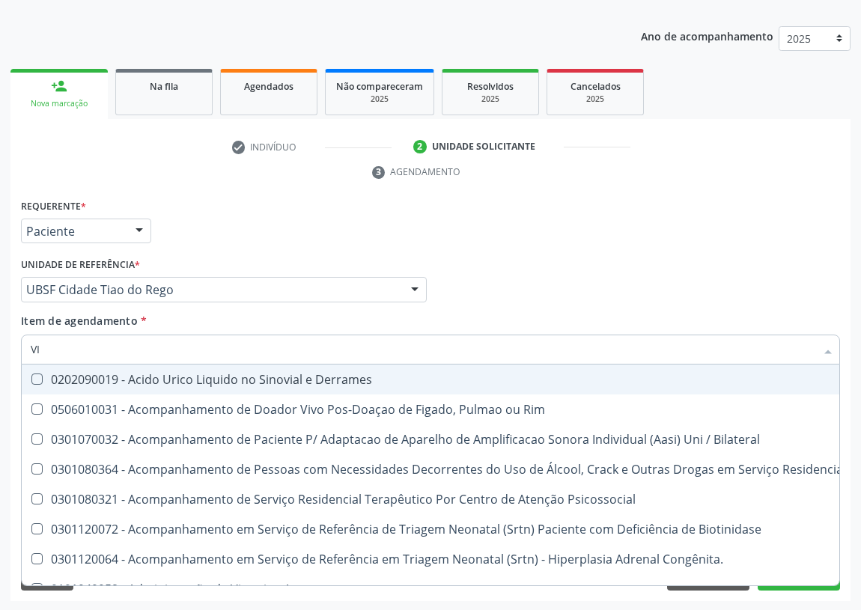
type input "VIT"
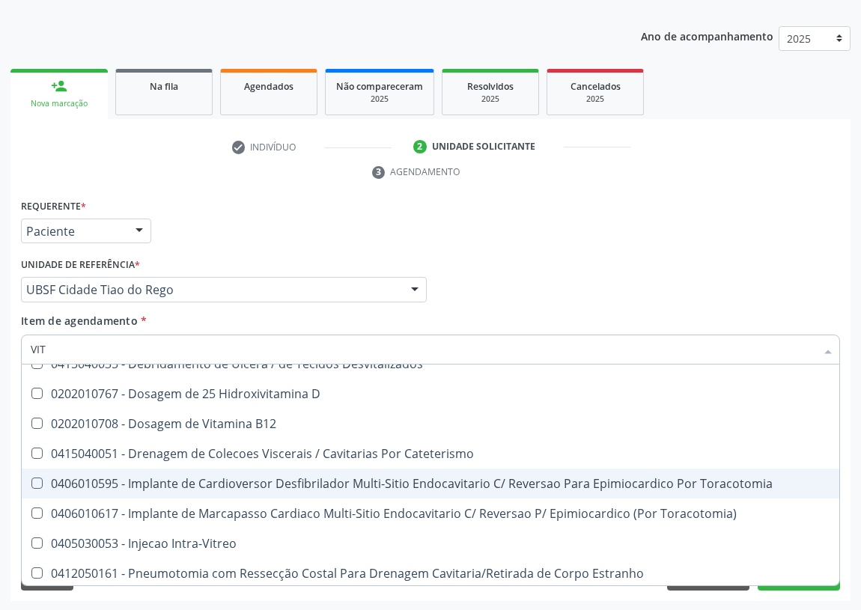
scroll to position [67, 0]
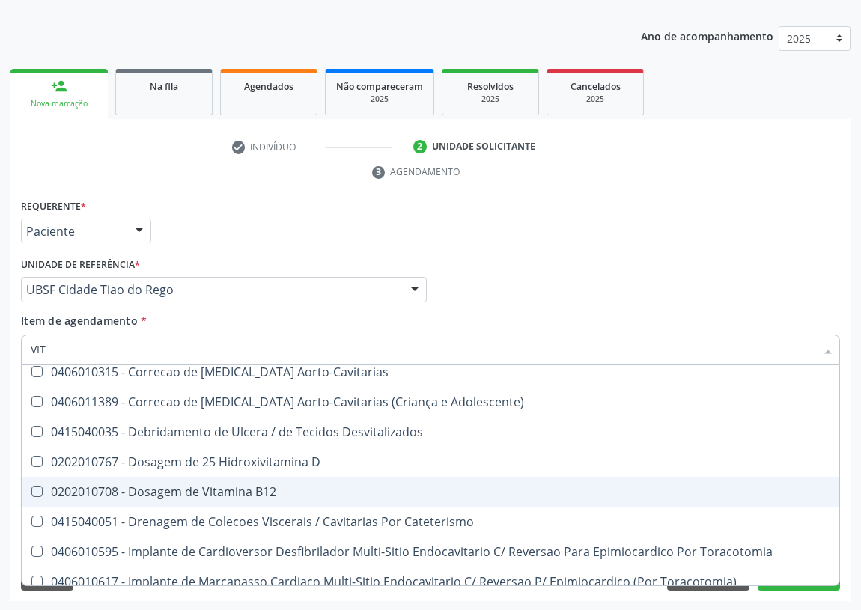
click at [240, 488] on div "0202010708 - Dosagem de Vitamina B12" at bounding box center [431, 492] width 800 height 12
checkbox B12 "true"
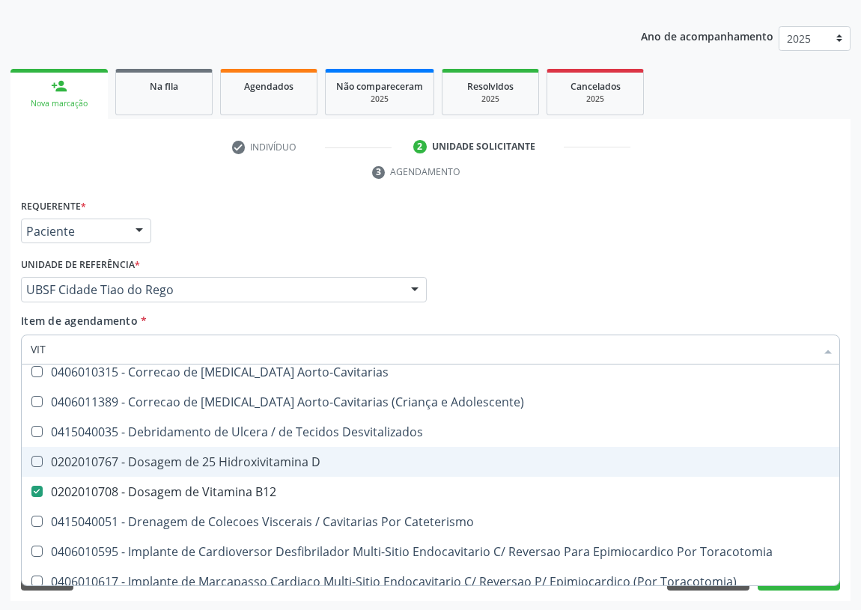
click at [251, 456] on div "0202010767 - Dosagem de 25 Hidroxivitamina D" at bounding box center [431, 462] width 800 height 12
checkbox D "true"
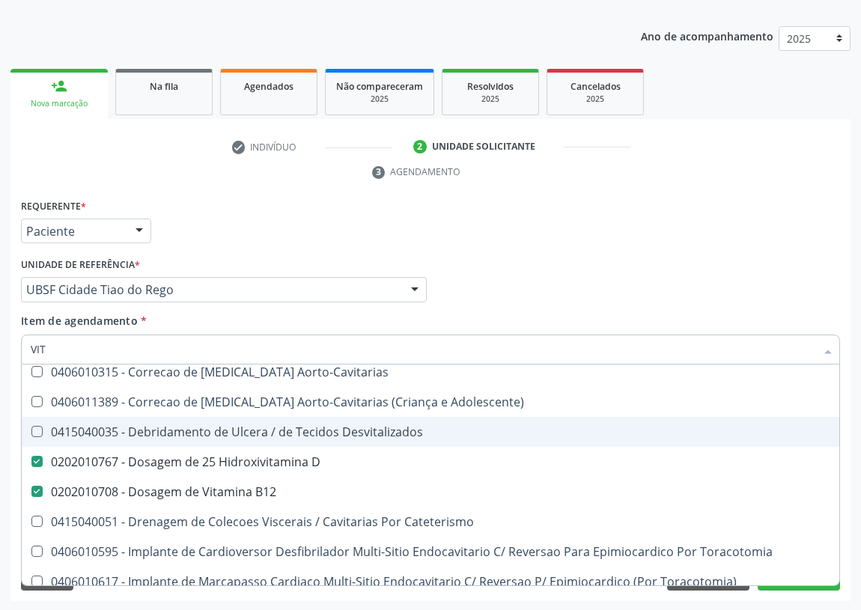
drag, startPoint x: 56, startPoint y: 343, endPoint x: 4, endPoint y: 348, distance: 51.9
click at [4, 348] on div "Acompanhamento Acompanhe a situação das marcações correntes e finalizadas Relat…" at bounding box center [430, 269] width 861 height 685
type input "T"
checkbox D "false"
checkbox B12 "false"
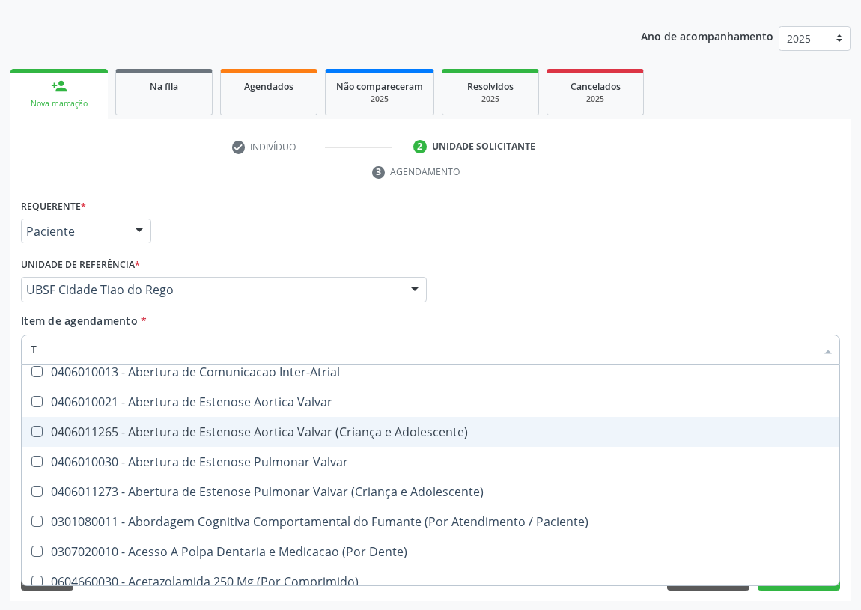
type input "TS"
checkbox Valvar "true"
type input "TSH"
checkbox Inter-Atrial "true"
checkbox Valvar "false"
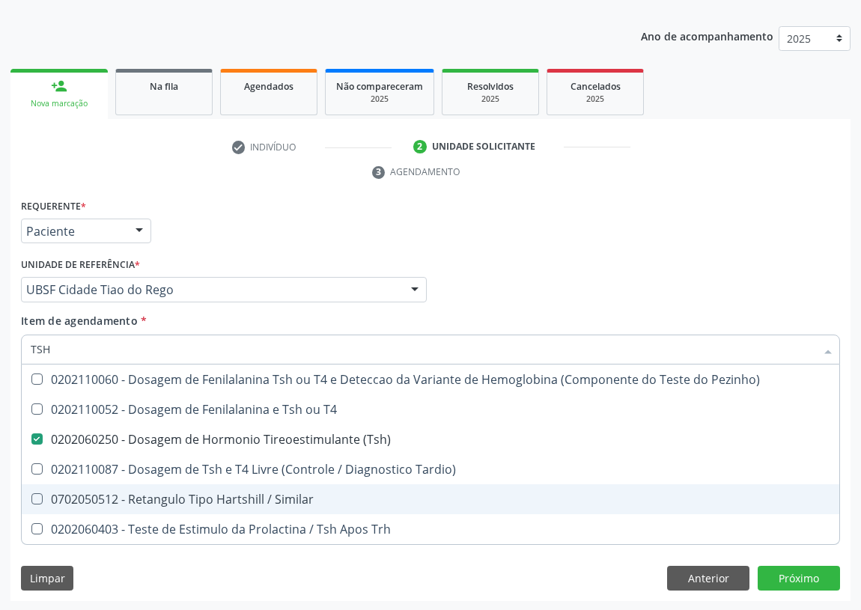
scroll to position [0, 0]
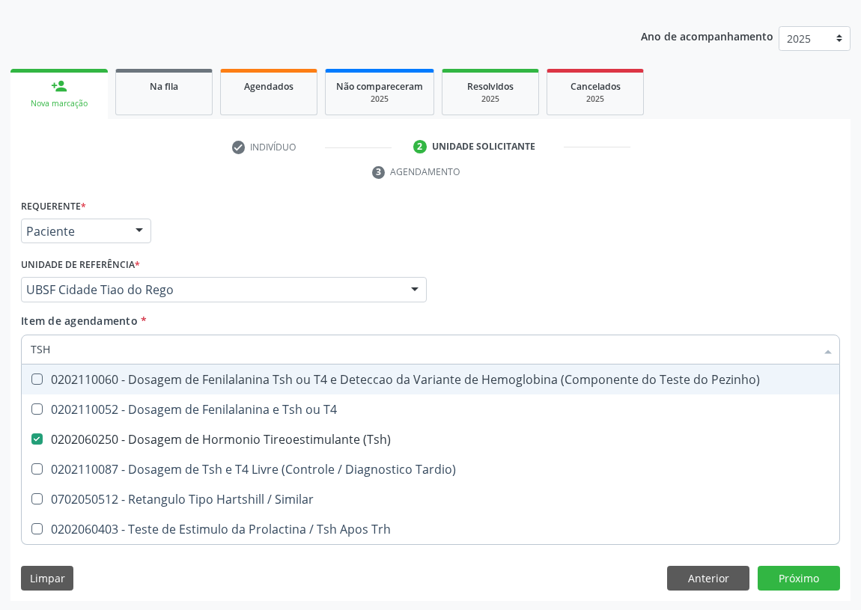
drag, startPoint x: 57, startPoint y: 342, endPoint x: 12, endPoint y: 346, distance: 45.2
click at [12, 346] on div "Requerente * Paciente Profissional de Saúde Paciente Nenhum resultado encontrad…" at bounding box center [430, 398] width 840 height 407
type input "T"
checkbox \(Tsh\) "false"
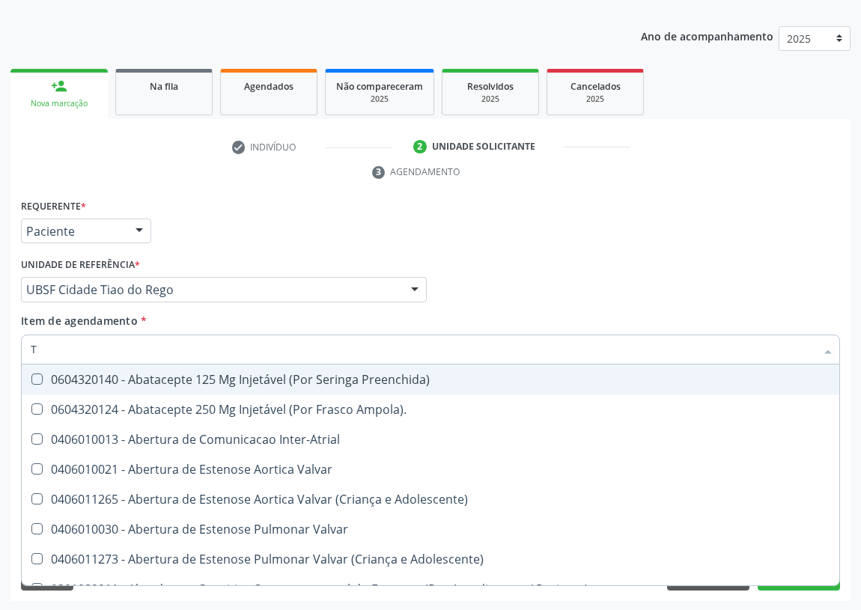
type input "T4"
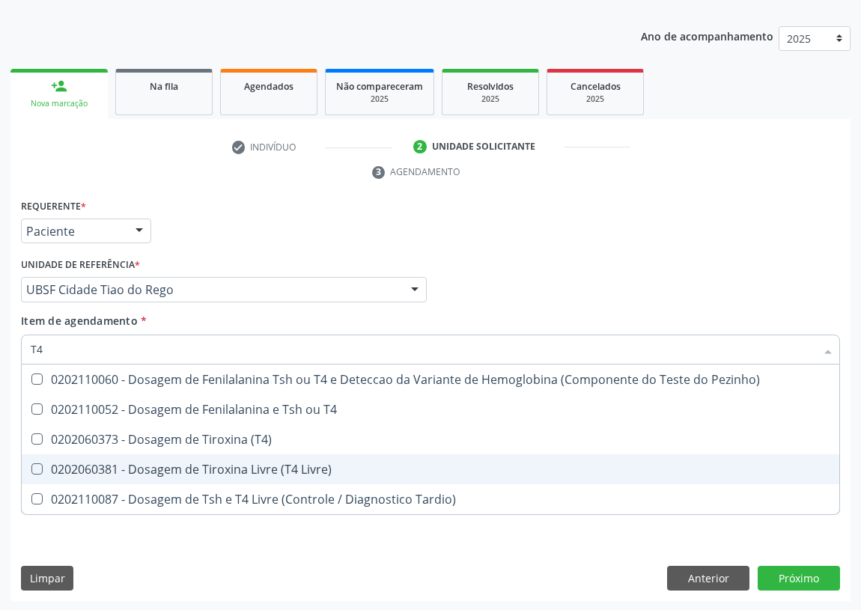
drag, startPoint x: 37, startPoint y: 469, endPoint x: 46, endPoint y: 406, distance: 63.4
click at [37, 466] on Livre\) at bounding box center [36, 469] width 11 height 11
click at [31, 466] on Livre\) "checkbox" at bounding box center [27, 469] width 10 height 10
checkbox Livre\) "true"
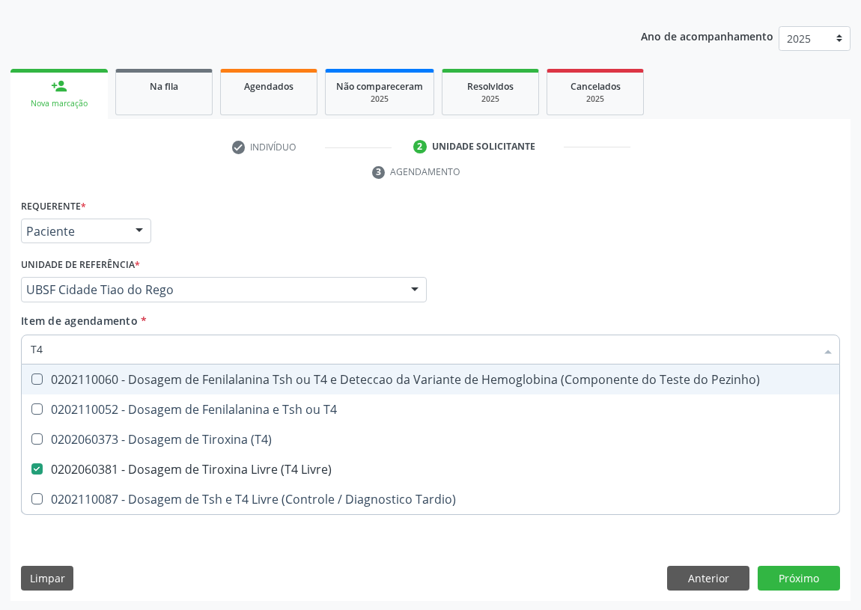
drag, startPoint x: 52, startPoint y: 345, endPoint x: 8, endPoint y: 344, distance: 44.2
click at [8, 344] on div "Acompanhamento Acompanhe a situação das marcações correntes e finalizadas Relat…" at bounding box center [430, 269] width 861 height 685
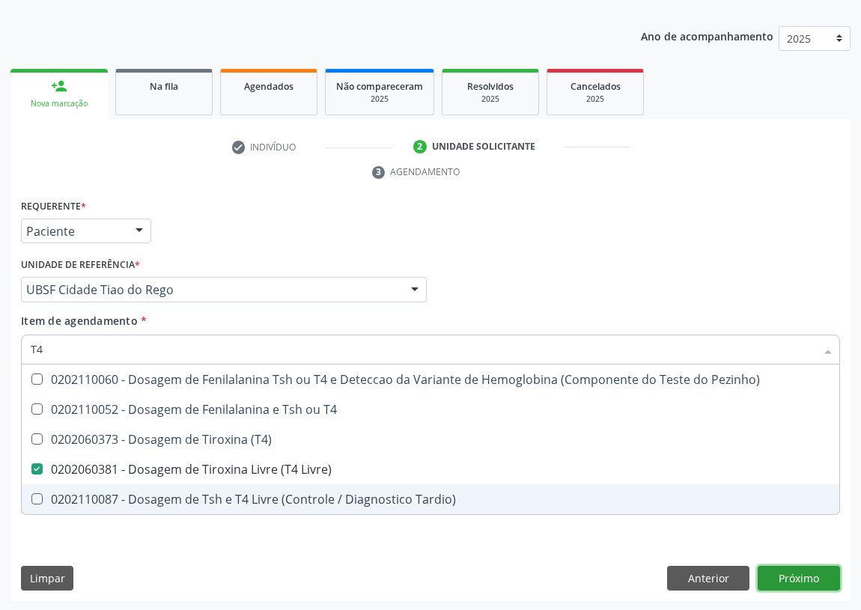
click at [801, 579] on div "Requerente * Paciente Profissional de Saúde Paciente Nenhum resultado encontrad…" at bounding box center [430, 398] width 840 height 407
checkbox T4 "true"
checkbox \(T4\) "true"
checkbox Tardio\) "true"
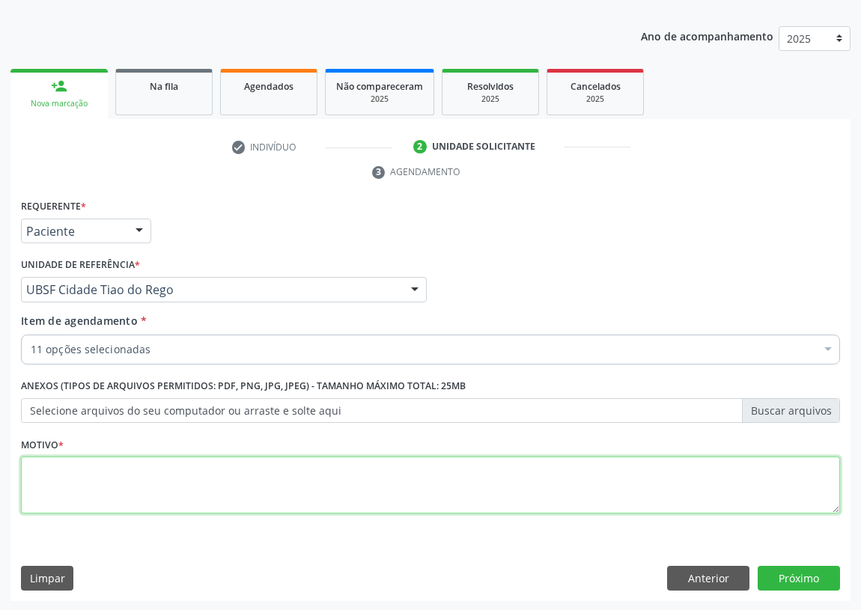
click at [29, 479] on textarea at bounding box center [430, 485] width 819 height 57
type textarea "AVALIAÇÃO"
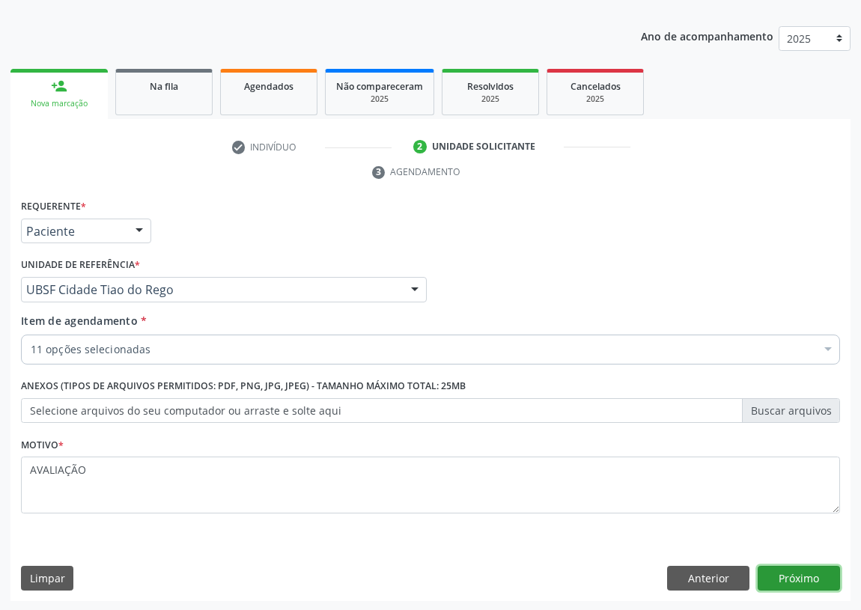
drag, startPoint x: 789, startPoint y: 577, endPoint x: 0, endPoint y: 551, distance: 789.8
click at [789, 577] on button "Próximo" at bounding box center [799, 578] width 82 height 25
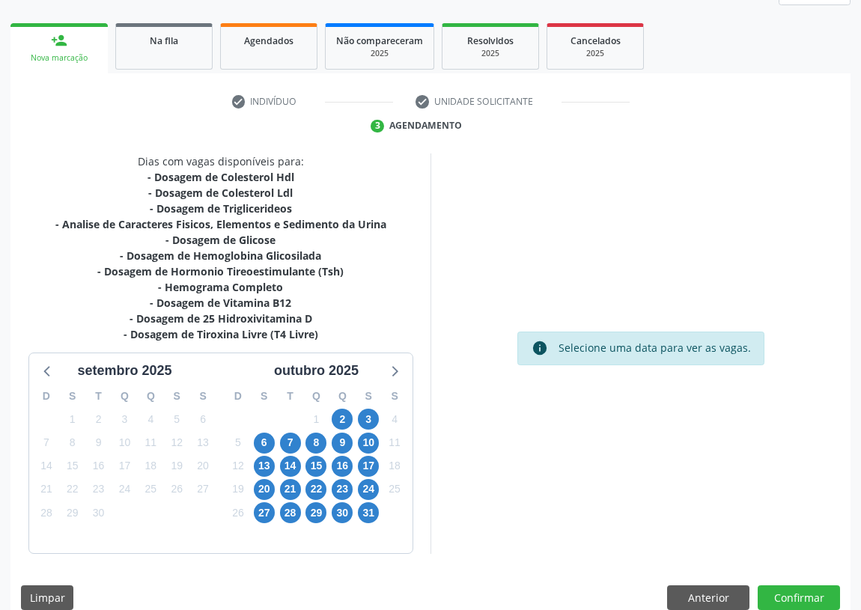
scroll to position [221, 0]
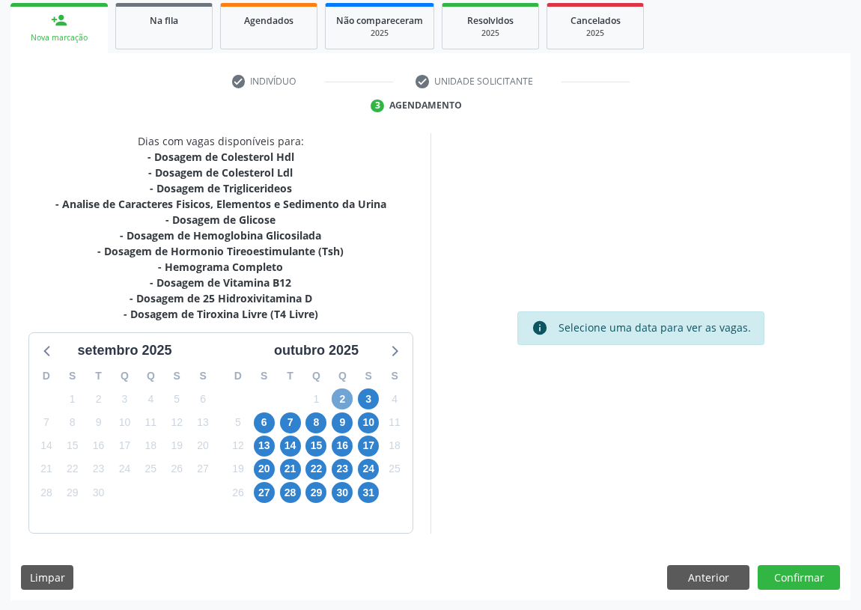
click at [339, 397] on span "2" at bounding box center [342, 399] width 21 height 21
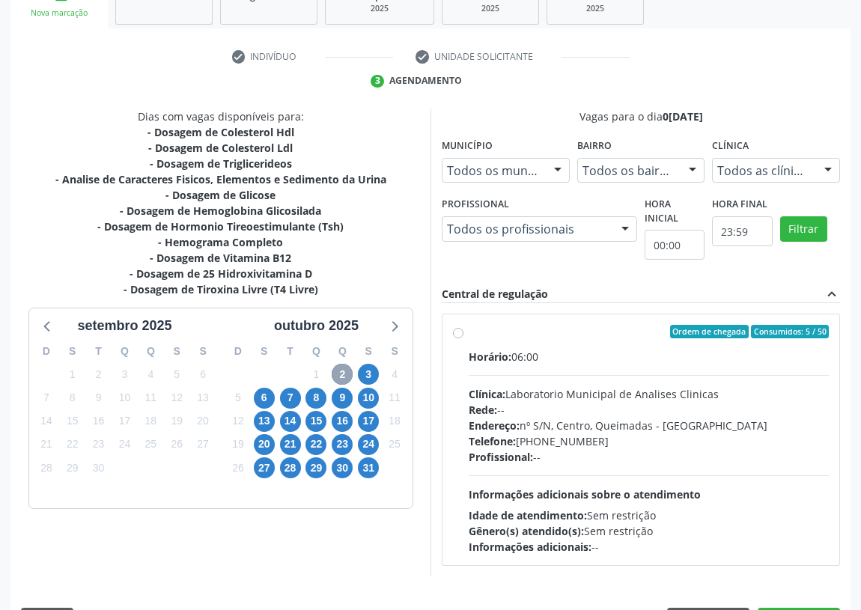
scroll to position [288, 0]
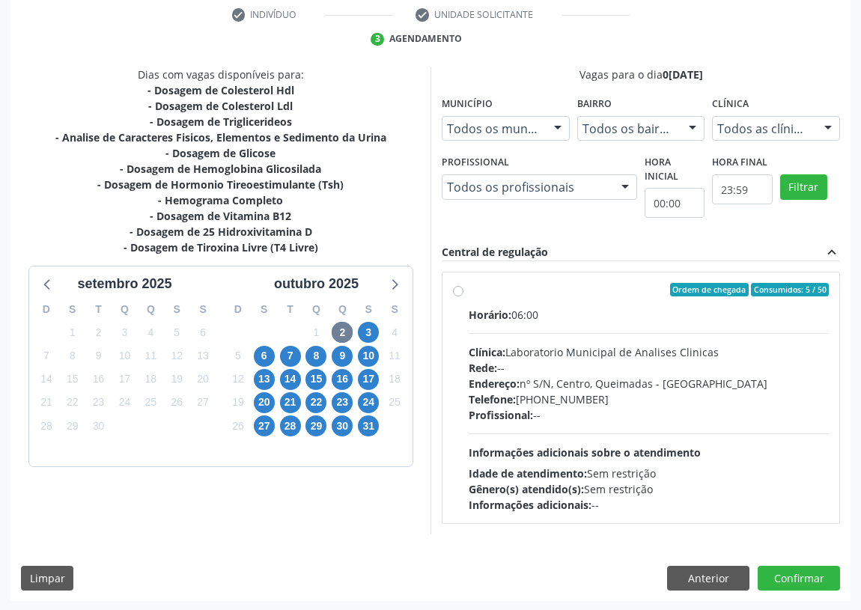
click at [469, 285] on label "Ordem de chegada Consumidos: 5 / 50 Horário: 06:00 Clínica: Laboratorio Municip…" at bounding box center [649, 398] width 360 height 230
click at [459, 285] on input "Ordem de chegada Consumidos: 5 / 50 Horário: 06:00 Clínica: Laboratorio Municip…" at bounding box center [458, 289] width 10 height 13
radio input "true"
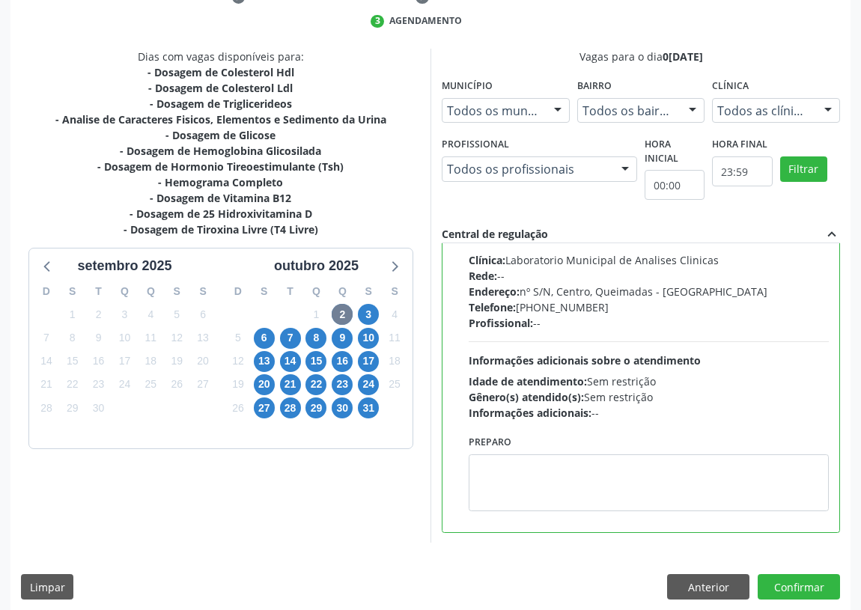
scroll to position [315, 0]
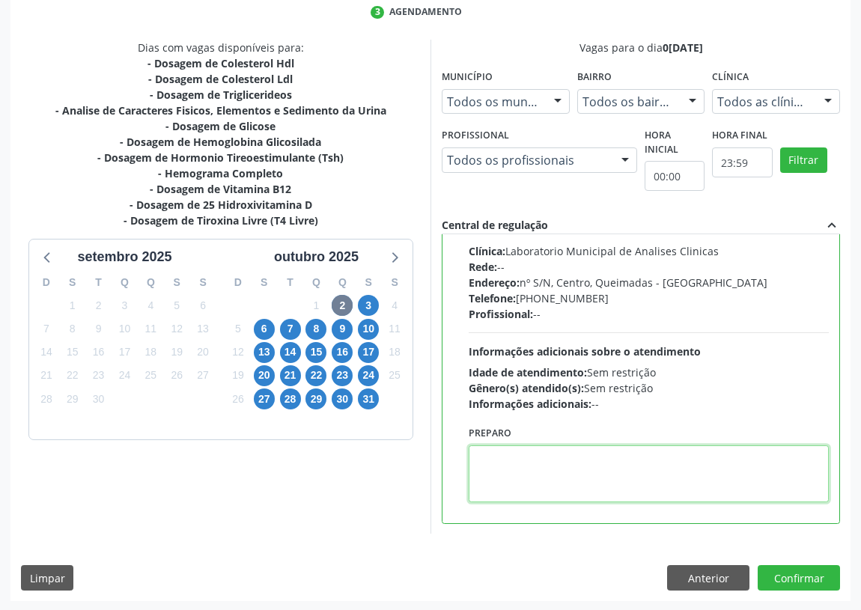
click at [503, 477] on textarea at bounding box center [649, 474] width 360 height 57
type textarea "IR EM [GEOGRAPHIC_DATA]"
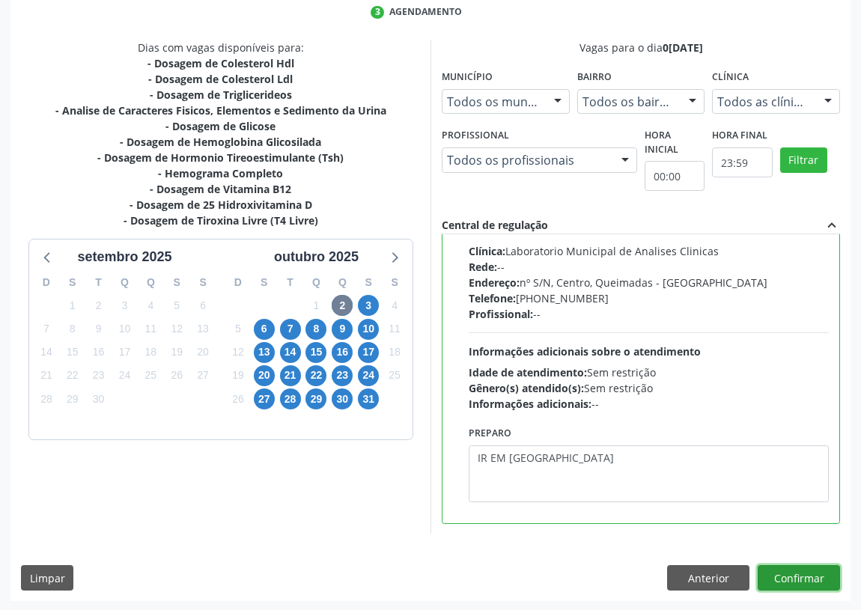
click at [780, 569] on button "Confirmar" at bounding box center [799, 577] width 82 height 25
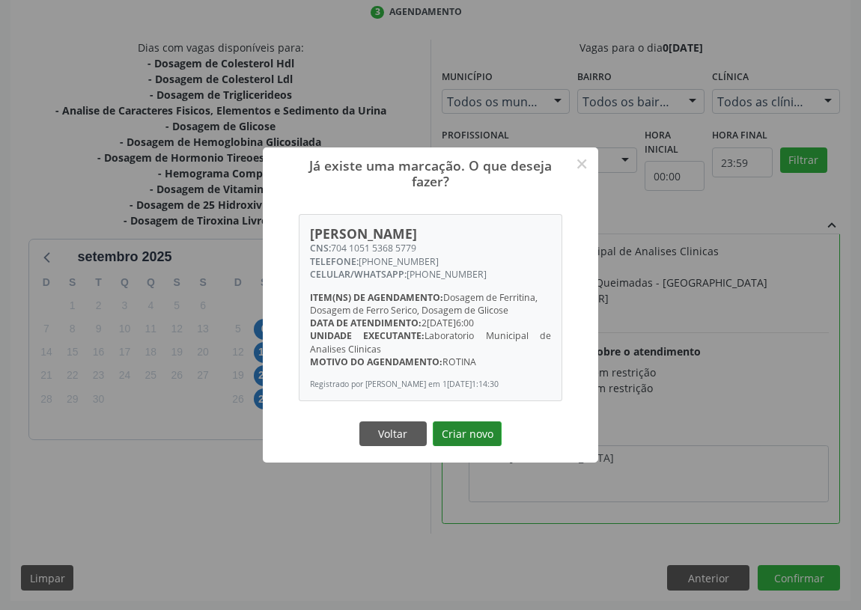
click at [460, 434] on button "Criar novo" at bounding box center [467, 434] width 69 height 25
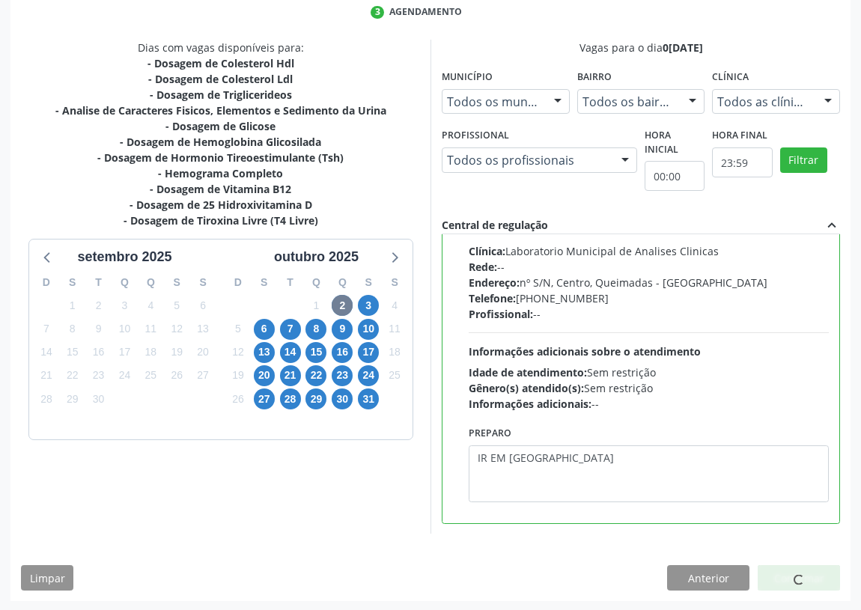
scroll to position [0, 0]
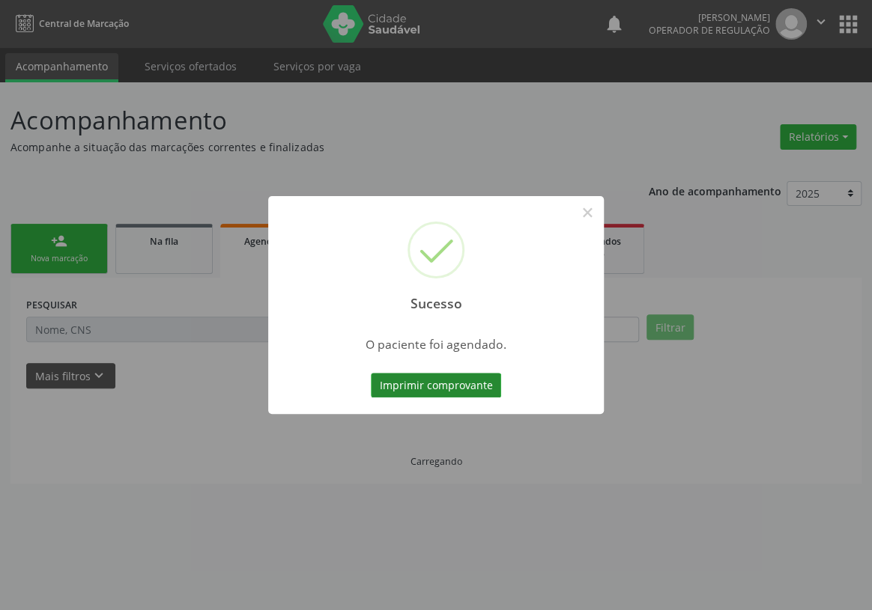
click at [444, 381] on button "Imprimir comprovante" at bounding box center [436, 385] width 130 height 25
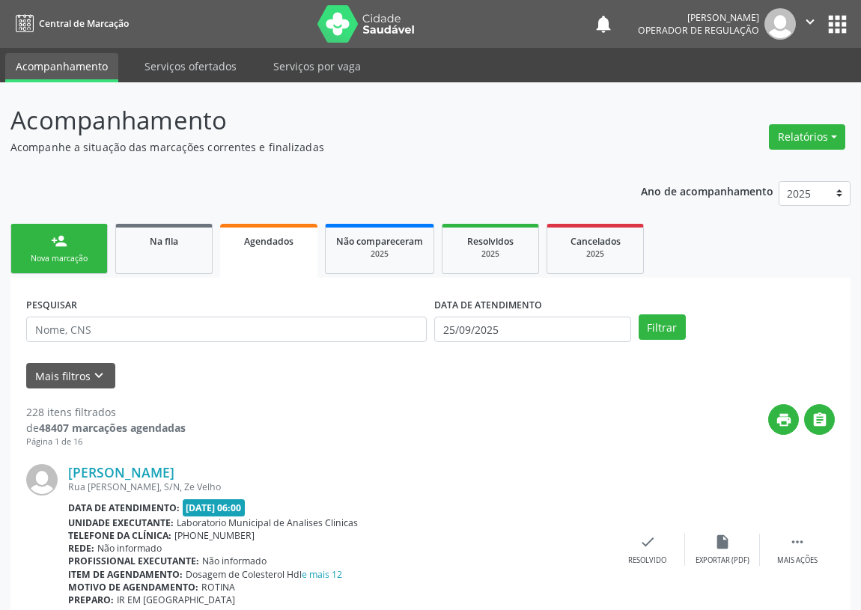
click at [46, 249] on link "person_add Nova marcação" at bounding box center [58, 249] width 97 height 50
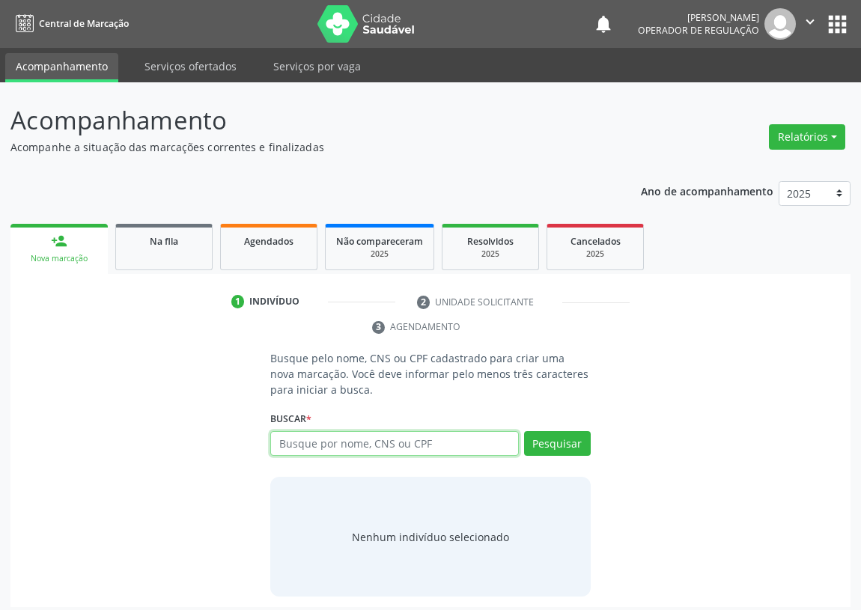
click at [295, 446] on input "text" at bounding box center [394, 443] width 249 height 25
type input "706006341143048"
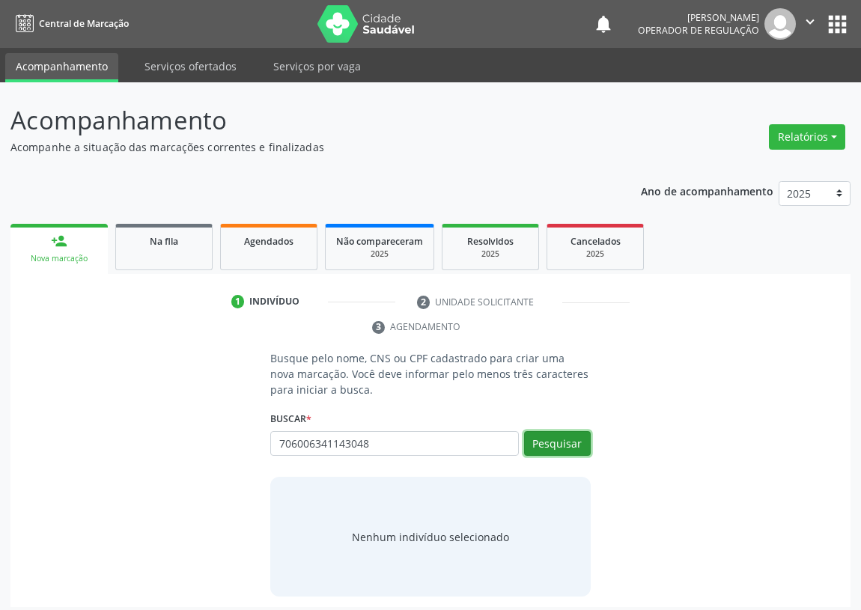
drag, startPoint x: 548, startPoint y: 436, endPoint x: 327, endPoint y: 464, distance: 222.7
click at [547, 435] on button "Pesquisar" at bounding box center [557, 443] width 67 height 25
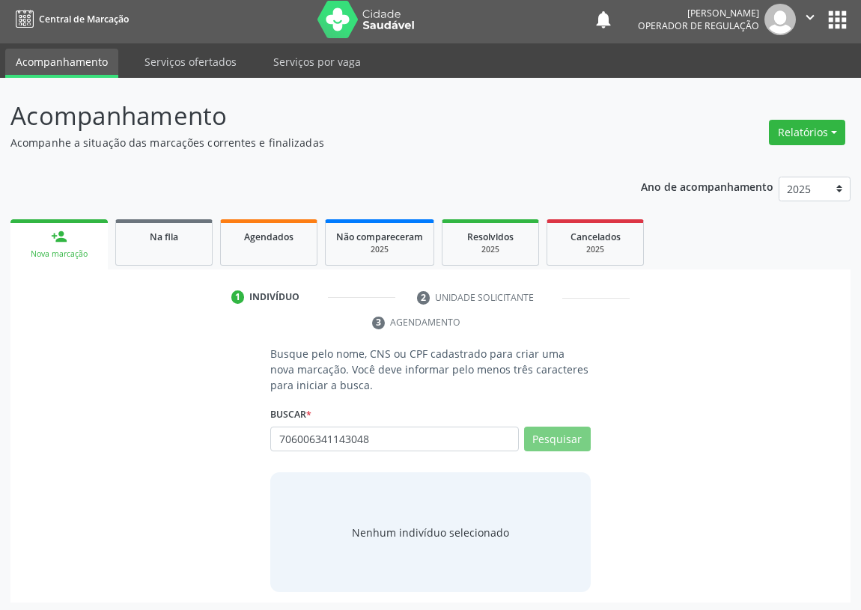
scroll to position [7, 0]
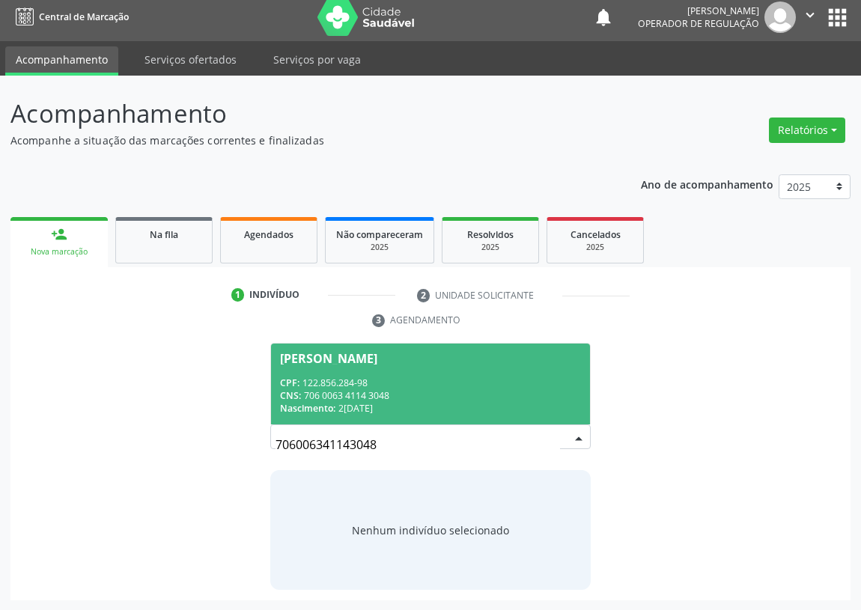
click at [354, 390] on div "CNS: 706 0063 4114 3048" at bounding box center [430, 395] width 301 height 13
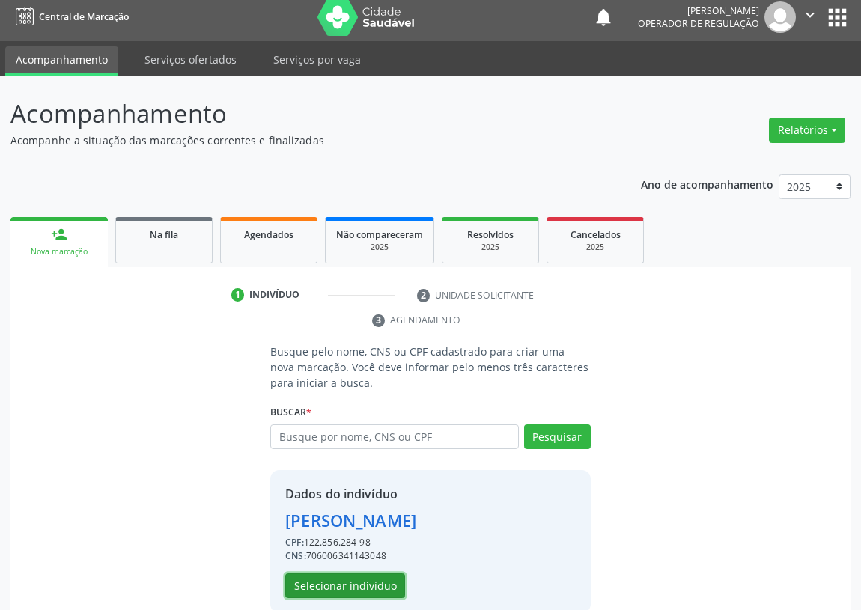
click at [344, 584] on button "Selecionar indivíduo" at bounding box center [345, 586] width 120 height 25
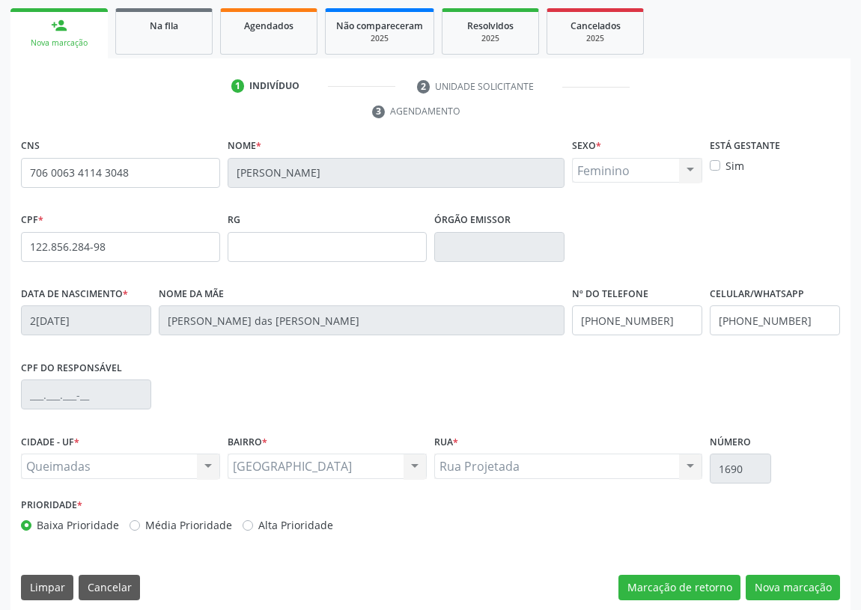
scroll to position [225, 0]
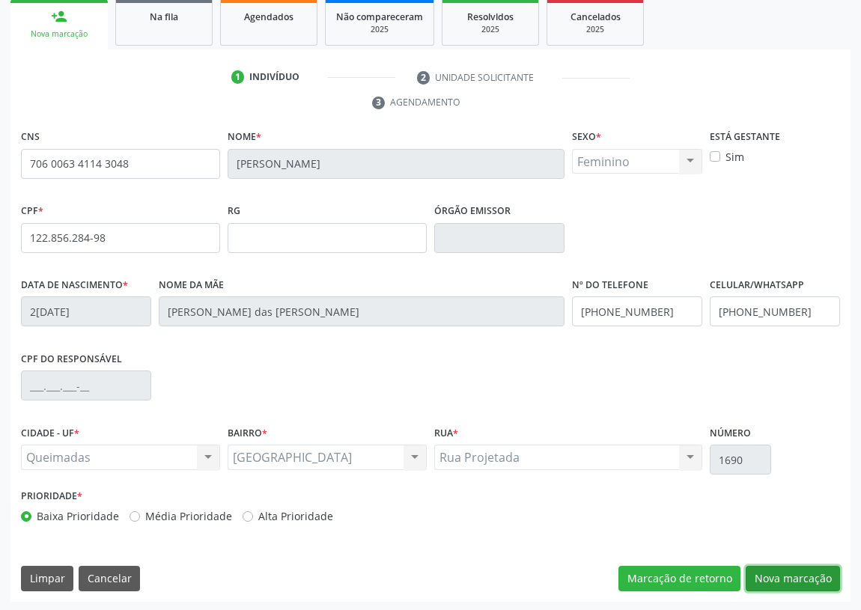
drag, startPoint x: 771, startPoint y: 573, endPoint x: 541, endPoint y: 488, distance: 245.7
click at [763, 557] on div "CNS 706 0063 4114 3048 Nome * Vitória Lemos da Silva Sexo * Feminino Masculino …" at bounding box center [430, 364] width 840 height 476
drag, startPoint x: 788, startPoint y: 576, endPoint x: 607, endPoint y: 536, distance: 184.8
click at [783, 573] on button "Nova marcação" at bounding box center [793, 578] width 94 height 25
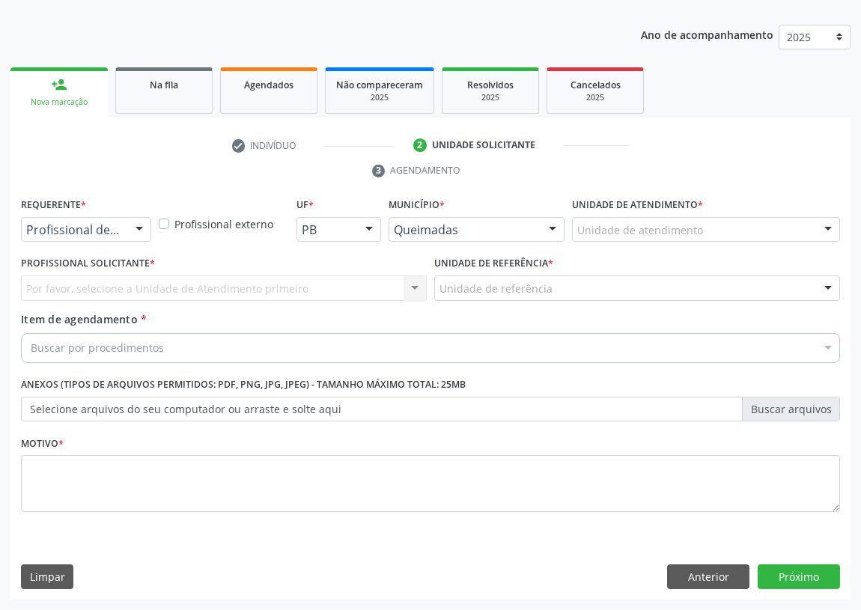
scroll to position [155, 0]
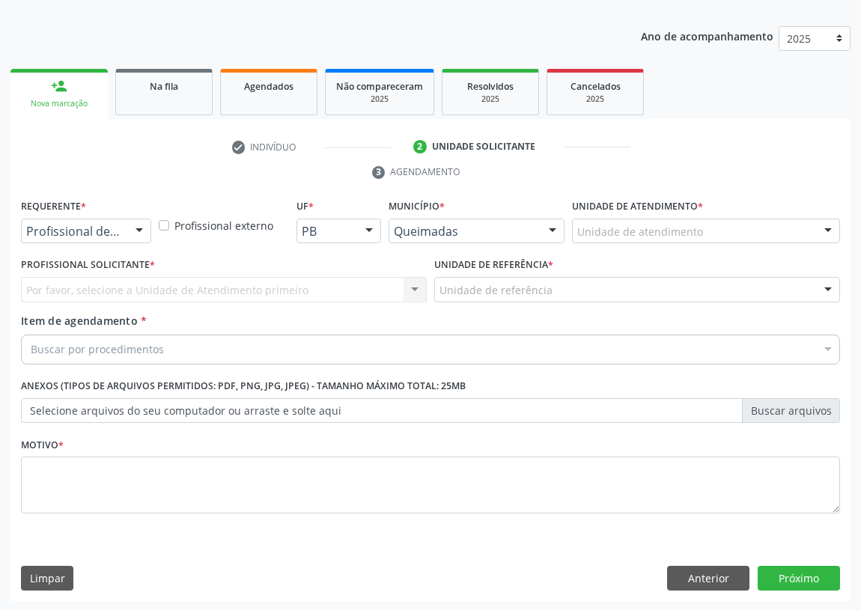
click at [136, 227] on div at bounding box center [139, 231] width 22 height 25
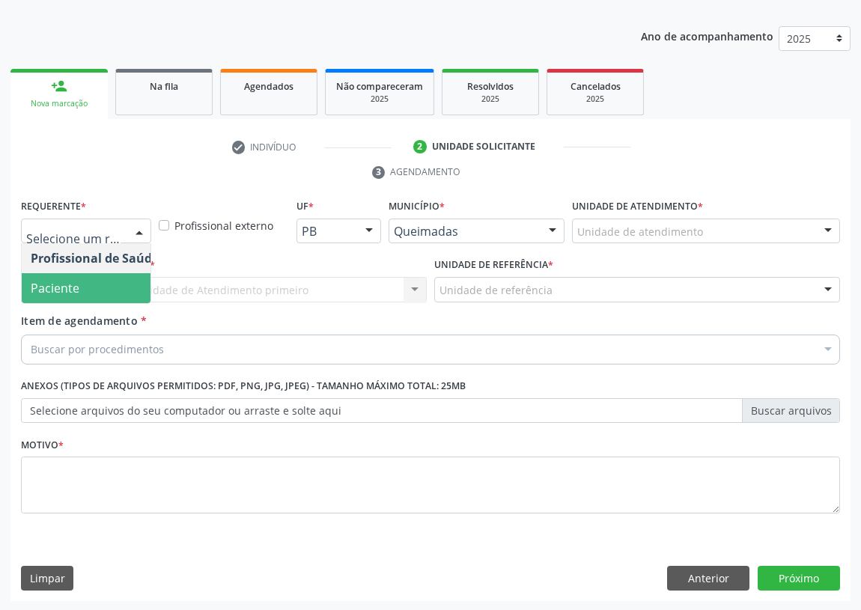
click at [116, 288] on span "Paciente" at bounding box center [95, 288] width 146 height 30
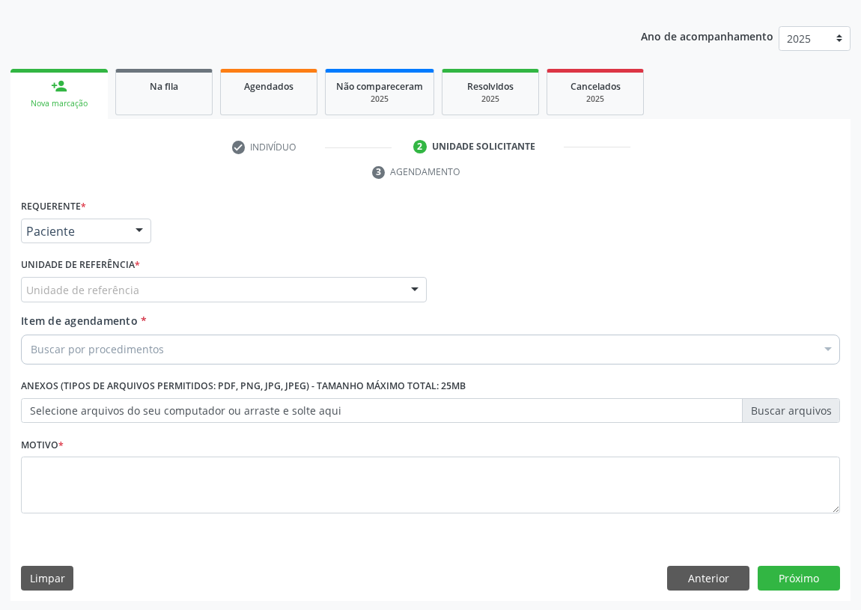
click at [381, 282] on div "Unidade de referência" at bounding box center [224, 289] width 406 height 25
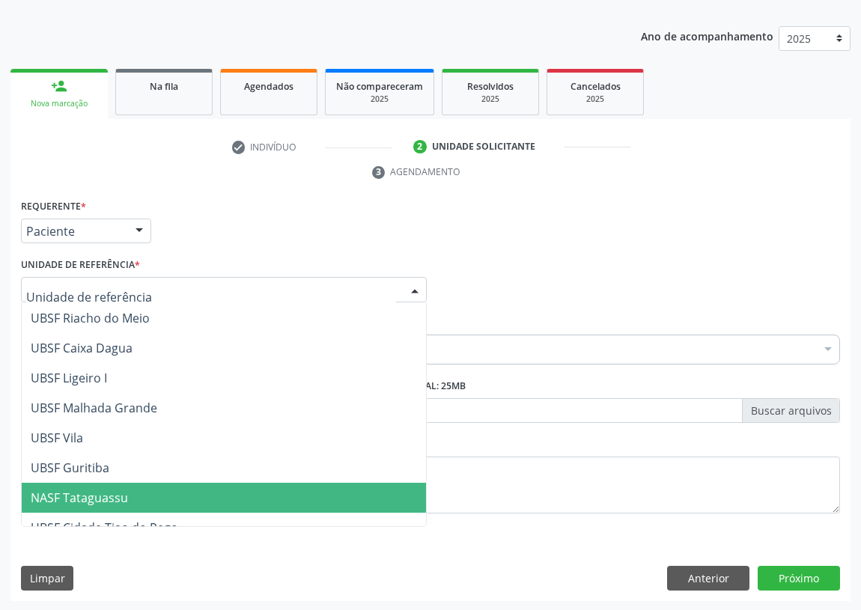
scroll to position [374, 0]
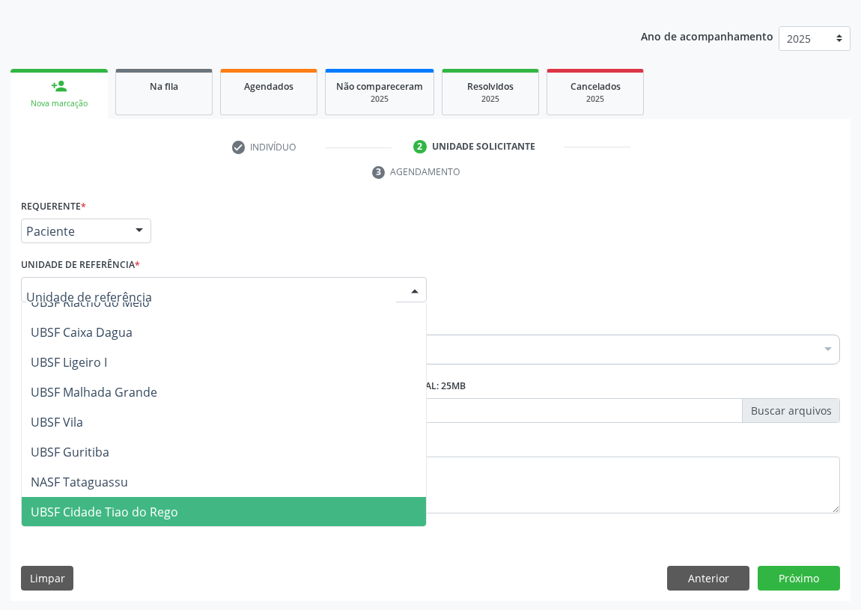
click at [107, 504] on span "UBSF Cidade Tiao do Rego" at bounding box center [105, 512] width 148 height 16
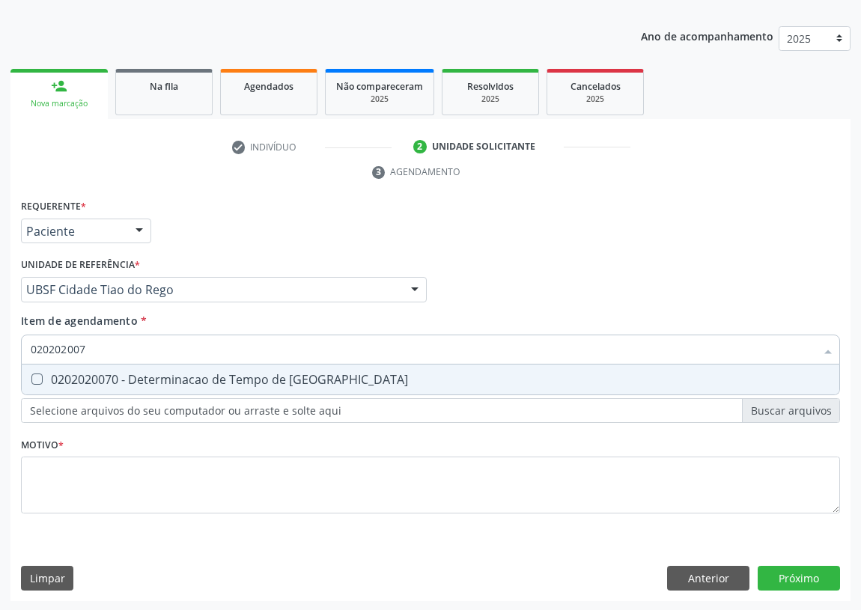
type input "0202020070"
drag, startPoint x: 34, startPoint y: 381, endPoint x: 64, endPoint y: 336, distance: 54.4
click at [37, 366] on span "0202020070 - Determinacao de Tempo de [GEOGRAPHIC_DATA]" at bounding box center [431, 380] width 818 height 30
checkbox Coagulacao "true"
drag, startPoint x: 95, startPoint y: 342, endPoint x: 0, endPoint y: 357, distance: 96.4
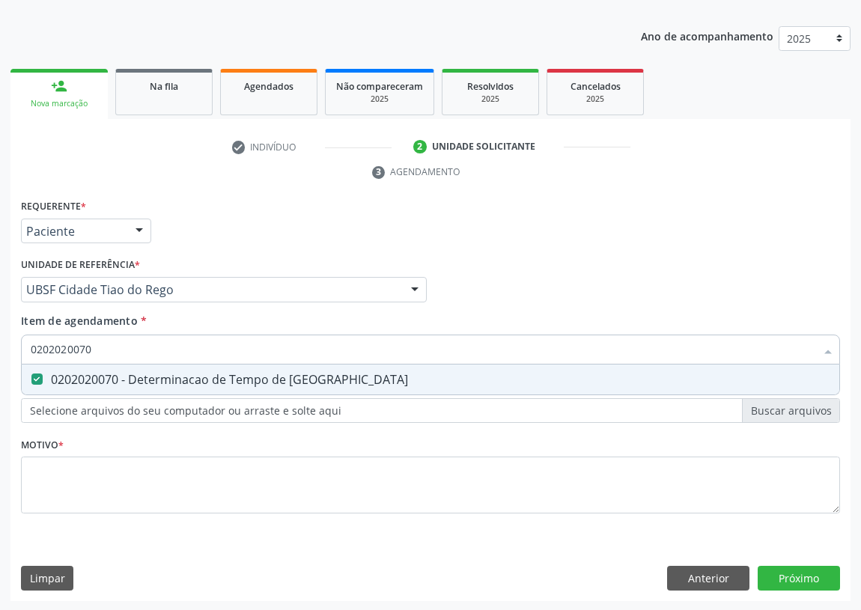
click at [0, 357] on div "Acompanhamento Acompanhe a situação das marcações correntes e finalizadas Relat…" at bounding box center [430, 269] width 861 height 685
type input "02"
checkbox Coagulacao "false"
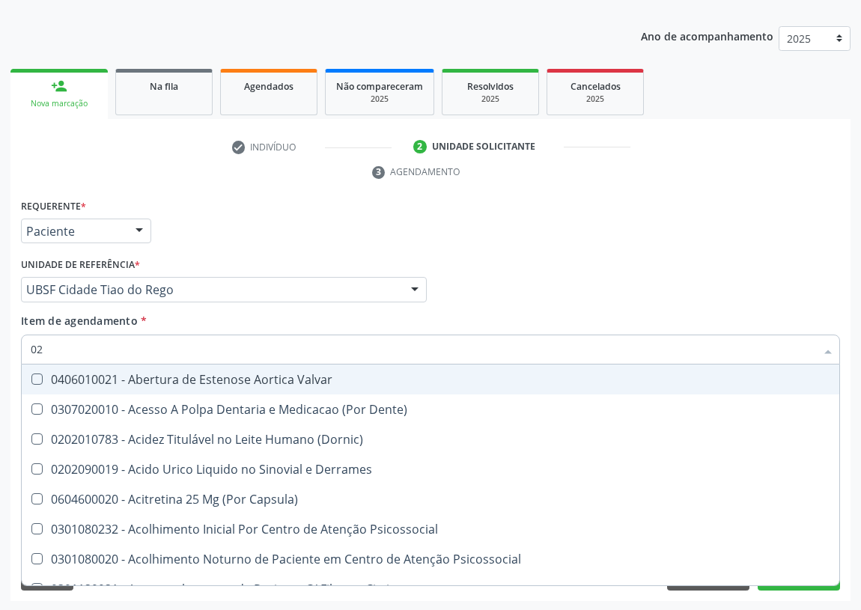
type input "020"
checkbox Neonatal "true"
checkbox Coagulacao "false"
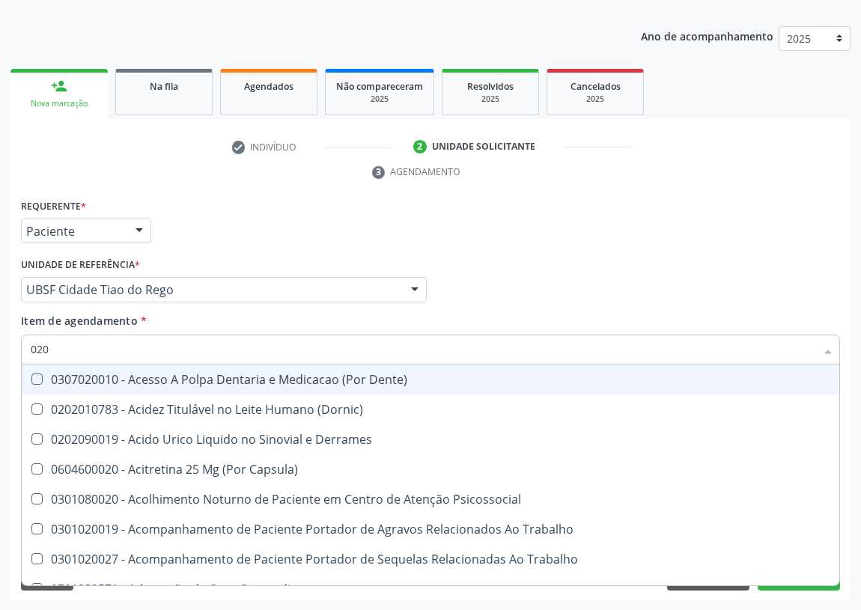
type input "0202"
checkbox Periféricas "true"
checkbox Coagulacao "false"
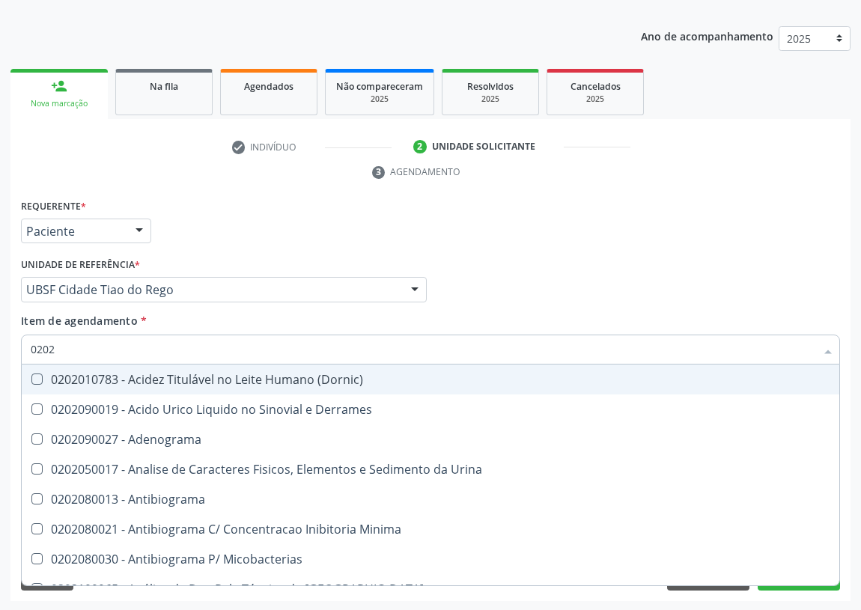
type input "02020"
checkbox Dosagens\) "true"
checkbox Coagulacao "false"
type input "020202"
checkbox Micobacterias "true"
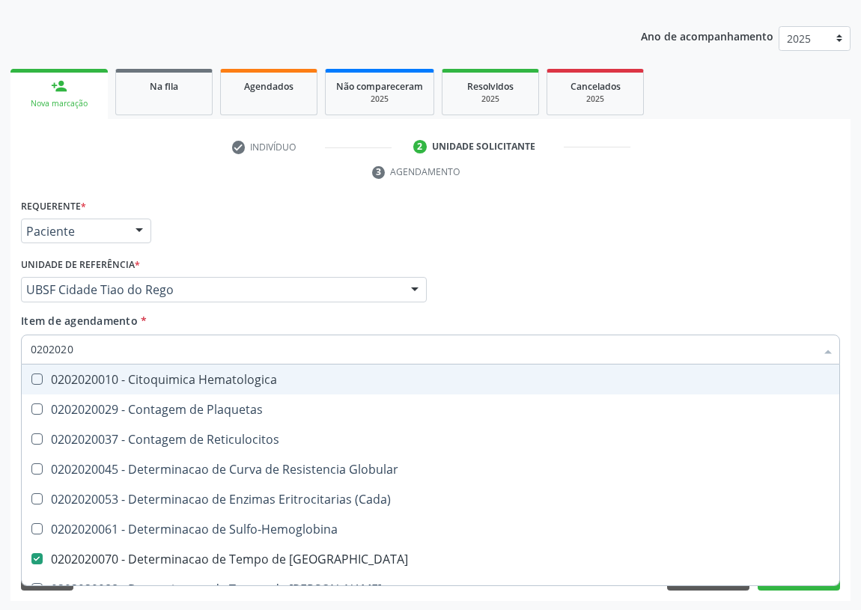
type input "02020201"
checkbox Coagulacao "false"
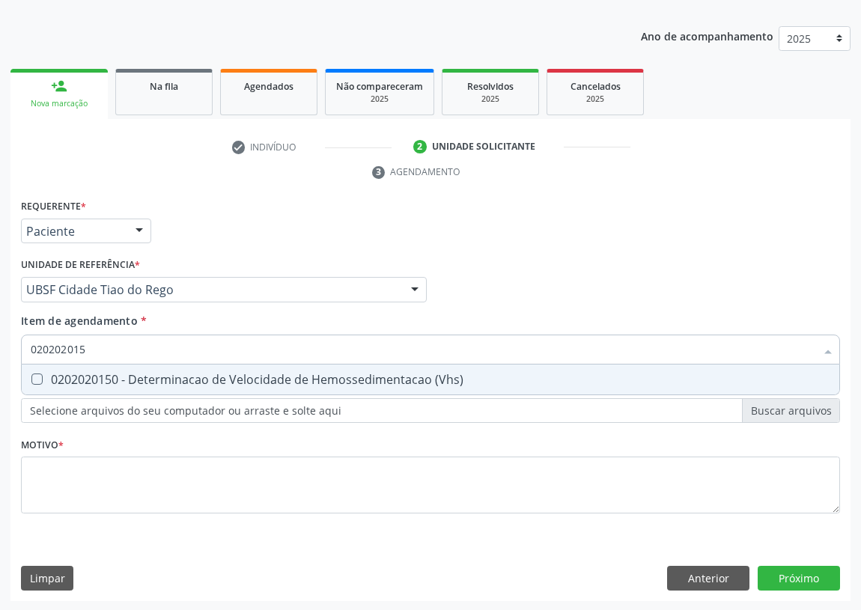
type input "0202020150"
drag, startPoint x: 32, startPoint y: 375, endPoint x: 135, endPoint y: 352, distance: 105.2
click at [43, 368] on span "0202020150 - Determinacao de Velocidade de Hemossedimentacao (Vhs)" at bounding box center [431, 380] width 818 height 30
checkbox \(Vhs\) "true"
drag, startPoint x: 126, startPoint y: 349, endPoint x: 43, endPoint y: 344, distance: 83.3
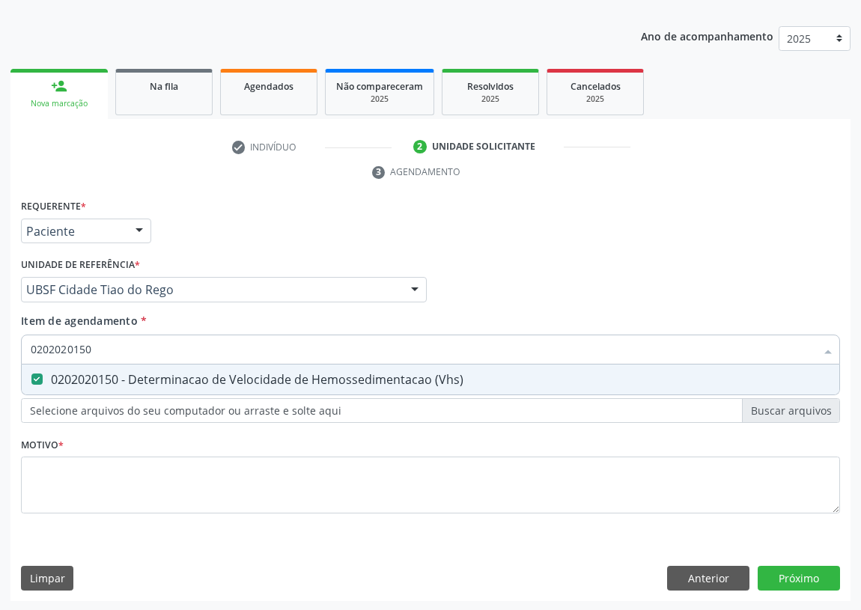
click at [42, 344] on input "0202020150" at bounding box center [423, 350] width 785 height 30
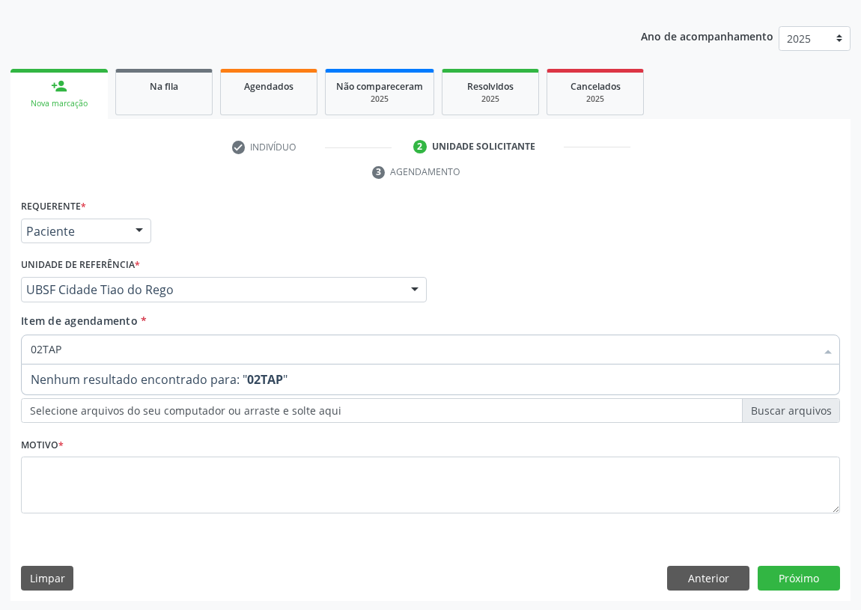
drag, startPoint x: 70, startPoint y: 345, endPoint x: 0, endPoint y: 354, distance: 71.0
click at [0, 354] on div "Acompanhamento Acompanhe a situação das marcações correntes e finalizadas Relat…" at bounding box center [430, 269] width 861 height 685
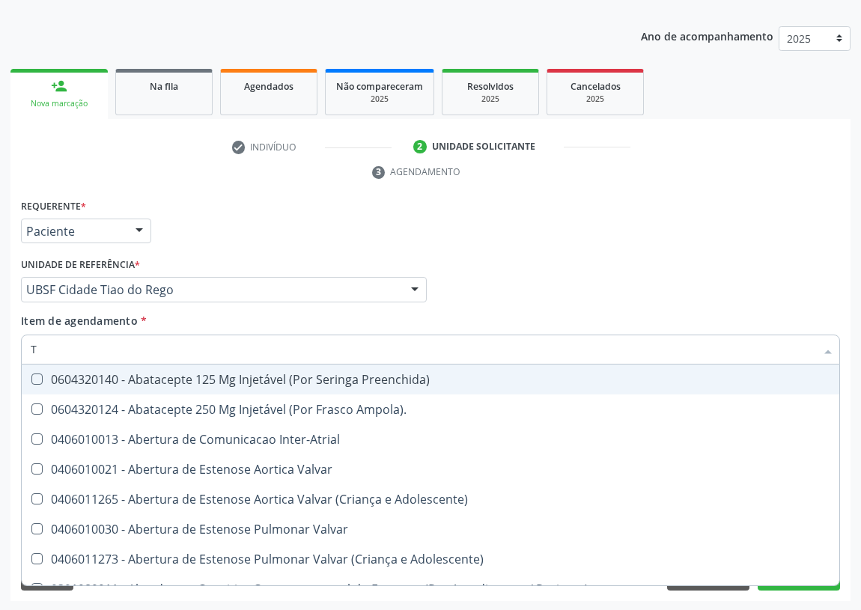
type input "TA"
checkbox Convencional\) "true"
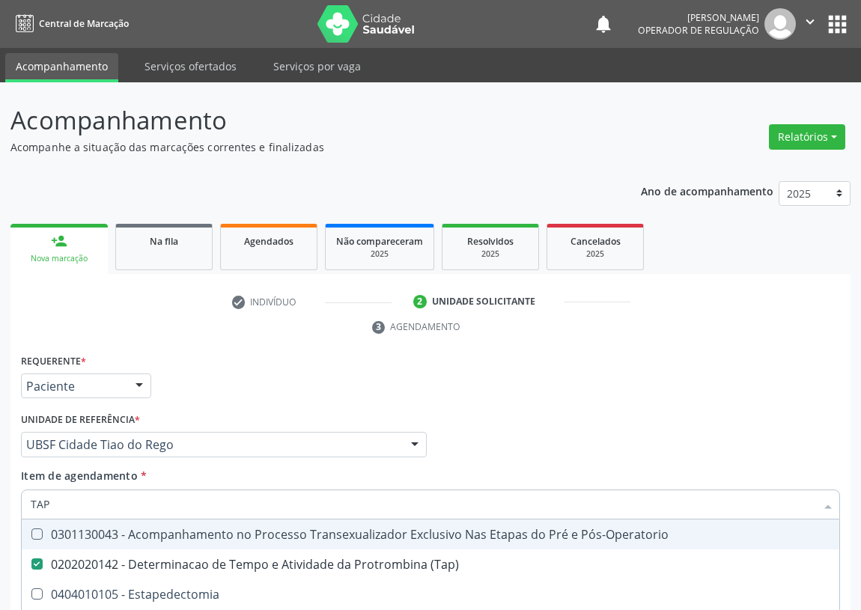
scroll to position [155, 0]
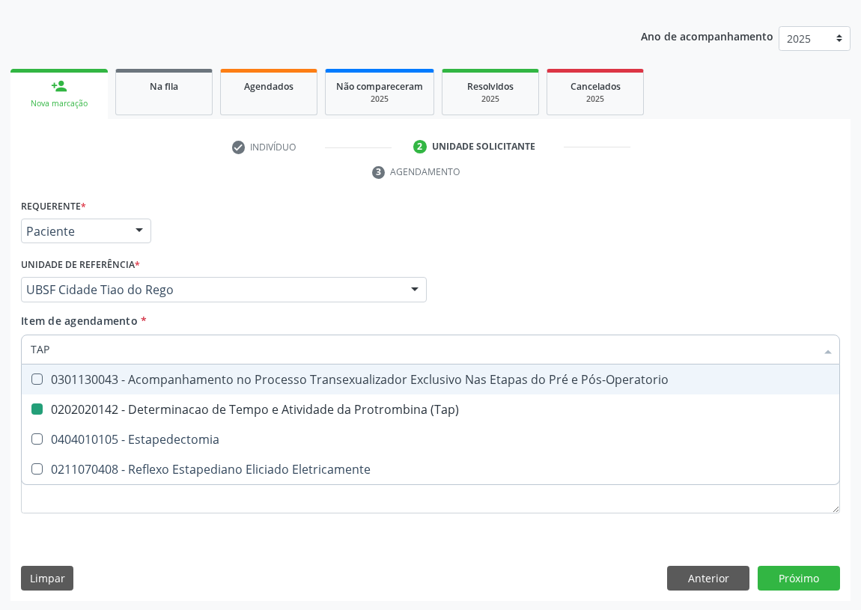
type input "T"
checkbox \(Tap\) "false"
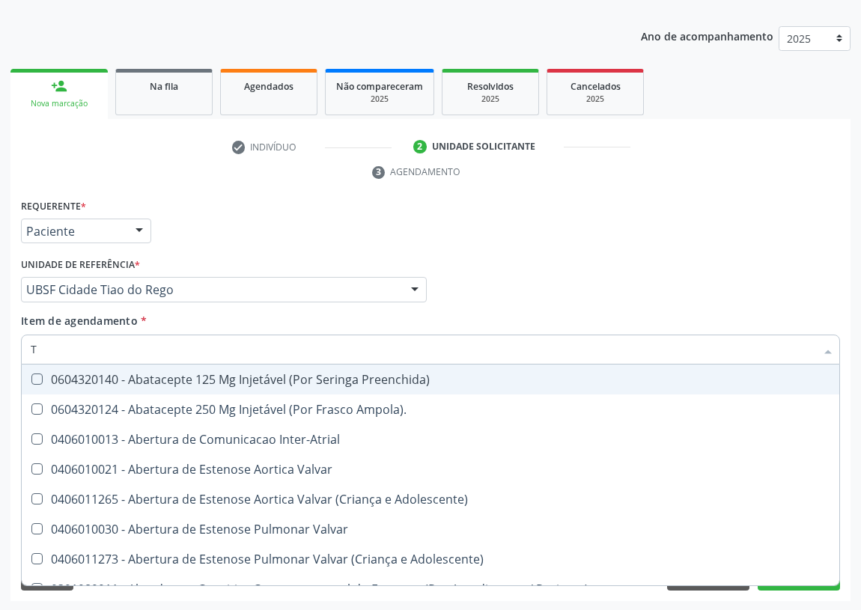
type input "TE"
checkbox Dpi\/Dpac\/Dpa "true"
checkbox Hemodialise "true"
checkbox Termodiluicao "true"
checkbox Continua "true"
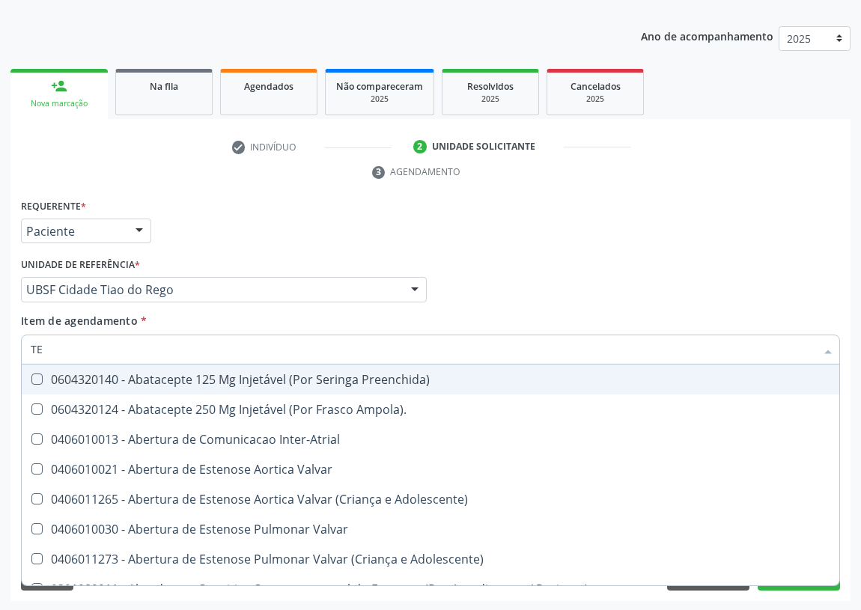
type input "TEM"
checkbox Queimado "true"
checkbox Cornea "true"
checkbox Pancreas "true"
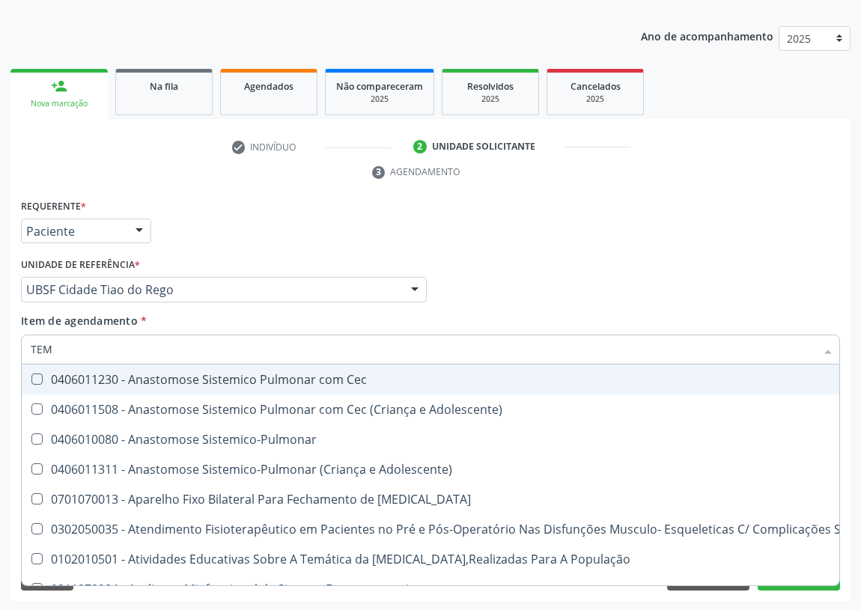
type input "TEMP"
checkbox Infusao "true"
checkbox Tempo "true"
checkbox Oncologia "true"
checkbox Coagulacao "false"
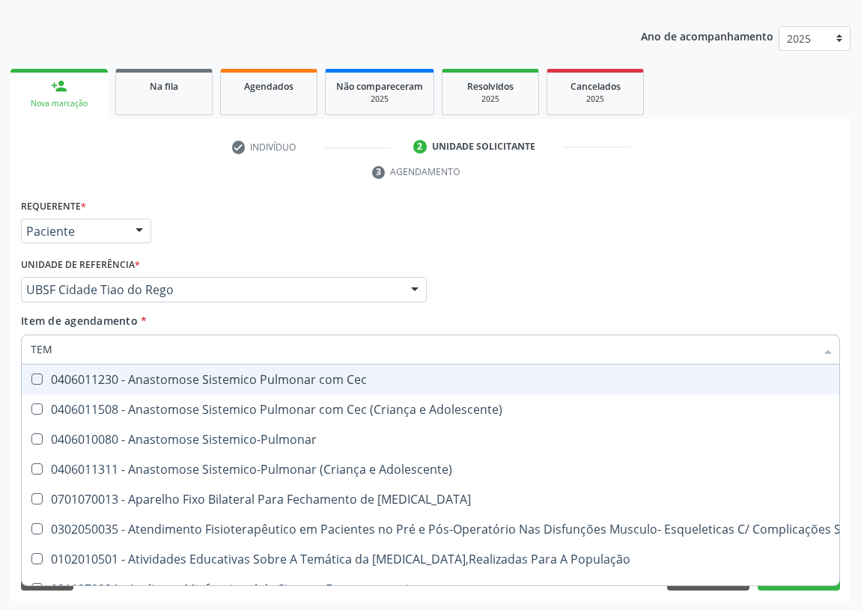
checkbox Ativada\) "false"
checkbox \(Tap\) "false"
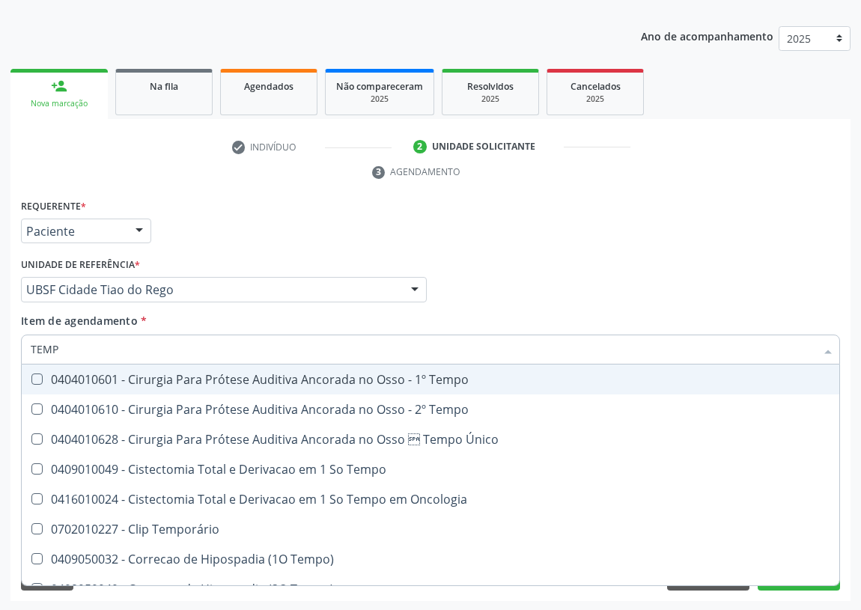
type input "TEMPO"
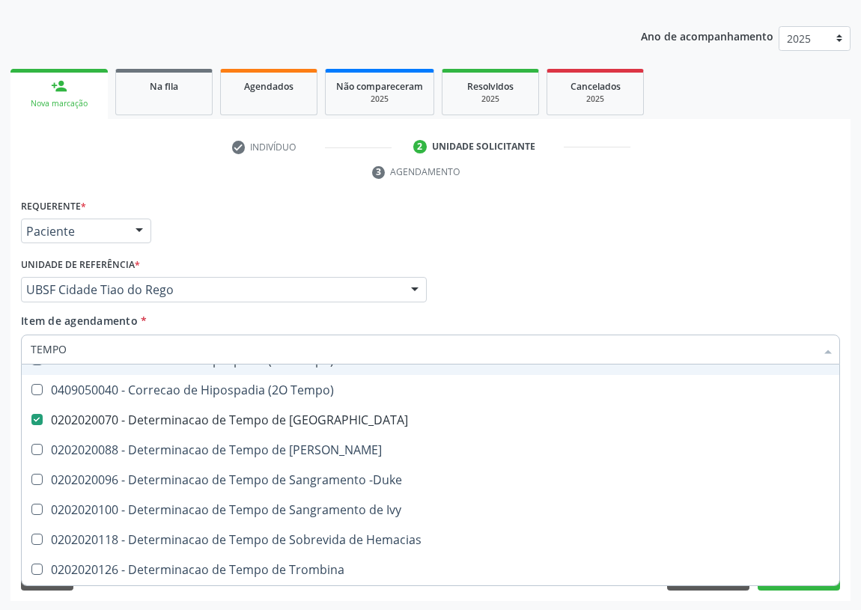
scroll to position [204, 0]
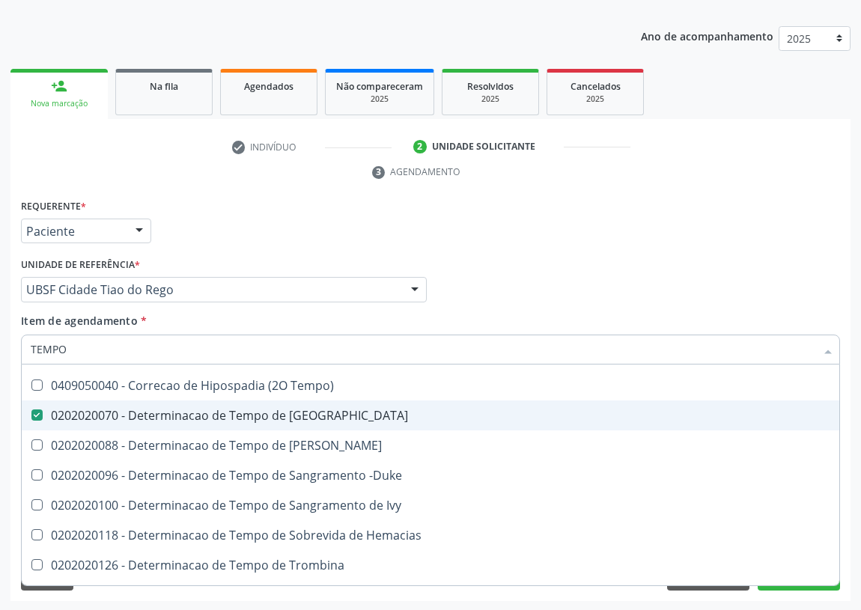
click at [37, 416] on Coagulacao at bounding box center [36, 415] width 11 height 11
click at [31, 416] on Coagulacao "checkbox" at bounding box center [27, 415] width 10 height 10
click at [37, 413] on Coagulacao at bounding box center [36, 415] width 11 height 11
click at [31, 413] on Coagulacao "checkbox" at bounding box center [27, 415] width 10 height 10
checkbox Coagulacao "true"
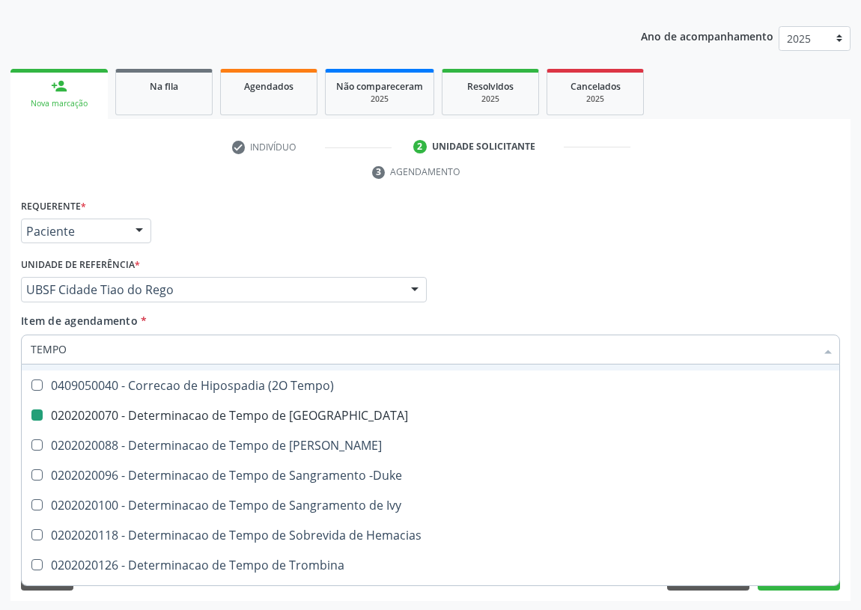
click at [579, 283] on div "Profissional Solicitante Por favor, selecione a Unidade de Atendimento primeiro…" at bounding box center [430, 283] width 827 height 58
checkbox Tempo "true"
checkbox Único "true"
checkbox Tempo "true"
checkbox Oncologia "true"
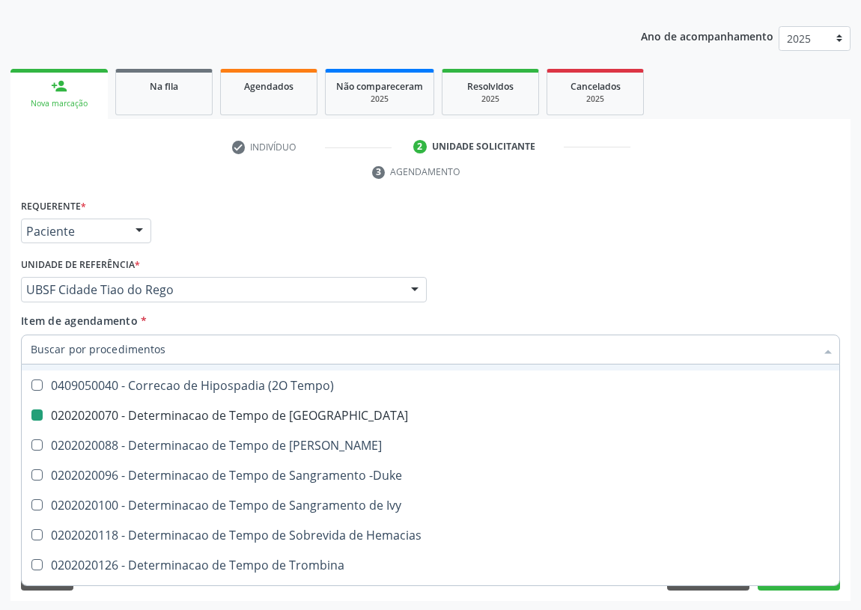
checkbox Coagulacao "false"
checkbox Ativada\) "false"
checkbox \(Tap\) "false"
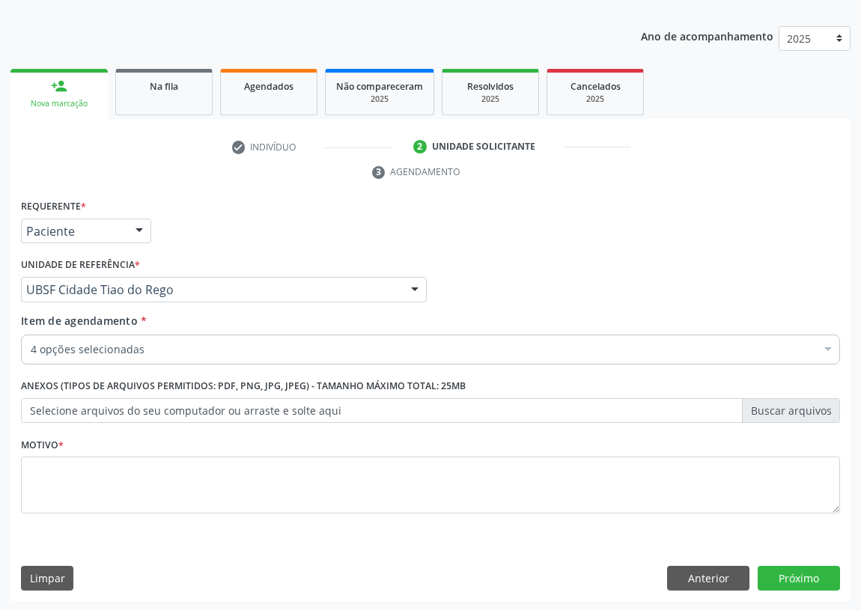
scroll to position [0, 0]
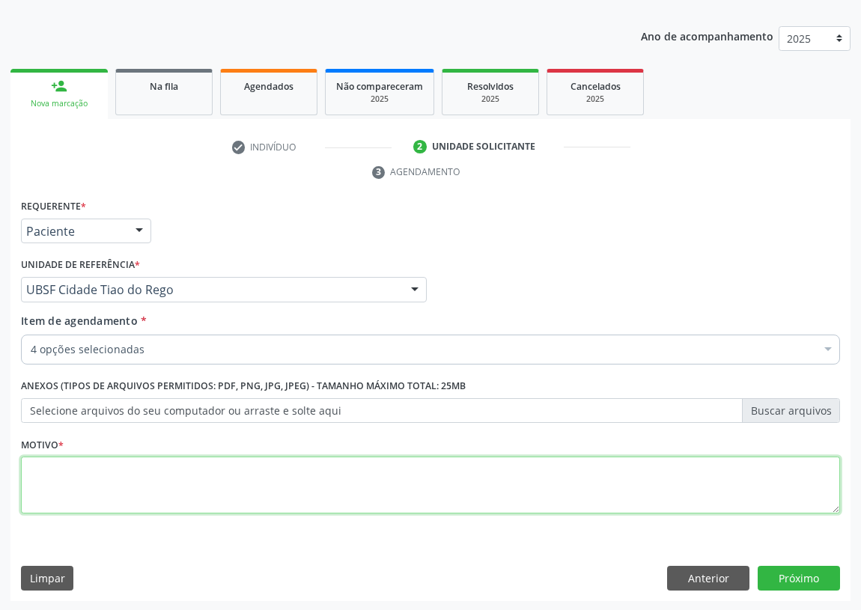
drag, startPoint x: 40, startPoint y: 466, endPoint x: 44, endPoint y: 434, distance: 32.5
click at [42, 461] on textarea at bounding box center [430, 485] width 819 height 57
type textarea "AVALIAÇÃO"
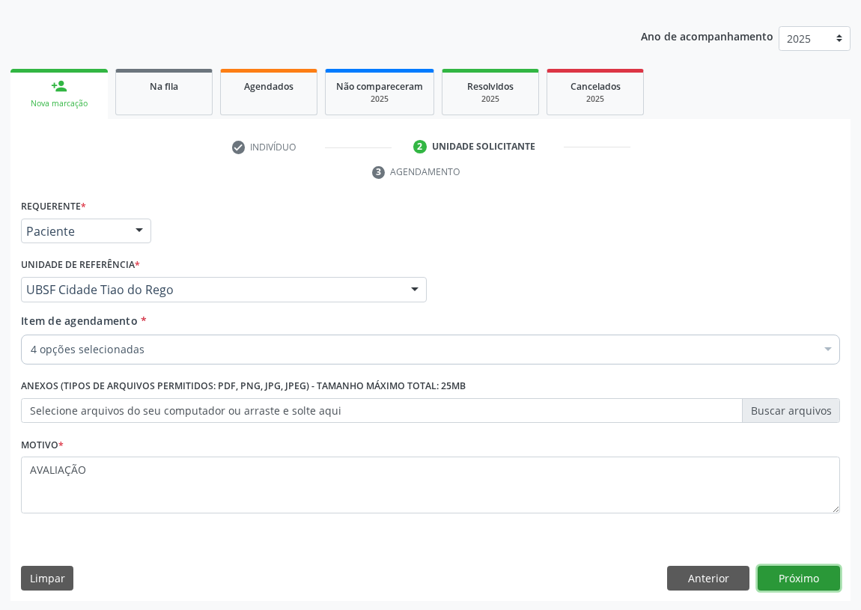
drag, startPoint x: 799, startPoint y: 577, endPoint x: 789, endPoint y: 568, distance: 13.8
click at [789, 568] on button "Próximo" at bounding box center [799, 578] width 82 height 25
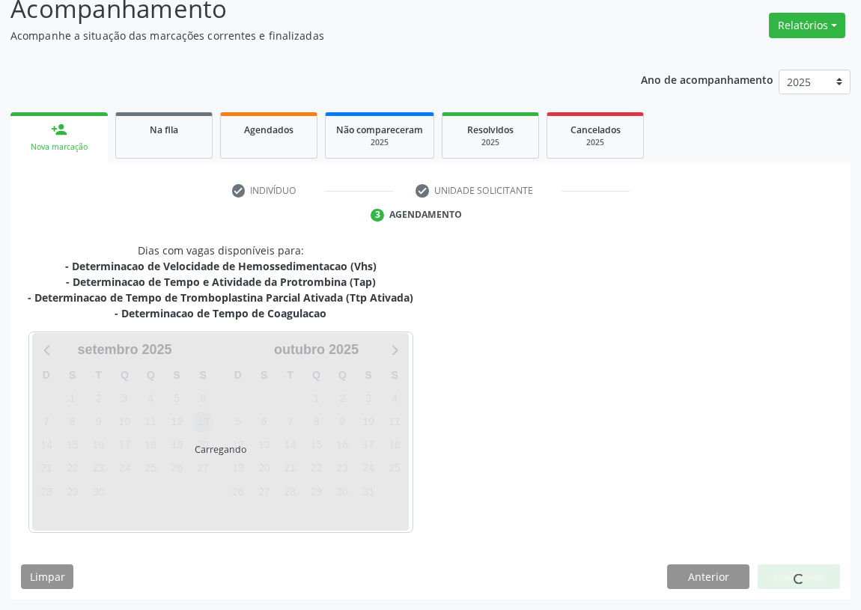
scroll to position [111, 0]
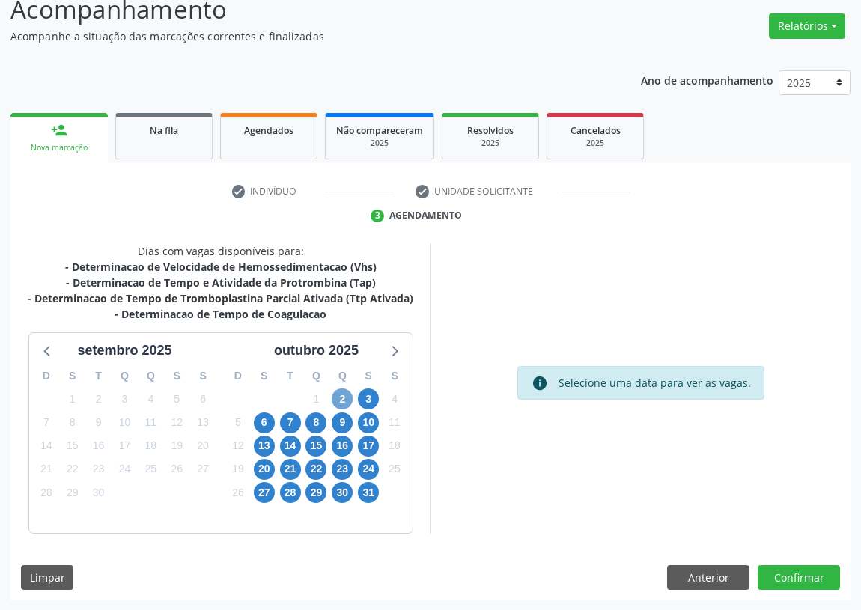
click at [345, 400] on span "2" at bounding box center [342, 399] width 21 height 21
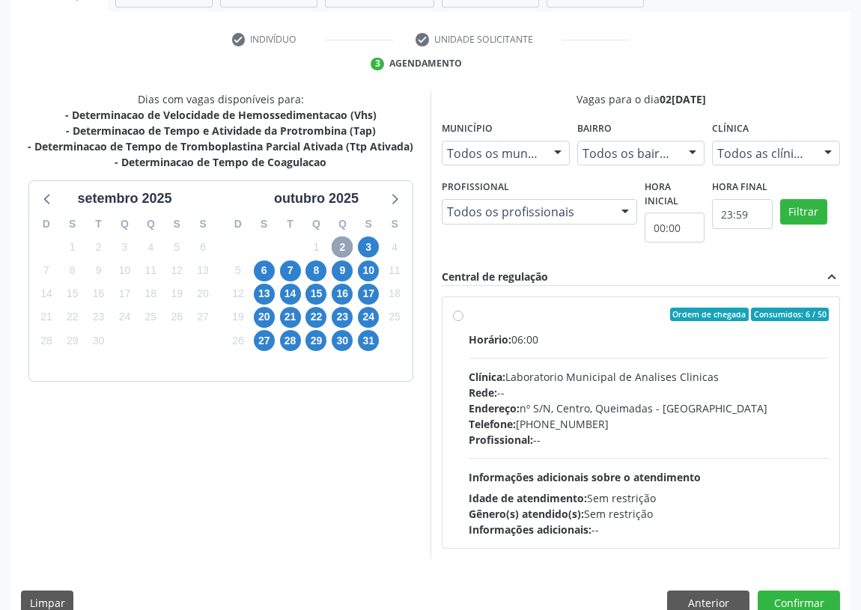
scroll to position [288, 0]
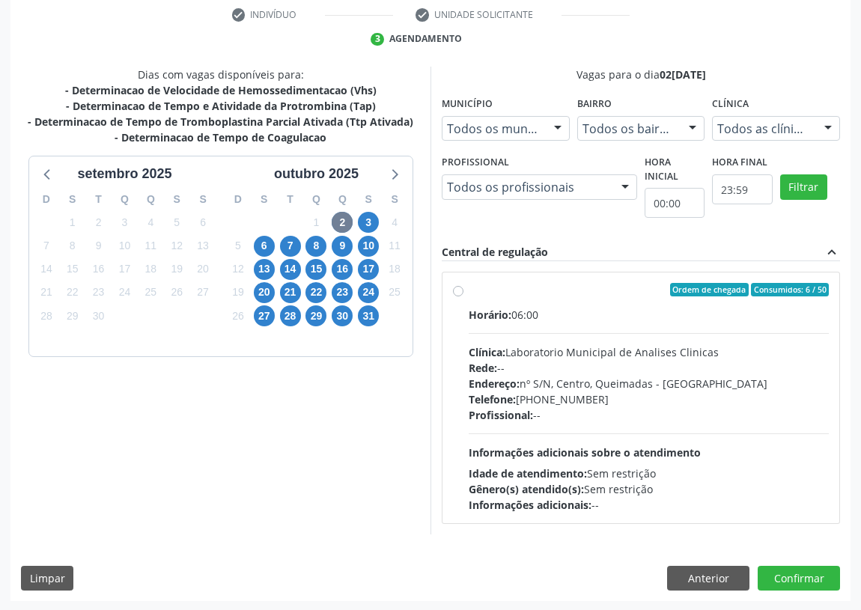
click at [469, 291] on label "Ordem de chegada Consumidos: 6 / 50 Horário: 06:00 Clínica: Laboratorio Municip…" at bounding box center [649, 398] width 360 height 230
click at [458, 291] on input "Ordem de chegada Consumidos: 6 / 50 Horário: 06:00 Clínica: Laboratorio Municip…" at bounding box center [458, 289] width 10 height 13
radio input "true"
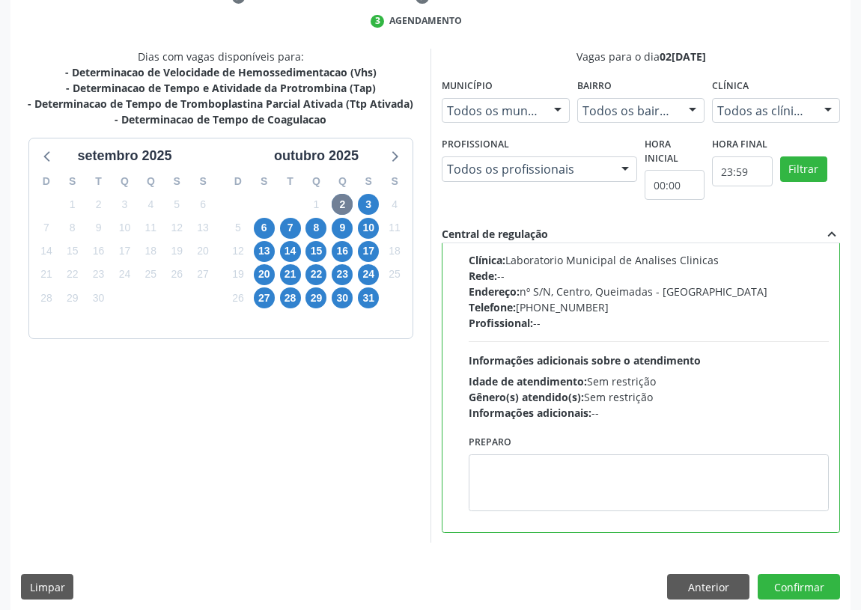
scroll to position [315, 0]
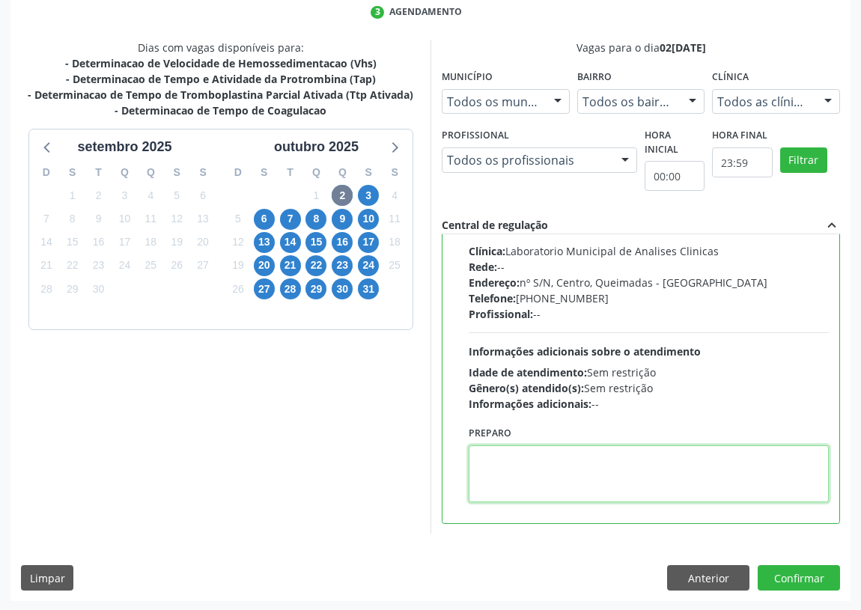
drag, startPoint x: 505, startPoint y: 481, endPoint x: 515, endPoint y: 443, distance: 39.6
click at [511, 458] on textarea at bounding box center [649, 474] width 360 height 57
type textarea "IR EM [GEOGRAPHIC_DATA]"
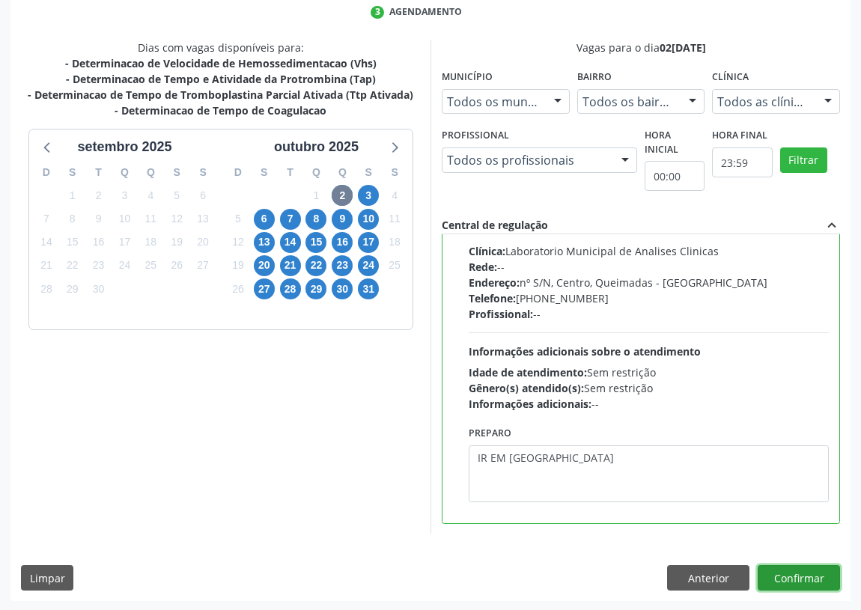
click at [798, 574] on button "Confirmar" at bounding box center [799, 577] width 82 height 25
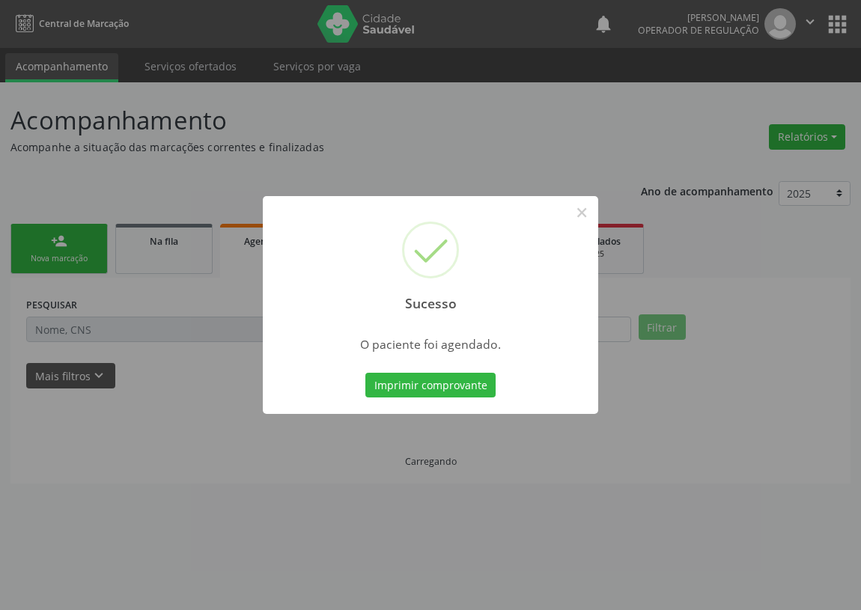
scroll to position [0, 0]
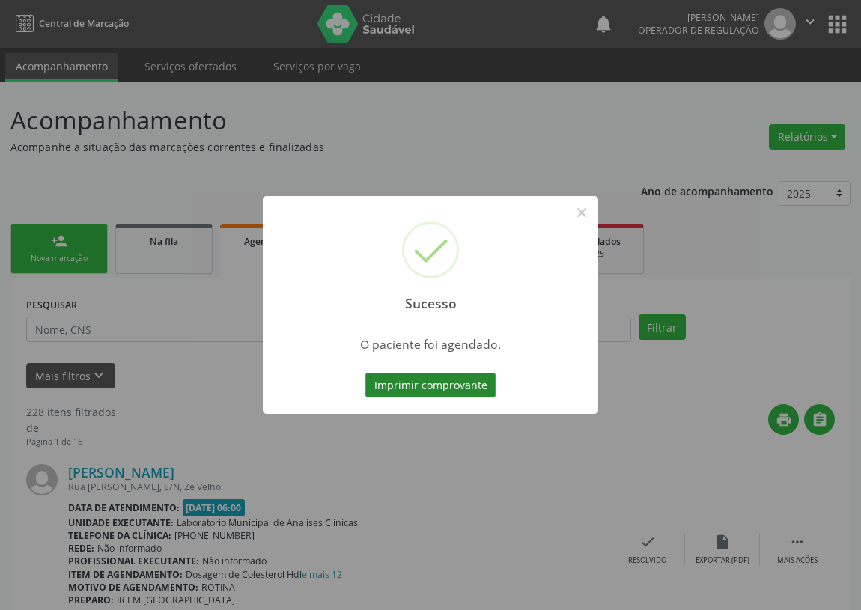
click at [431, 383] on button "Imprimir comprovante" at bounding box center [430, 385] width 130 height 25
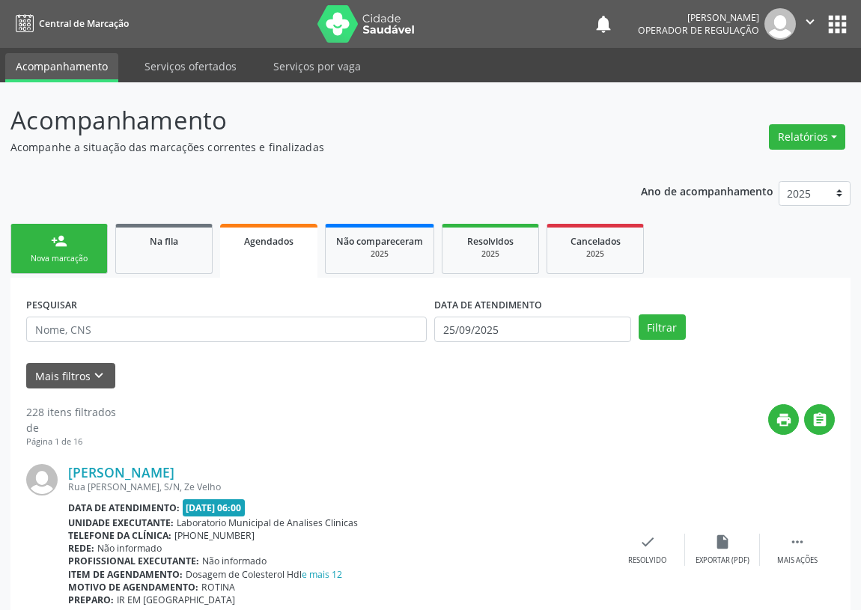
click at [43, 255] on div "Nova marcação" at bounding box center [59, 258] width 75 height 11
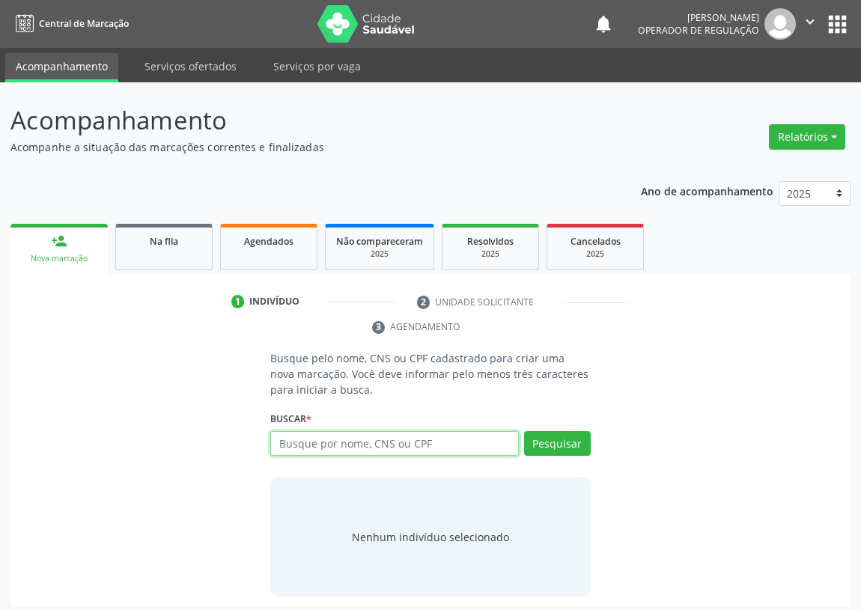
click at [309, 443] on input "text" at bounding box center [394, 443] width 249 height 25
click at [310, 445] on input "text" at bounding box center [394, 443] width 249 height 25
click at [349, 443] on input "70620555571267" at bounding box center [394, 443] width 249 height 25
type input "706205555712067"
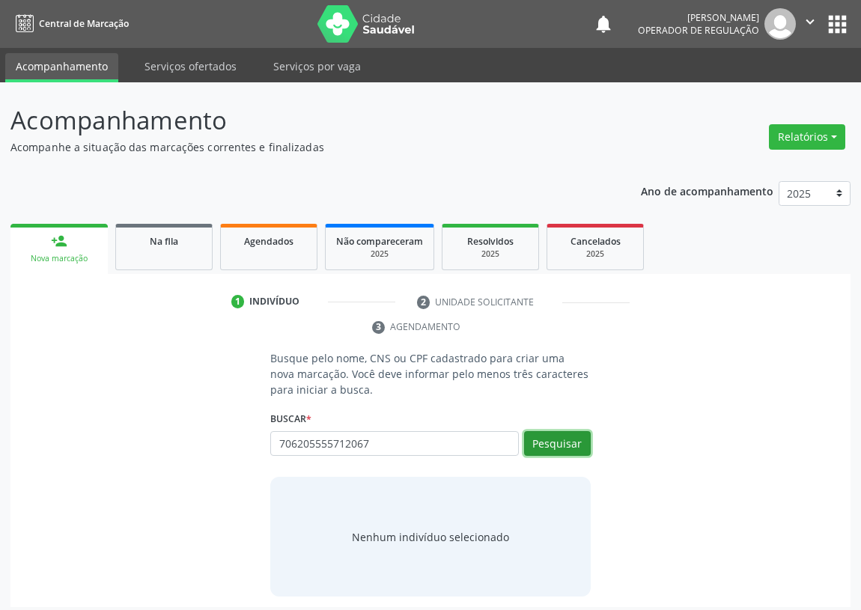
click at [569, 436] on button "Pesquisar" at bounding box center [557, 443] width 67 height 25
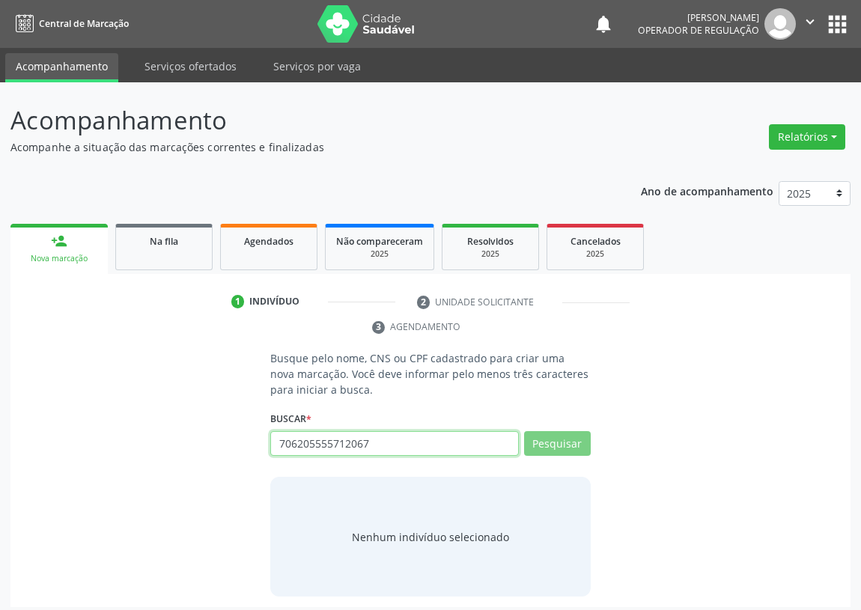
drag, startPoint x: 399, startPoint y: 448, endPoint x: 172, endPoint y: 443, distance: 227.7
click at [172, 444] on div "Busque pelo nome, CNS ou CPF cadastrado para criar uma nova marcação. Você deve…" at bounding box center [430, 474] width 819 height 246
click at [210, 434] on div "Busque pelo nome, CNS ou CPF cadastrado para criar uma nova marcação. Você deve…" at bounding box center [430, 474] width 819 height 246
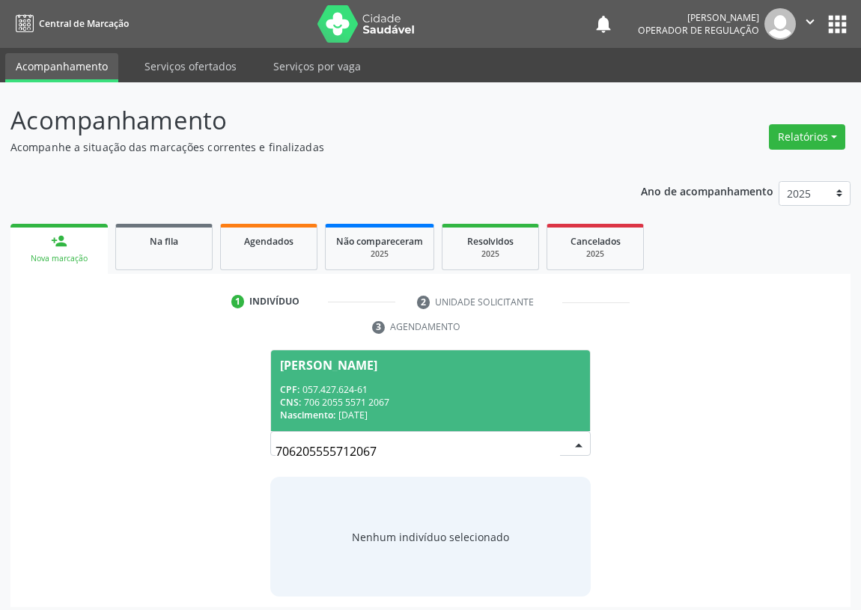
click at [371, 375] on span "[PERSON_NAME] CPF: 057.427.624-61 CNS: 706 2055 5571 2067 Nascimento: [DATE]" at bounding box center [430, 391] width 319 height 80
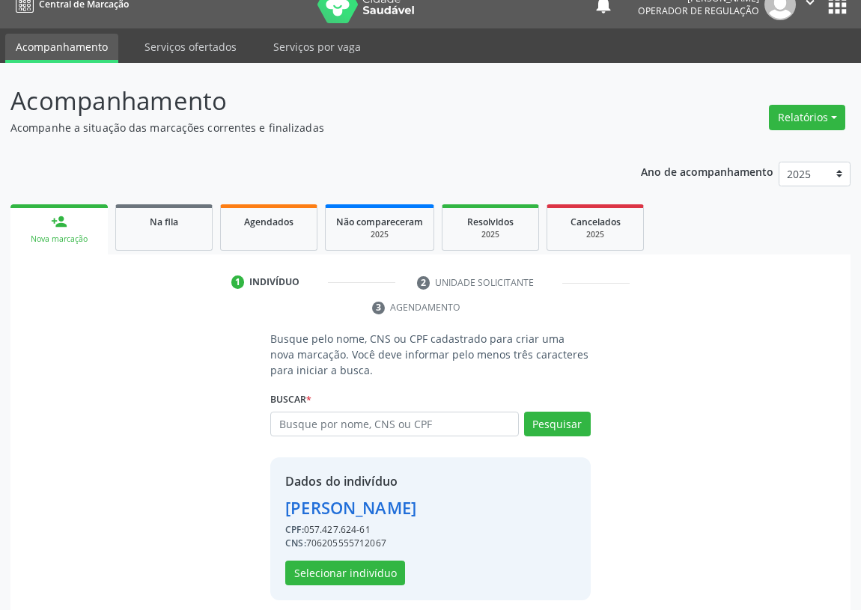
scroll to position [29, 0]
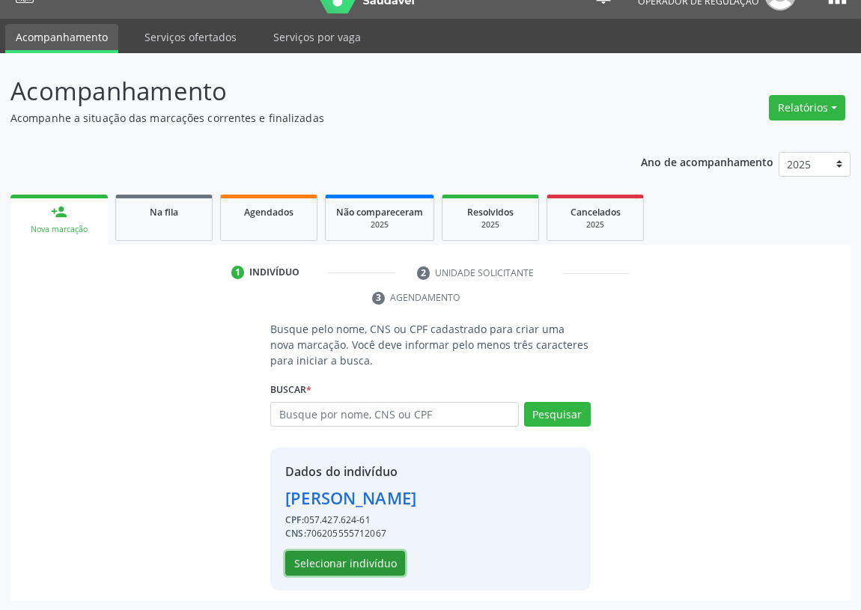
drag, startPoint x: 325, startPoint y: 559, endPoint x: 282, endPoint y: 518, distance: 59.8
click at [315, 544] on div "Dados do indivíduo [PERSON_NAME] CPF: 057.427.624-61 CNS: 706205555712067 Selec…" at bounding box center [350, 519] width 131 height 113
click at [322, 556] on button "Selecionar indivíduo" at bounding box center [345, 563] width 120 height 25
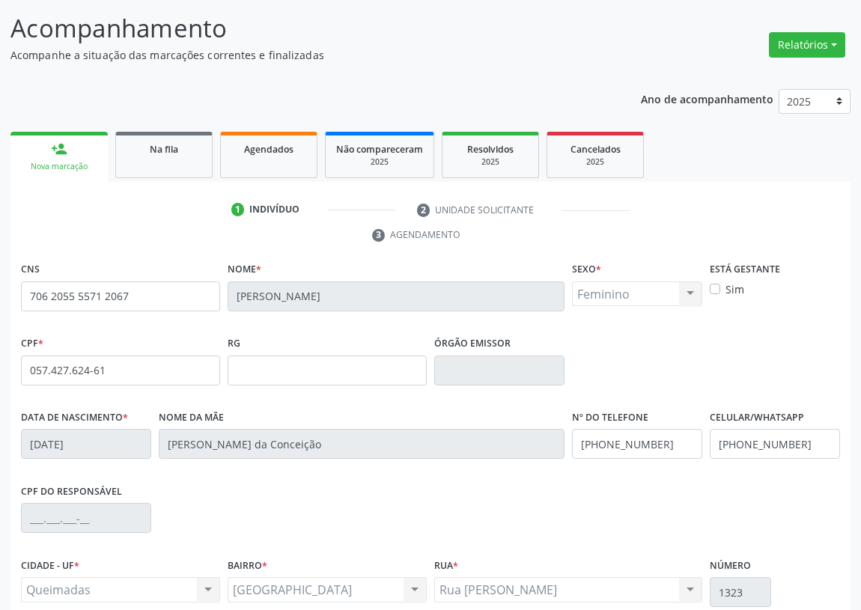
scroll to position [225, 0]
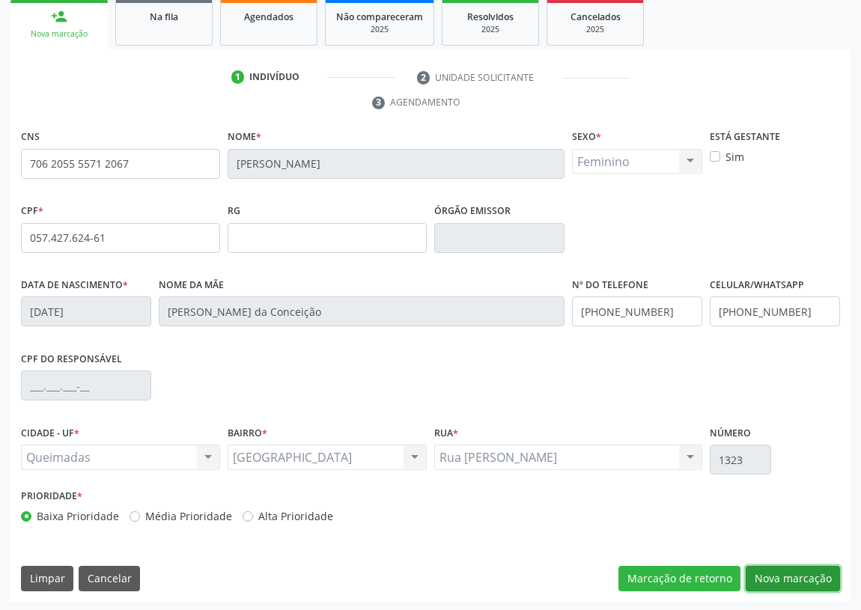
click at [801, 576] on button "Nova marcação" at bounding box center [793, 578] width 94 height 25
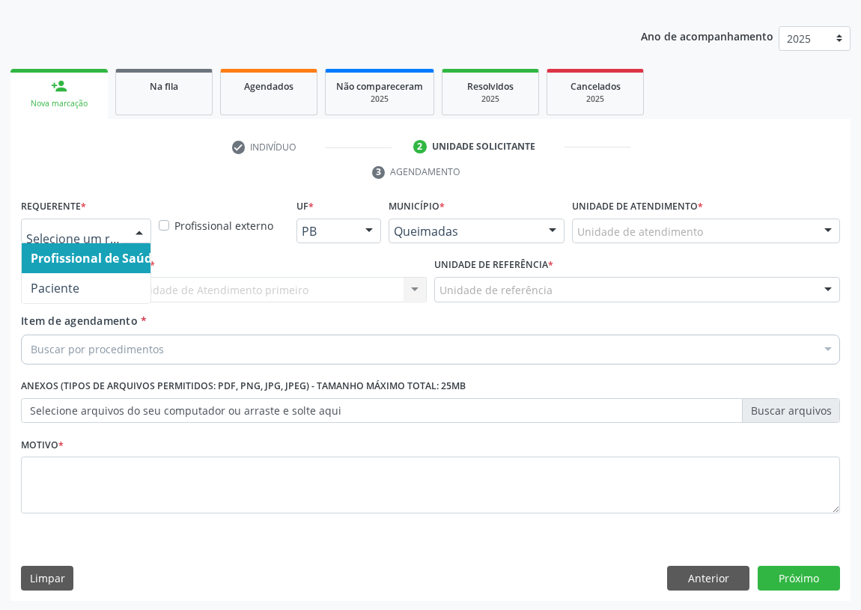
drag, startPoint x: 145, startPoint y: 229, endPoint x: 114, endPoint y: 277, distance: 57.3
click at [143, 231] on div at bounding box center [139, 231] width 22 height 25
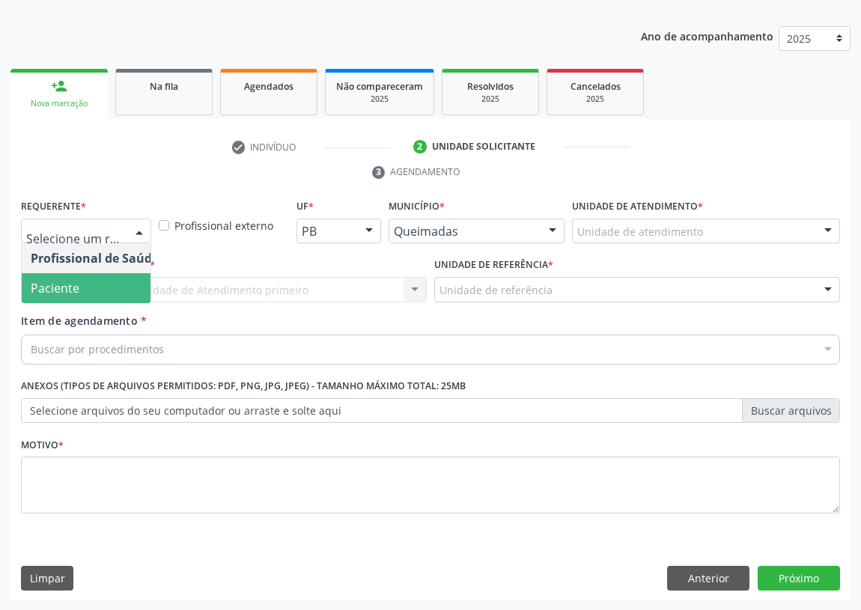
drag, startPoint x: 114, startPoint y: 279, endPoint x: 339, endPoint y: 285, distance: 225.5
click at [120, 280] on span "Paciente" at bounding box center [95, 288] width 146 height 30
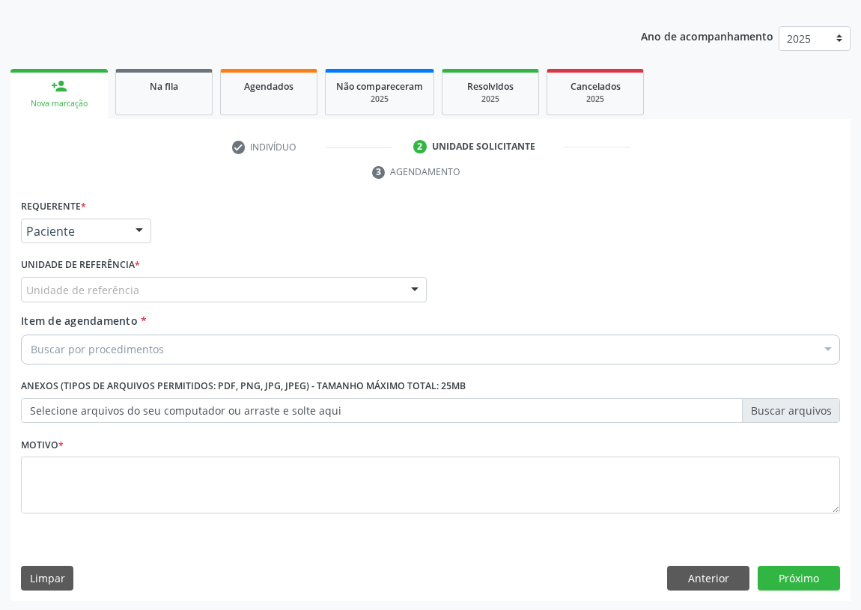
click at [422, 282] on div at bounding box center [415, 290] width 22 height 25
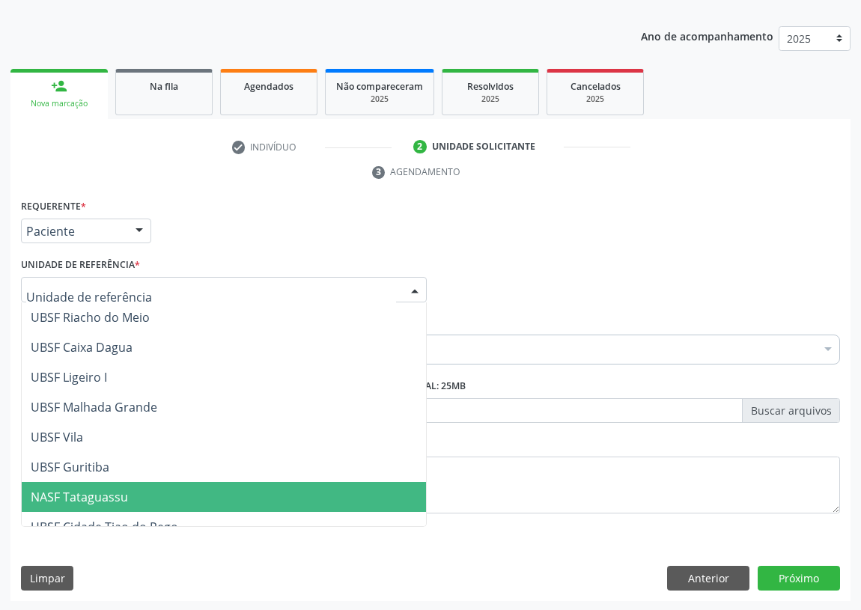
scroll to position [374, 0]
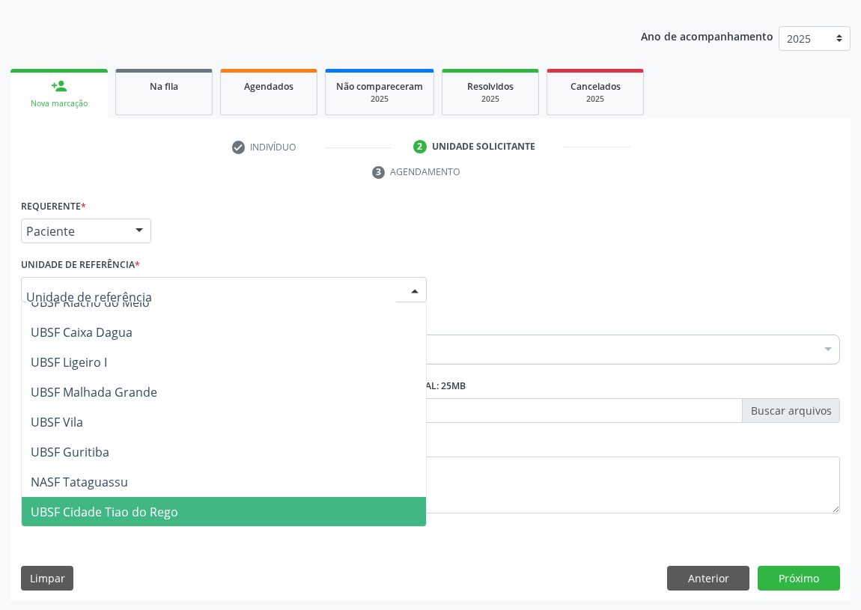
click at [105, 510] on span "UBSF Cidade Tiao do Rego" at bounding box center [105, 512] width 148 height 16
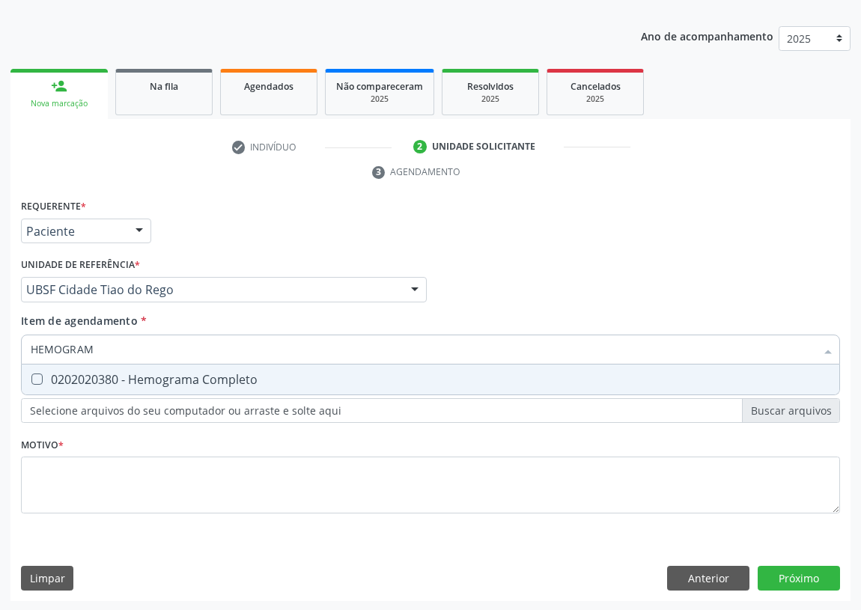
type input "HEMOGRAMA"
click at [37, 378] on Completo at bounding box center [36, 379] width 11 height 11
click at [31, 378] on Completo "checkbox" at bounding box center [27, 379] width 10 height 10
checkbox Completo "true"
drag, startPoint x: 114, startPoint y: 351, endPoint x: 0, endPoint y: 351, distance: 113.8
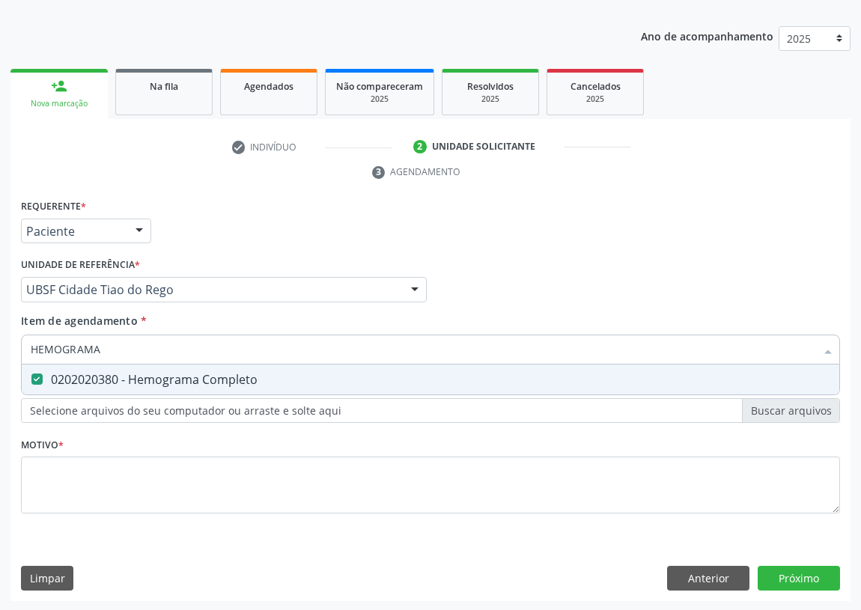
click at [0, 351] on div "Acompanhamento Acompanhe a situação das marcações correntes e finalizadas Relat…" at bounding box center [430, 269] width 861 height 685
type input "C"
checkbox Completo "false"
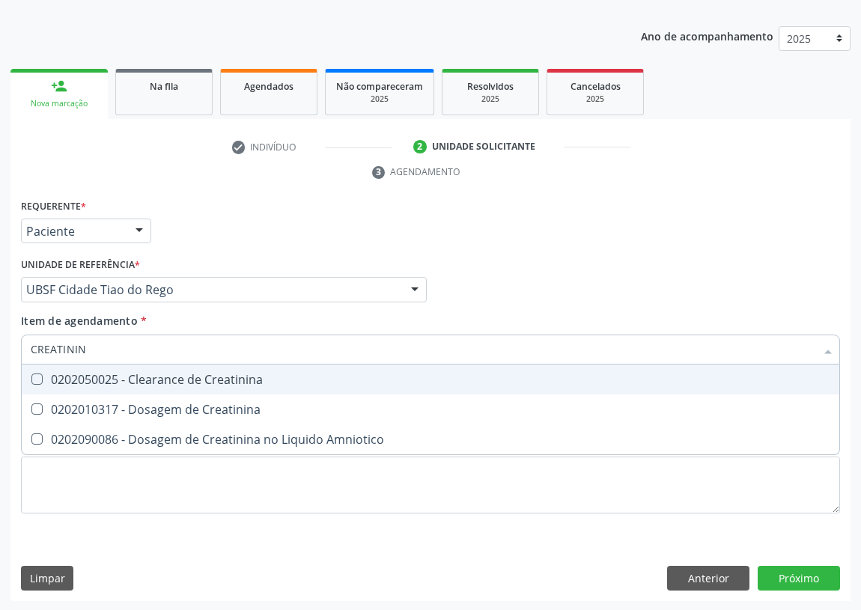
type input "CREATININA"
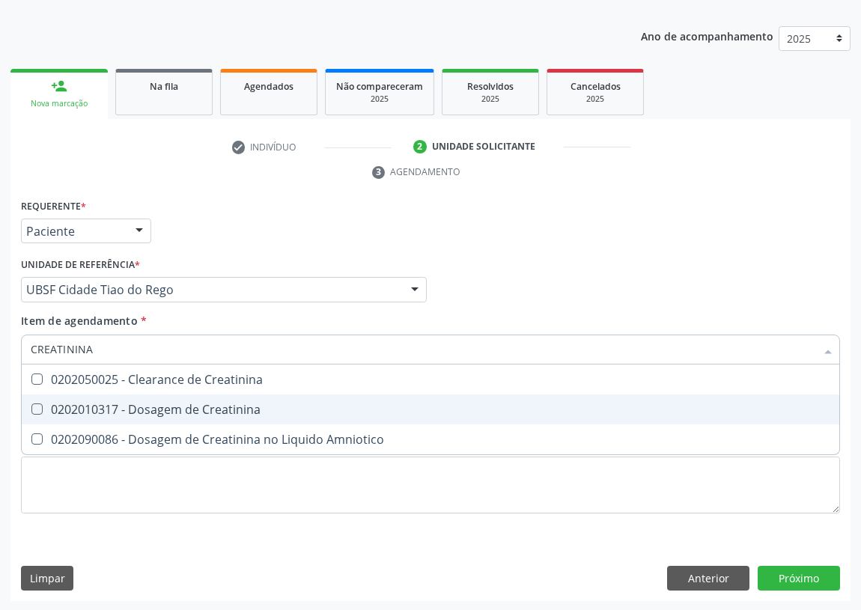
click at [37, 404] on Creatinina at bounding box center [36, 409] width 11 height 11
click at [31, 404] on Creatinina "checkbox" at bounding box center [27, 409] width 10 height 10
checkbox Creatinina "true"
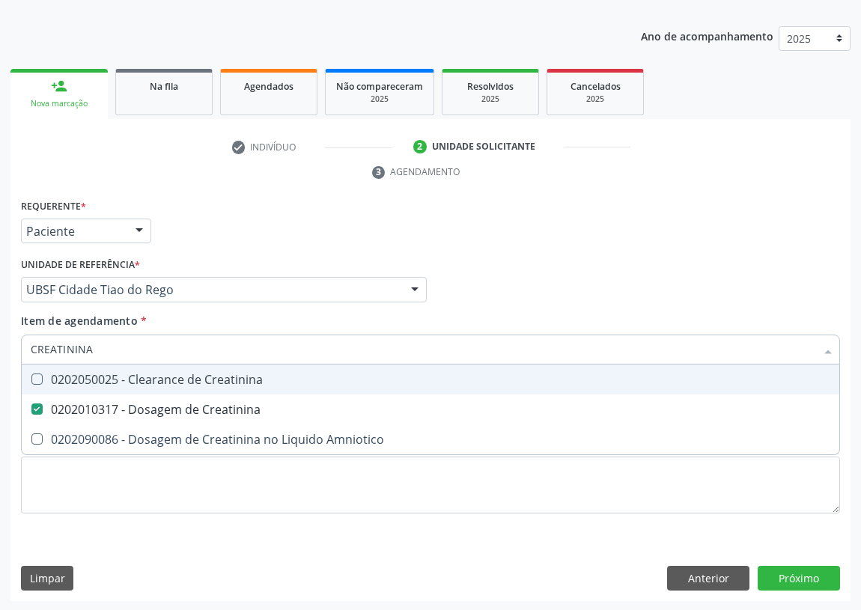
drag, startPoint x: 99, startPoint y: 344, endPoint x: 0, endPoint y: 348, distance: 99.0
click at [0, 352] on div "Acompanhamento Acompanhe a situação das marcações correntes e finalizadas Relat…" at bounding box center [430, 269] width 861 height 685
type input "A"
checkbox Creatinina "false"
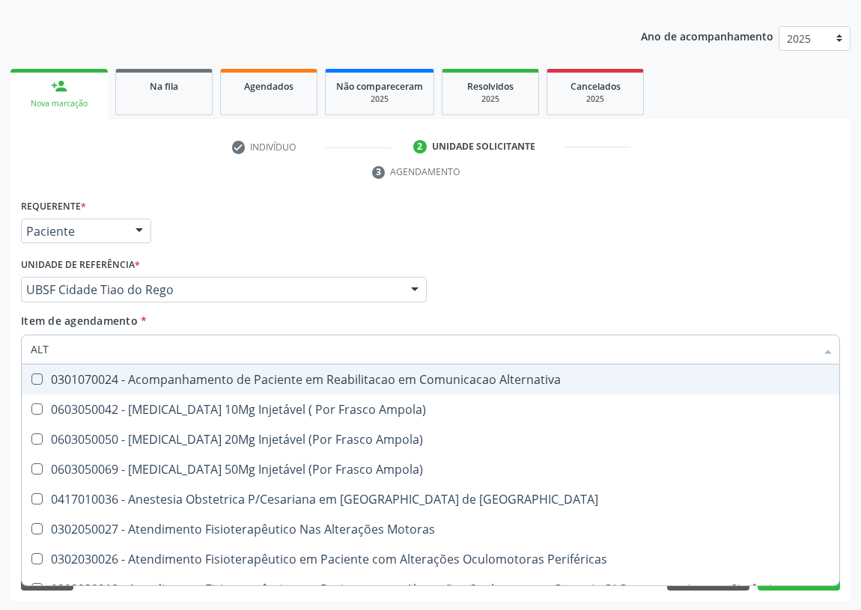
drag, startPoint x: 67, startPoint y: 349, endPoint x: 0, endPoint y: 350, distance: 67.4
click at [0, 350] on div "Acompanhamento Acompanhe a situação das marcações correntes e finalizadas Relat…" at bounding box center [430, 269] width 861 height 685
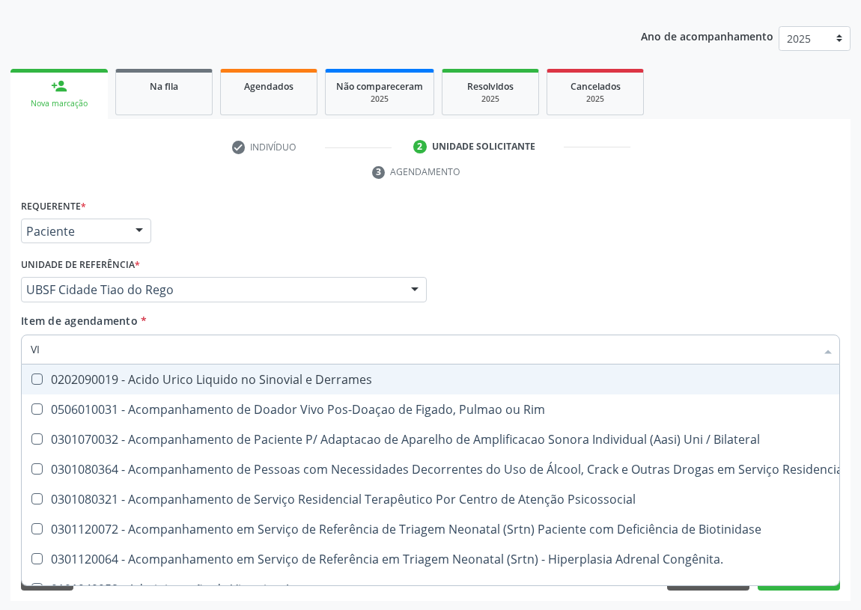
type input "VIT"
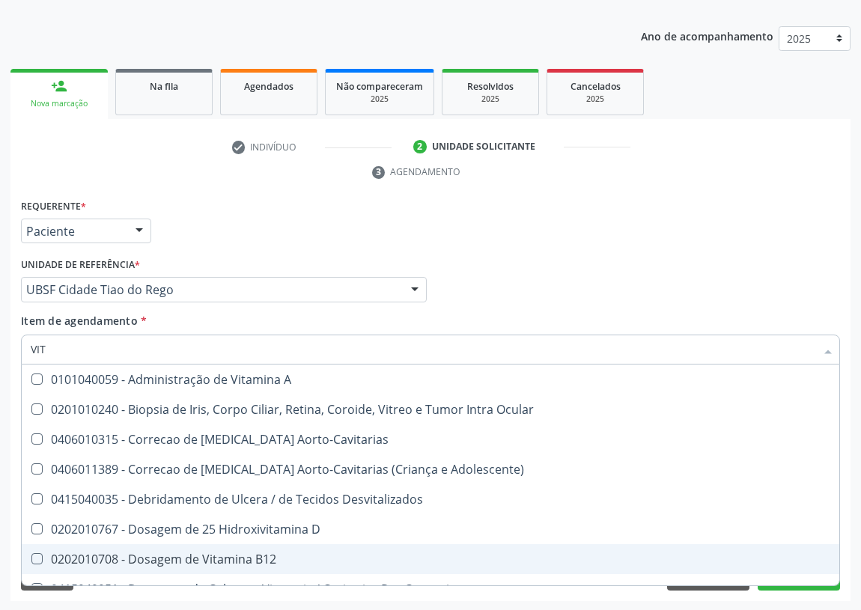
click at [176, 547] on span "0202010708 - Dosagem de Vitamina B12" at bounding box center [431, 559] width 818 height 30
checkbox B12 "true"
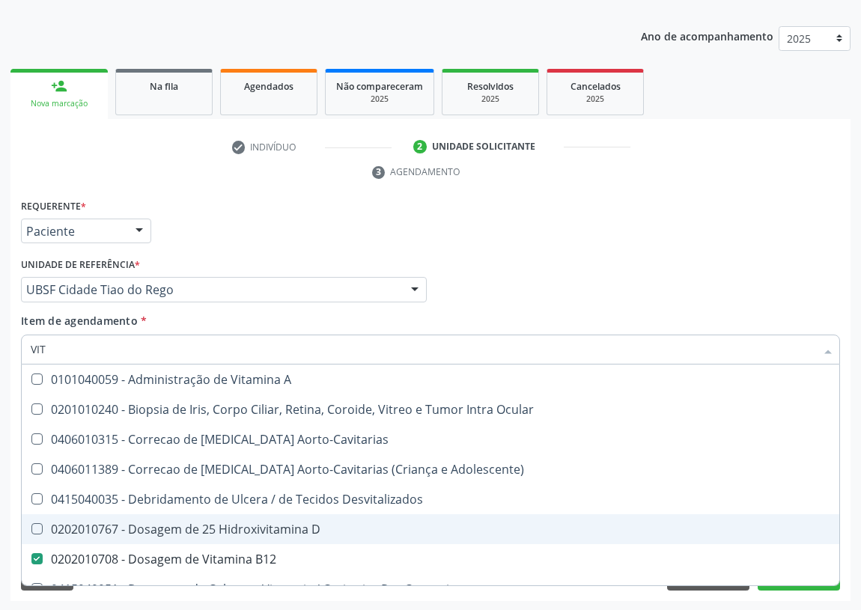
click at [178, 524] on div "0202010767 - Dosagem de 25 Hidroxivitamina D" at bounding box center [431, 530] width 800 height 12
checkbox D "true"
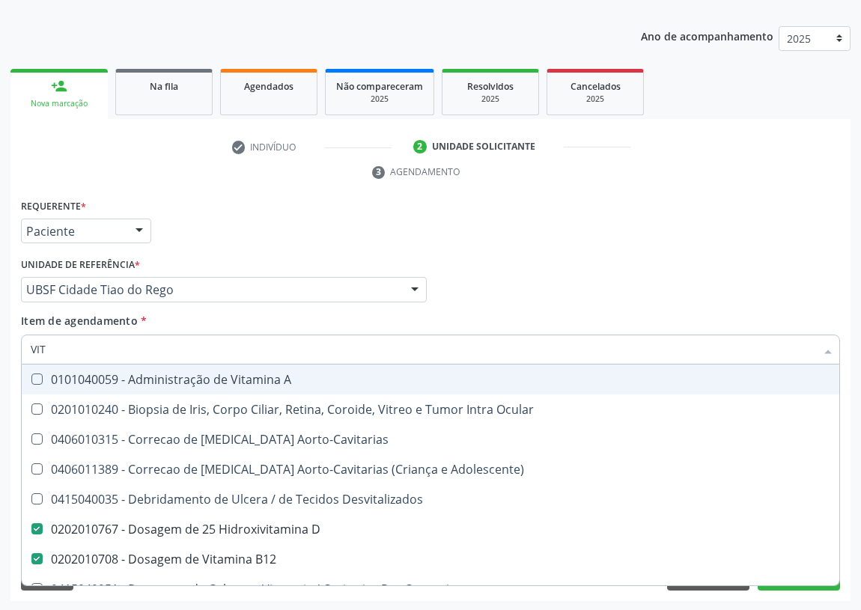
drag, startPoint x: 73, startPoint y: 356, endPoint x: 0, endPoint y: 356, distance: 72.6
click at [0, 356] on div "Acompanhamento Acompanhe a situação das marcações correntes e finalizadas Relat…" at bounding box center [430, 269] width 861 height 685
type input "H"
checkbox D "false"
checkbox B12 "false"
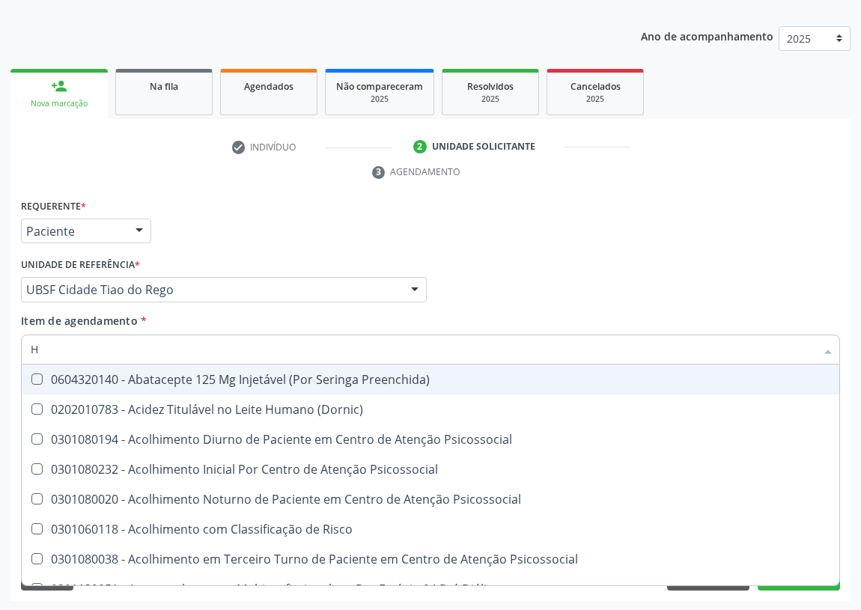
type input "HE"
checkbox C "true"
checkbox D "false"
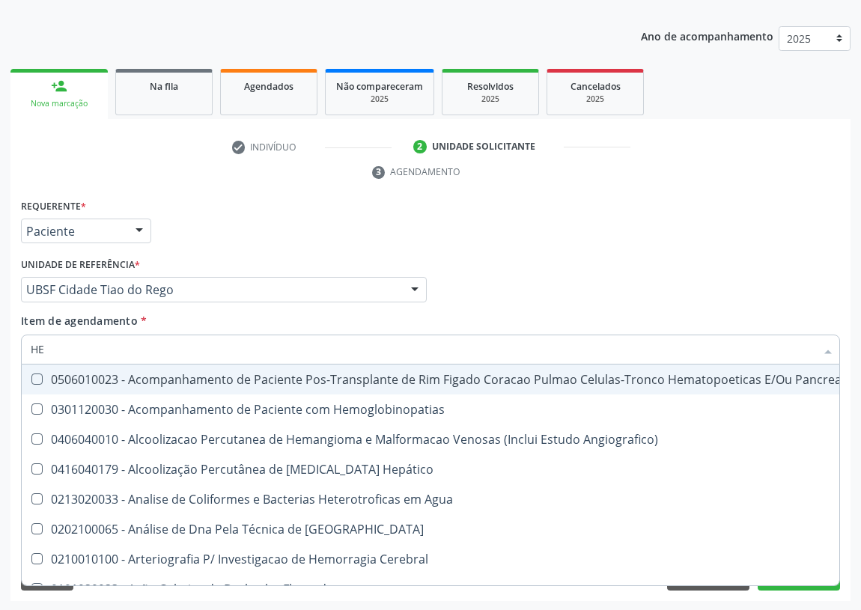
type input "HEM"
checkbox Transplante "true"
checkbox Completo "false"
type input "HEMO"
checkbox Retro-Retal "true"
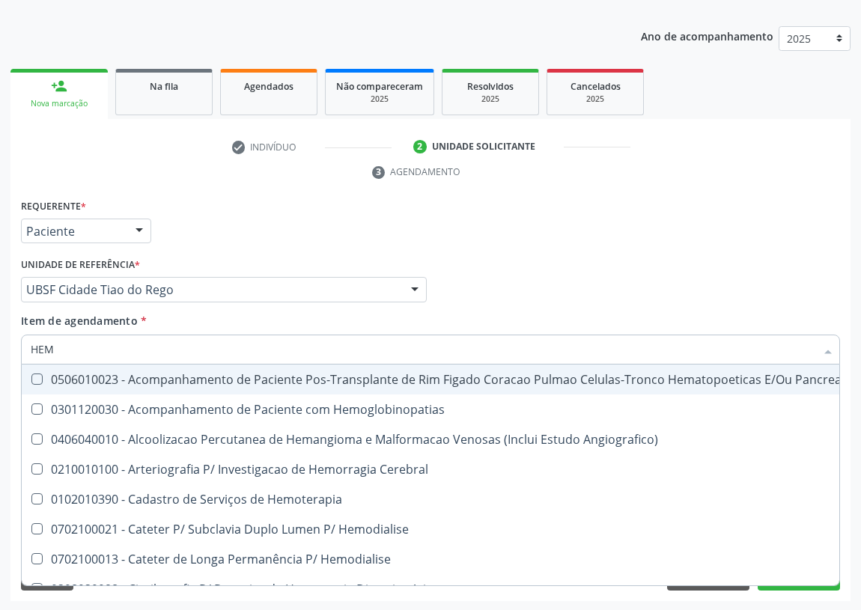
checkbox Completo "false"
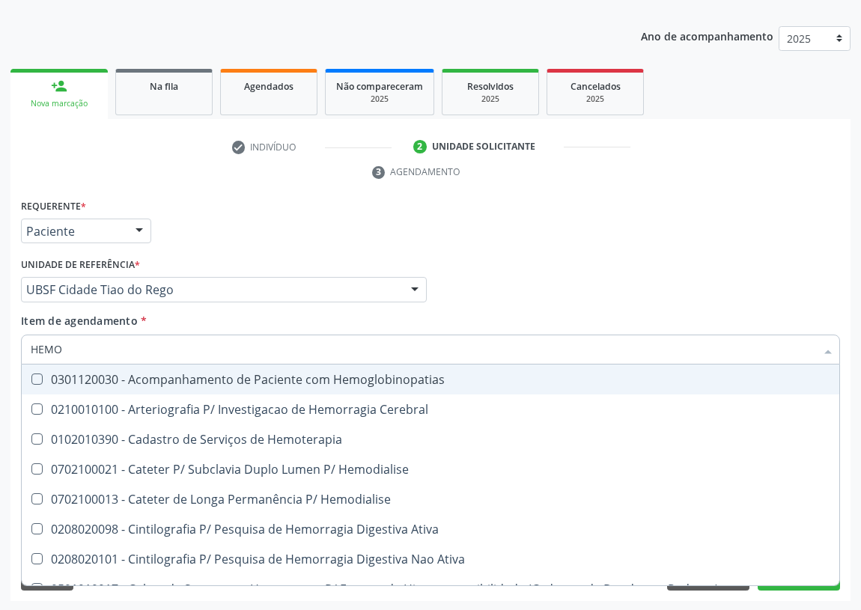
type input "HEMOG"
checkbox Carboxi-Hemoglobina "true"
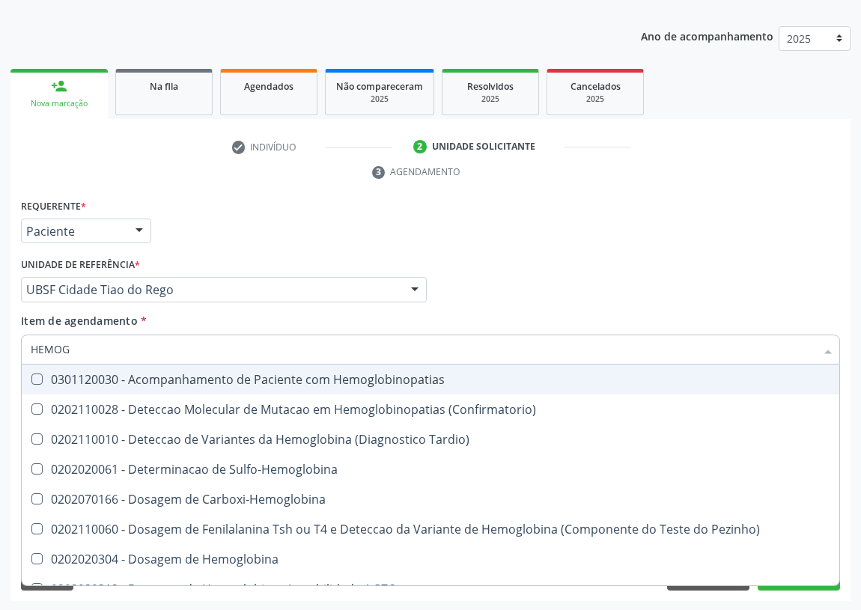
type input "HEMOGL"
checkbox Completo "false"
type input "HEMOGLOBINA"
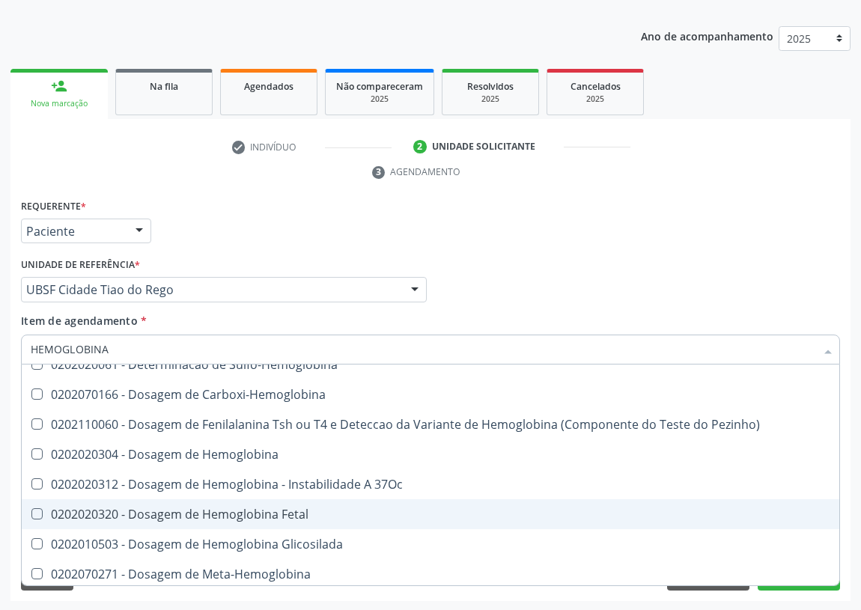
scroll to position [136, 0]
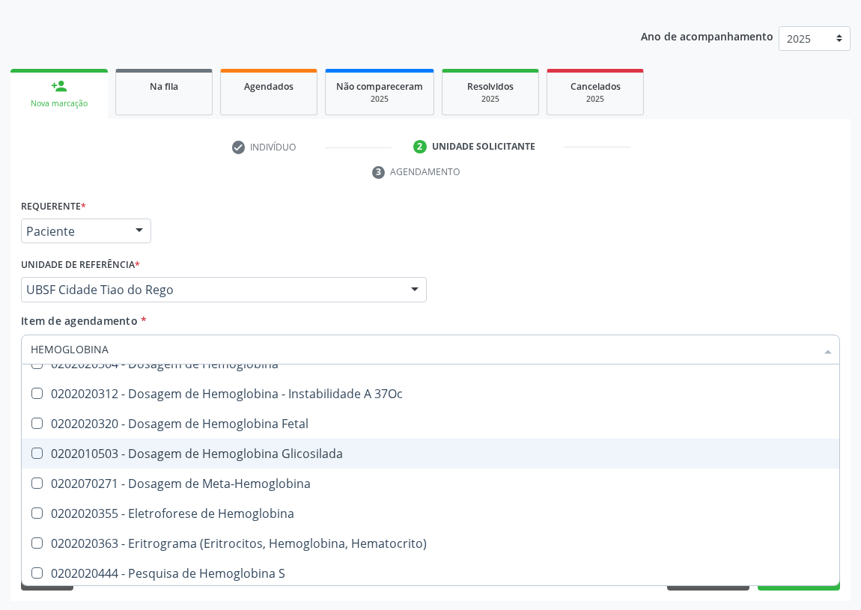
drag, startPoint x: 271, startPoint y: 449, endPoint x: 166, endPoint y: 445, distance: 104.9
click at [265, 449] on div "0202010503 - Dosagem de Hemoglobina Glicosilada" at bounding box center [431, 454] width 800 height 12
checkbox Glicosilada "true"
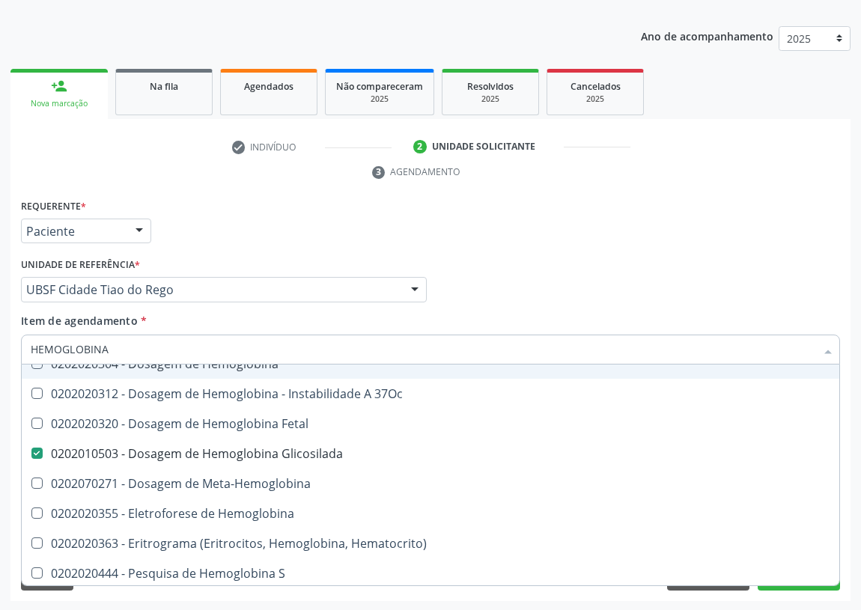
drag, startPoint x: 112, startPoint y: 351, endPoint x: 0, endPoint y: 361, distance: 112.8
click at [0, 361] on div "Acompanhamento Acompanhe a situação das marcações correntes e finalizadas Relat…" at bounding box center [430, 269] width 861 height 685
type input "UR"
checkbox Glicosilada "false"
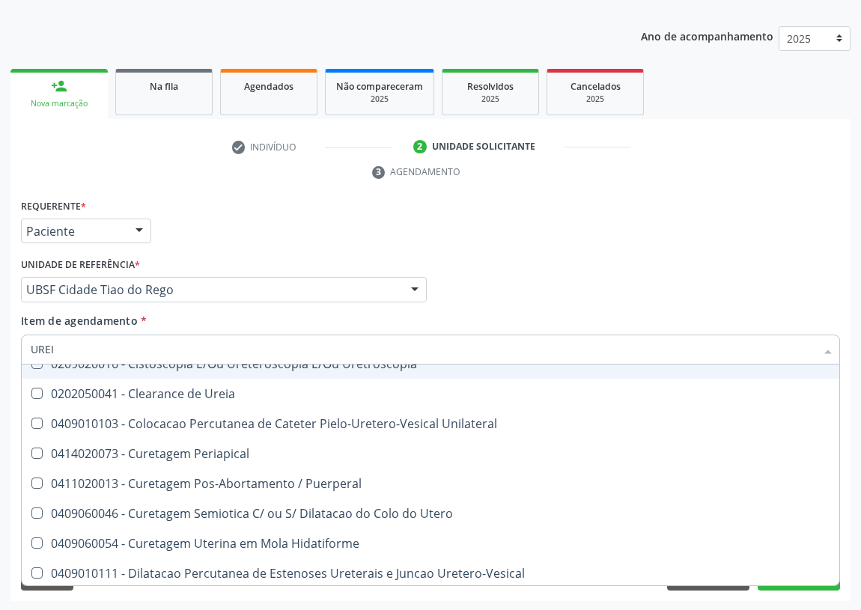
scroll to position [0, 0]
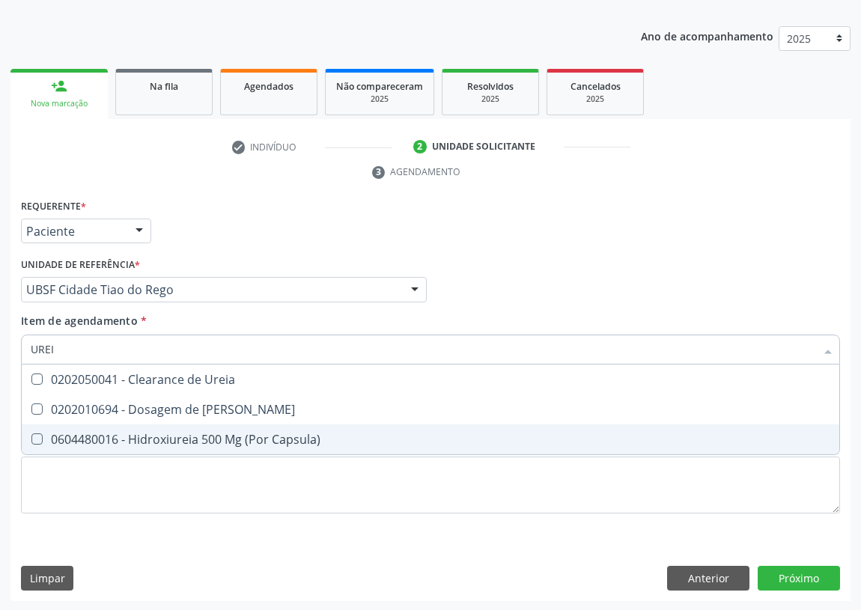
type input "UREIA"
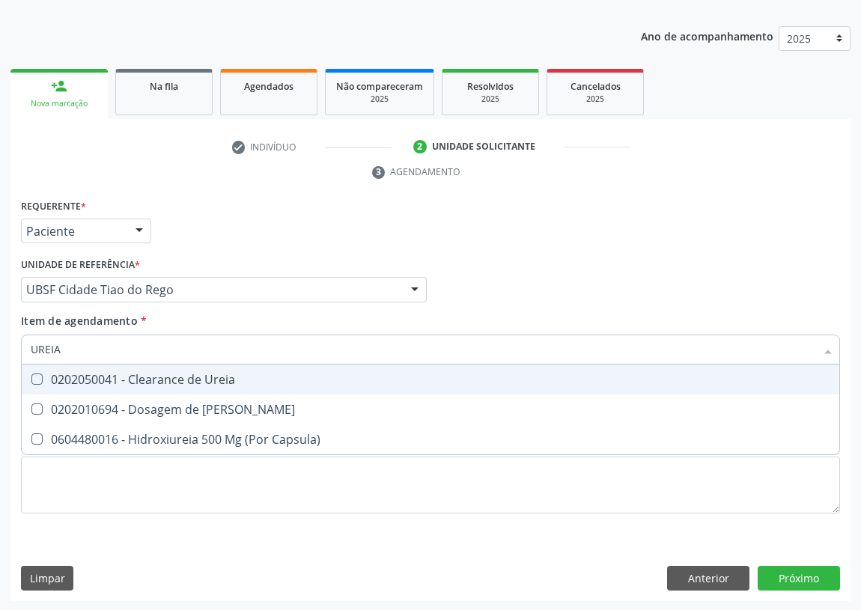
drag, startPoint x: 32, startPoint y: 381, endPoint x: 60, endPoint y: 366, distance: 31.5
click at [53, 374] on div "0202050041 - Clearance de Ureia" at bounding box center [431, 380] width 800 height 12
checkbox Ureia "true"
drag, startPoint x: 46, startPoint y: 348, endPoint x: 0, endPoint y: 342, distance: 46.8
click at [0, 346] on div "Acompanhamento Acompanhe a situação das marcações correntes e finalizadas Relat…" at bounding box center [430, 269] width 861 height 685
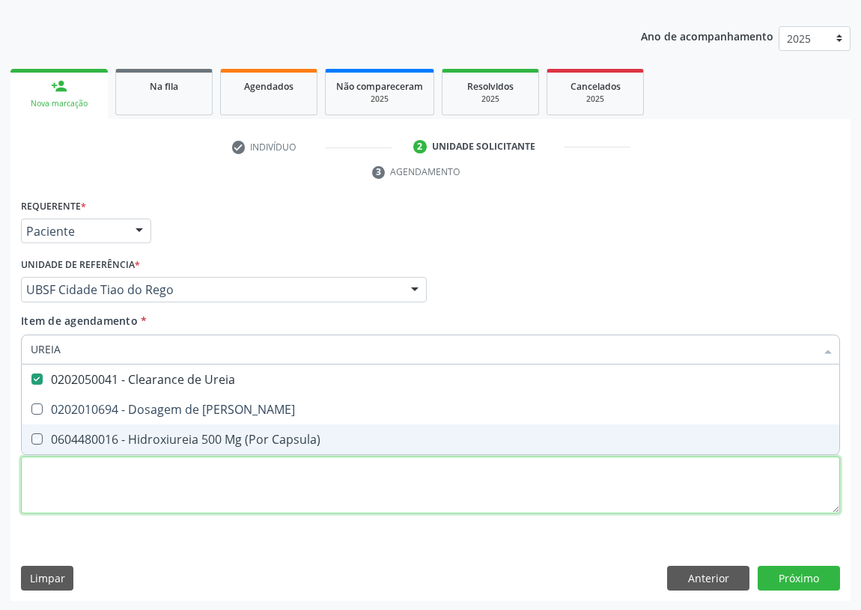
click at [54, 490] on div "Requerente * Paciente Profissional de Saúde Paciente Nenhum resultado encontrad…" at bounding box center [430, 364] width 819 height 339
checkbox Ureia "true"
checkbox Capsula\) "true"
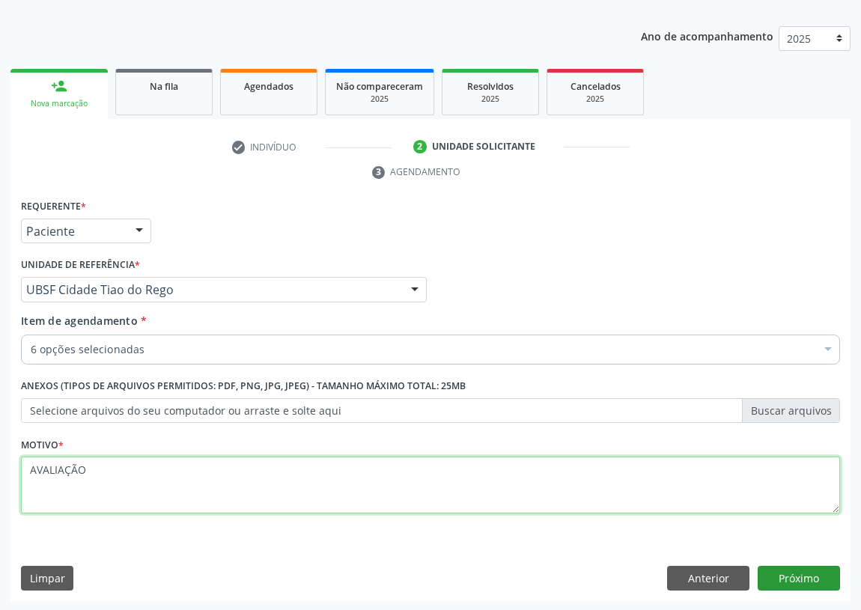
type textarea "AVALIAÇÃO"
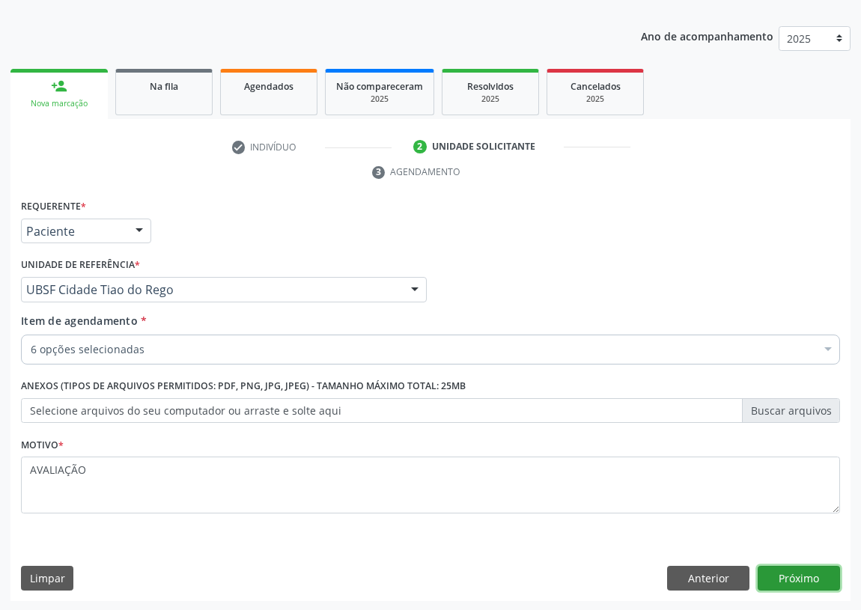
click at [798, 575] on button "Próximo" at bounding box center [799, 578] width 82 height 25
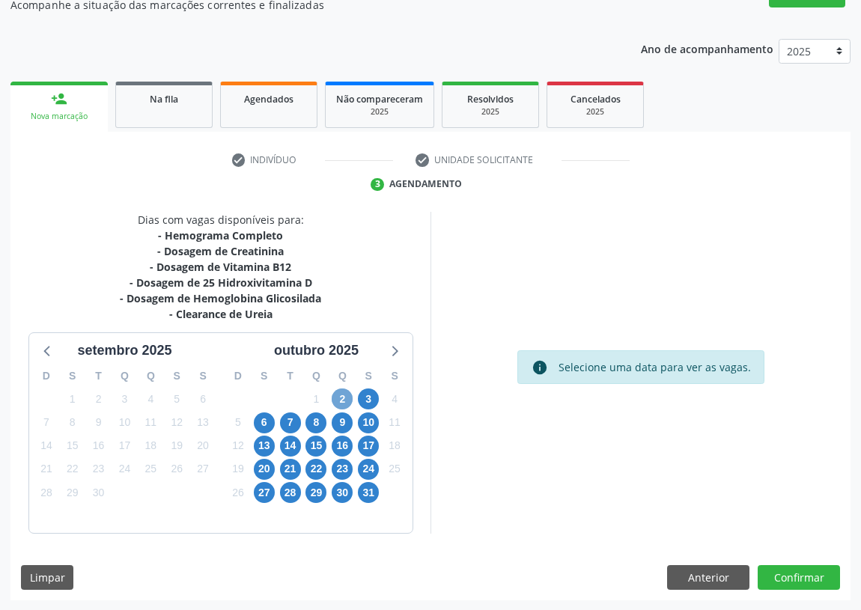
click at [344, 397] on span "2" at bounding box center [342, 399] width 21 height 21
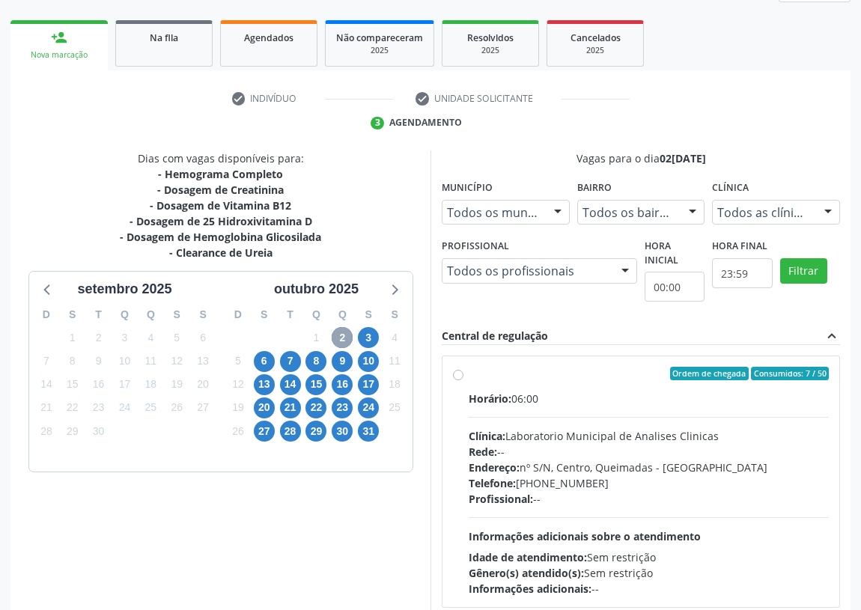
scroll to position [288, 0]
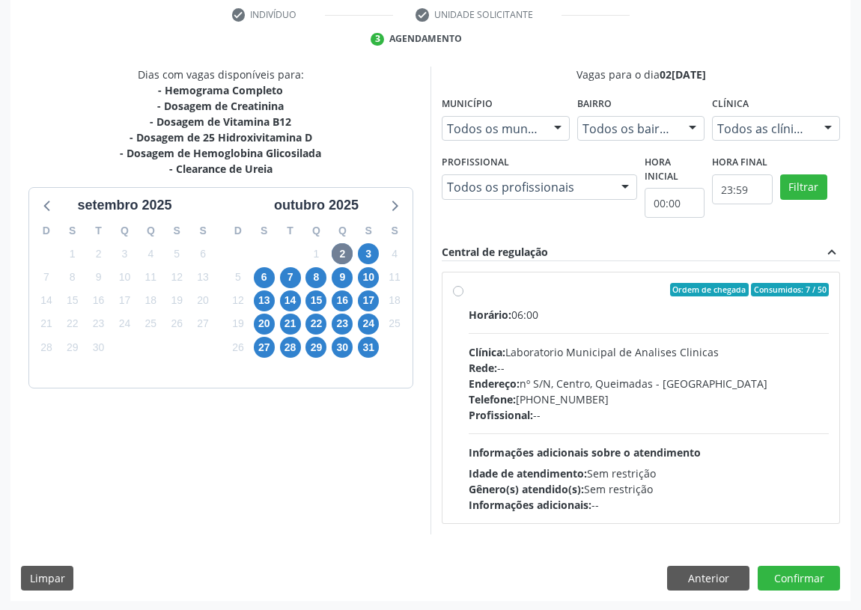
click at [469, 286] on label "Ordem de chegada Consumidos: 7 / 50 Horário: 06:00 Clínica: Laboratorio Municip…" at bounding box center [649, 398] width 360 height 230
click at [455, 286] on input "Ordem de chegada Consumidos: 7 / 50 Horário: 06:00 Clínica: Laboratorio Municip…" at bounding box center [458, 289] width 10 height 13
radio input "true"
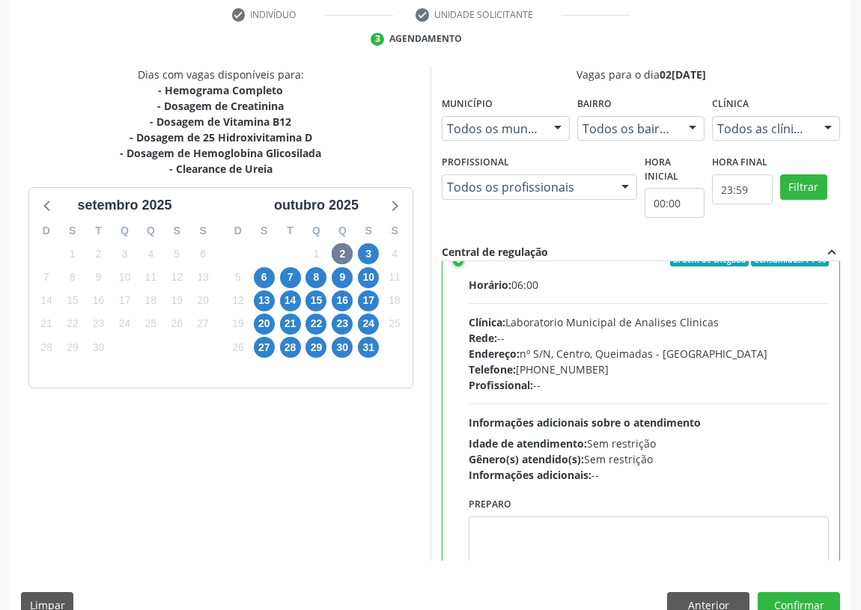
scroll to position [74, 0]
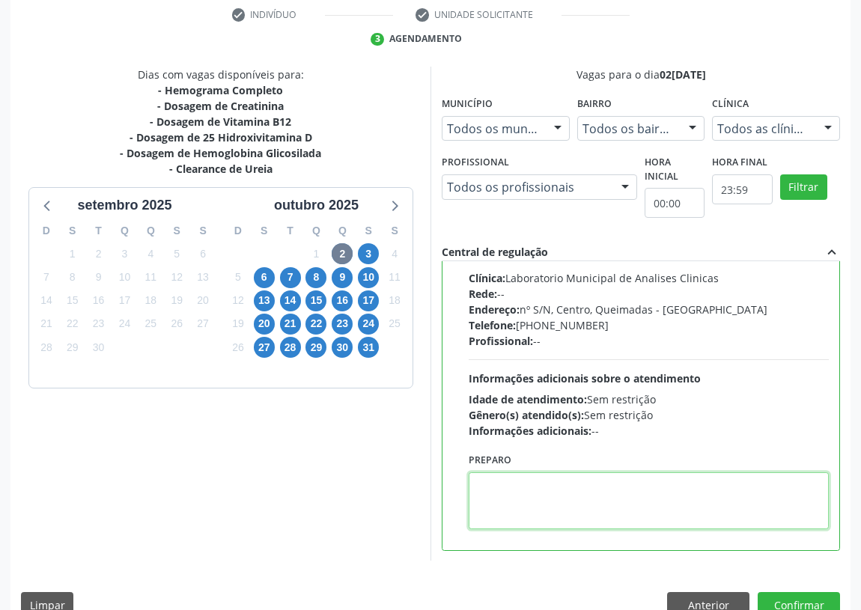
click at [524, 506] on textarea at bounding box center [649, 501] width 360 height 57
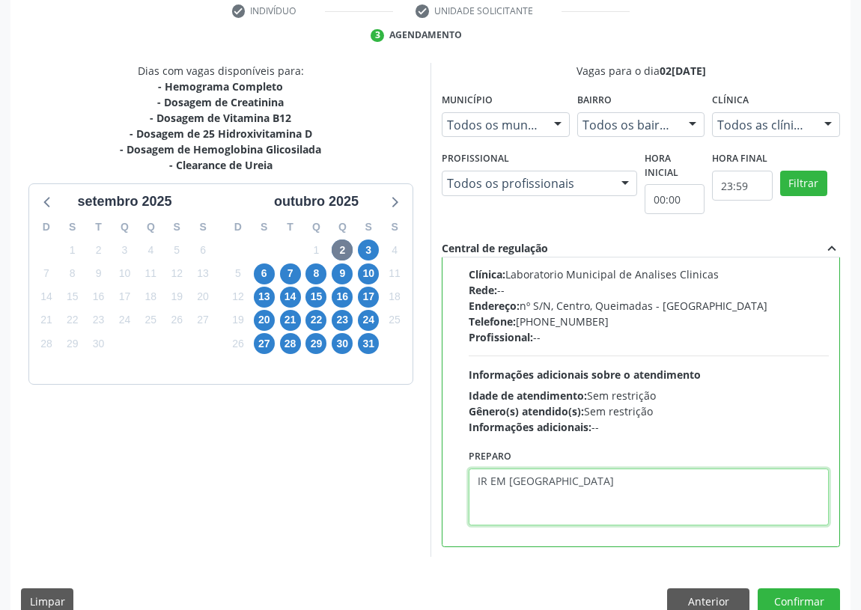
scroll to position [315, 0]
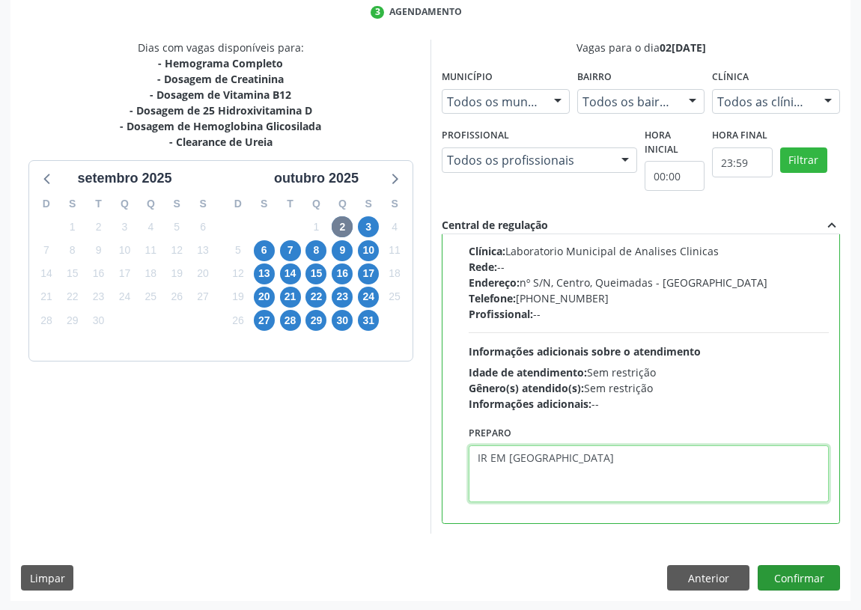
type textarea "IR EM [GEOGRAPHIC_DATA]"
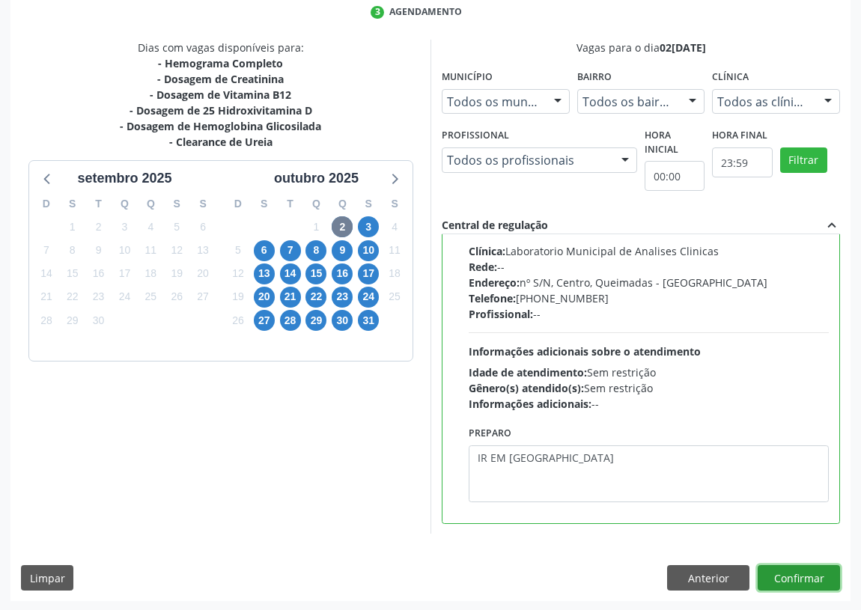
click at [800, 576] on button "Confirmar" at bounding box center [799, 577] width 82 height 25
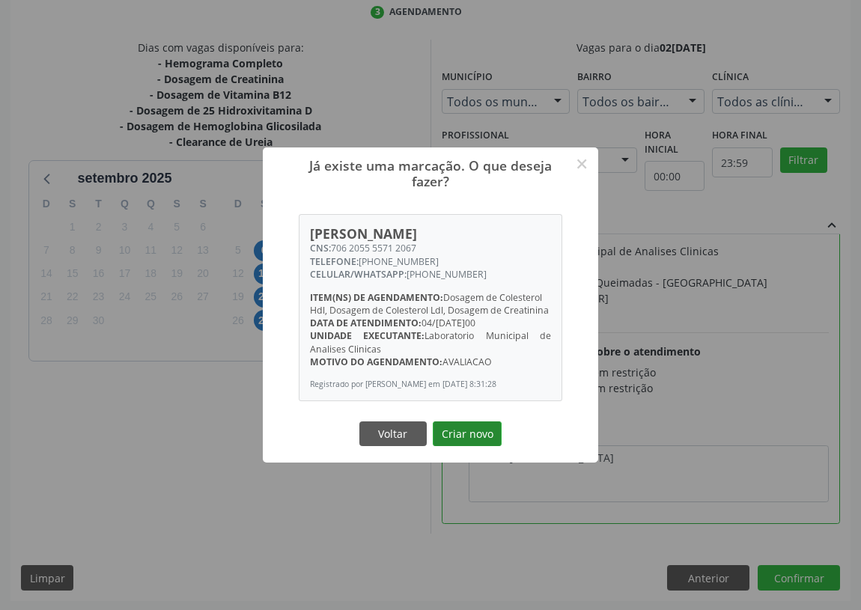
click at [467, 440] on button "Criar novo" at bounding box center [467, 434] width 69 height 25
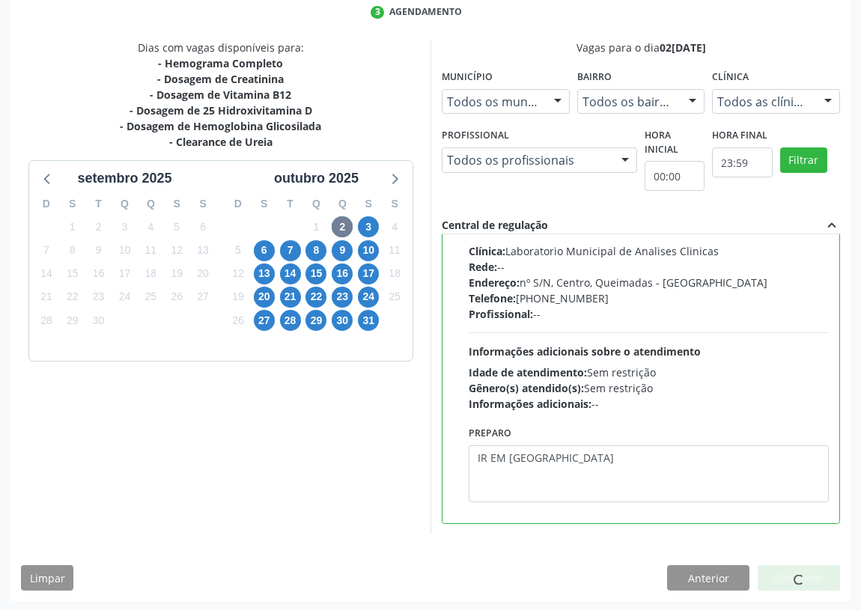
scroll to position [0, 0]
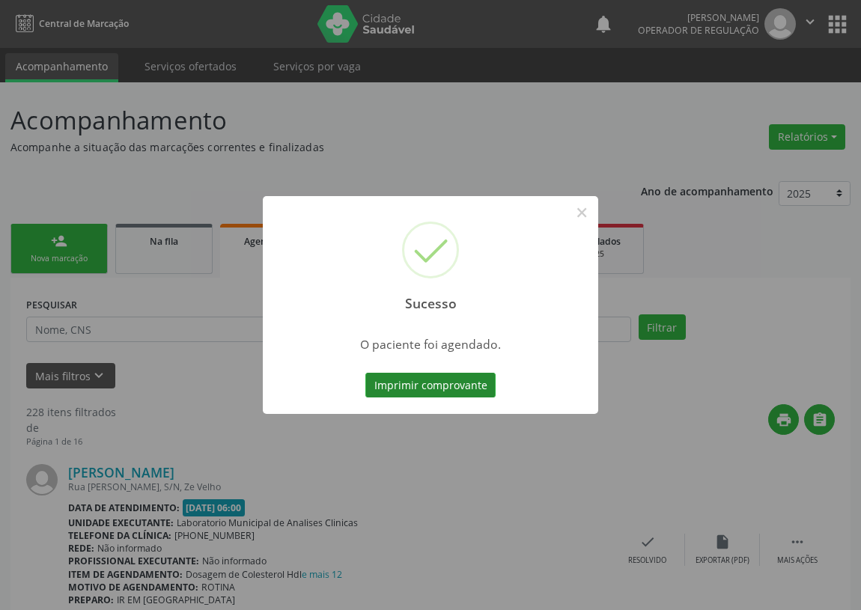
click at [381, 384] on button "Imprimir comprovante" at bounding box center [430, 385] width 130 height 25
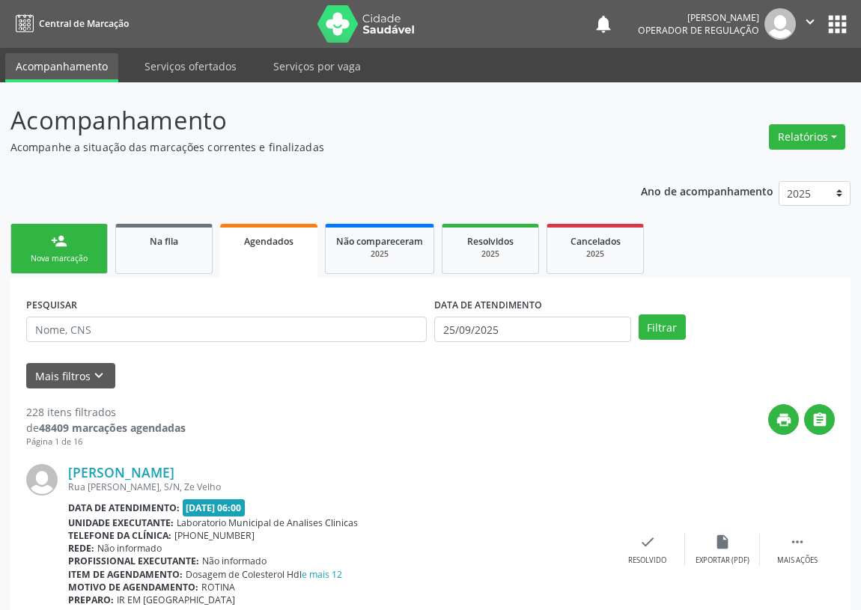
click at [68, 248] on link "person_add Nova marcação" at bounding box center [58, 249] width 97 height 50
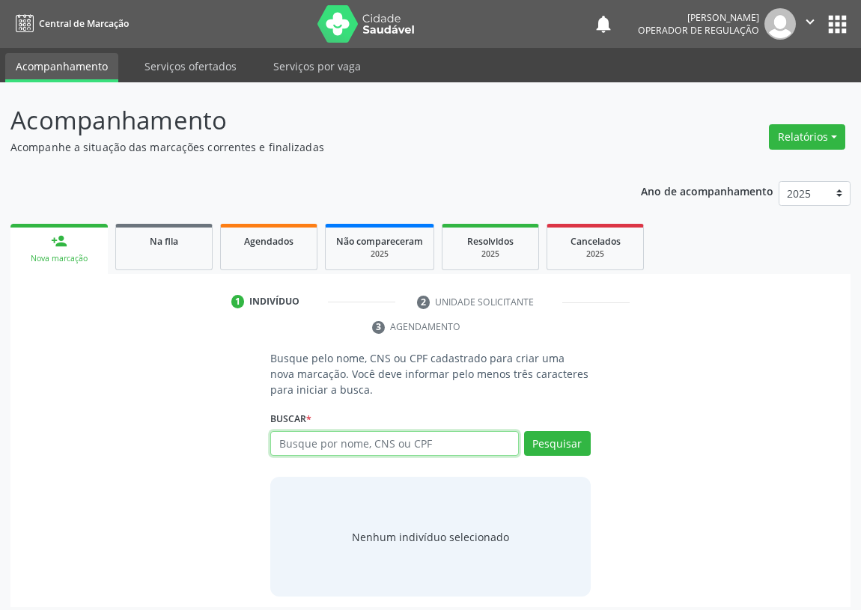
click at [320, 442] on input "text" at bounding box center [394, 443] width 249 height 25
click at [294, 444] on input "text" at bounding box center [394, 443] width 249 height 25
type input "700606478834661"
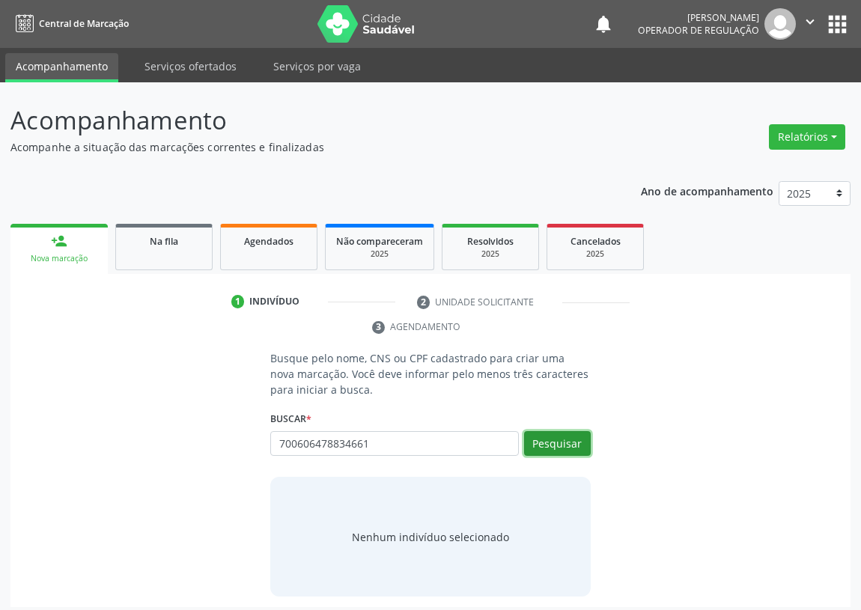
drag, startPoint x: 572, startPoint y: 438, endPoint x: 531, endPoint y: 431, distance: 41.7
click at [566, 434] on button "Pesquisar" at bounding box center [557, 443] width 67 height 25
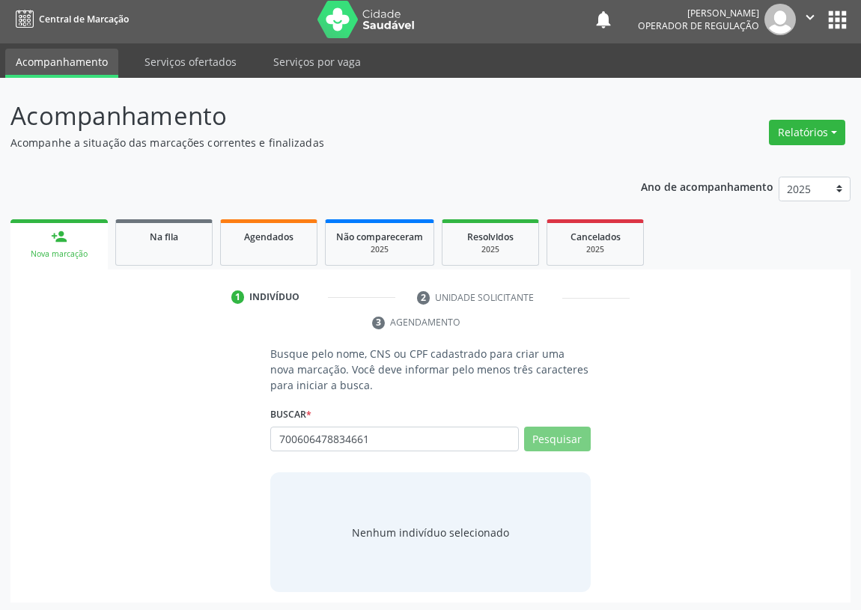
scroll to position [7, 0]
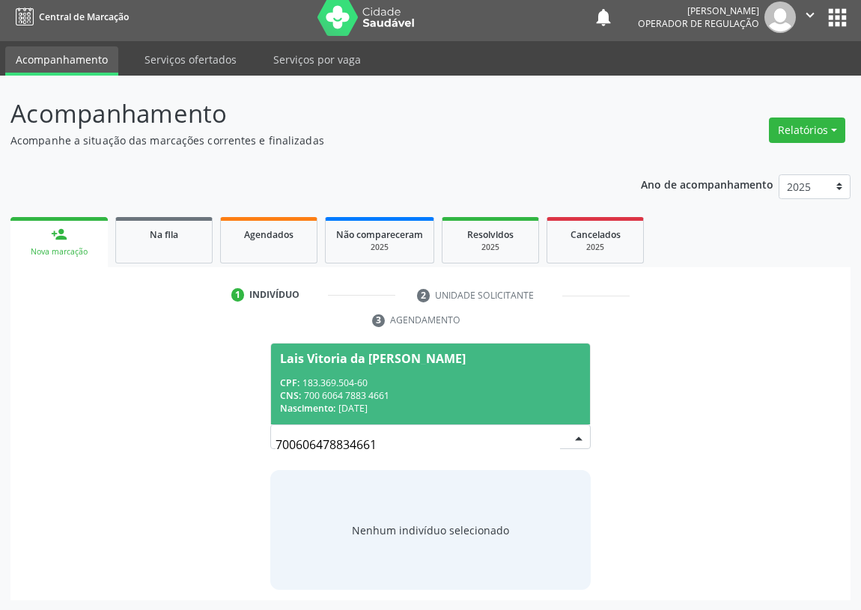
click at [331, 373] on span "Lais Vitoria da Silva Bento CPF: 183.369.504-60 CNS: 700 6064 7883 4661 Nascime…" at bounding box center [430, 384] width 319 height 80
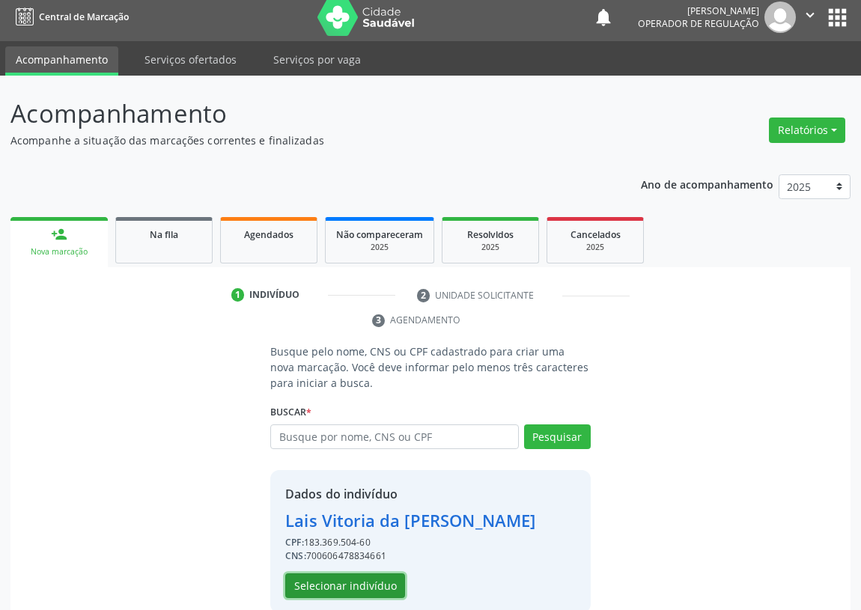
click at [345, 586] on button "Selecionar indivíduo" at bounding box center [345, 586] width 120 height 25
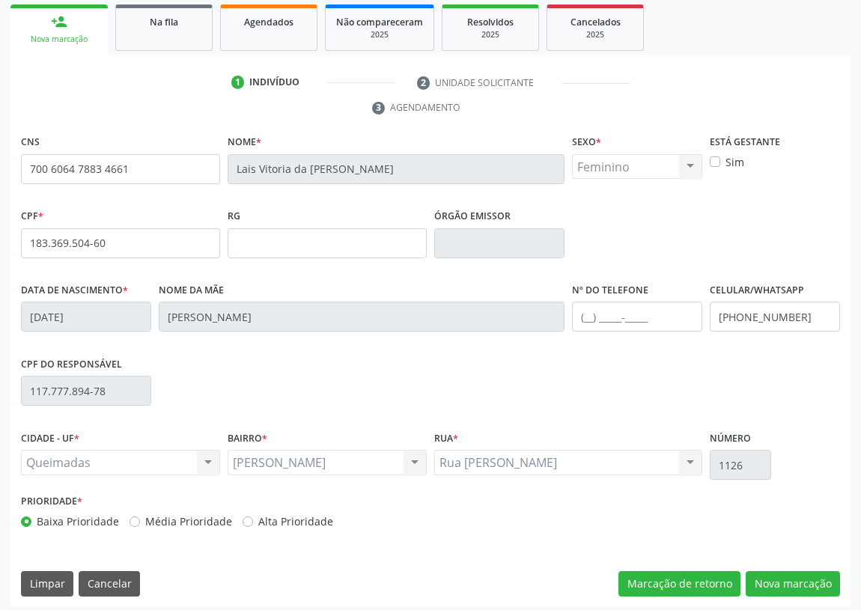
scroll to position [225, 0]
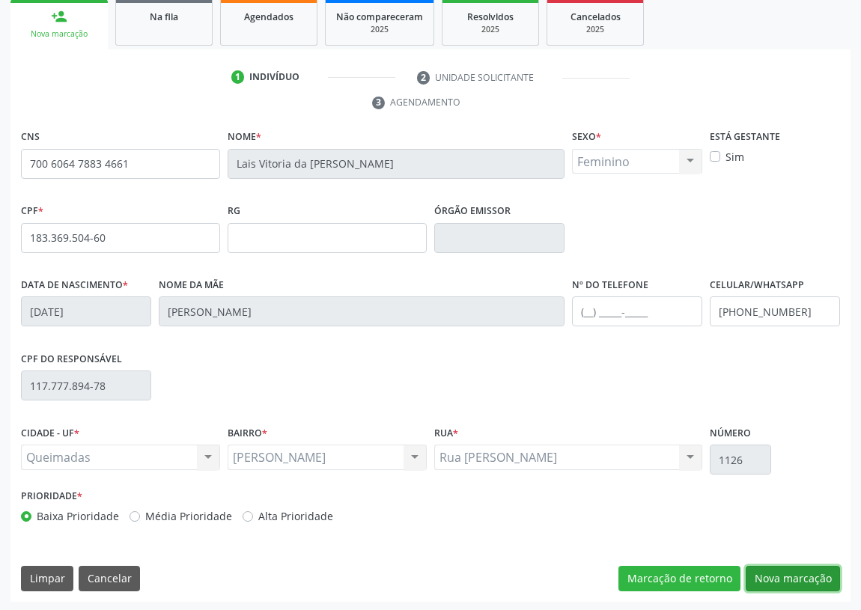
drag, startPoint x: 801, startPoint y: 570, endPoint x: 228, endPoint y: 458, distance: 584.6
click at [801, 569] on button "Nova marcação" at bounding box center [793, 578] width 94 height 25
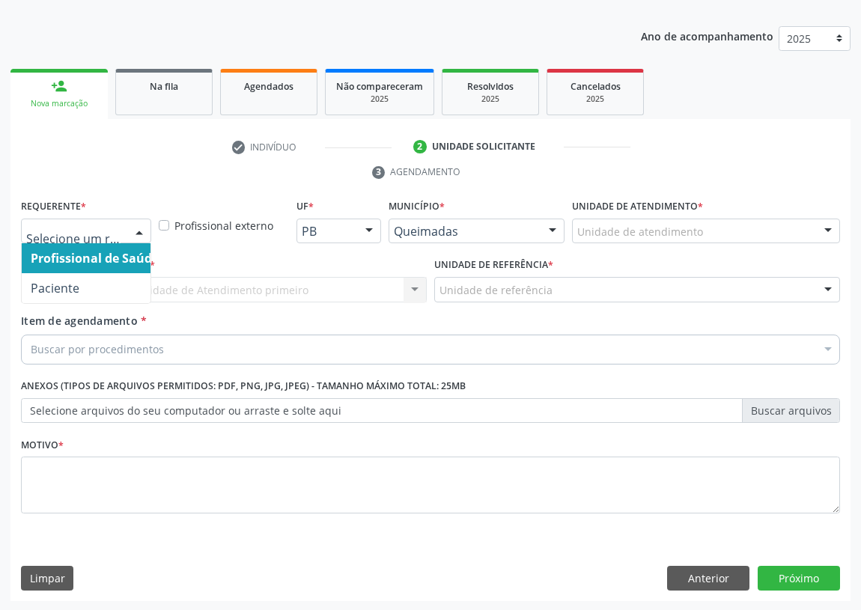
click at [136, 228] on div at bounding box center [139, 231] width 22 height 25
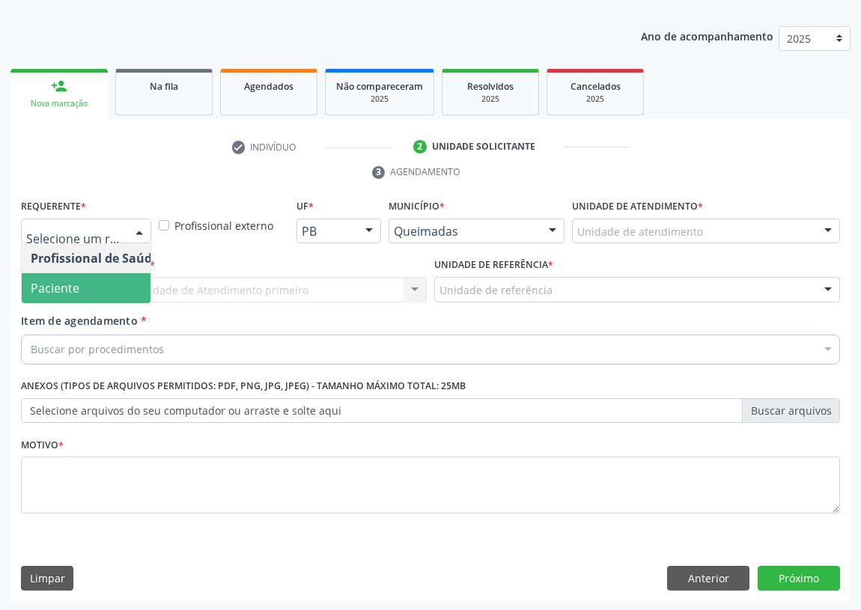
click at [104, 291] on span "Paciente" at bounding box center [95, 288] width 146 height 30
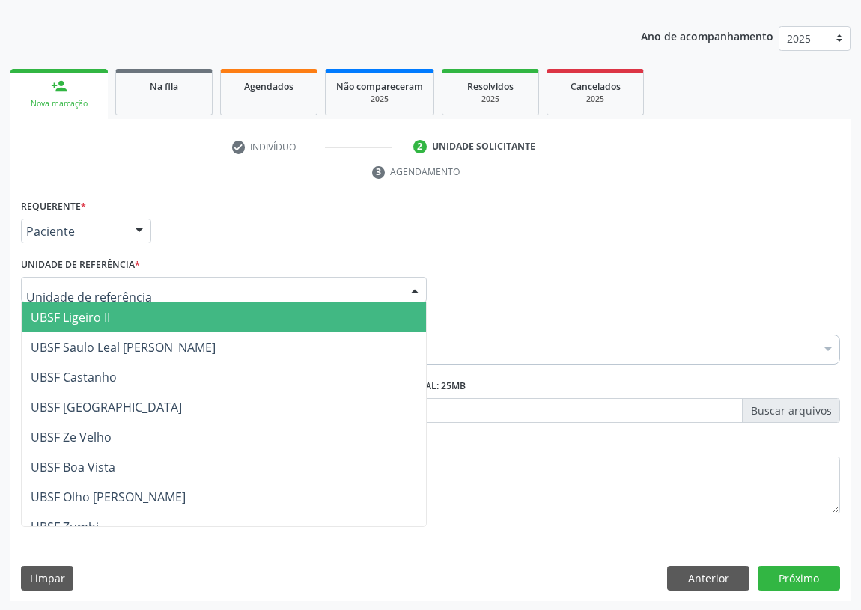
click at [404, 288] on div at bounding box center [415, 290] width 22 height 25
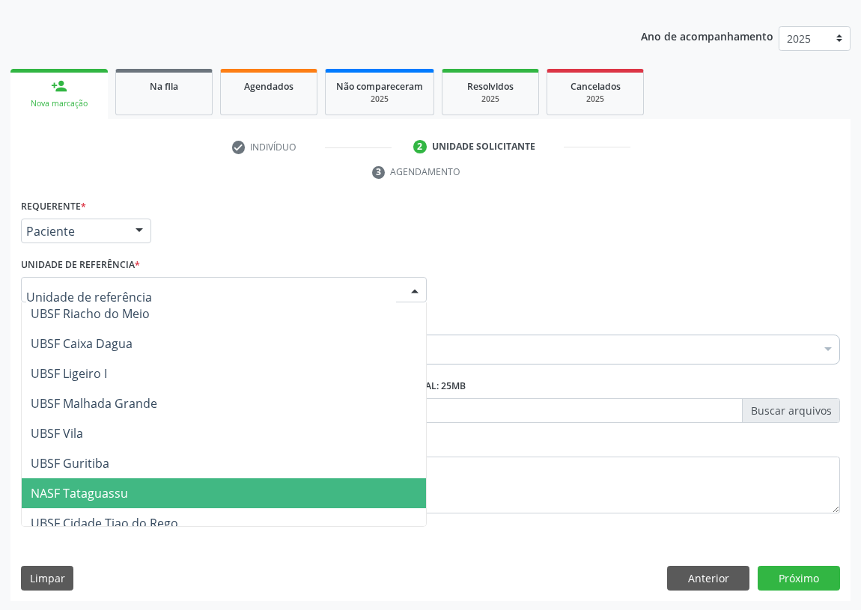
scroll to position [374, 0]
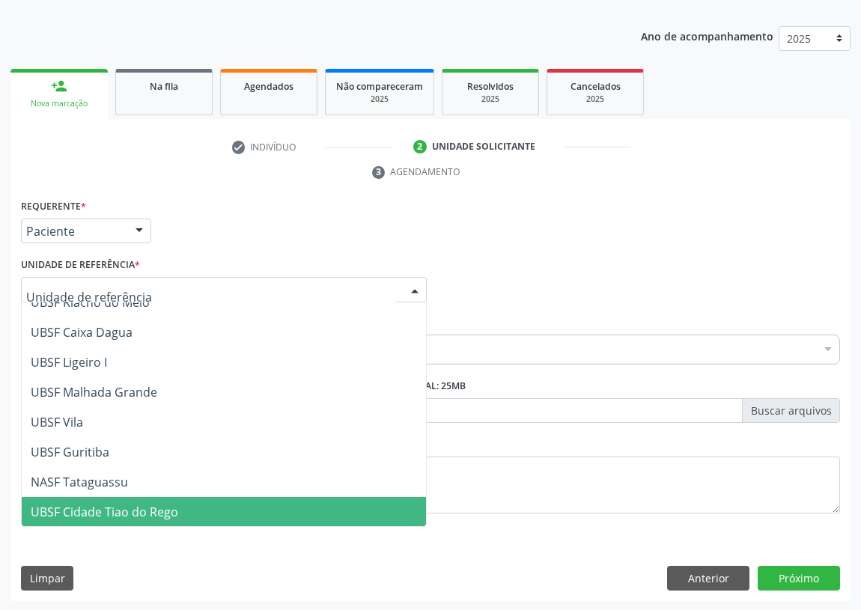
click at [69, 506] on span "UBSF Cidade Tiao do Rego" at bounding box center [105, 512] width 148 height 16
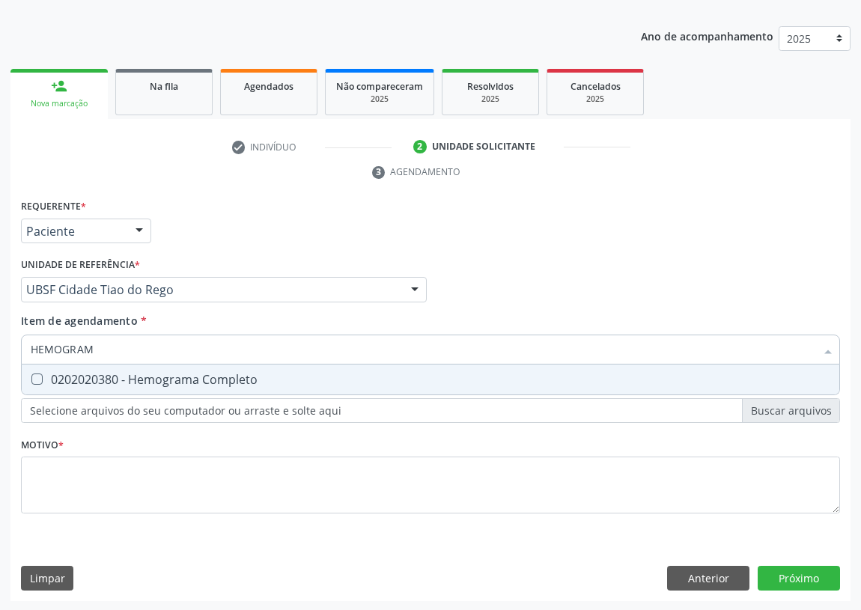
type input "HEMOGRAMA"
drag, startPoint x: 34, startPoint y: 376, endPoint x: 88, endPoint y: 345, distance: 62.4
click at [35, 376] on Completo at bounding box center [36, 379] width 11 height 11
click at [31, 376] on Completo "checkbox" at bounding box center [27, 379] width 10 height 10
checkbox Completo "true"
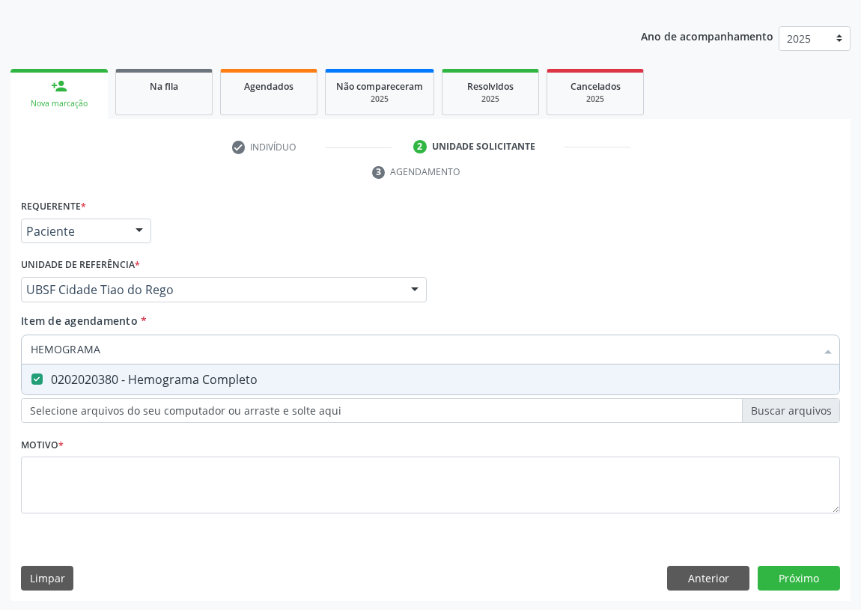
drag, startPoint x: 102, startPoint y: 345, endPoint x: 0, endPoint y: 358, distance: 102.7
click at [0, 358] on div "Acompanhamento Acompanhe a situação das marcações correntes e finalizadas Relat…" at bounding box center [430, 269] width 861 height 685
type input "G"
checkbox Completo "false"
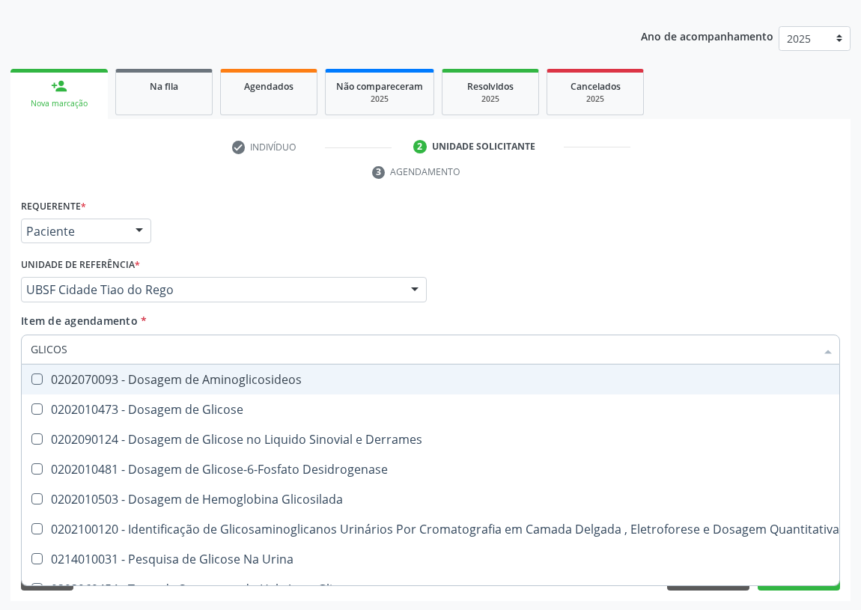
type input "GLICOSE"
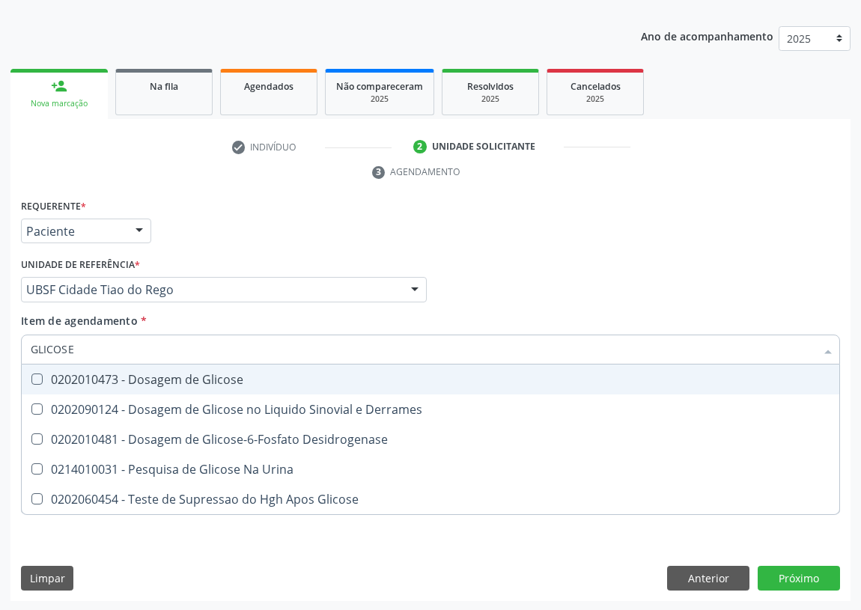
click at [162, 379] on div "0202010473 - Dosagem de Glicose" at bounding box center [431, 380] width 800 height 12
checkbox Glicose "true"
drag, startPoint x: 91, startPoint y: 351, endPoint x: 0, endPoint y: 344, distance: 90.9
click at [0, 351] on div "Acompanhamento Acompanhe a situação das marcações correntes e finalizadas Relat…" at bounding box center [430, 269] width 861 height 685
type input "P"
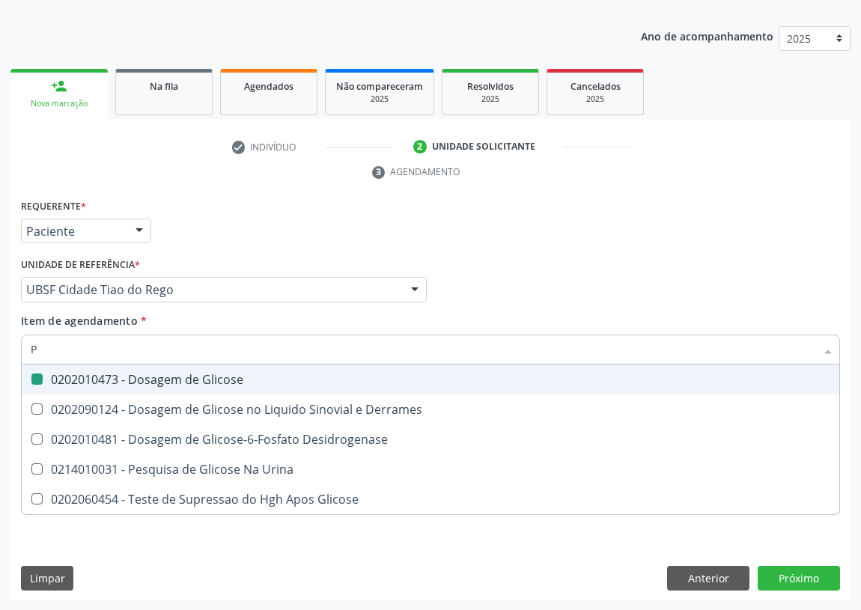
checkbox Glicose "false"
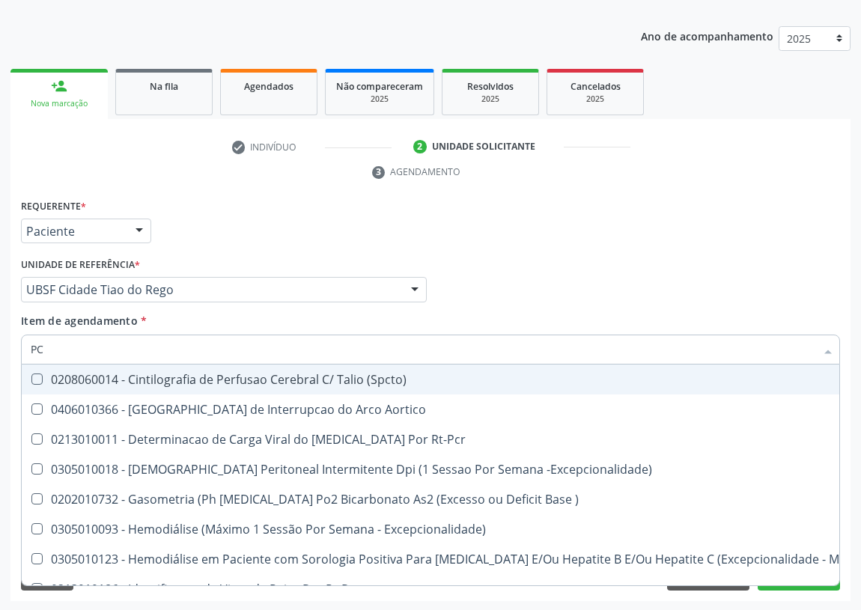
type input "PCR"
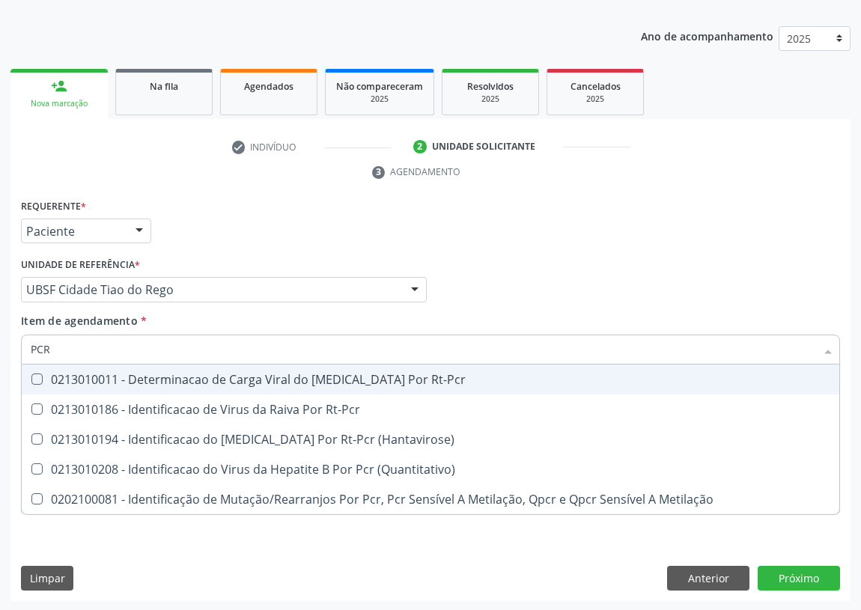
drag, startPoint x: 70, startPoint y: 352, endPoint x: 0, endPoint y: 353, distance: 70.4
click at [0, 353] on div "Acompanhamento Acompanhe a situação das marcações correntes e finalizadas Relat…" at bounding box center [430, 269] width 861 height 685
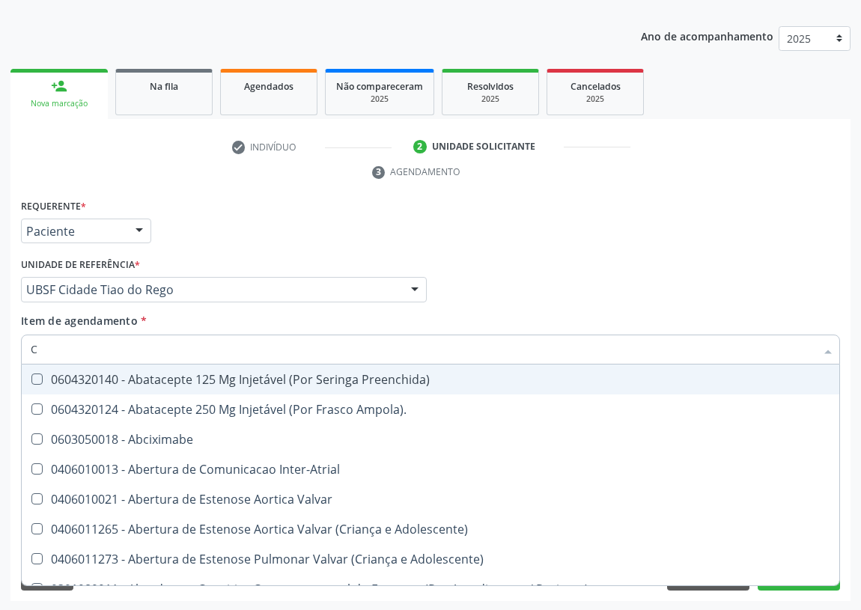
type input "CO"
checkbox Comprimido\) "true"
checkbox Osseo "true"
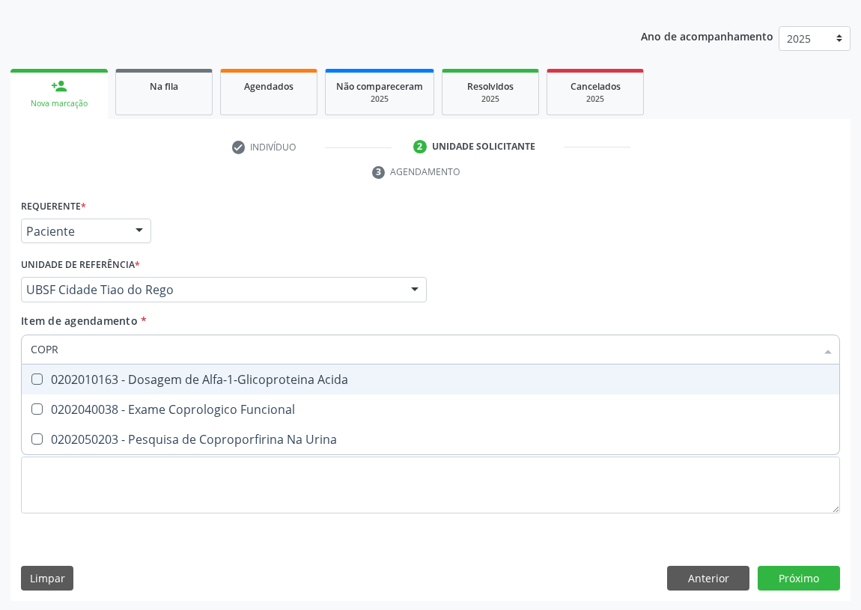
type input "COPRO"
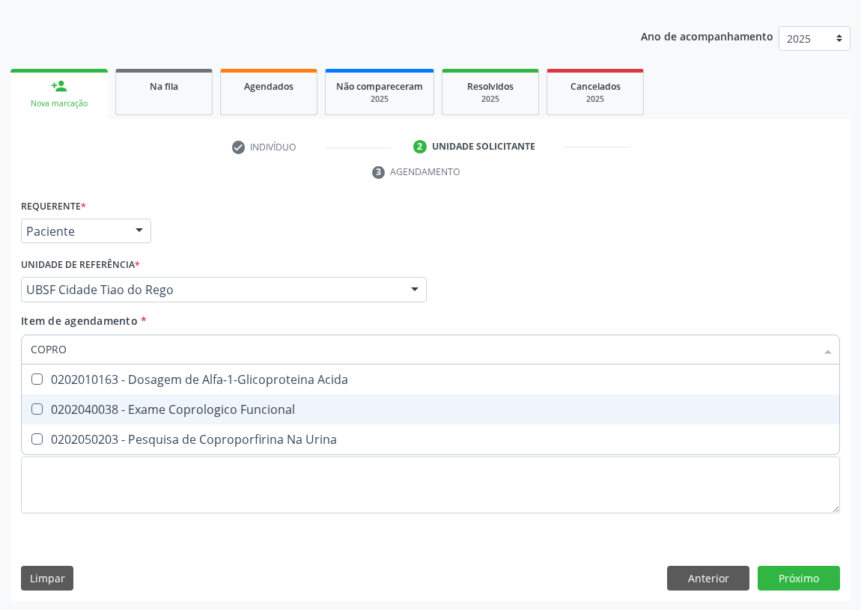
drag, startPoint x: 135, startPoint y: 412, endPoint x: 124, endPoint y: 409, distance: 10.9
click at [128, 409] on div "0202040038 - Exame Coprologico Funcional" at bounding box center [431, 410] width 800 height 12
checkbox Funcional "true"
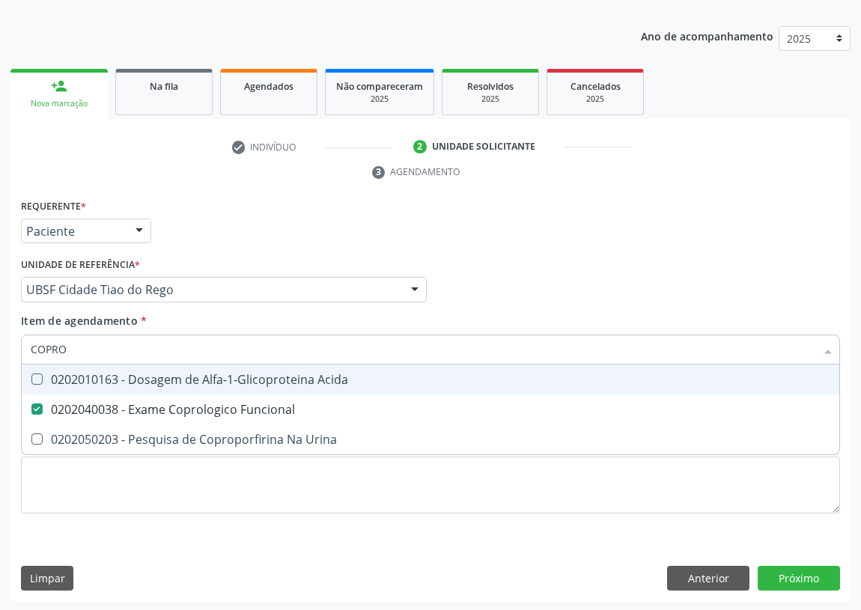
drag, startPoint x: 53, startPoint y: 349, endPoint x: 0, endPoint y: 349, distance: 53.2
click at [0, 349] on div "Acompanhamento Acompanhe a situação das marcações correntes e finalizadas Relat…" at bounding box center [430, 269] width 861 height 685
type input "02"
checkbox Funcional "false"
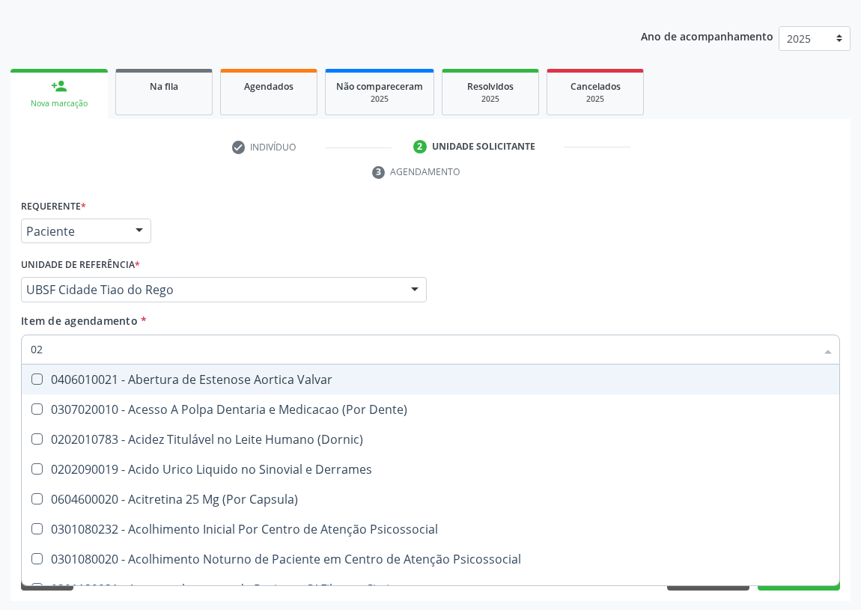
type input "020"
checkbox Osmolaridade "true"
checkbox Fibrinogenio "true"
checkbox Glicose "false"
checkbox Eletro-Oculografia "true"
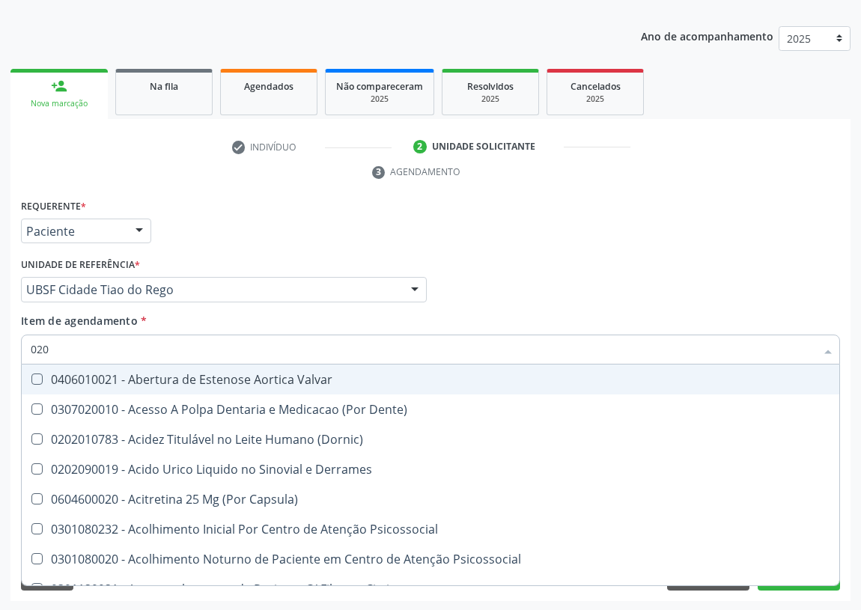
checkbox Funcional "false"
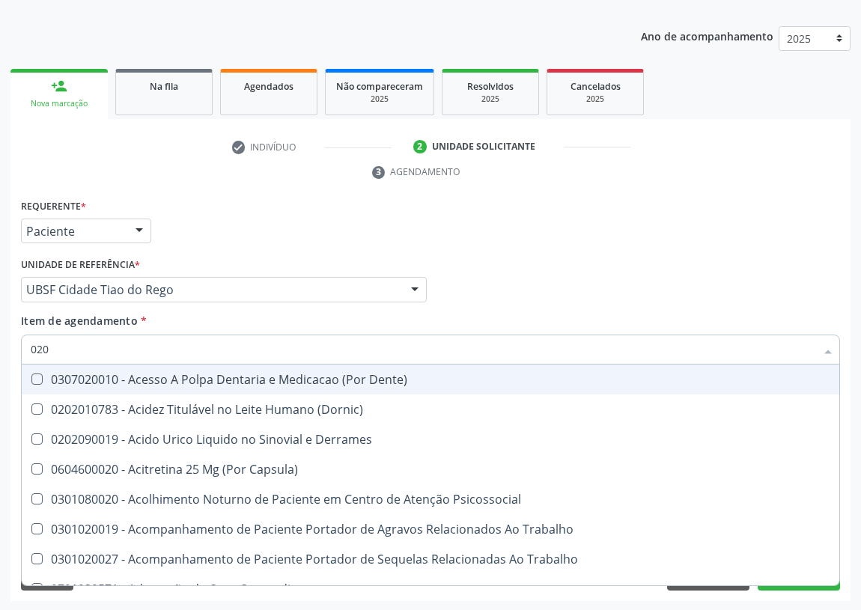
type input "0202"
checkbox Cortante "true"
checkbox G\) "true"
checkbox Revisao "true"
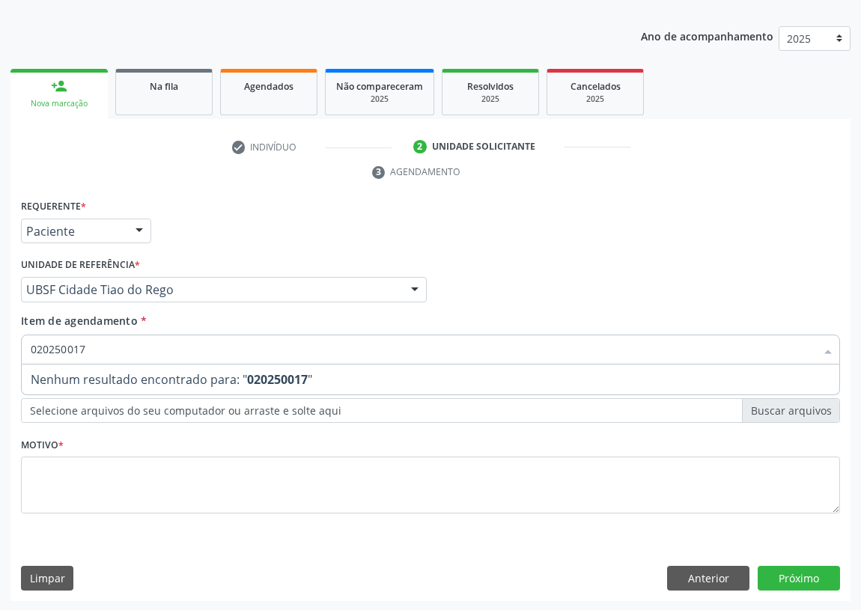
drag, startPoint x: 93, startPoint y: 348, endPoint x: 0, endPoint y: 351, distance: 92.9
click at [0, 351] on div "Acompanhamento Acompanhe a situação das marcações correntes e finalizadas Relat…" at bounding box center [430, 269] width 861 height 685
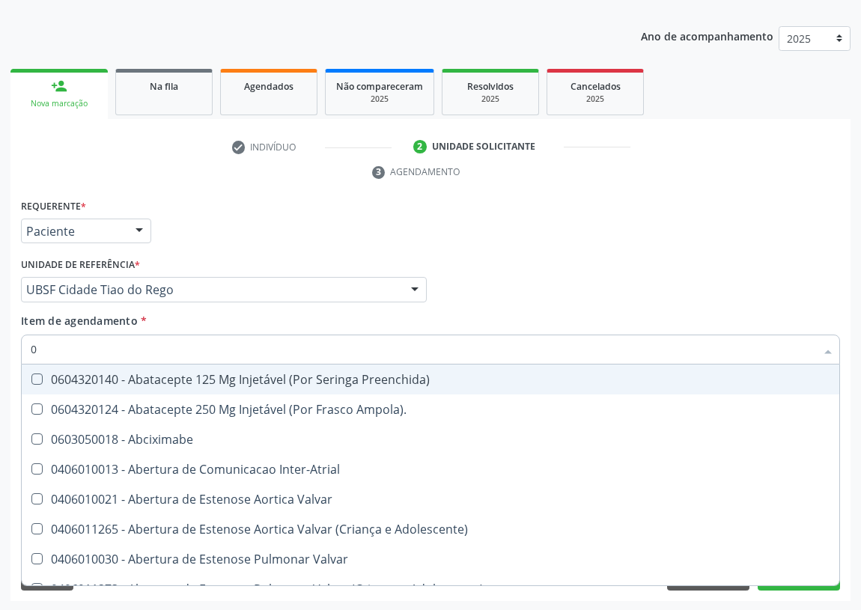
type input "02"
checkbox Comprimido\) "true"
checkbox Pulmonares "true"
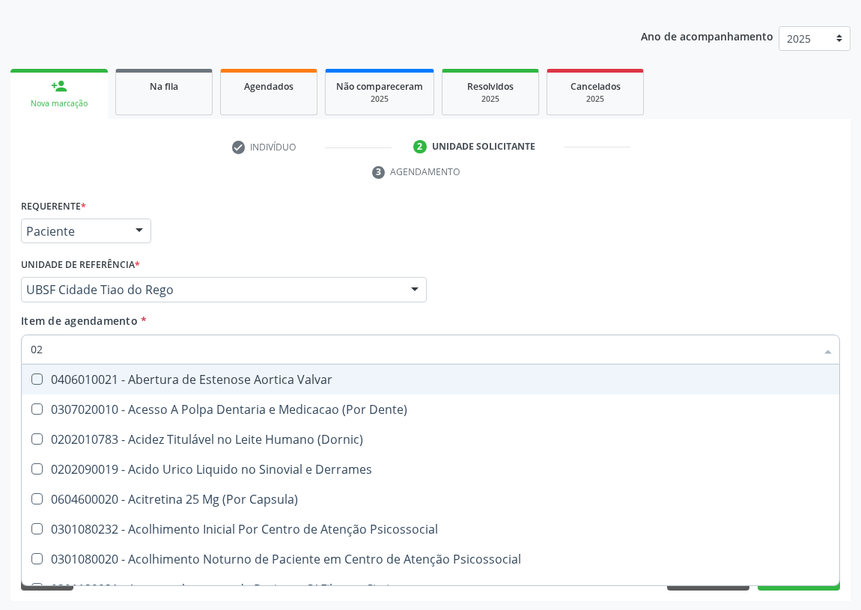
type input "020"
checkbox Osmolaridade "true"
checkbox Fibrinogenio "true"
checkbox Glicose "false"
checkbox Eletro-Oculografia "true"
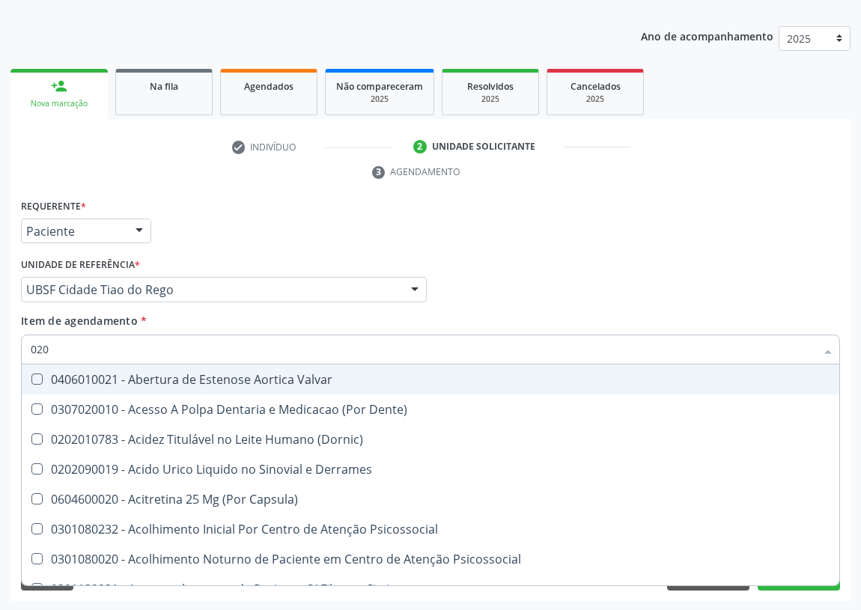
checkbox Funcional "false"
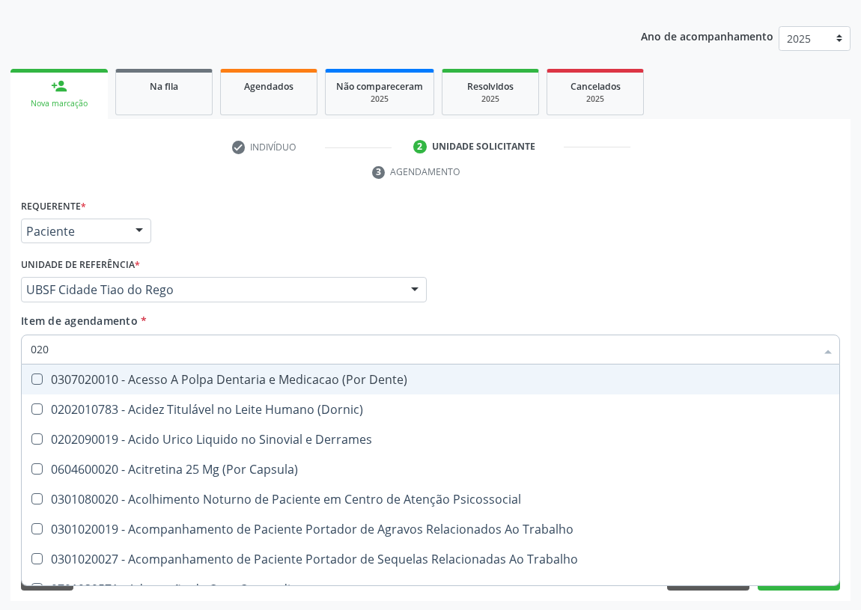
type input "0202"
checkbox Cortante "true"
checkbox G\) "true"
checkbox Revisao "true"
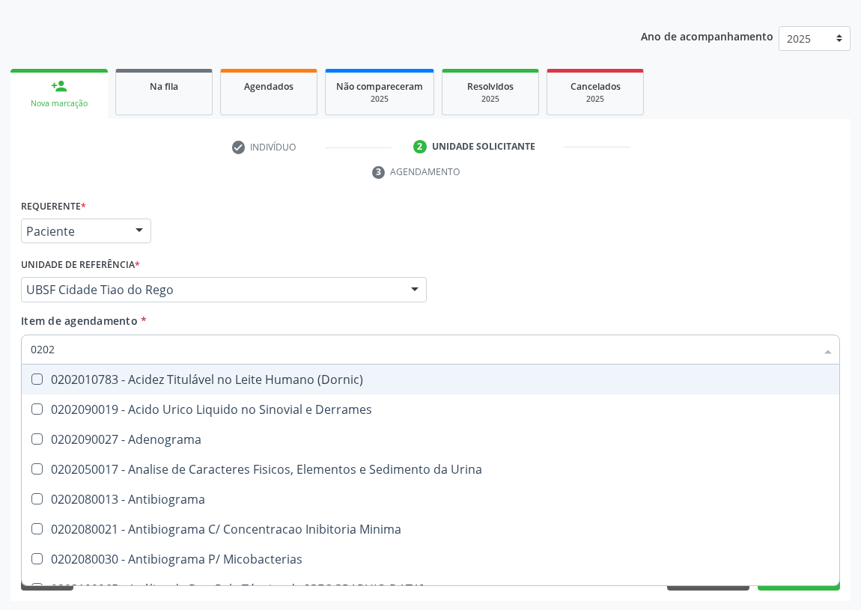
type input "02020"
checkbox Xiii "true"
checkbox Glicose "false"
checkbox Tireoglobulina "true"
checkbox Zinco "true"
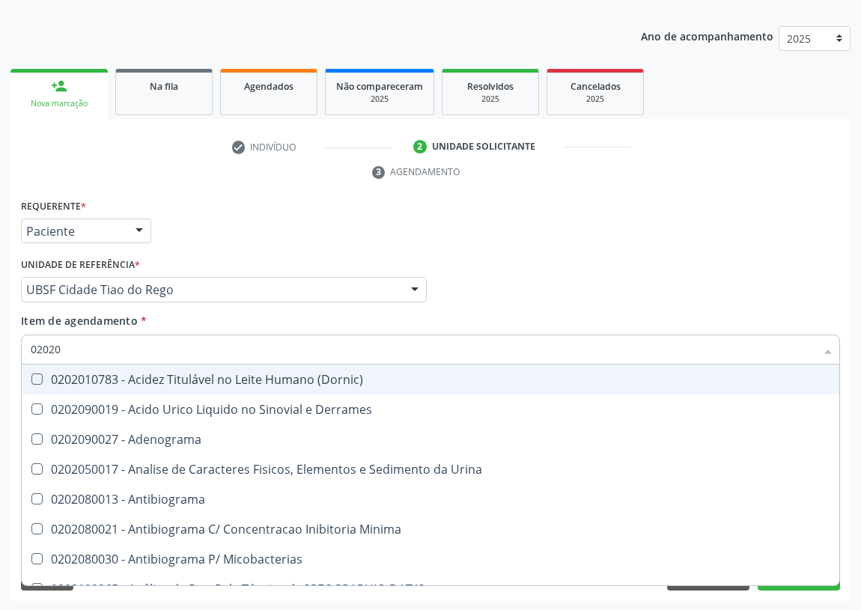
checkbox Funcional "false"
checkbox Completo "false"
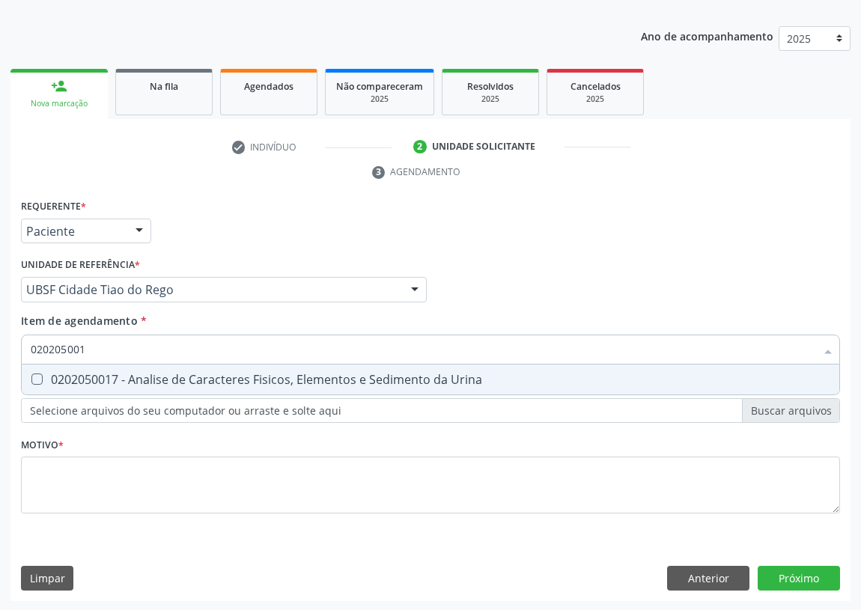
type input "0202050017"
drag, startPoint x: 42, startPoint y: 371, endPoint x: 46, endPoint y: 428, distance: 57.8
click at [40, 371] on span "0202050017 - Analise de Caracteres Fisicos, Elementos e Sedimento da Urina" at bounding box center [431, 380] width 818 height 30
checkbox Urina "true"
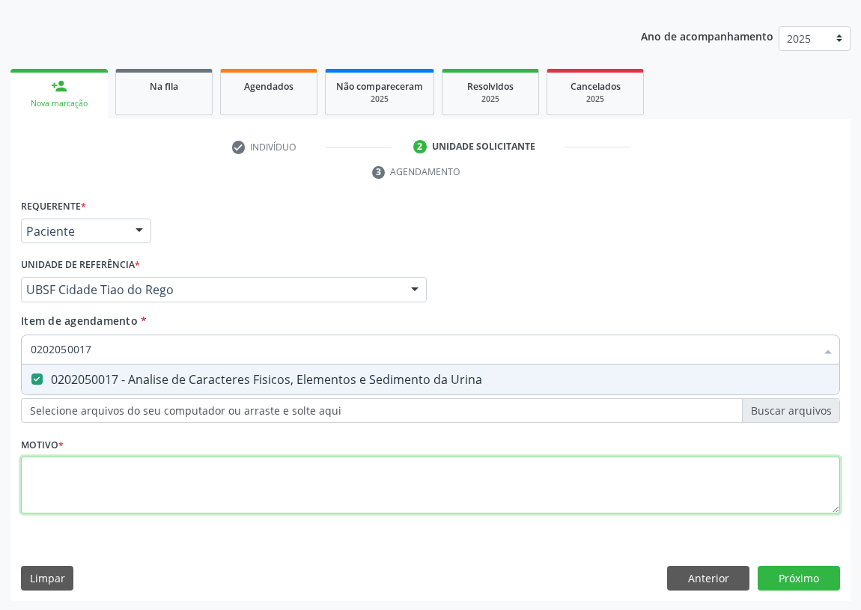
click at [64, 494] on div "Requerente * Paciente Profissional de Saúde Paciente Nenhum resultado encontrad…" at bounding box center [430, 364] width 819 height 339
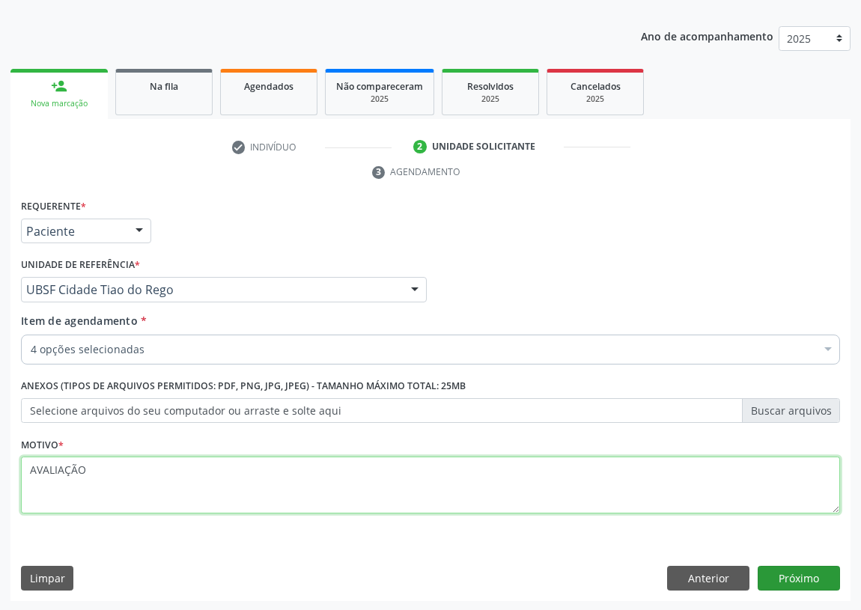
type textarea "AVALIAÇÃO"
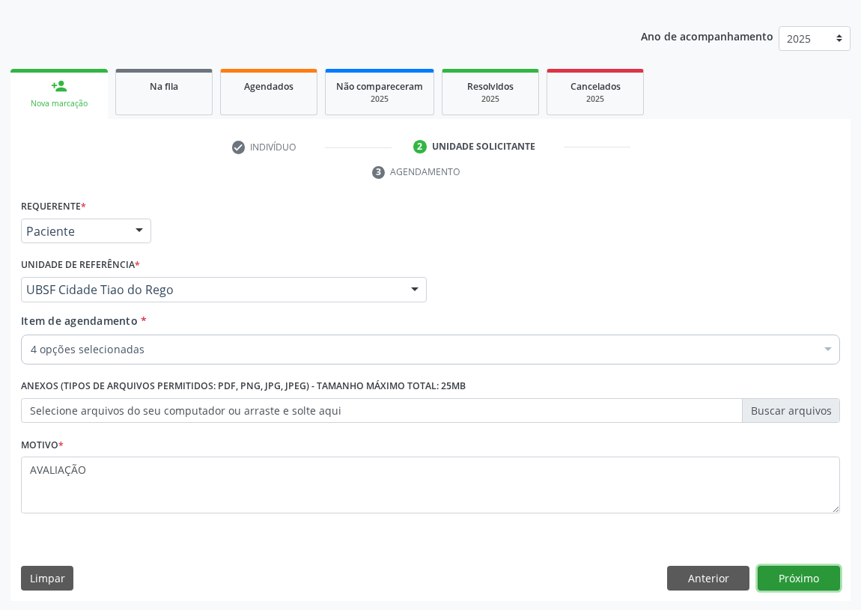
click at [801, 575] on button "Próximo" at bounding box center [799, 578] width 82 height 25
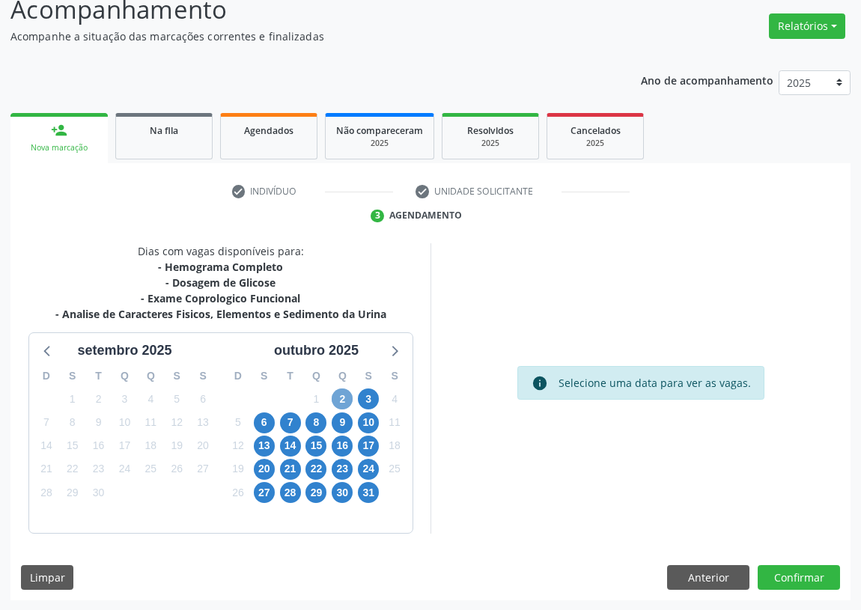
drag, startPoint x: 343, startPoint y: 400, endPoint x: 473, endPoint y: 344, distance: 141.2
click at [341, 399] on span "2" at bounding box center [342, 399] width 21 height 21
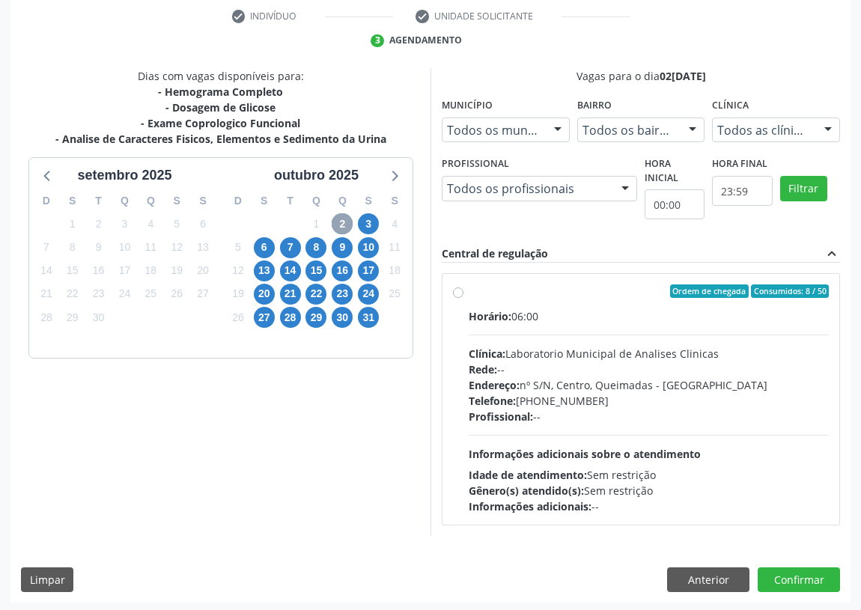
scroll to position [288, 0]
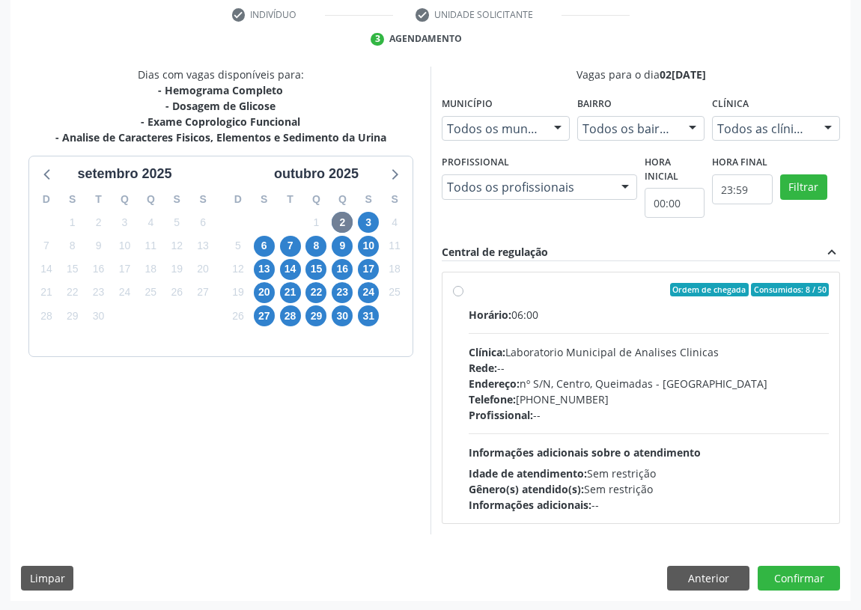
click at [469, 289] on label "Ordem de chegada Consumidos: 8 / 50 Horário: 06:00 Clínica: Laboratorio Municip…" at bounding box center [649, 398] width 360 height 230
click at [457, 289] on input "Ordem de chegada Consumidos: 8 / 50 Horário: 06:00 Clínica: Laboratorio Municip…" at bounding box center [458, 289] width 10 height 13
radio input "true"
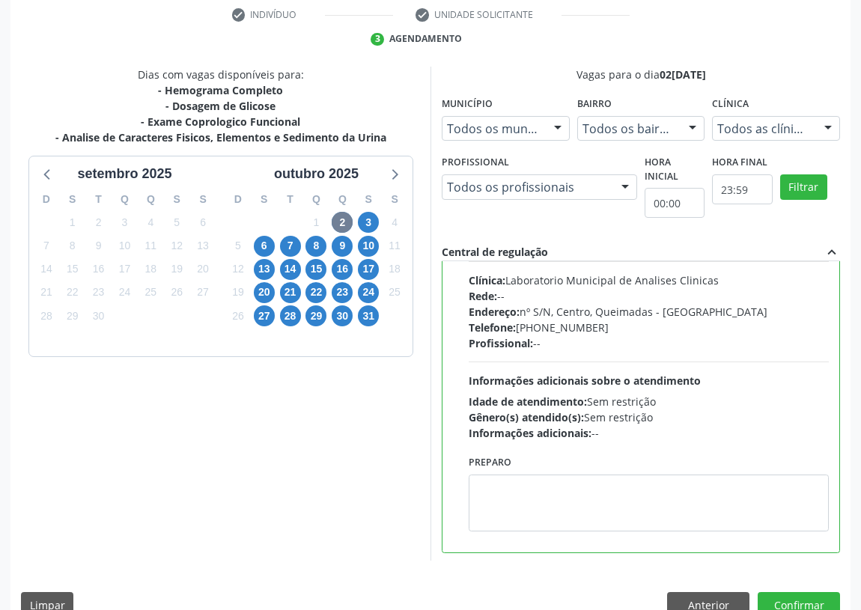
scroll to position [74, 0]
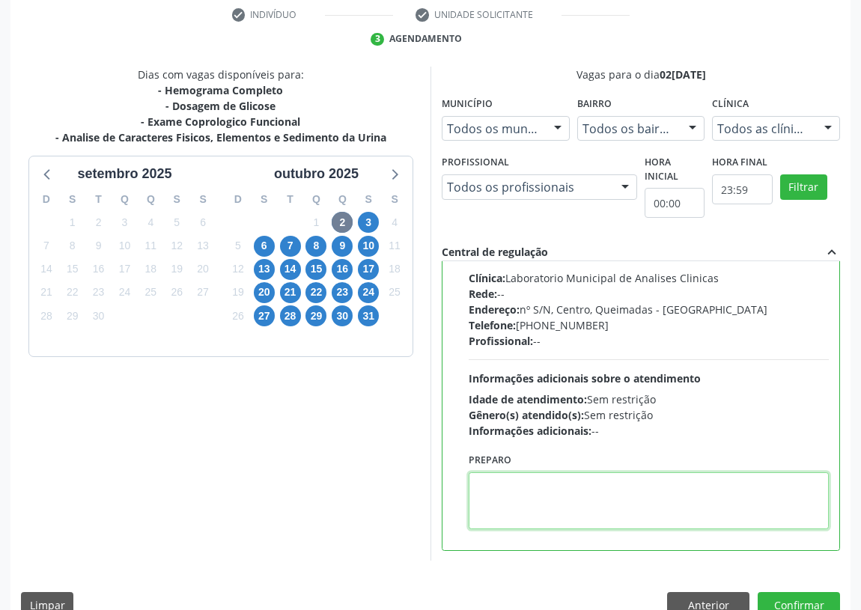
click at [547, 500] on textarea at bounding box center [649, 501] width 360 height 57
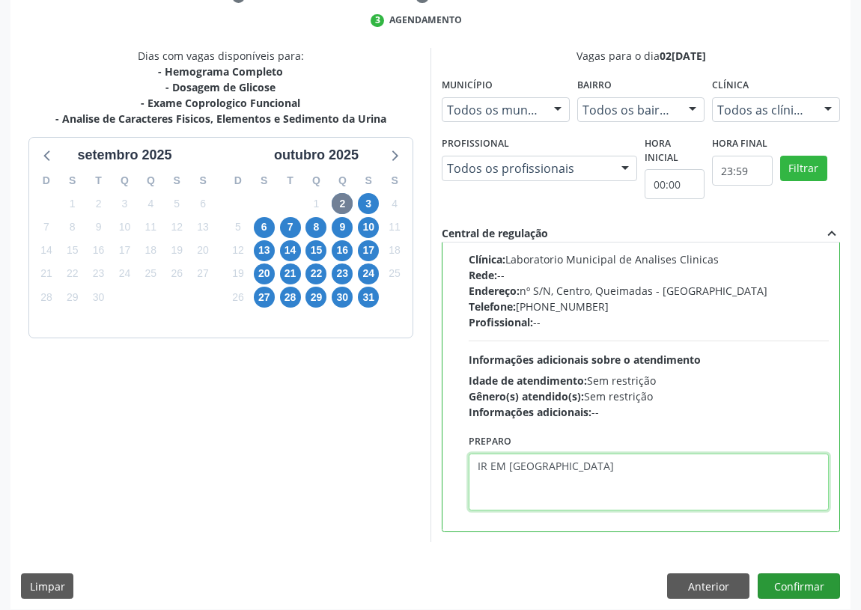
scroll to position [315, 0]
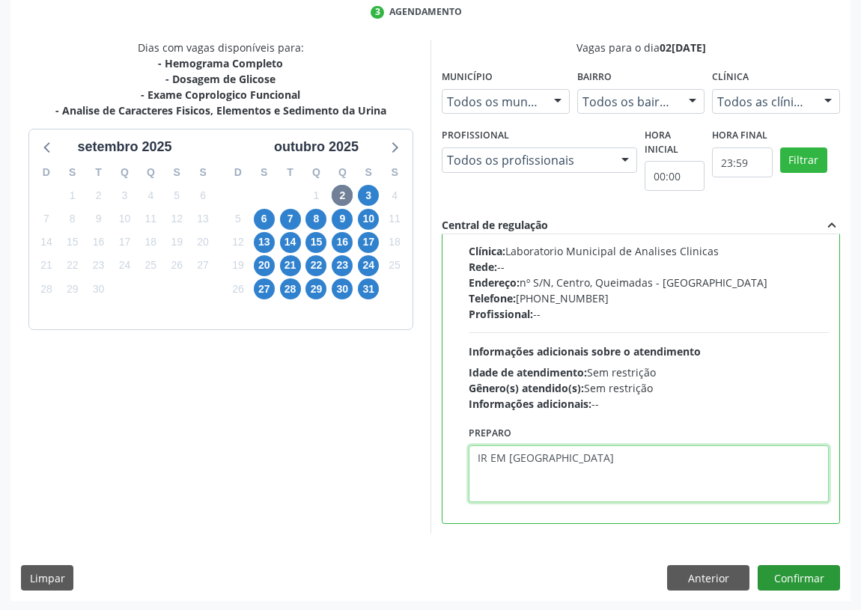
type textarea "IR EM [GEOGRAPHIC_DATA]"
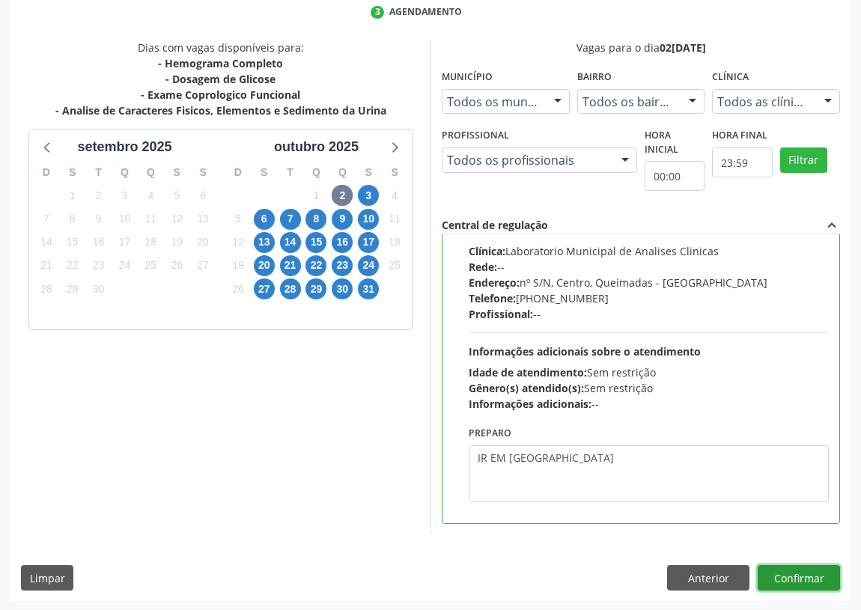
click at [790, 565] on button "Confirmar" at bounding box center [799, 577] width 82 height 25
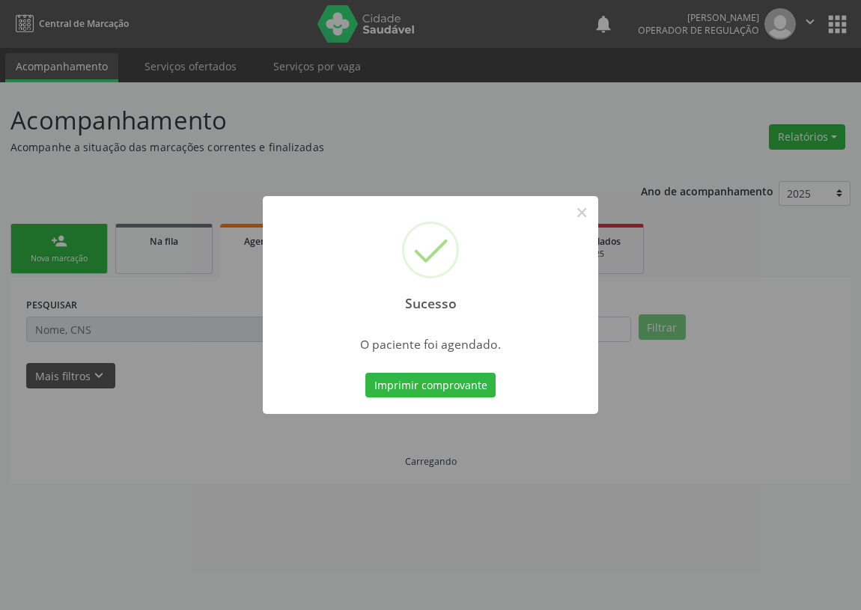
scroll to position [0, 0]
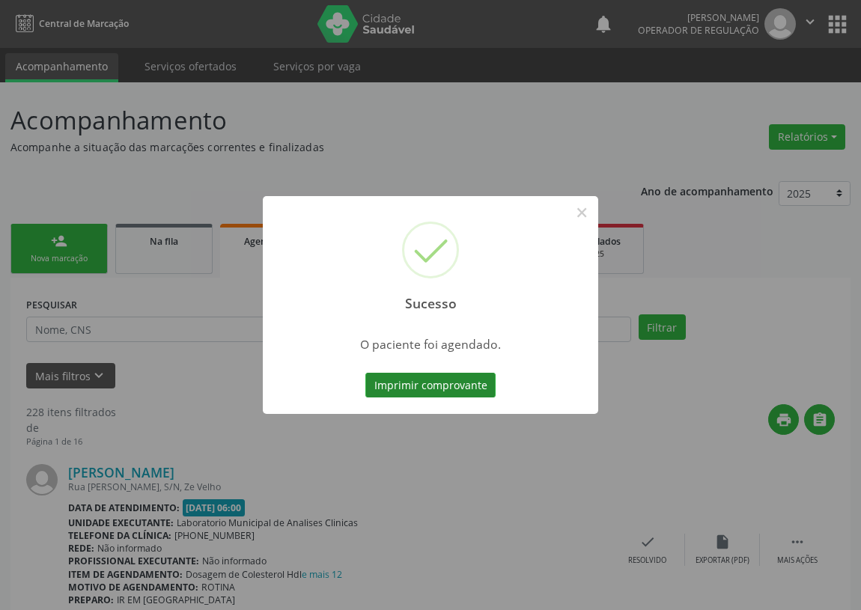
click at [428, 389] on button "Imprimir comprovante" at bounding box center [430, 385] width 130 height 25
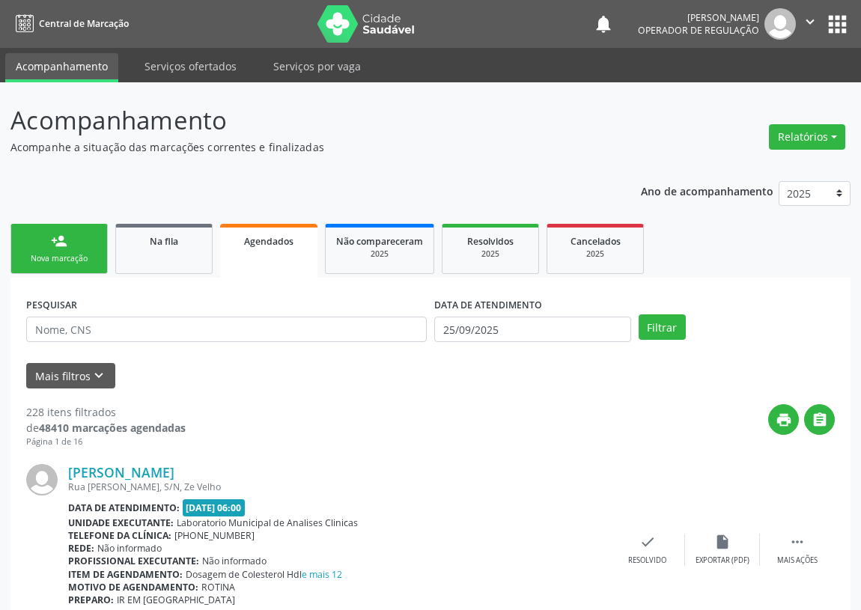
click at [37, 249] on link "person_add Nova marcação" at bounding box center [58, 249] width 97 height 50
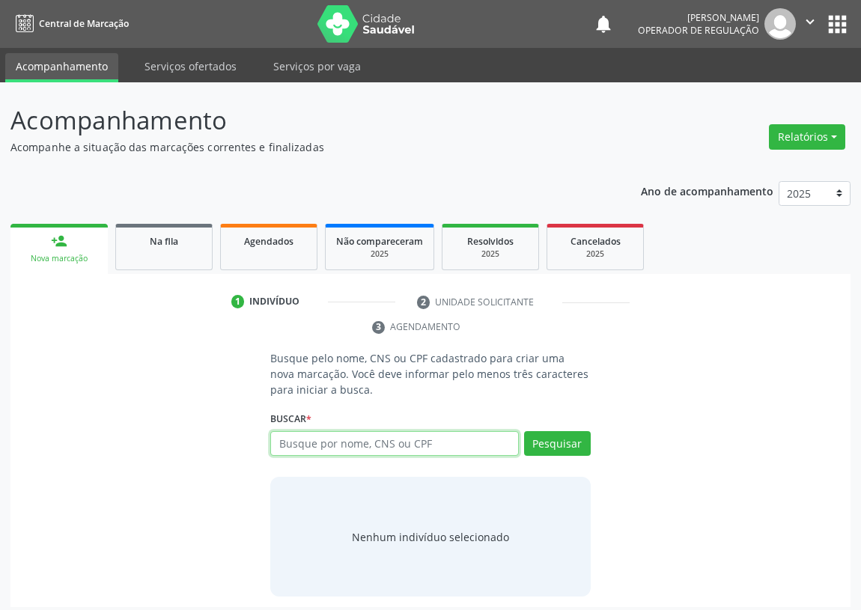
click at [310, 445] on input "text" at bounding box center [394, 443] width 249 height 25
click at [325, 460] on div "Busque por nome, CNS ou CPF Nenhum resultado encontrado para: " " Digite nome, …" at bounding box center [430, 449] width 321 height 36
click at [288, 449] on input "text" at bounding box center [394, 443] width 249 height 25
type input "707403097763277"
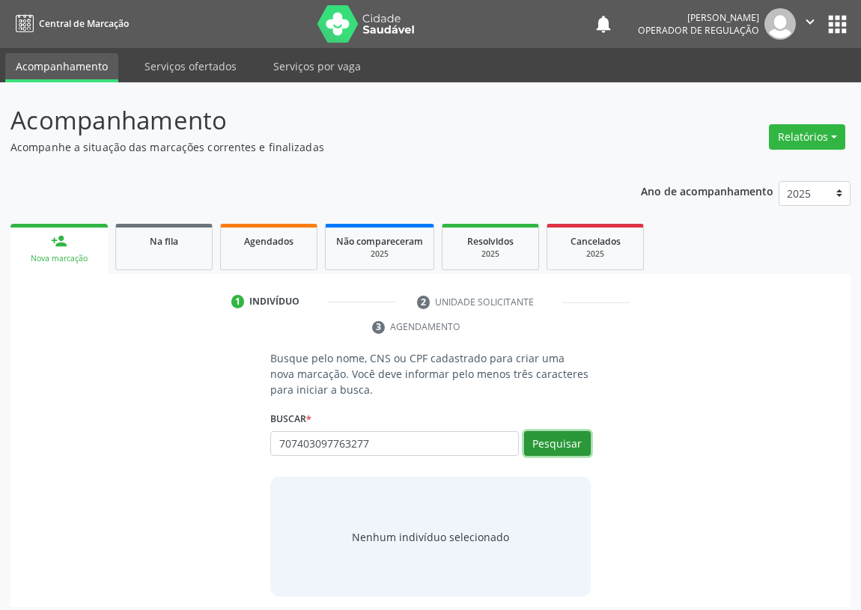
click at [559, 437] on button "Pesquisar" at bounding box center [557, 443] width 67 height 25
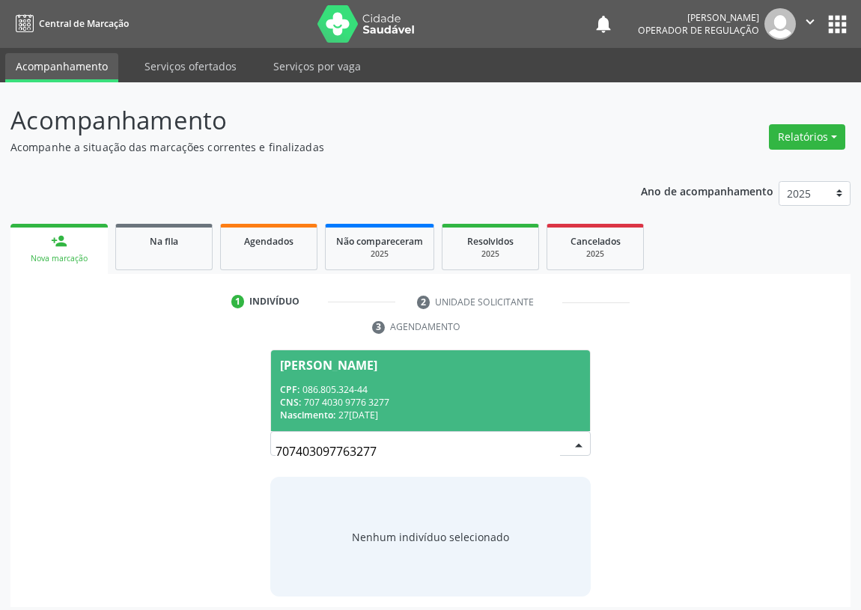
click at [359, 371] on span "[PERSON_NAME] CPF: 086.805.324-44 CNS: 707 4030 9776 3277 Nascimento: [DATE]" at bounding box center [430, 391] width 319 height 80
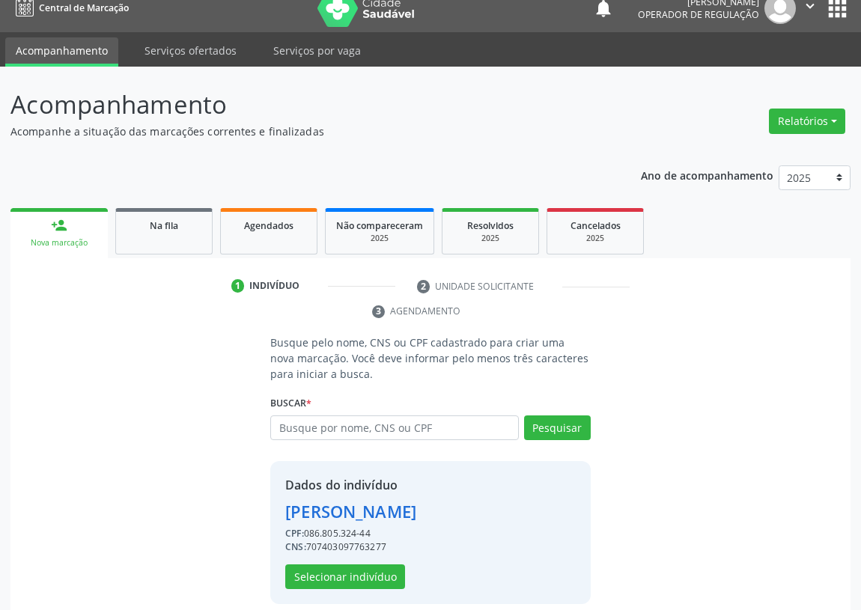
scroll to position [29, 0]
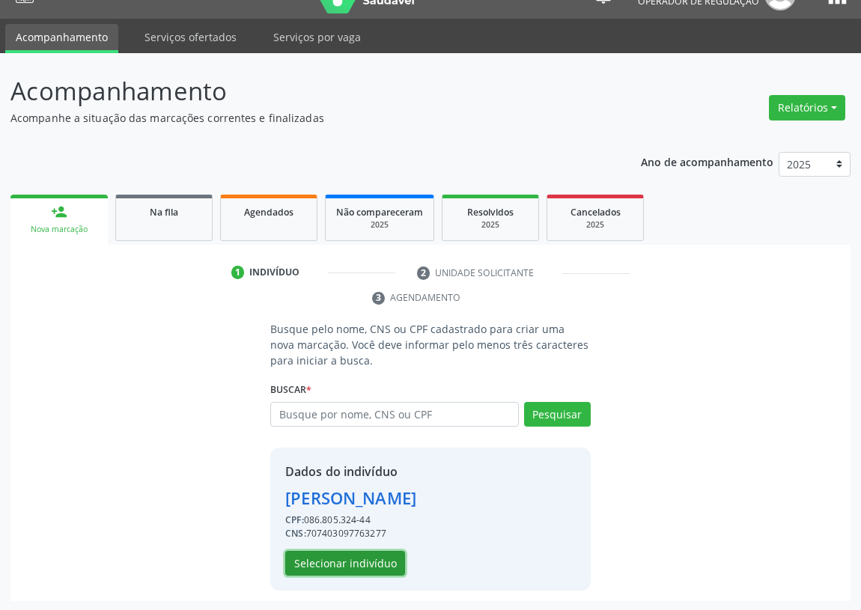
click at [321, 560] on button "Selecionar indivíduo" at bounding box center [345, 563] width 120 height 25
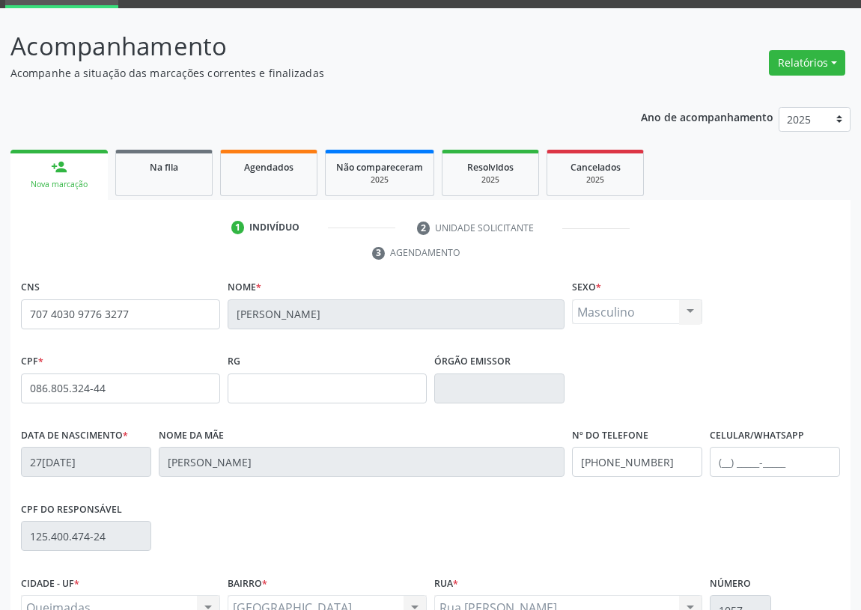
scroll to position [225, 0]
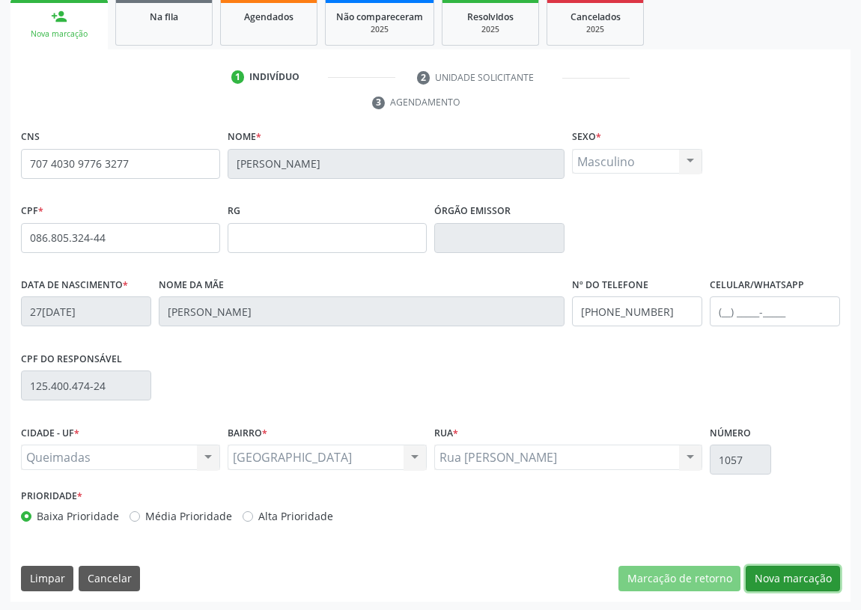
click at [800, 574] on button "Nova marcação" at bounding box center [793, 578] width 94 height 25
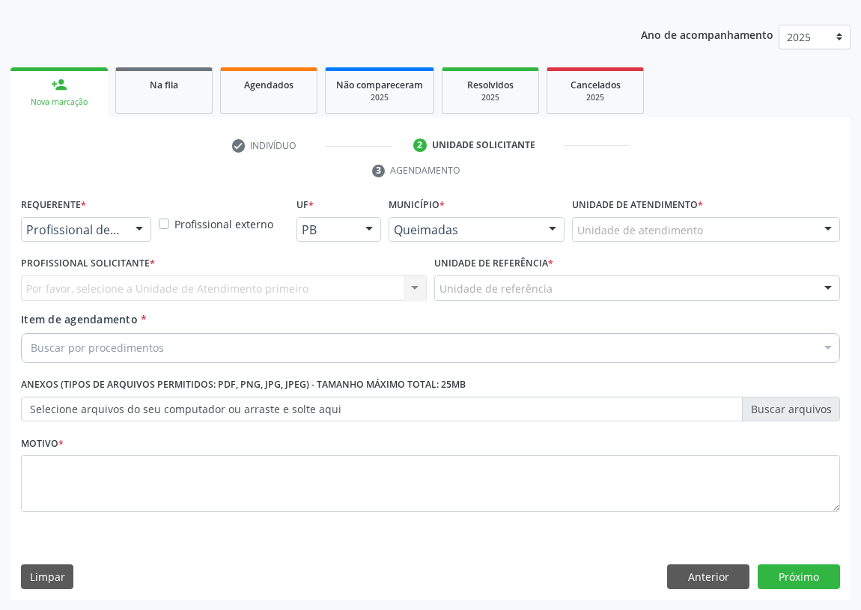
scroll to position [155, 0]
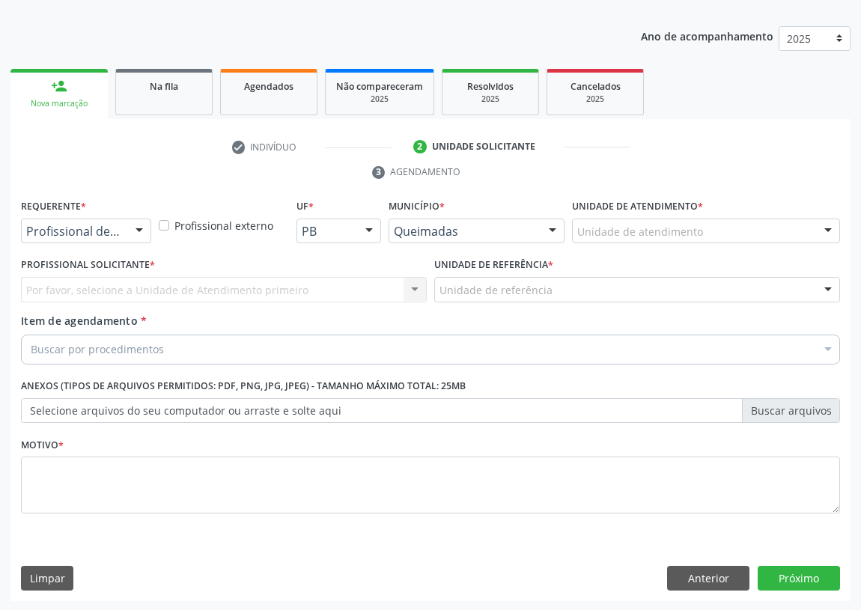
click at [133, 226] on div at bounding box center [139, 231] width 22 height 25
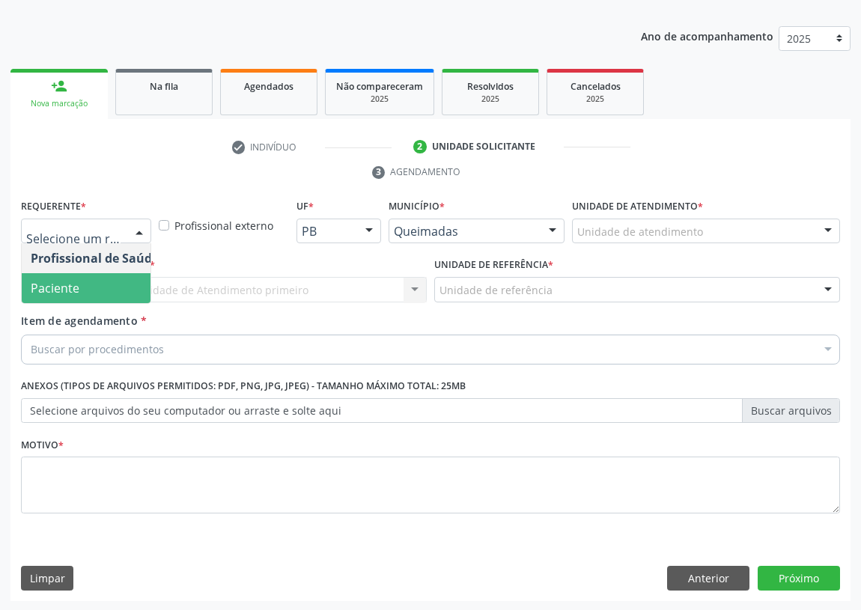
click at [116, 288] on span "Paciente" at bounding box center [95, 288] width 146 height 30
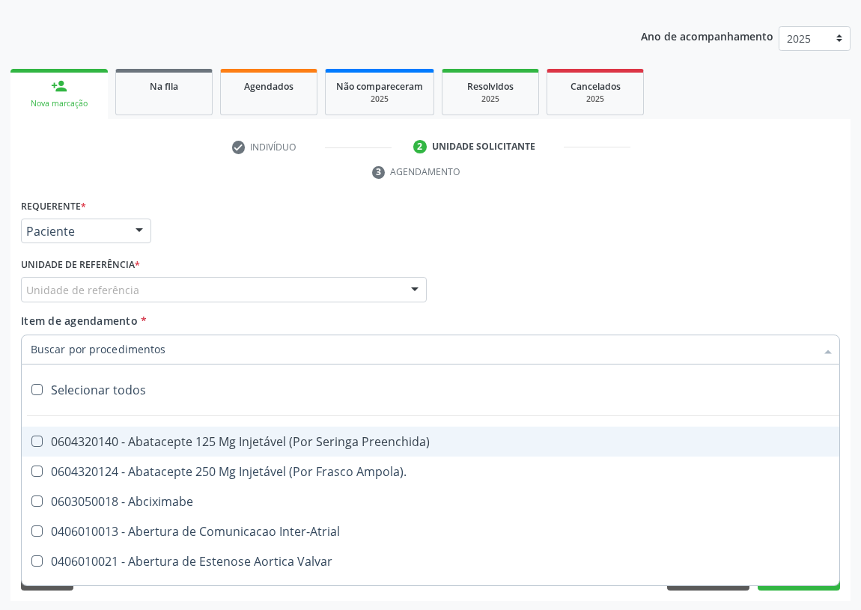
click at [410, 282] on div at bounding box center [415, 290] width 22 height 25
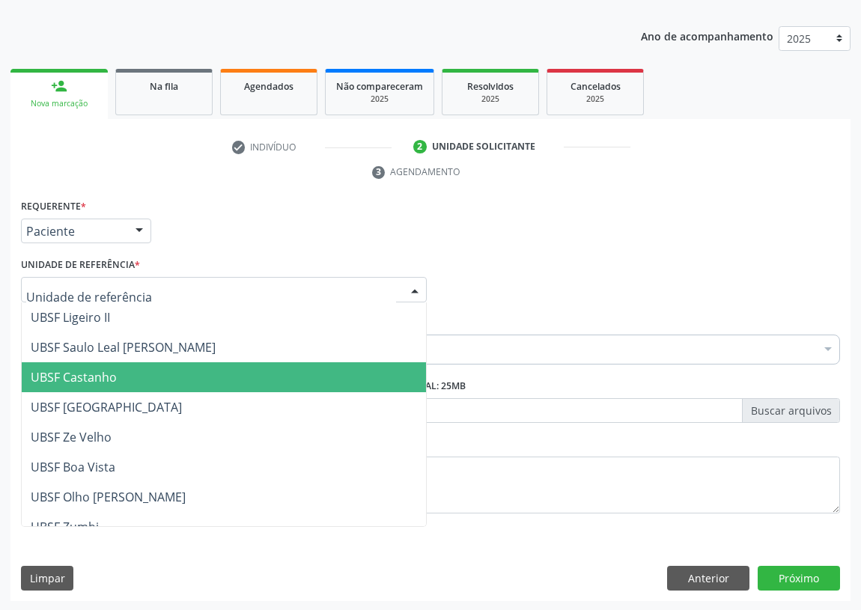
drag, startPoint x: 550, startPoint y: 247, endPoint x: 522, endPoint y: 264, distance: 32.6
click at [548, 249] on div "Requerente * Paciente Profissional de Saúde Paciente Nenhum resultado encontrad…" at bounding box center [430, 224] width 827 height 58
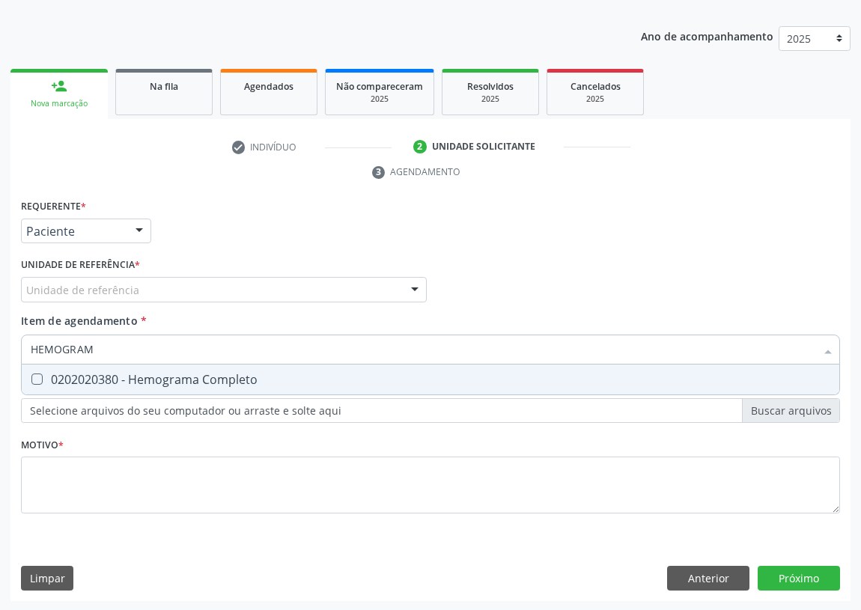
type input "HEMOGRAMA"
drag, startPoint x: 30, startPoint y: 381, endPoint x: 71, endPoint y: 333, distance: 63.8
click at [33, 374] on div at bounding box center [27, 380] width 11 height 12
checkbox Completo "true"
drag, startPoint x: 109, startPoint y: 336, endPoint x: 0, endPoint y: 359, distance: 111.2
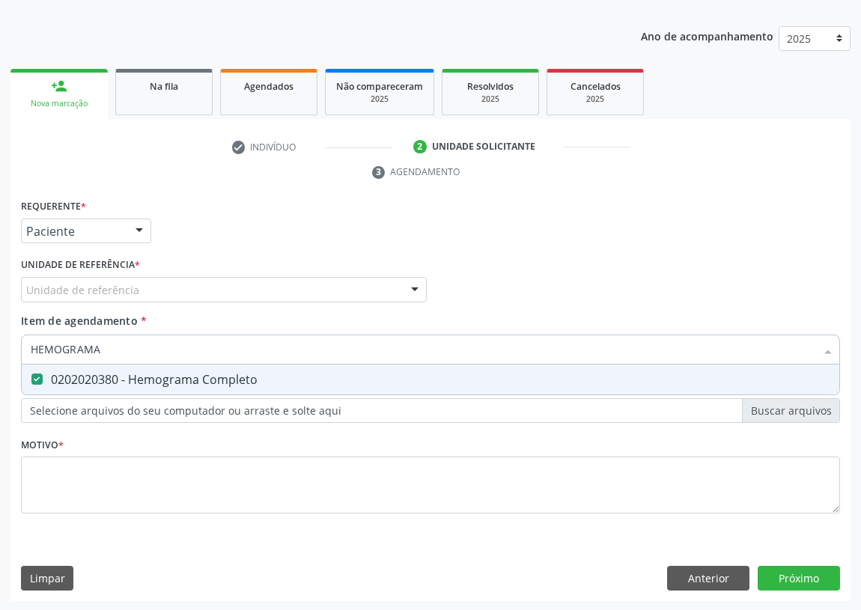
click at [0, 360] on div "Acompanhamento Acompanhe a situação das marcações correntes e finalizadas Relat…" at bounding box center [430, 269] width 861 height 685
type input "U"
checkbox Completo "false"
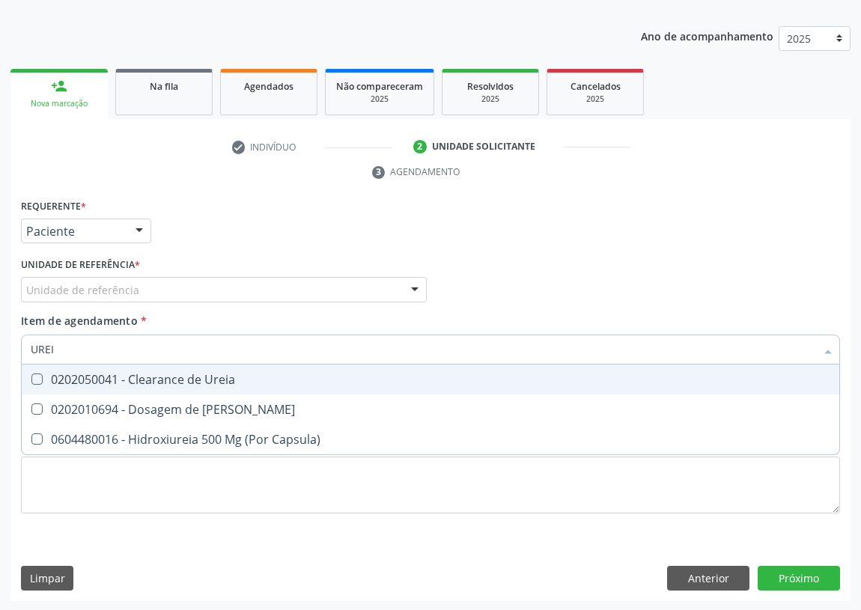
type input "UREIA"
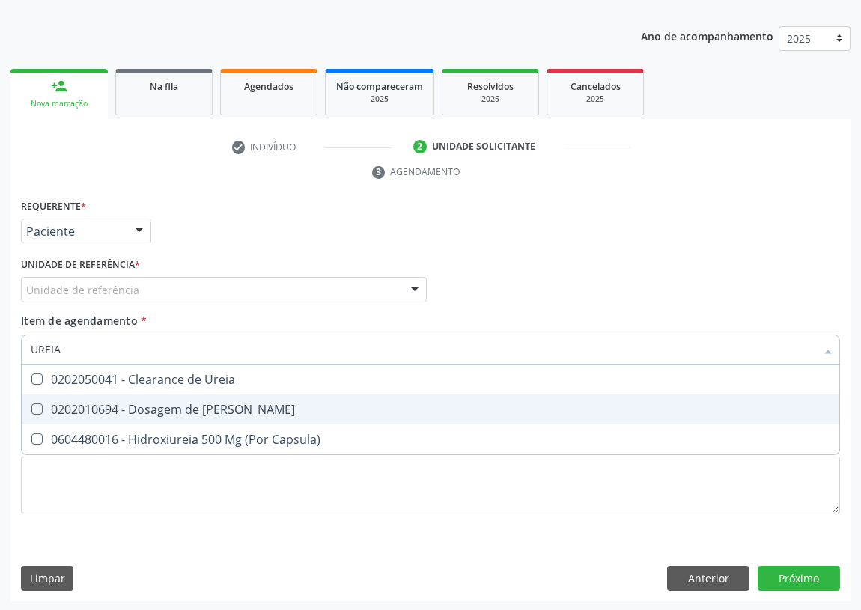
drag, startPoint x: 40, startPoint y: 407, endPoint x: 55, endPoint y: 348, distance: 61.6
click at [41, 395] on span "0202010694 - Dosagem de [PERSON_NAME]" at bounding box center [431, 410] width 818 height 30
checkbox Ureia "true"
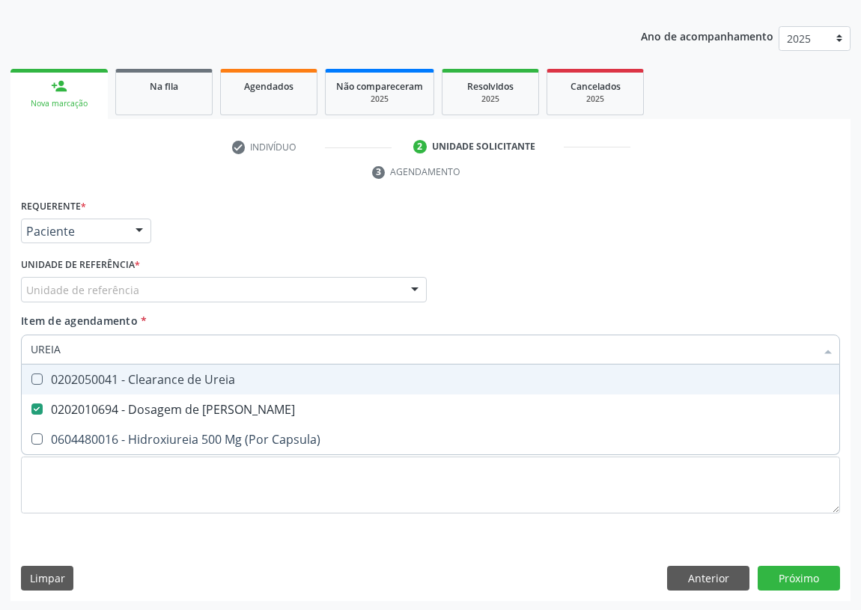
drag, startPoint x: 65, startPoint y: 344, endPoint x: 15, endPoint y: 342, distance: 50.2
click at [21, 346] on div "UREIA" at bounding box center [430, 350] width 819 height 30
type input "C"
checkbox Ureia "false"
type input "CREATININA"
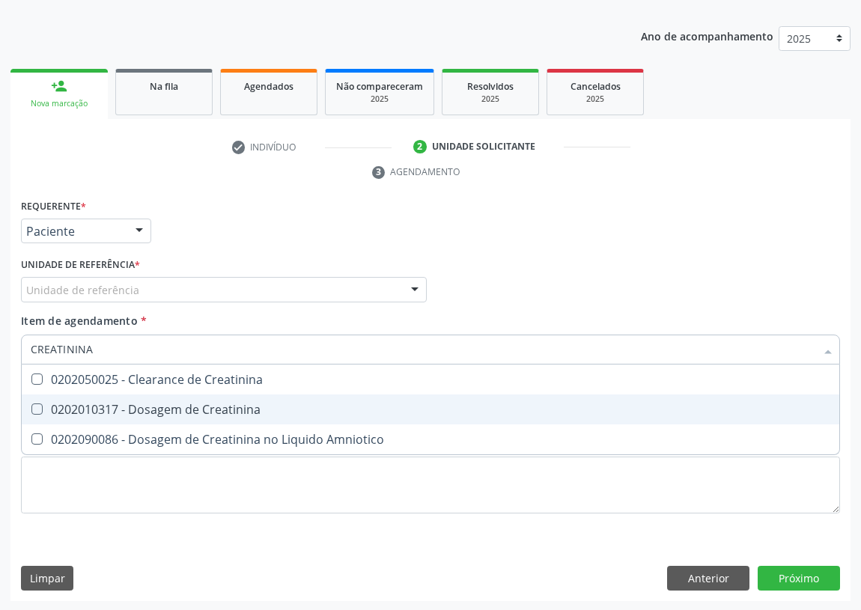
drag, startPoint x: 35, startPoint y: 404, endPoint x: 93, endPoint y: 351, distance: 77.9
click at [38, 399] on span "0202010317 - Dosagem de Creatinina" at bounding box center [431, 410] width 818 height 30
checkbox Creatinina "true"
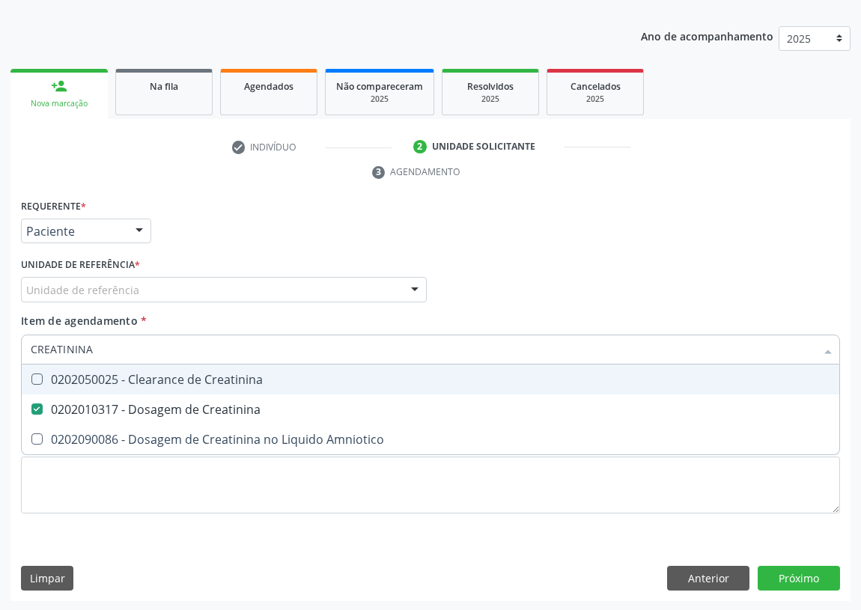
drag, startPoint x: 108, startPoint y: 347, endPoint x: 0, endPoint y: 360, distance: 108.7
click at [0, 360] on div "Acompanhamento Acompanhe a situação das marcações correntes e finalizadas Relat…" at bounding box center [430, 269] width 861 height 685
type input "AC"
checkbox Creatinina "false"
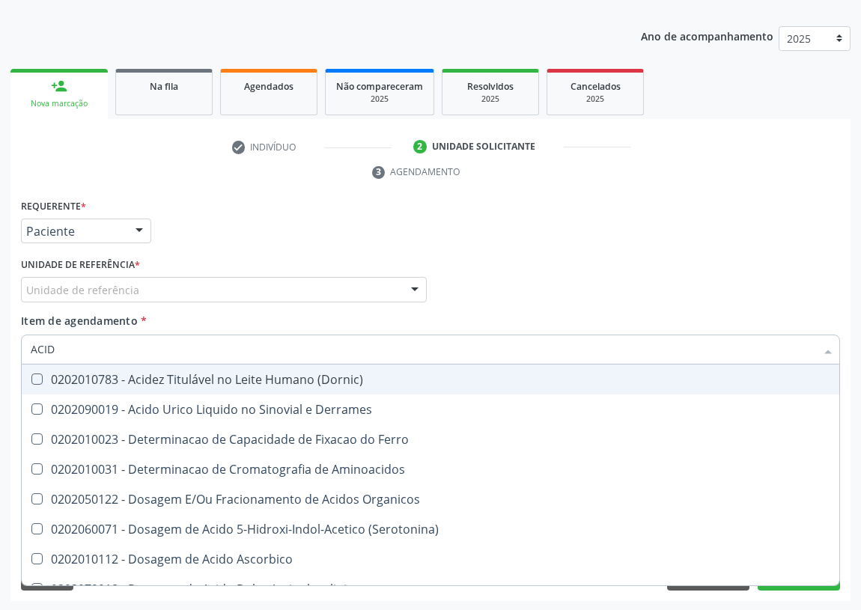
type input "ACIDO"
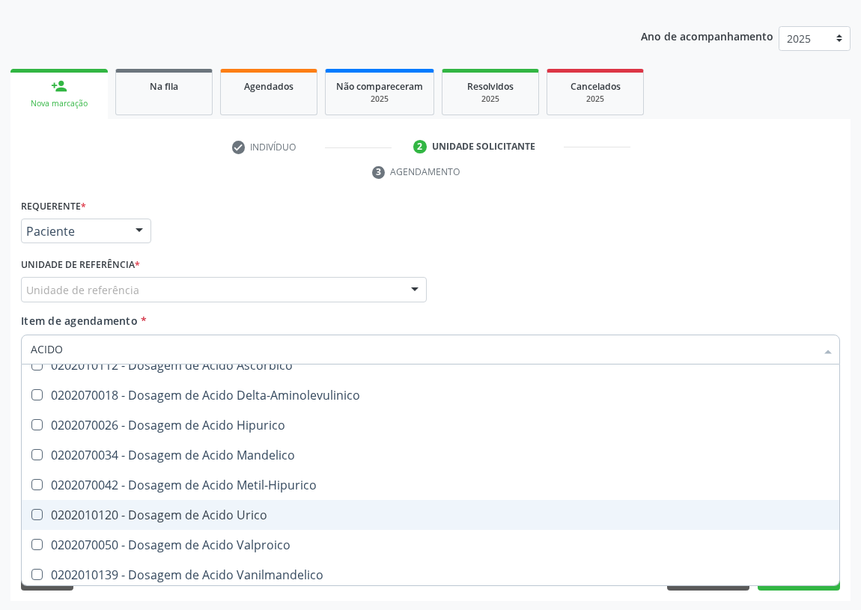
scroll to position [136, 0]
drag, startPoint x: 214, startPoint y: 506, endPoint x: 57, endPoint y: 431, distance: 174.5
click at [204, 508] on div "0202010120 - Dosagem de Acido Urico" at bounding box center [431, 514] width 800 height 12
checkbox Urico "true"
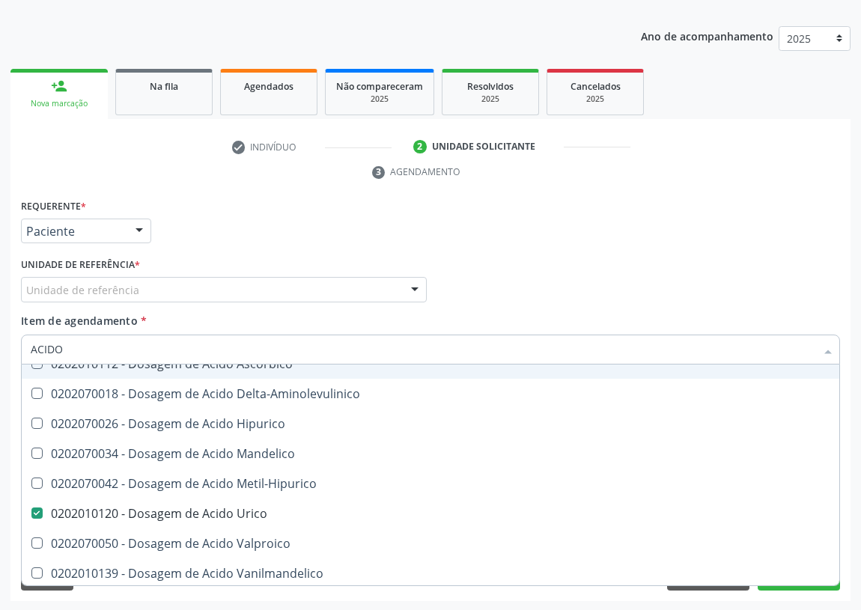
drag, startPoint x: 68, startPoint y: 345, endPoint x: 1, endPoint y: 346, distance: 66.7
click at [1, 346] on div "Acompanhamento Acompanhe a situação das marcações correntes e finalizadas Relat…" at bounding box center [430, 269] width 861 height 685
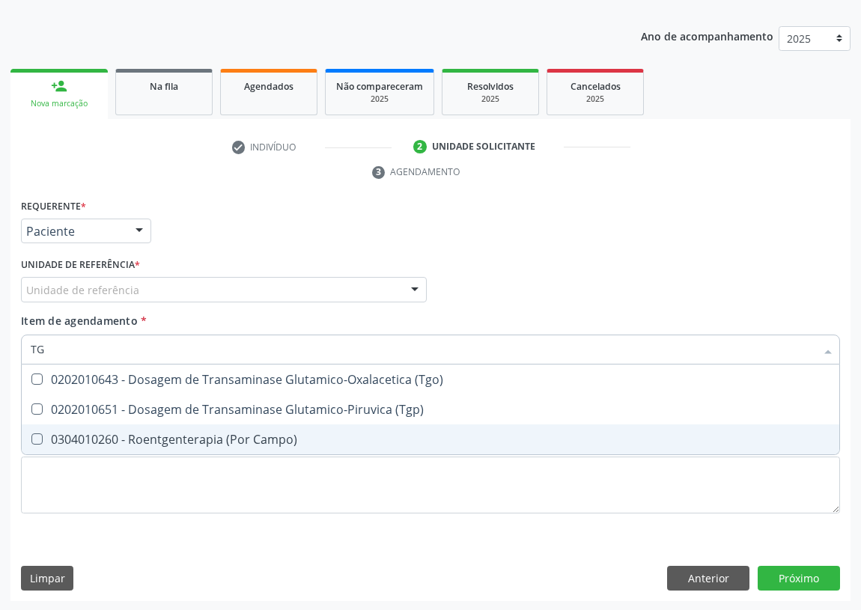
scroll to position [0, 0]
type input "TGO"
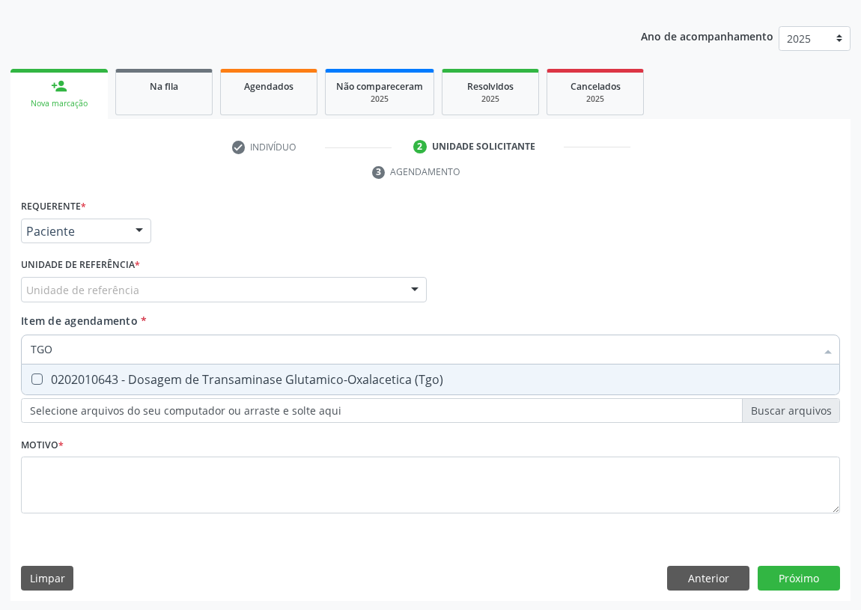
drag, startPoint x: 37, startPoint y: 373, endPoint x: 60, endPoint y: 355, distance: 29.4
click at [42, 370] on span "0202010643 - Dosagem de Transaminase Glutamico-Oxalacetica (Tgo)" at bounding box center [431, 380] width 818 height 30
checkbox \(Tgo\) "true"
drag, startPoint x: 70, startPoint y: 348, endPoint x: 26, endPoint y: 348, distance: 44.2
click at [26, 348] on div "TGO" at bounding box center [430, 350] width 819 height 30
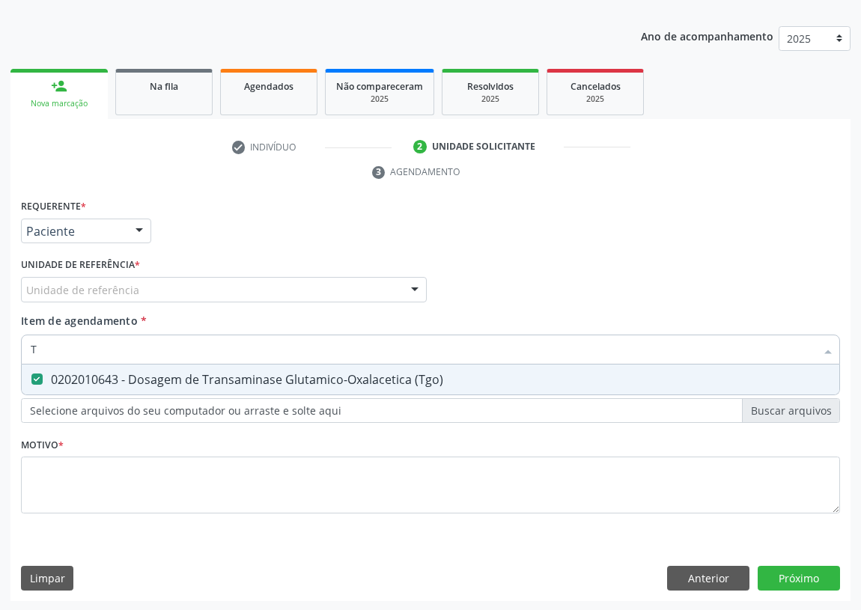
type input "TG"
checkbox \(Tgo\) "true"
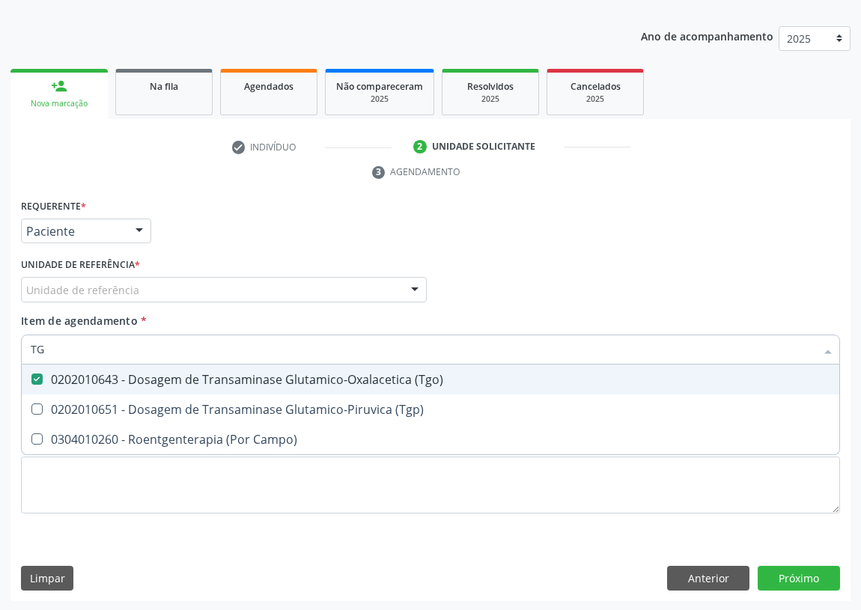
type input "TGP"
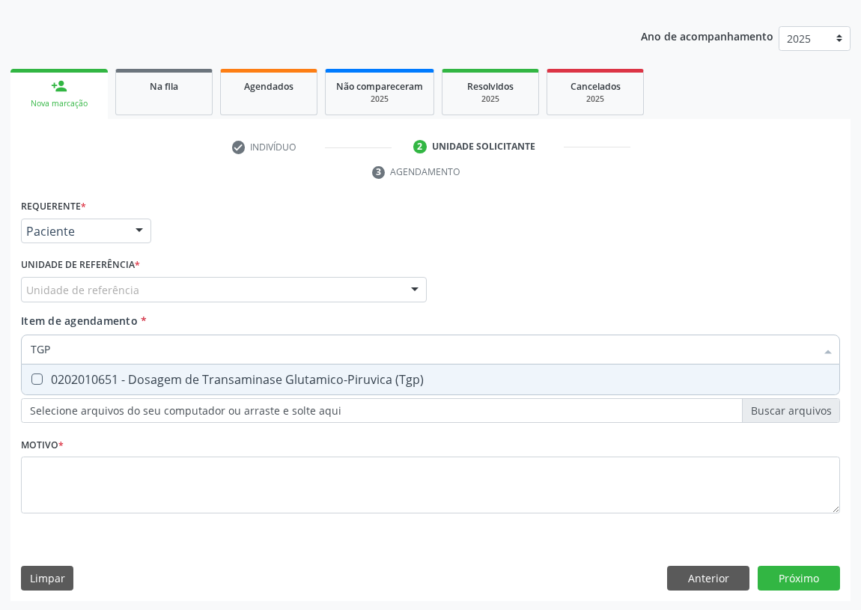
drag, startPoint x: 28, startPoint y: 378, endPoint x: 76, endPoint y: 360, distance: 51.2
click at [33, 374] on div at bounding box center [27, 380] width 11 height 12
checkbox \(Tgp\) "true"
drag, startPoint x: 58, startPoint y: 353, endPoint x: 13, endPoint y: 354, distance: 44.9
click at [13, 354] on div "Requerente * Paciente Profissional de Saúde Paciente Nenhum resultado encontrad…" at bounding box center [430, 398] width 840 height 407
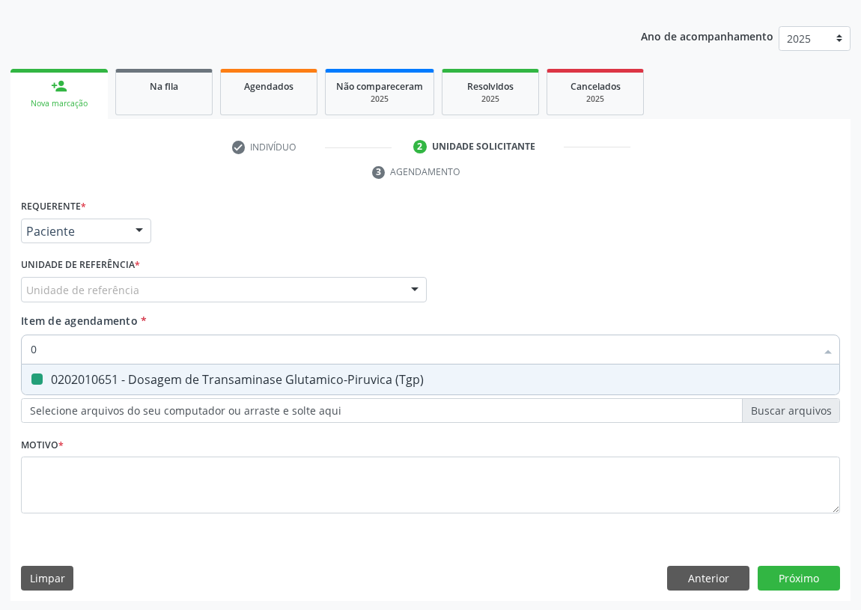
type input "02"
checkbox \(Tgp\) "false"
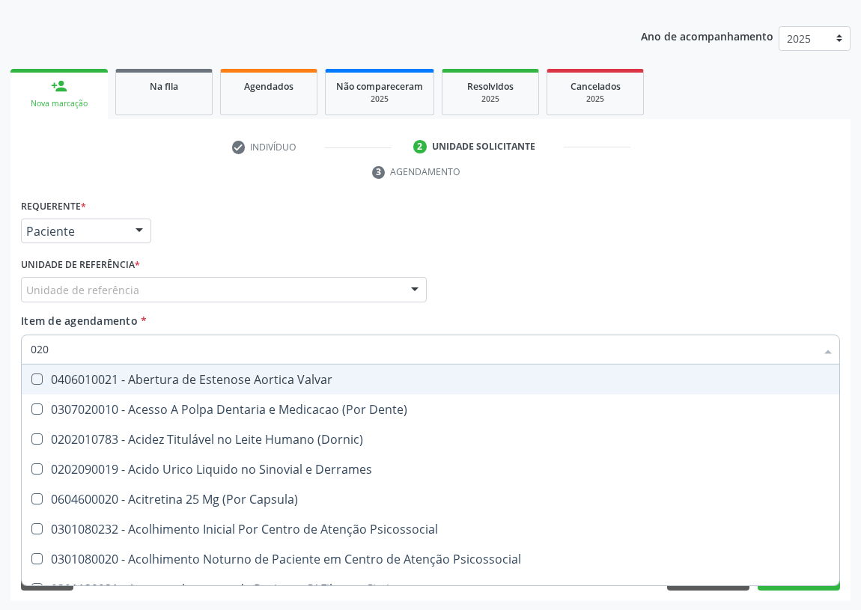
type input "0202"
checkbox Membro "true"
checkbox Sistêmicas "true"
checkbox Uretra "true"
checkbox Uterino "true"
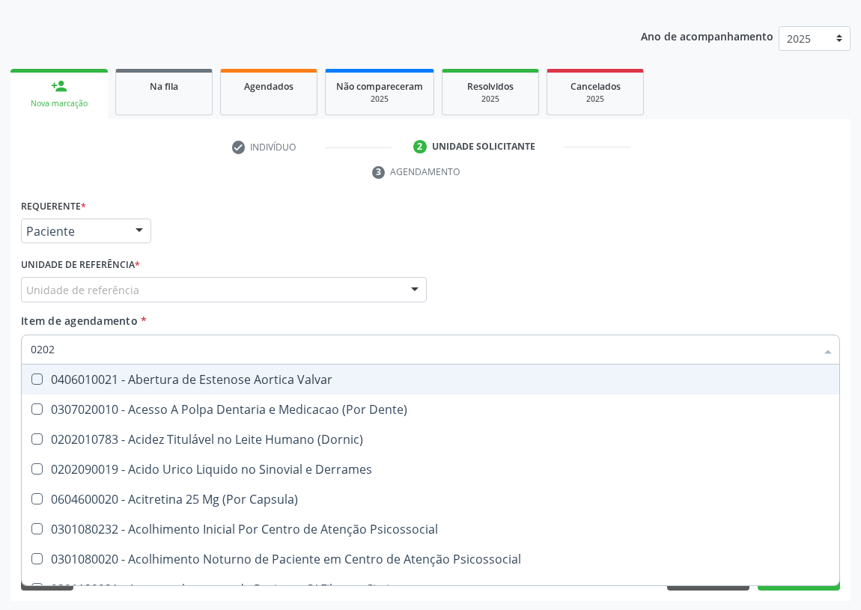
checkbox Urostomizados "true"
checkbox Septostomia "true"
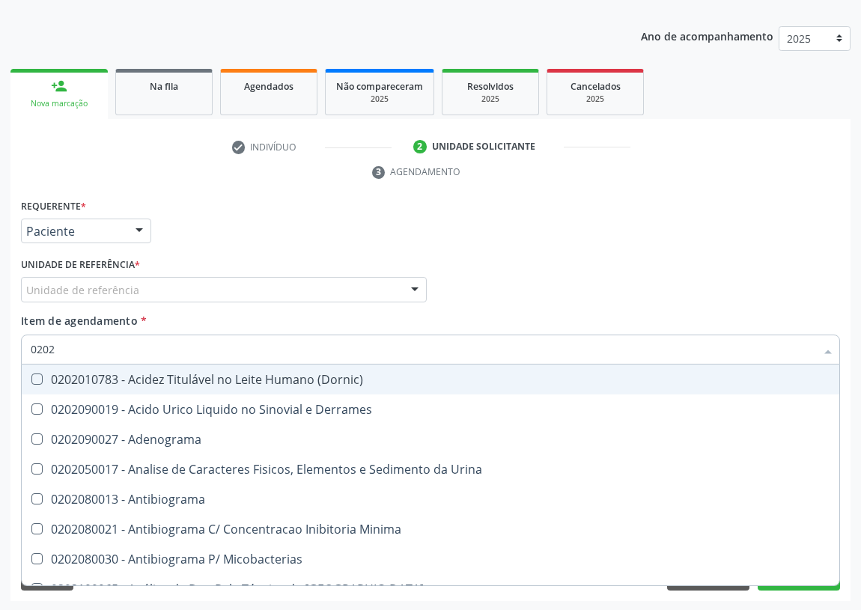
type input "02020"
checkbox Aminoácidos "true"
checkbox Urico "false"
checkbox Calcitonina "true"
checkbox Creatinina "false"
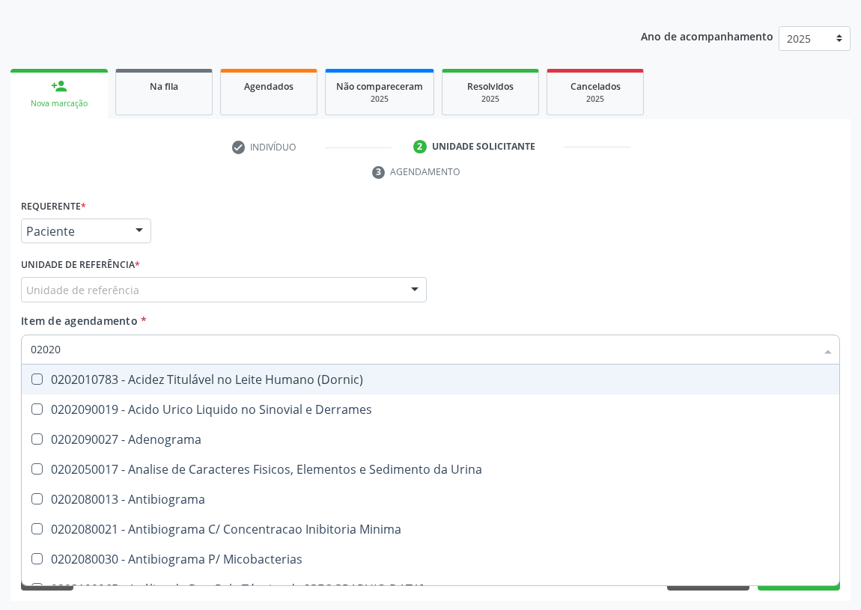
checkbox Progesterona "true"
checkbox Prolactina "true"
checkbox Quinidina "true"
checkbox \(Tgo\) "false"
checkbox \(Tgp\) "false"
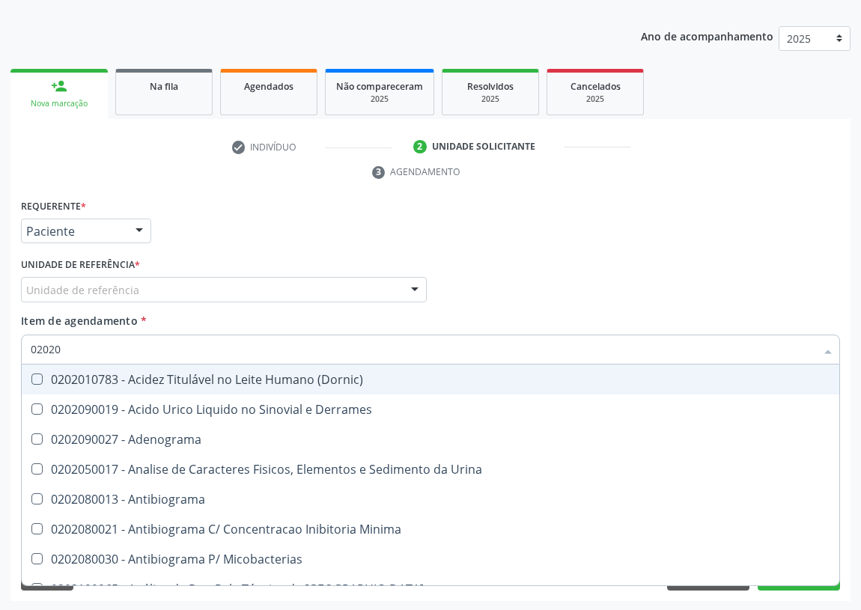
checkbox Ureia "false"
checkbox Zinco "true"
checkbox Completo "false"
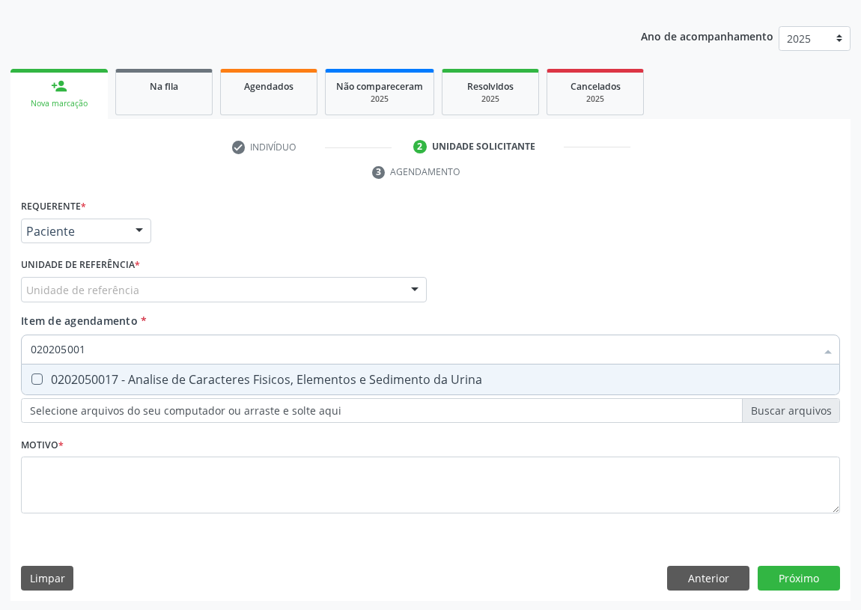
type input "0202050017"
drag, startPoint x: 29, startPoint y: 379, endPoint x: 38, endPoint y: 375, distance: 9.7
click at [32, 379] on div at bounding box center [27, 380] width 11 height 12
checkbox Urina "true"
drag, startPoint x: 103, startPoint y: 348, endPoint x: 0, endPoint y: 345, distance: 102.7
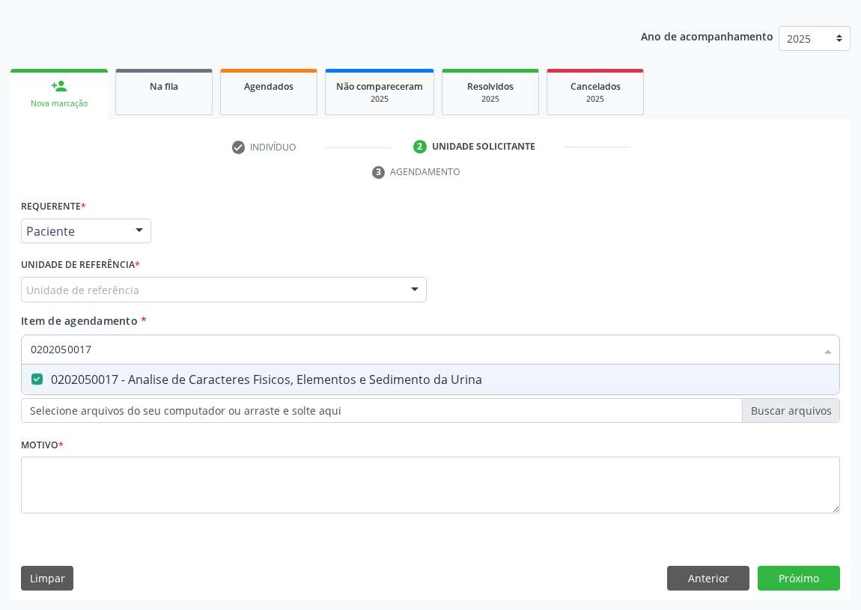
click at [0, 345] on div "Acompanhamento Acompanhe a situação das marcações correntes e finalizadas Relat…" at bounding box center [430, 269] width 861 height 685
type input "T"
checkbox Urina "false"
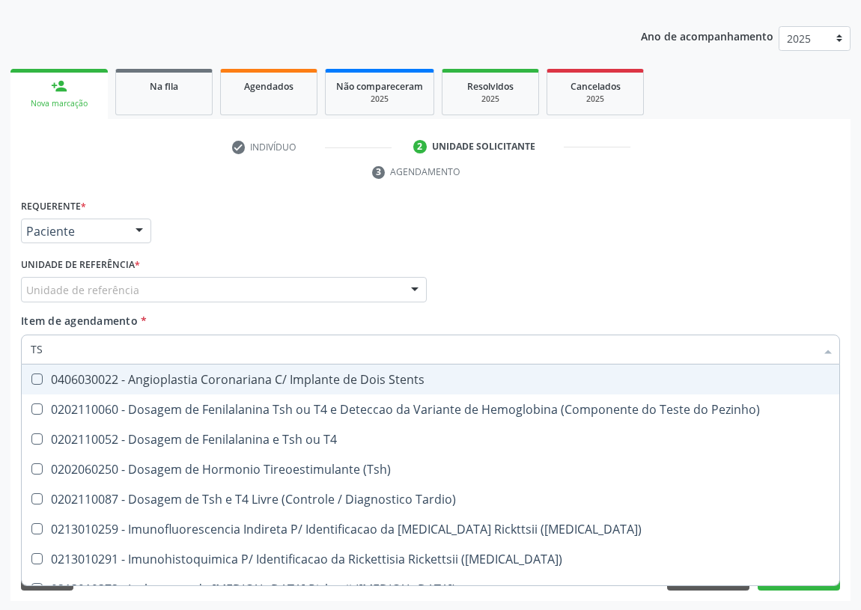
type input "TSH"
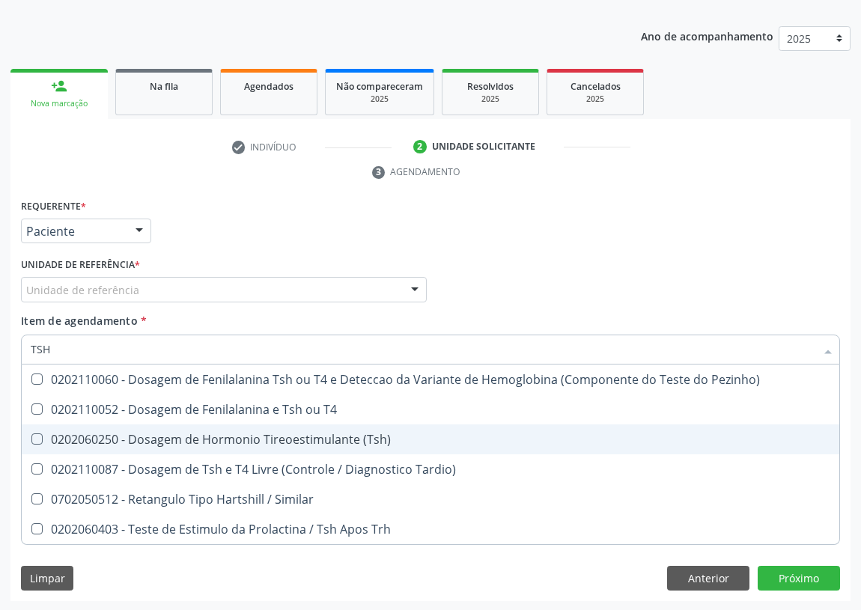
drag, startPoint x: 34, startPoint y: 438, endPoint x: 37, endPoint y: 400, distance: 38.3
click at [36, 426] on span "0202060250 - Dosagem de Hormonio Tireoestimulante (Tsh)" at bounding box center [431, 440] width 818 height 30
checkbox \(Tsh\) "true"
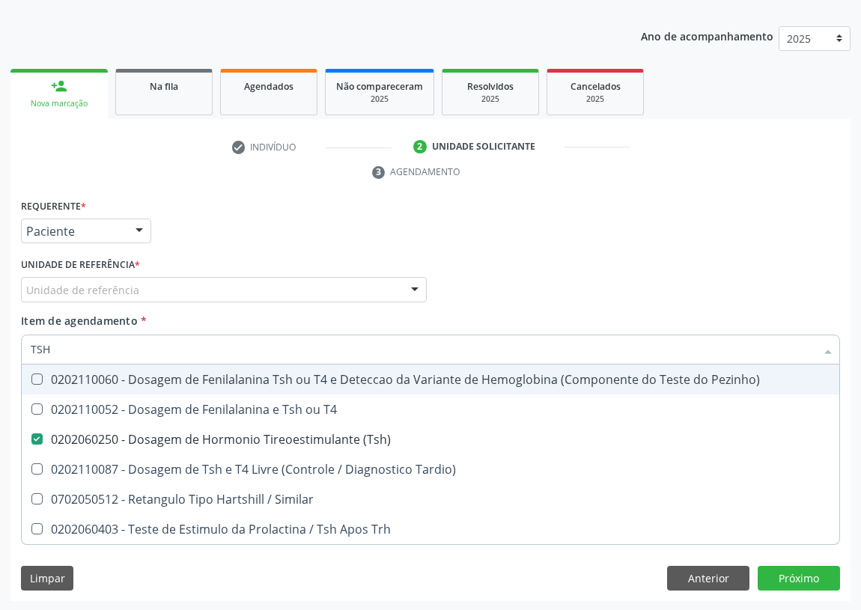
drag, startPoint x: 54, startPoint y: 344, endPoint x: 0, endPoint y: 348, distance: 54.1
click at [0, 348] on div "Acompanhamento Acompanhe a situação das marcações correntes e finalizadas Relat…" at bounding box center [430, 269] width 861 height 685
type input "T"
checkbox \(Tsh\) "false"
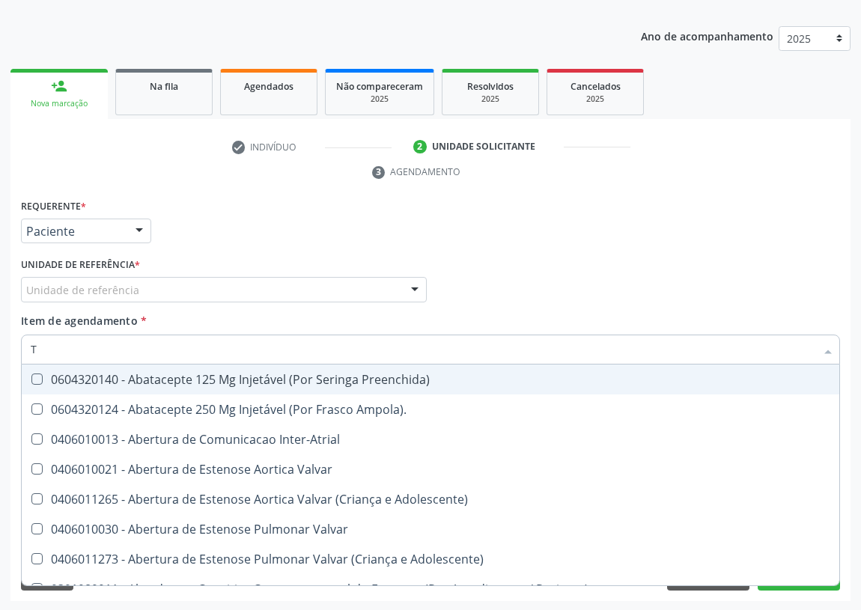
type input "T4"
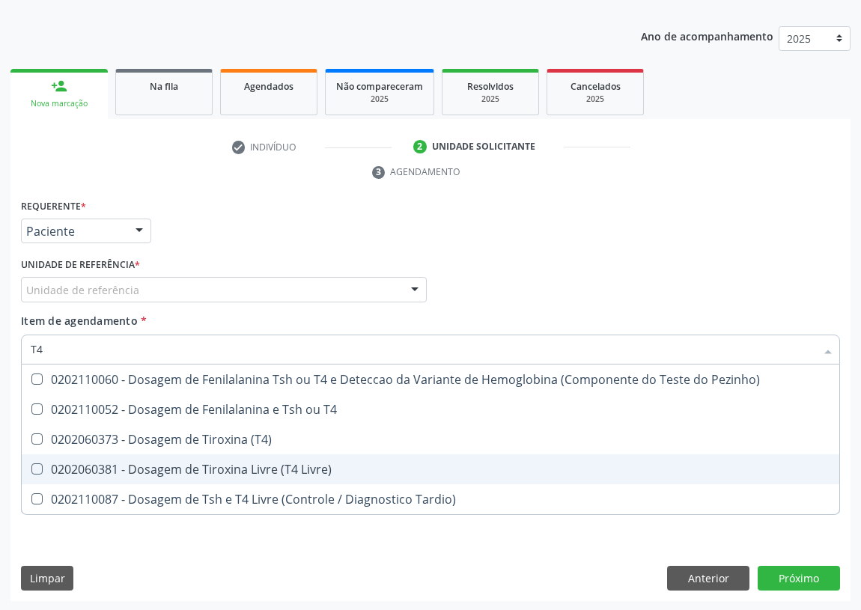
drag, startPoint x: 36, startPoint y: 464, endPoint x: 42, endPoint y: 420, distance: 44.6
click at [36, 461] on span "0202060381 - Dosagem de Tiroxina Livre (T4 Livre)" at bounding box center [431, 470] width 818 height 30
checkbox Livre\) "true"
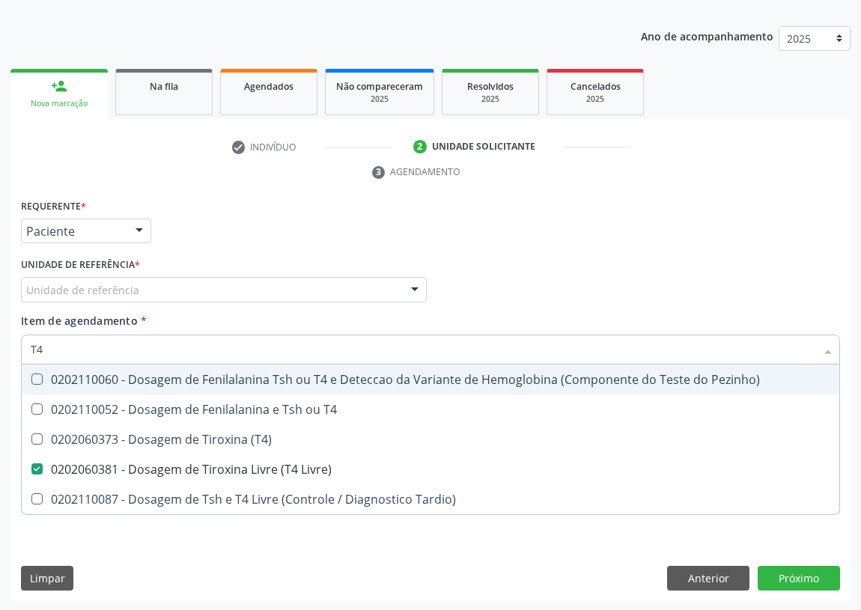
drag, startPoint x: 51, startPoint y: 352, endPoint x: 18, endPoint y: 349, distance: 33.1
click at [28, 352] on div "T4" at bounding box center [430, 350] width 819 height 30
type input "C"
checkbox Livre\) "false"
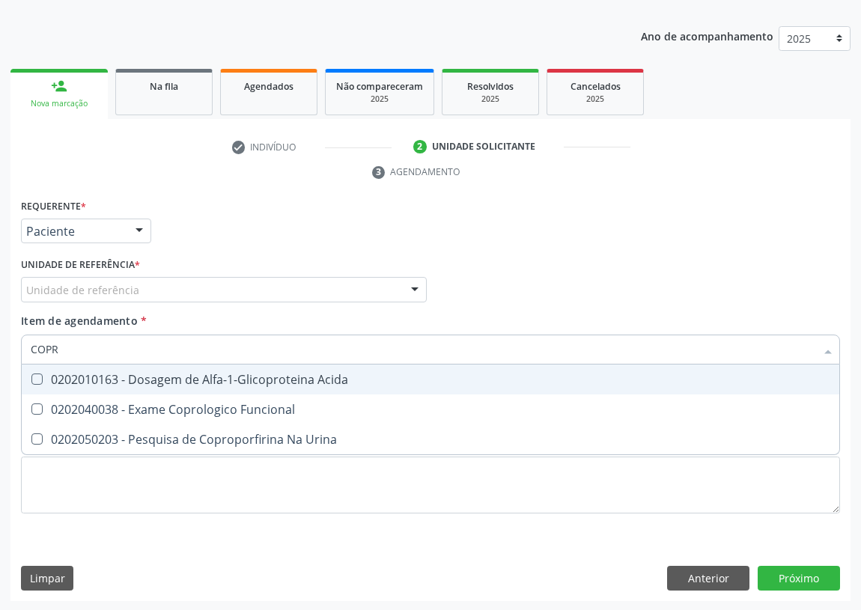
type input "COPRO"
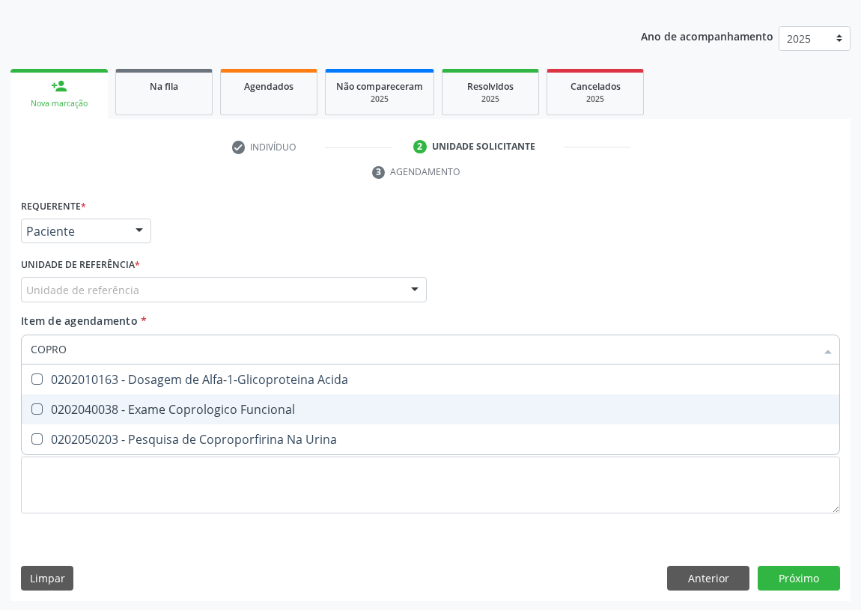
drag, startPoint x: 155, startPoint y: 410, endPoint x: 106, endPoint y: 397, distance: 51.0
click at [154, 410] on div "0202040038 - Exame Coprologico Funcional" at bounding box center [431, 410] width 800 height 12
checkbox Funcional "true"
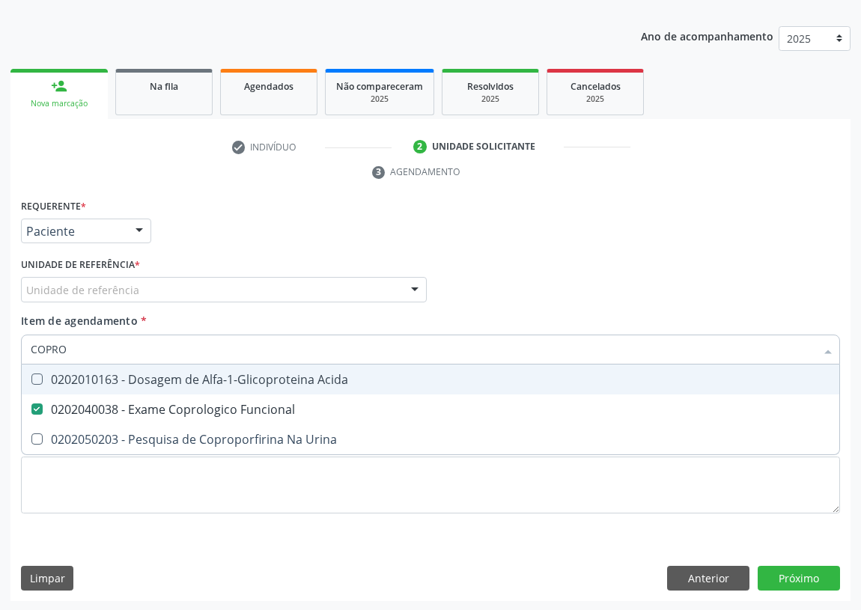
drag, startPoint x: 70, startPoint y: 348, endPoint x: 2, endPoint y: 348, distance: 67.4
click at [2, 348] on div "Acompanhamento Acompanhe a situação das marcações correntes e finalizadas Relat…" at bounding box center [430, 269] width 861 height 685
type input "C"
checkbox Funcional "false"
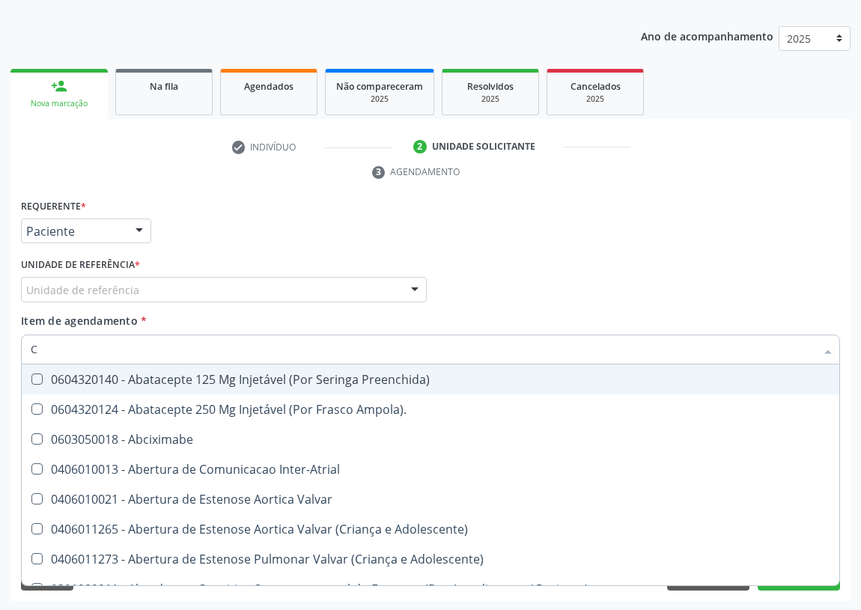
type input "CO"
checkbox Frasco-Ampola\) "true"
checkbox Urina "false"
checkbox Simples "true"
checkbox Colecistostomia "true"
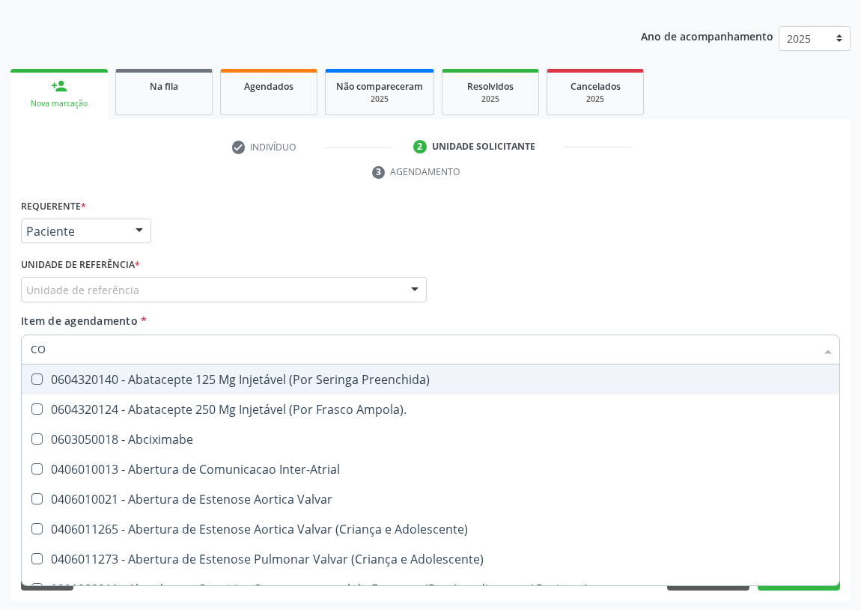
checkbox \(Hemicolectomia\) "true"
checkbox Unidades "true"
checkbox Osseo "true"
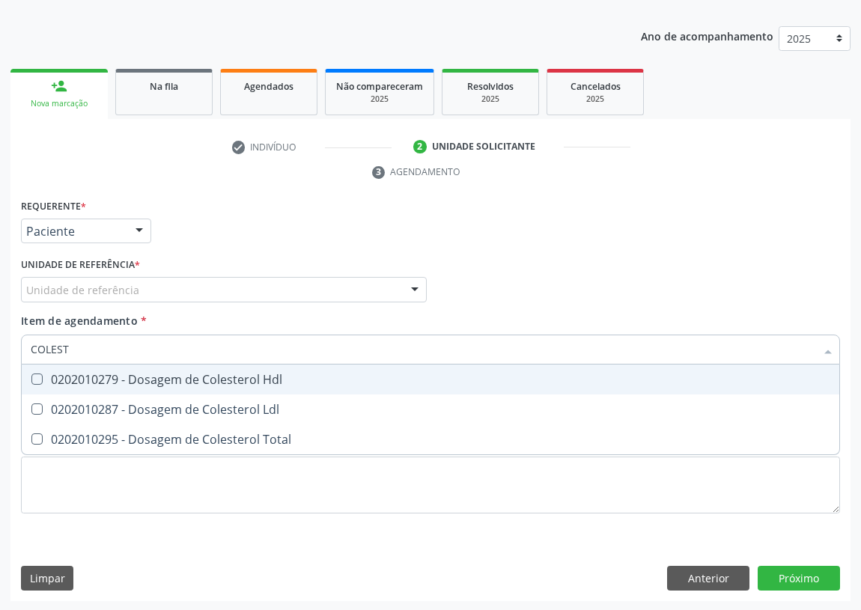
type input "COLESTE"
drag, startPoint x: 37, startPoint y: 374, endPoint x: 40, endPoint y: 404, distance: 30.1
click at [38, 387] on span "0202010279 - Dosagem de Colesterol Hdl" at bounding box center [431, 380] width 818 height 30
checkbox Hdl "true"
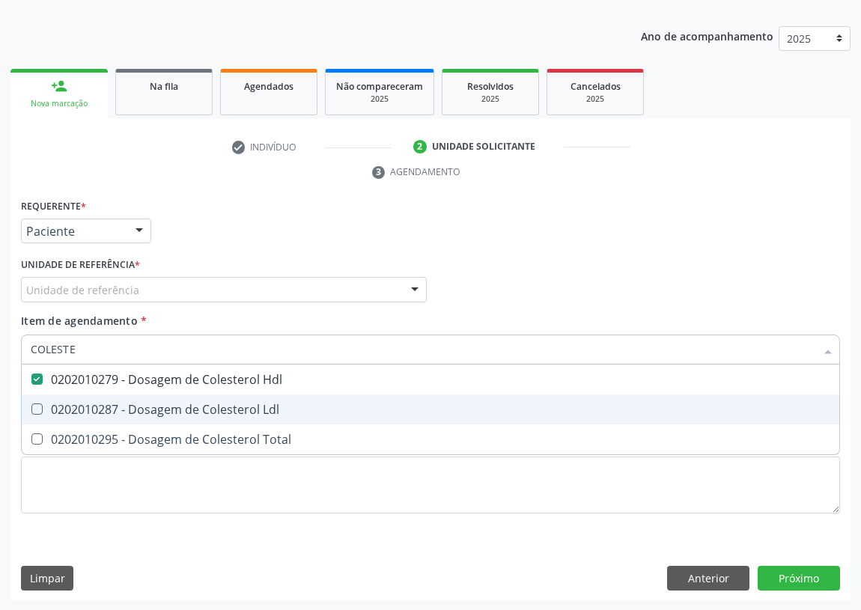
drag, startPoint x: 39, startPoint y: 407, endPoint x: 45, endPoint y: 466, distance: 58.7
click at [39, 409] on Ldl at bounding box center [36, 409] width 11 height 11
click at [31, 409] on Ldl "checkbox" at bounding box center [27, 409] width 10 height 10
checkbox Ldl "true"
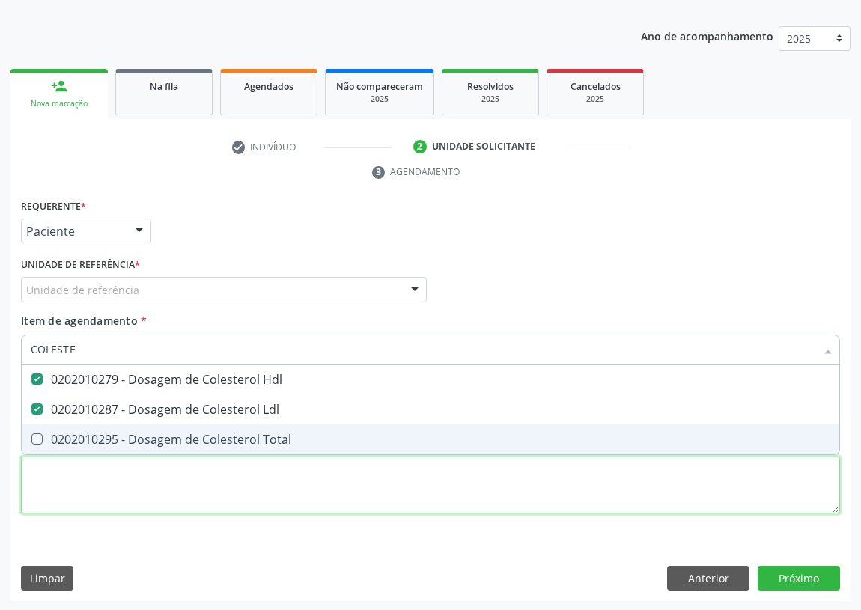
click at [45, 467] on div "Requerente * Paciente Profissional de Saúde Paciente Nenhum resultado encontrad…" at bounding box center [430, 364] width 819 height 339
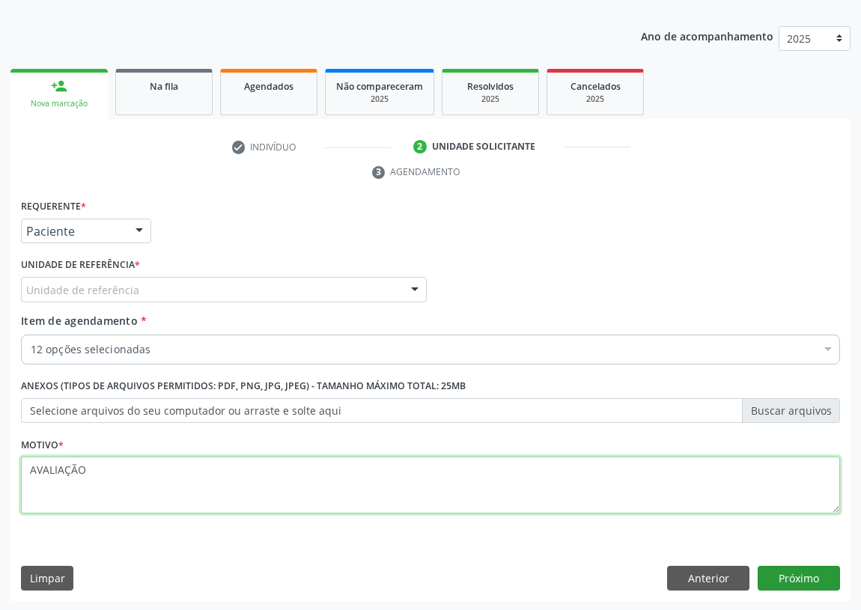
type textarea "AVALIAÇÃO"
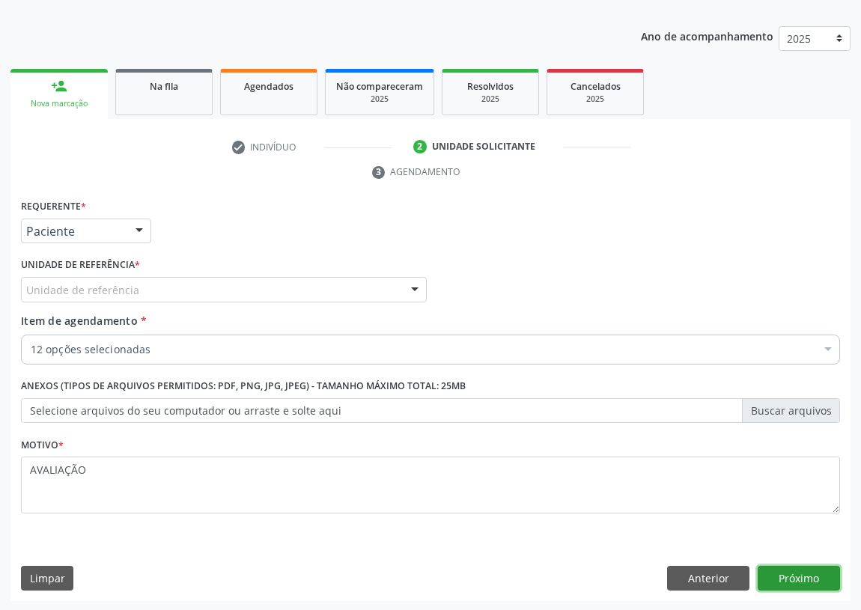
drag, startPoint x: 817, startPoint y: 579, endPoint x: 365, endPoint y: 509, distance: 457.1
click at [813, 579] on button "Próximo" at bounding box center [799, 578] width 82 height 25
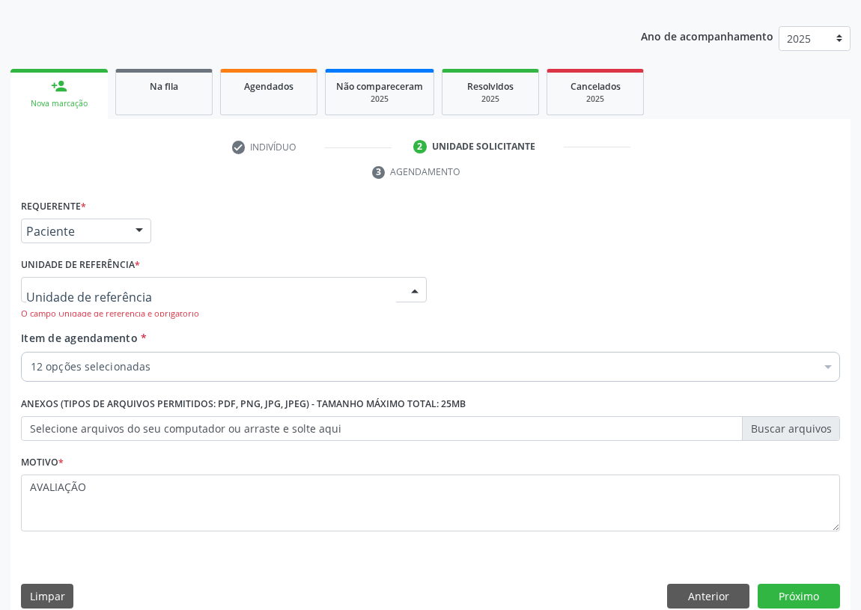
click at [409, 287] on div at bounding box center [415, 290] width 22 height 25
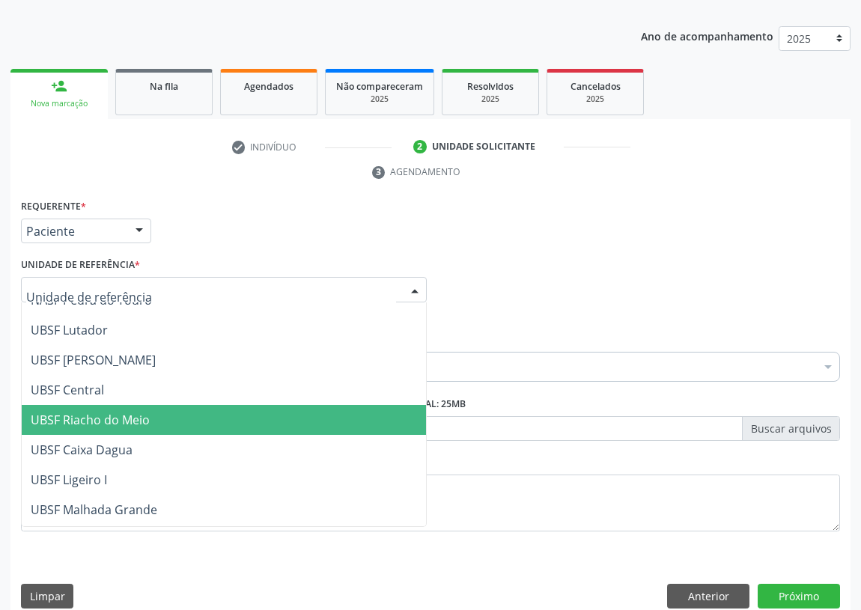
scroll to position [374, 0]
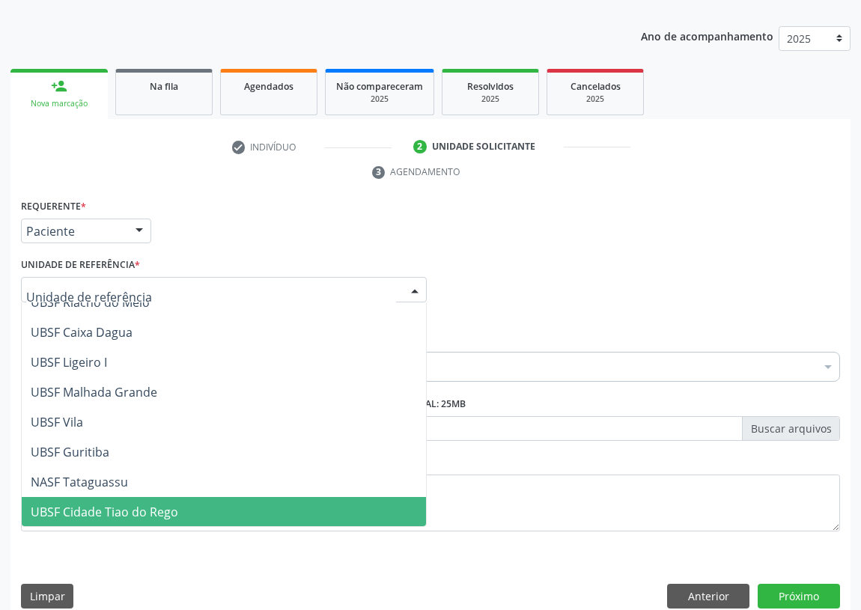
click at [72, 506] on span "UBSF Cidade Tiao do Rego" at bounding box center [105, 512] width 148 height 16
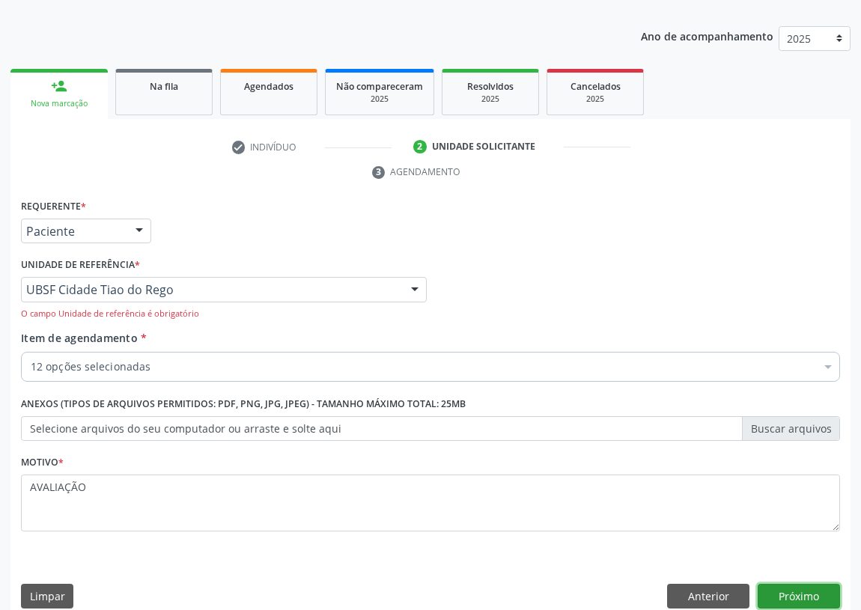
click at [768, 589] on button "Próximo" at bounding box center [799, 596] width 82 height 25
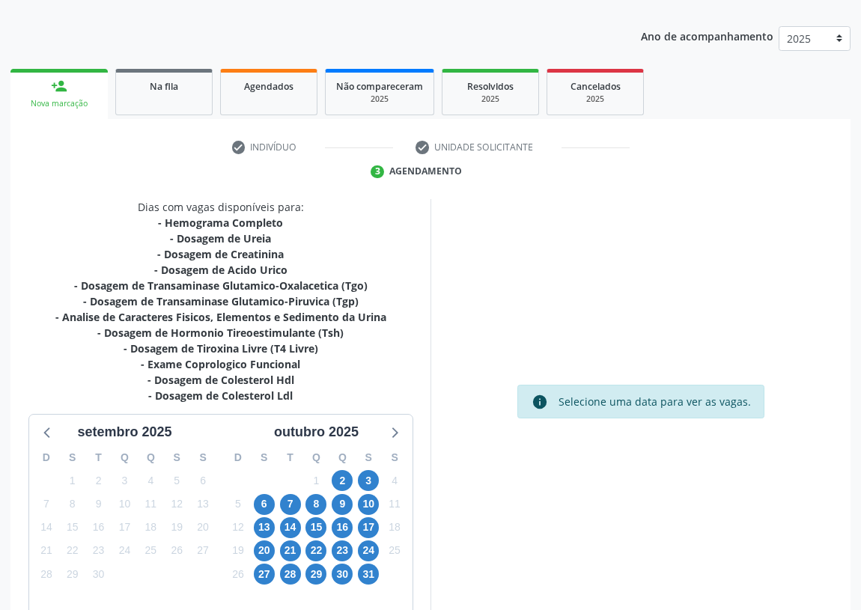
scroll to position [237, 0]
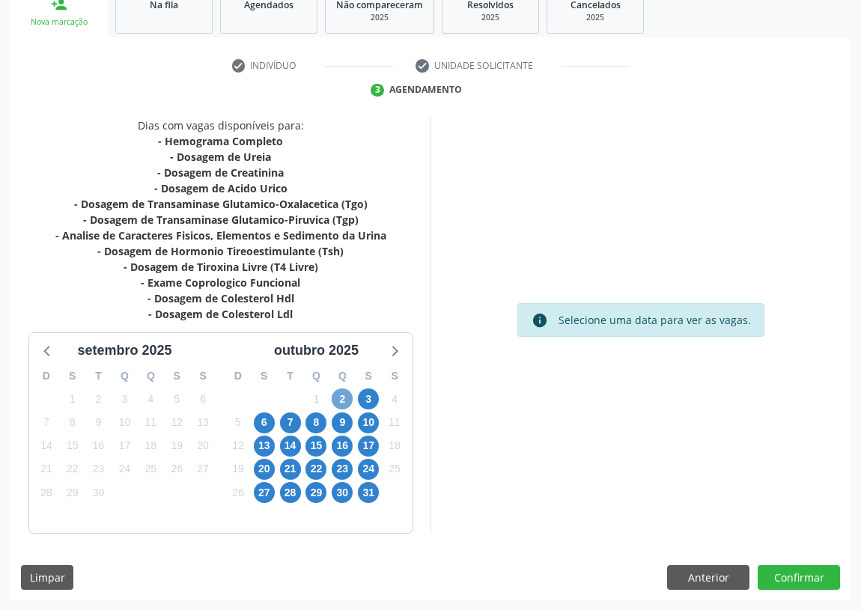
drag, startPoint x: 346, startPoint y: 401, endPoint x: 439, endPoint y: 317, distance: 125.1
click at [345, 399] on span "2" at bounding box center [342, 399] width 21 height 21
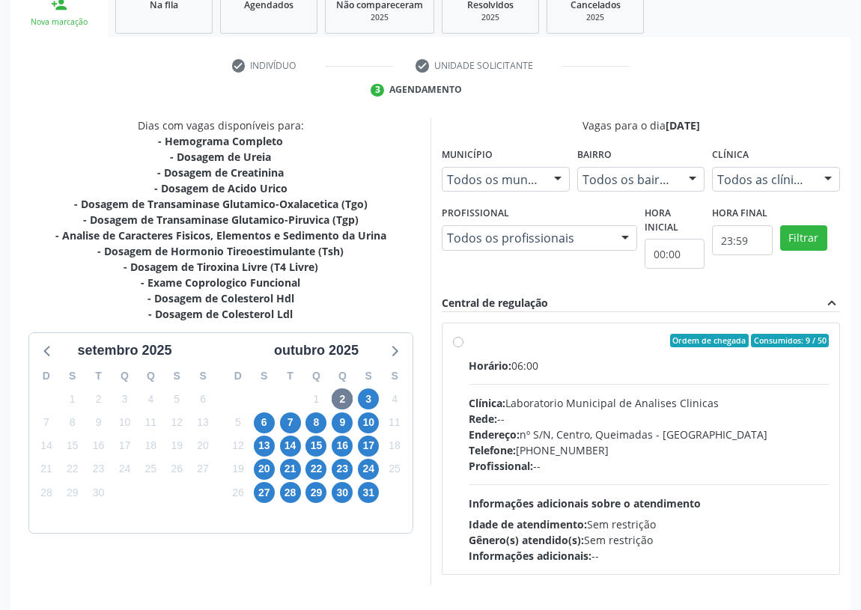
click at [469, 338] on label "Ordem de chegada Consumidos: 9 / 50 Horário: 06:00 Clínica: Laboratorio Municip…" at bounding box center [649, 449] width 360 height 230
click at [458, 338] on input "Ordem de chegada Consumidos: 9 / 50 Horário: 06:00 Clínica: Laboratorio Municip…" at bounding box center [458, 340] width 10 height 13
radio input "true"
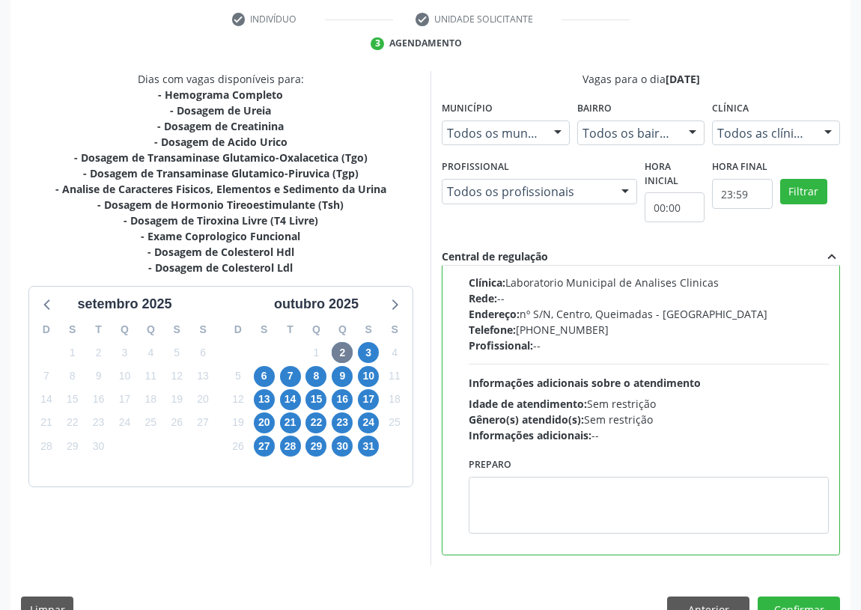
scroll to position [315, 0]
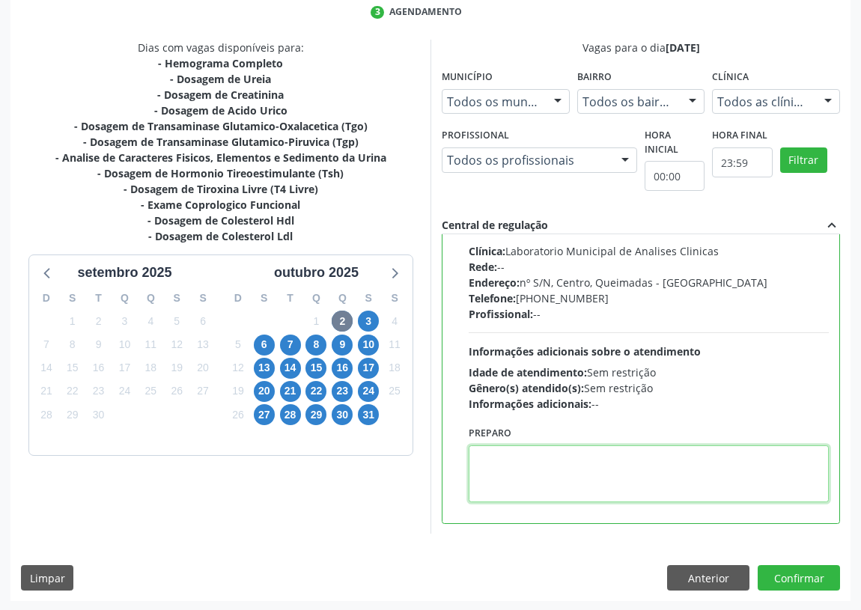
click at [532, 470] on textarea at bounding box center [649, 474] width 360 height 57
type textarea "IR EM [GEOGRAPHIC_DATA]"
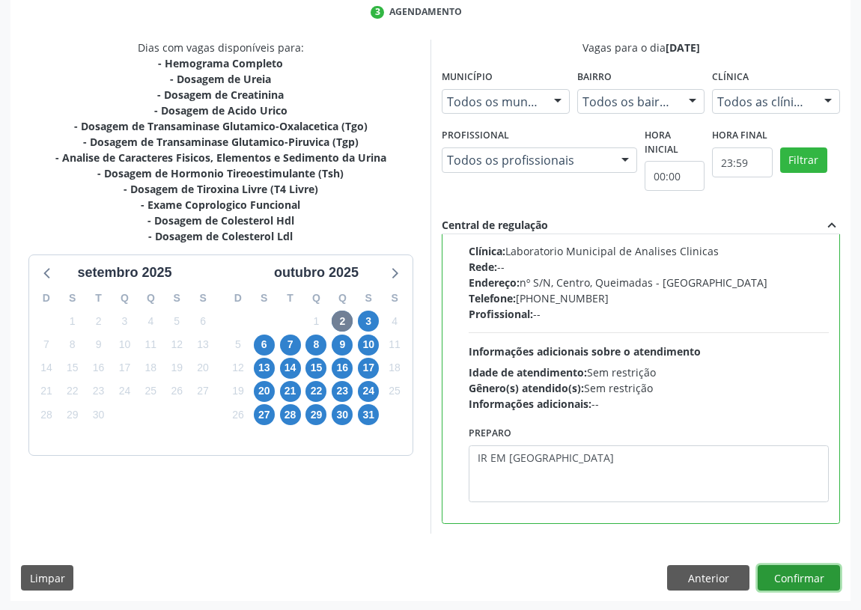
drag, startPoint x: 795, startPoint y: 571, endPoint x: 745, endPoint y: 527, distance: 66.8
click at [786, 565] on button "Confirmar" at bounding box center [799, 577] width 82 height 25
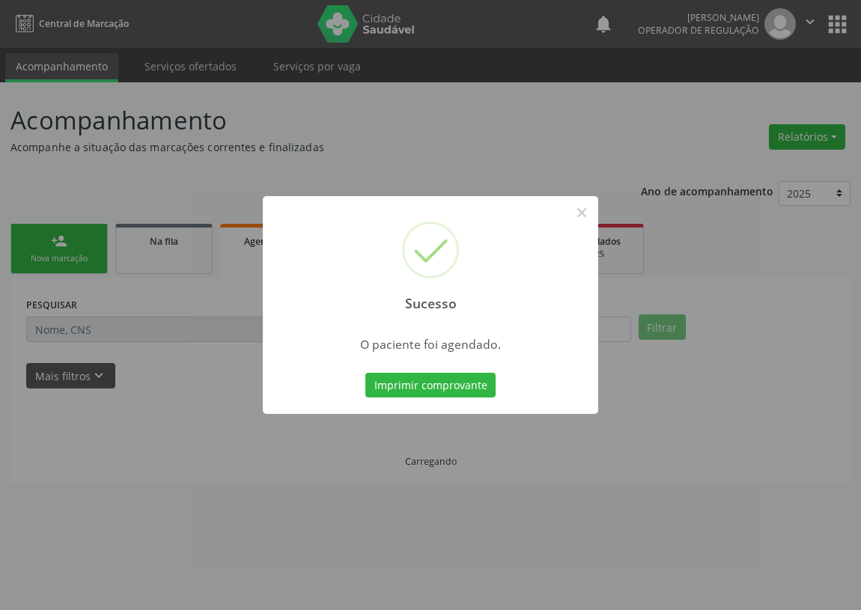
scroll to position [0, 0]
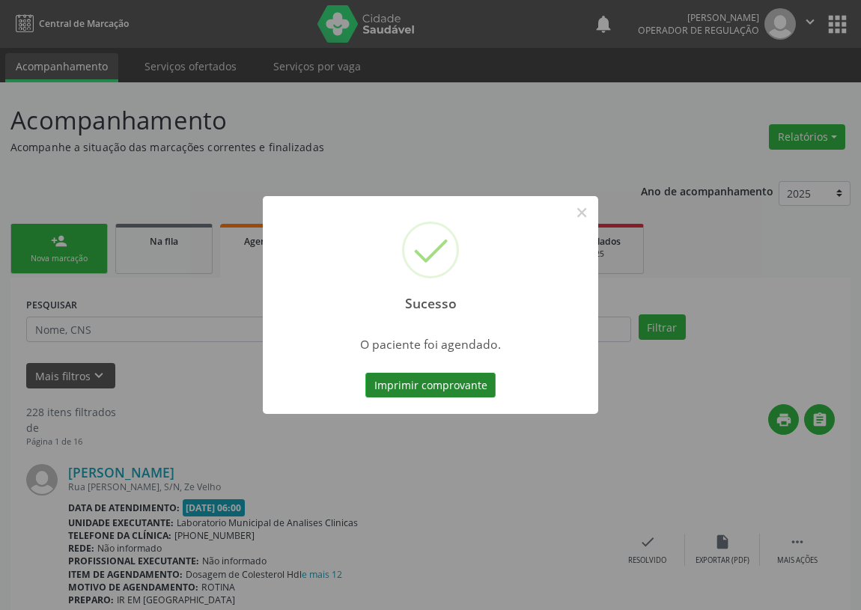
click at [412, 379] on button "Imprimir comprovante" at bounding box center [430, 385] width 130 height 25
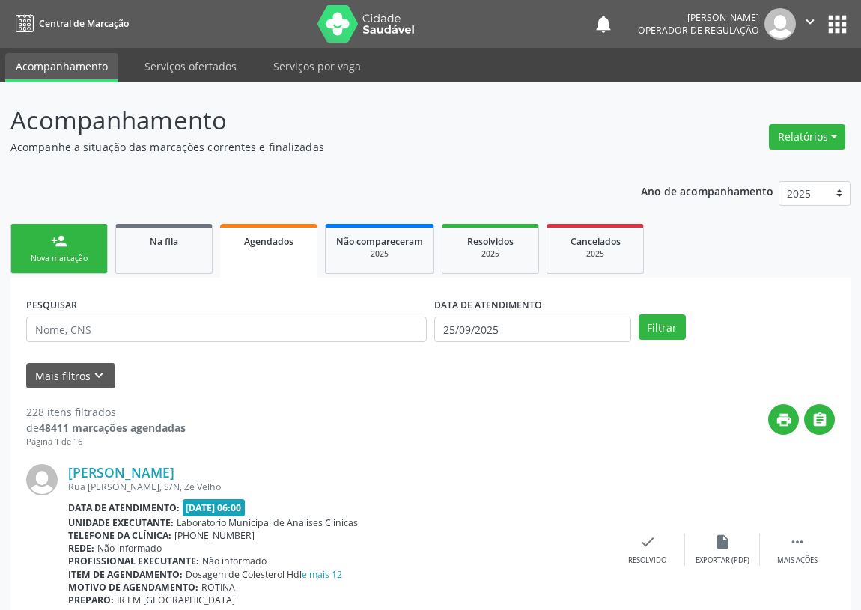
click at [45, 246] on link "person_add Nova marcação" at bounding box center [58, 249] width 97 height 50
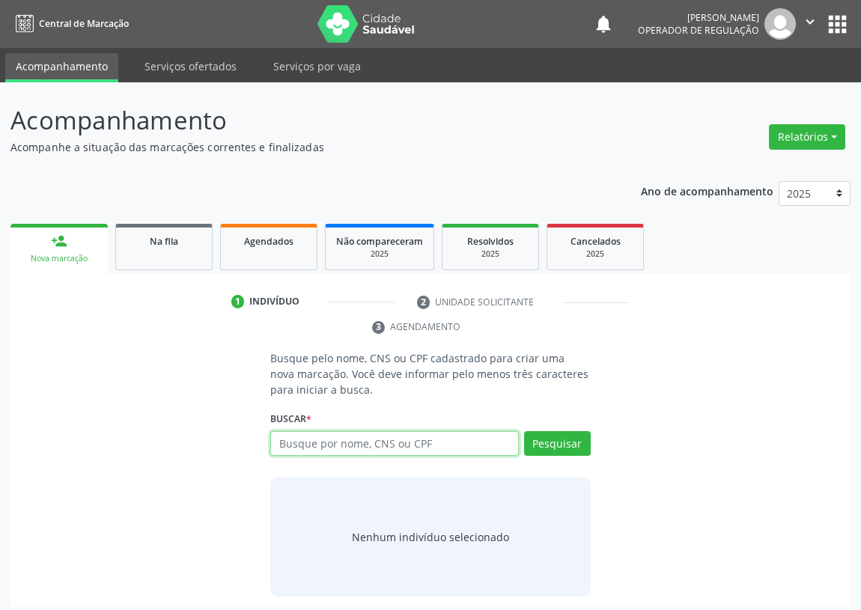
drag, startPoint x: 292, startPoint y: 442, endPoint x: 262, endPoint y: 406, distance: 46.8
click at [283, 431] on input "text" at bounding box center [394, 443] width 249 height 25
drag, startPoint x: 297, startPoint y: 440, endPoint x: 319, endPoint y: 407, distance: 39.5
click at [314, 419] on div "Buscar * Busque por nome, CNS ou CPF Nenhum resultado encontrado para: " " Digi…" at bounding box center [430, 437] width 321 height 58
type input "700008726384102"
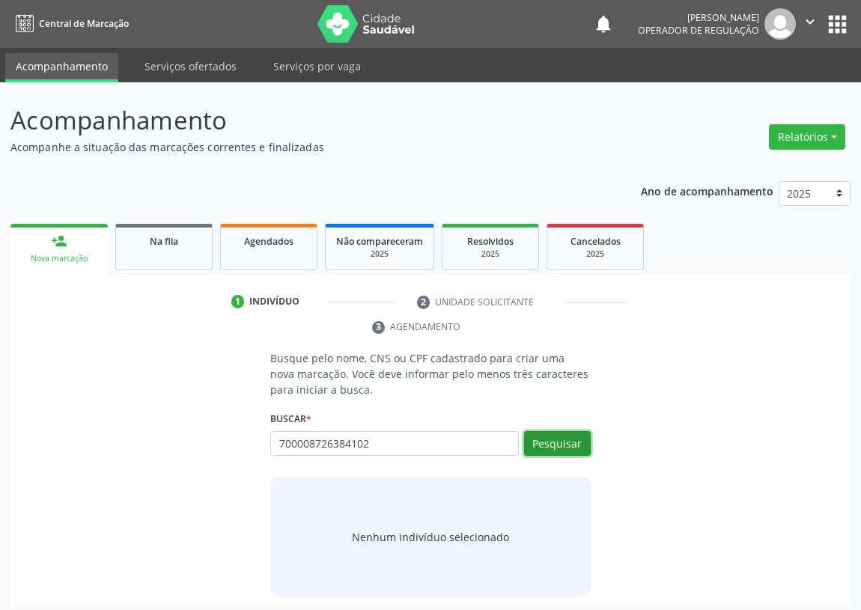
click at [556, 446] on button "Pesquisar" at bounding box center [557, 443] width 67 height 25
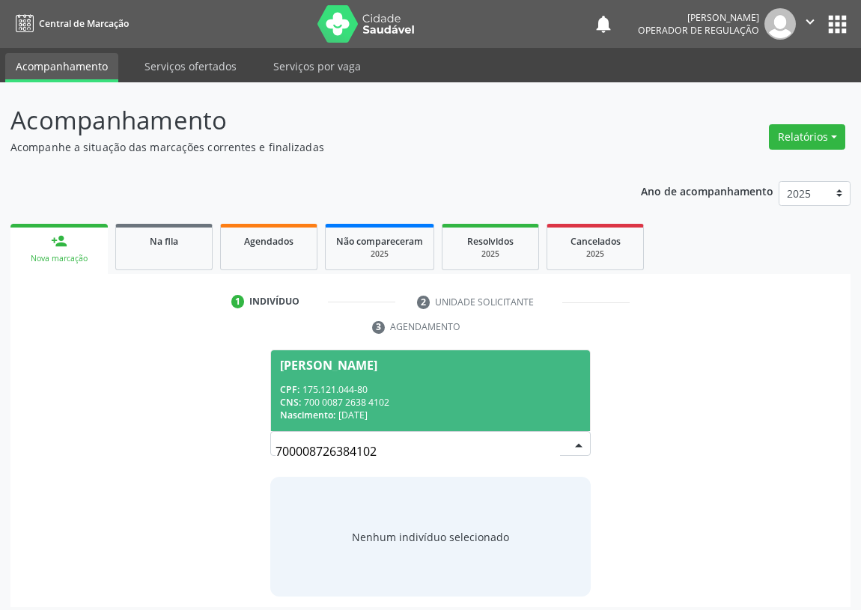
click at [338, 388] on div "CPF: 175.121.044-80" at bounding box center [430, 389] width 301 height 13
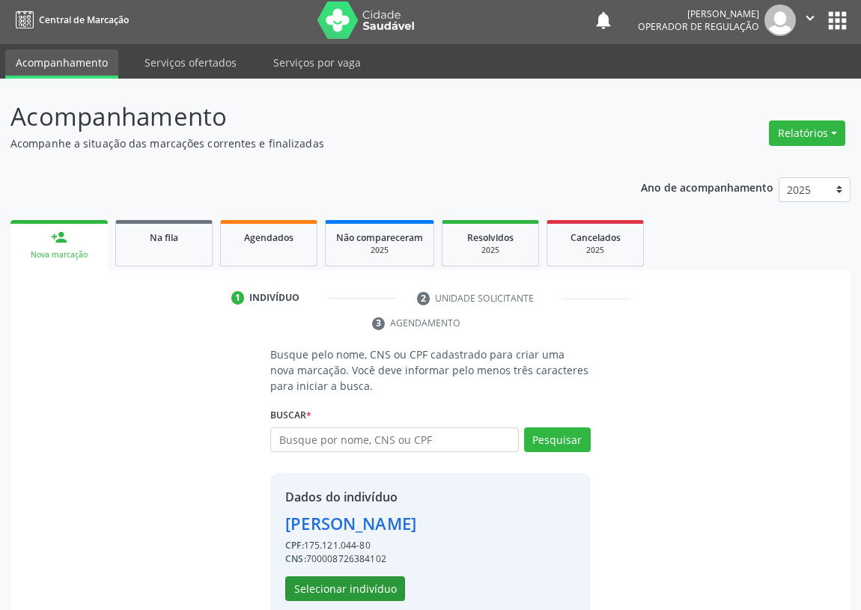
scroll to position [29, 0]
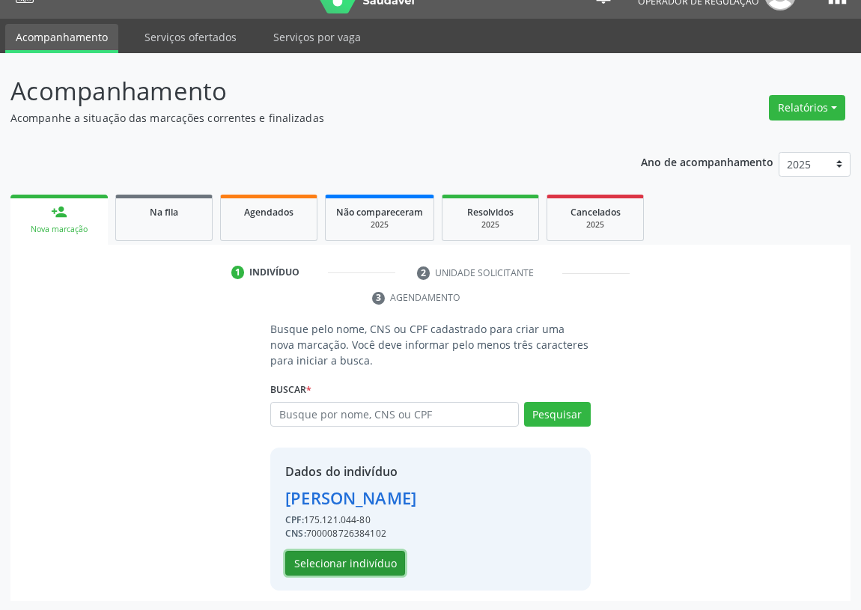
click at [342, 564] on button "Selecionar indivíduo" at bounding box center [345, 563] width 120 height 25
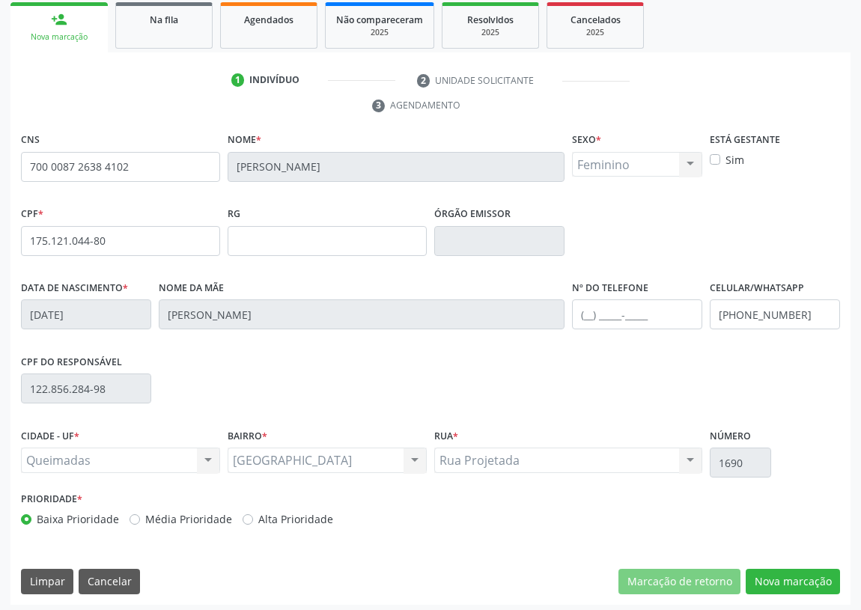
scroll to position [225, 0]
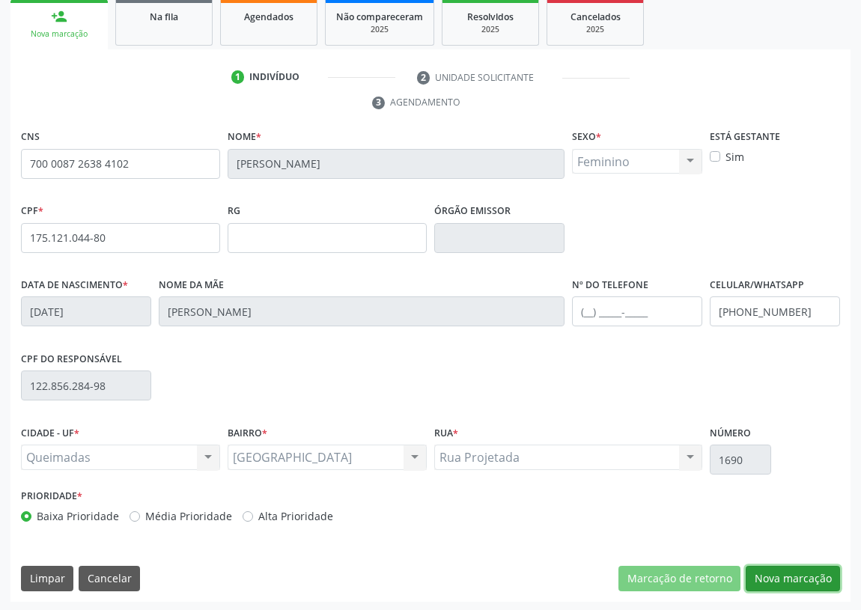
drag, startPoint x: 810, startPoint y: 579, endPoint x: 231, endPoint y: 446, distance: 593.9
click at [807, 578] on button "Nova marcação" at bounding box center [793, 578] width 94 height 25
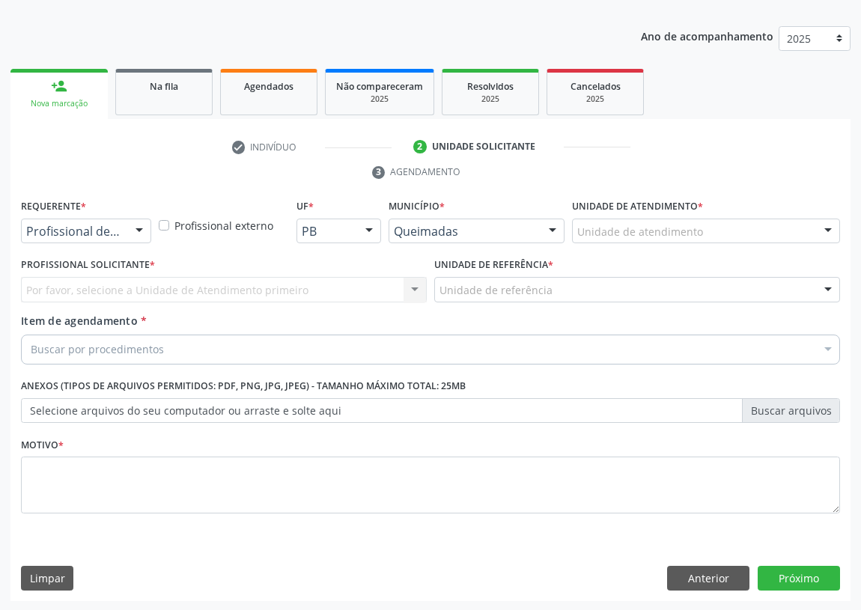
drag, startPoint x: 138, startPoint y: 227, endPoint x: 132, endPoint y: 240, distance: 14.1
click at [136, 230] on div at bounding box center [139, 231] width 22 height 25
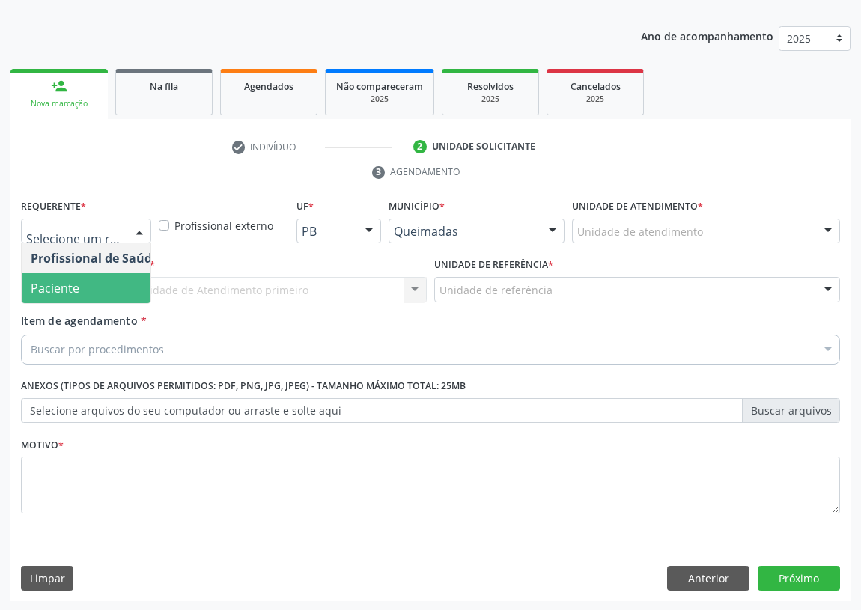
click at [117, 285] on span "Paciente" at bounding box center [95, 288] width 146 height 30
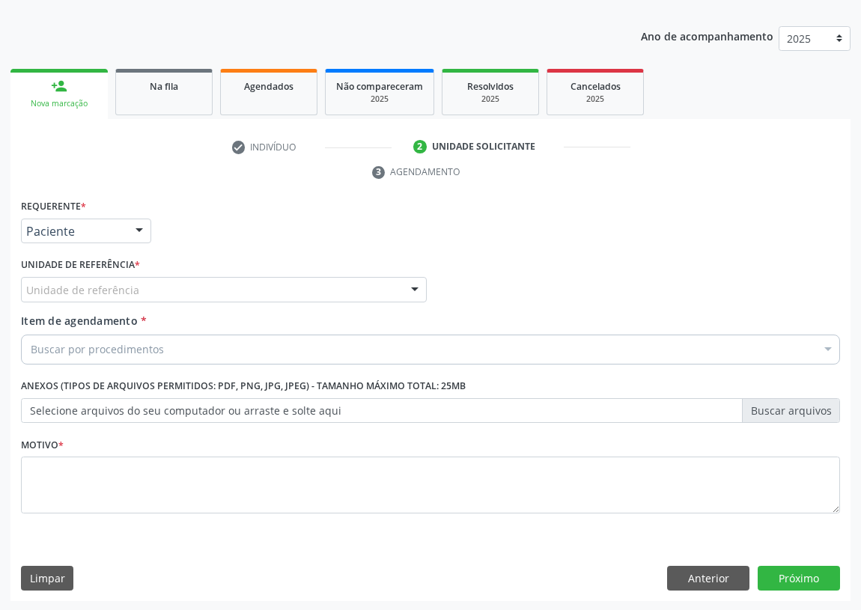
drag, startPoint x: 365, startPoint y: 281, endPoint x: 215, endPoint y: 368, distance: 173.2
click at [364, 282] on div "Unidade de referência" at bounding box center [224, 289] width 406 height 25
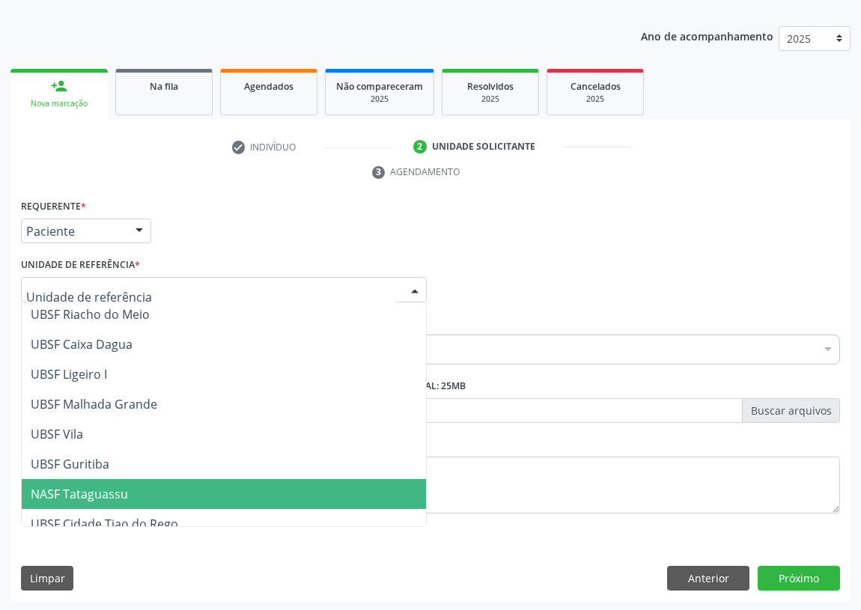
scroll to position [374, 0]
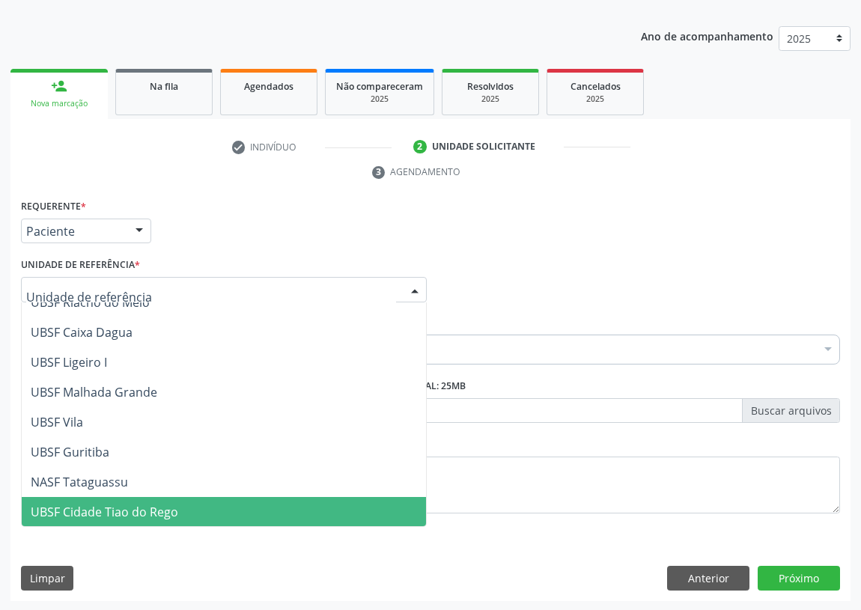
click at [97, 508] on span "UBSF Cidade Tiao do Rego" at bounding box center [105, 512] width 148 height 16
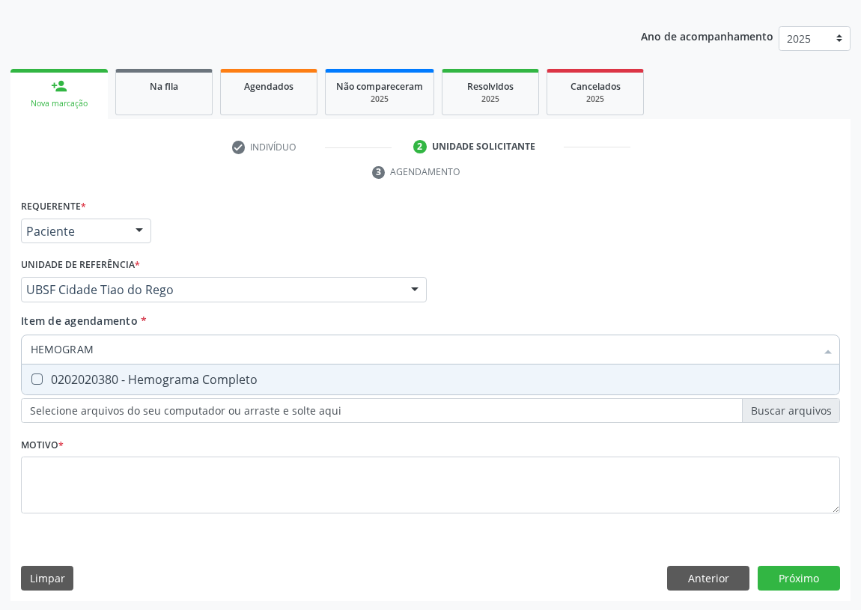
type input "HEMOGRAMA"
drag, startPoint x: 37, startPoint y: 384, endPoint x: 82, endPoint y: 344, distance: 59.9
click at [37, 377] on span "0202020380 - Hemograma Completo" at bounding box center [431, 380] width 818 height 30
checkbox Completo "true"
drag, startPoint x: 112, startPoint y: 343, endPoint x: 0, endPoint y: 349, distance: 112.5
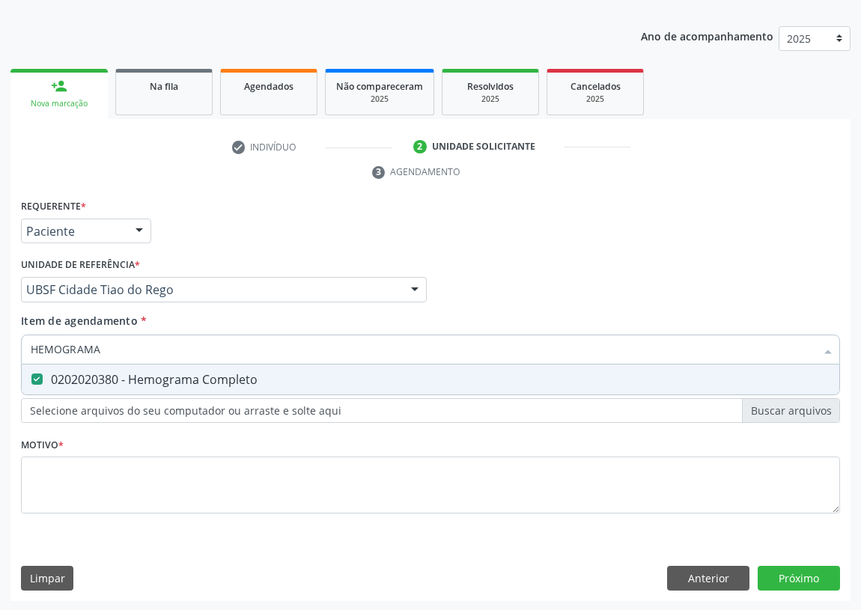
click at [0, 349] on div "Acompanhamento Acompanhe a situação das marcações correntes e finalizadas Relat…" at bounding box center [430, 269] width 861 height 685
type input "G"
checkbox Completo "false"
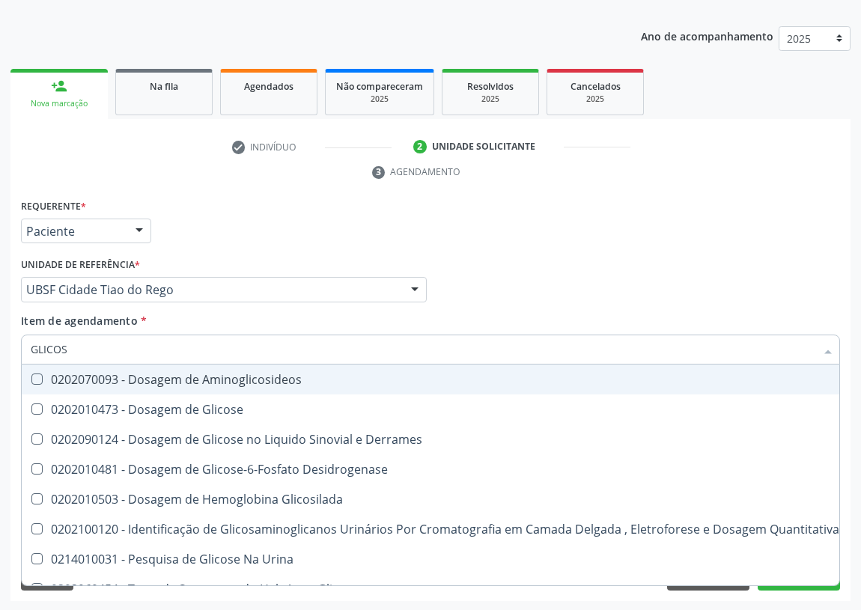
type input "GLICOSE"
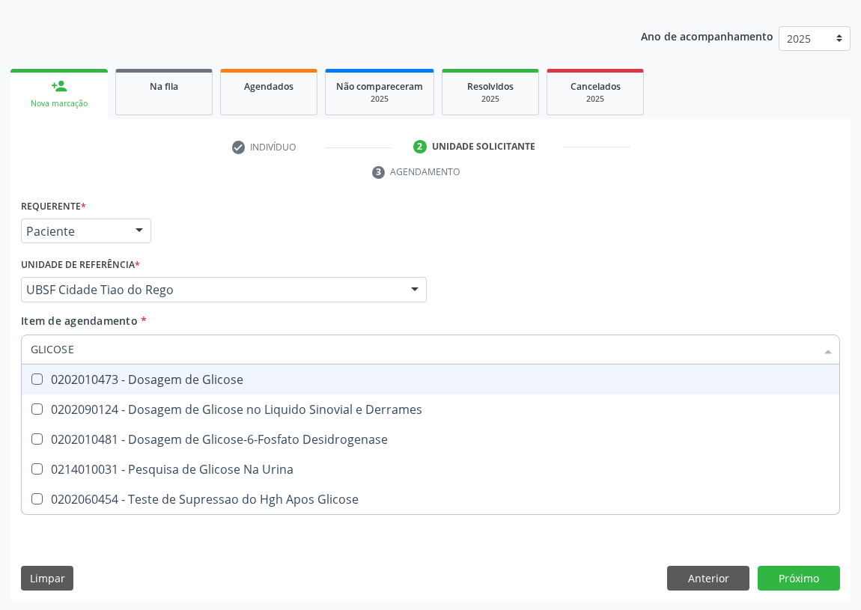
drag, startPoint x: 34, startPoint y: 380, endPoint x: 60, endPoint y: 337, distance: 49.7
click at [40, 368] on span "0202010473 - Dosagem de Glicose" at bounding box center [431, 380] width 818 height 30
checkbox Glicose "true"
drag, startPoint x: 85, startPoint y: 336, endPoint x: 0, endPoint y: 339, distance: 84.7
click at [0, 339] on div "Acompanhamento Acompanhe a situação das marcações correntes e finalizadas Relat…" at bounding box center [430, 269] width 861 height 685
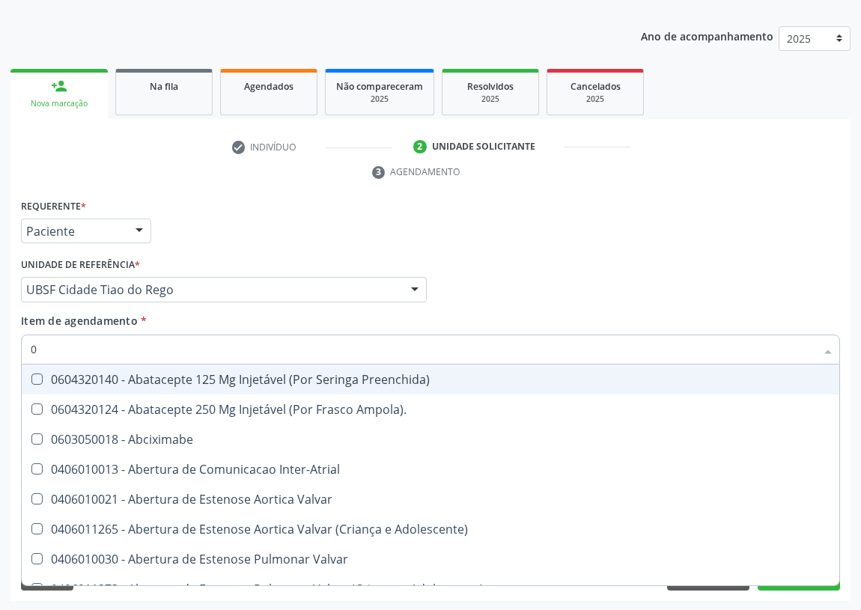
type input "02"
checkbox Preenchida\) "false"
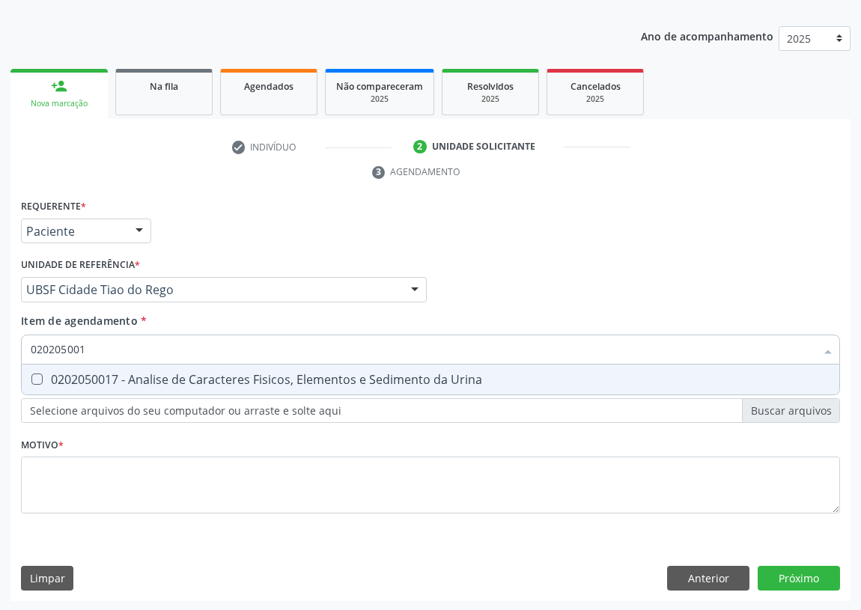
type input "0202050017"
drag, startPoint x: 30, startPoint y: 374, endPoint x: 87, endPoint y: 357, distance: 59.7
click at [48, 369] on span "0202050017 - Analise de Caracteres Fisicos, Elementos e Sedimento da Urina" at bounding box center [431, 380] width 818 height 30
checkbox Urina "true"
drag, startPoint x: 41, startPoint y: 352, endPoint x: 0, endPoint y: 342, distance: 42.5
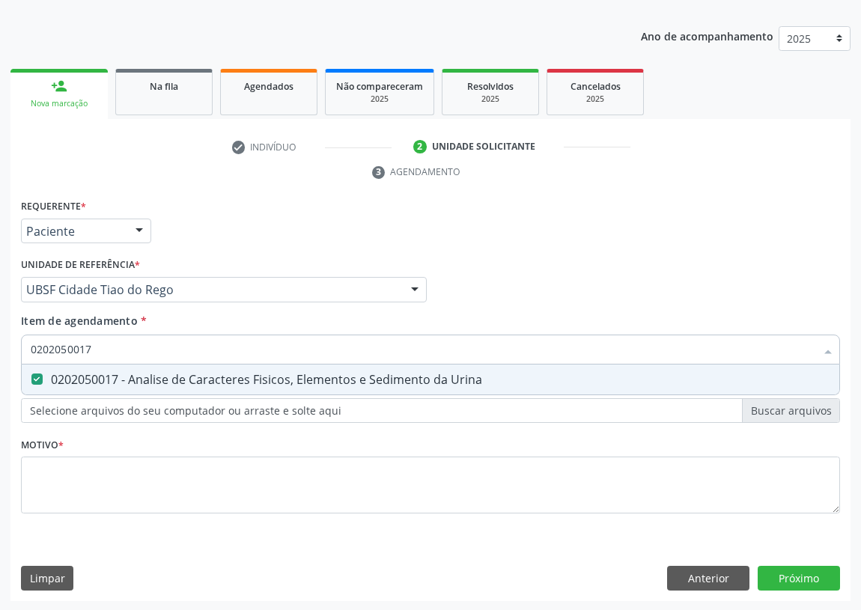
click at [0, 342] on div "Acompanhamento Acompanhe a situação das marcações correntes e finalizadas Relat…" at bounding box center [430, 269] width 861 height 685
type input "02"
checkbox Urina "false"
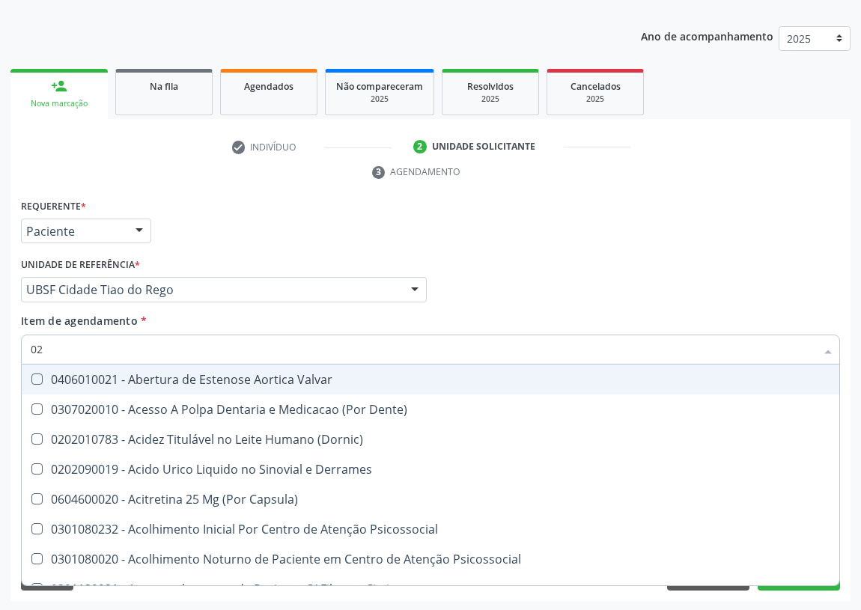
type input "020"
checkbox Frasco-Ampola\) "true"
checkbox Urina "false"
checkbox Osmolaridade "true"
checkbox Glicose "false"
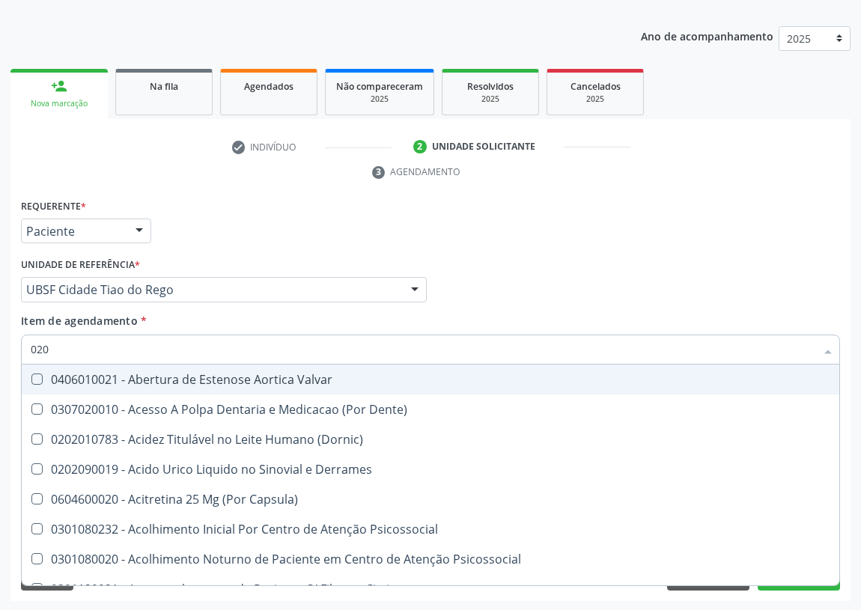
checkbox Eletro-Oculografia "true"
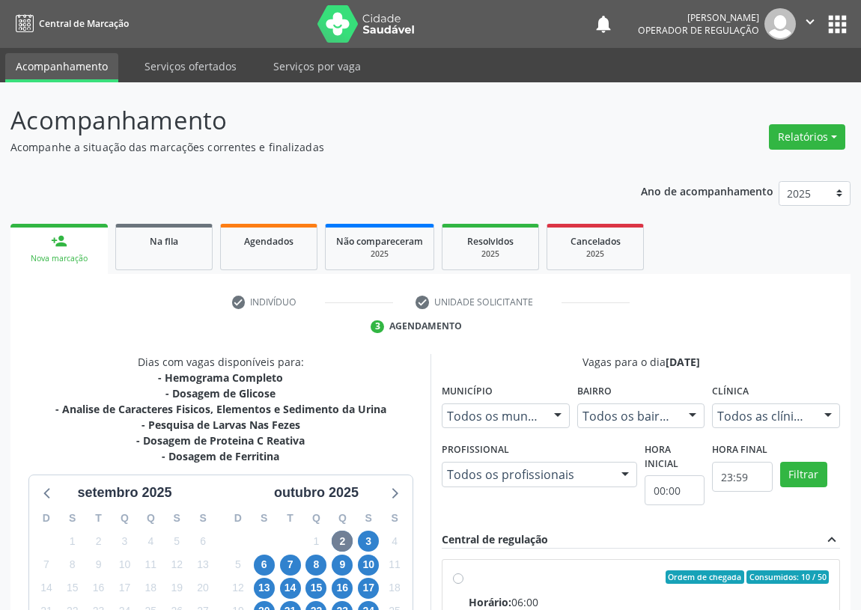
scroll to position [288, 0]
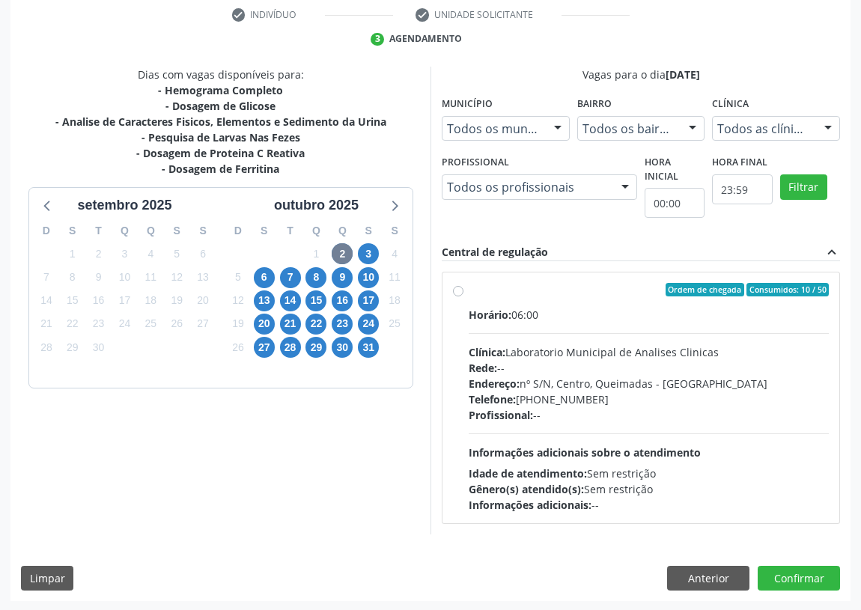
drag, startPoint x: 455, startPoint y: 287, endPoint x: 482, endPoint y: 311, distance: 36.1
click at [469, 288] on label "Ordem de chegada Consumidos: 10 / 50 Horário: 06:00 Clínica: Laboratorio Munici…" at bounding box center [649, 398] width 360 height 230
click at [456, 288] on input "Ordem de chegada Consumidos: 10 / 50 Horário: 06:00 Clínica: Laboratorio Munici…" at bounding box center [458, 289] width 10 height 13
radio input "true"
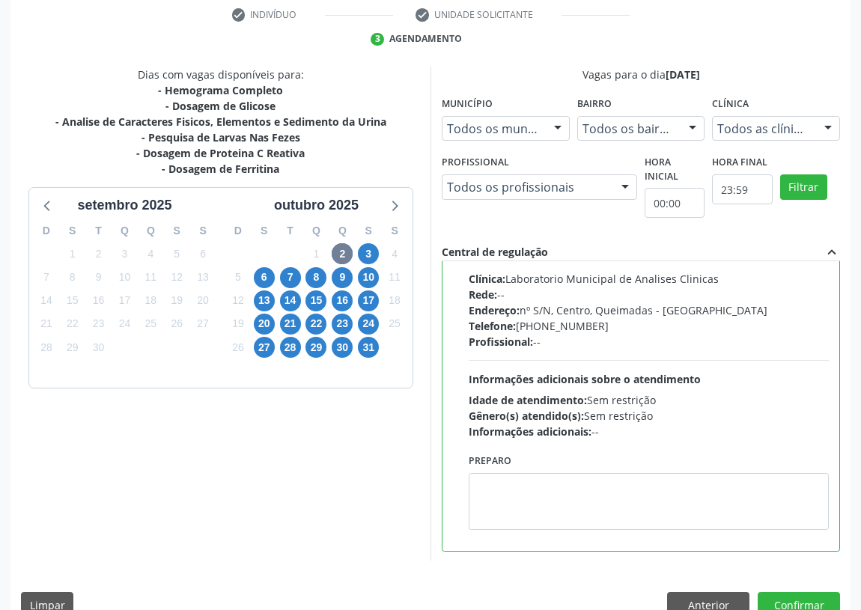
scroll to position [74, 0]
click at [530, 502] on textarea at bounding box center [649, 501] width 360 height 57
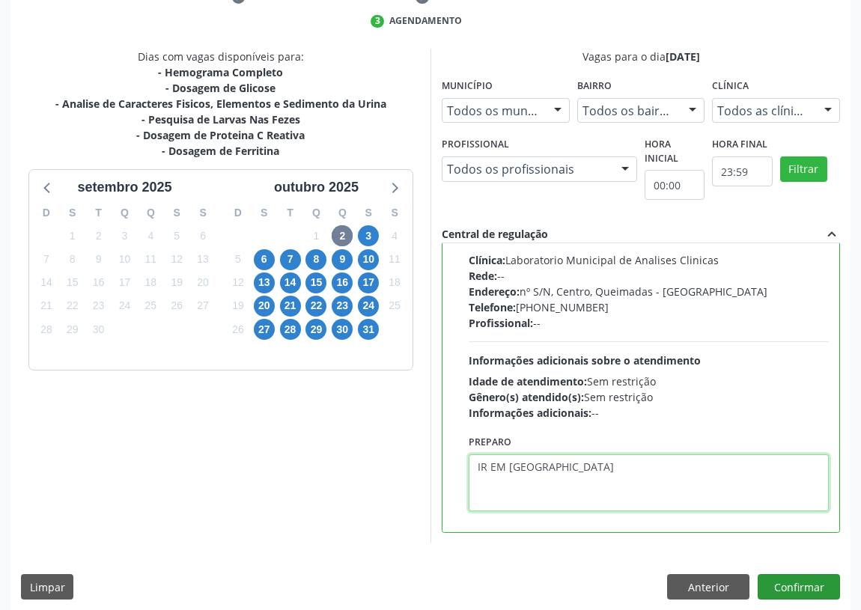
scroll to position [315, 0]
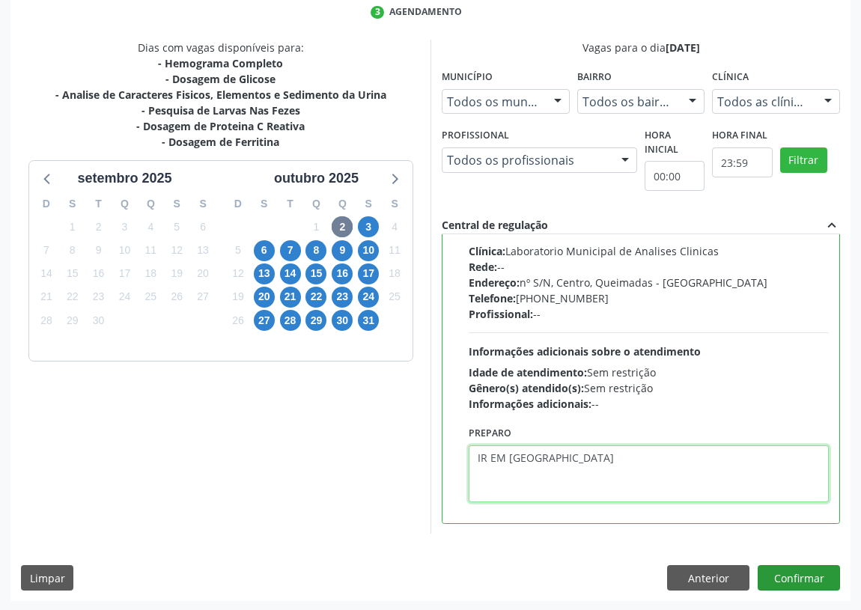
type textarea "IR EM [GEOGRAPHIC_DATA]"
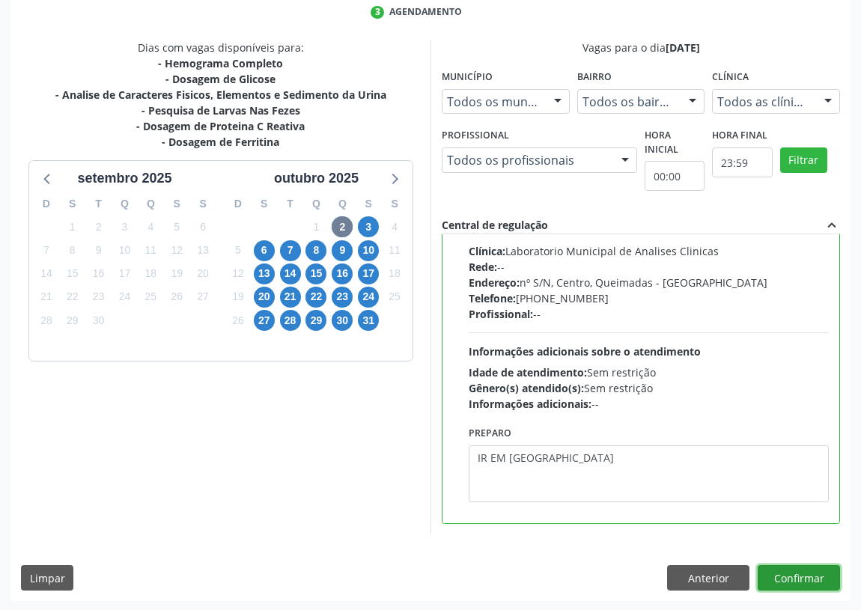
click at [785, 571] on button "Confirmar" at bounding box center [799, 577] width 82 height 25
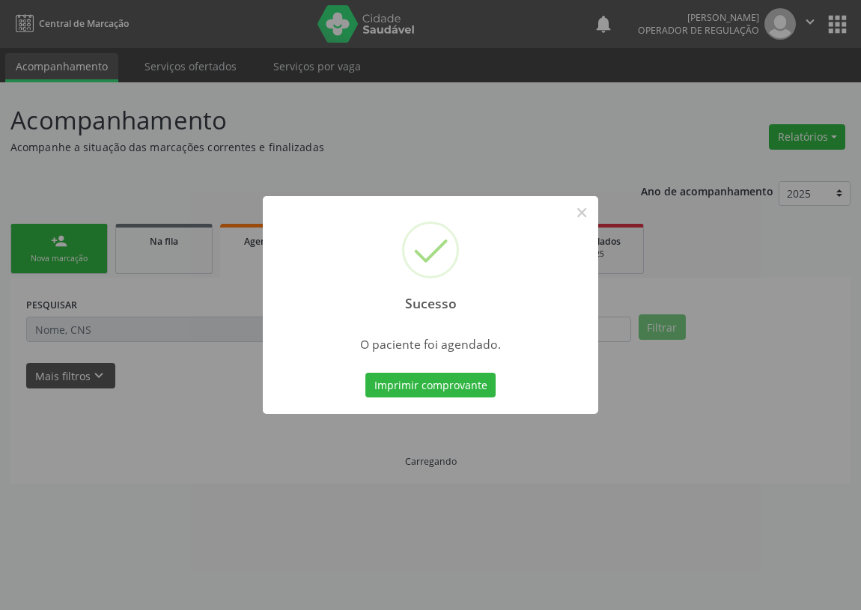
scroll to position [0, 0]
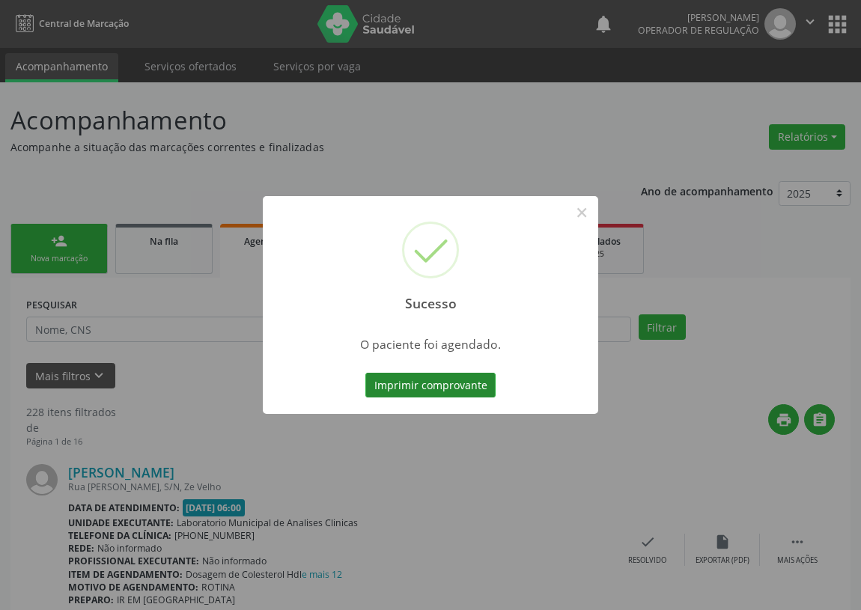
click at [425, 386] on button "Imprimir comprovante" at bounding box center [430, 385] width 130 height 25
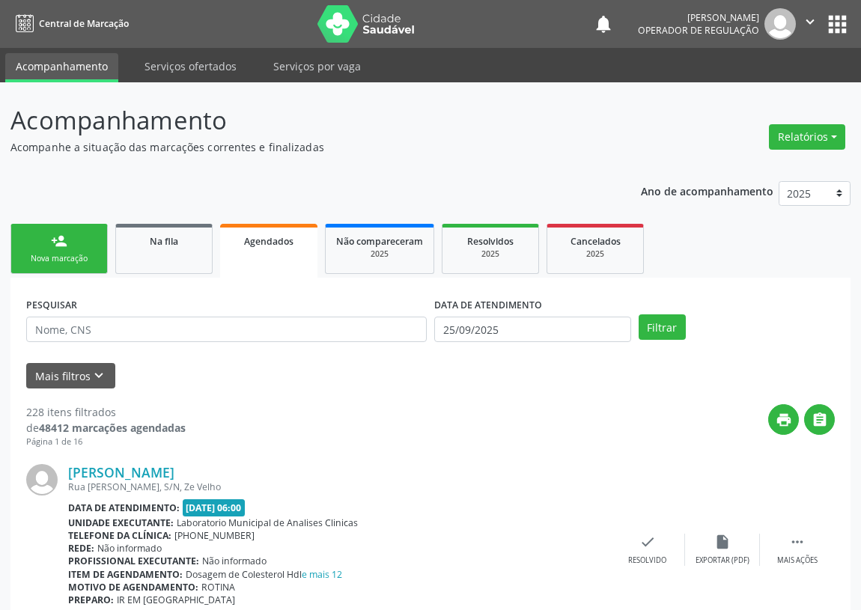
click at [56, 260] on div "Nova marcação" at bounding box center [59, 258] width 75 height 11
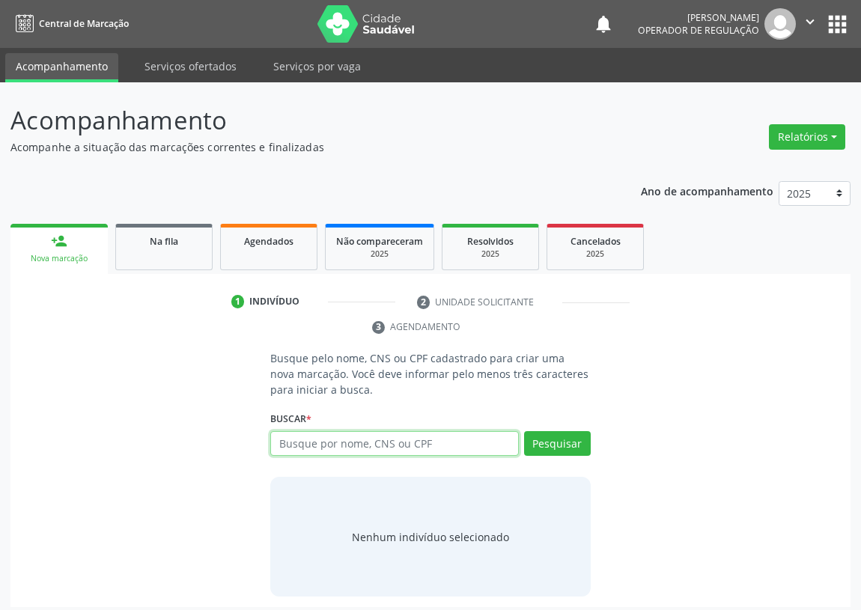
drag, startPoint x: 292, startPoint y: 449, endPoint x: 293, endPoint y: 425, distance: 24.0
click at [292, 447] on input "text" at bounding box center [394, 443] width 249 height 25
click at [295, 436] on input "text" at bounding box center [394, 443] width 249 height 25
type input "706905111372038"
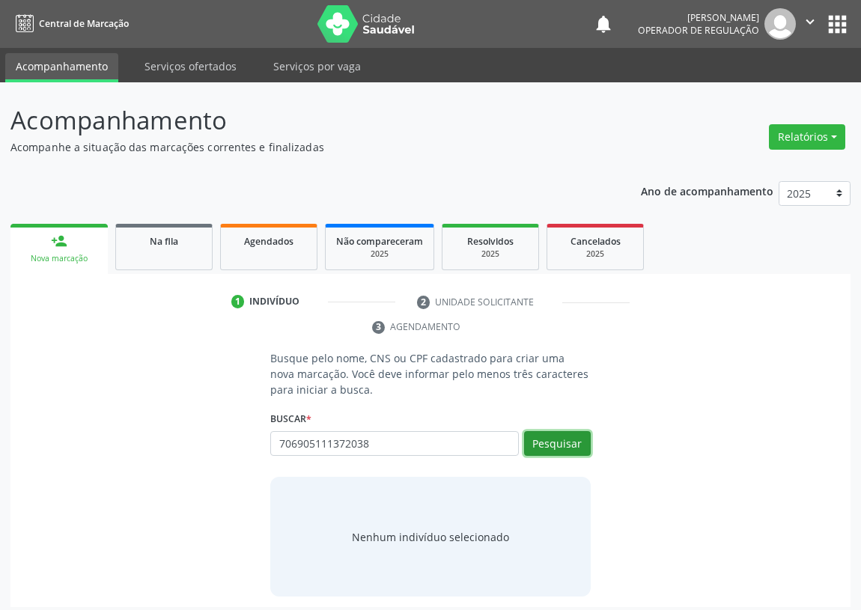
click at [555, 440] on button "Pesquisar" at bounding box center [557, 443] width 67 height 25
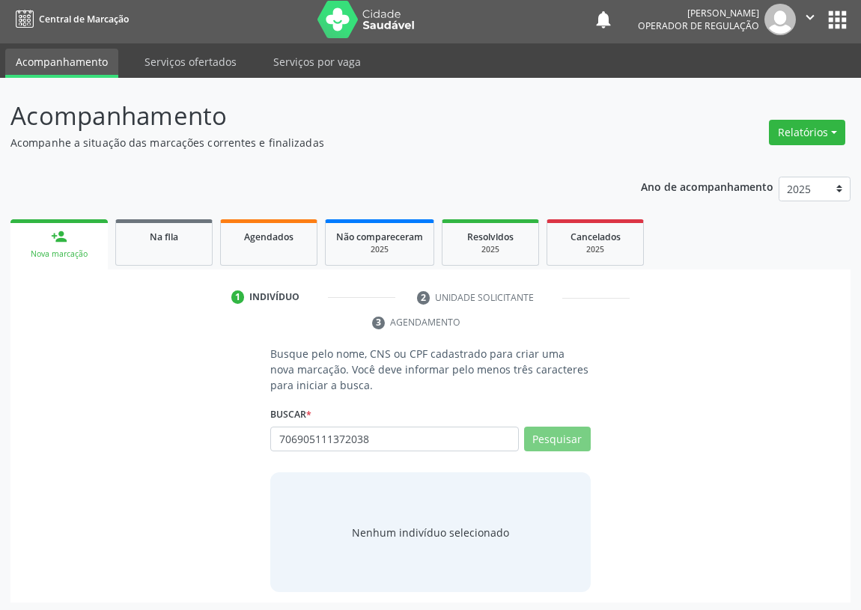
scroll to position [7, 0]
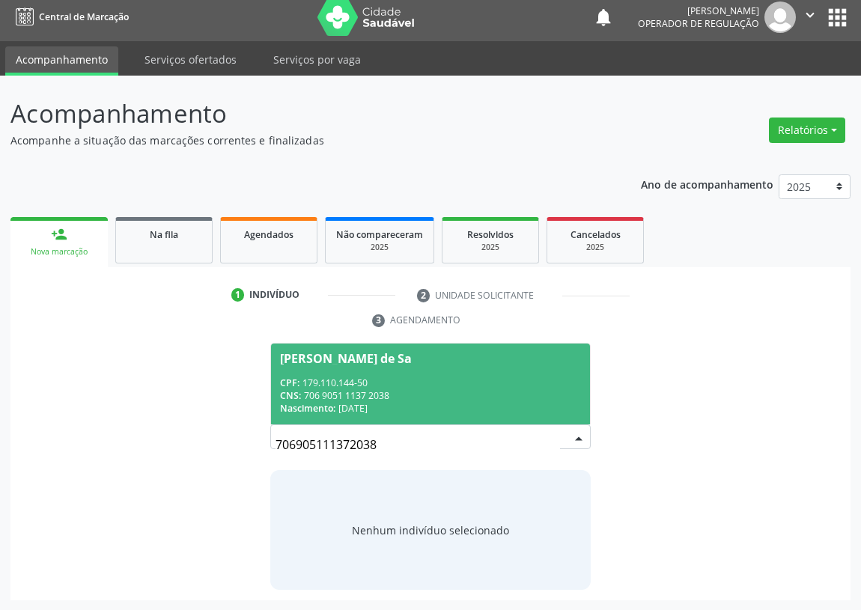
click at [403, 405] on div "Nascimento: [DATE]" at bounding box center [430, 408] width 301 height 13
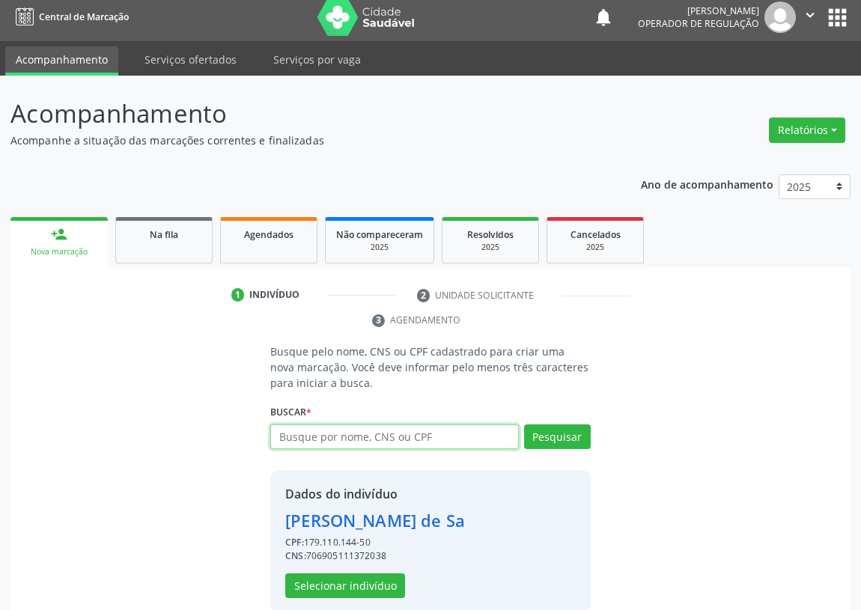
click at [293, 434] on input "text" at bounding box center [394, 437] width 249 height 25
type input "706905111372038"
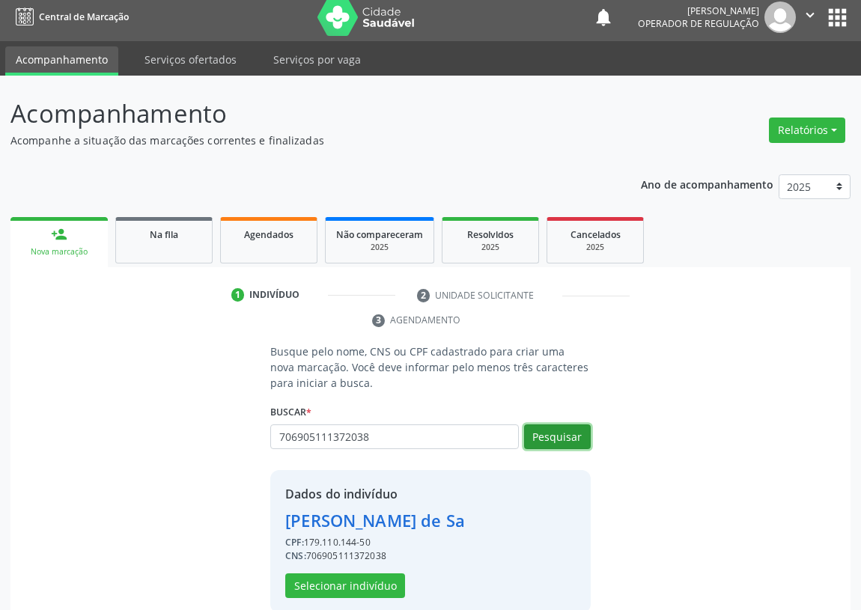
click at [569, 438] on button "Pesquisar" at bounding box center [557, 437] width 67 height 25
click at [322, 584] on button "Selecionar indivíduo" at bounding box center [345, 586] width 120 height 25
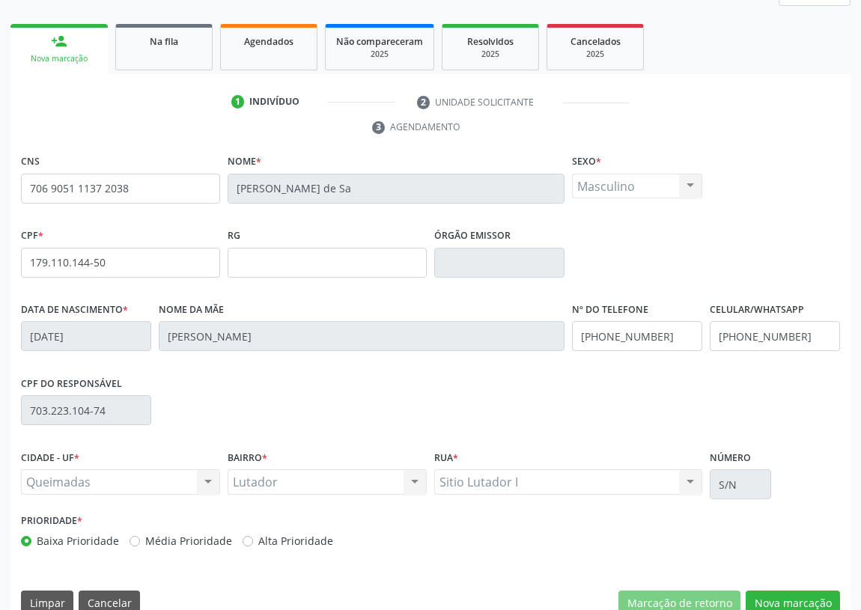
scroll to position [225, 0]
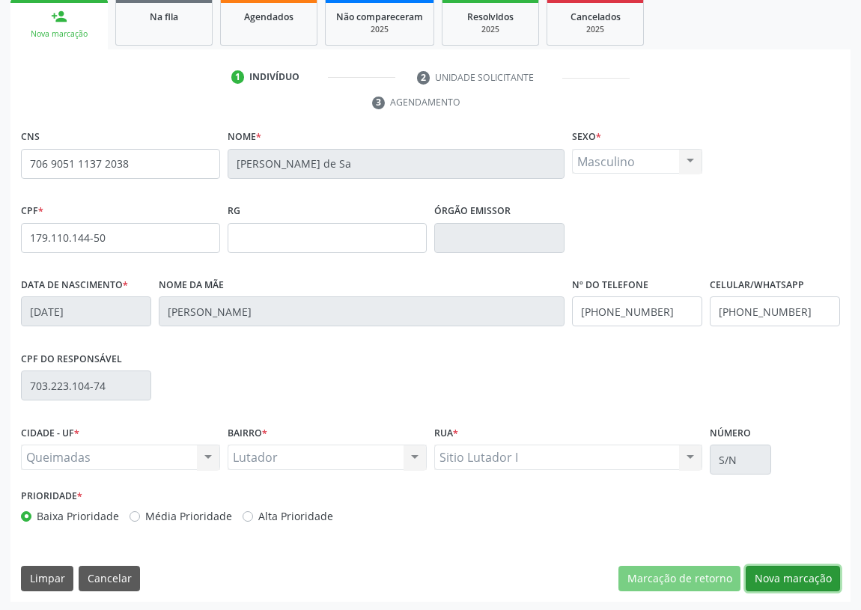
drag, startPoint x: 796, startPoint y: 569, endPoint x: 447, endPoint y: 479, distance: 360.4
click at [795, 569] on button "Nova marcação" at bounding box center [793, 578] width 94 height 25
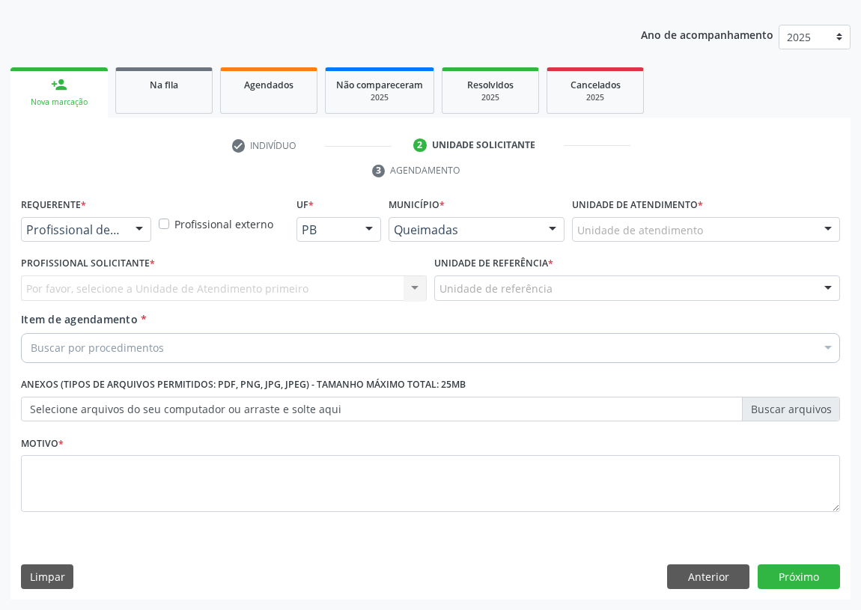
scroll to position [155, 0]
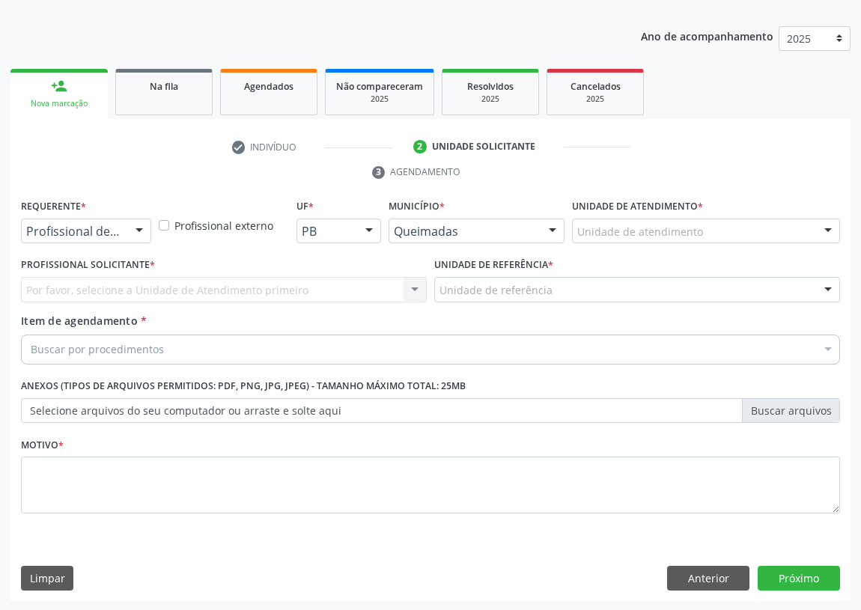
click at [142, 229] on div at bounding box center [139, 231] width 22 height 25
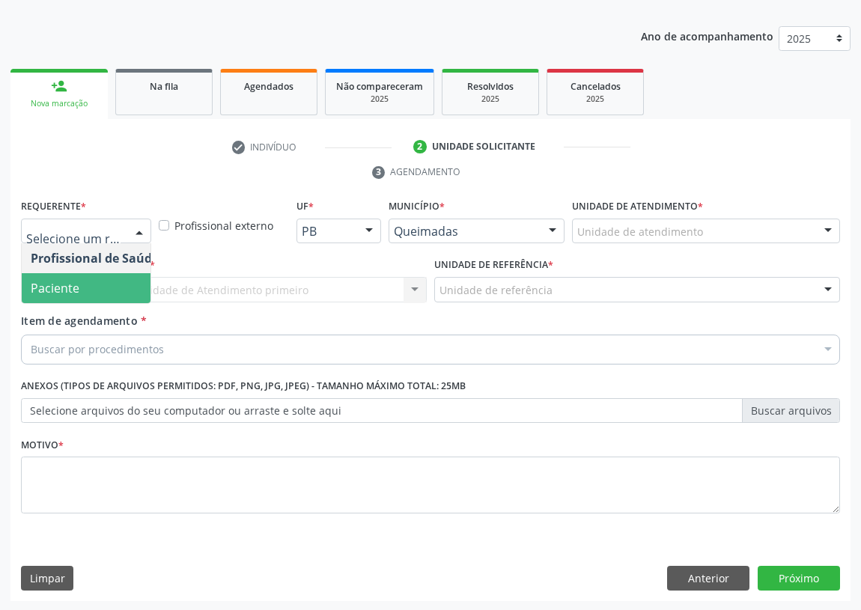
click at [127, 288] on span "Paciente" at bounding box center [95, 288] width 146 height 30
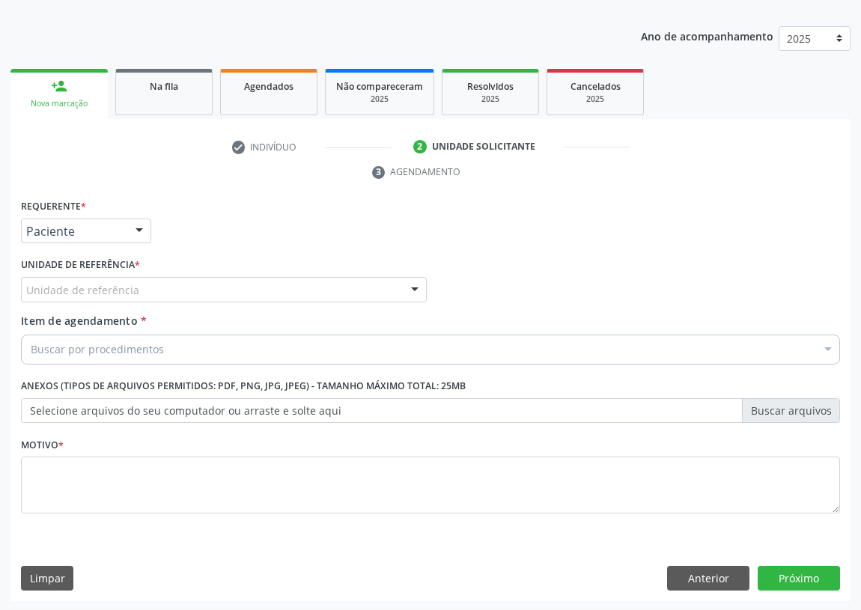
click at [409, 285] on div at bounding box center [415, 290] width 22 height 25
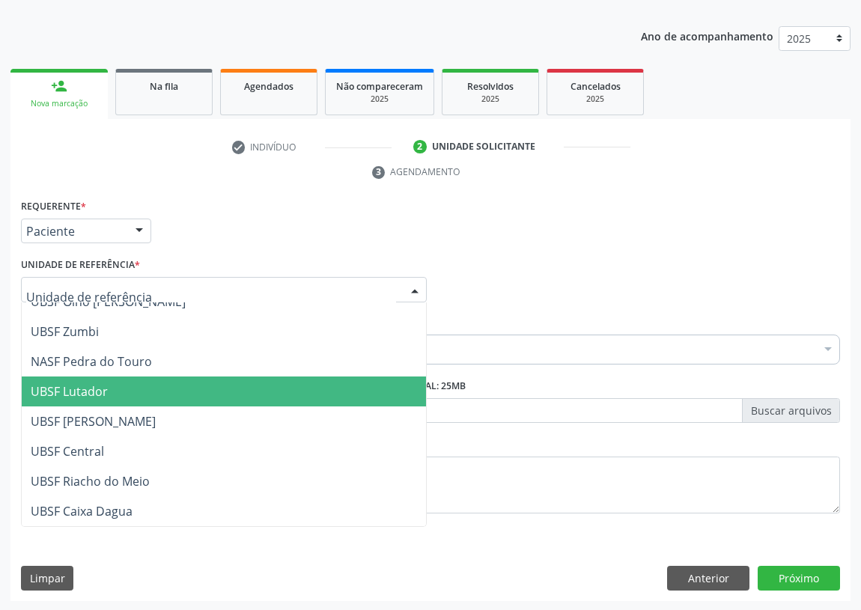
scroll to position [204, 0]
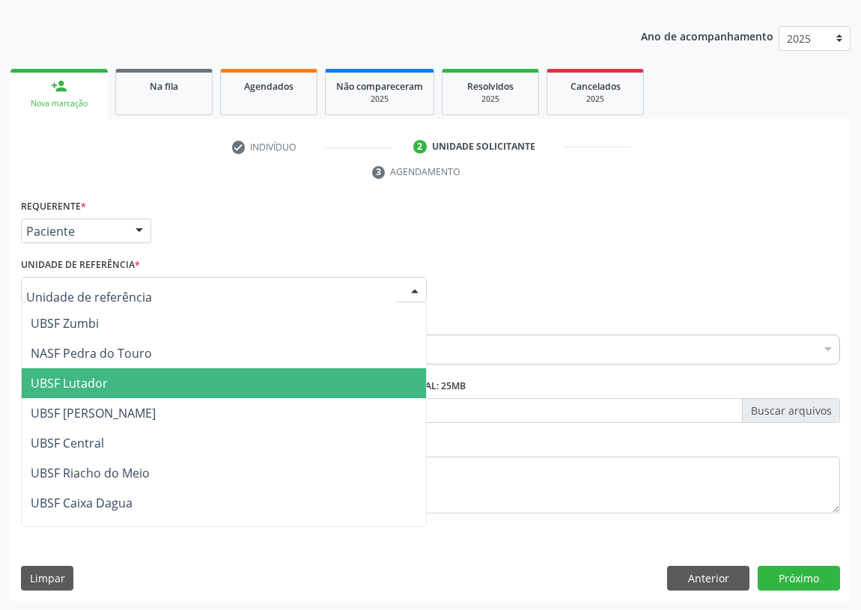
drag, startPoint x: 85, startPoint y: 385, endPoint x: 0, endPoint y: 353, distance: 90.6
click at [70, 388] on span "UBSF Lutador" at bounding box center [69, 383] width 77 height 16
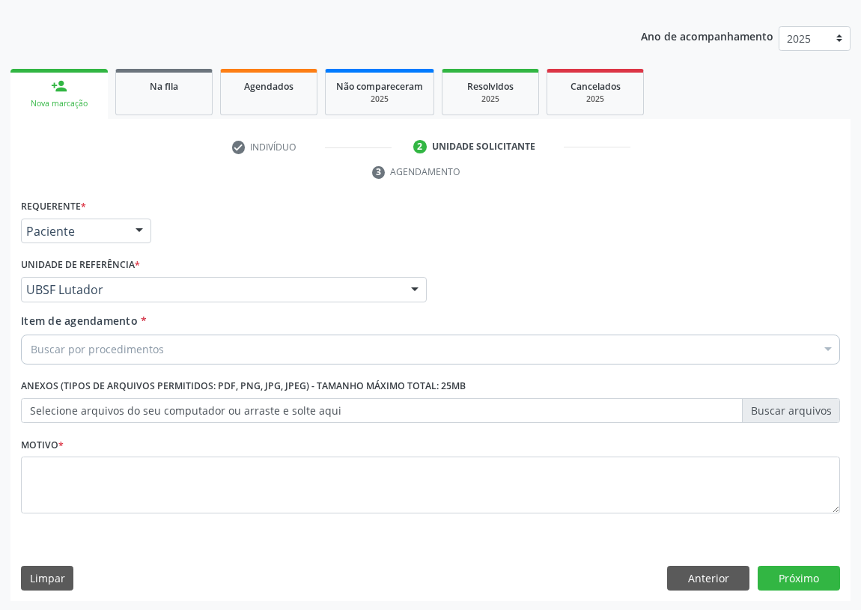
click at [29, 346] on div "Buscar por procedimentos" at bounding box center [430, 350] width 819 height 30
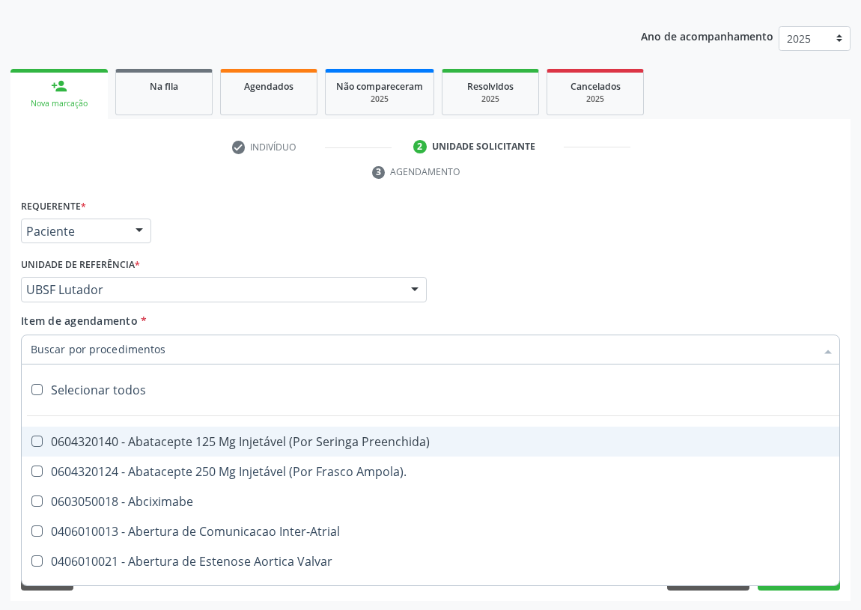
click at [36, 350] on input "Item de agendamento *" at bounding box center [423, 350] width 785 height 30
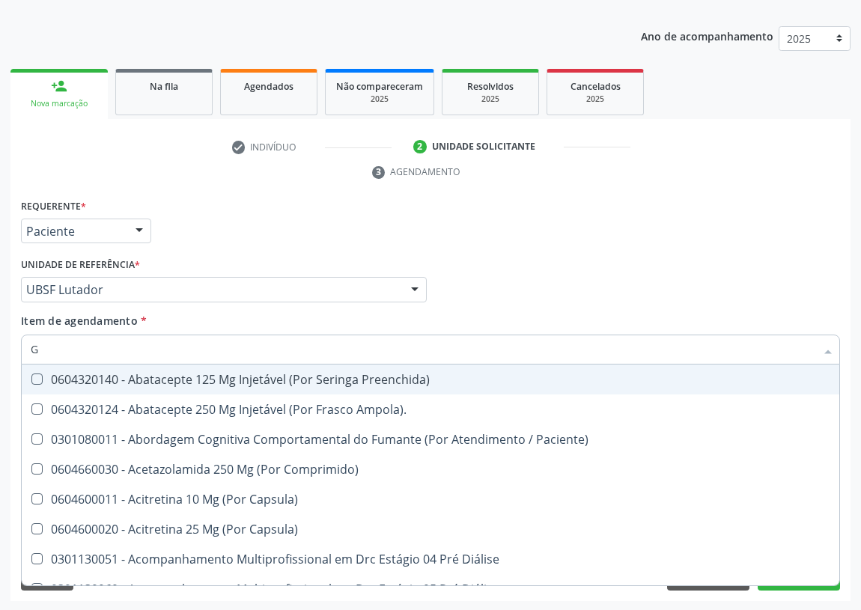
type input "GM"
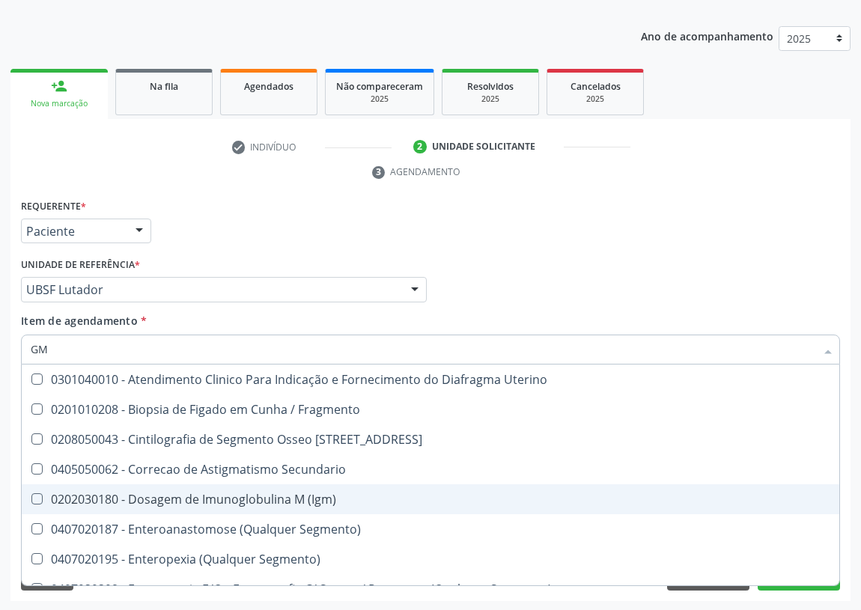
click at [260, 498] on div "0202030180 - Dosagem de Imunoglobulina M (Igm)" at bounding box center [431, 500] width 800 height 12
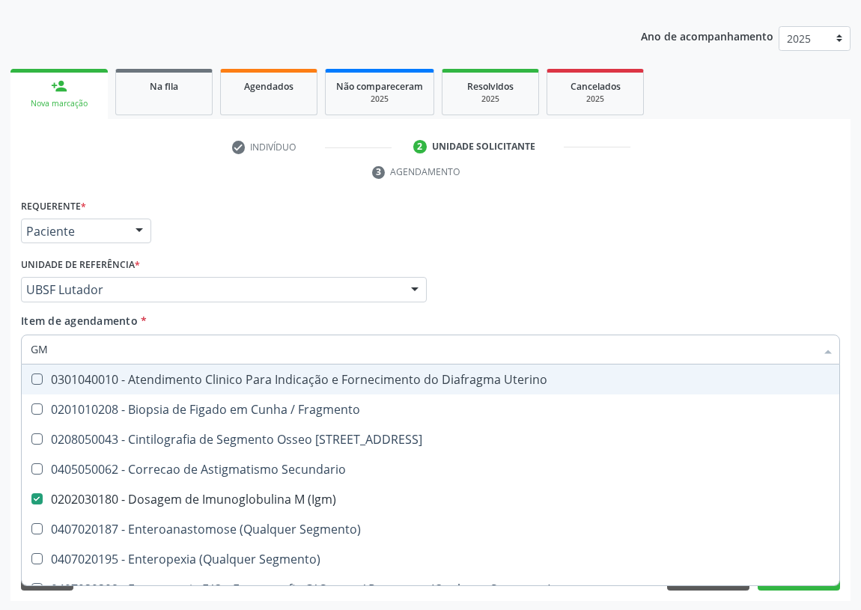
drag, startPoint x: 67, startPoint y: 350, endPoint x: 9, endPoint y: 361, distance: 59.5
click at [9, 361] on div "Acompanhamento Acompanhe a situação das marcações correntes e finalizadas Relat…" at bounding box center [430, 269] width 861 height 685
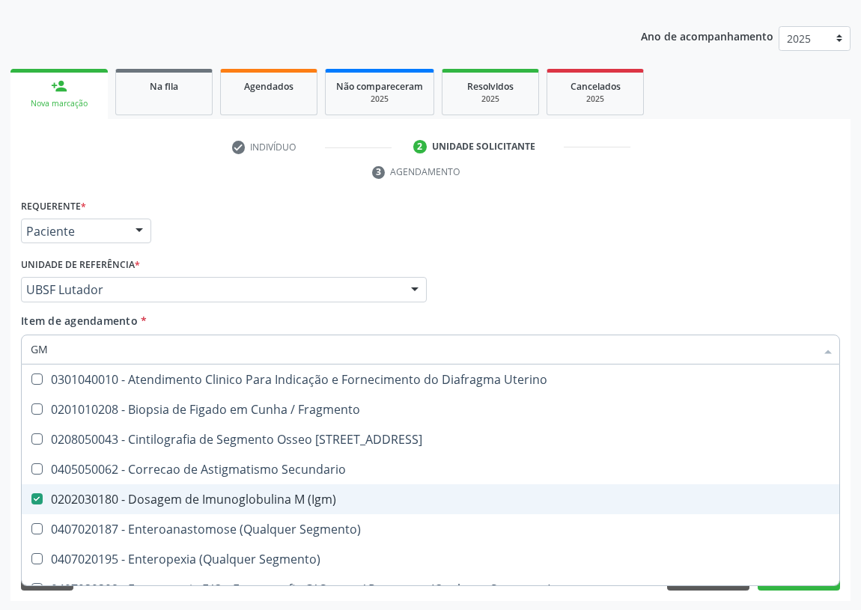
drag, startPoint x: 33, startPoint y: 499, endPoint x: 48, endPoint y: 452, distance: 48.8
click at [33, 491] on span "0202030180 - Dosagem de Imunoglobulina M (Igm)" at bounding box center [431, 500] width 818 height 30
checkbox \(Igm\) "false"
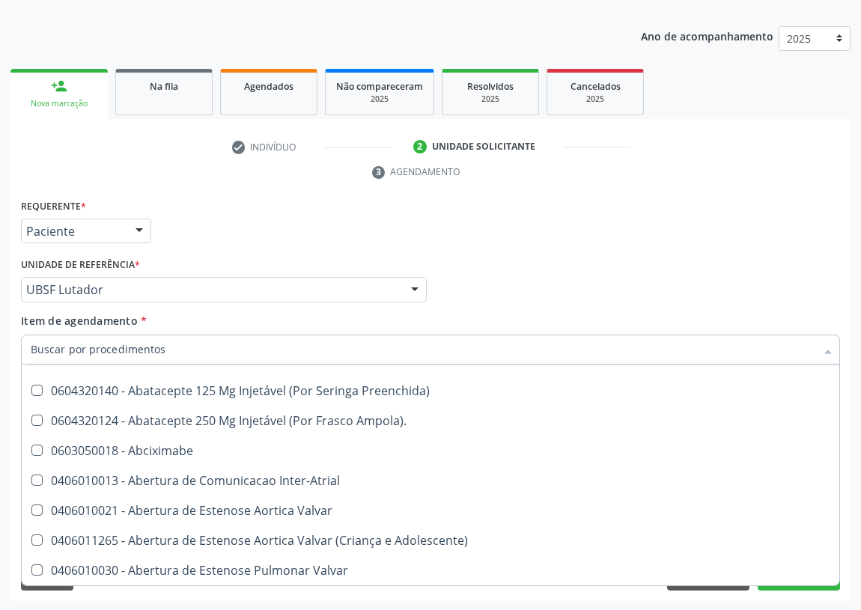
scroll to position [272, 0]
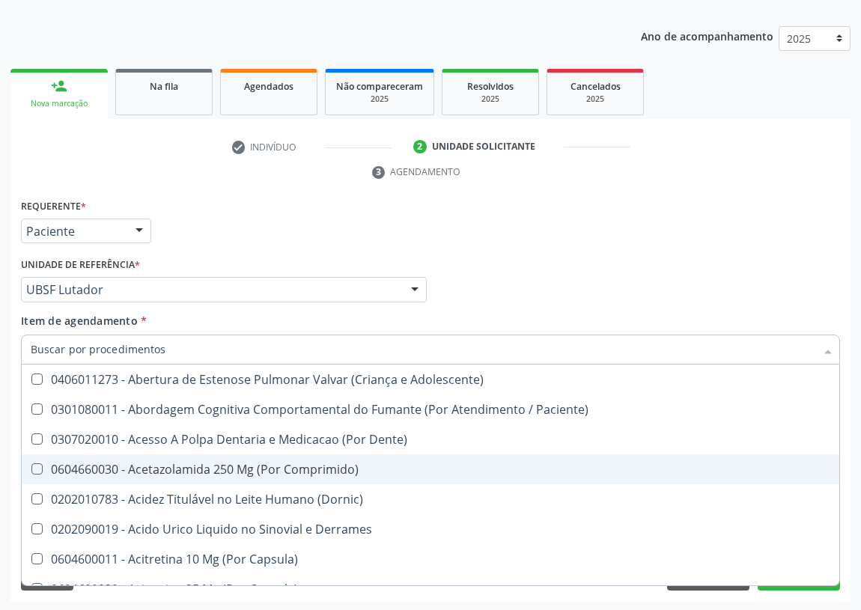
click at [630, 219] on div "Requerente * Paciente Profissional de Saúde Paciente Nenhum resultado encontrad…" at bounding box center [430, 224] width 827 height 58
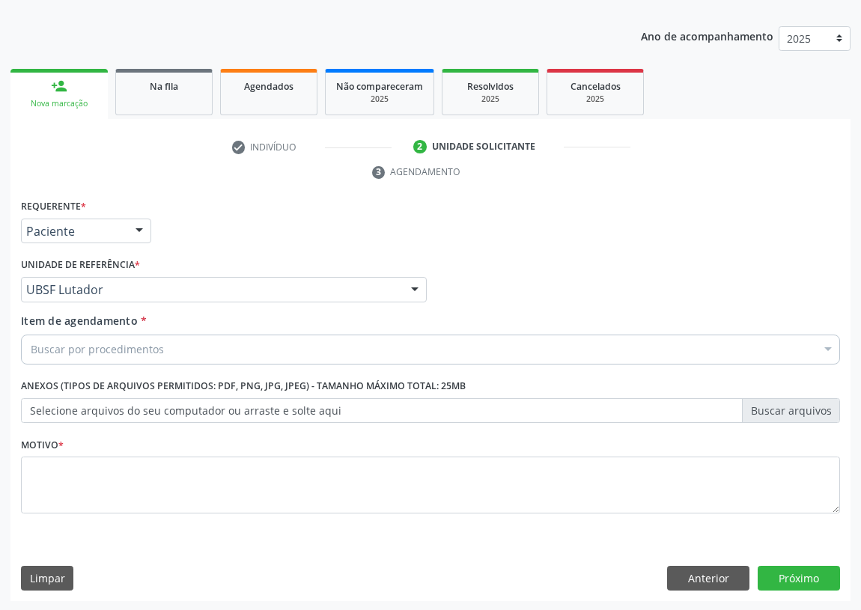
scroll to position [0, 0]
click at [708, 571] on button "Anterior" at bounding box center [708, 578] width 82 height 25
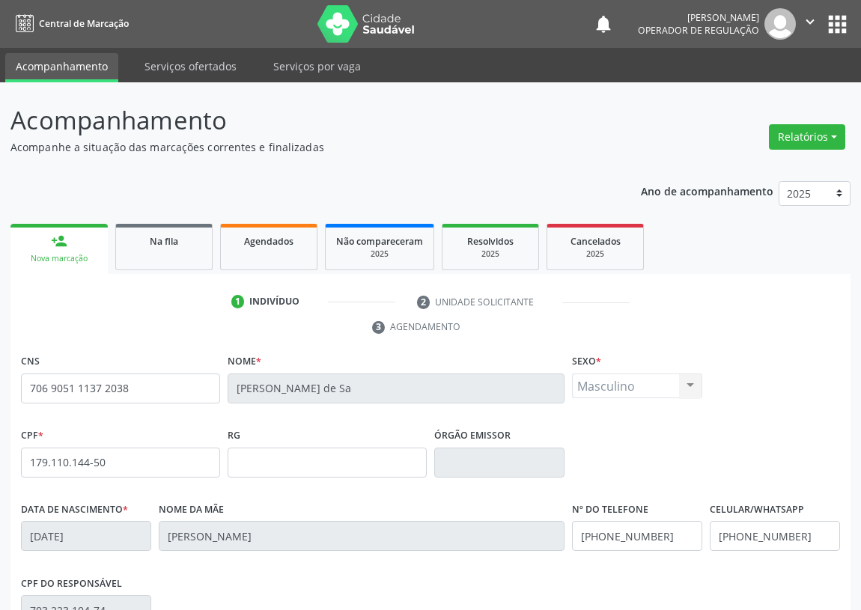
click at [57, 253] on div "Nova marcação" at bounding box center [59, 258] width 76 height 11
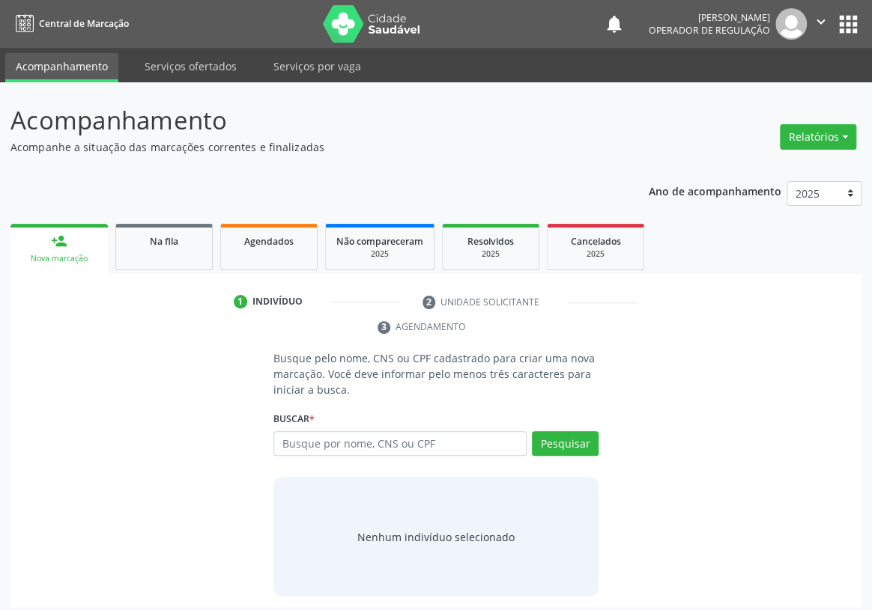
click at [318, 431] on input "text" at bounding box center [399, 443] width 253 height 25
click at [306, 431] on input "text" at bounding box center [399, 443] width 253 height 25
type input "700404921668244"
click at [564, 431] on button "Pesquisar" at bounding box center [565, 443] width 67 height 25
type input "700404921668244"
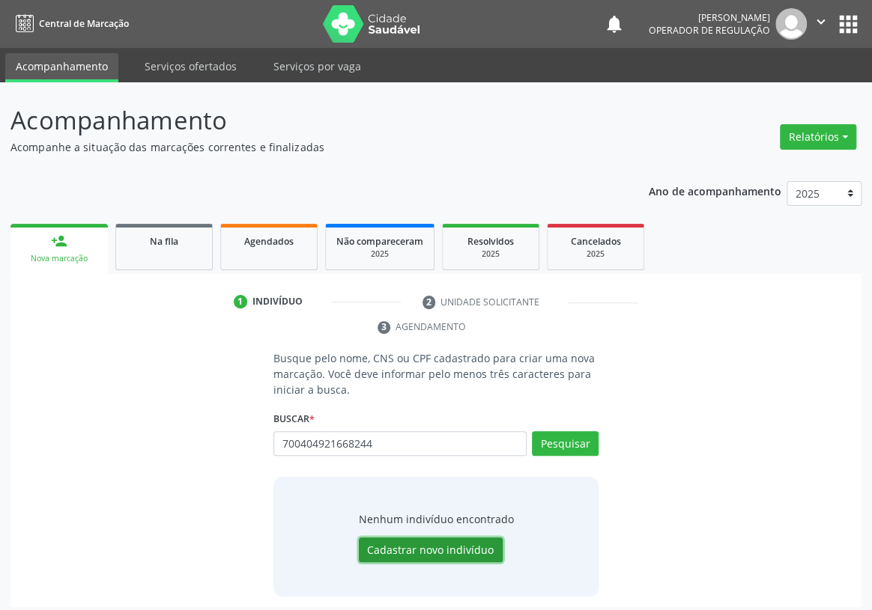
click at [431, 538] on button "Cadastrar novo indivíduo" at bounding box center [431, 550] width 144 height 25
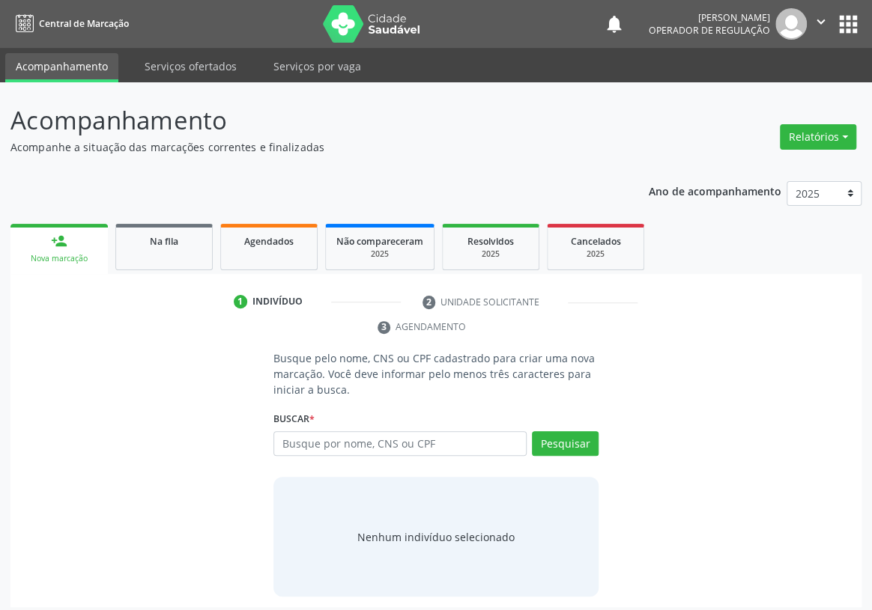
click at [290, 431] on input "text" at bounding box center [399, 443] width 253 height 25
type input "700409421668244"
click at [552, 431] on button "Pesquisar" at bounding box center [565, 443] width 67 height 25
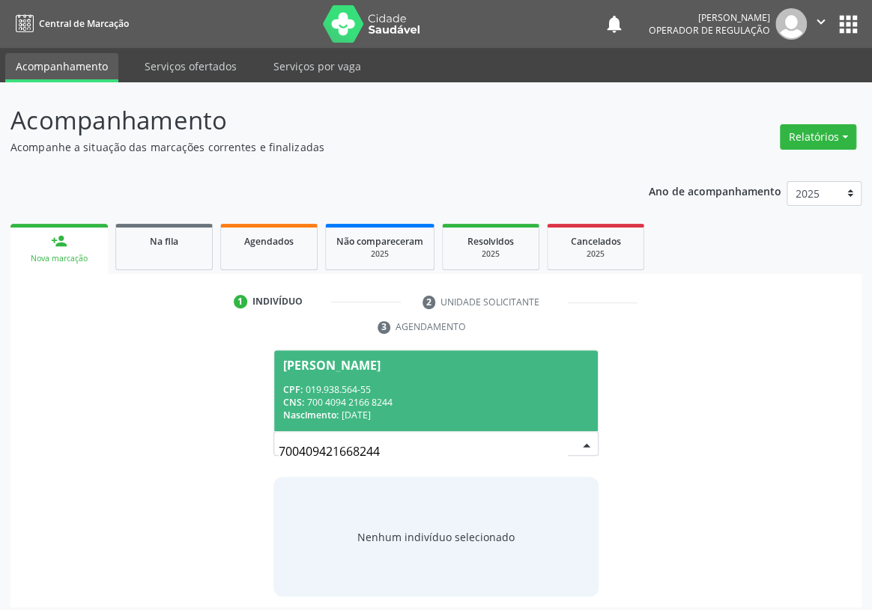
click at [374, 383] on div "CPF: 019.938.564-55" at bounding box center [436, 389] width 306 height 13
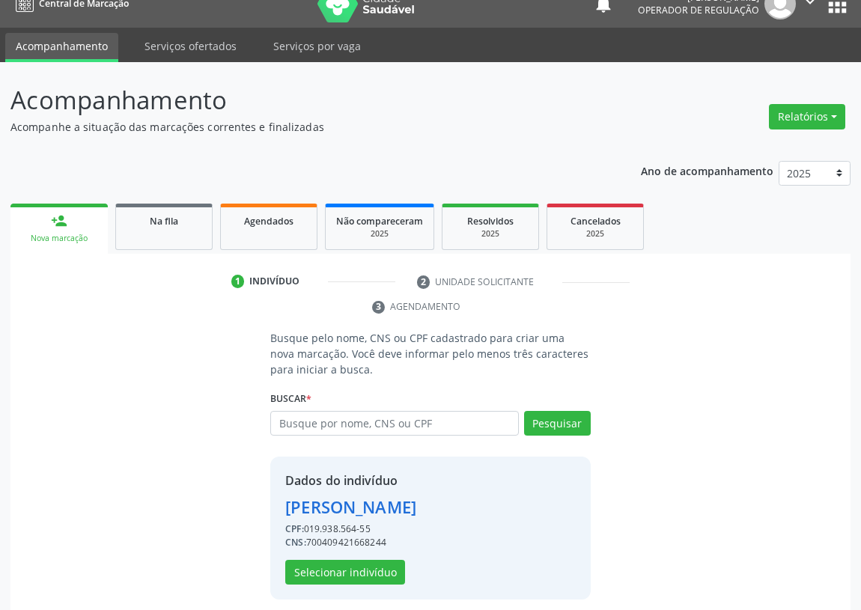
scroll to position [29, 0]
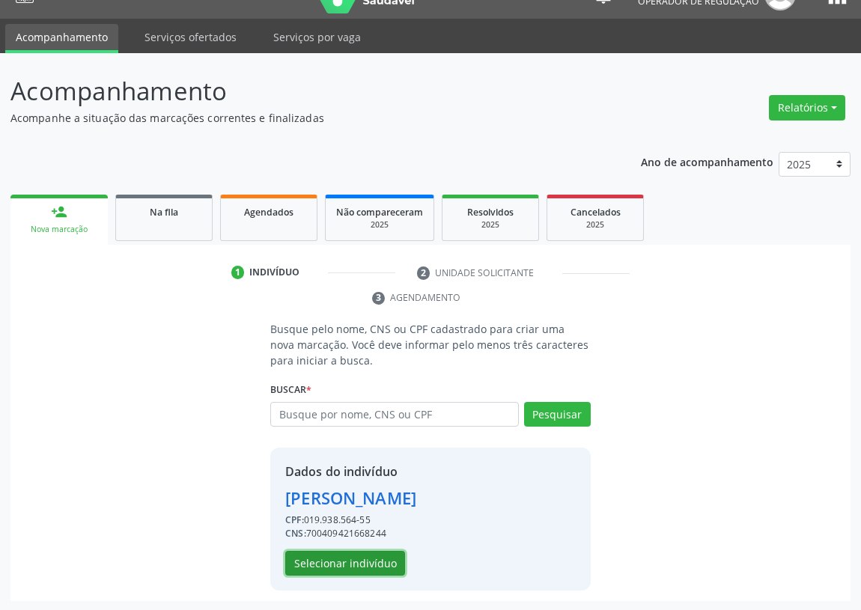
click at [364, 562] on button "Selecionar indivíduo" at bounding box center [345, 563] width 120 height 25
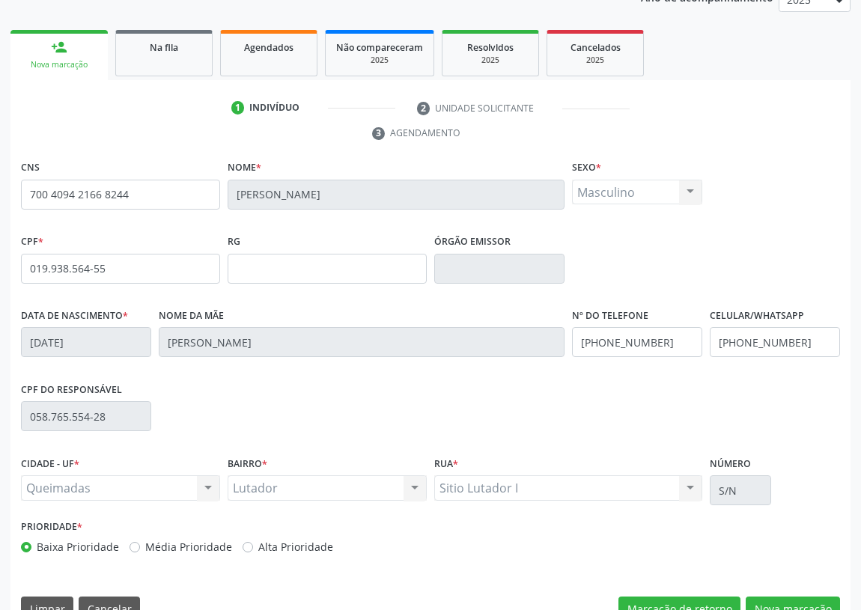
scroll to position [225, 0]
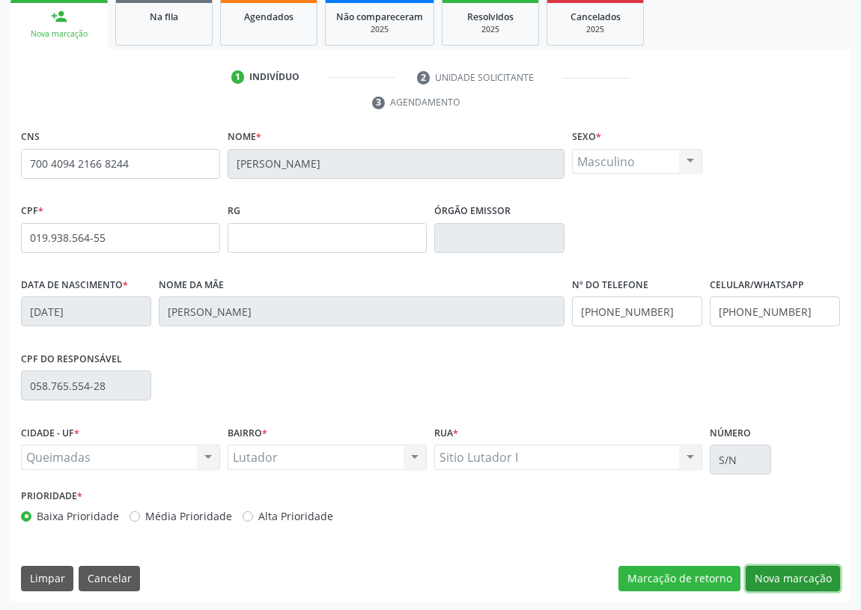
click at [786, 574] on button "Nova marcação" at bounding box center [793, 578] width 94 height 25
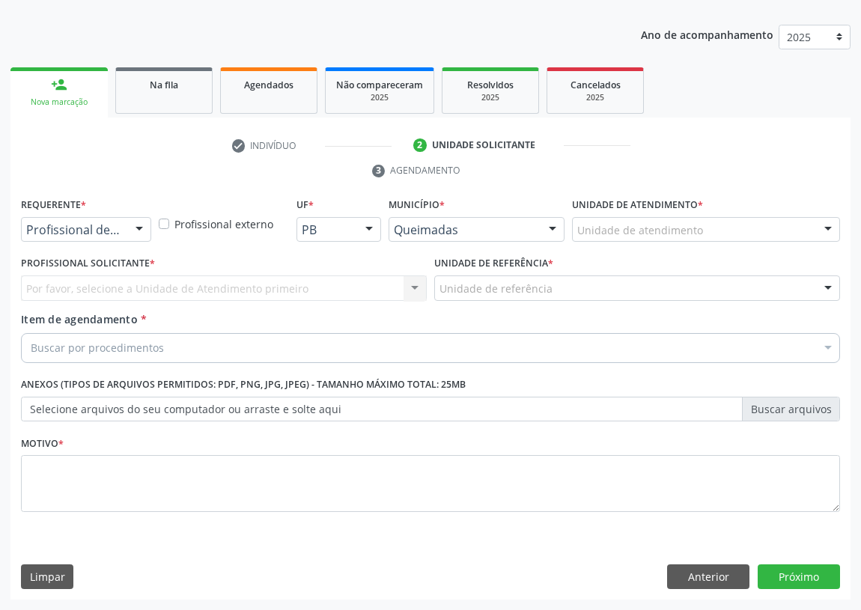
scroll to position [155, 0]
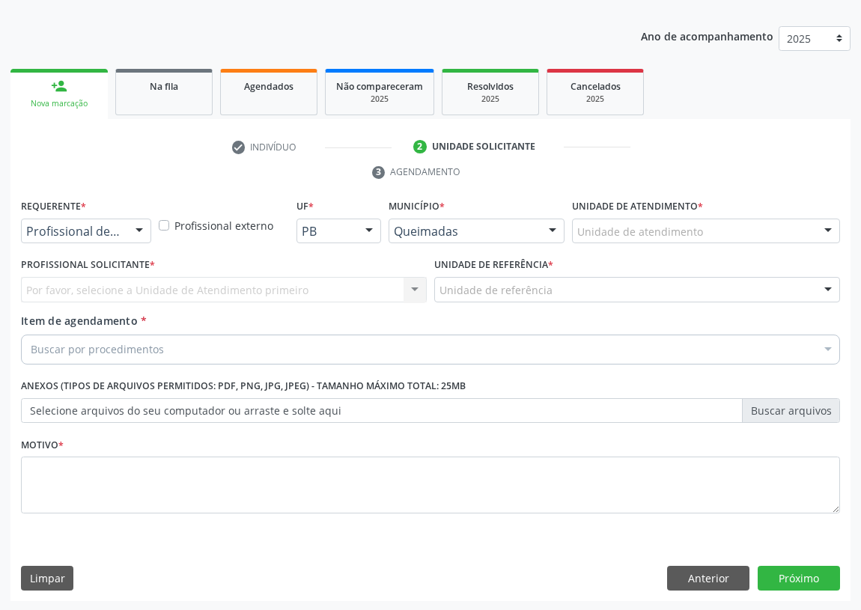
click at [142, 228] on div at bounding box center [139, 231] width 22 height 25
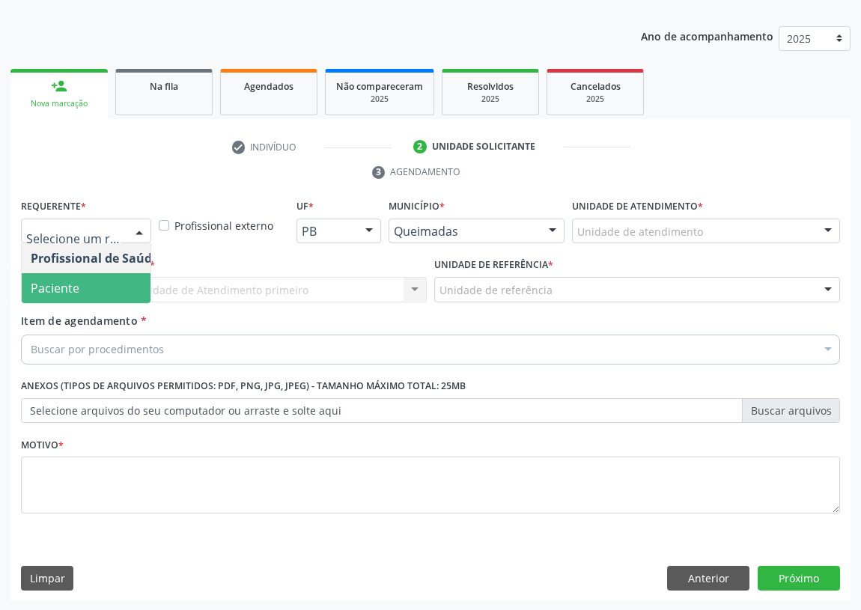
click at [133, 293] on span "Paciente" at bounding box center [95, 288] width 146 height 30
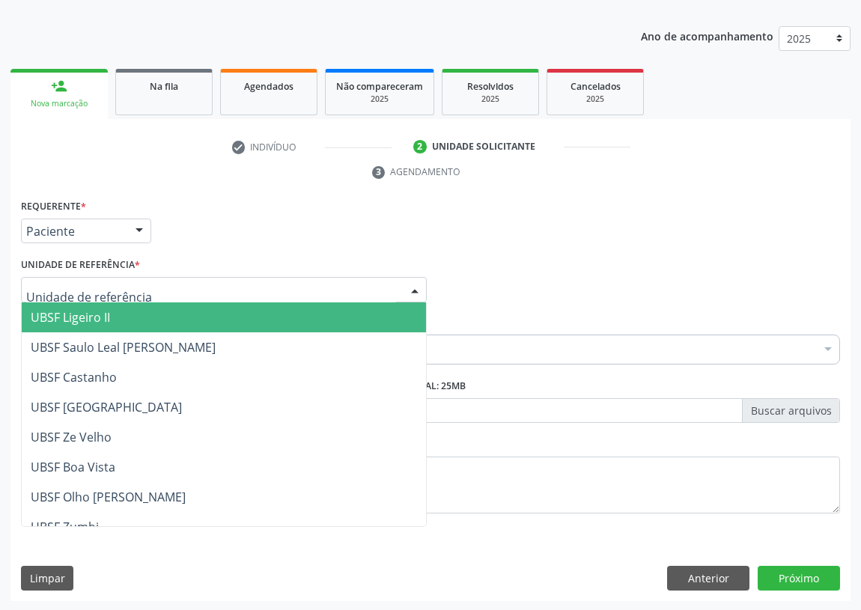
click at [384, 289] on div at bounding box center [224, 289] width 406 height 25
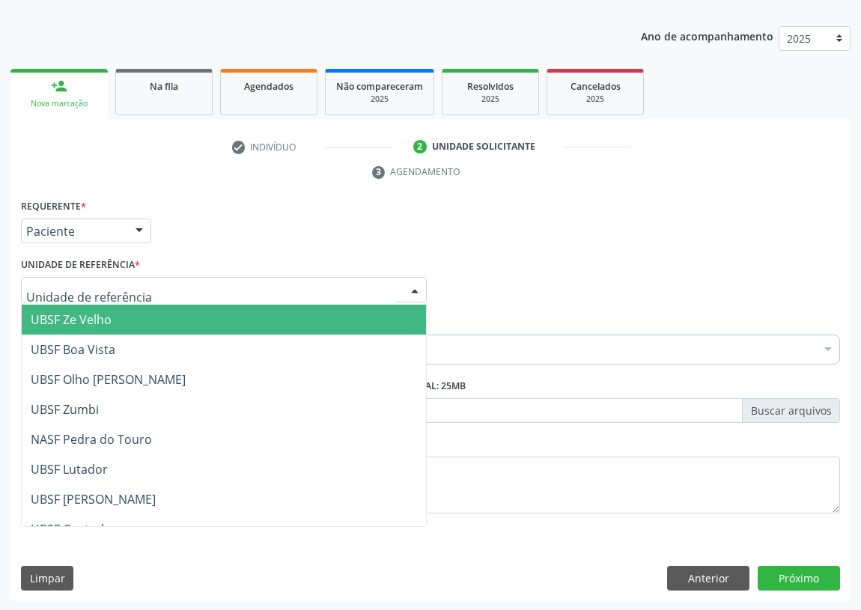
scroll to position [204, 0]
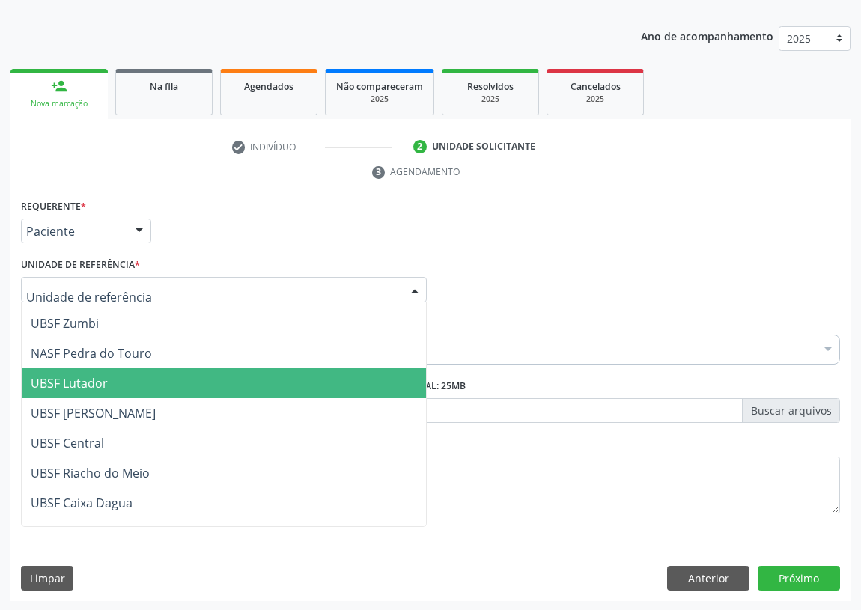
click at [85, 381] on span "UBSF Lutador" at bounding box center [69, 383] width 77 height 16
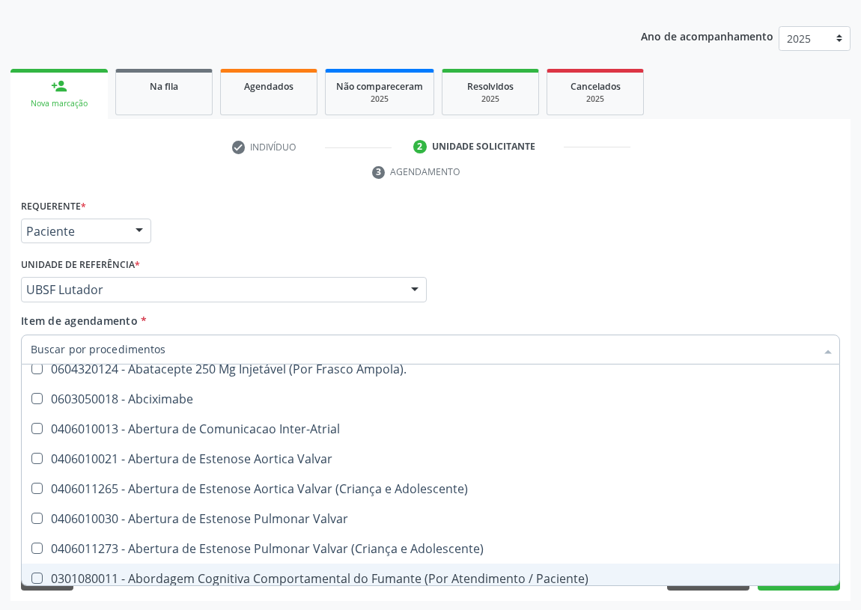
scroll to position [136, 0]
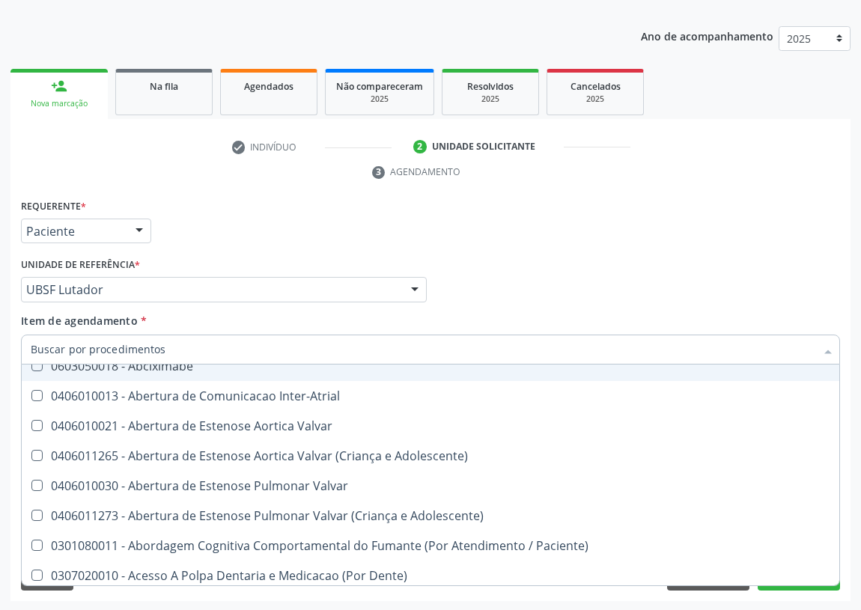
drag, startPoint x: 741, startPoint y: 220, endPoint x: 722, endPoint y: 264, distance: 48.3
click at [741, 225] on div "Requerente * Paciente Profissional de Saúde Paciente Nenhum resultado encontrad…" at bounding box center [430, 224] width 827 height 58
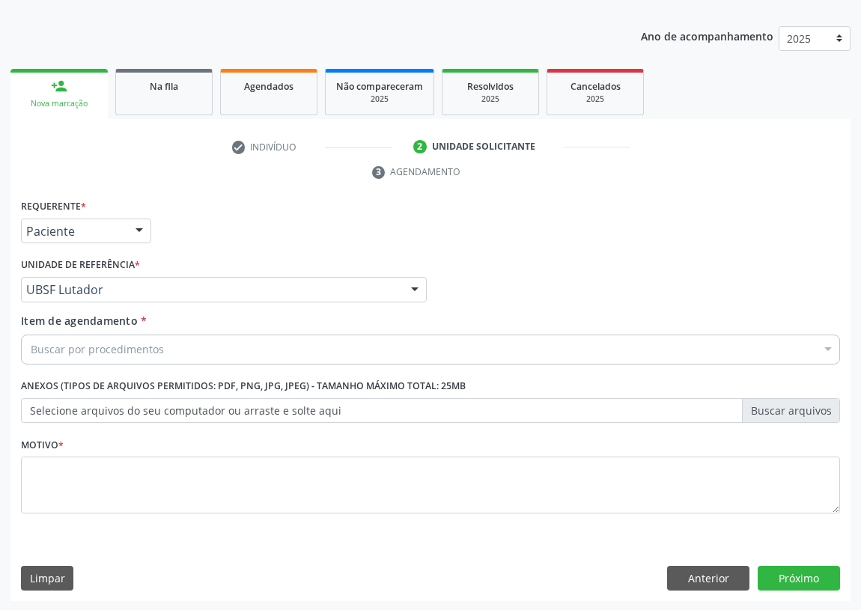
scroll to position [0, 0]
click at [726, 569] on button "Anterior" at bounding box center [708, 578] width 82 height 25
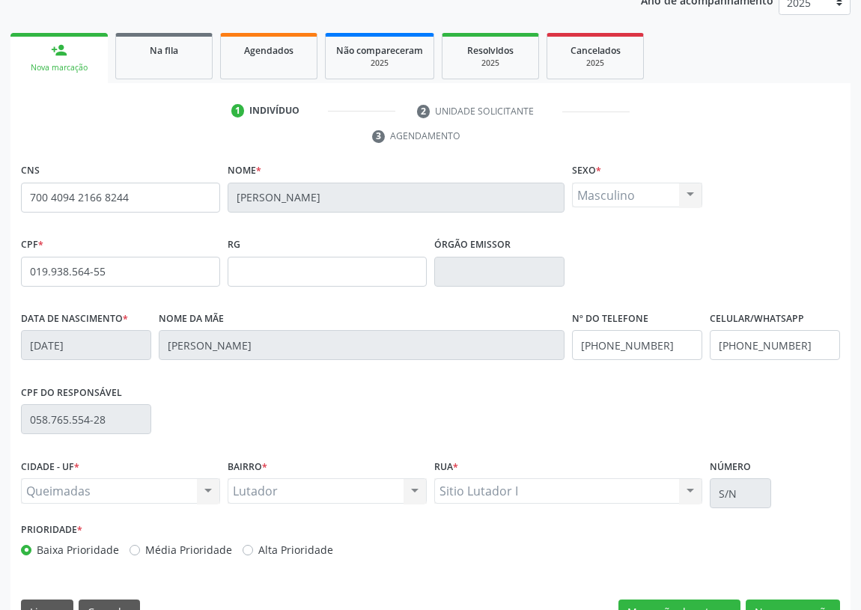
scroll to position [225, 0]
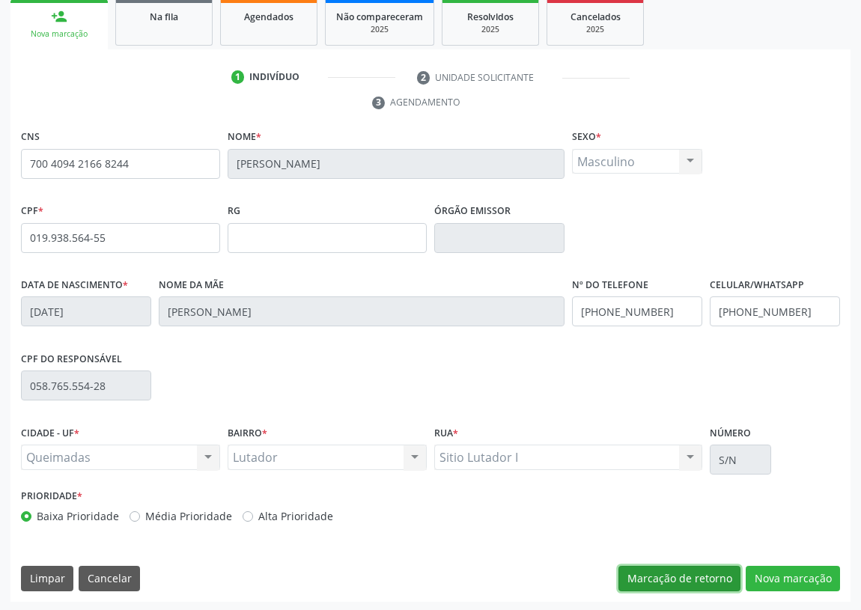
click at [692, 576] on button "Marcação de retorno" at bounding box center [680, 578] width 122 height 25
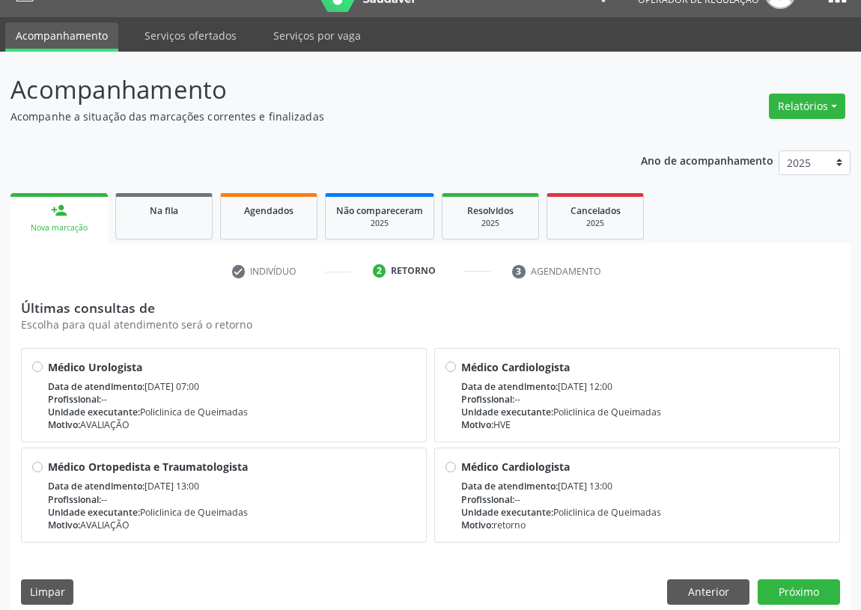
scroll to position [45, 0]
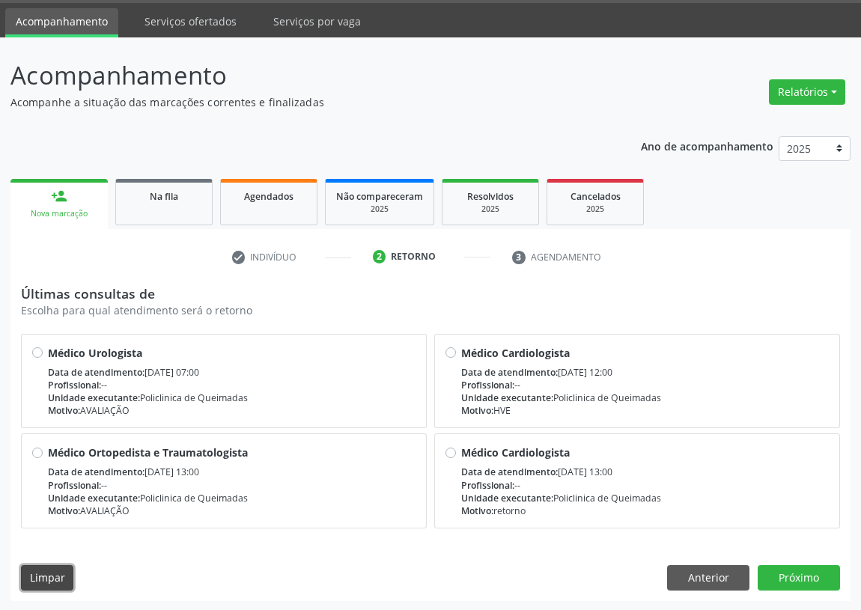
click at [42, 577] on button "Limpar" at bounding box center [47, 577] width 52 height 25
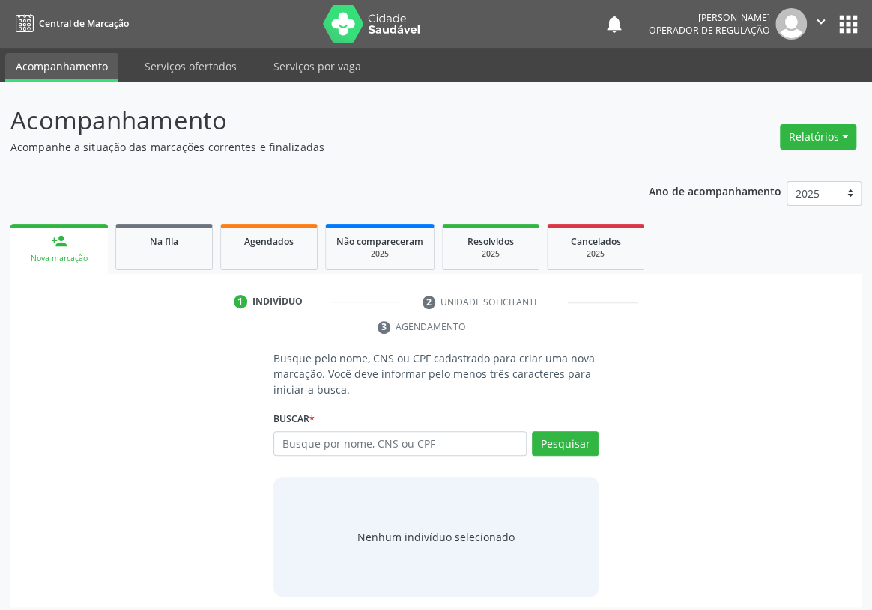
click at [288, 431] on input "text" at bounding box center [399, 443] width 253 height 25
type input "7060028493183649"
click at [553, 431] on button "Pesquisar" at bounding box center [565, 443] width 67 height 25
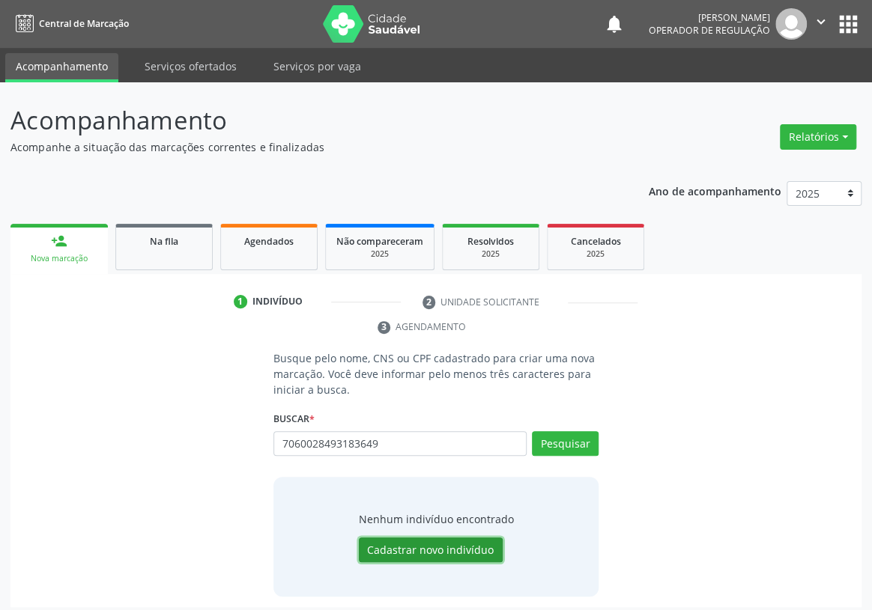
click at [424, 538] on button "Cadastrar novo indivíduo" at bounding box center [431, 550] width 144 height 25
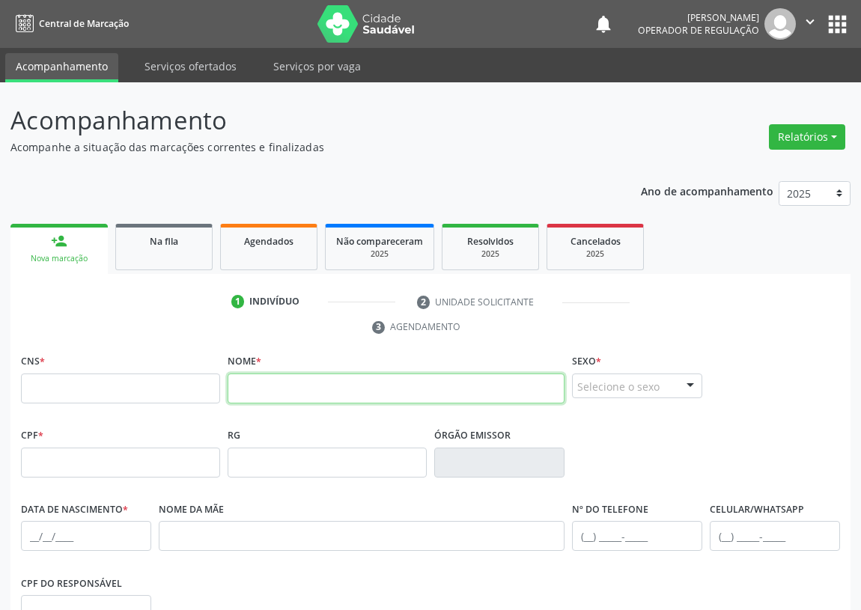
click at [244, 387] on input "text" at bounding box center [396, 389] width 337 height 30
type input "706002849318349"
drag, startPoint x: 335, startPoint y: 393, endPoint x: 221, endPoint y: 401, distance: 114.1
click at [222, 403] on div "CNS * Nome * 706002849318349 Sexo * Selecione o sexo Masculino Feminino Nenhum …" at bounding box center [430, 388] width 827 height 74
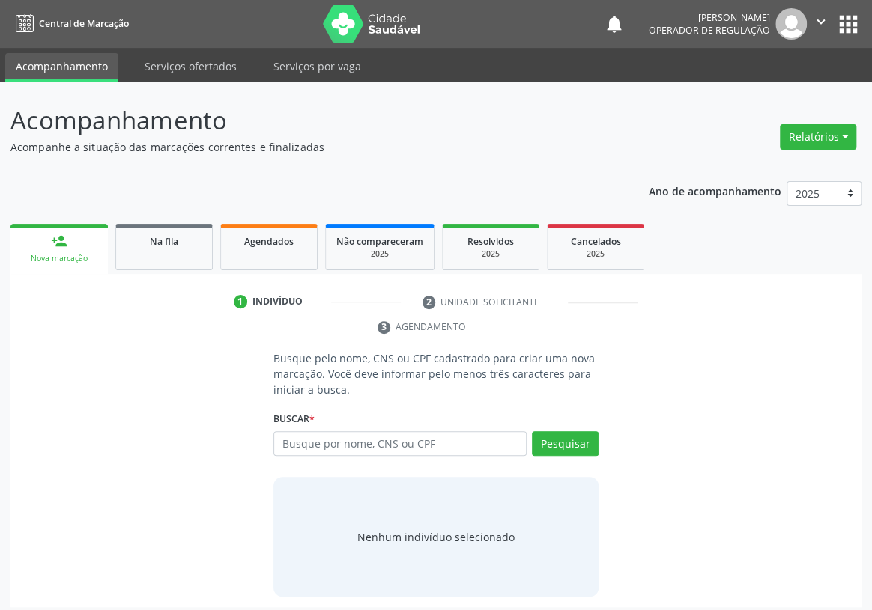
click at [309, 431] on input "text" at bounding box center [399, 443] width 253 height 25
type input "706002849318349"
click at [562, 431] on button "Pesquisar" at bounding box center [565, 443] width 67 height 25
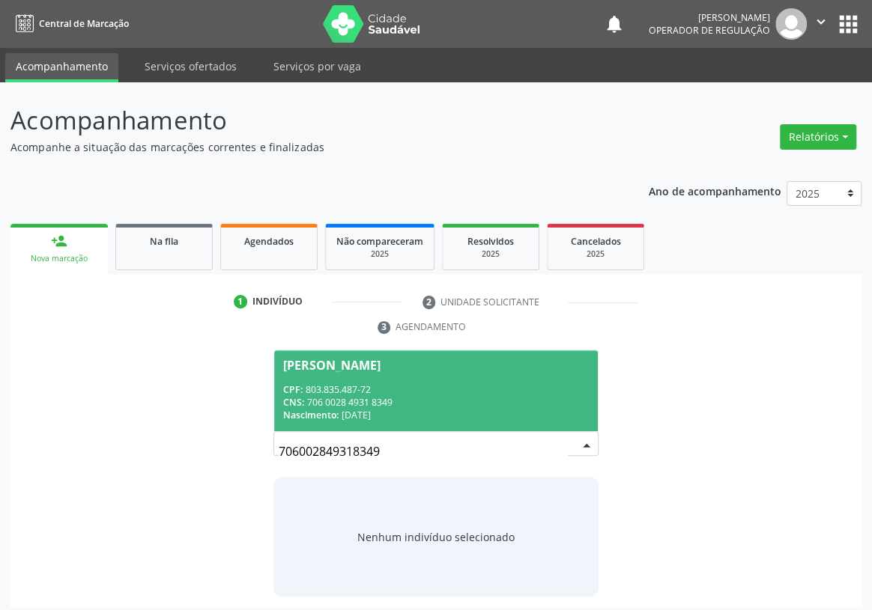
click at [344, 396] on div "CNS: 706 0028 4931 8349" at bounding box center [436, 402] width 306 height 13
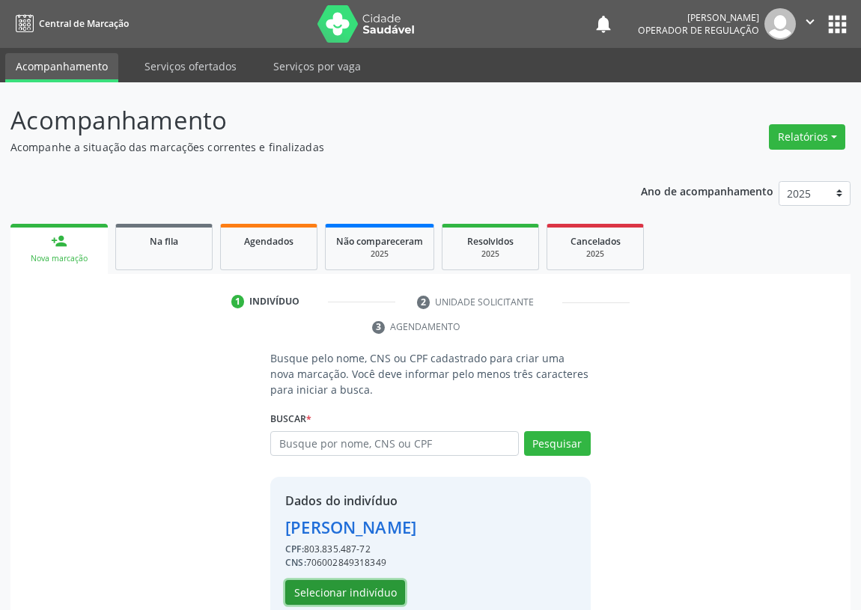
click at [331, 591] on button "Selecionar indivíduo" at bounding box center [345, 592] width 120 height 25
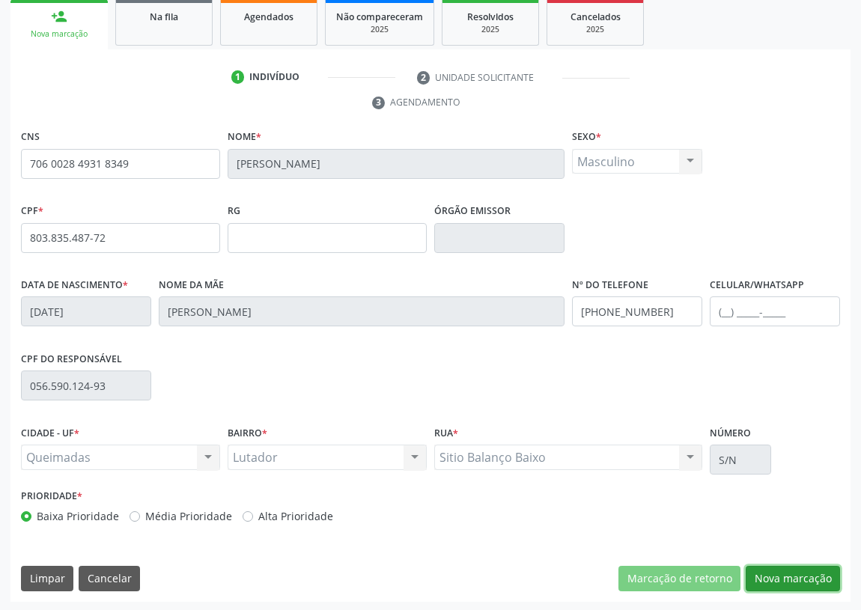
drag, startPoint x: 797, startPoint y: 570, endPoint x: 389, endPoint y: 524, distance: 410.8
click at [793, 570] on button "Nova marcação" at bounding box center [793, 578] width 94 height 25
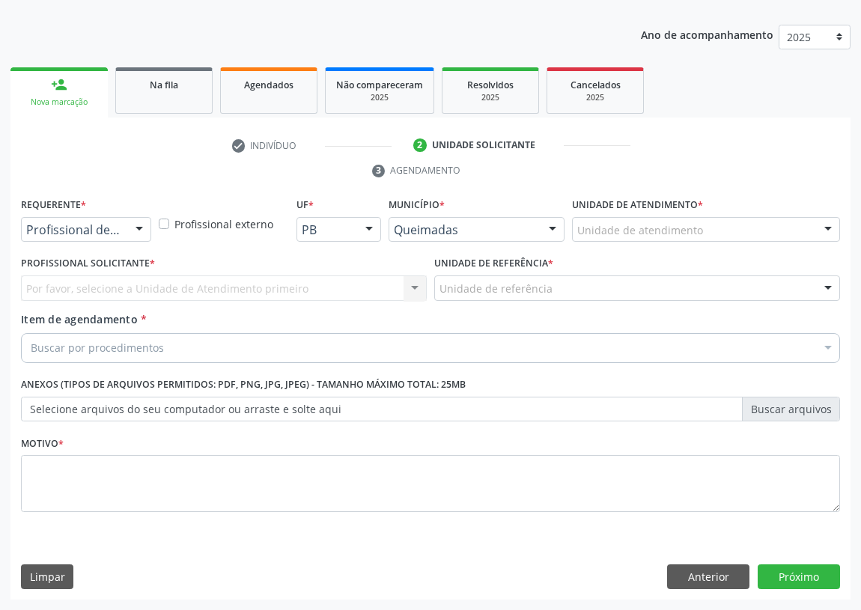
scroll to position [155, 0]
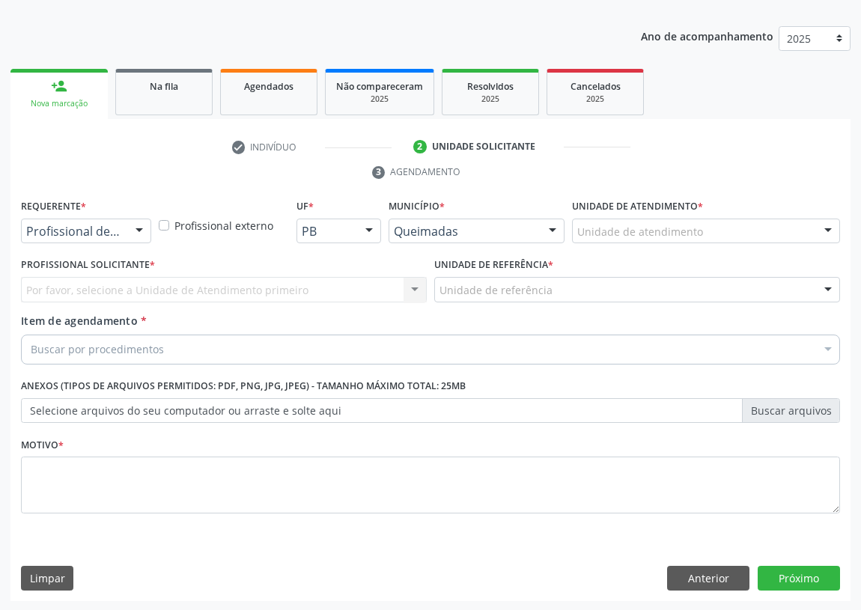
drag, startPoint x: 142, startPoint y: 226, endPoint x: 94, endPoint y: 264, distance: 60.8
click at [142, 227] on div at bounding box center [139, 231] width 22 height 25
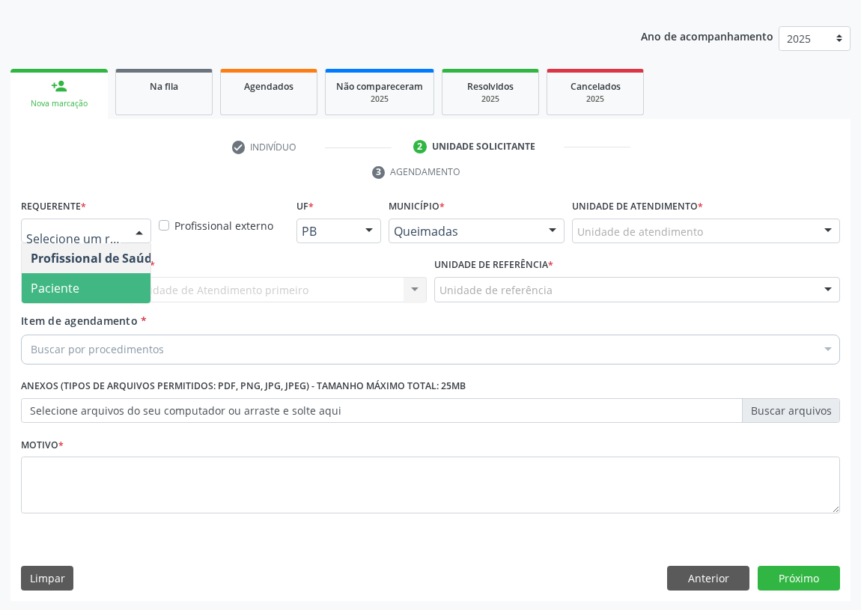
click at [102, 286] on span "Paciente" at bounding box center [95, 288] width 146 height 30
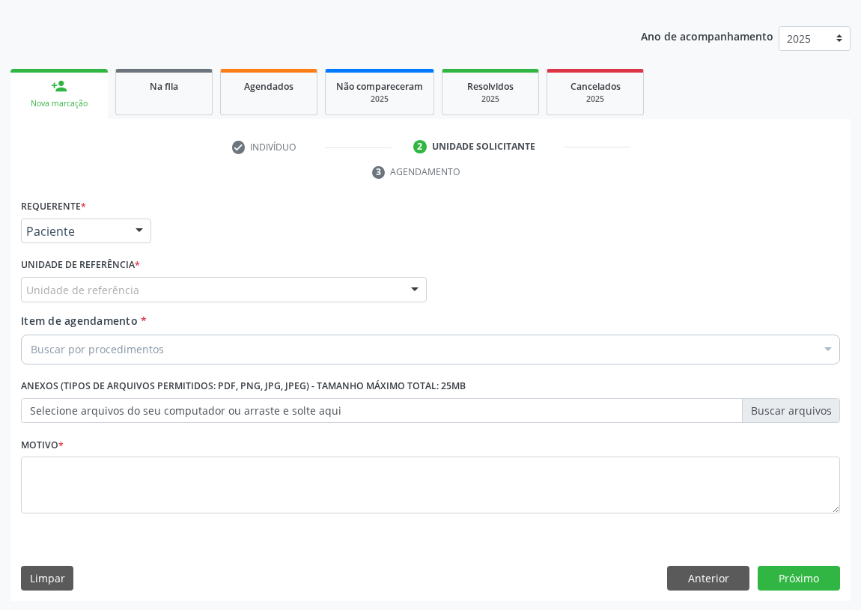
click at [413, 290] on div at bounding box center [415, 290] width 22 height 25
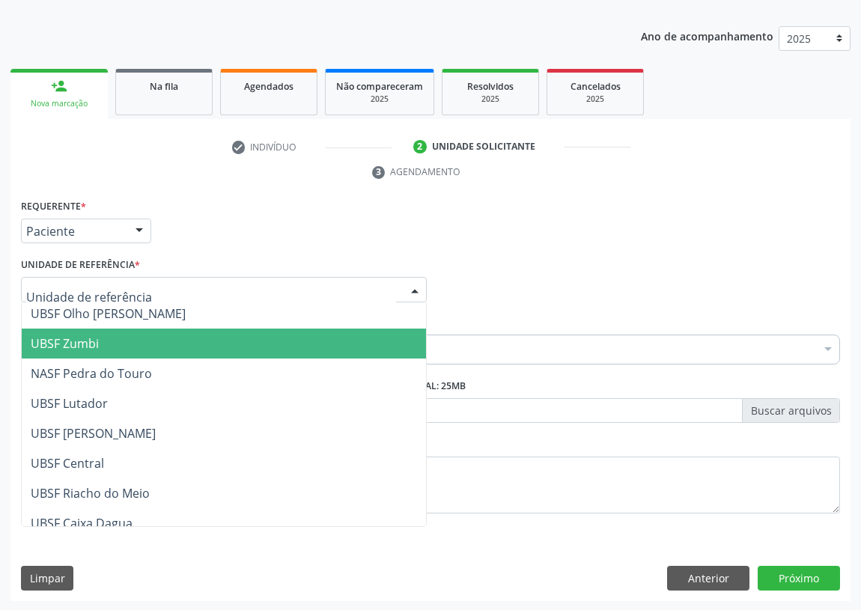
scroll to position [204, 0]
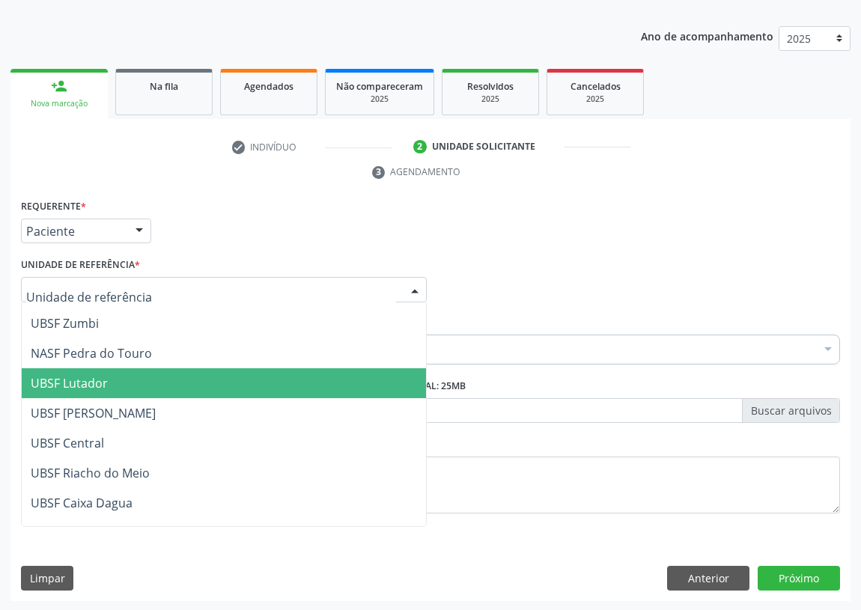
drag, startPoint x: 88, startPoint y: 379, endPoint x: 72, endPoint y: 374, distance: 17.3
click at [88, 377] on span "UBSF Lutador" at bounding box center [69, 383] width 77 height 16
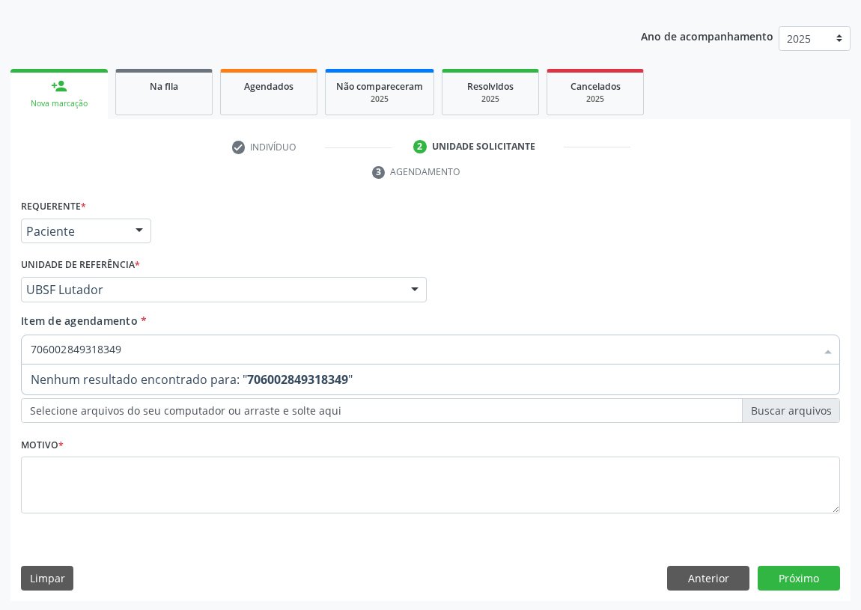
drag, startPoint x: 152, startPoint y: 354, endPoint x: 0, endPoint y: 381, distance: 154.5
click at [0, 383] on div "Acompanhamento Acompanhe a situação das marcações correntes e finalizadas Relat…" at bounding box center [430, 269] width 861 height 685
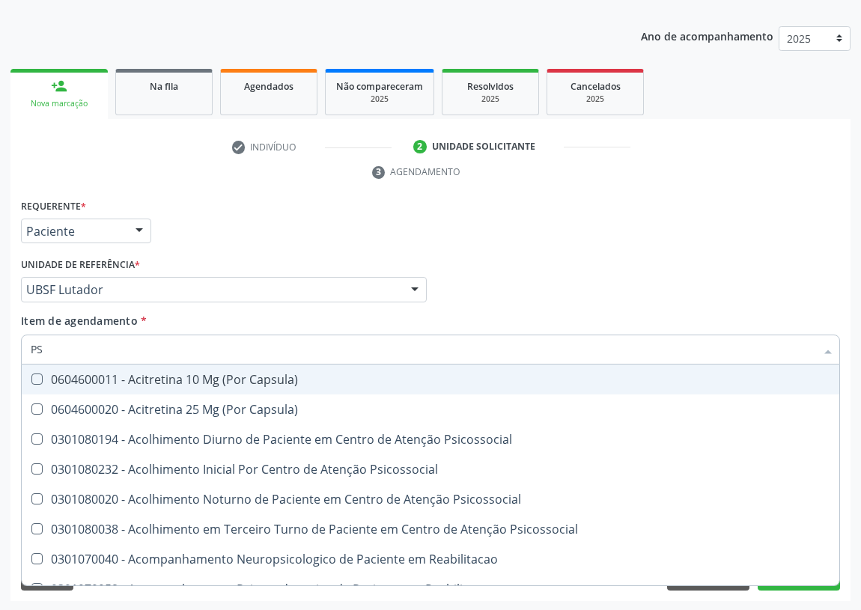
type input "PSA"
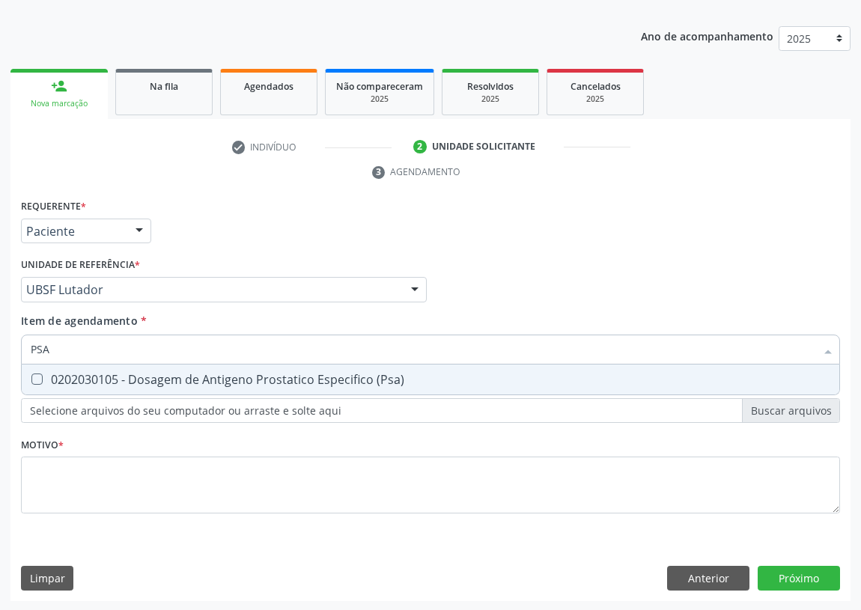
click at [34, 378] on \(Psa\) at bounding box center [36, 379] width 11 height 11
click at [31, 378] on \(Psa\) "checkbox" at bounding box center [27, 379] width 10 height 10
checkbox \(Psa\) "true"
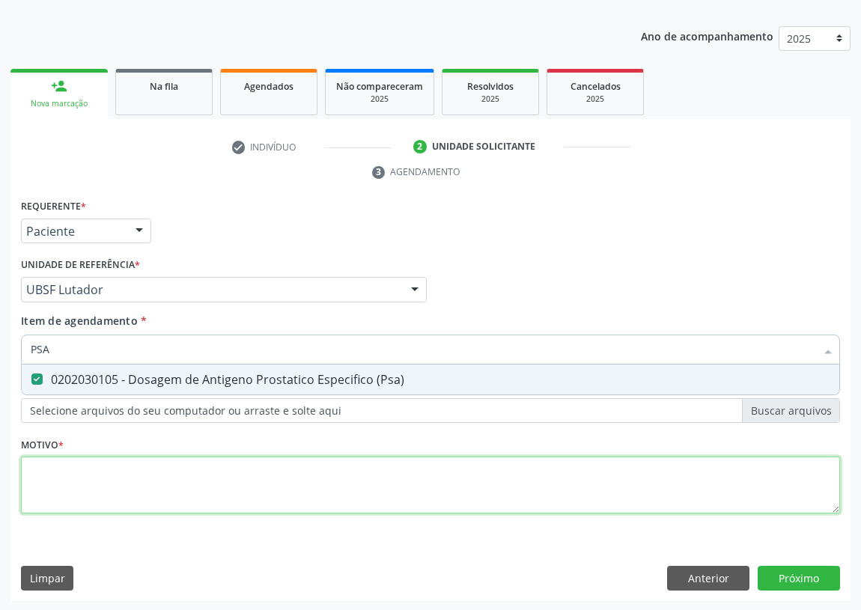
click at [46, 491] on div "Requerente * Paciente Profissional de Saúde Paciente Nenhum resultado encontrad…" at bounding box center [430, 364] width 819 height 339
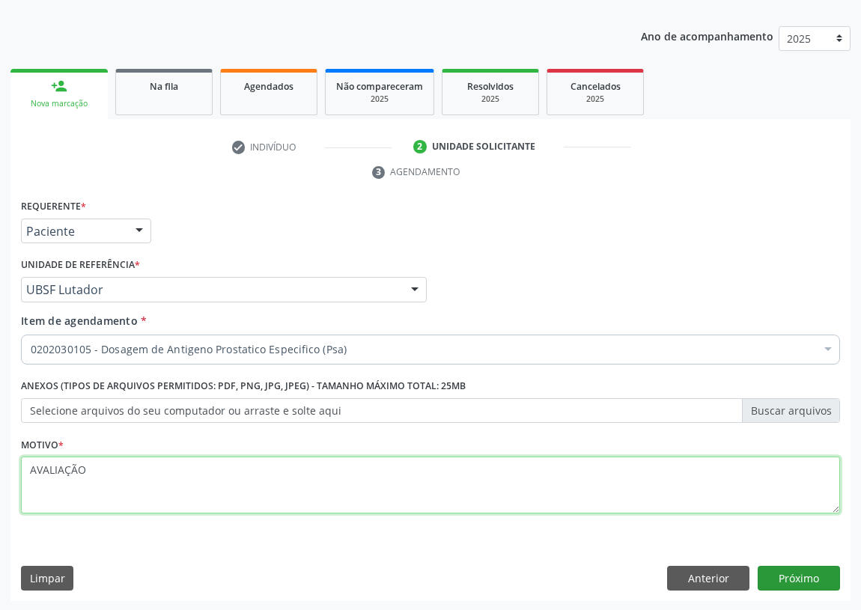
type textarea "AVALIAÇÃO"
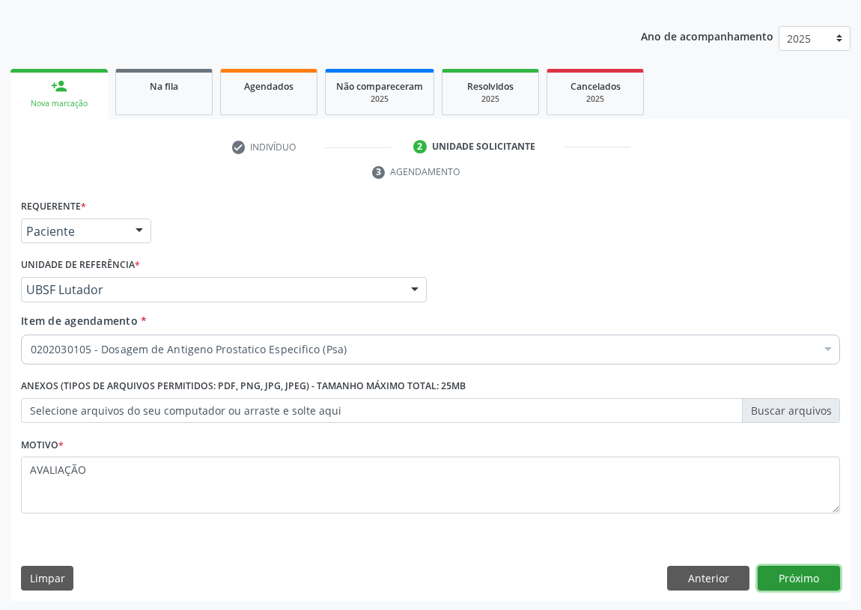
click at [818, 577] on button "Próximo" at bounding box center [799, 578] width 82 height 25
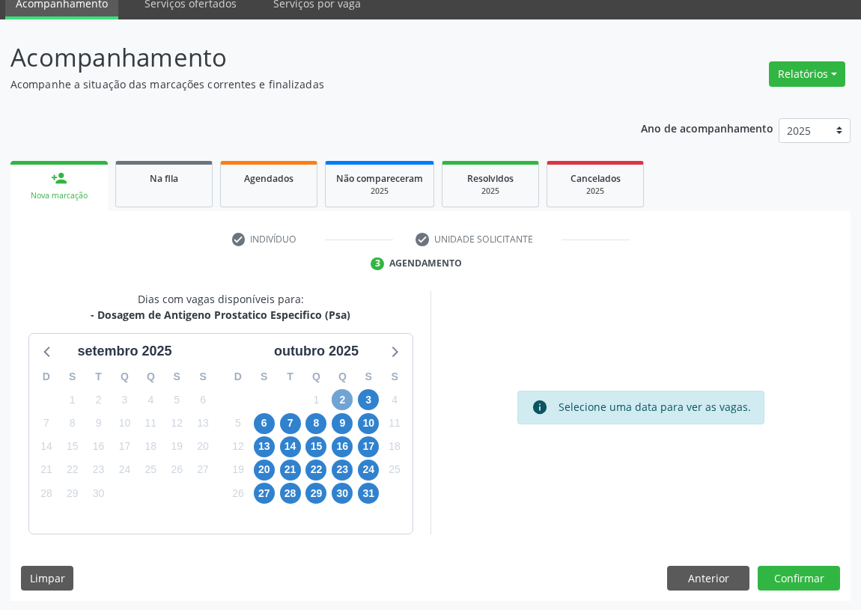
click at [347, 396] on span "2" at bounding box center [342, 399] width 21 height 21
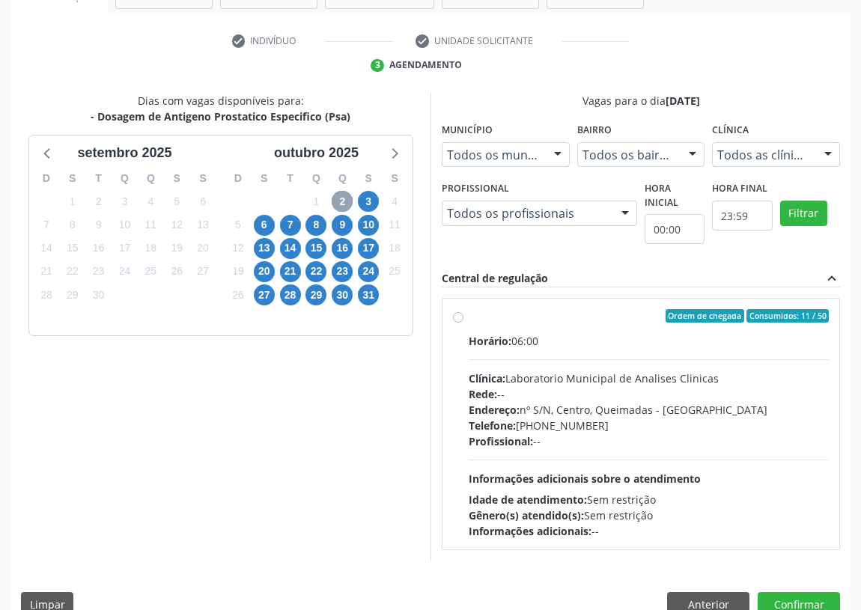
scroll to position [267, 0]
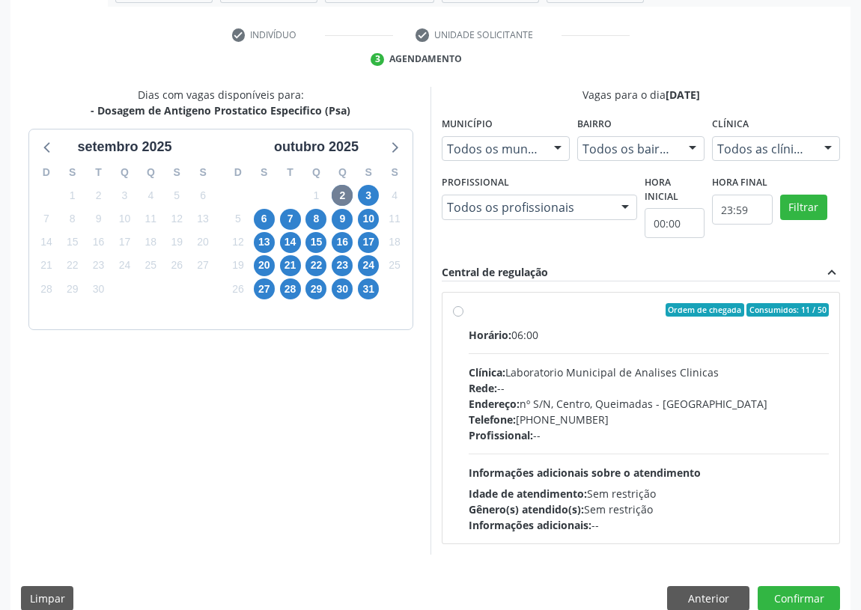
click at [469, 310] on label "Ordem de chegada Consumidos: 11 / 50 Horário: 06:00 Clínica: Laboratorio Munici…" at bounding box center [649, 418] width 360 height 230
click at [457, 310] on input "Ordem de chegada Consumidos: 11 / 50 Horário: 06:00 Clínica: Laboratorio Munici…" at bounding box center [458, 309] width 10 height 13
radio input "true"
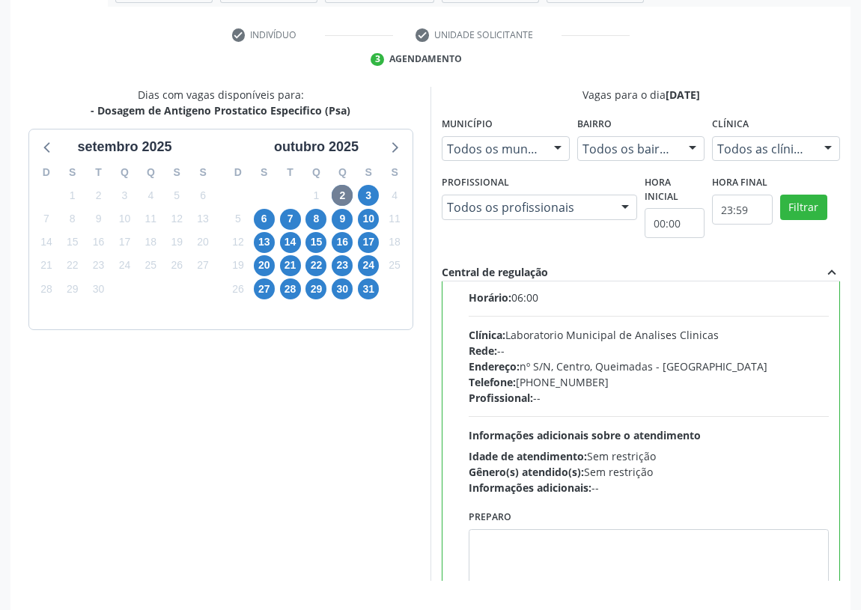
scroll to position [74, 0]
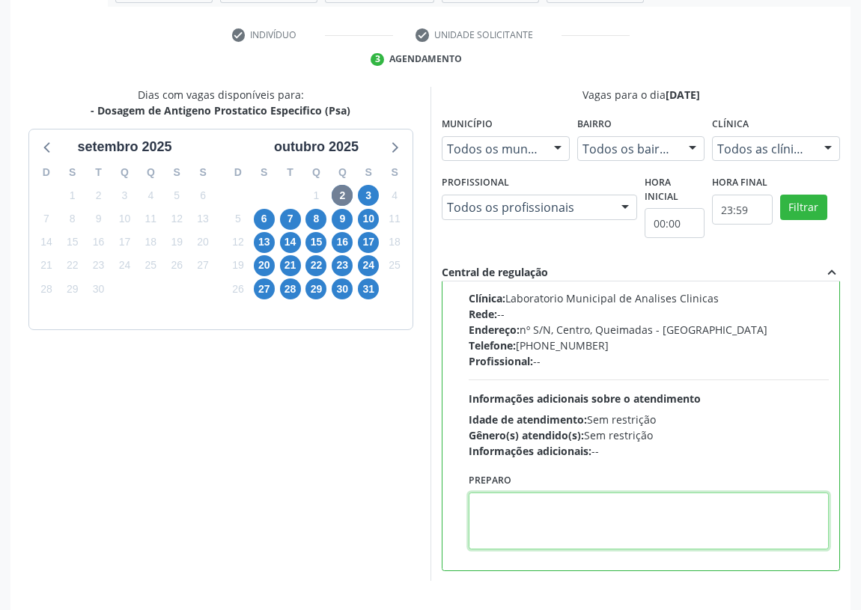
click at [515, 528] on textarea at bounding box center [649, 521] width 360 height 57
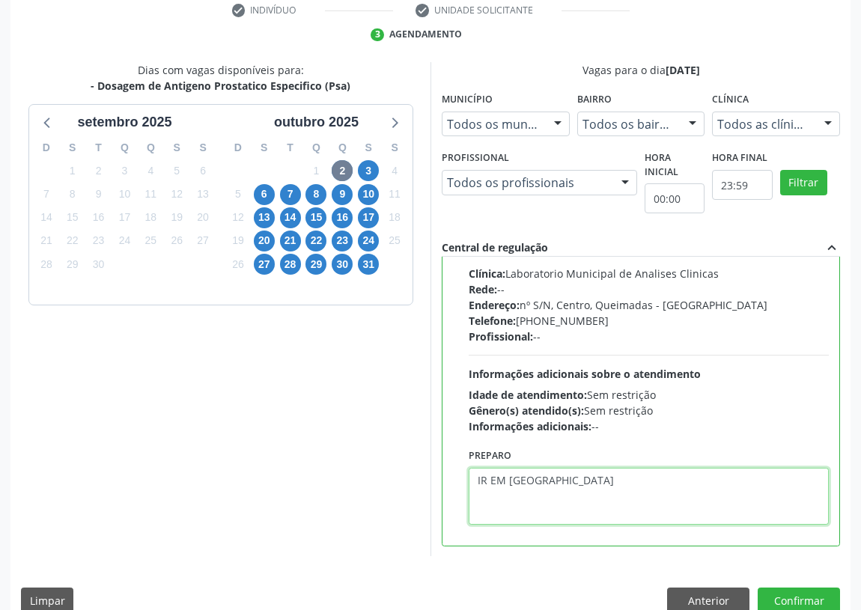
scroll to position [315, 0]
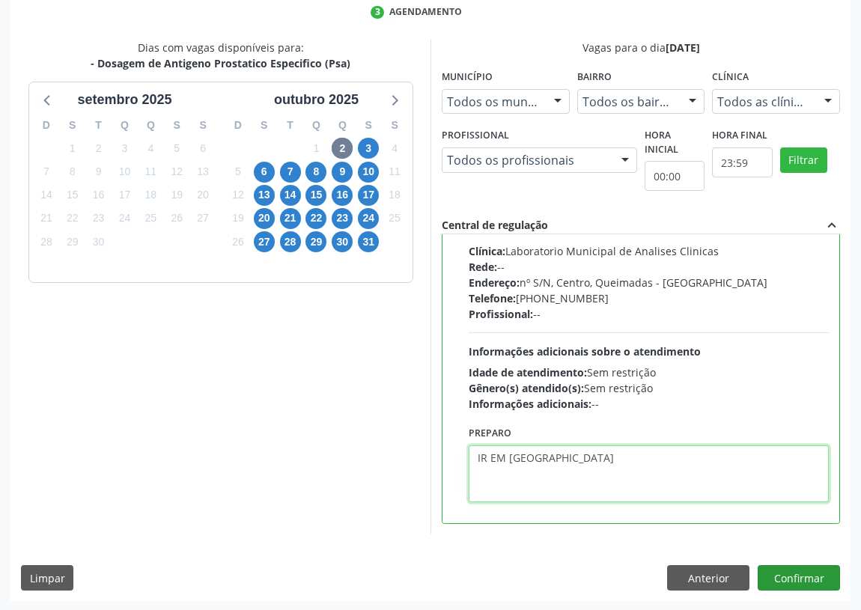
type textarea "IR EM [GEOGRAPHIC_DATA]"
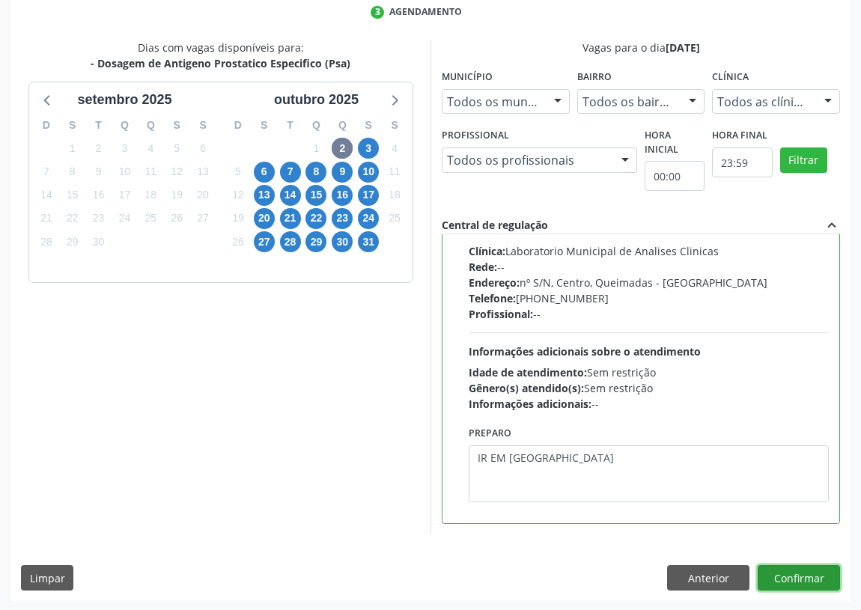
click at [800, 567] on button "Confirmar" at bounding box center [799, 577] width 82 height 25
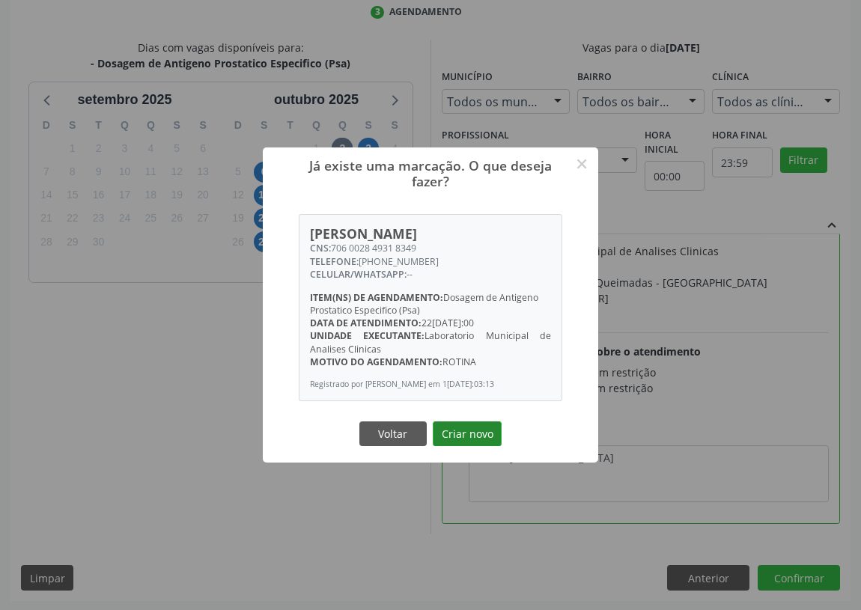
click at [467, 437] on button "Criar novo" at bounding box center [467, 434] width 69 height 25
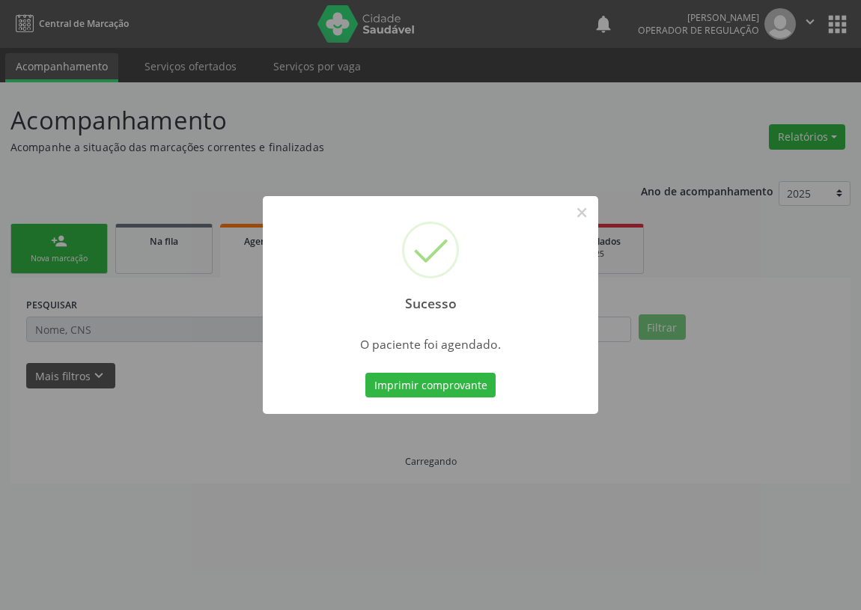
scroll to position [0, 0]
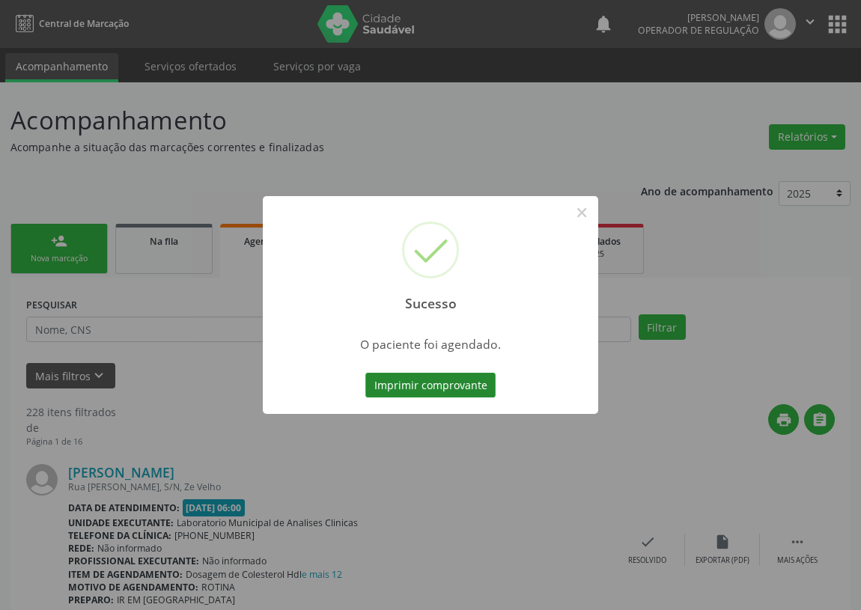
click at [446, 381] on button "Imprimir comprovante" at bounding box center [430, 385] width 130 height 25
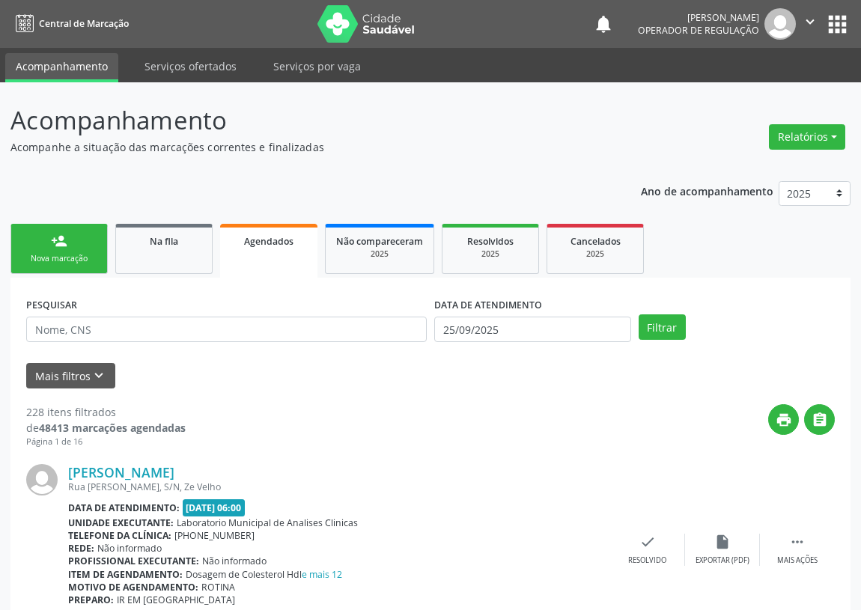
click at [55, 245] on div "person_add" at bounding box center [59, 241] width 16 height 16
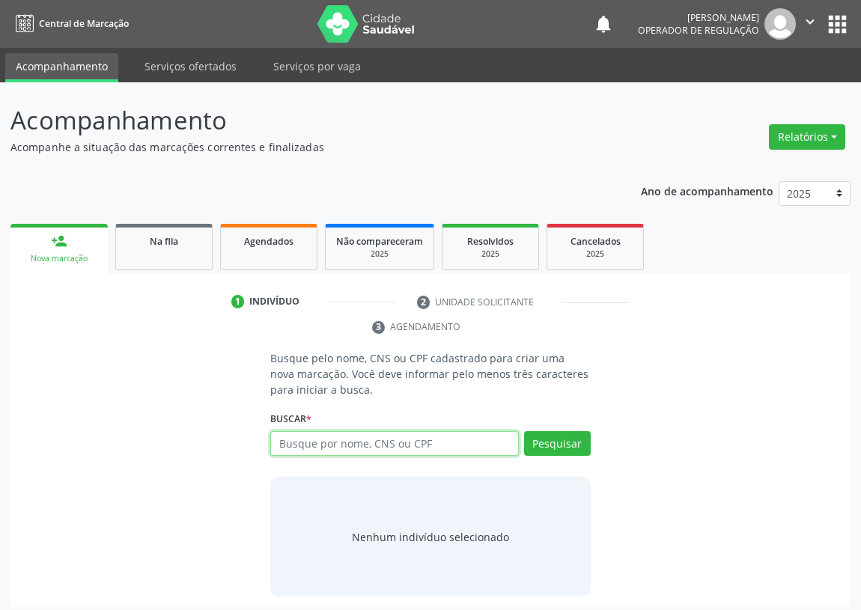
click at [288, 445] on input "text" at bounding box center [394, 443] width 249 height 25
click at [310, 447] on input "text" at bounding box center [394, 443] width 249 height 25
type input "707403039251870"
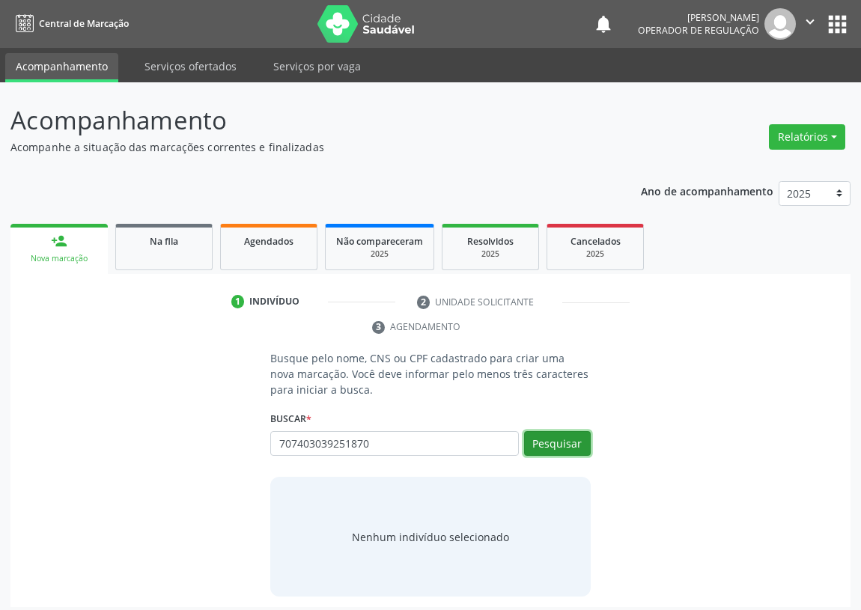
click at [553, 440] on button "Pesquisar" at bounding box center [557, 443] width 67 height 25
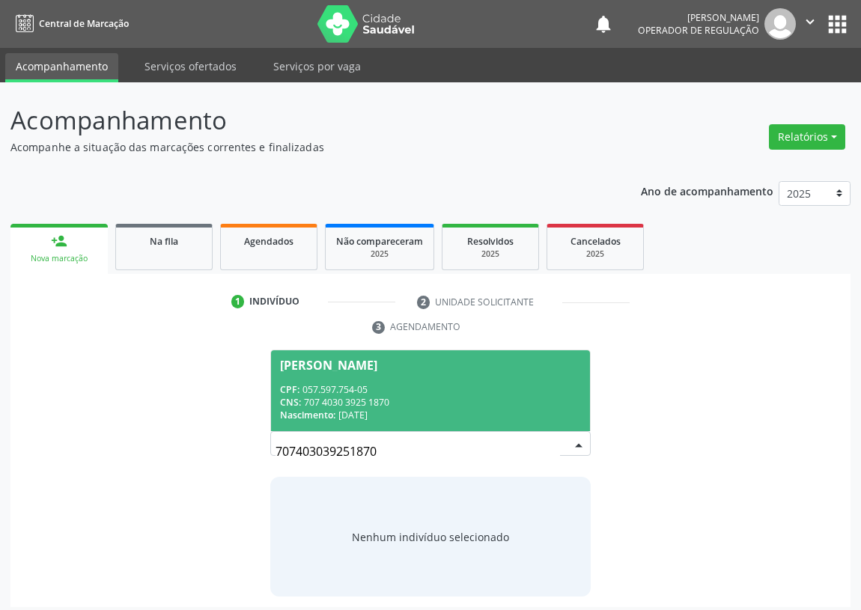
click at [315, 388] on div "CPF: 057.597.754-05" at bounding box center [430, 389] width 301 height 13
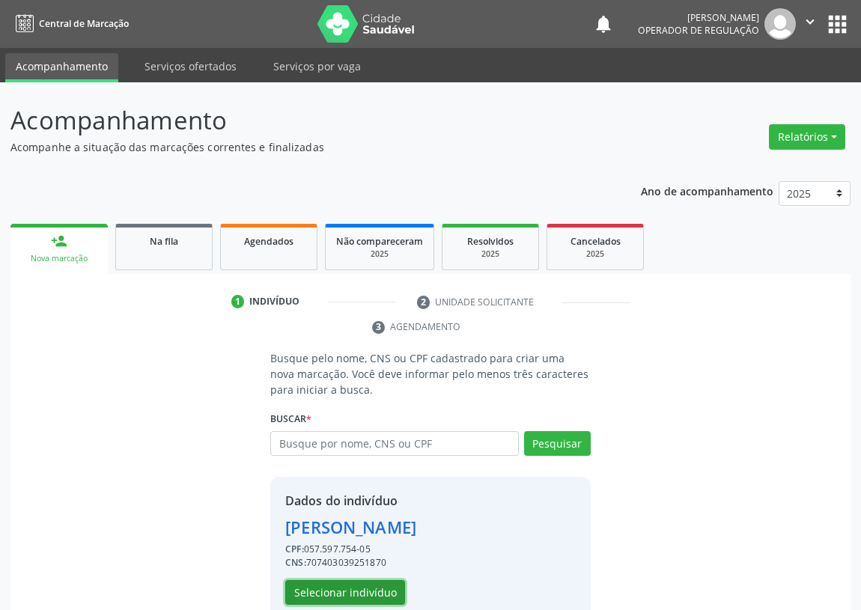
click at [334, 591] on button "Selecionar indivíduo" at bounding box center [345, 592] width 120 height 25
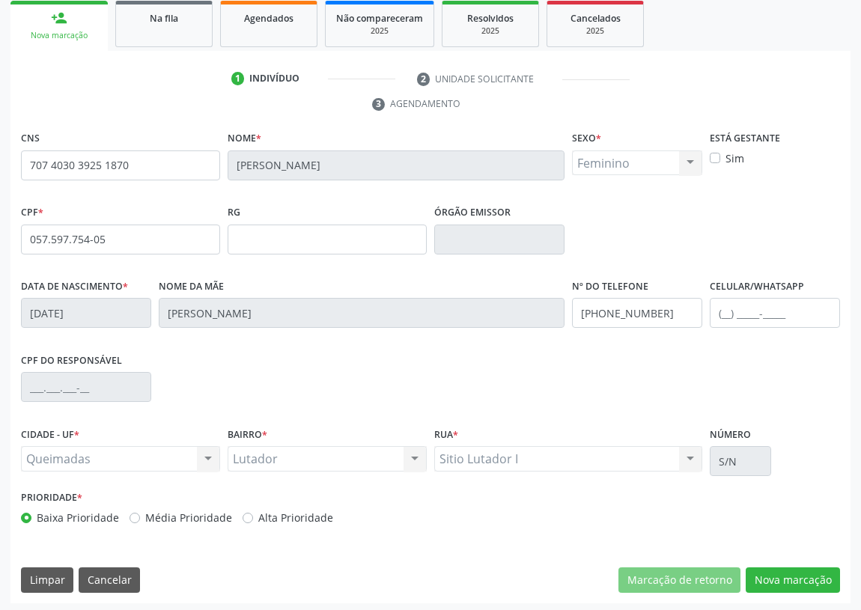
scroll to position [225, 0]
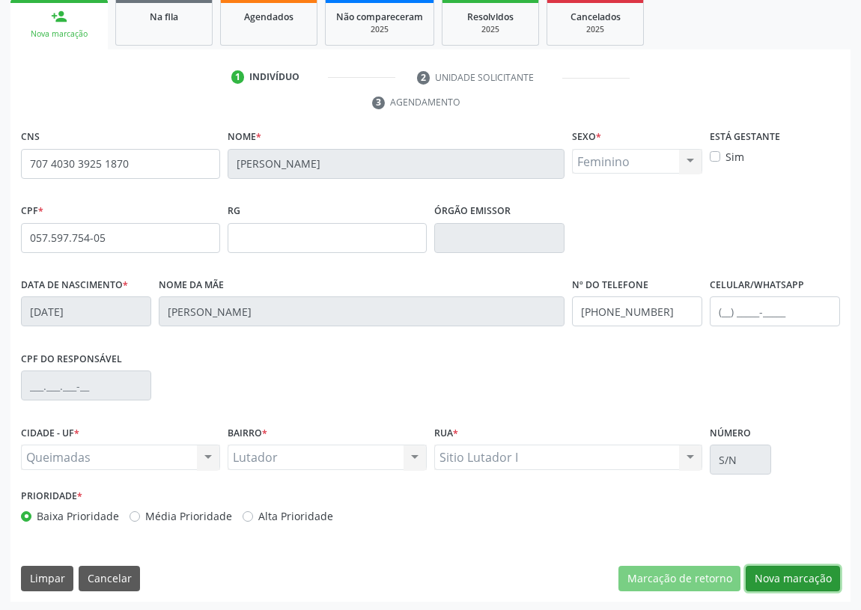
drag, startPoint x: 798, startPoint y: 577, endPoint x: 529, endPoint y: 533, distance: 273.3
click at [795, 577] on button "Nova marcação" at bounding box center [793, 578] width 94 height 25
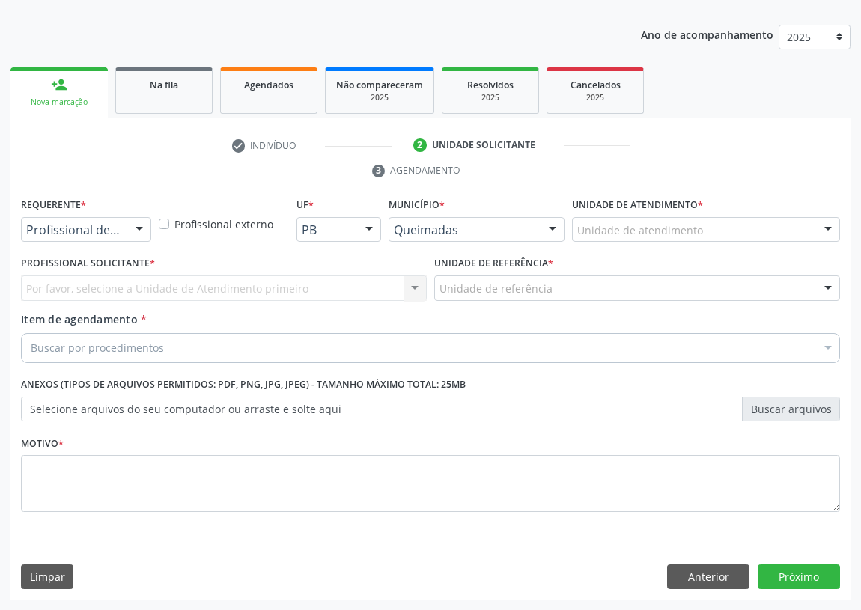
scroll to position [155, 0]
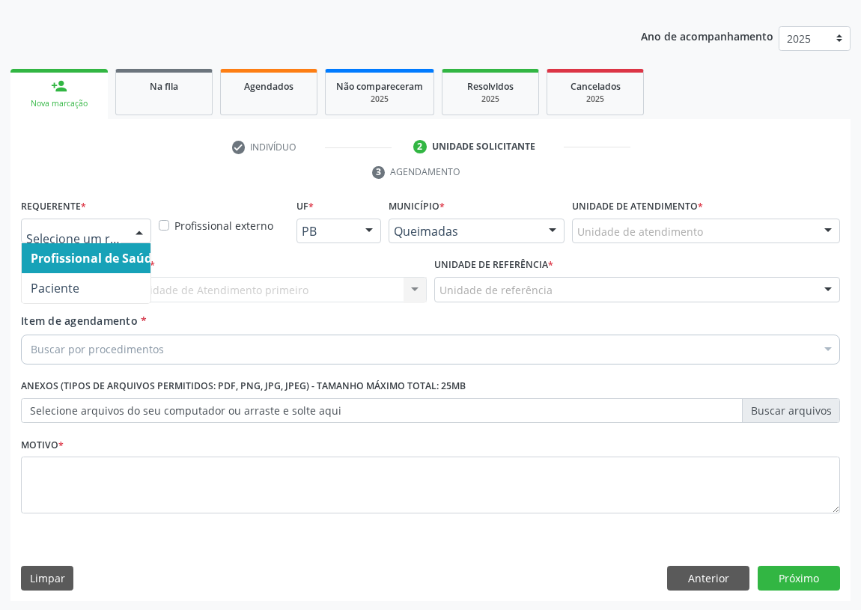
click at [145, 228] on div at bounding box center [139, 231] width 22 height 25
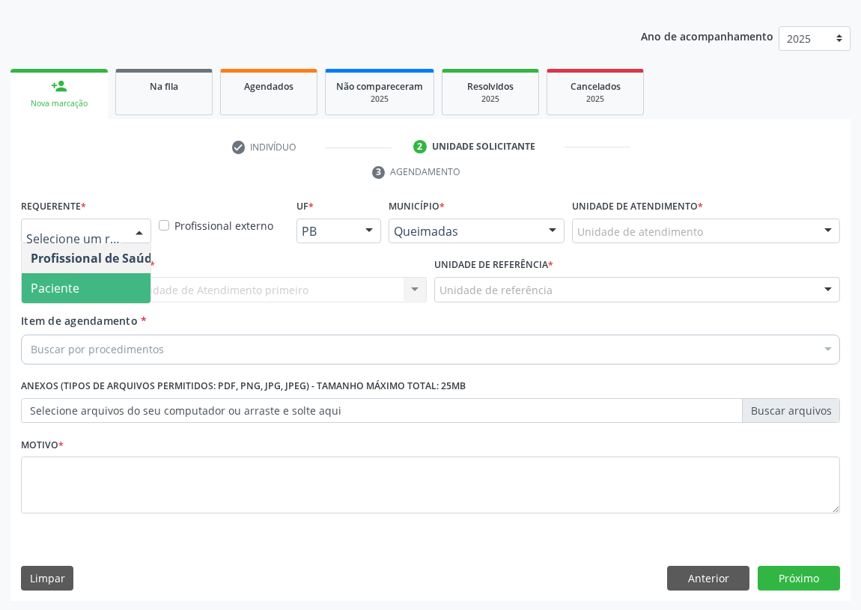
click at [110, 282] on span "Paciente" at bounding box center [95, 288] width 146 height 30
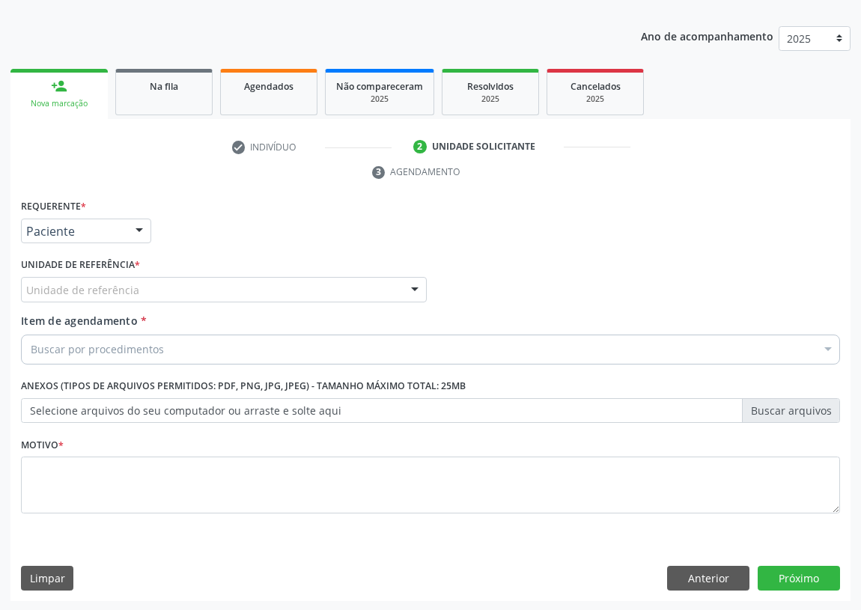
drag, startPoint x: 404, startPoint y: 285, endPoint x: 395, endPoint y: 291, distance: 11.1
click at [404, 285] on div at bounding box center [415, 290] width 22 height 25
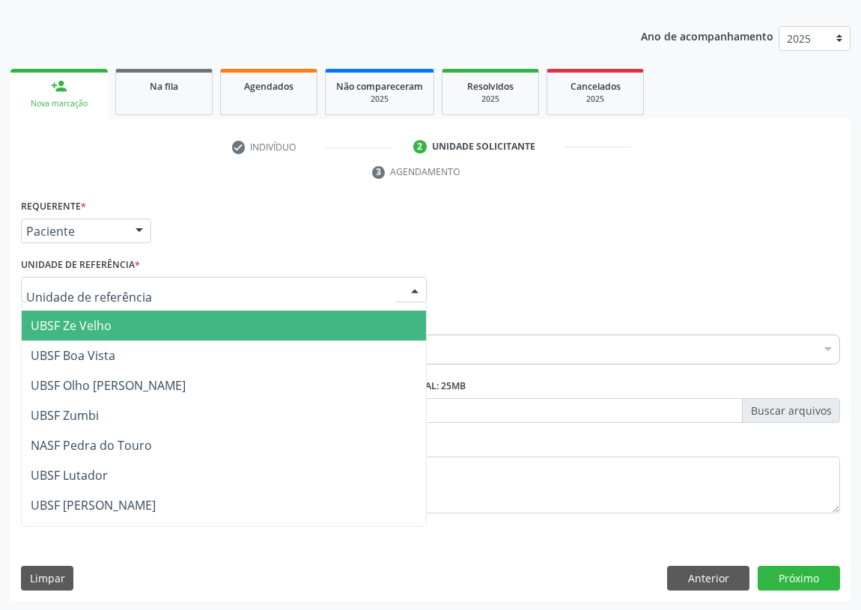
scroll to position [136, 0]
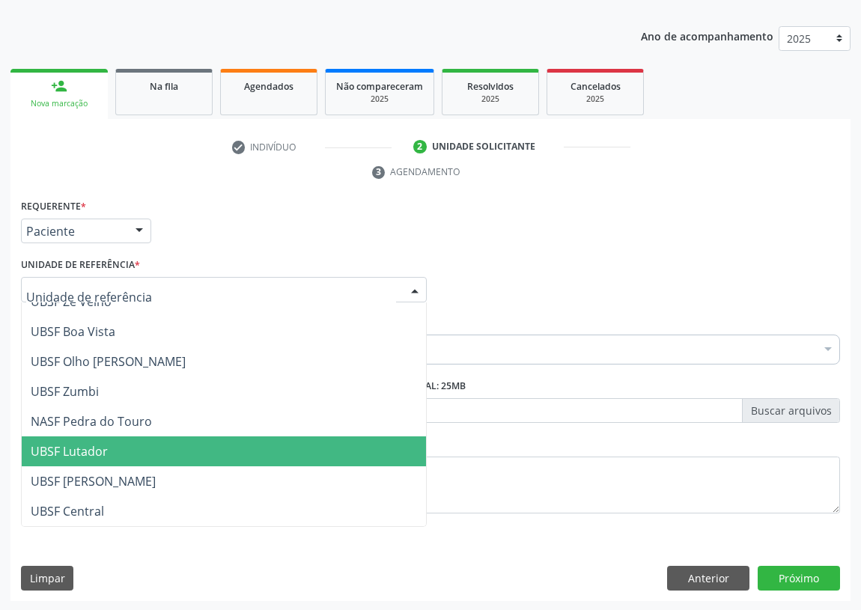
click at [88, 449] on span "UBSF Lutador" at bounding box center [69, 451] width 77 height 16
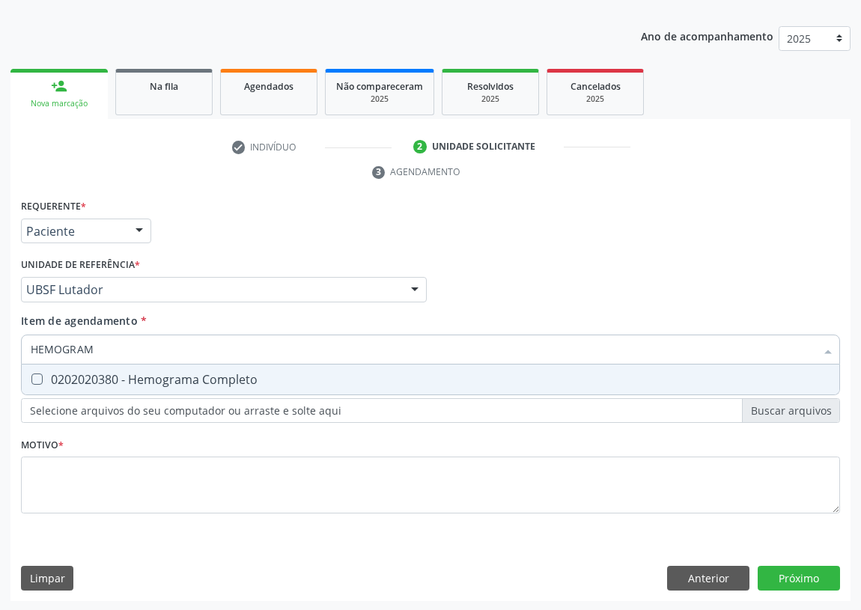
type input "HEMOGRAMA"
click at [37, 379] on Completo at bounding box center [36, 379] width 11 height 11
click at [31, 379] on Completo "checkbox" at bounding box center [27, 379] width 10 height 10
checkbox Completo "true"
drag, startPoint x: 111, startPoint y: 344, endPoint x: 0, endPoint y: 347, distance: 110.9
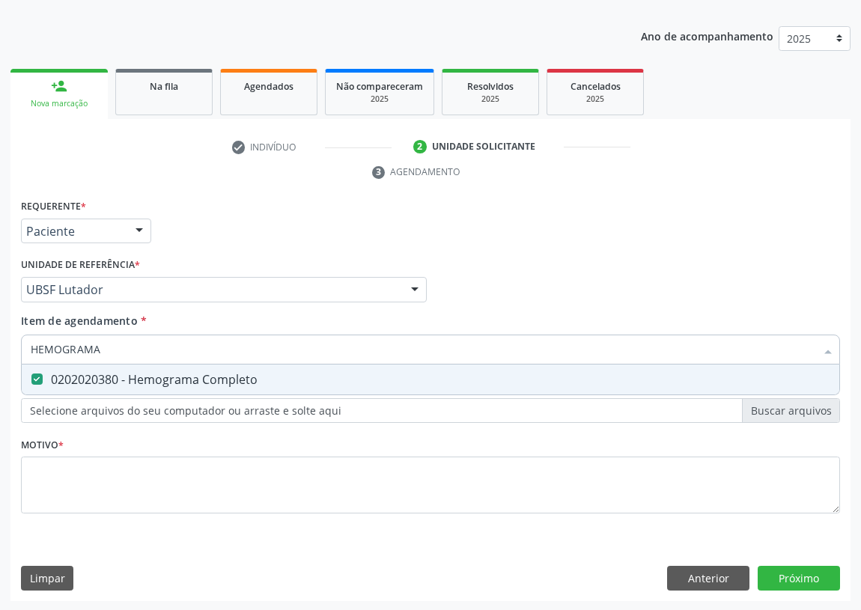
click at [0, 347] on div "Acompanhamento Acompanhe a situação das marcações correntes e finalizadas Relat…" at bounding box center [430, 269] width 861 height 685
type input "G"
checkbox Completo "false"
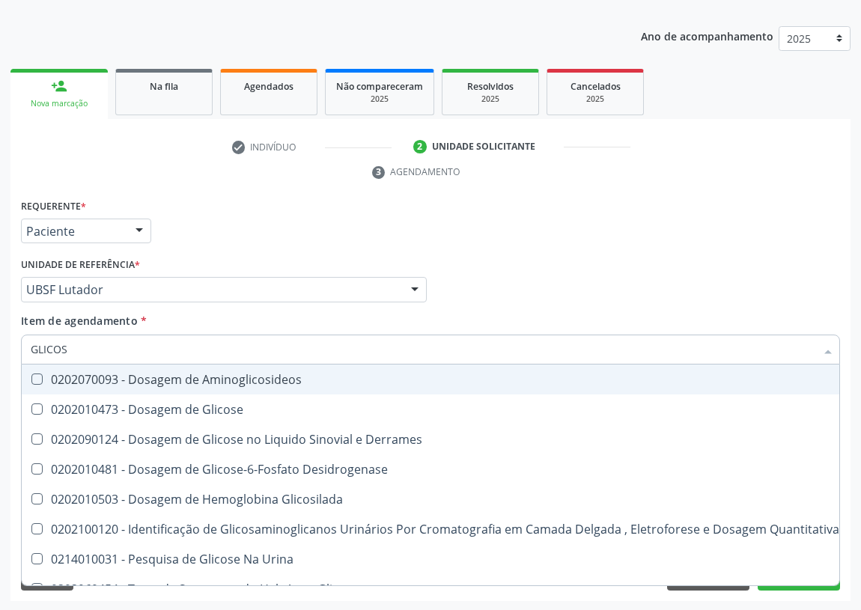
type input "GLICOSE"
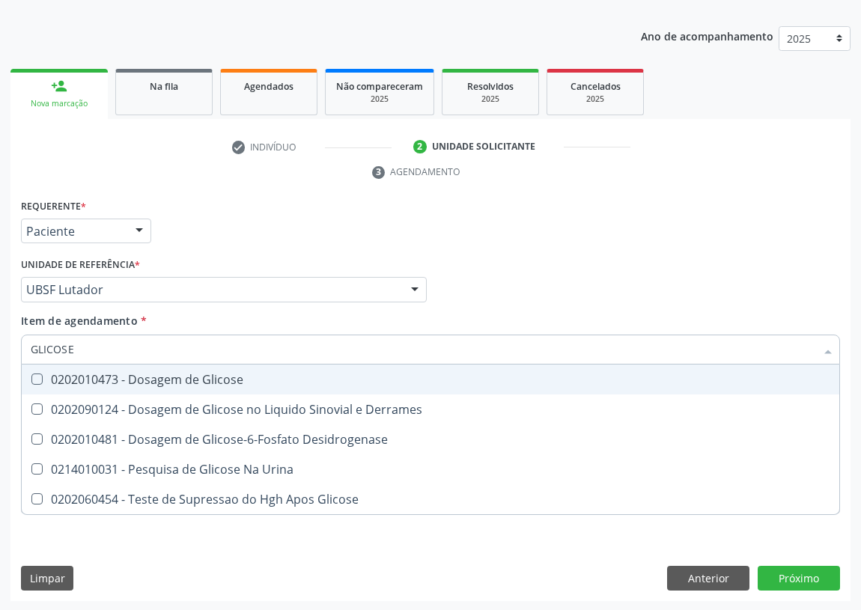
drag, startPoint x: 39, startPoint y: 376, endPoint x: 91, endPoint y: 339, distance: 64.4
click at [44, 370] on span "0202010473 - Dosagem de Glicose" at bounding box center [431, 380] width 818 height 30
checkbox Glicose "true"
drag, startPoint x: 88, startPoint y: 339, endPoint x: 1, endPoint y: 342, distance: 86.9
click at [1, 342] on div "Acompanhamento Acompanhe a situação das marcações correntes e finalizadas Relat…" at bounding box center [430, 269] width 861 height 685
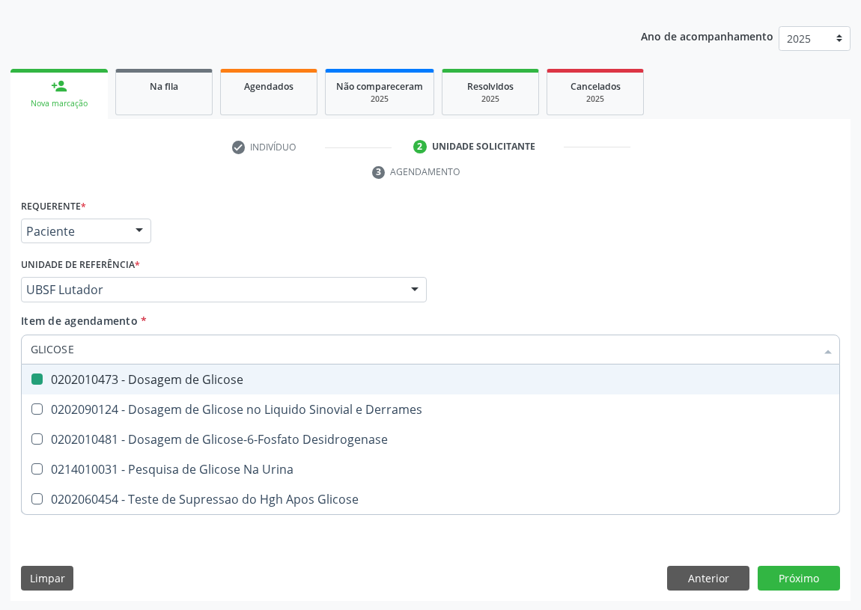
type input "C"
checkbox Glicose "false"
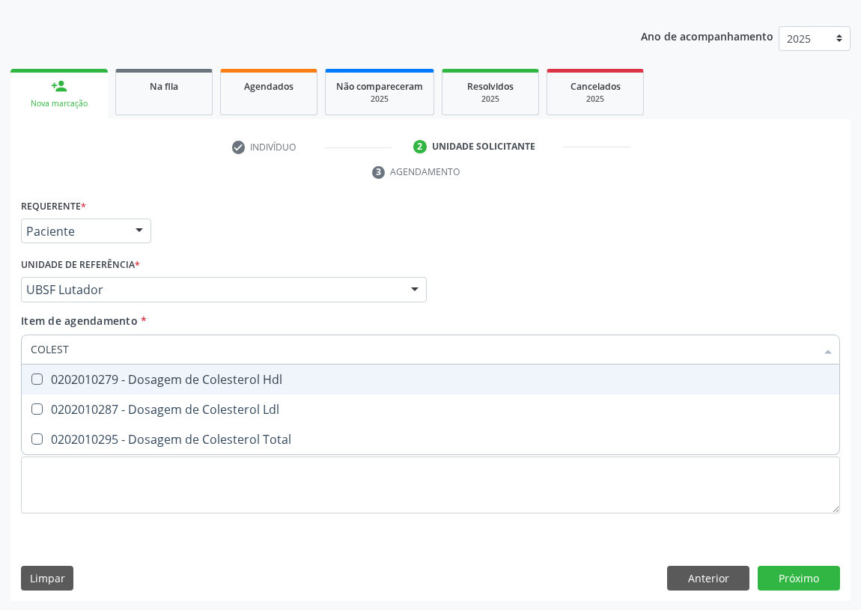
type input "COLESTE"
drag, startPoint x: 39, startPoint y: 373, endPoint x: 37, endPoint y: 392, distance: 19.5
click at [37, 380] on Hdl at bounding box center [36, 379] width 11 height 11
click at [31, 380] on Hdl "checkbox" at bounding box center [27, 379] width 10 height 10
checkbox Hdl "true"
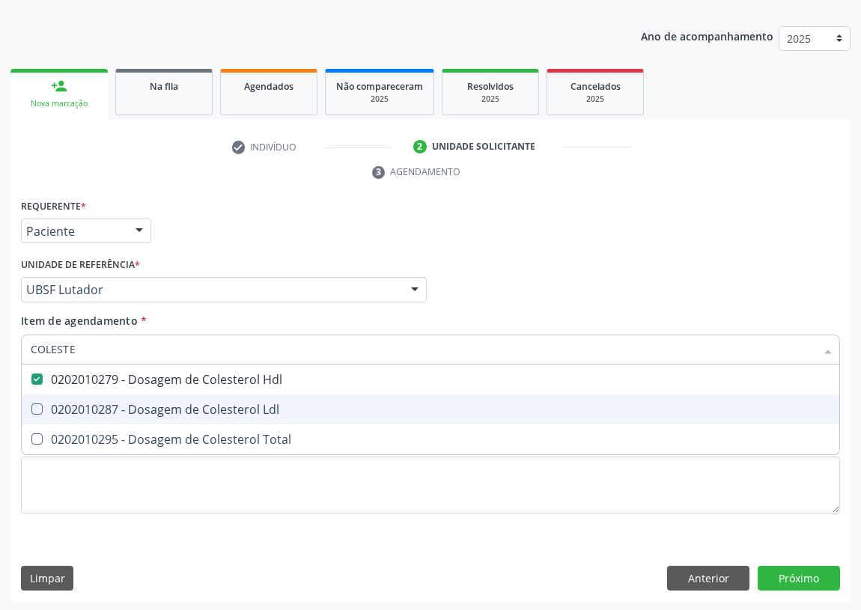
drag, startPoint x: 39, startPoint y: 404, endPoint x: 46, endPoint y: 383, distance: 22.0
click at [40, 404] on Ldl at bounding box center [36, 409] width 11 height 11
click at [31, 404] on Ldl "checkbox" at bounding box center [27, 409] width 10 height 10
checkbox Ldl "true"
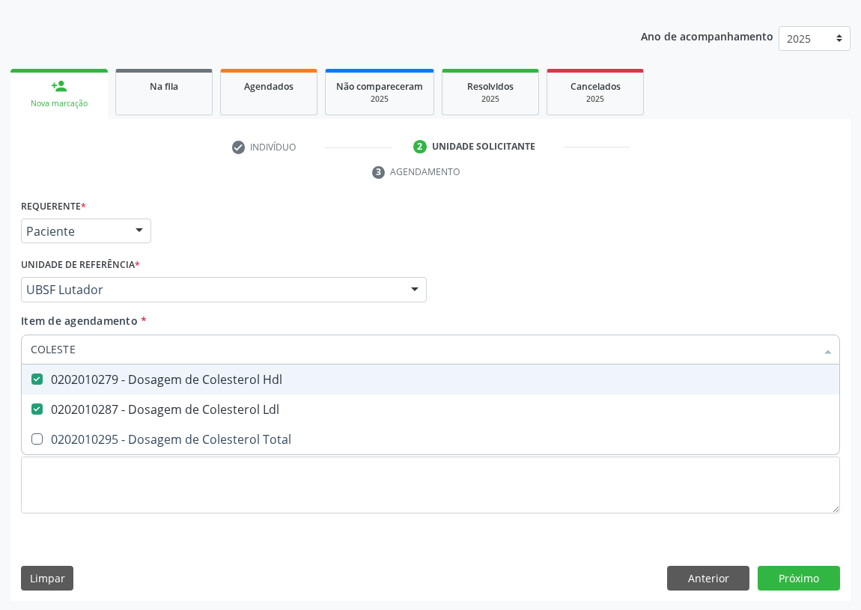
drag, startPoint x: 79, startPoint y: 353, endPoint x: 0, endPoint y: 345, distance: 79.0
click at [0, 345] on div "Acompanhamento Acompanhe a situação das marcações correntes e finalizadas Relat…" at bounding box center [430, 269] width 861 height 685
type input "L"
checkbox Hdl "false"
checkbox Ldl "false"
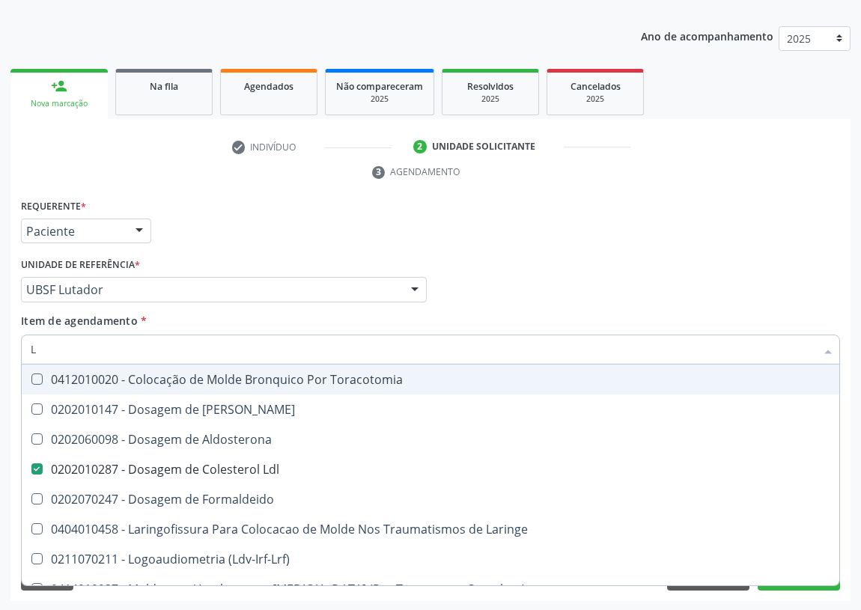
type input "LD"
checkbox Ldl "true"
type input "LDL"
checkbox Toracotomia "true"
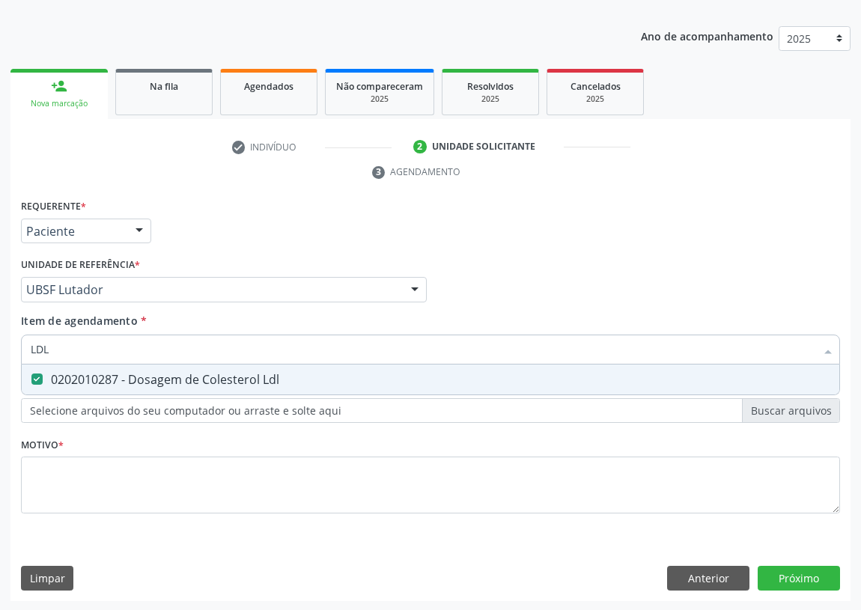
drag, startPoint x: 51, startPoint y: 351, endPoint x: 19, endPoint y: 351, distance: 31.5
click at [19, 351] on div "Item de agendamento * LDL Desfazer seleção 0202010287 - Dosagem de Colesterol L…" at bounding box center [430, 342] width 827 height 58
type input "TR"
checkbox Ldl "false"
type input "TRIGLI"
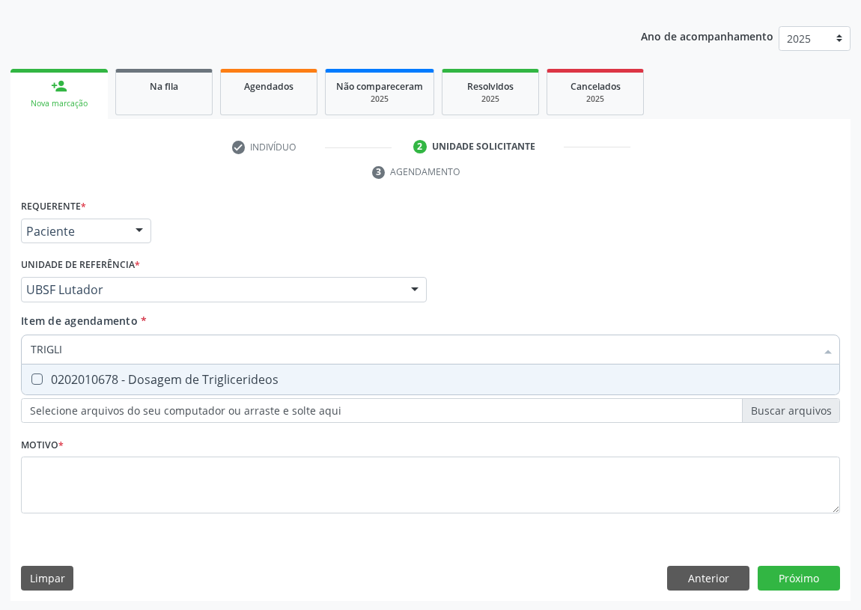
drag, startPoint x: 38, startPoint y: 380, endPoint x: 48, endPoint y: 360, distance: 22.4
click at [46, 367] on span "0202010678 - Dosagem de Triglicerideos" at bounding box center [431, 380] width 818 height 30
checkbox Triglicerideos "true"
drag, startPoint x: 66, startPoint y: 342, endPoint x: 0, endPoint y: 344, distance: 65.9
click at [0, 344] on div "Acompanhamento Acompanhe a situação das marcações correntes e finalizadas Relat…" at bounding box center [430, 269] width 861 height 685
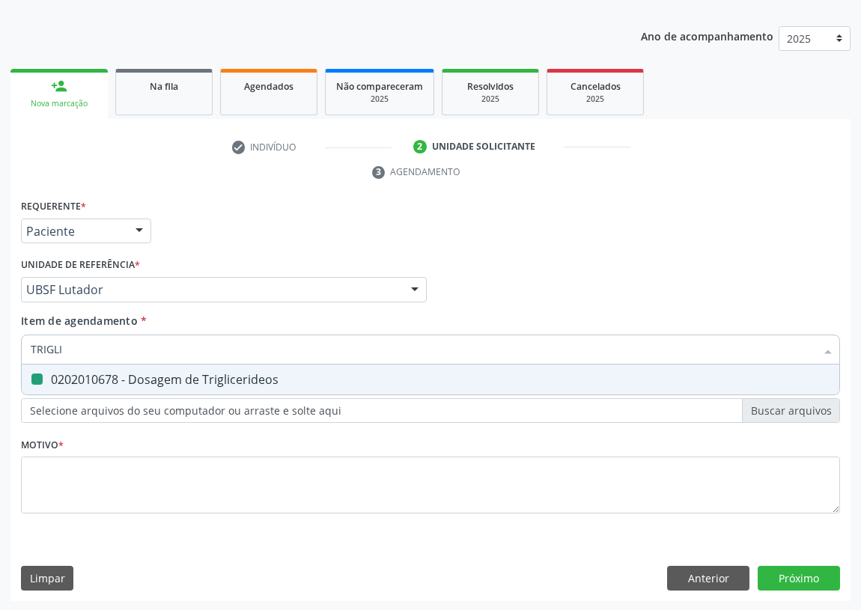
type input "U"
checkbox Triglicerideos "false"
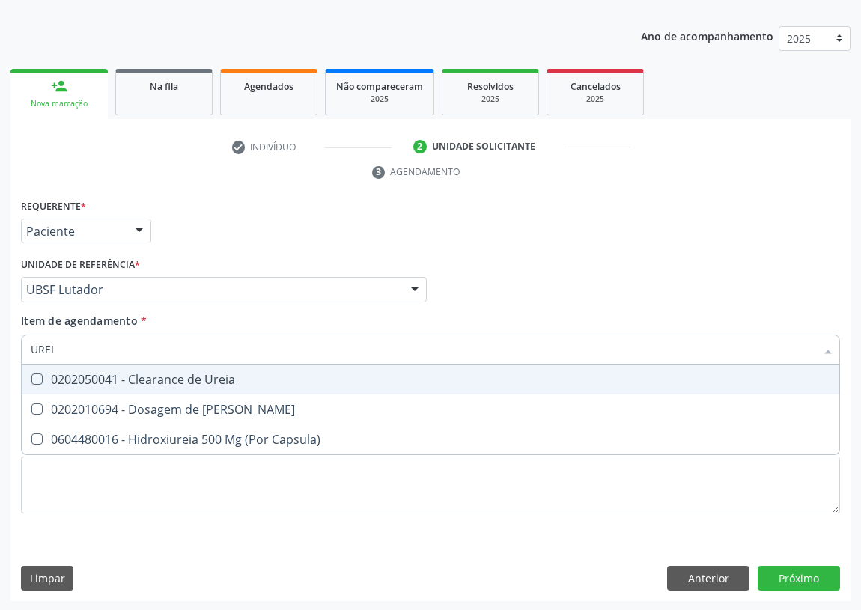
type input "UREIA"
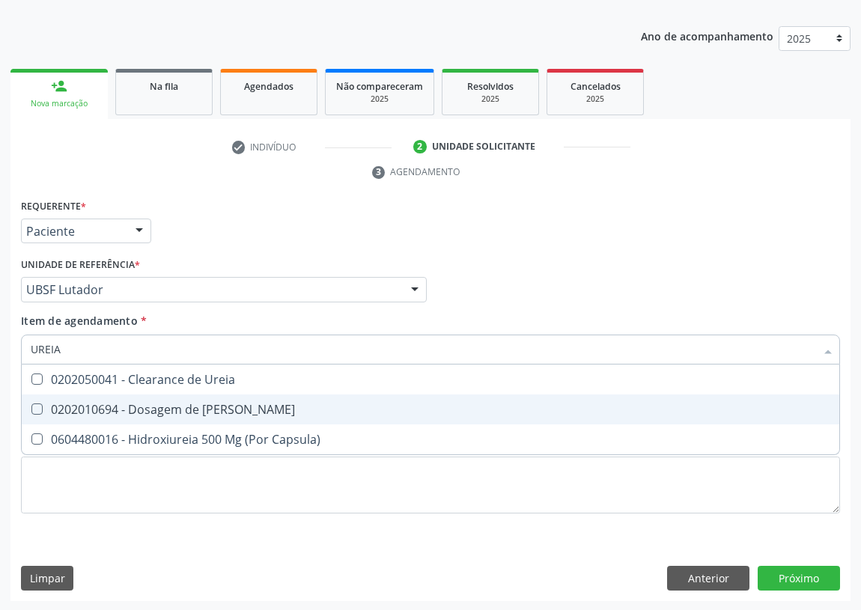
drag, startPoint x: 43, startPoint y: 410, endPoint x: 60, endPoint y: 365, distance: 47.2
click at [44, 398] on span "0202010694 - Dosagem de [PERSON_NAME]" at bounding box center [431, 410] width 818 height 30
checkbox Ureia "true"
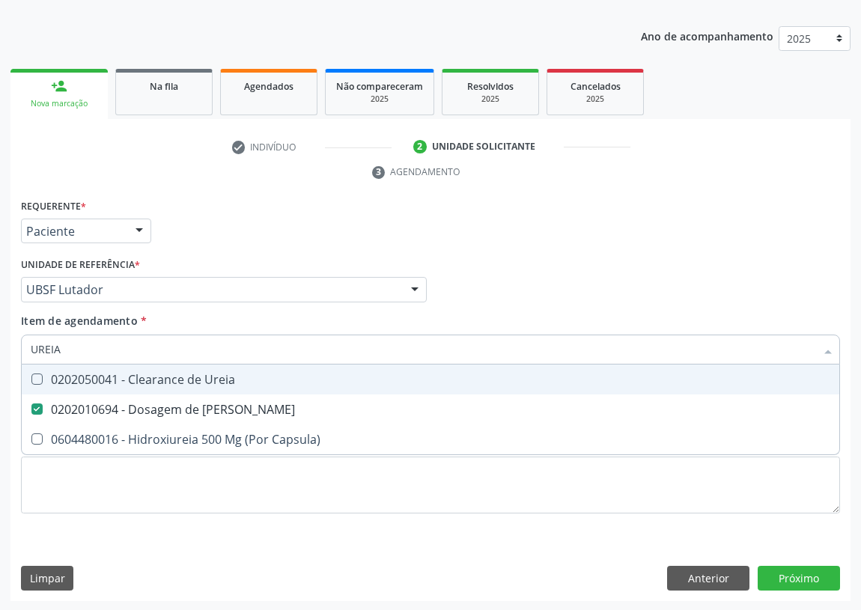
drag, startPoint x: 74, startPoint y: 349, endPoint x: 16, endPoint y: 349, distance: 58.4
click at [16, 349] on div "Requerente * Paciente Profissional de Saúde Paciente Nenhum resultado encontrad…" at bounding box center [430, 398] width 840 height 407
type input "C"
checkbox Ureia "false"
type input "CREATININA"
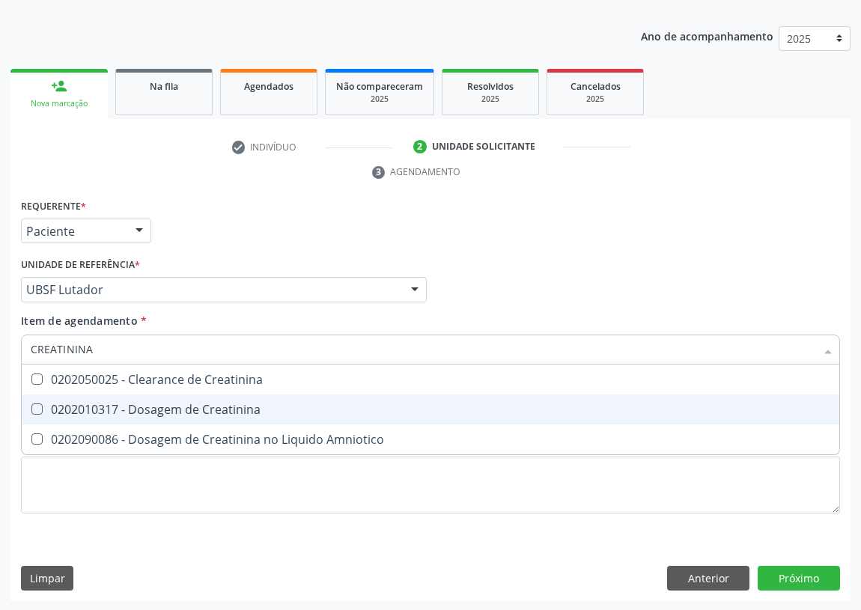
drag, startPoint x: 39, startPoint y: 409, endPoint x: 82, endPoint y: 361, distance: 64.7
click at [40, 405] on Creatinina at bounding box center [36, 409] width 11 height 11
click at [31, 405] on Creatinina "checkbox" at bounding box center [27, 409] width 10 height 10
checkbox Creatinina "true"
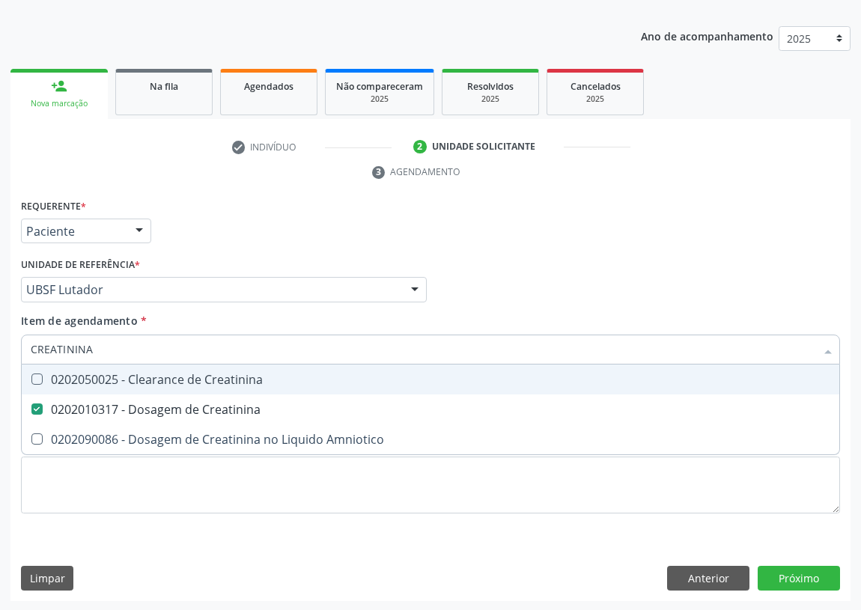
drag, startPoint x: 106, startPoint y: 350, endPoint x: 0, endPoint y: 342, distance: 105.9
click at [0, 345] on div "Acompanhamento Acompanhe a situação das marcações correntes e finalizadas Relat…" at bounding box center [430, 269] width 861 height 685
type input "A"
checkbox Creatinina "false"
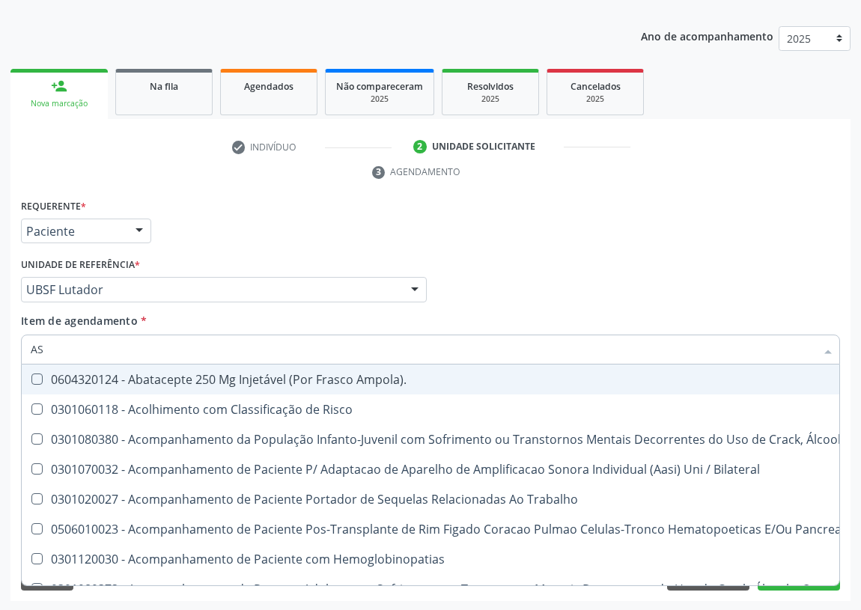
type input "AST"
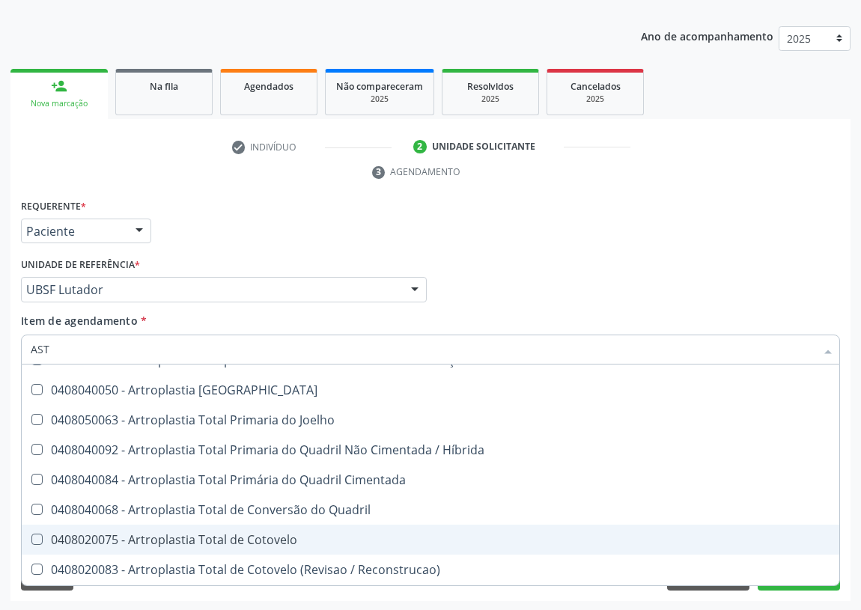
scroll to position [1225, 0]
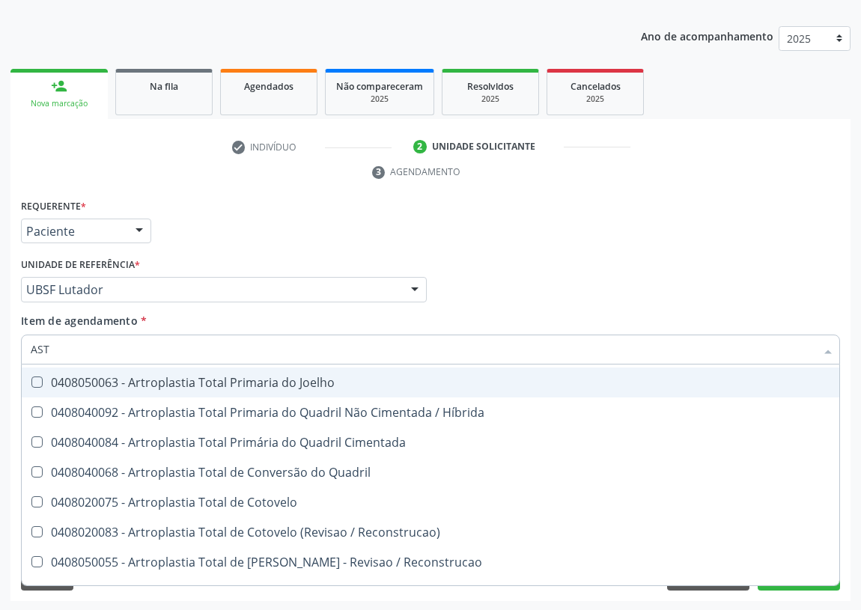
drag, startPoint x: 55, startPoint y: 347, endPoint x: 1, endPoint y: 344, distance: 54.8
click at [3, 347] on div "Acompanhamento Acompanhe a situação das marcações correntes e finalizadas Relat…" at bounding box center [430, 269] width 861 height 685
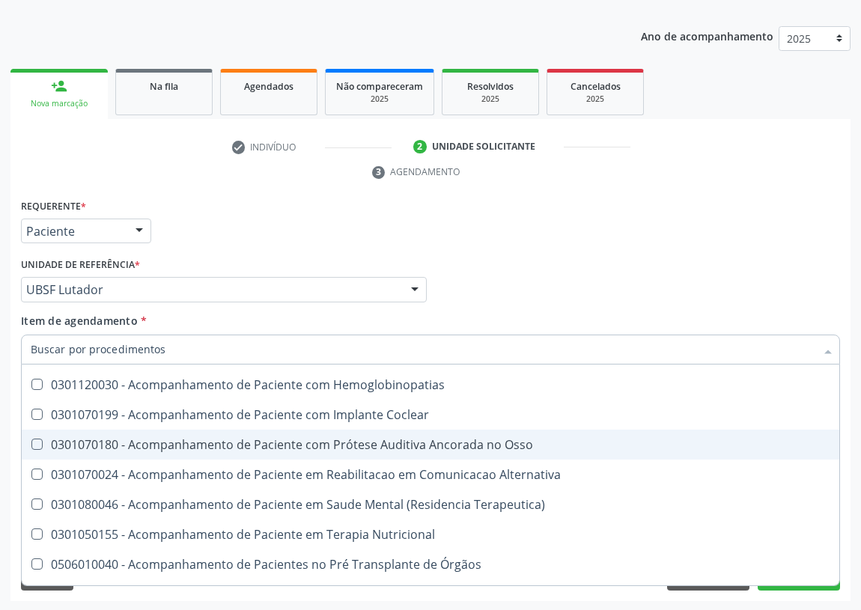
scroll to position [1287, 0]
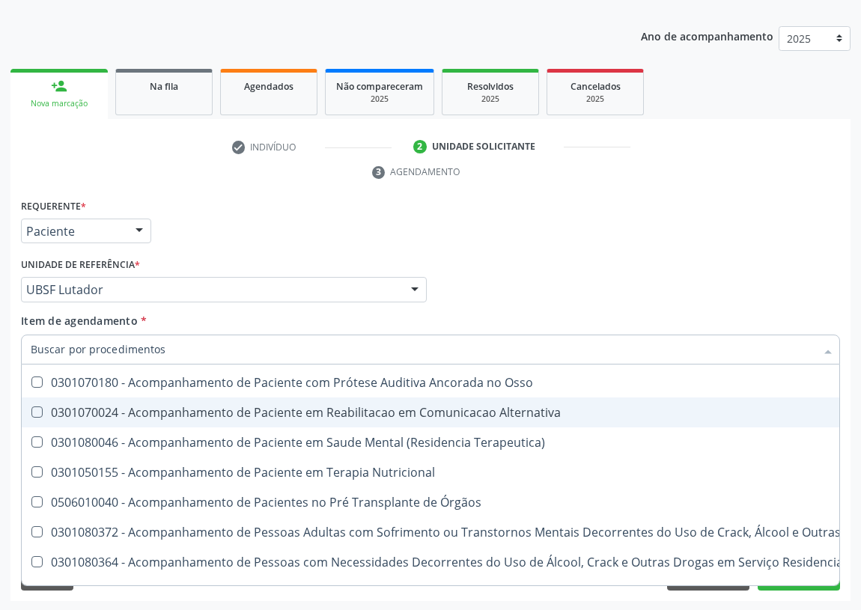
click at [516, 273] on div "Profissional Solicitante Por favor, selecione a Unidade de Atendimento primeiro…" at bounding box center [430, 283] width 827 height 58
checkbox Ampola\)\ "true"
checkbox Abciximabe "true"
checkbox Inter-Atrial "true"
checkbox Valvar "true"
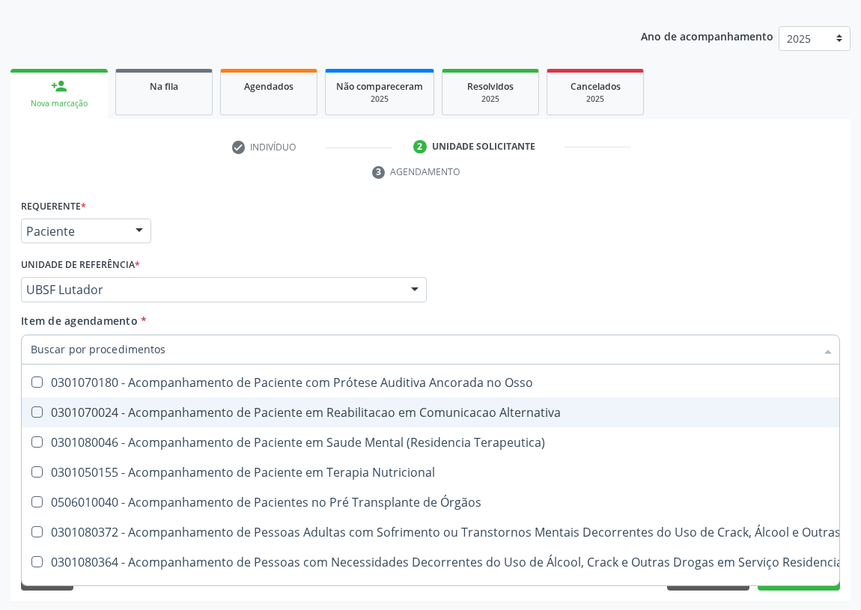
checkbox Adolescente\) "true"
checkbox Valvar "true"
checkbox Adolescente\) "true"
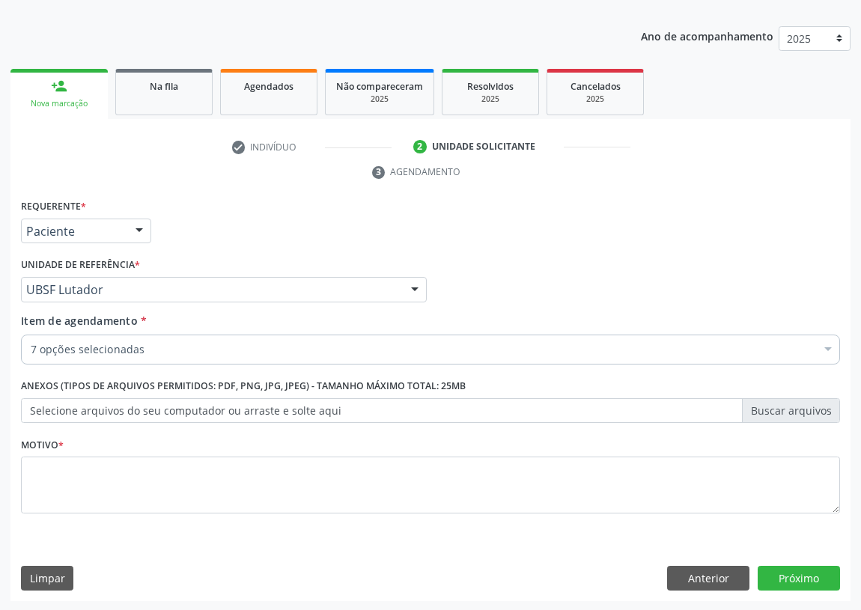
scroll to position [0, 0]
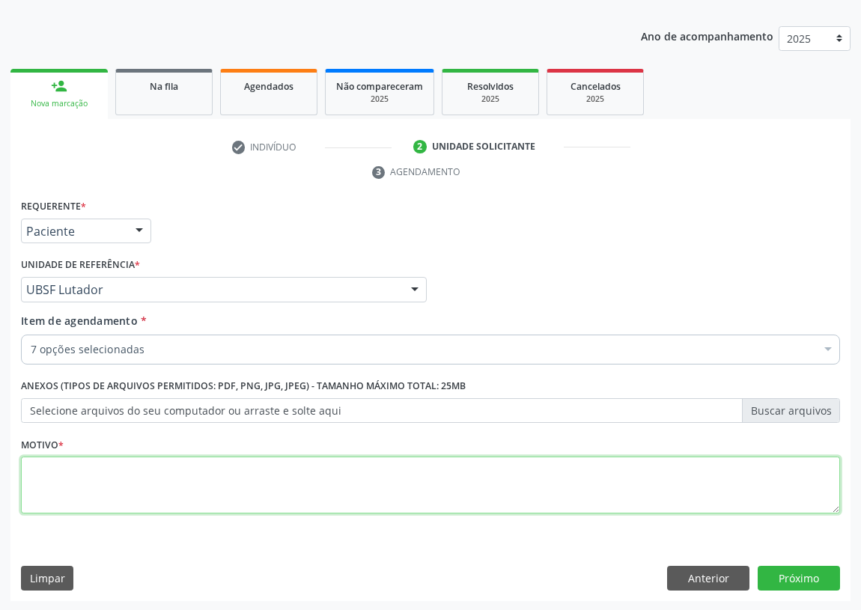
click at [37, 483] on textarea at bounding box center [430, 485] width 819 height 57
click at [77, 460] on textarea "AVALIAÇÕ" at bounding box center [430, 485] width 819 height 57
type textarea "AVALIAÇÃO"
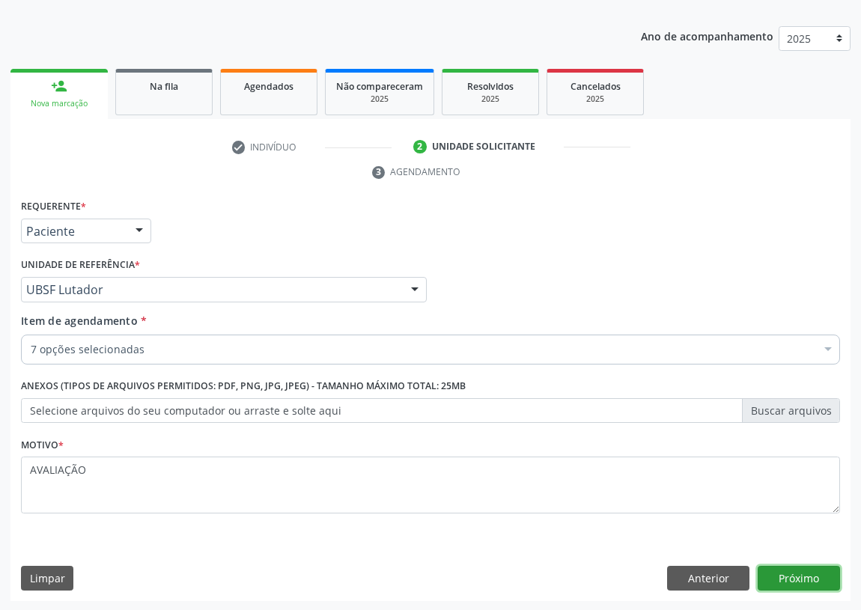
drag, startPoint x: 789, startPoint y: 570, endPoint x: 780, endPoint y: 569, distance: 9.0
click at [780, 569] on button "Próximo" at bounding box center [799, 578] width 82 height 25
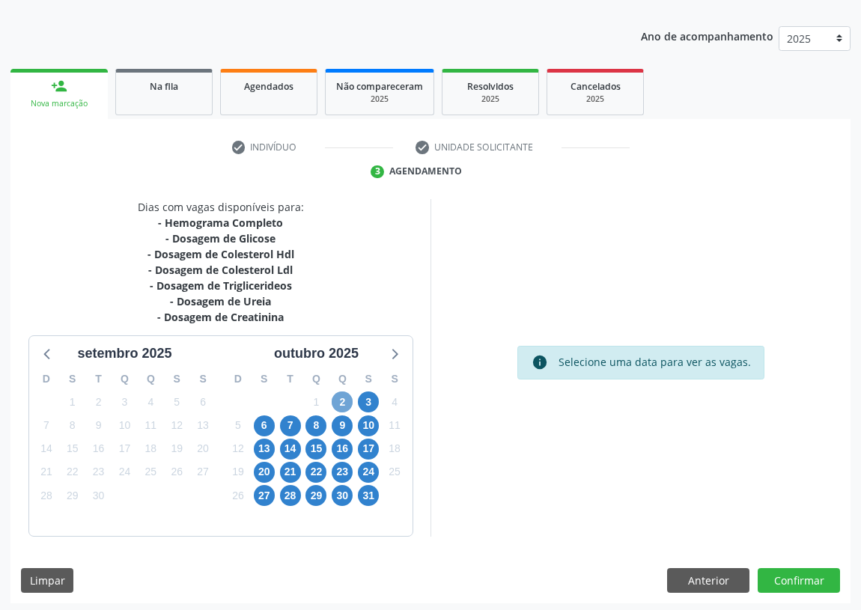
drag, startPoint x: 342, startPoint y: 398, endPoint x: 344, endPoint y: 389, distance: 9.1
click at [342, 398] on span "2" at bounding box center [342, 402] width 21 height 21
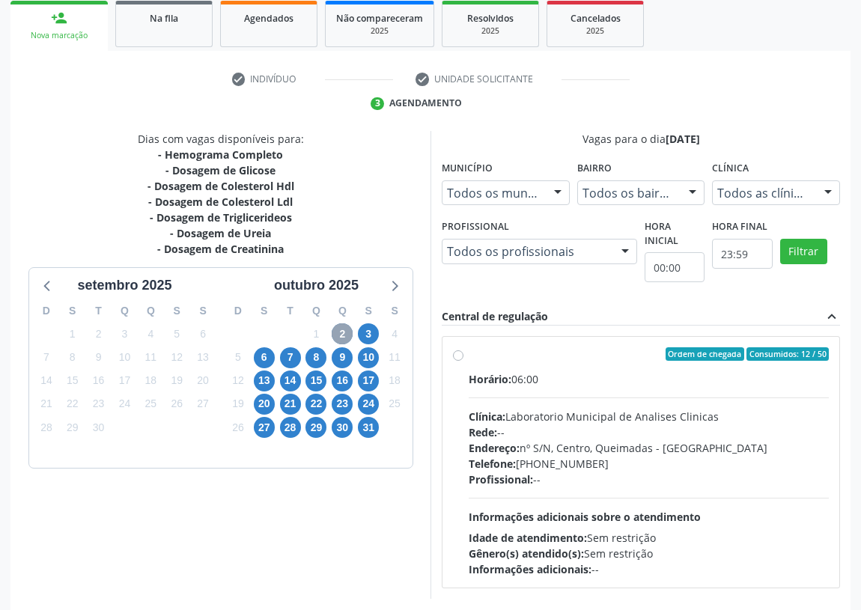
scroll to position [288, 0]
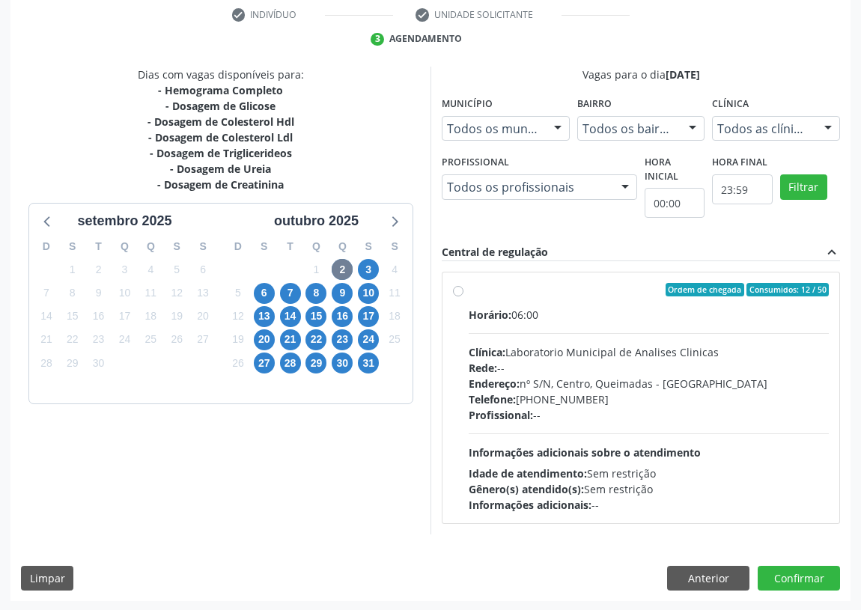
click at [469, 289] on label "Ordem de chegada Consumidos: 12 / 50 Horário: 06:00 Clínica: Laboratorio Munici…" at bounding box center [649, 398] width 360 height 230
click at [457, 289] on input "Ordem de chegada Consumidos: 12 / 50 Horário: 06:00 Clínica: Laboratorio Munici…" at bounding box center [458, 289] width 10 height 13
radio input "true"
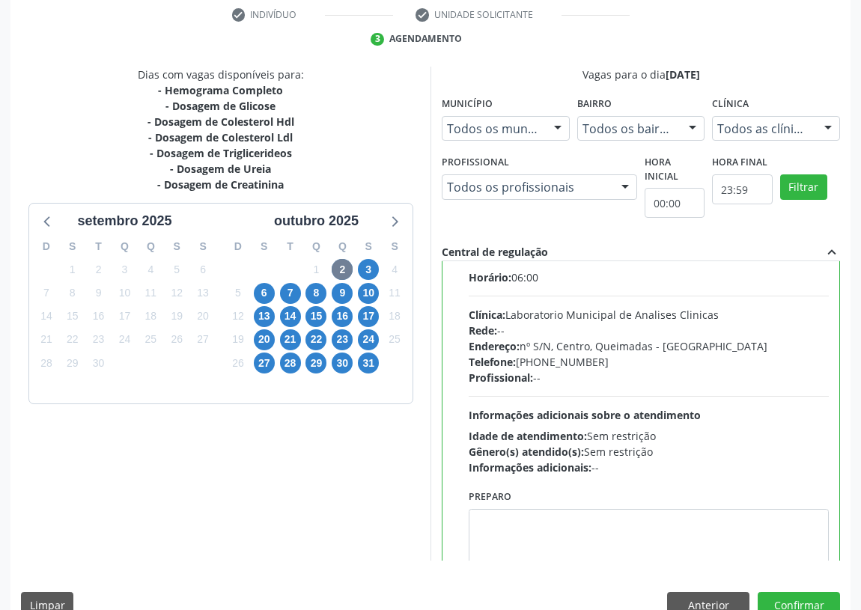
scroll to position [74, 0]
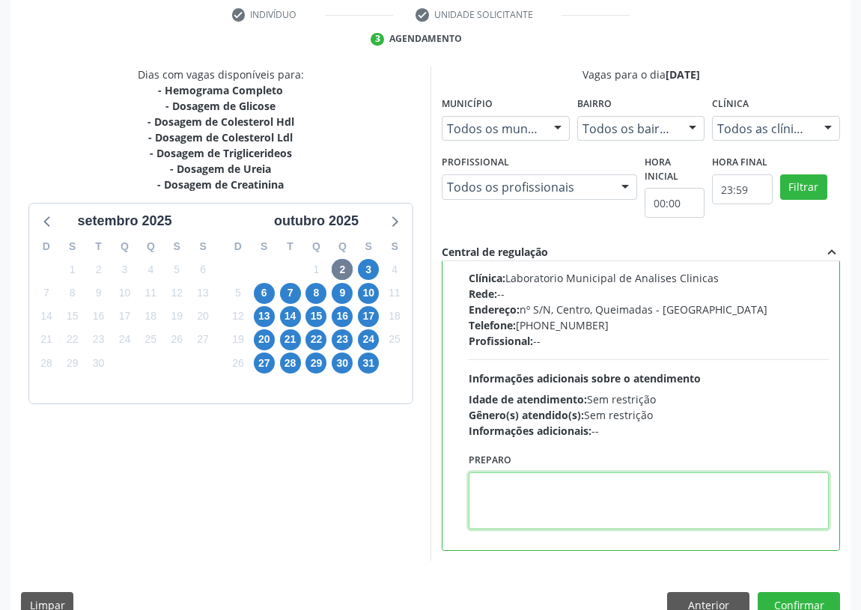
click at [504, 491] on textarea at bounding box center [649, 501] width 360 height 57
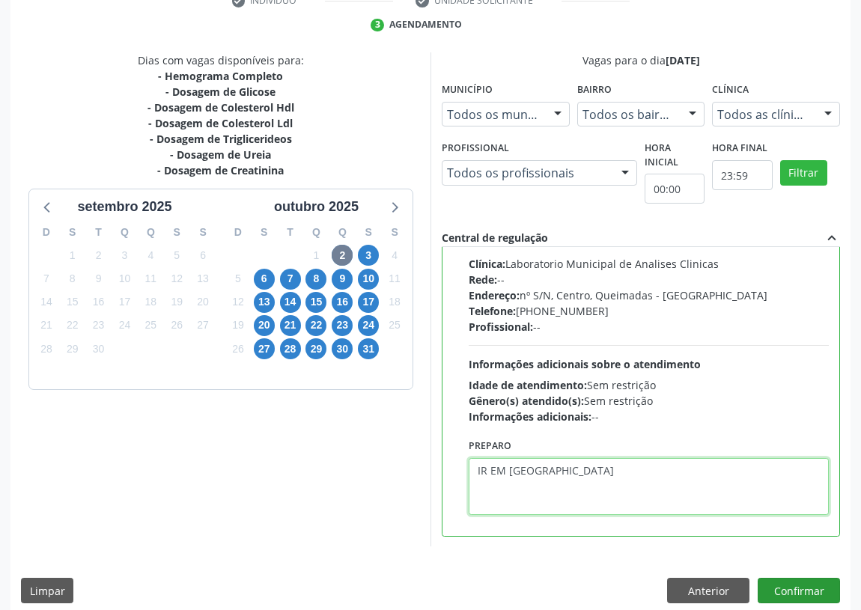
scroll to position [315, 0]
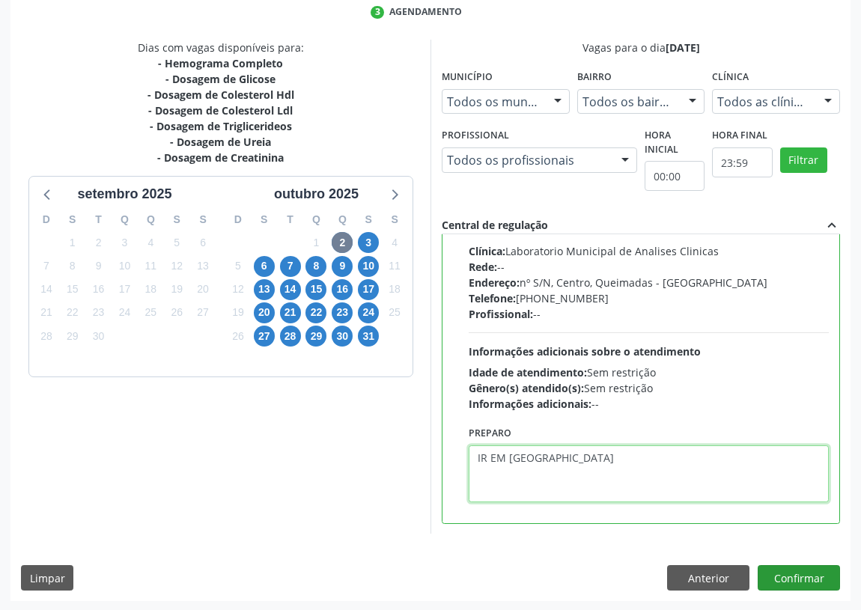
type textarea "IR EM [GEOGRAPHIC_DATA]"
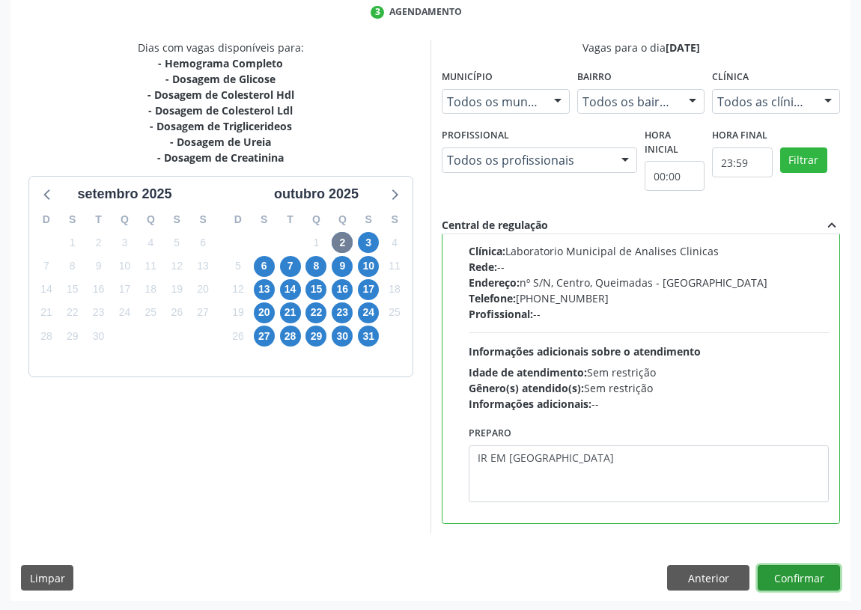
click at [822, 576] on button "Confirmar" at bounding box center [799, 577] width 82 height 25
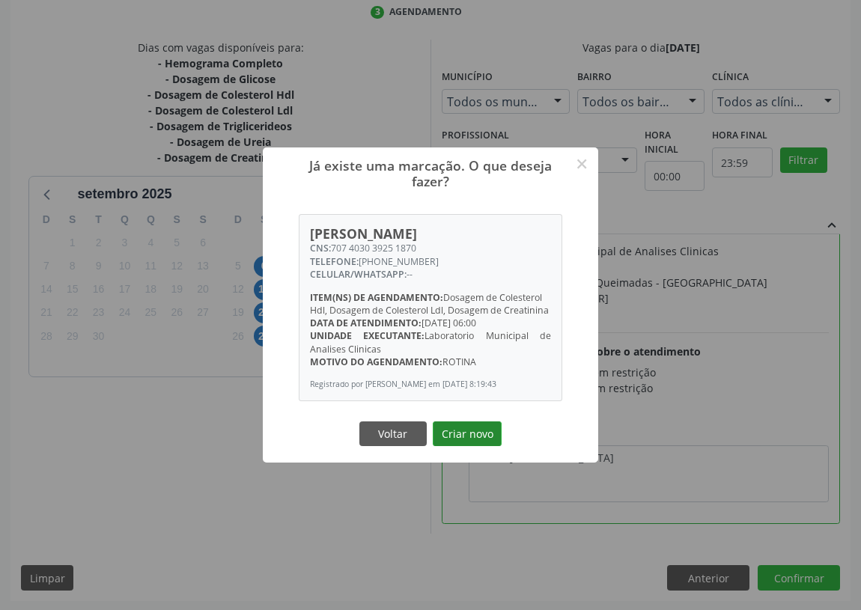
click at [457, 427] on button "Criar novo" at bounding box center [467, 434] width 69 height 25
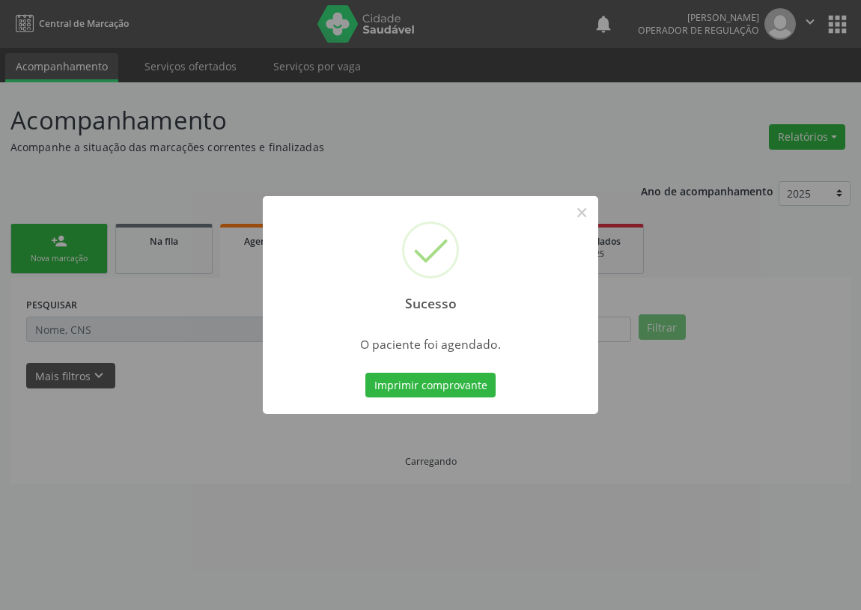
scroll to position [0, 0]
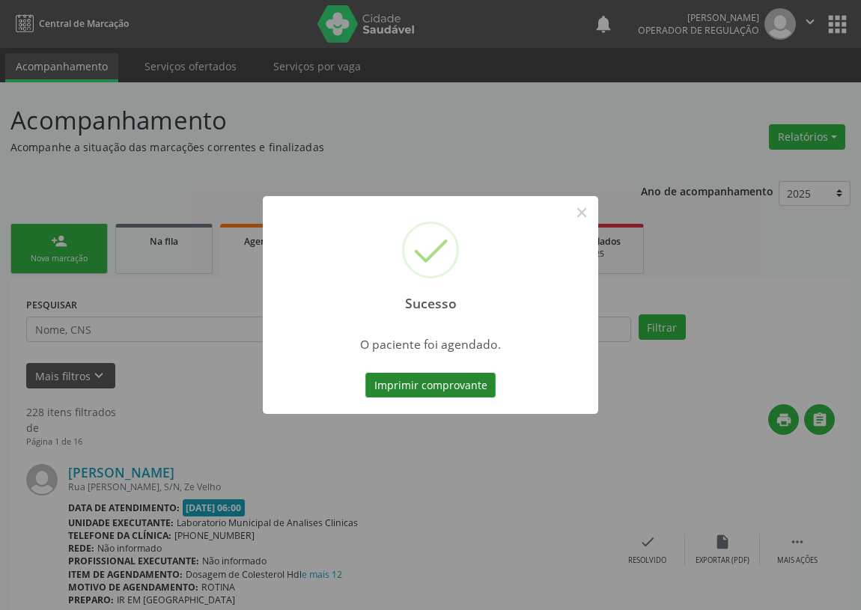
click at [407, 378] on button "Imprimir comprovante" at bounding box center [430, 385] width 130 height 25
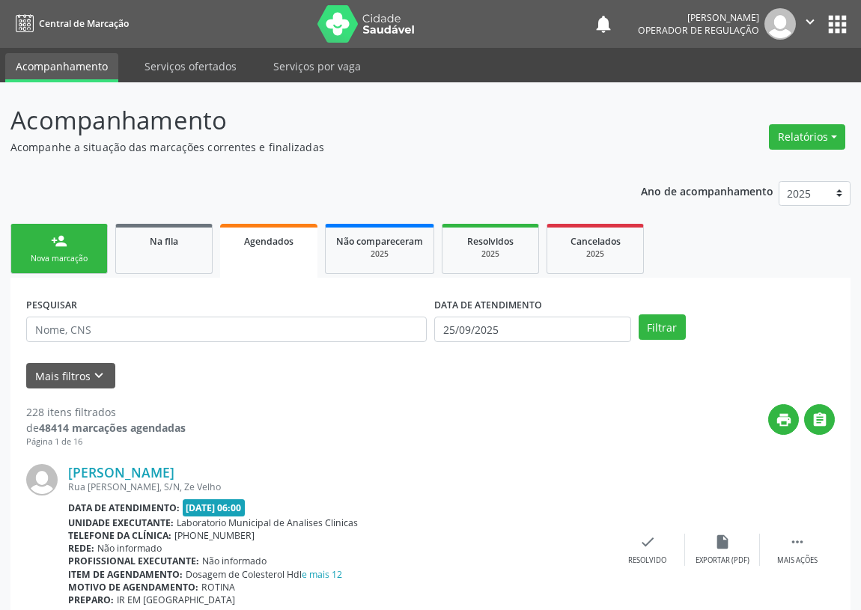
click at [49, 255] on div "Nova marcação" at bounding box center [59, 258] width 75 height 11
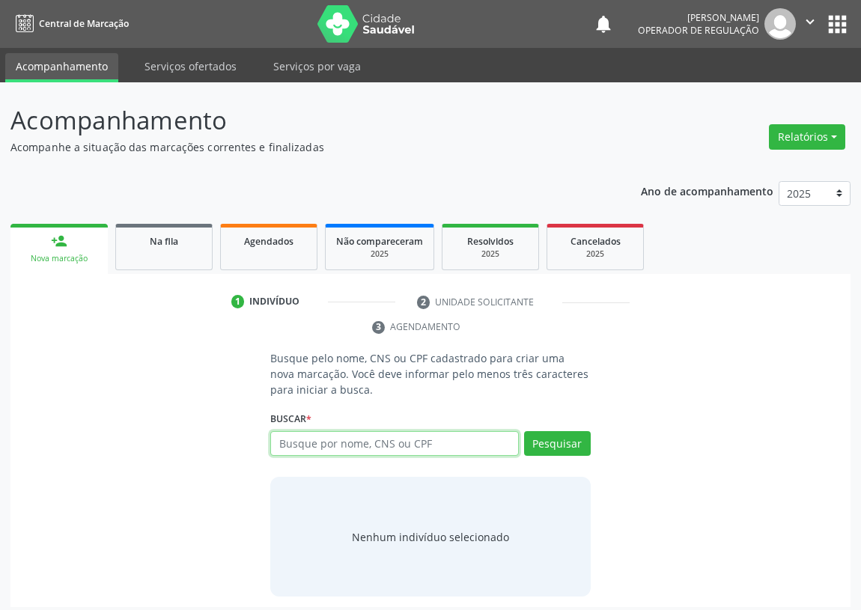
click at [298, 446] on input "text" at bounding box center [394, 443] width 249 height 25
click at [282, 442] on input "text" at bounding box center [394, 443] width 249 height 25
type input "709202203059539"
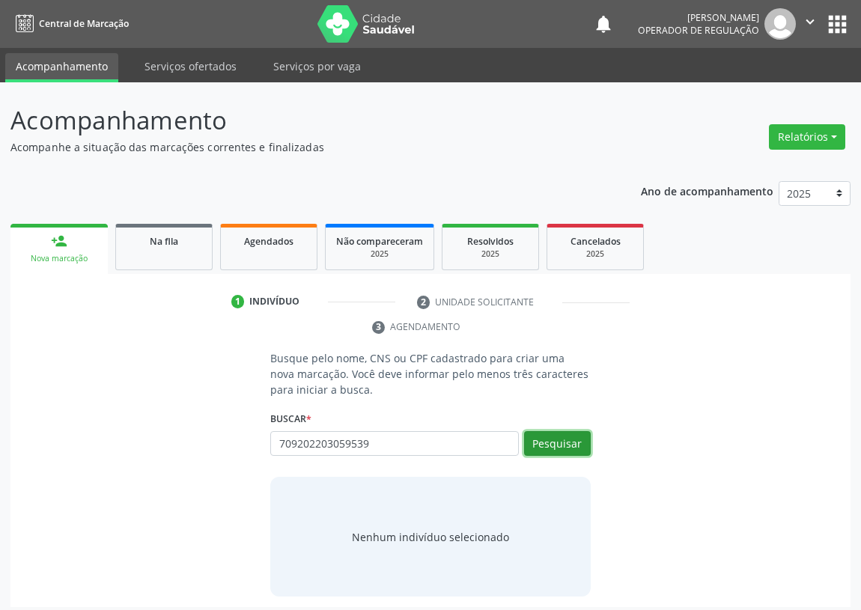
click at [552, 436] on button "Pesquisar" at bounding box center [557, 443] width 67 height 25
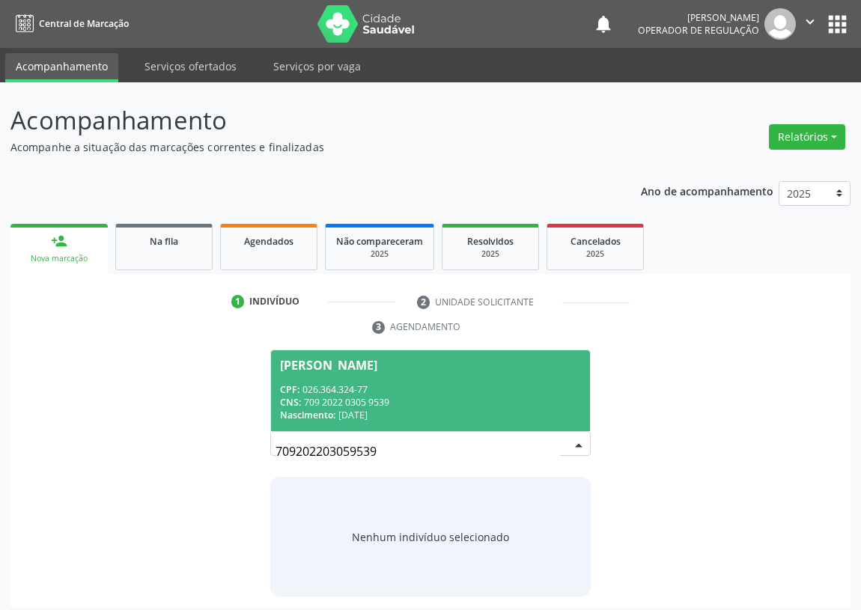
click at [341, 391] on div "CPF: 026.364.324-77" at bounding box center [430, 389] width 301 height 13
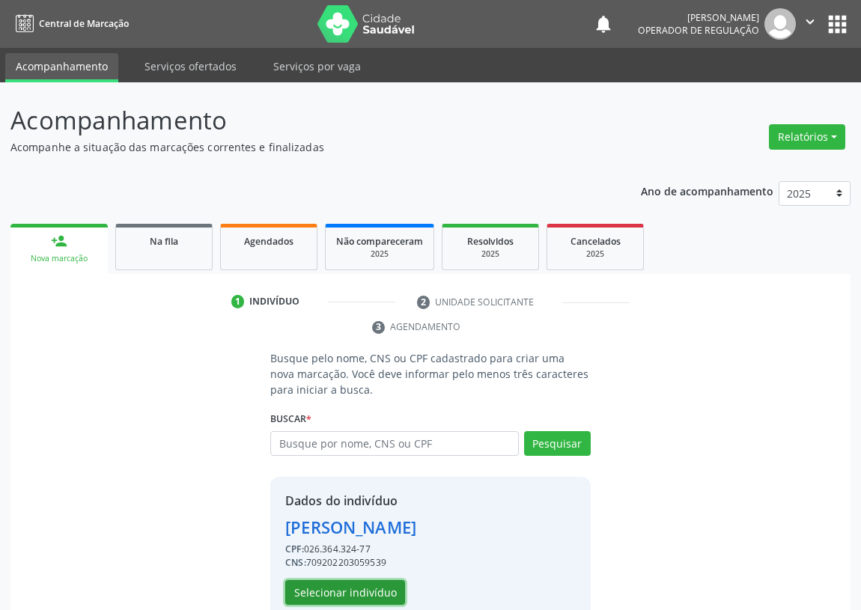
click at [312, 592] on button "Selecionar indivíduo" at bounding box center [345, 592] width 120 height 25
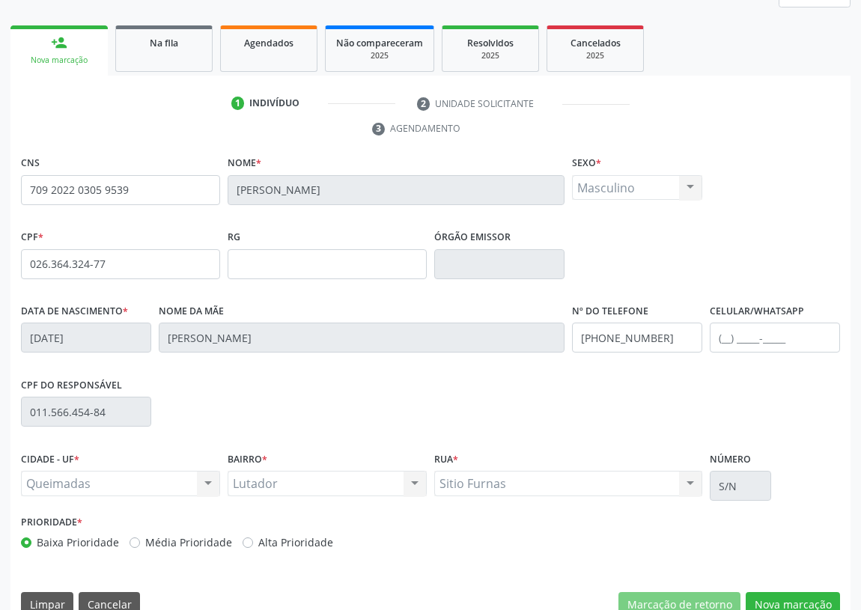
scroll to position [225, 0]
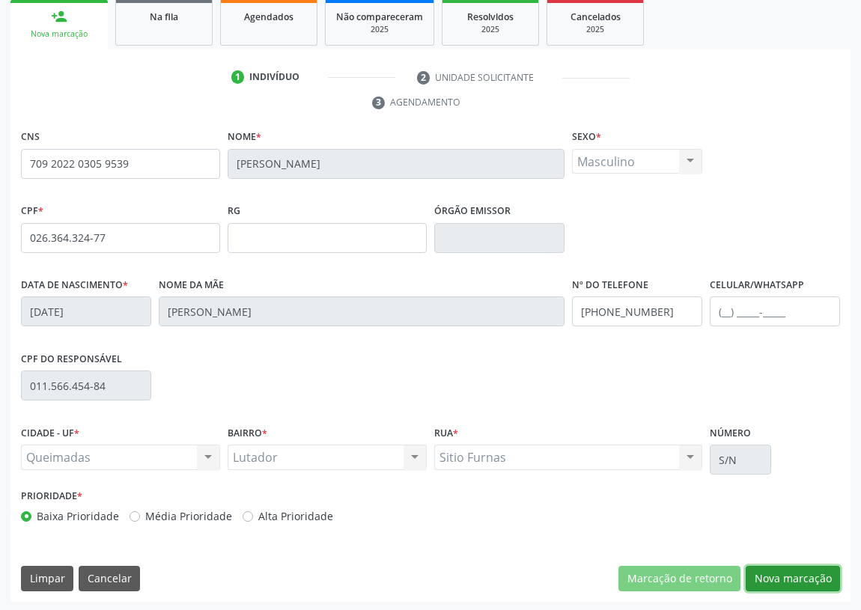
click at [817, 578] on button "Nova marcação" at bounding box center [793, 578] width 94 height 25
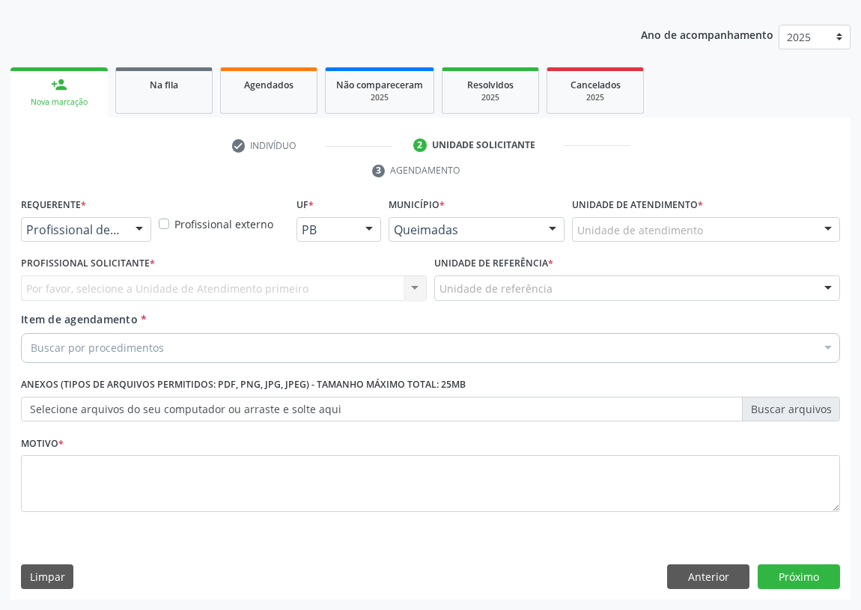
scroll to position [155, 0]
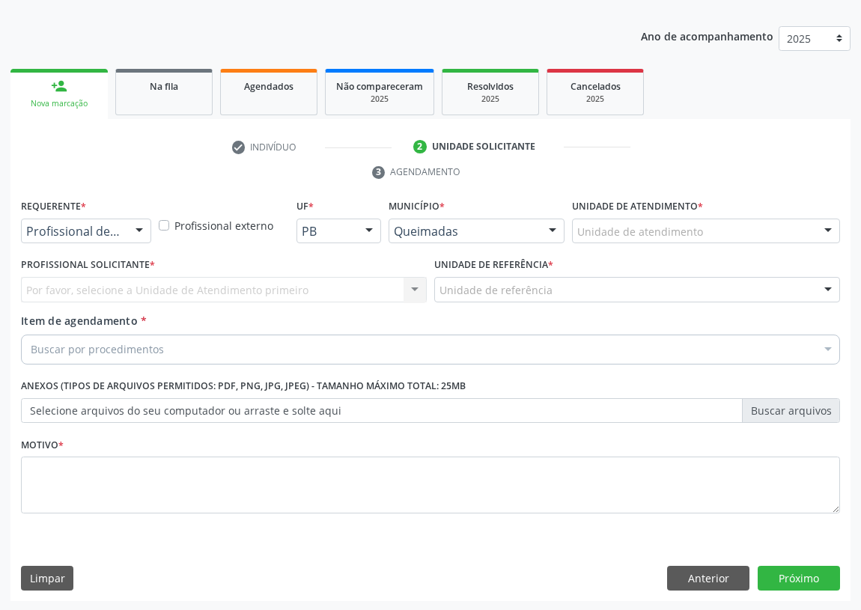
drag, startPoint x: 134, startPoint y: 222, endPoint x: 128, endPoint y: 247, distance: 26.2
click at [134, 223] on div at bounding box center [139, 231] width 22 height 25
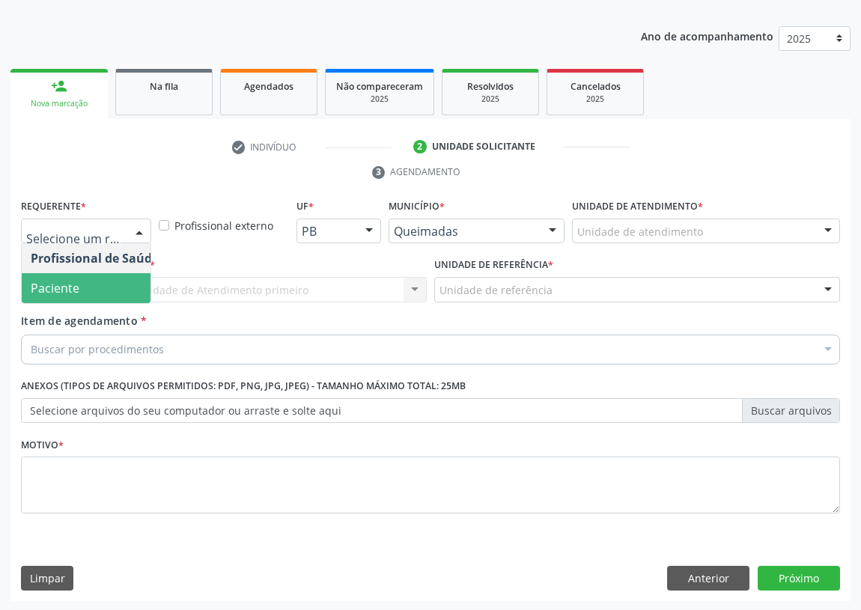
click at [121, 286] on span "Paciente" at bounding box center [95, 288] width 146 height 30
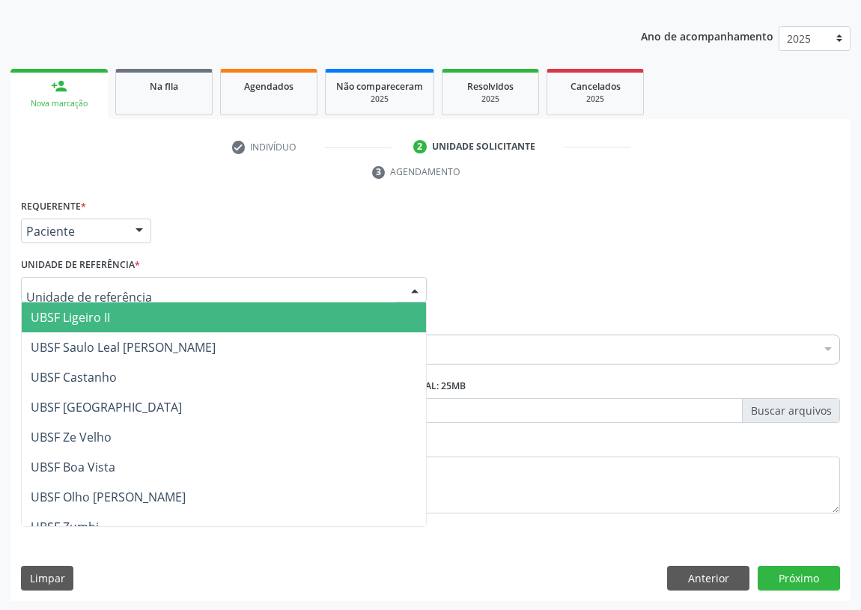
click at [356, 286] on div at bounding box center [224, 289] width 406 height 25
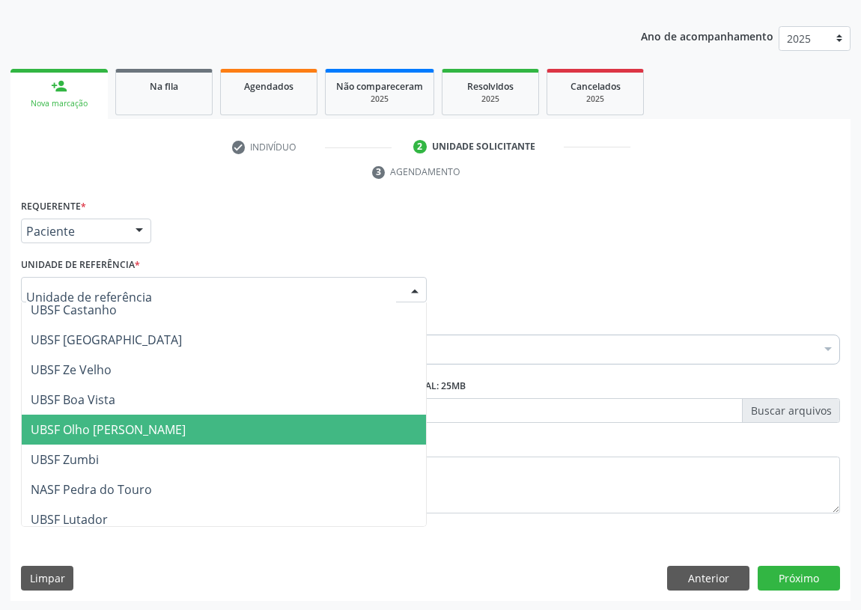
scroll to position [136, 0]
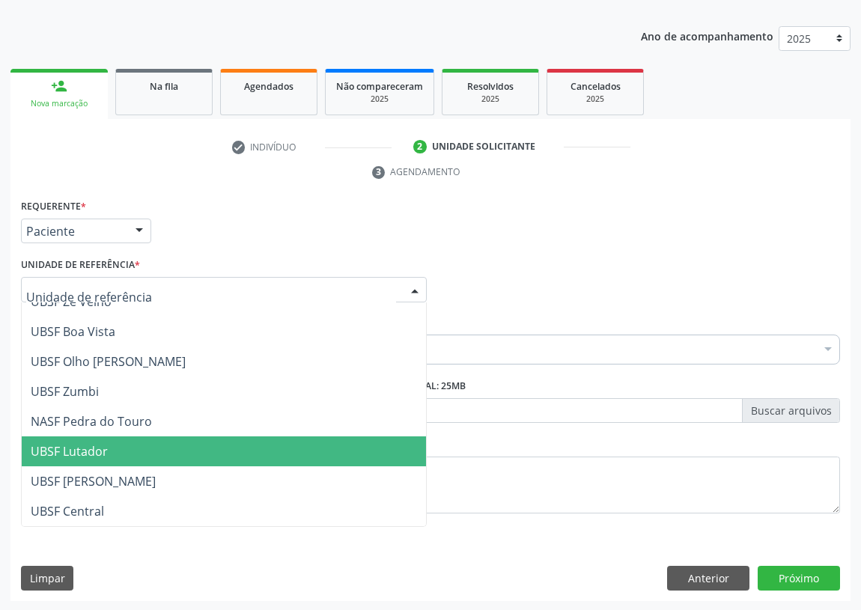
drag, startPoint x: 89, startPoint y: 447, endPoint x: 7, endPoint y: 432, distance: 83.0
click at [86, 447] on span "UBSF Lutador" at bounding box center [69, 451] width 77 height 16
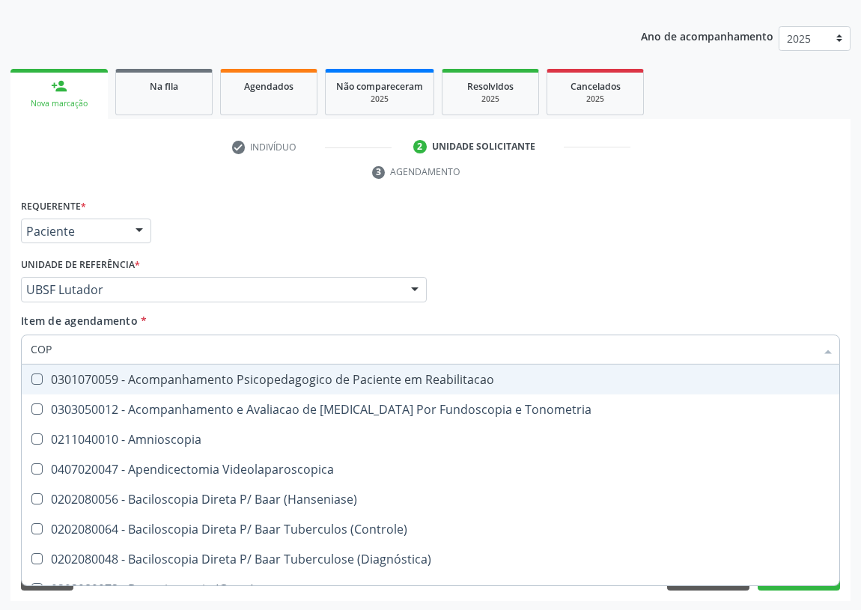
type input "COPR"
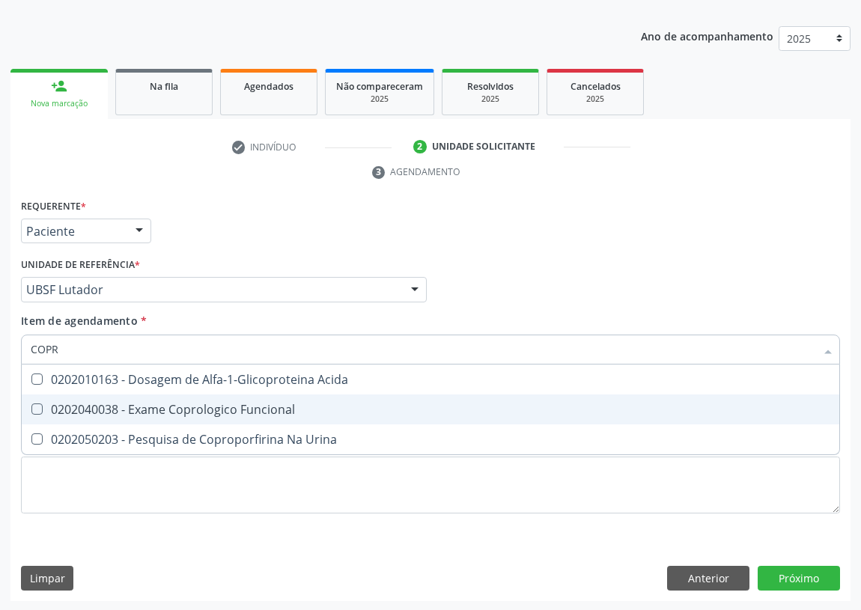
drag, startPoint x: 243, startPoint y: 411, endPoint x: 24, endPoint y: 351, distance: 227.5
click at [237, 409] on div "0202040038 - Exame Coprologico Funcional" at bounding box center [431, 410] width 800 height 12
checkbox Funcional "true"
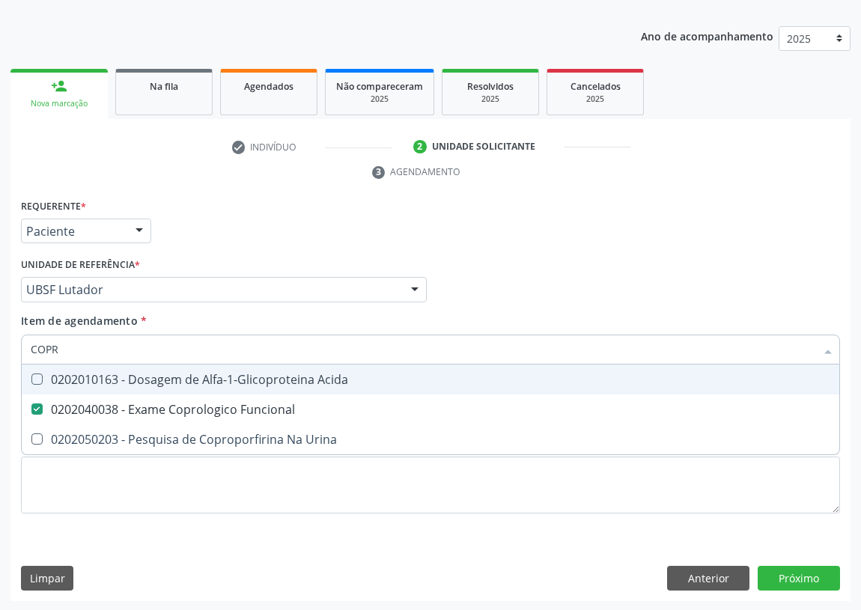
drag, startPoint x: 61, startPoint y: 346, endPoint x: 0, endPoint y: 351, distance: 60.9
click at [0, 351] on div "Acompanhamento Acompanhe a situação das marcações correntes e finalizadas Relat…" at bounding box center [430, 269] width 861 height 685
type input "0"
checkbox Funcional "false"
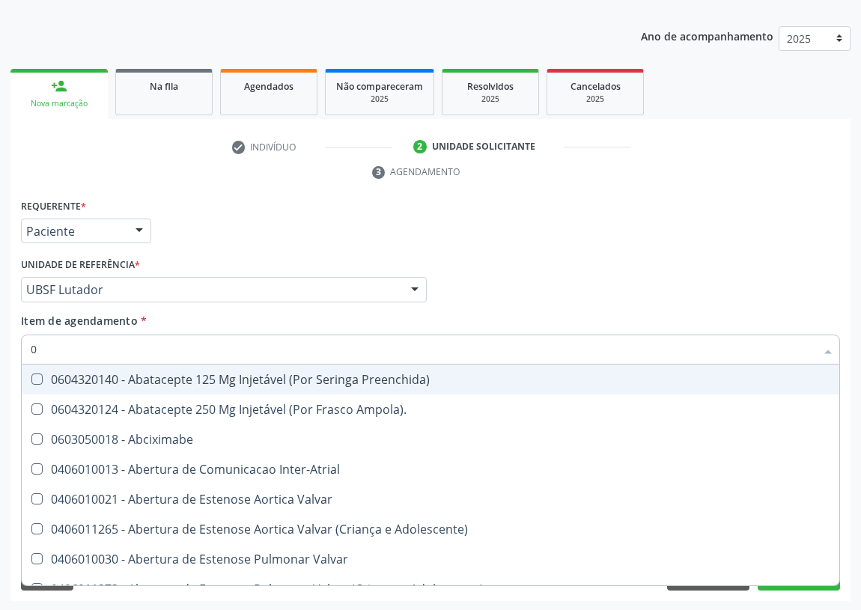
type input "02"
checkbox Pulmonares "true"
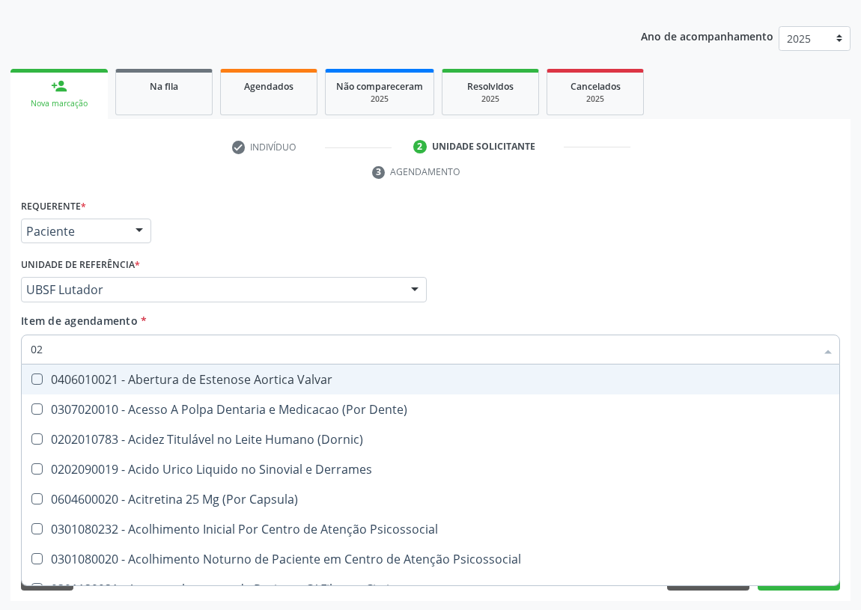
type input "020"
checkbox Fibrinogenio "true"
checkbox Funcional "false"
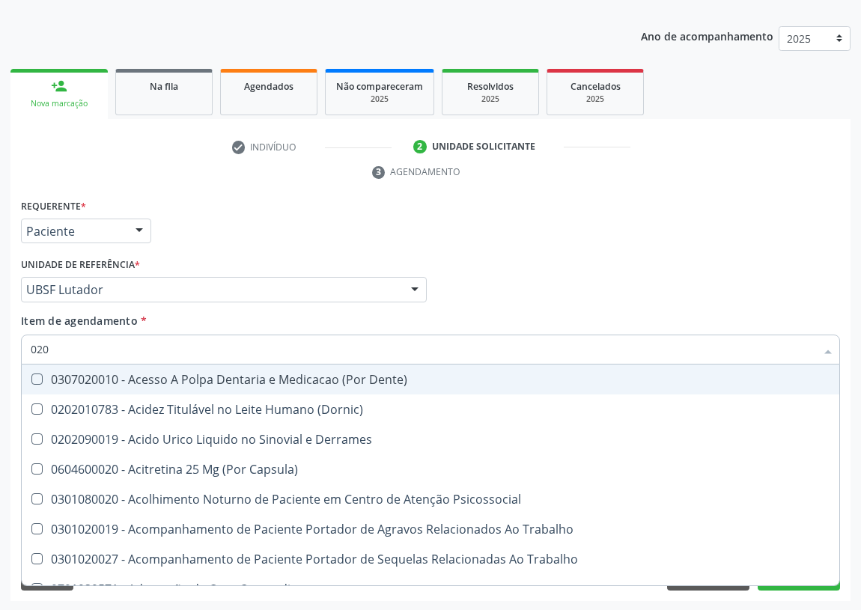
type input "0202"
checkbox G\) "true"
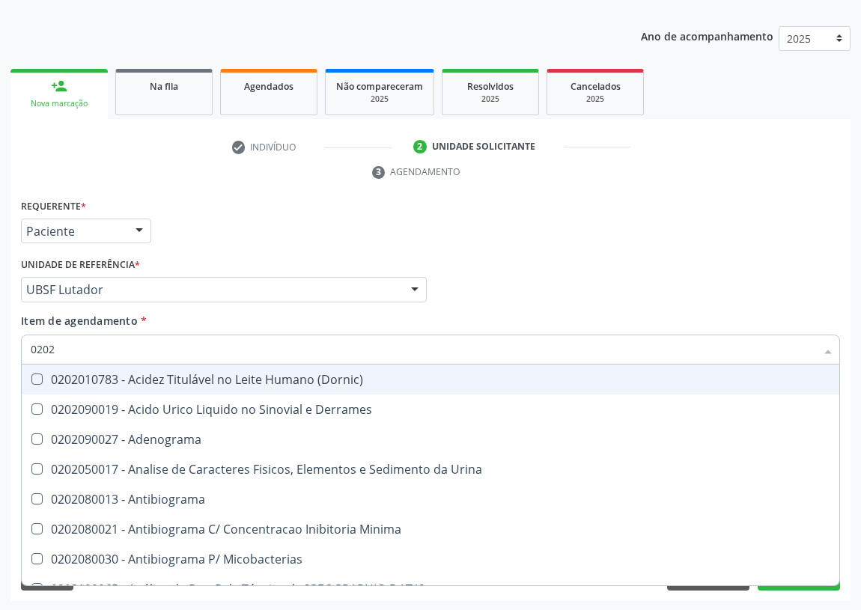
type input "02020"
checkbox Tireoglobulina "true"
checkbox Funcional "false"
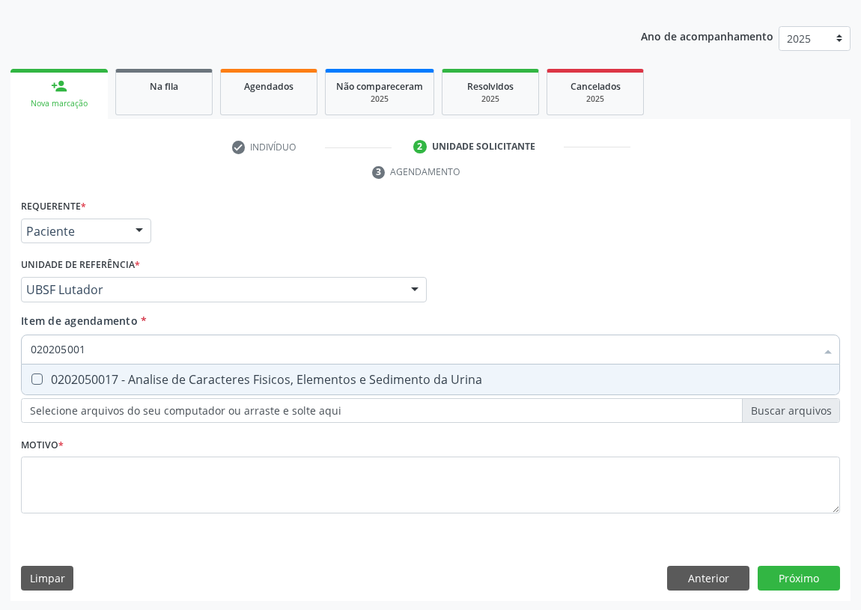
type input "0202050017"
drag, startPoint x: 33, startPoint y: 380, endPoint x: 88, endPoint y: 357, distance: 59.8
click at [55, 368] on span "0202050017 - Analise de Caracteres Fisicos, Elementos e Sedimento da Urina" at bounding box center [431, 380] width 818 height 30
checkbox Urina "true"
drag, startPoint x: 86, startPoint y: 351, endPoint x: 0, endPoint y: 351, distance: 86.1
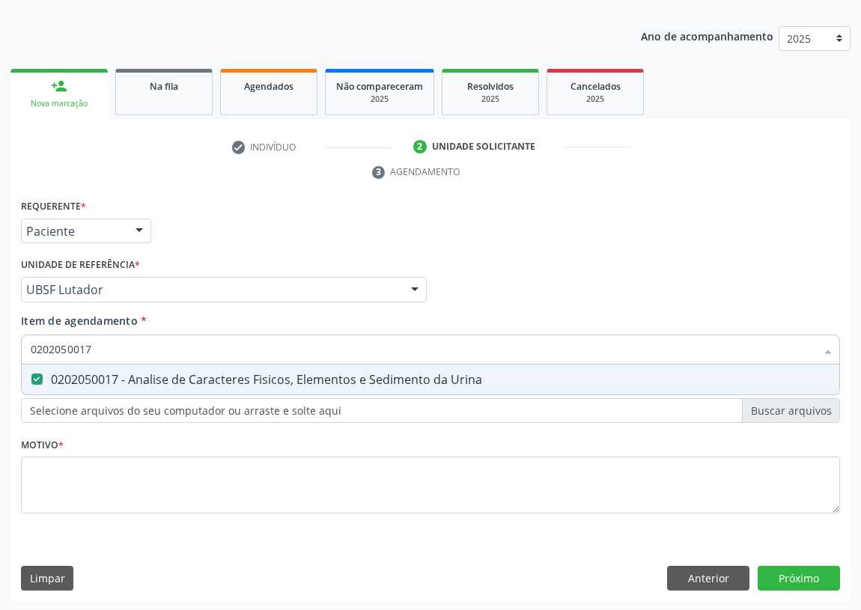
click at [0, 351] on div "Acompanhamento Acompanhe a situação das marcações correntes e finalizadas Relat…" at bounding box center [430, 269] width 861 height 685
type input "H"
checkbox Urina "false"
type input "HEMOGRAMA"
drag, startPoint x: 30, startPoint y: 378, endPoint x: 97, endPoint y: 357, distance: 70.8
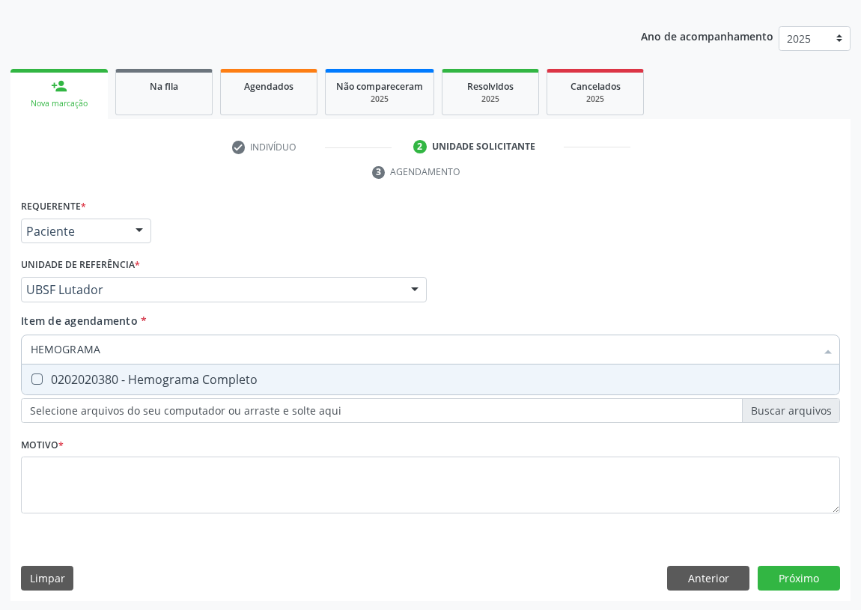
click at [82, 365] on span "0202020380 - Hemograma Completo" at bounding box center [431, 380] width 818 height 30
checkbox Completo "true"
drag, startPoint x: 64, startPoint y: 354, endPoint x: 14, endPoint y: 362, distance: 50.1
click at [14, 362] on div "Requerente * Paciente Profissional de Saúde Paciente Nenhum resultado encontrad…" at bounding box center [430, 398] width 840 height 407
type input "C"
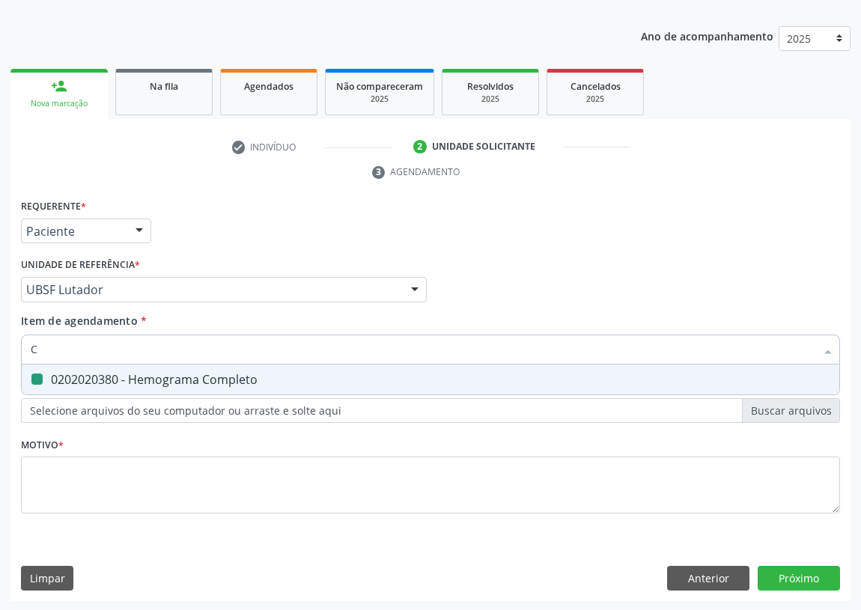
checkbox Completo "false"
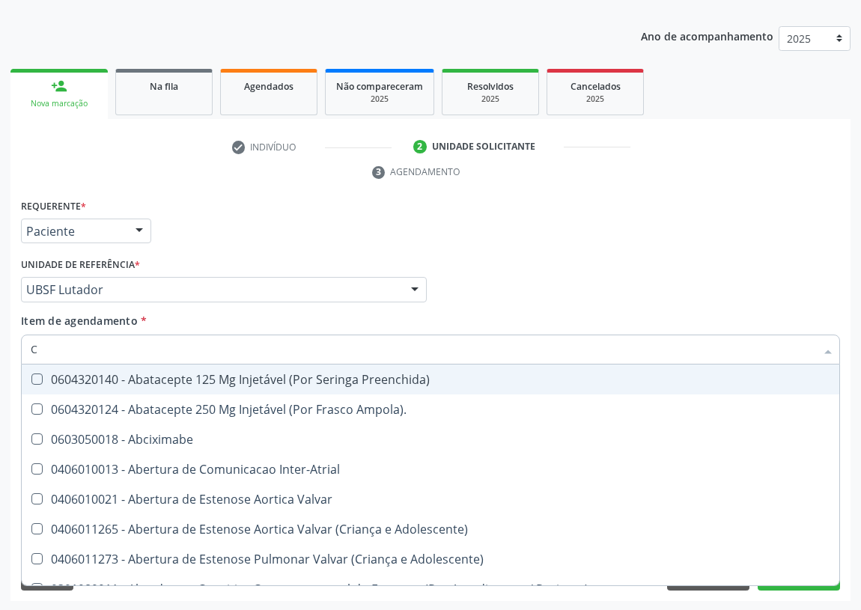
type input "CO"
checkbox Frasco-Ampola\) "true"
checkbox Urina "false"
type input "COL"
checkbox Frasco-Ampola\) "false"
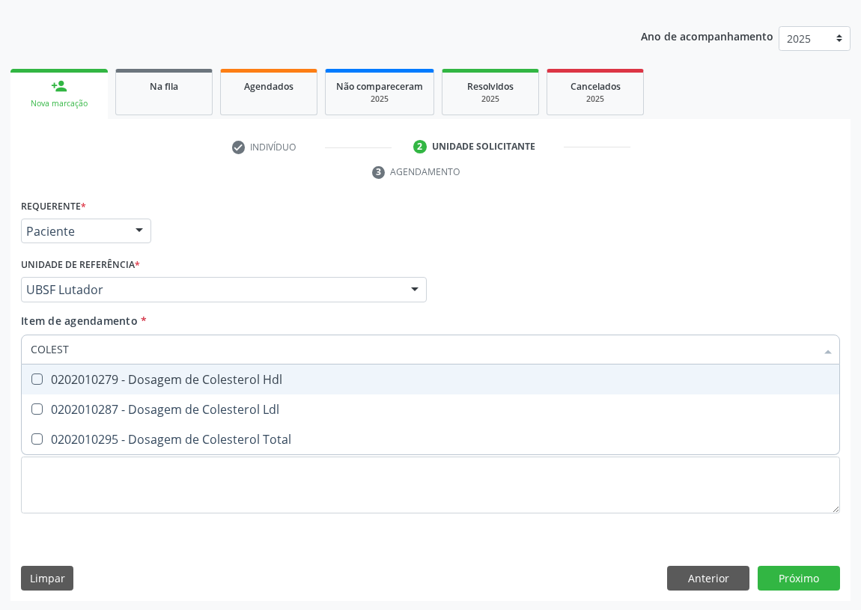
type input "COLESTE"
drag, startPoint x: 34, startPoint y: 370, endPoint x: 37, endPoint y: 396, distance: 26.4
click at [34, 383] on span "0202010279 - Dosagem de Colesterol Hdl" at bounding box center [431, 380] width 818 height 30
checkbox Hdl "true"
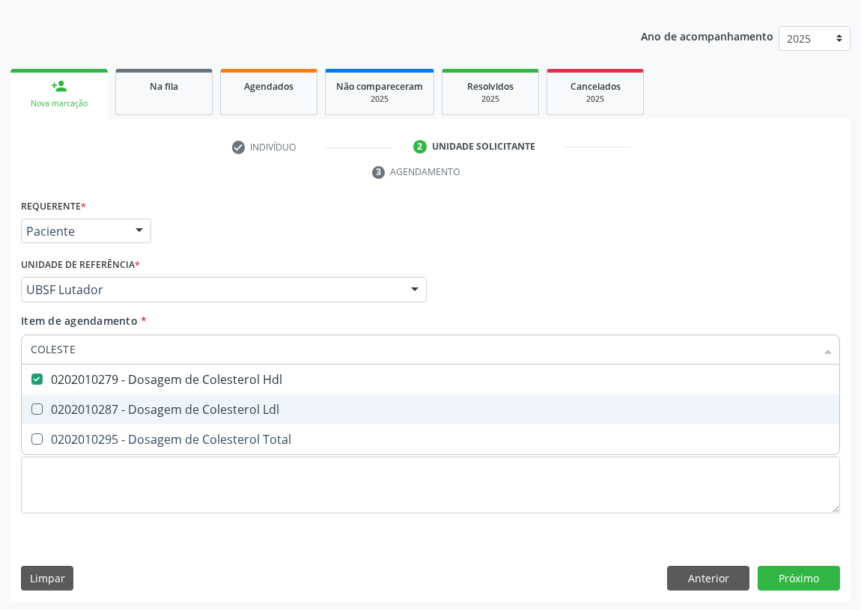
drag, startPoint x: 39, startPoint y: 399, endPoint x: 39, endPoint y: 466, distance: 66.7
click at [39, 406] on span "0202010287 - Dosagem de Colesterol Ldl" at bounding box center [431, 410] width 818 height 30
checkbox Ldl "true"
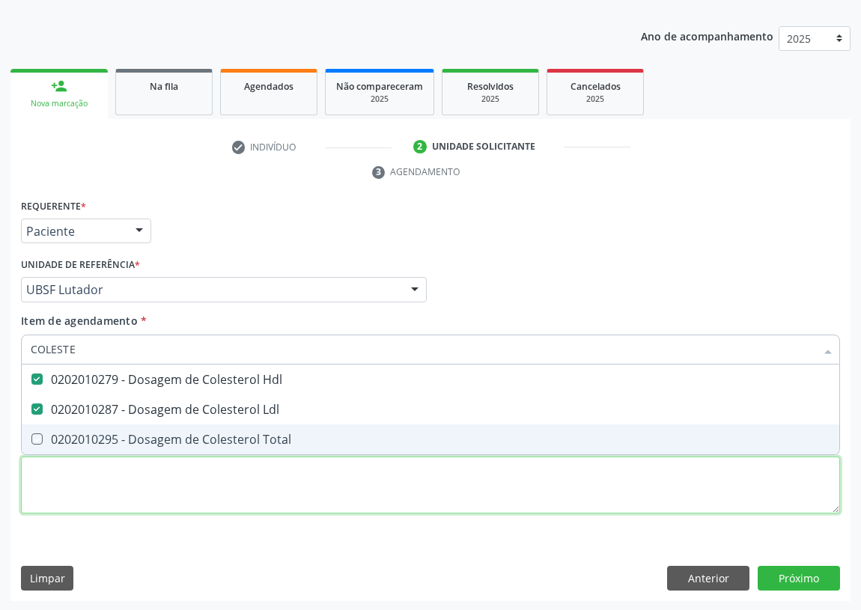
click at [43, 479] on div "Requerente * Paciente Profissional de Saúde Paciente Nenhum resultado encontrad…" at bounding box center [430, 364] width 819 height 339
checkbox Total "true"
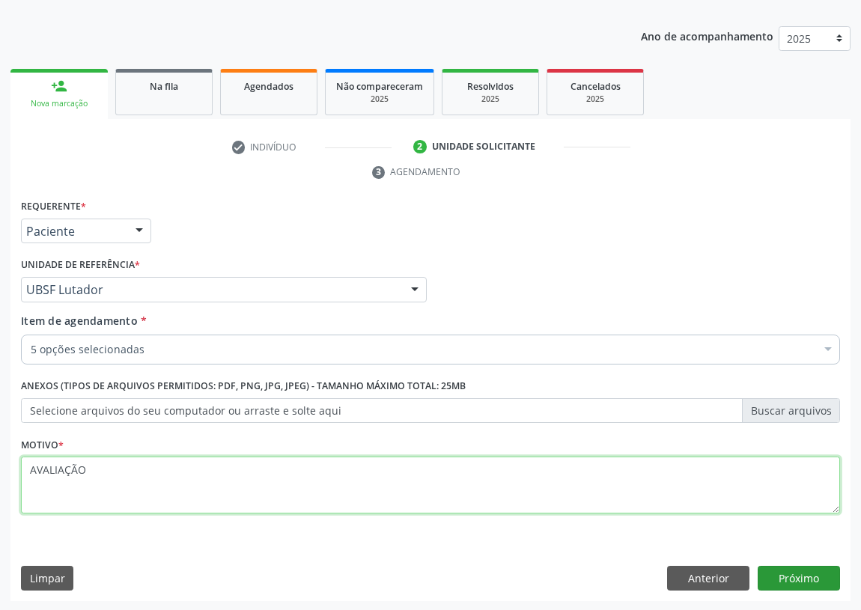
type textarea "AVALIAÇÃO"
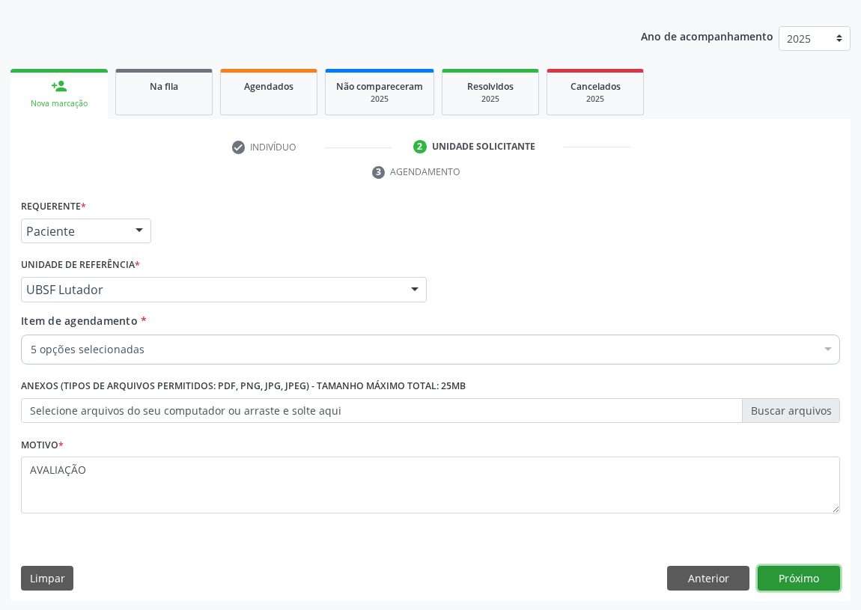
click at [798, 571] on button "Próximo" at bounding box center [799, 578] width 82 height 25
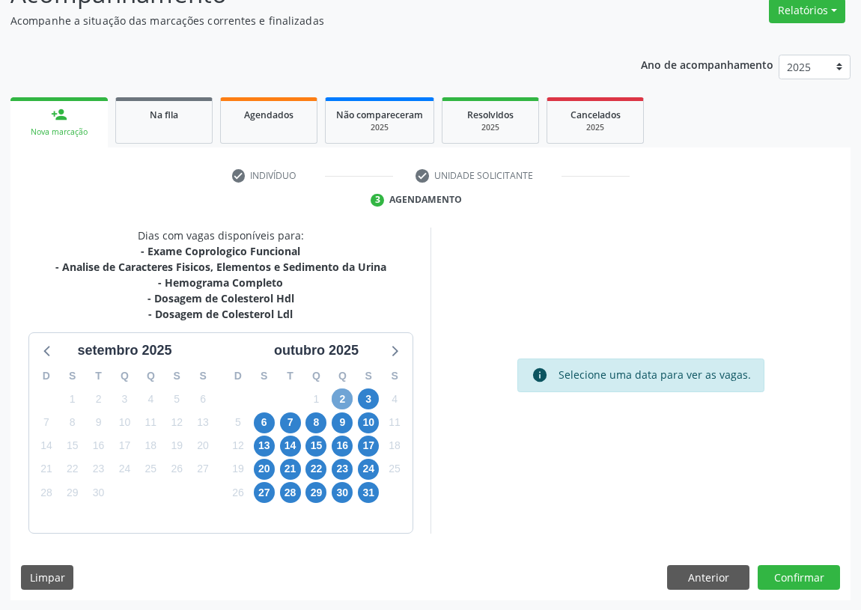
click at [339, 398] on span "2" at bounding box center [342, 399] width 21 height 21
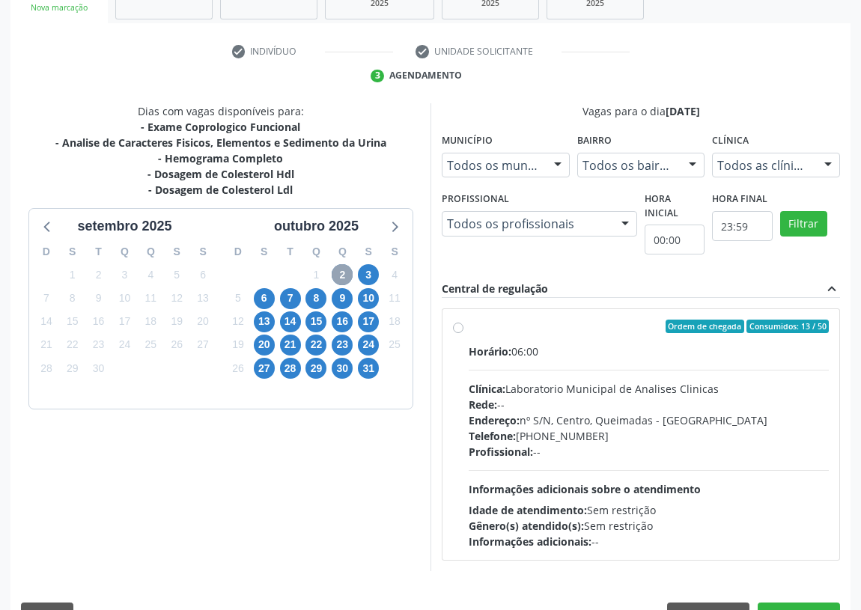
scroll to position [288, 0]
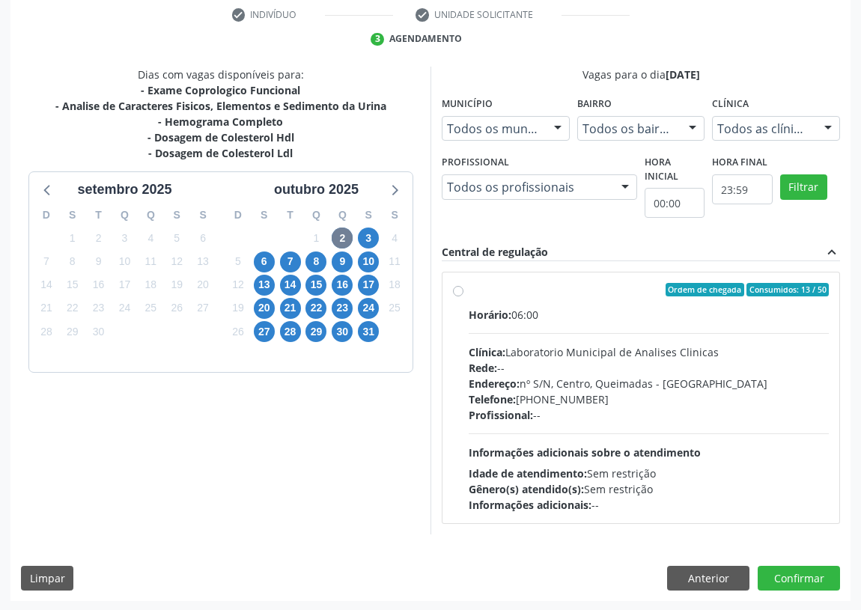
click at [469, 287] on label "Ordem de chegada Consumidos: 13 / 50 Horário: 06:00 Clínica: Laboratorio Munici…" at bounding box center [649, 398] width 360 height 230
click at [456, 287] on input "Ordem de chegada Consumidos: 13 / 50 Horário: 06:00 Clínica: Laboratorio Munici…" at bounding box center [458, 289] width 10 height 13
radio input "true"
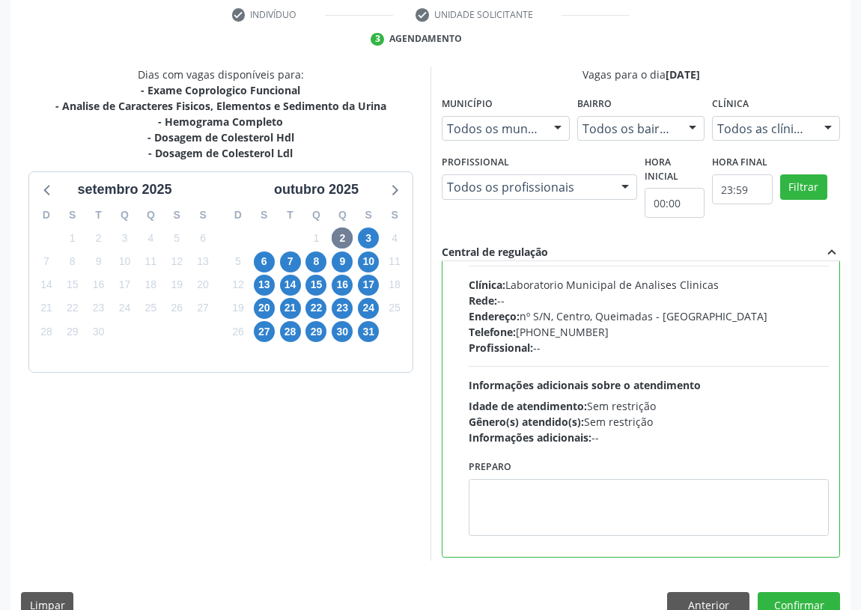
scroll to position [74, 0]
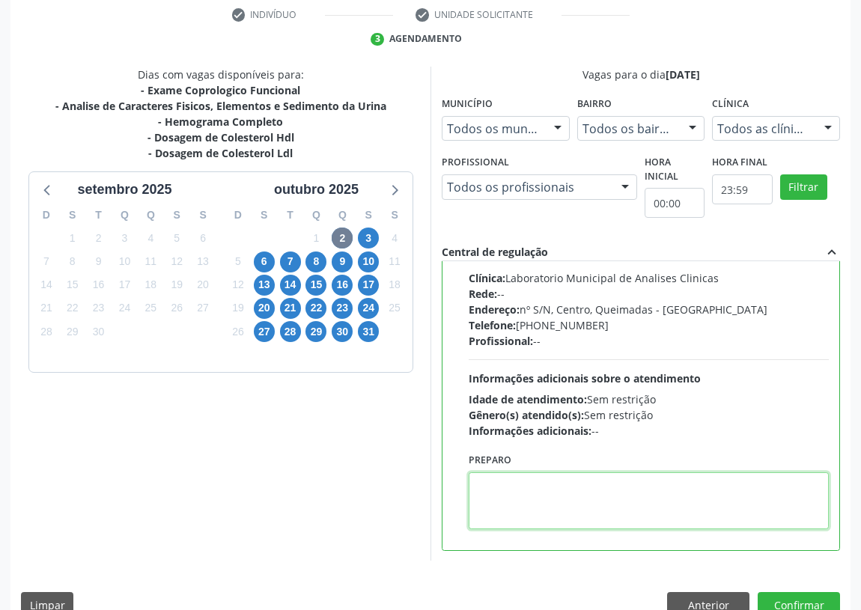
click at [535, 491] on textarea at bounding box center [649, 501] width 360 height 57
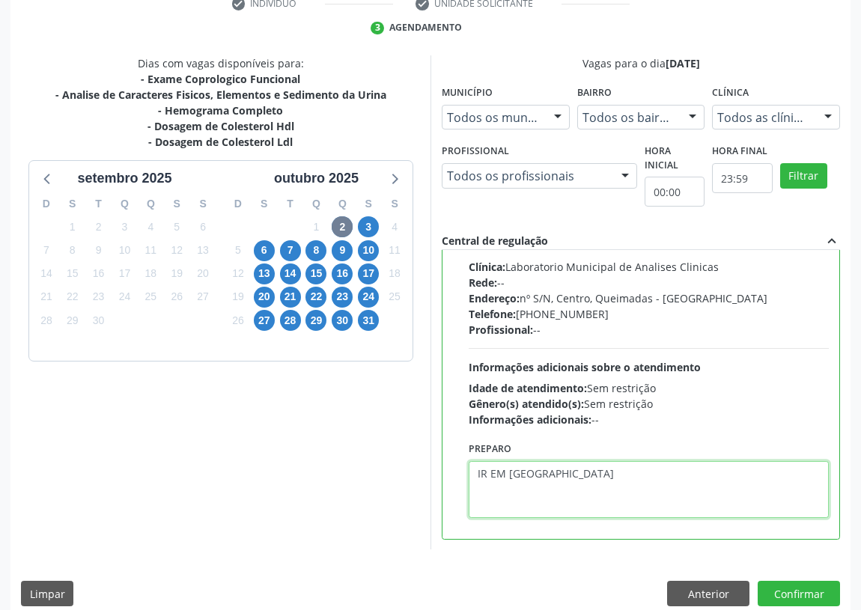
scroll to position [315, 0]
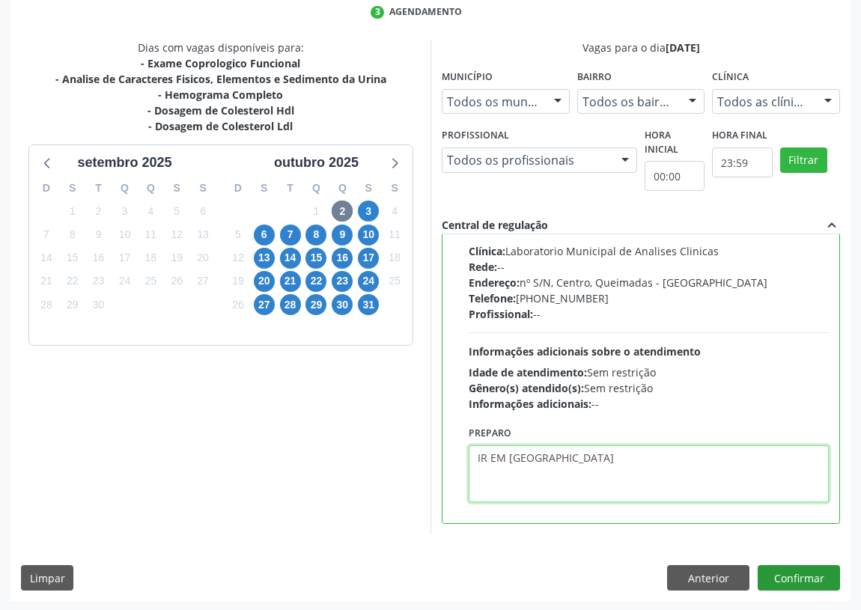
type textarea "IR EM [GEOGRAPHIC_DATA]"
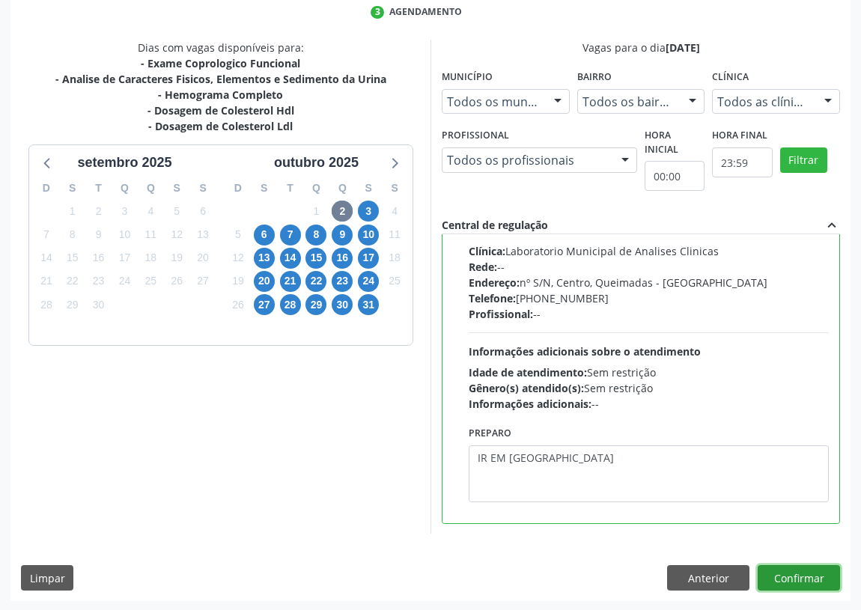
drag, startPoint x: 780, startPoint y: 577, endPoint x: 776, endPoint y: 553, distance: 25.1
click at [780, 575] on button "Confirmar" at bounding box center [799, 577] width 82 height 25
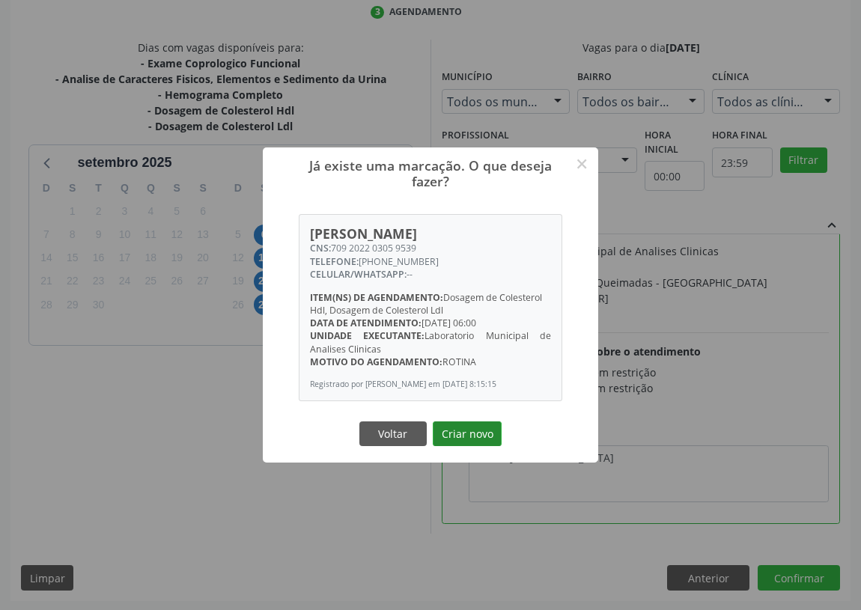
click at [472, 422] on button "Criar novo" at bounding box center [467, 434] width 69 height 25
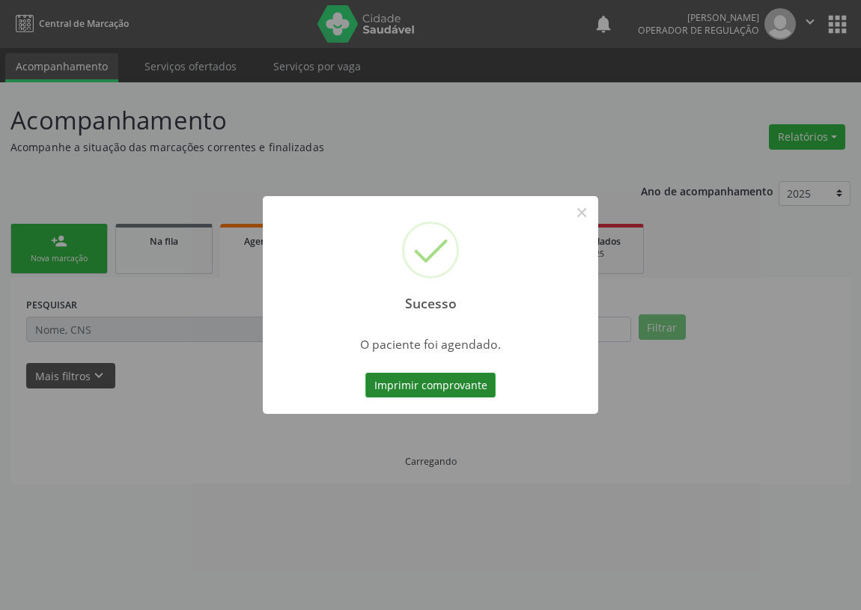
scroll to position [0, 0]
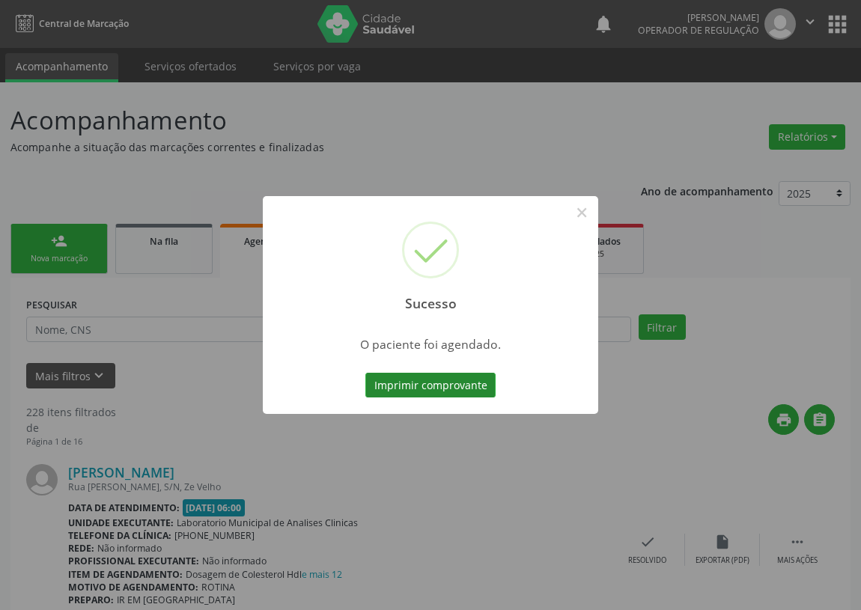
click at [420, 384] on button "Imprimir comprovante" at bounding box center [430, 385] width 130 height 25
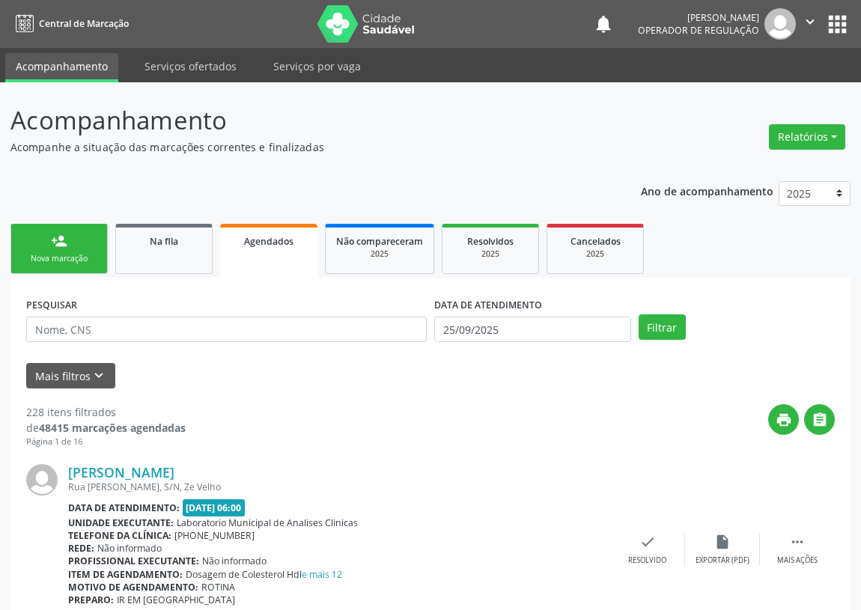
click at [49, 262] on div "Nova marcação" at bounding box center [59, 258] width 75 height 11
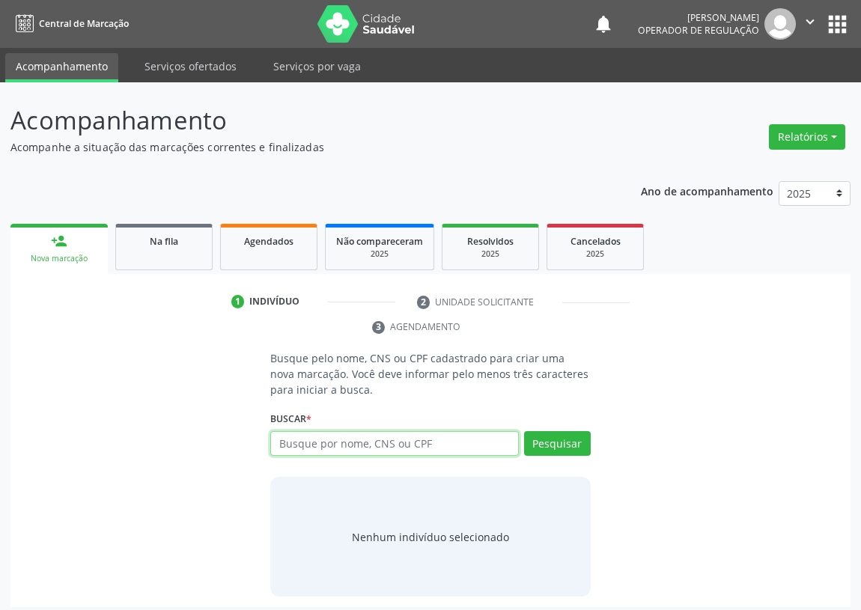
click at [285, 444] on input "text" at bounding box center [394, 443] width 249 height 25
click at [287, 437] on input "text" at bounding box center [394, 443] width 249 height 25
type input "708201959547543"
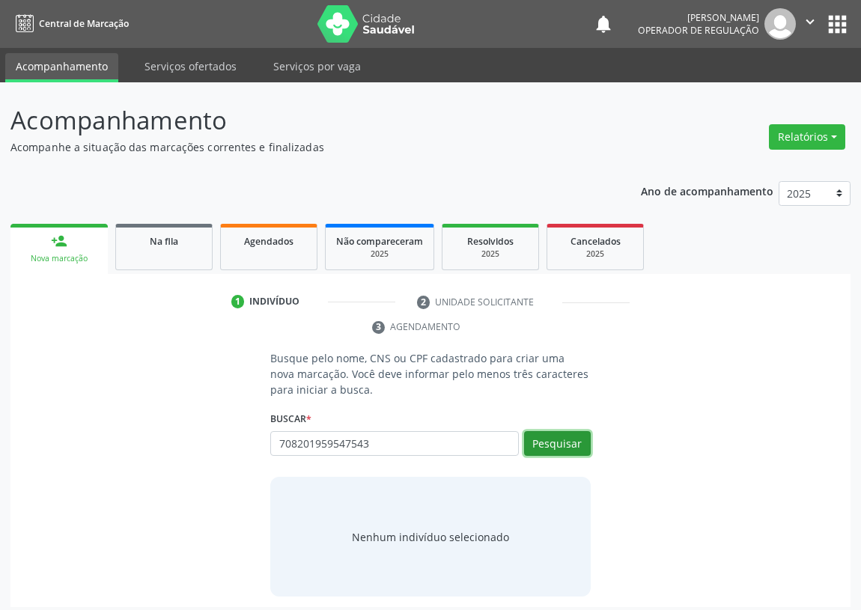
click at [560, 442] on button "Pesquisar" at bounding box center [557, 443] width 67 height 25
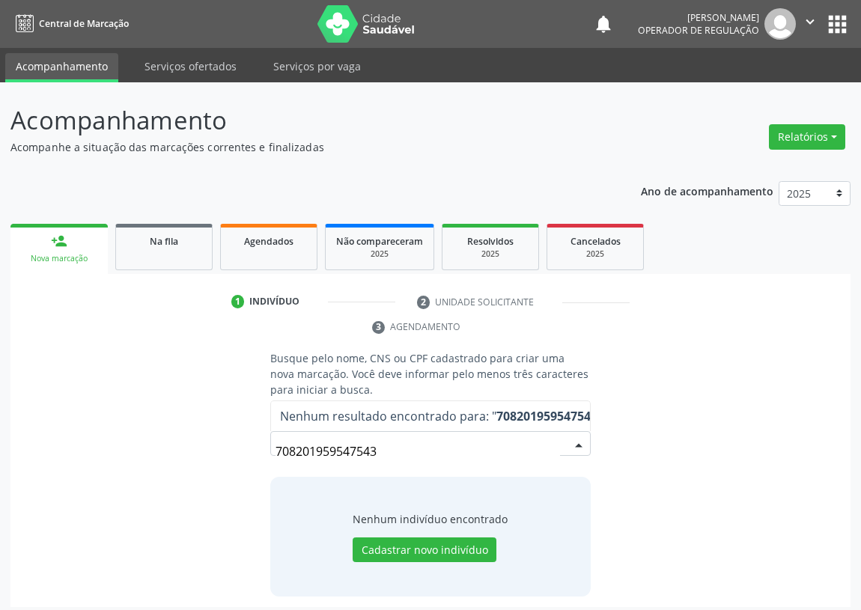
scroll to position [7, 0]
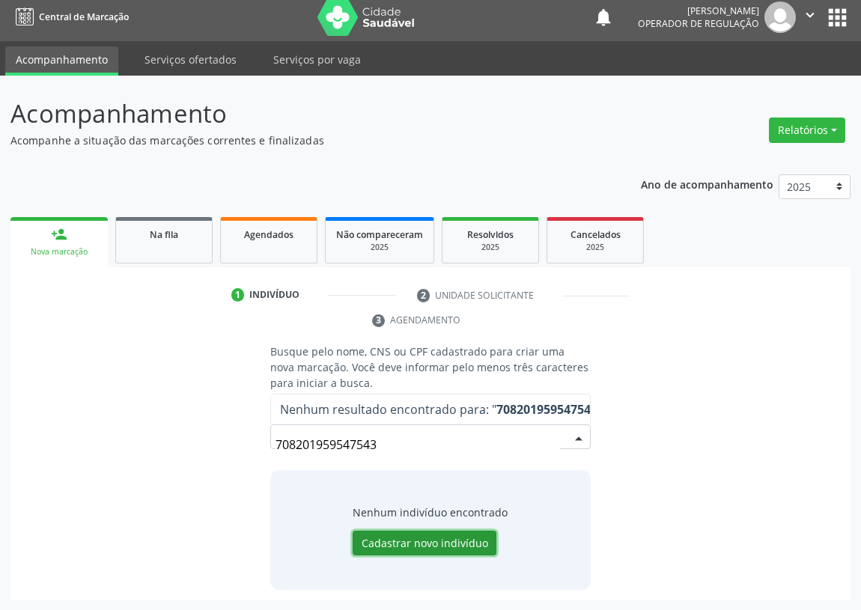
click at [383, 541] on button "Cadastrar novo indivíduo" at bounding box center [425, 543] width 144 height 25
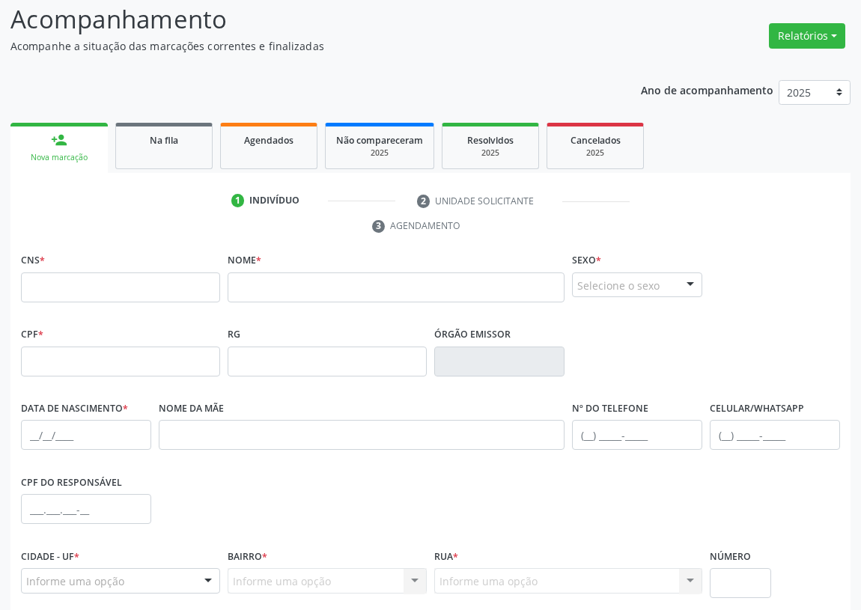
scroll to position [0, 0]
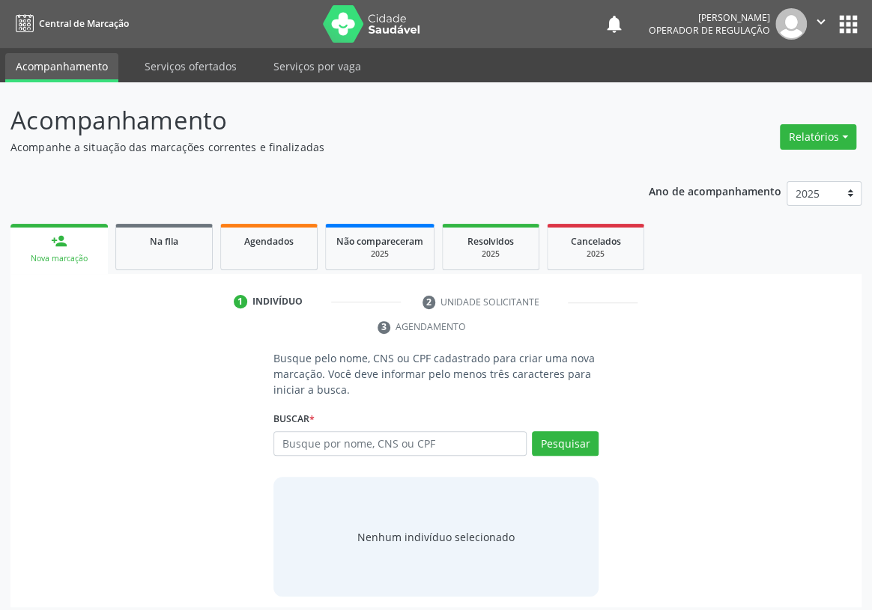
click at [292, 431] on input "text" at bounding box center [399, 443] width 253 height 25
type input "708201959547543"
click at [552, 431] on button "Pesquisar" at bounding box center [565, 443] width 67 height 25
type input "708201959547543"
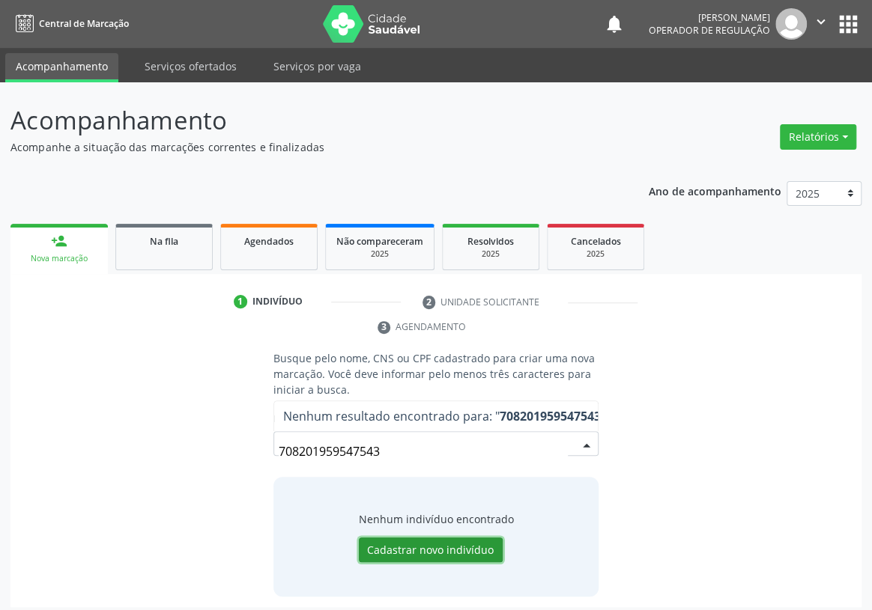
click at [424, 538] on button "Cadastrar novo indivíduo" at bounding box center [431, 550] width 144 height 25
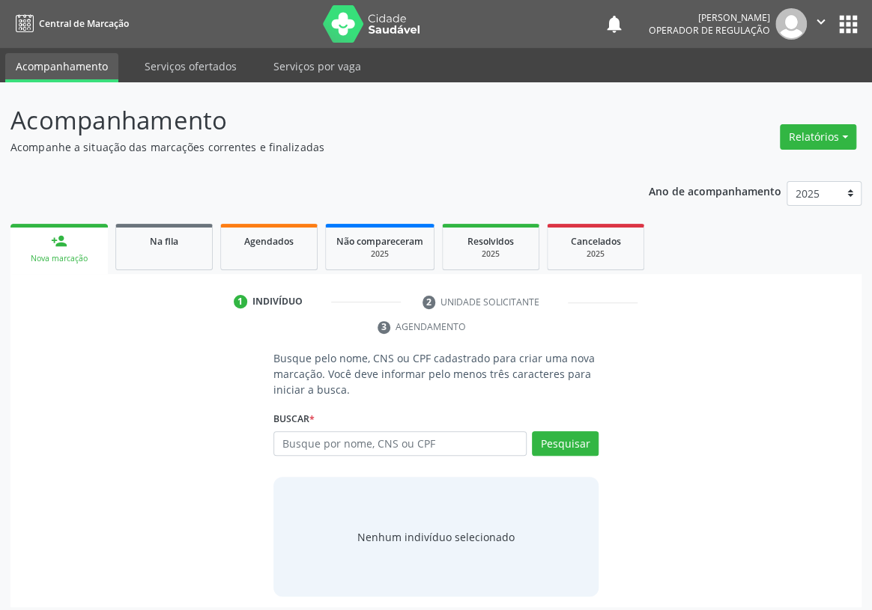
click at [297, 431] on input "text" at bounding box center [399, 443] width 253 height 25
type input "MARIA BETANIADA SILVA"
click at [576, 431] on button "Pesquisar" at bounding box center [565, 443] width 67 height 25
type input "MARIA BETANIADA SILVA"
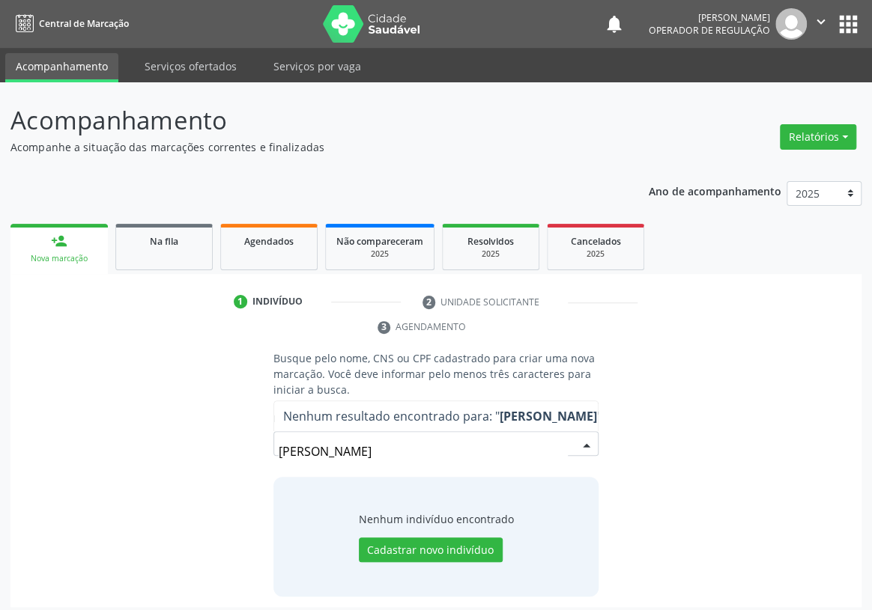
click at [366, 437] on input "MARIA BETANIADA SILVA" at bounding box center [423, 452] width 289 height 30
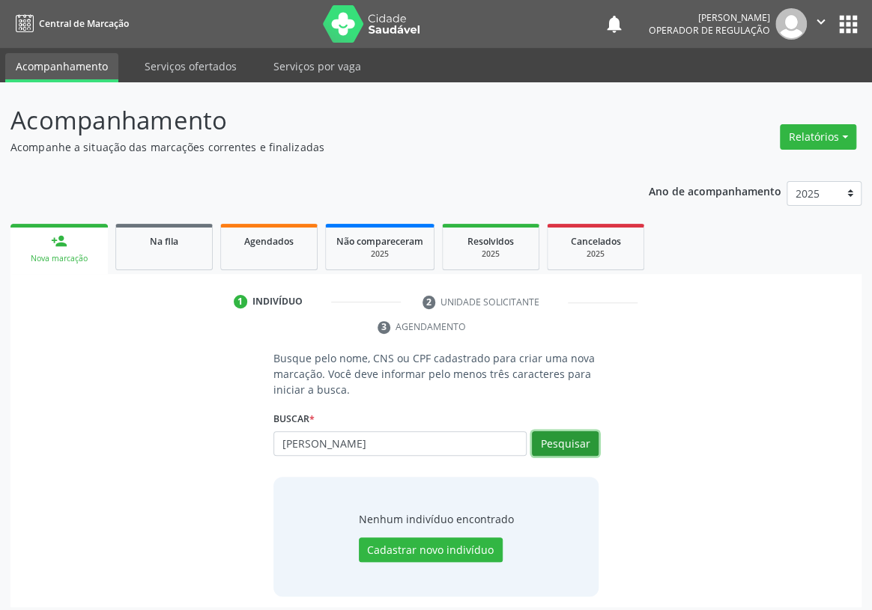
click at [575, 431] on button "Pesquisar" at bounding box center [565, 443] width 67 height 25
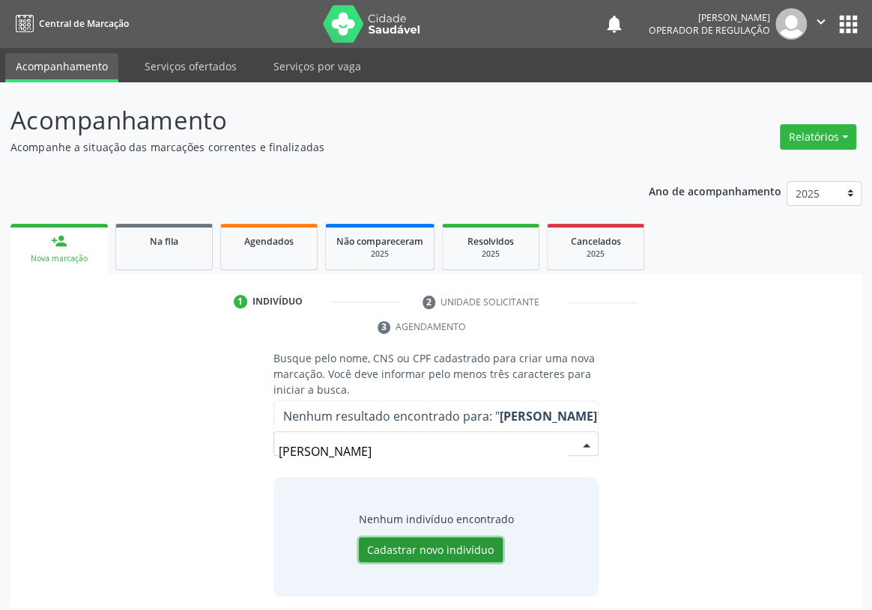
click at [457, 538] on button "Cadastrar novo indivíduo" at bounding box center [431, 550] width 144 height 25
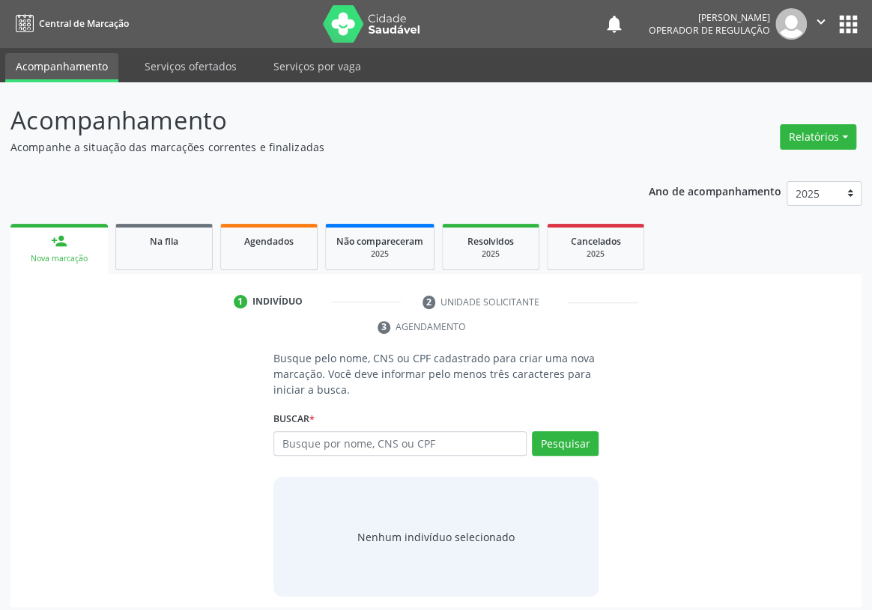
click at [285, 437] on div "Busque por nome, CNS ou CPF Nenhum resultado encontrado para: " " Digite nome, …" at bounding box center [435, 449] width 325 height 36
click at [312, 431] on input "text" at bounding box center [399, 443] width 253 height 25
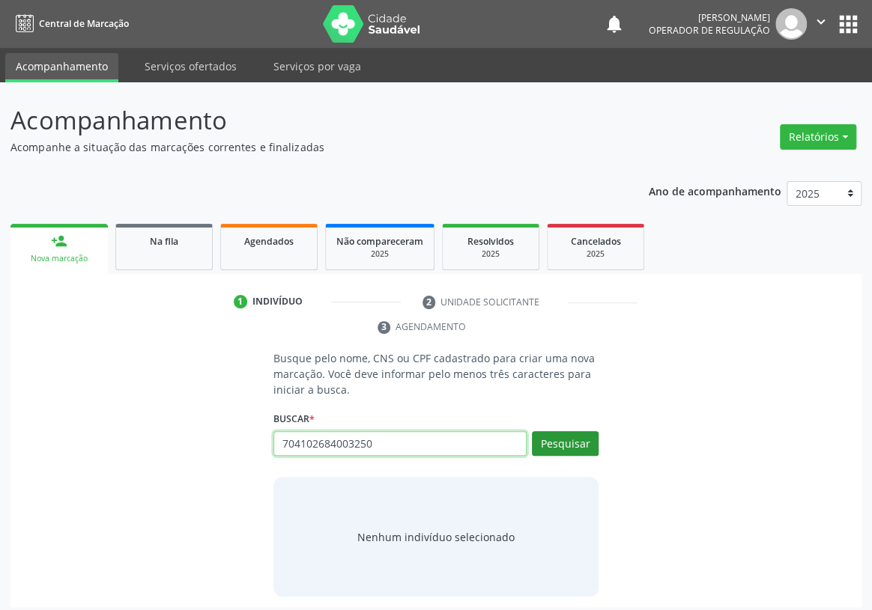
type input "704102684003250"
click at [574, 431] on button "Pesquisar" at bounding box center [565, 443] width 67 height 25
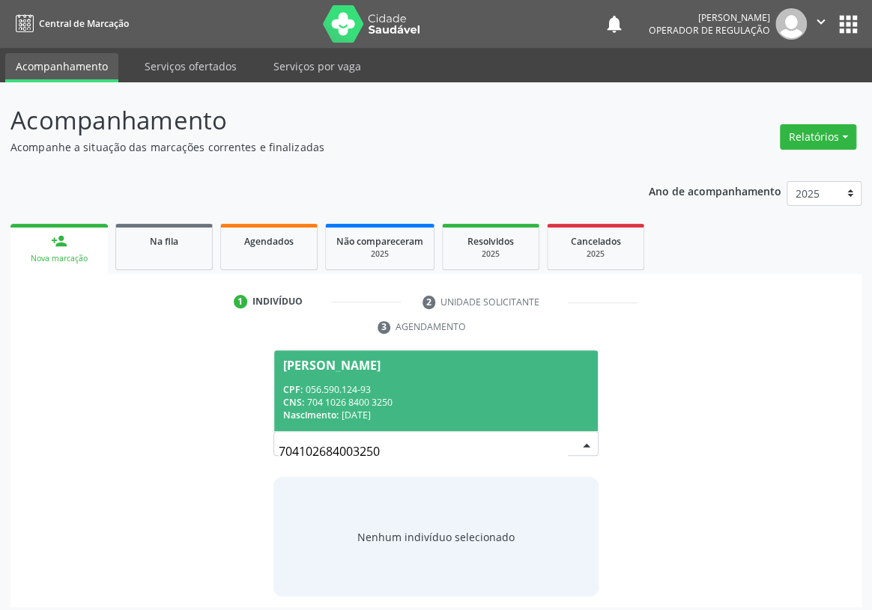
click at [401, 351] on span "[PERSON_NAME] CPF: 056.590.124-93 CNS: 704 1026 8400 3250 Nascimento: [DATE]" at bounding box center [436, 391] width 324 height 80
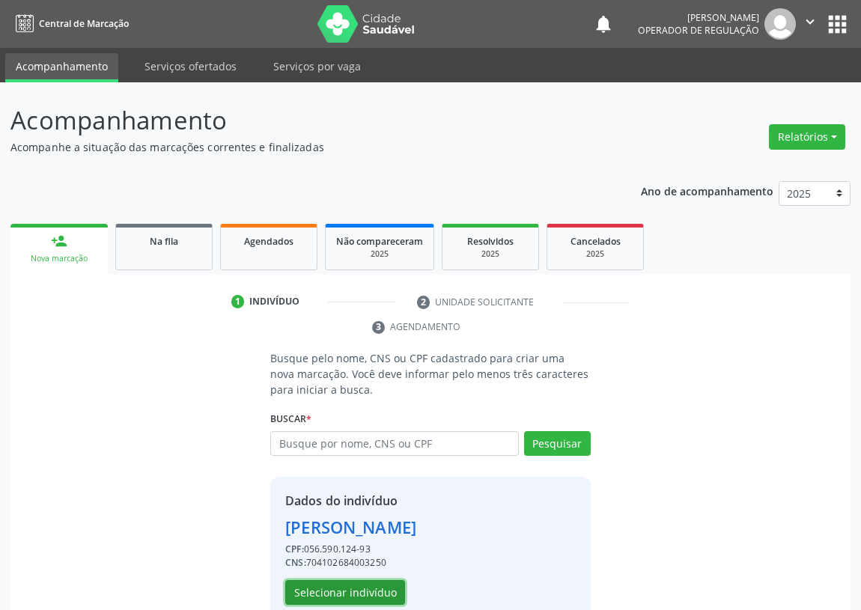
click at [313, 595] on button "Selecionar indivíduo" at bounding box center [345, 592] width 120 height 25
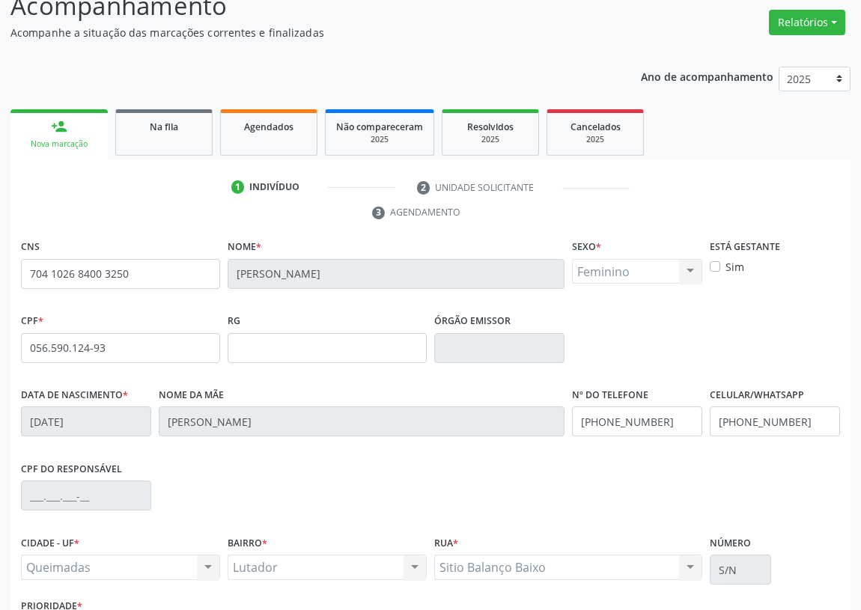
scroll to position [225, 0]
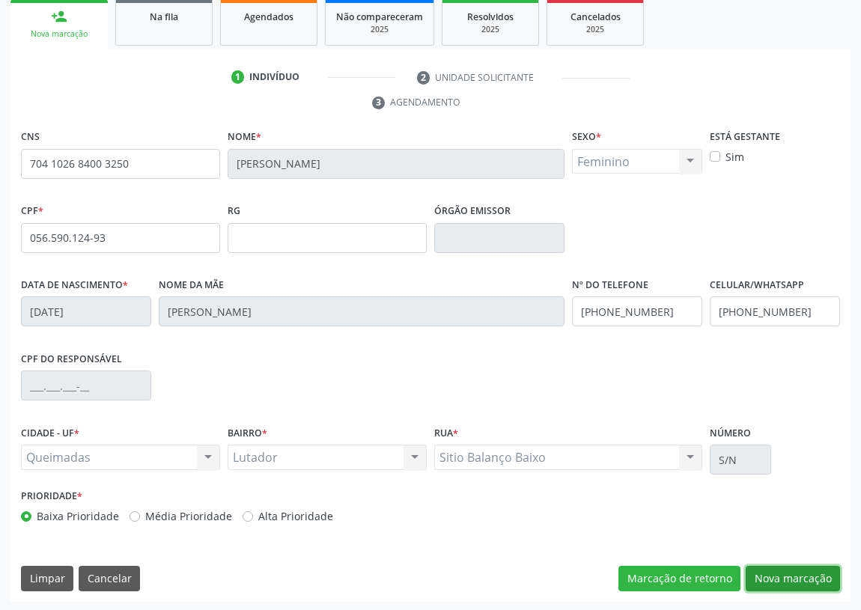
drag, startPoint x: 804, startPoint y: 572, endPoint x: 768, endPoint y: 569, distance: 36.1
click at [803, 571] on button "Nova marcação" at bounding box center [793, 578] width 94 height 25
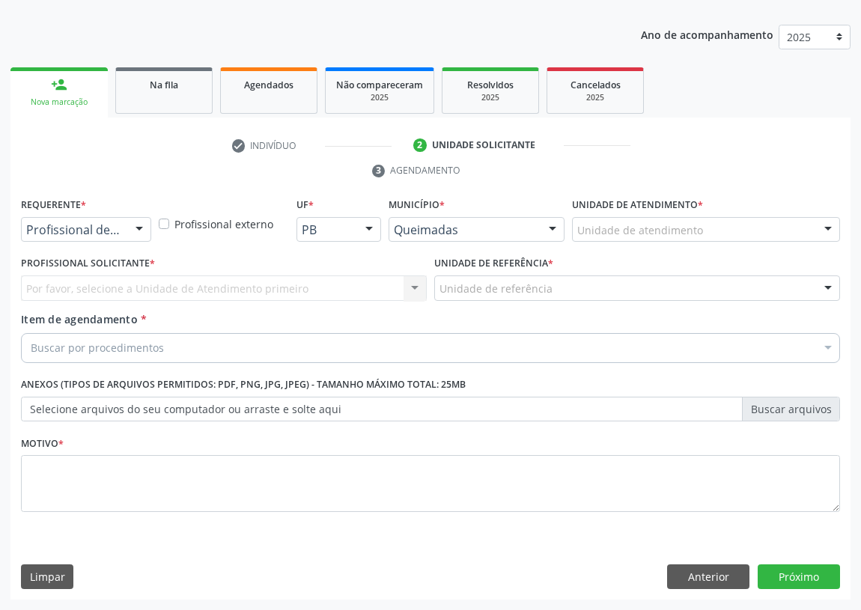
scroll to position [155, 0]
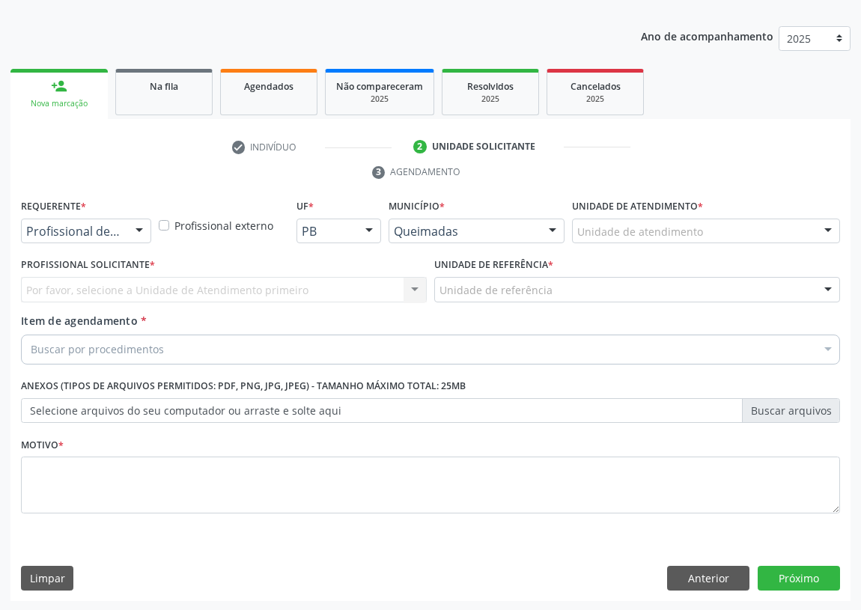
drag, startPoint x: 136, startPoint y: 227, endPoint x: 111, endPoint y: 259, distance: 40.6
click at [135, 227] on div at bounding box center [139, 231] width 22 height 25
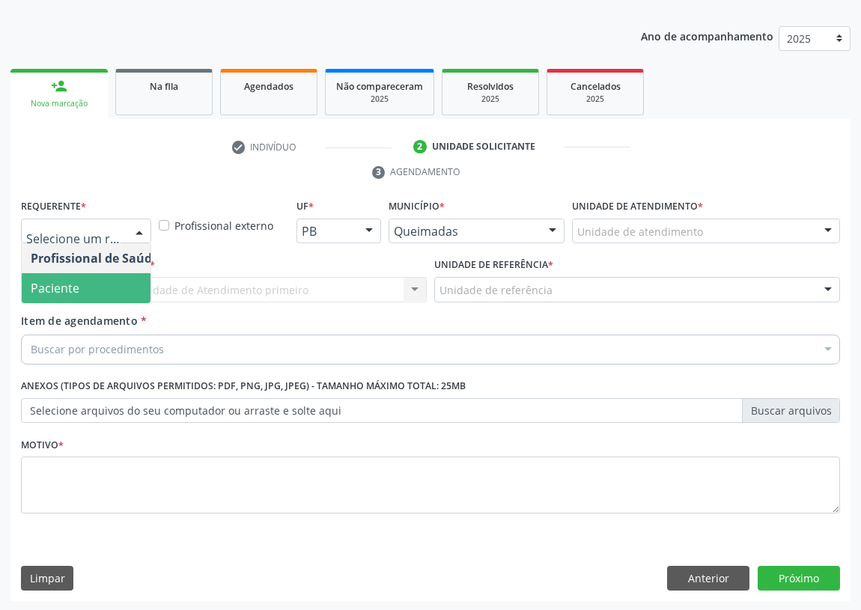
click at [99, 287] on span "Paciente" at bounding box center [95, 288] width 146 height 30
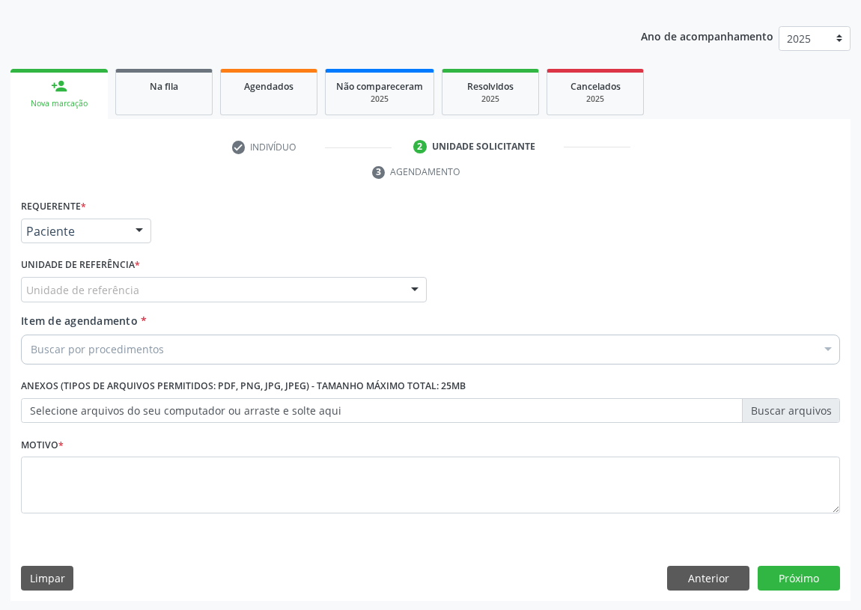
drag, startPoint x: 380, startPoint y: 281, endPoint x: 285, endPoint y: 343, distance: 114.3
click at [380, 282] on div "Unidade de referência" at bounding box center [224, 289] width 406 height 25
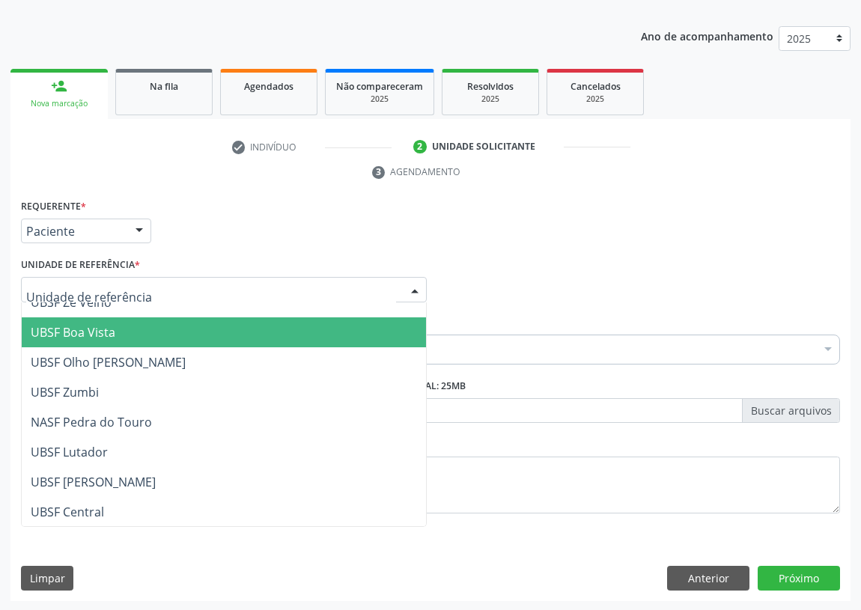
scroll to position [136, 0]
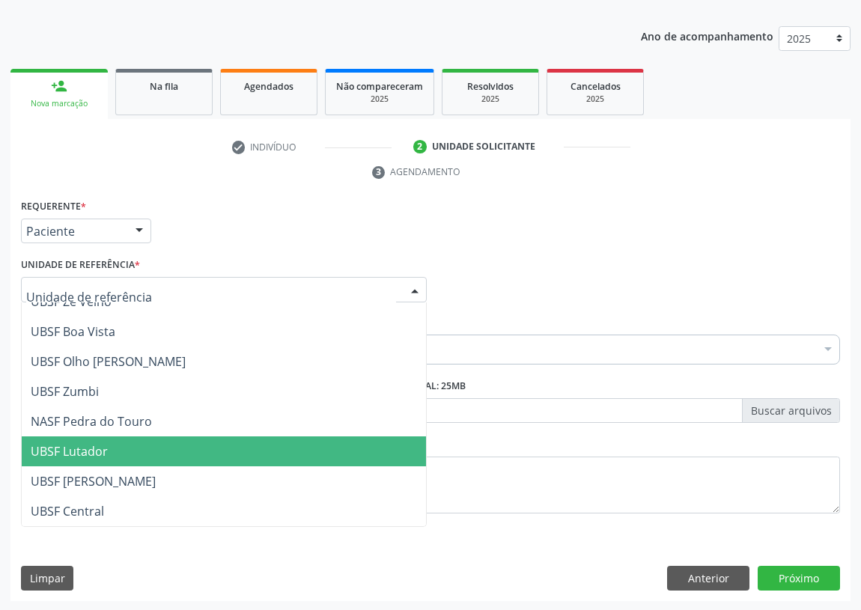
click at [95, 447] on span "UBSF Lutador" at bounding box center [69, 451] width 77 height 16
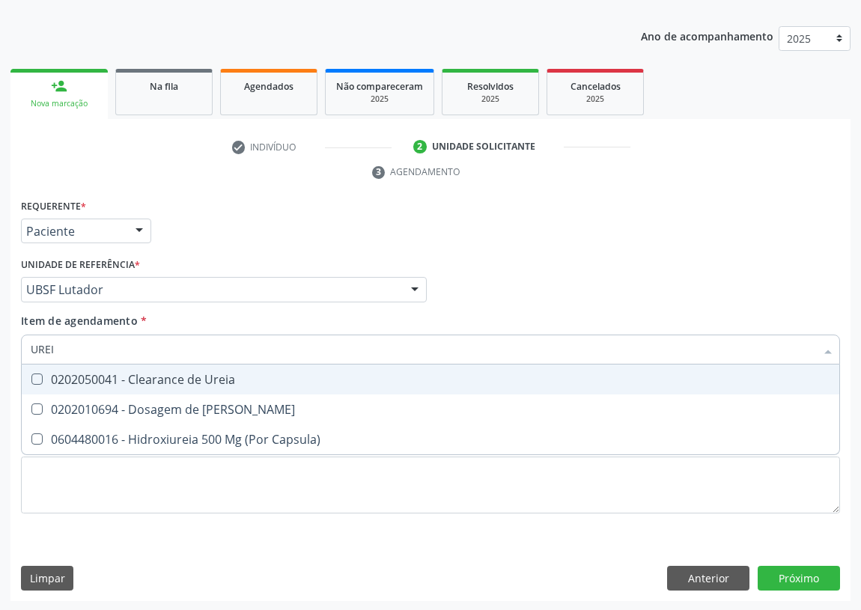
type input "UREIA"
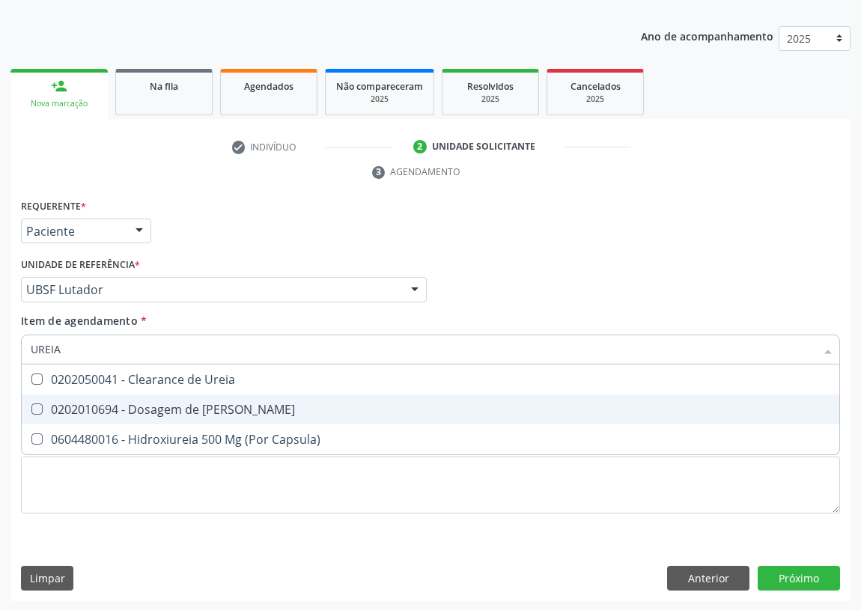
drag, startPoint x: 29, startPoint y: 404, endPoint x: 62, endPoint y: 357, distance: 57.6
click at [32, 401] on span "0202010694 - Dosagem de [PERSON_NAME]" at bounding box center [431, 410] width 818 height 30
checkbox Ureia "true"
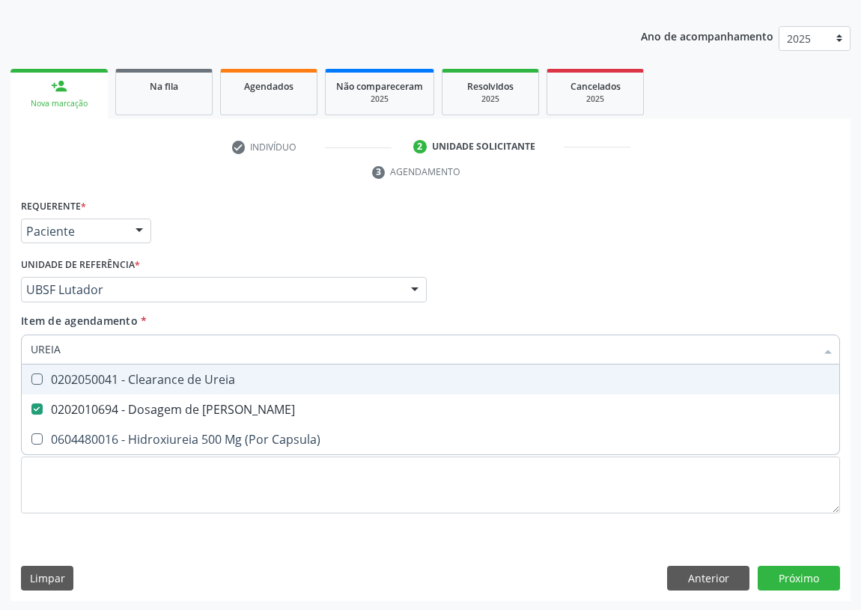
drag, startPoint x: 19, startPoint y: 351, endPoint x: 0, endPoint y: 335, distance: 25.0
click at [0, 345] on div "Acompanhamento Acompanhe a situação das marcações correntes e finalizadas Relat…" at bounding box center [430, 269] width 861 height 685
type input "C"
checkbox Ureia "false"
type input "CREATININA"
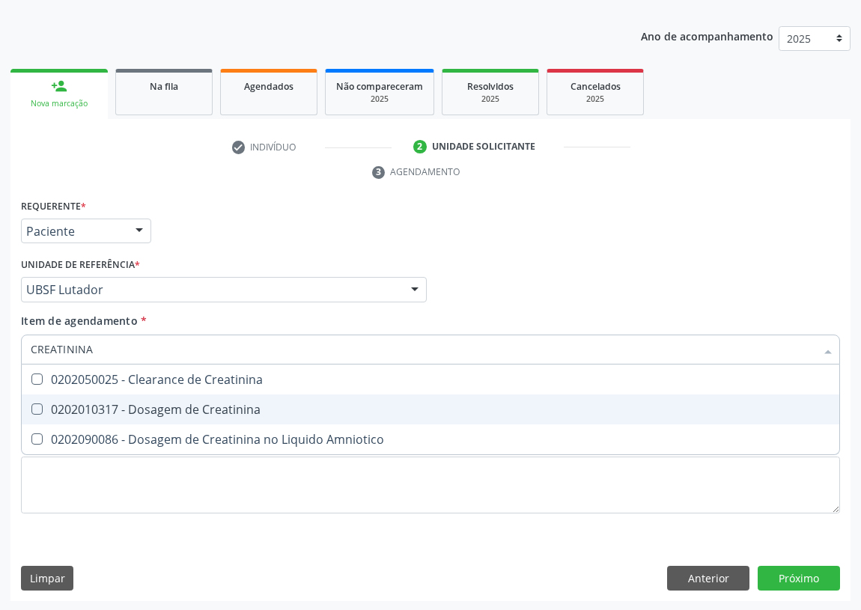
drag, startPoint x: 37, startPoint y: 405, endPoint x: 35, endPoint y: 416, distance: 10.6
click at [36, 406] on Creatinina at bounding box center [36, 409] width 11 height 11
click at [31, 406] on Creatinina "checkbox" at bounding box center [27, 409] width 10 height 10
checkbox Creatinina "true"
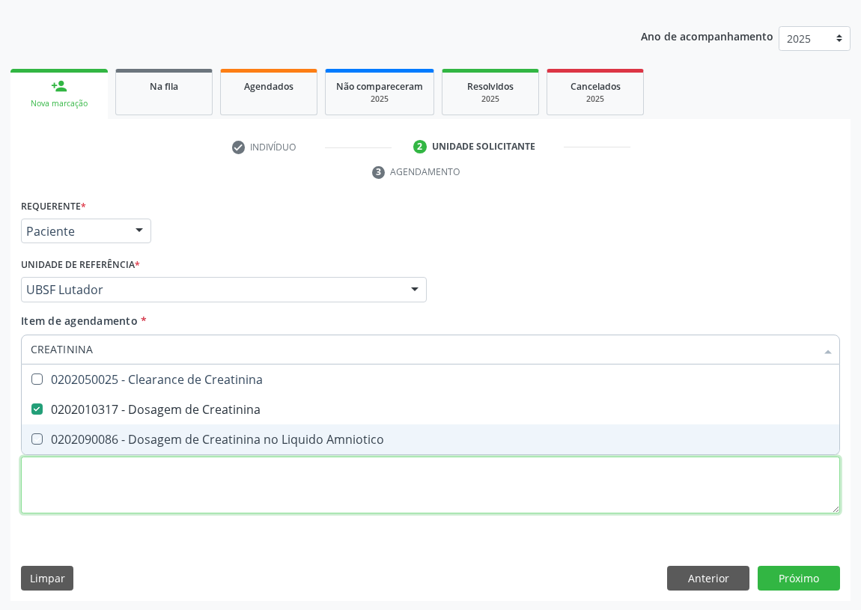
click at [152, 487] on div "Requerente * Paciente Profissional de Saúde Paciente Nenhum resultado encontrad…" at bounding box center [430, 364] width 819 height 339
checkbox Amniotico "true"
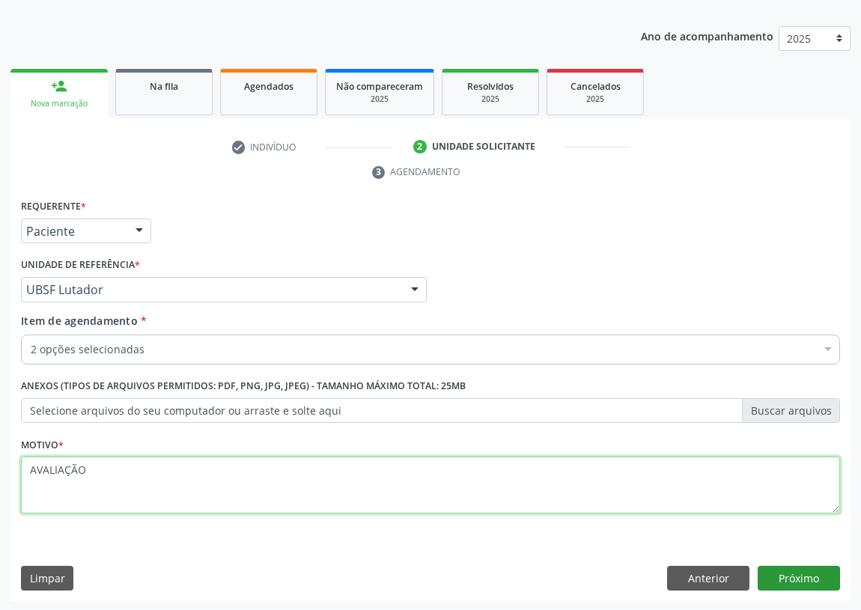
type textarea "AVALIAÇÃO"
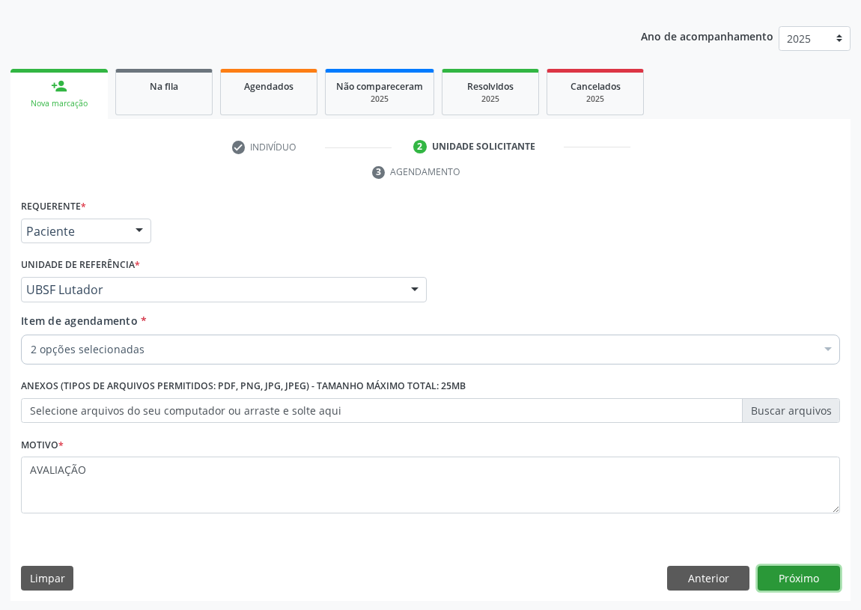
click at [790, 577] on button "Próximo" at bounding box center [799, 578] width 82 height 25
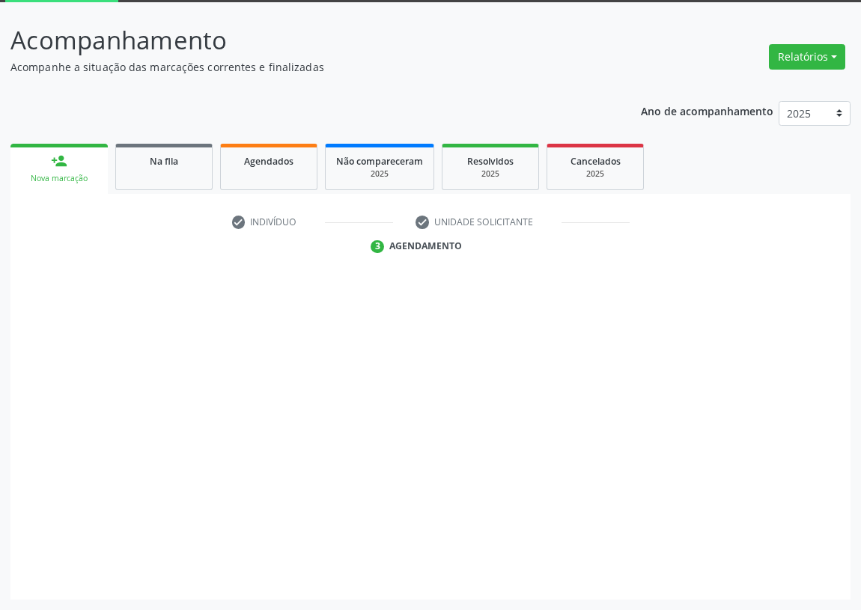
scroll to position [79, 0]
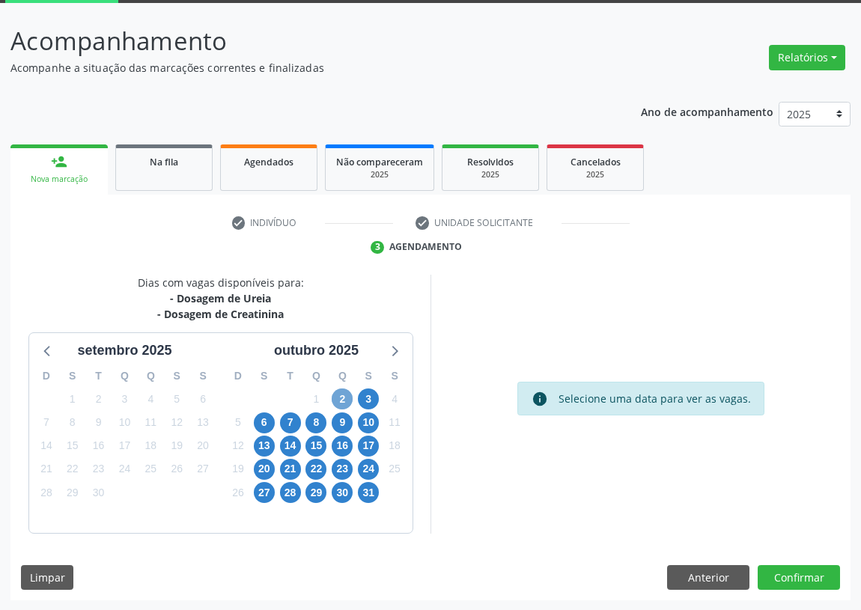
click at [343, 396] on span "2" at bounding box center [342, 399] width 21 height 21
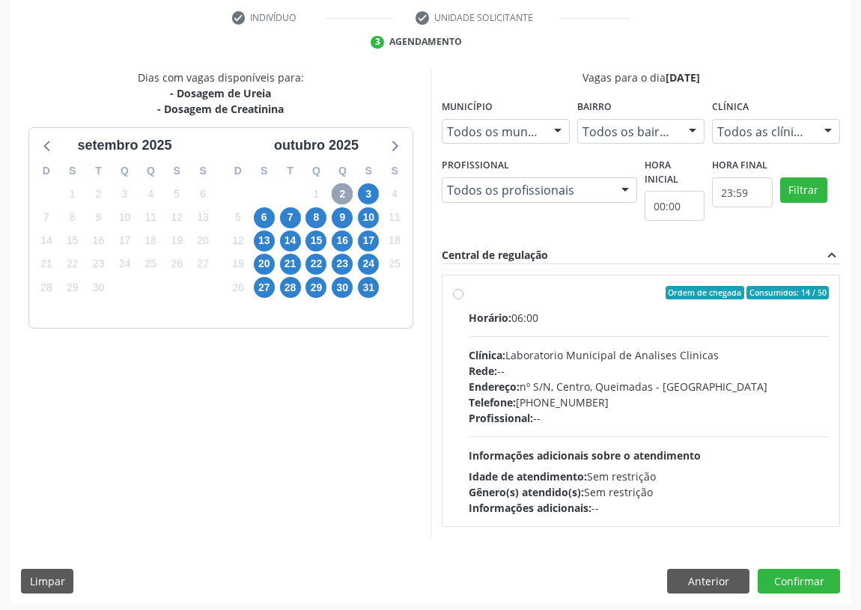
scroll to position [288, 0]
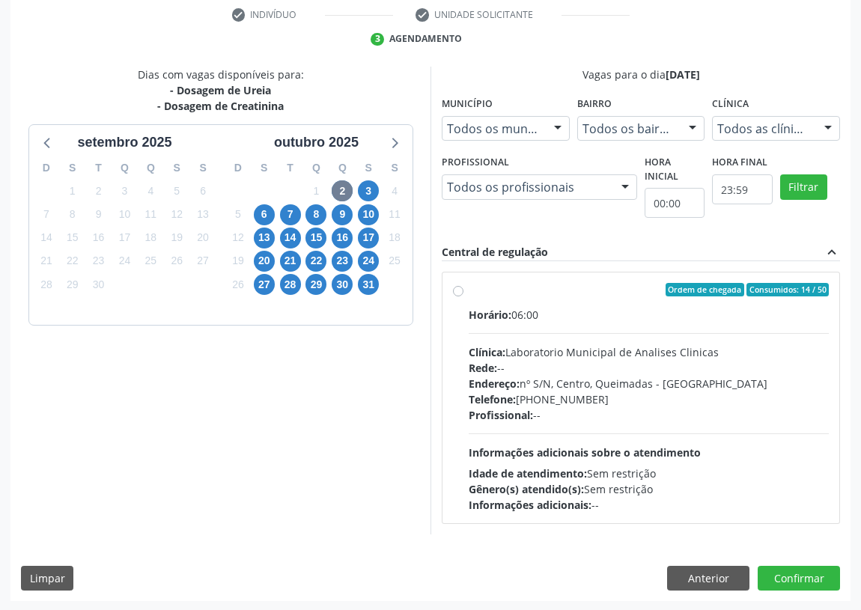
click at [469, 288] on label "Ordem de chegada Consumidos: 14 / 50 Horário: 06:00 Clínica: Laboratorio Munici…" at bounding box center [649, 398] width 360 height 230
click at [457, 288] on input "Ordem de chegada Consumidos: 14 / 50 Horário: 06:00 Clínica: Laboratorio Munici…" at bounding box center [458, 289] width 10 height 13
radio input "true"
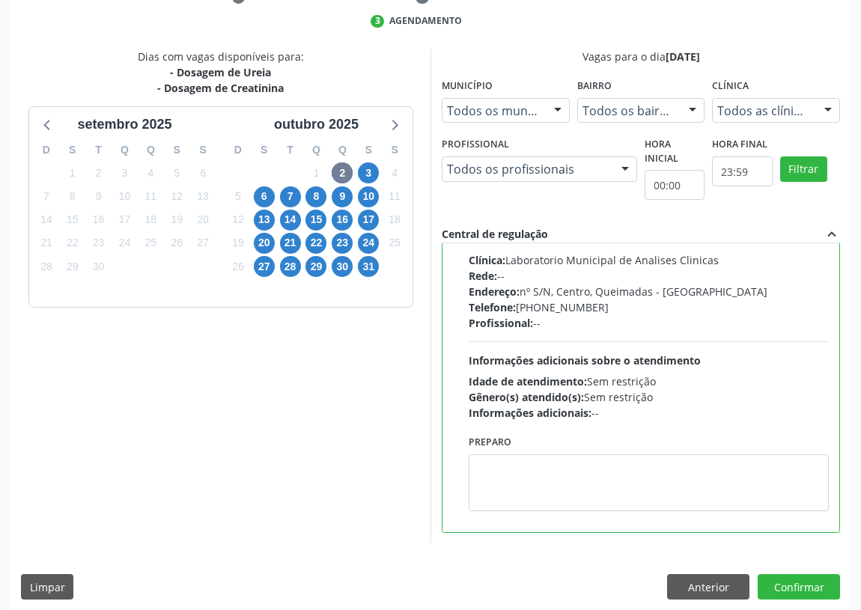
scroll to position [315, 0]
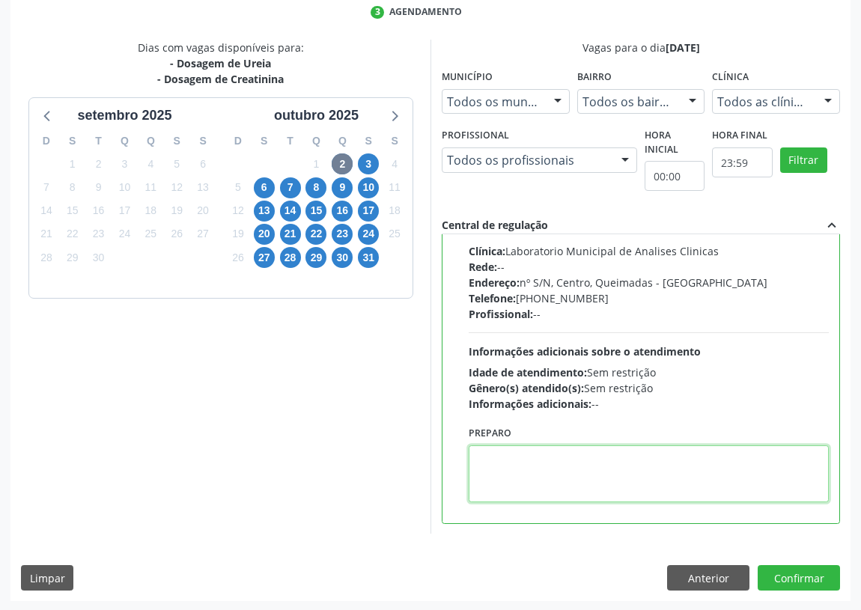
click at [503, 474] on textarea at bounding box center [649, 474] width 360 height 57
type textarea "IR EM [GEOGRAPHIC_DATA]"
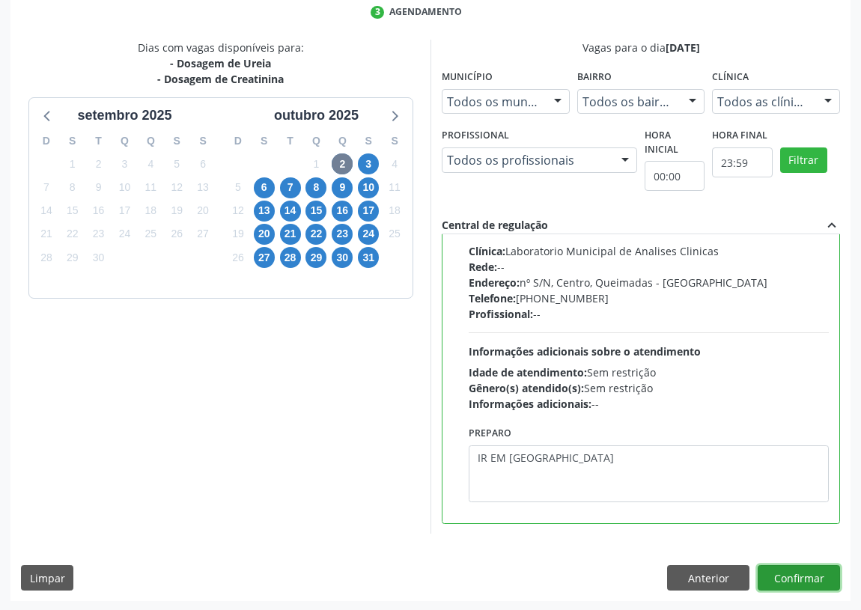
click at [802, 574] on button "Confirmar" at bounding box center [799, 577] width 82 height 25
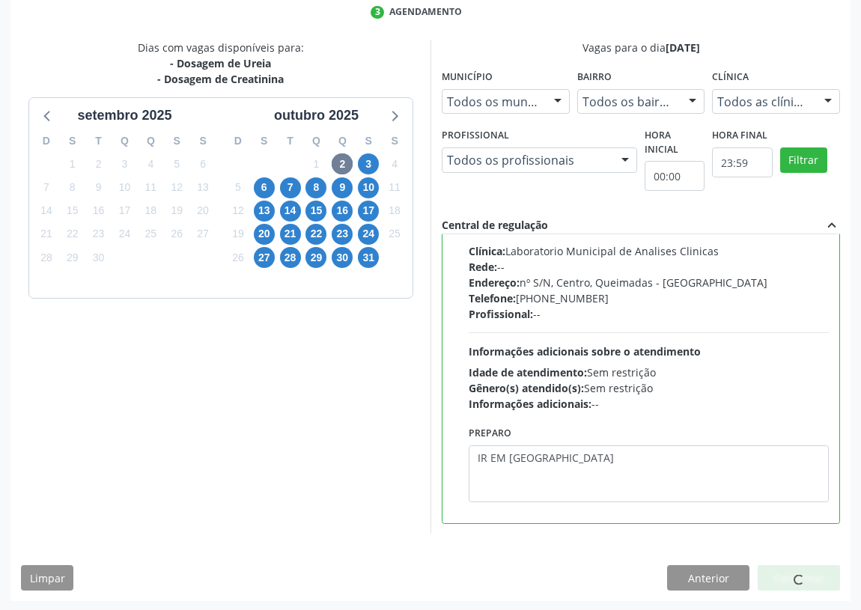
scroll to position [0, 0]
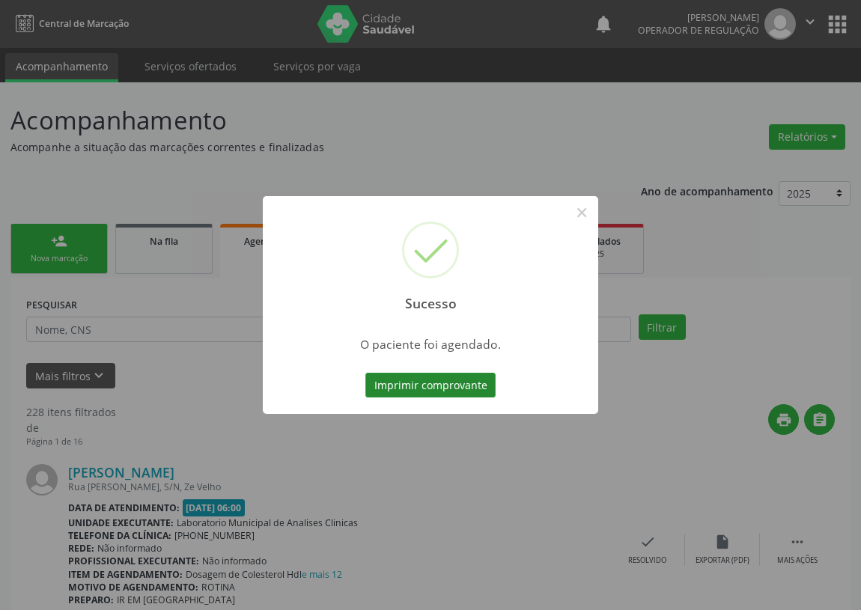
drag, startPoint x: 419, startPoint y: 387, endPoint x: 418, endPoint y: 380, distance: 7.6
click at [419, 385] on button "Imprimir comprovante" at bounding box center [430, 385] width 130 height 25
